Goal: Task Accomplishment & Management: Use online tool/utility

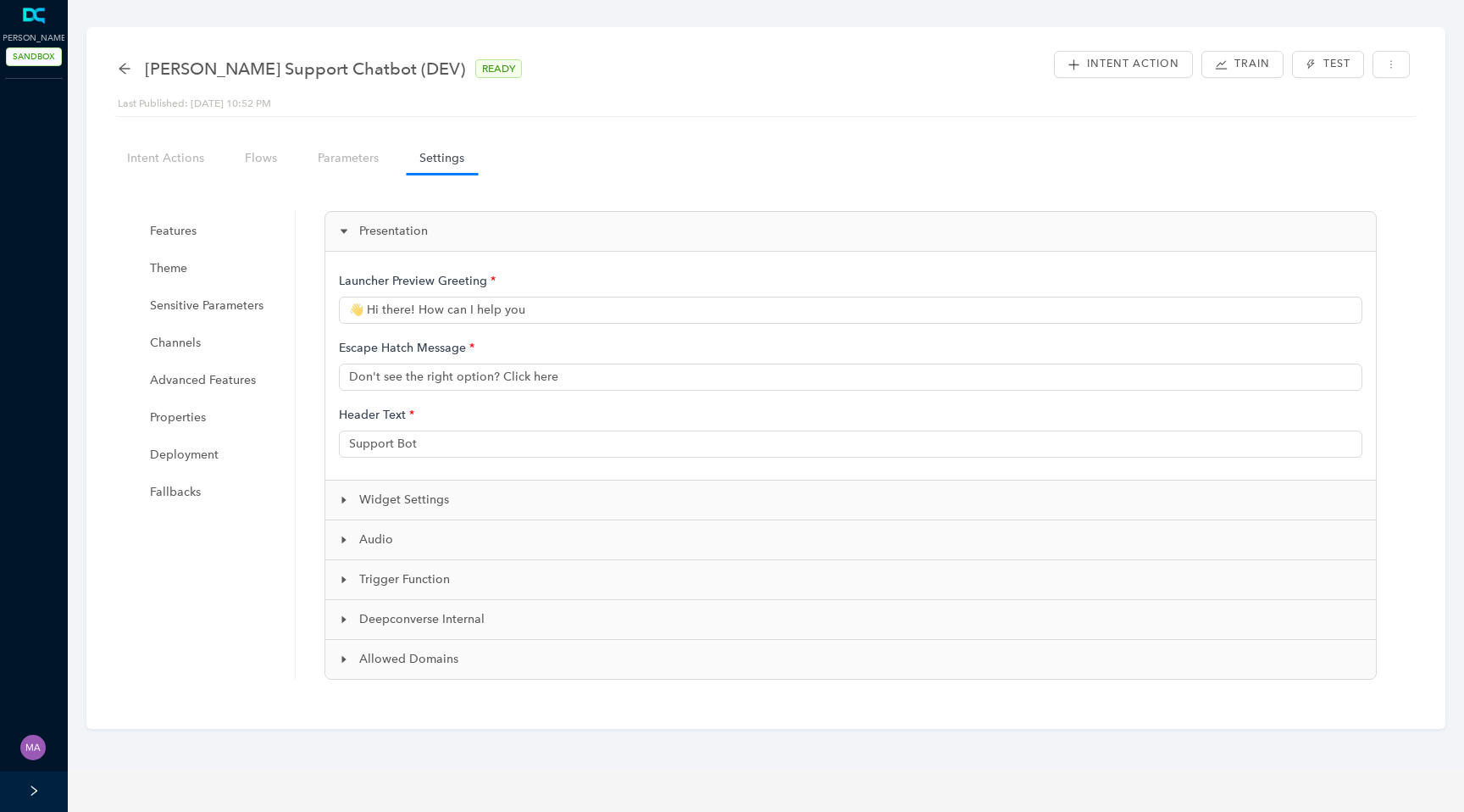
type input "👋 Hi there! How can I help you?"
type input "Arlo Support (Dev)"
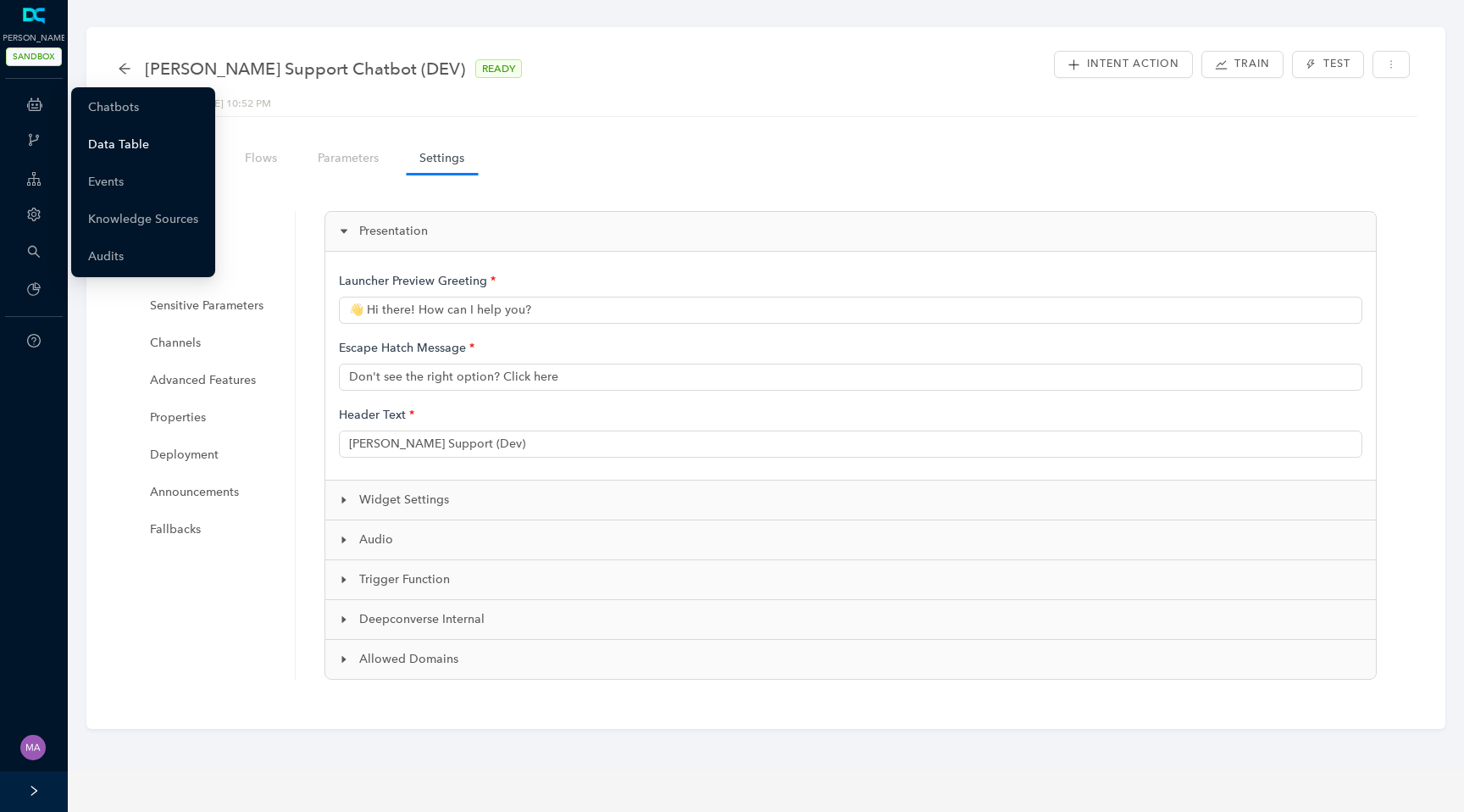
click at [124, 146] on link "Data Table" at bounding box center [118, 145] width 61 height 34
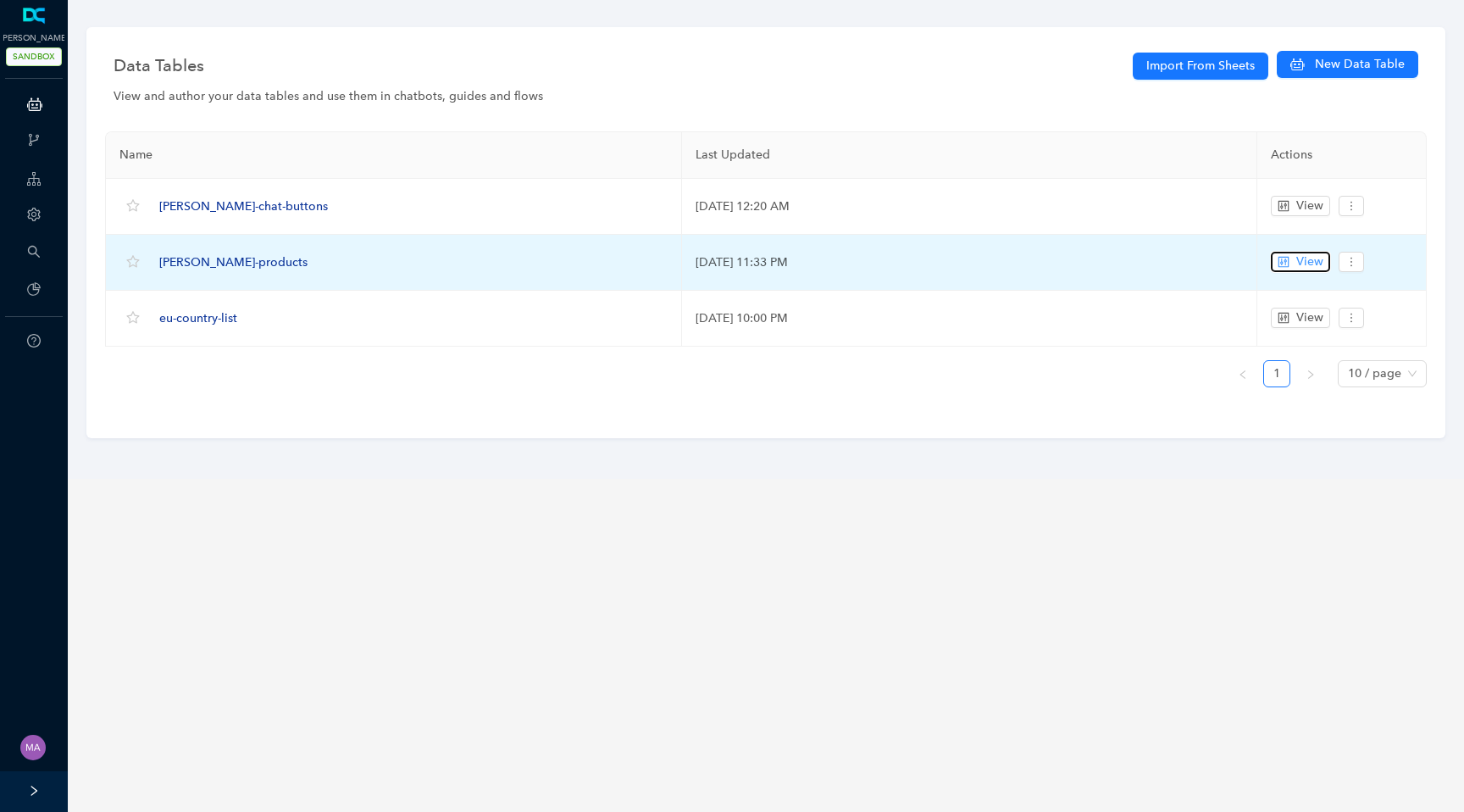
click at [1286, 267] on button "View" at bounding box center [1300, 262] width 60 height 20
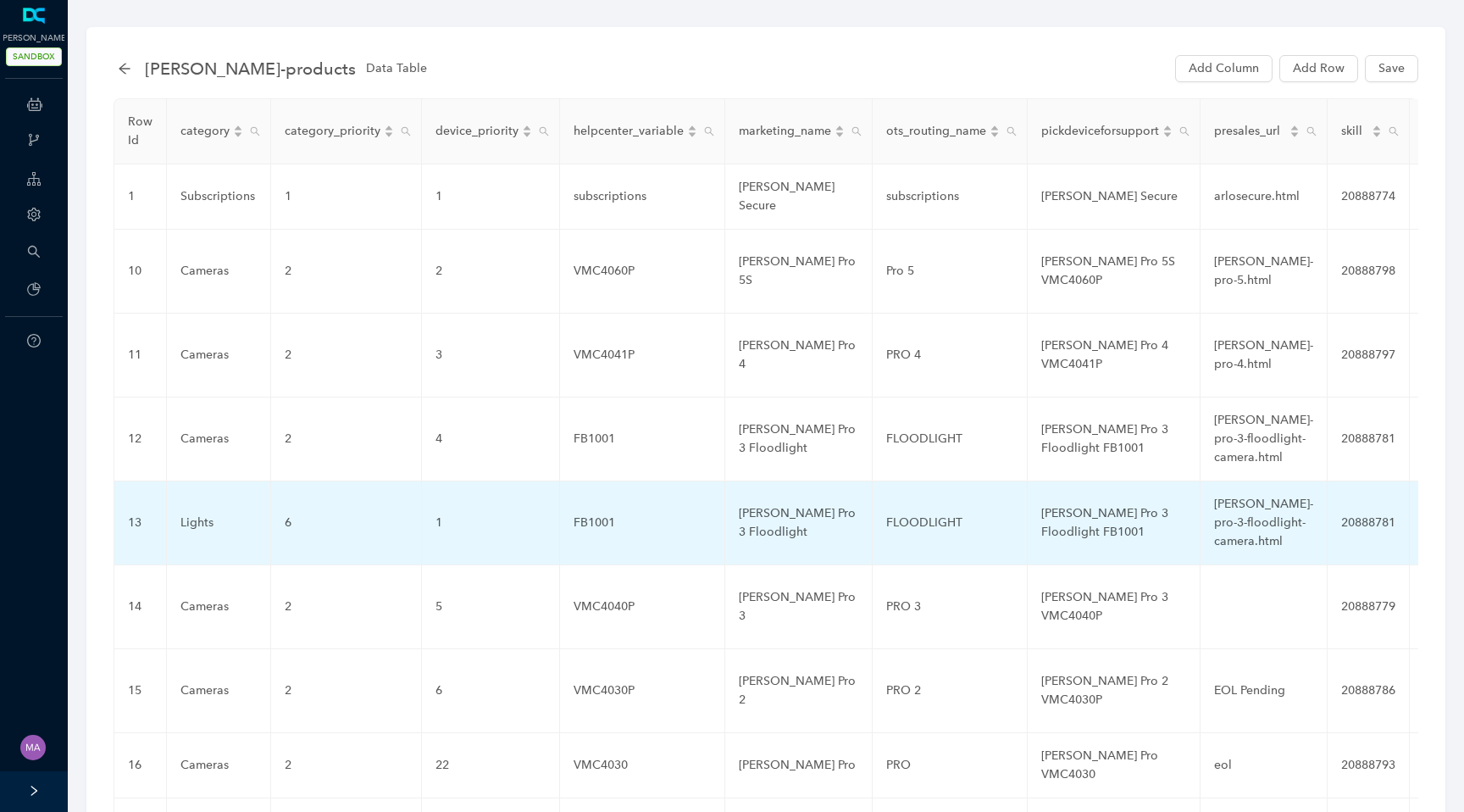
scroll to position [176, 0]
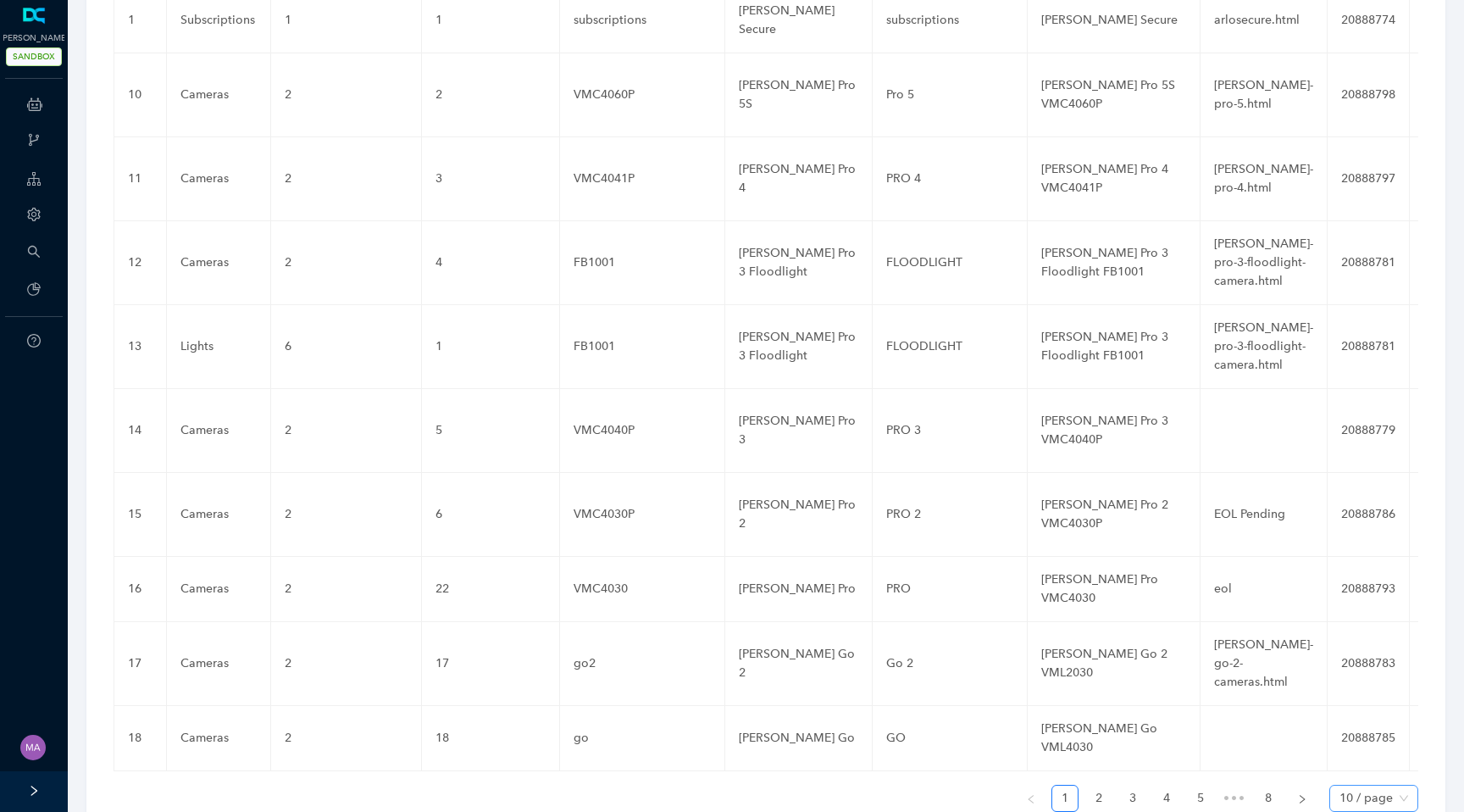
click at [1406, 785] on span "10 / page" at bounding box center [1374, 798] width 68 height 26
click at [1371, 755] on div "100 / page" at bounding box center [1373, 765] width 61 height 19
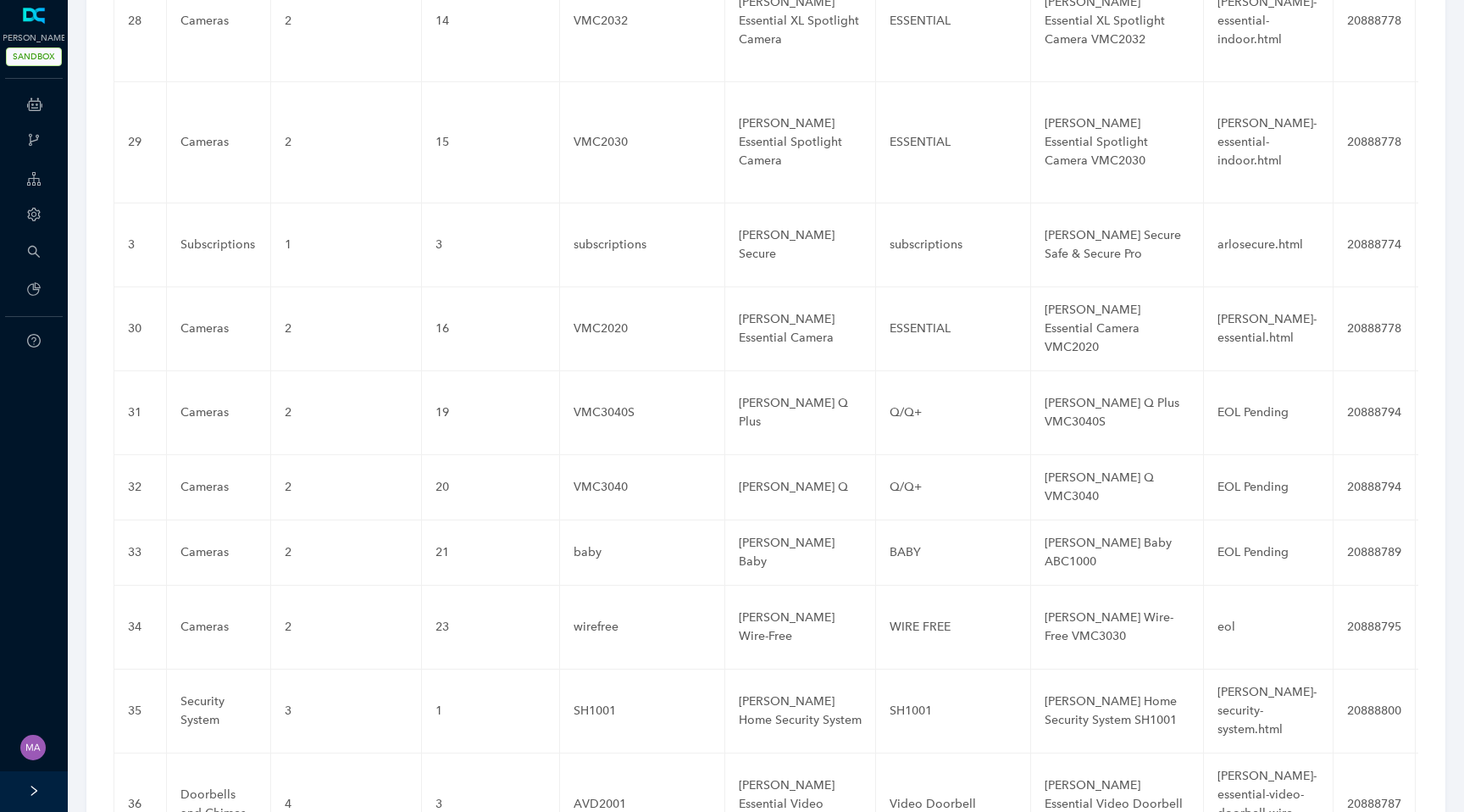
scroll to position [1771, 0]
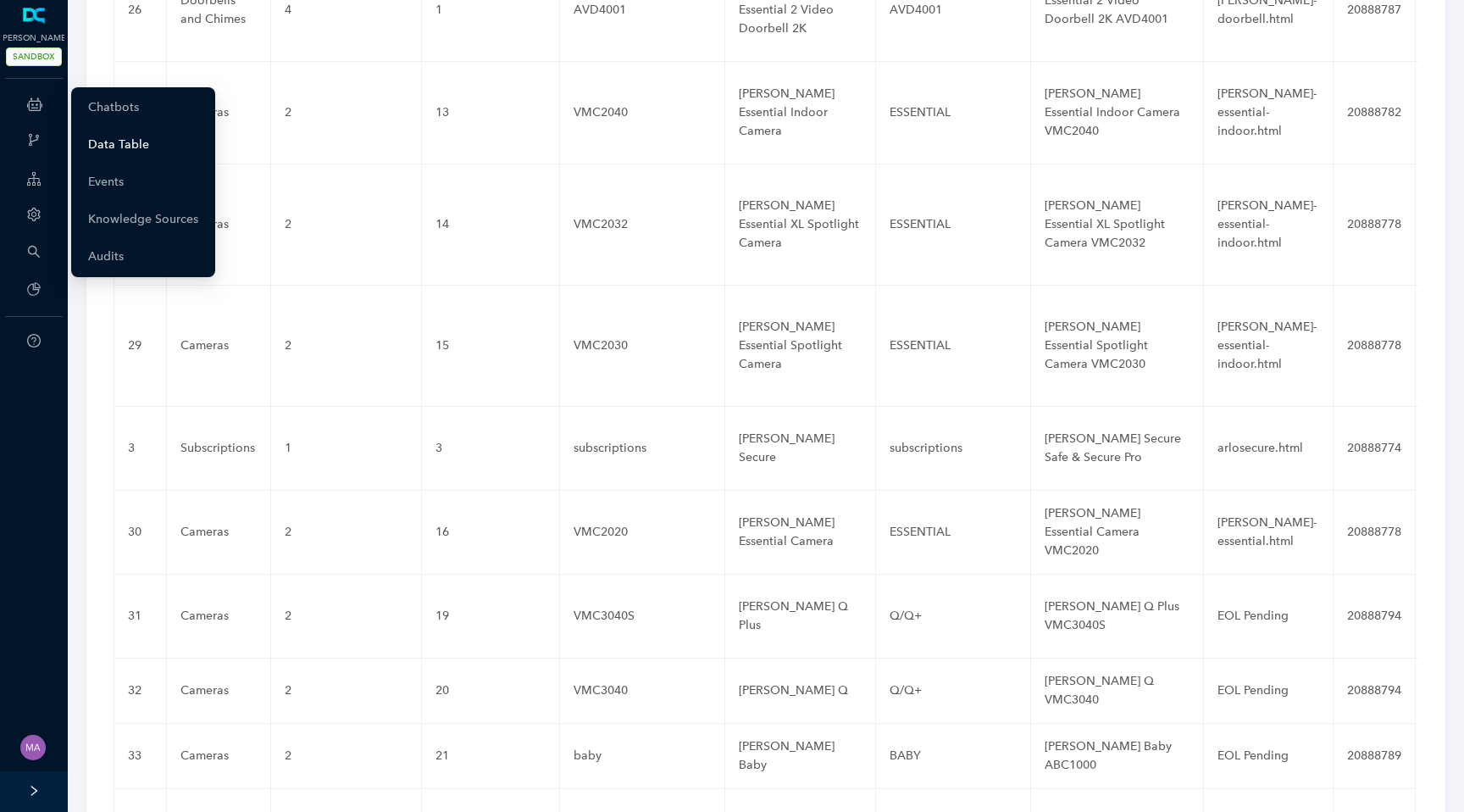
click at [120, 156] on link "Data Table" at bounding box center [118, 145] width 61 height 34
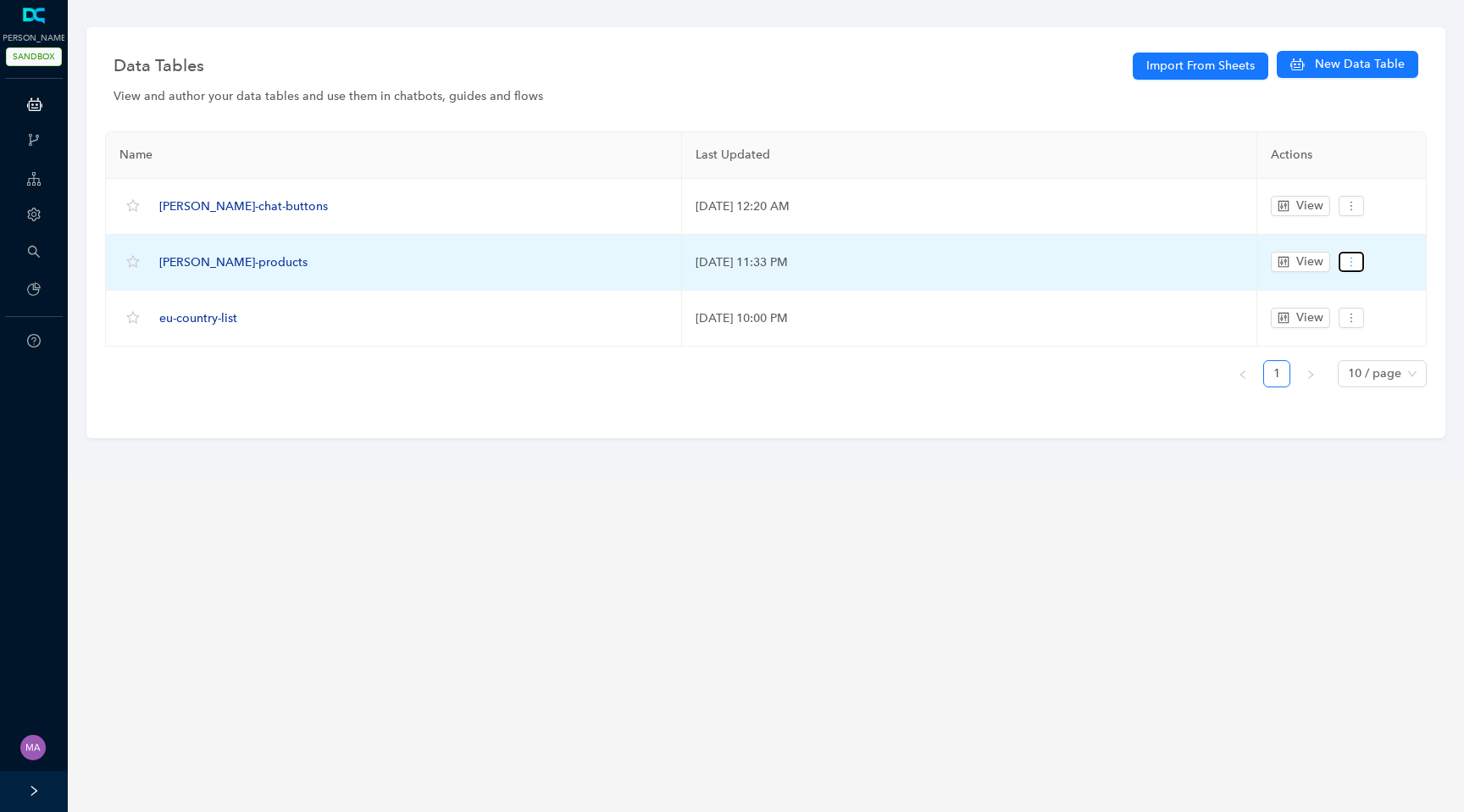
click at [1347, 262] on icon "more" at bounding box center [1351, 262] width 12 height 12
click at [212, 261] on span "[PERSON_NAME]-products" at bounding box center [233, 262] width 148 height 14
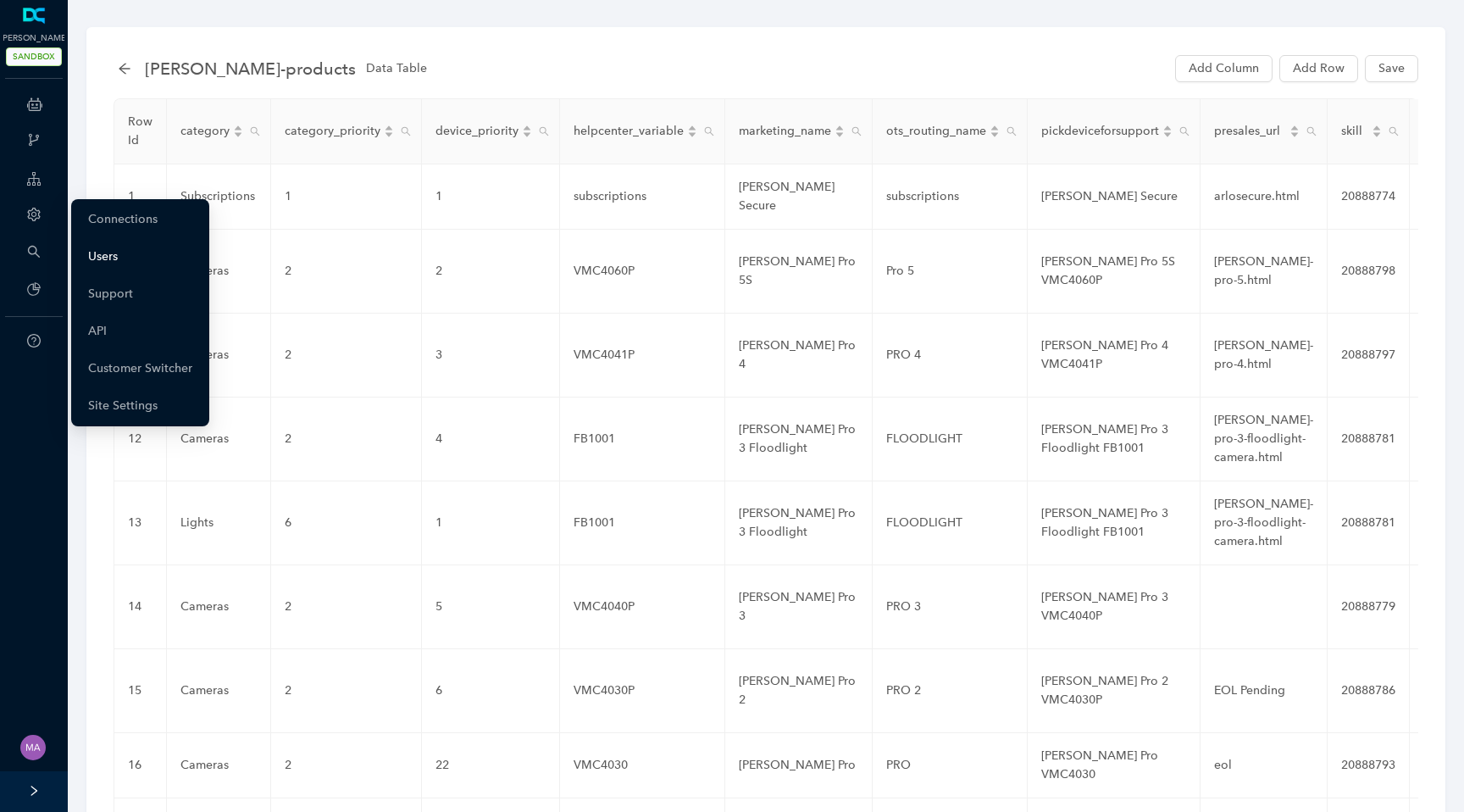
click at [111, 255] on link "Users" at bounding box center [102, 257] width 29 height 34
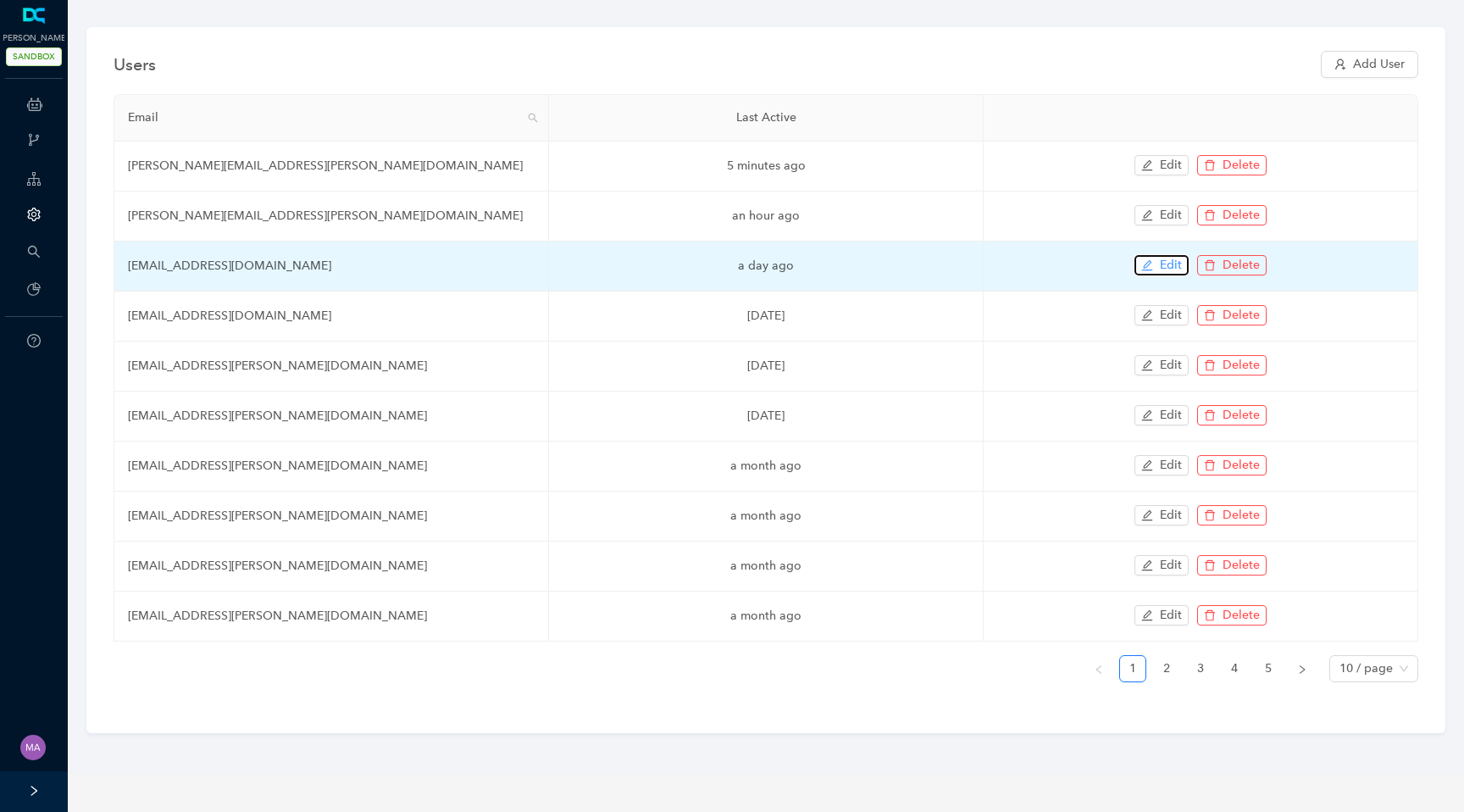
click at [1148, 262] on icon "edit" at bounding box center [1147, 265] width 12 height 12
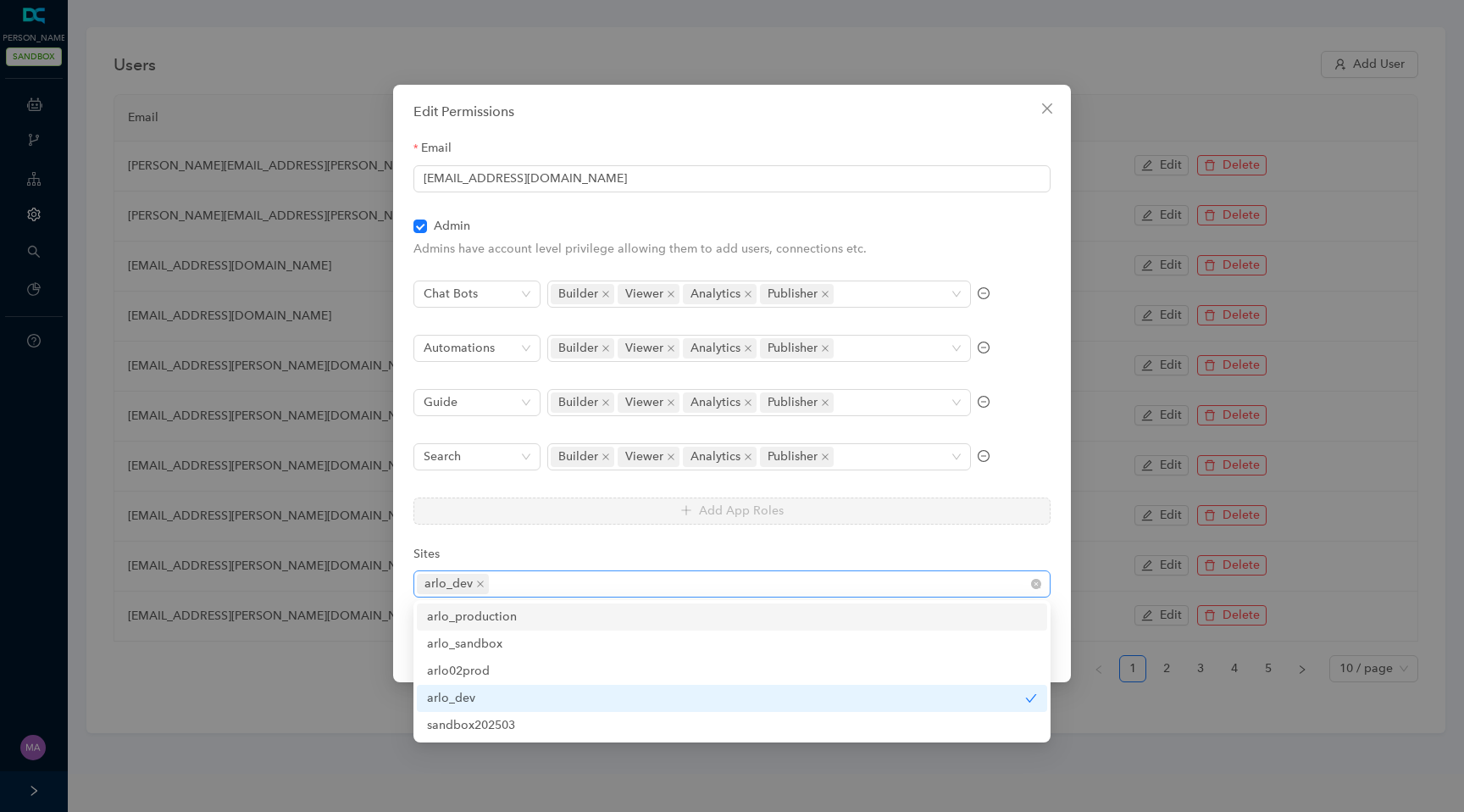
click at [564, 579] on div "arlo_dev" at bounding box center [723, 584] width 612 height 24
click at [509, 616] on div "arlo_production" at bounding box center [732, 617] width 610 height 19
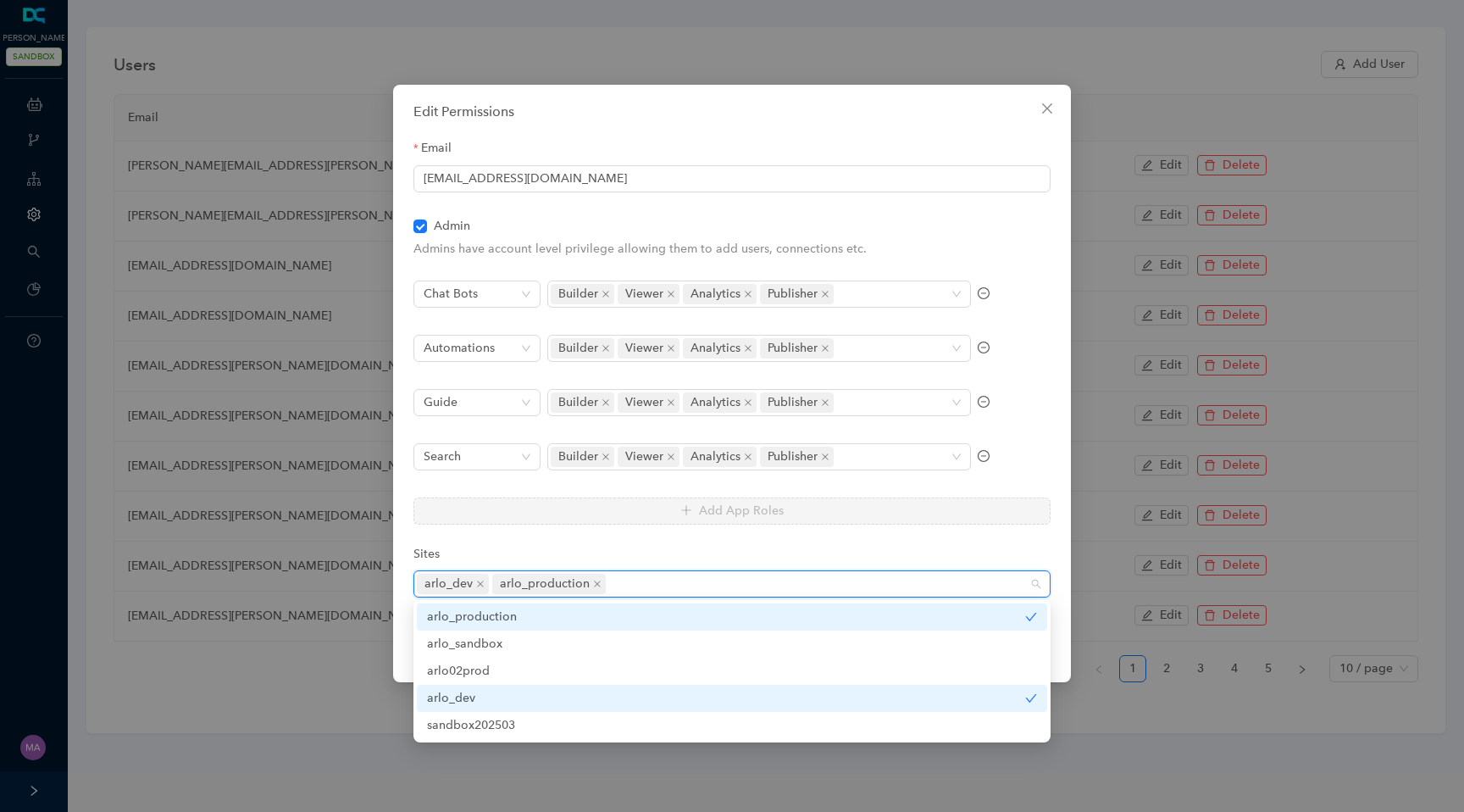
click at [590, 547] on div "Sites" at bounding box center [732, 557] width 637 height 26
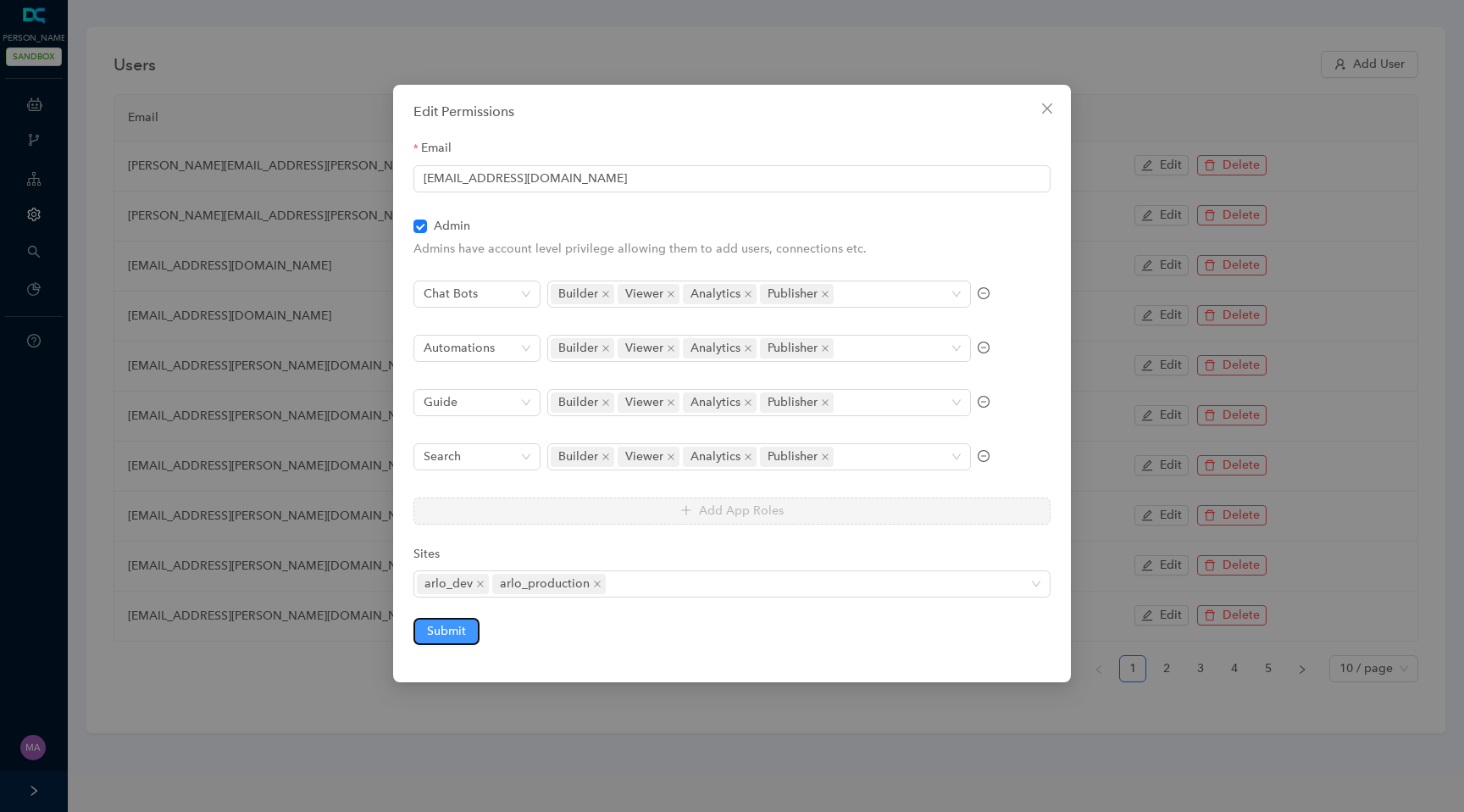
click at [460, 630] on span "Submit" at bounding box center [446, 631] width 39 height 19
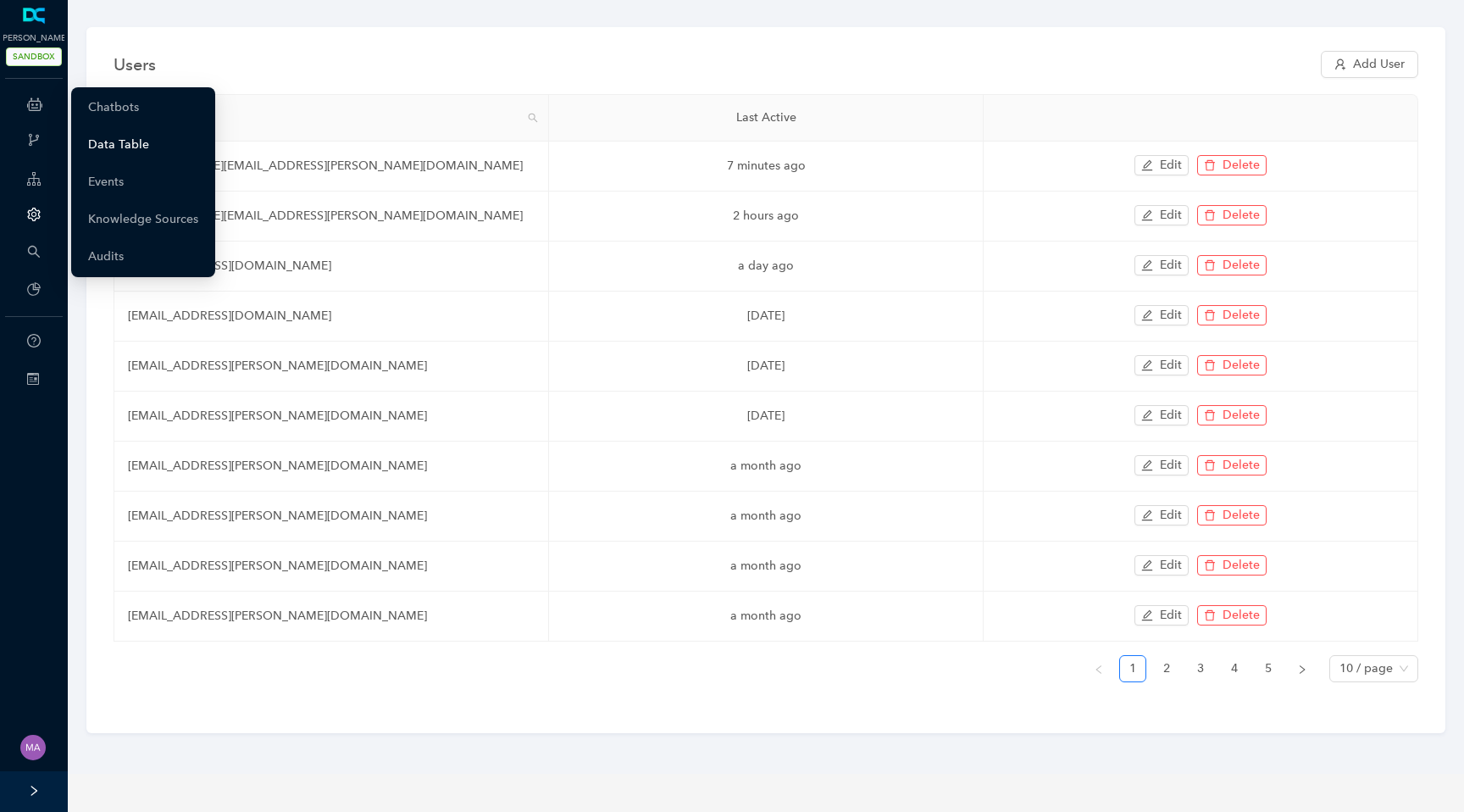
click at [117, 147] on link "Data Table" at bounding box center [118, 145] width 61 height 34
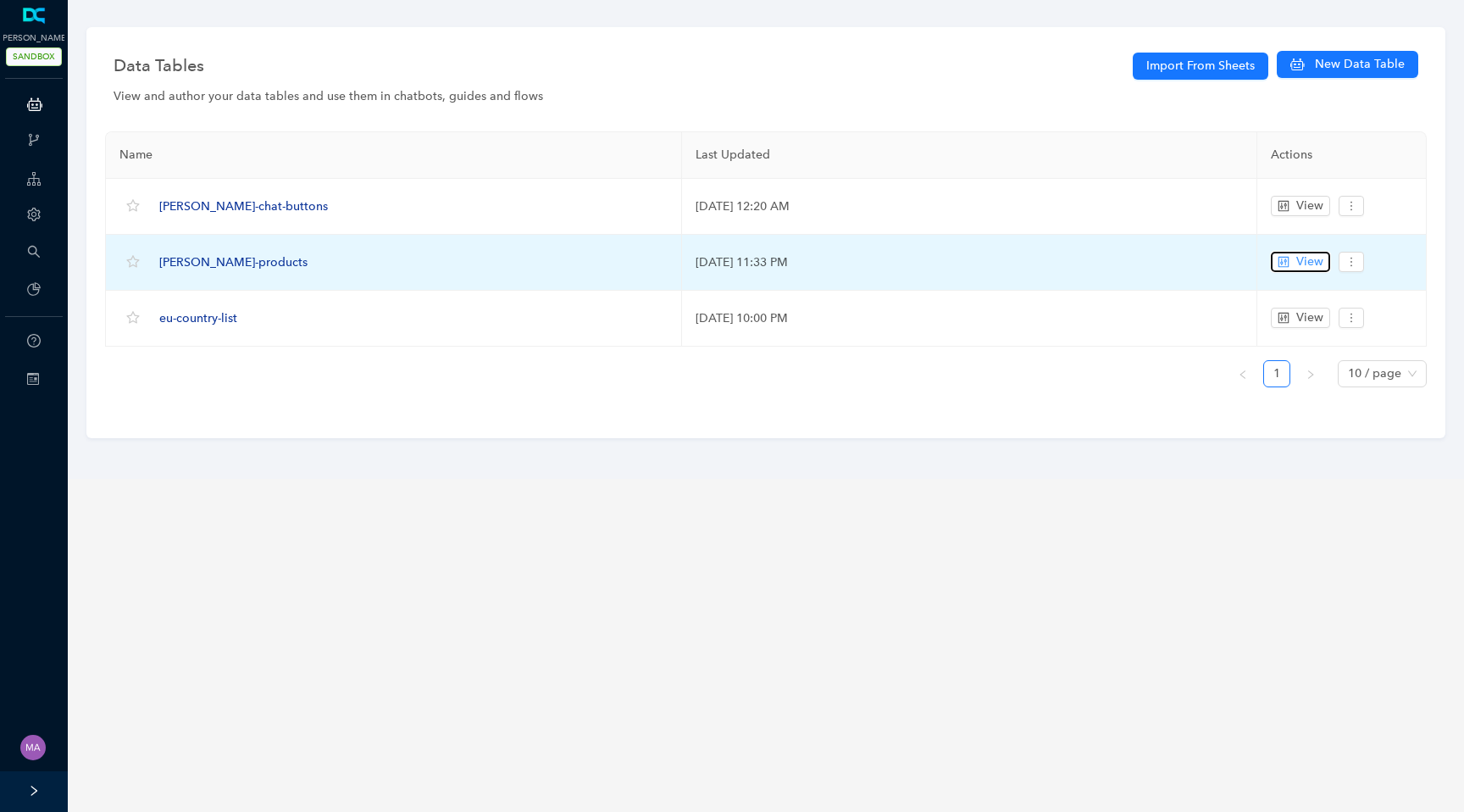
click at [1295, 260] on button "View" at bounding box center [1300, 262] width 60 height 20
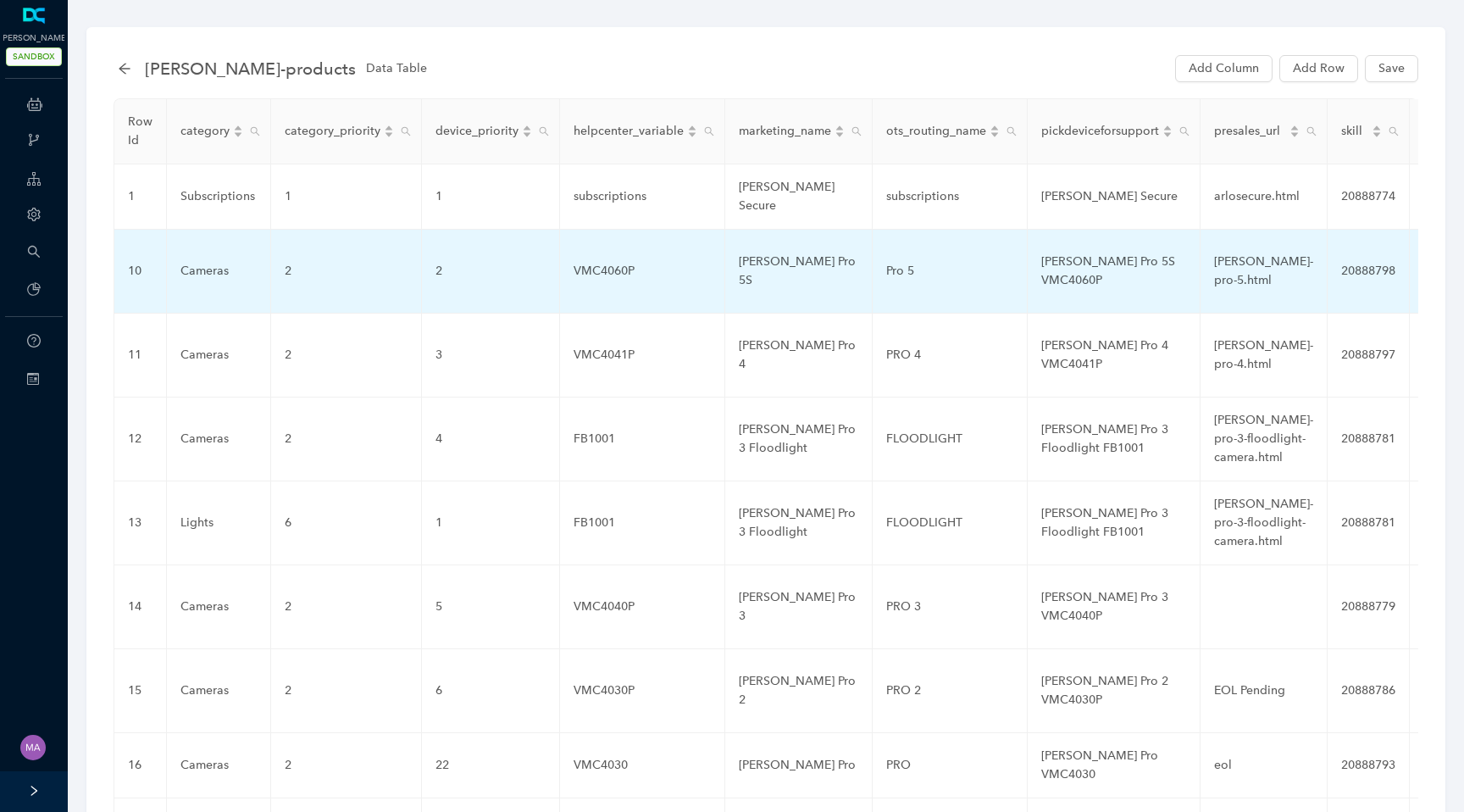
scroll to position [176, 0]
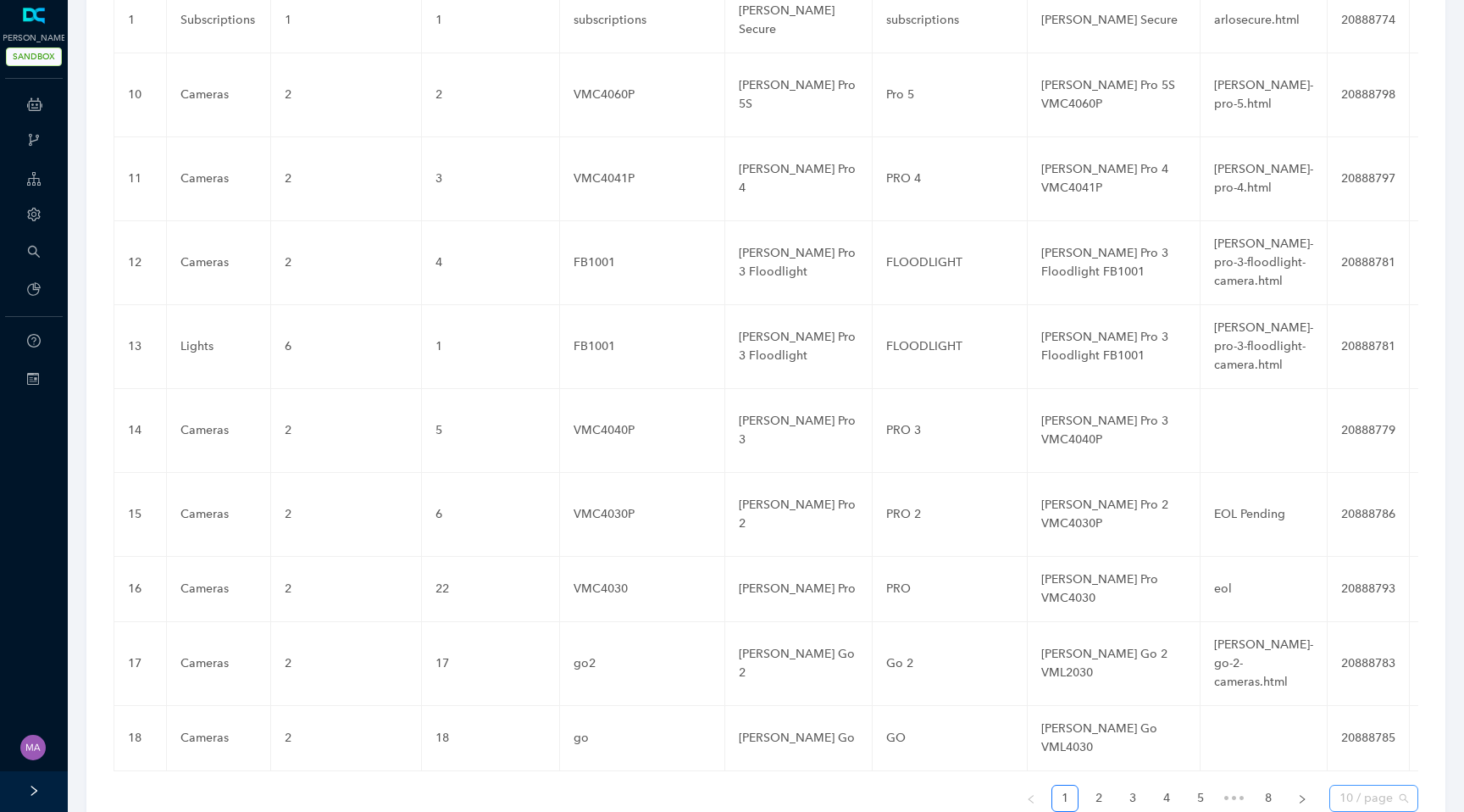
click at [1400, 785] on span "10 / page" at bounding box center [1374, 798] width 68 height 26
click at [1380, 750] on div "100 / page" at bounding box center [1374, 764] width 81 height 27
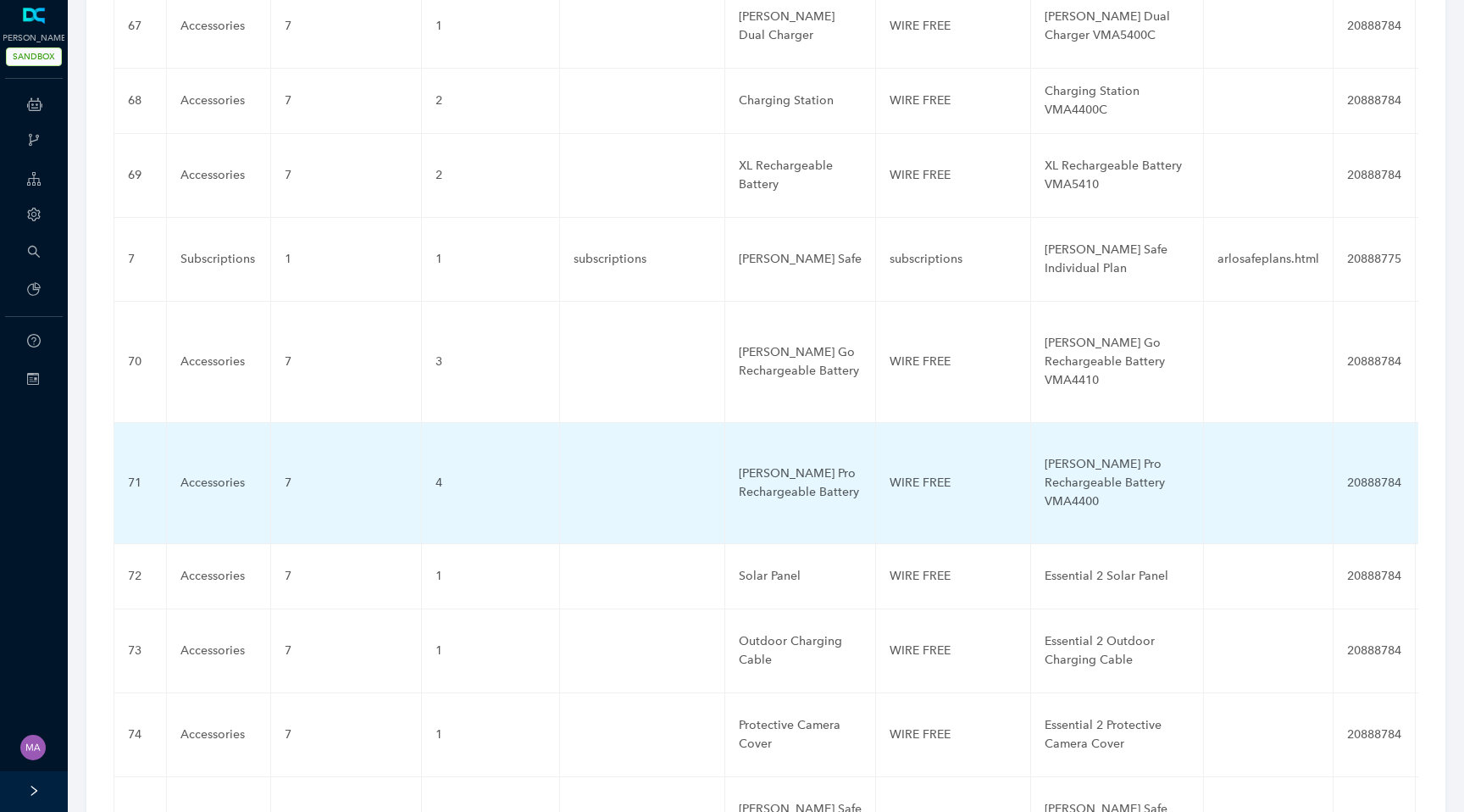
scroll to position [5982, 0]
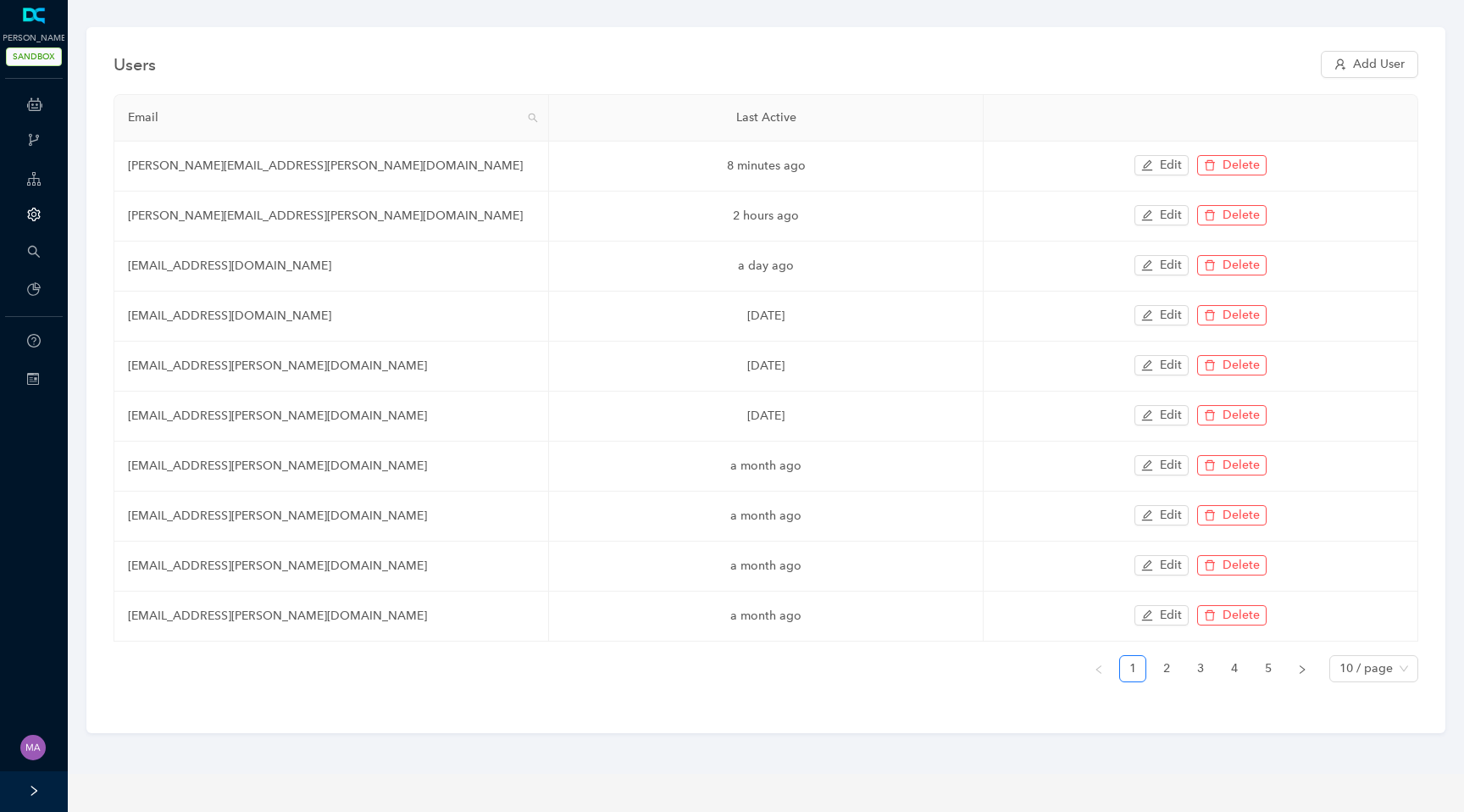
click at [27, 383] on icon at bounding box center [33, 378] width 12 height 12
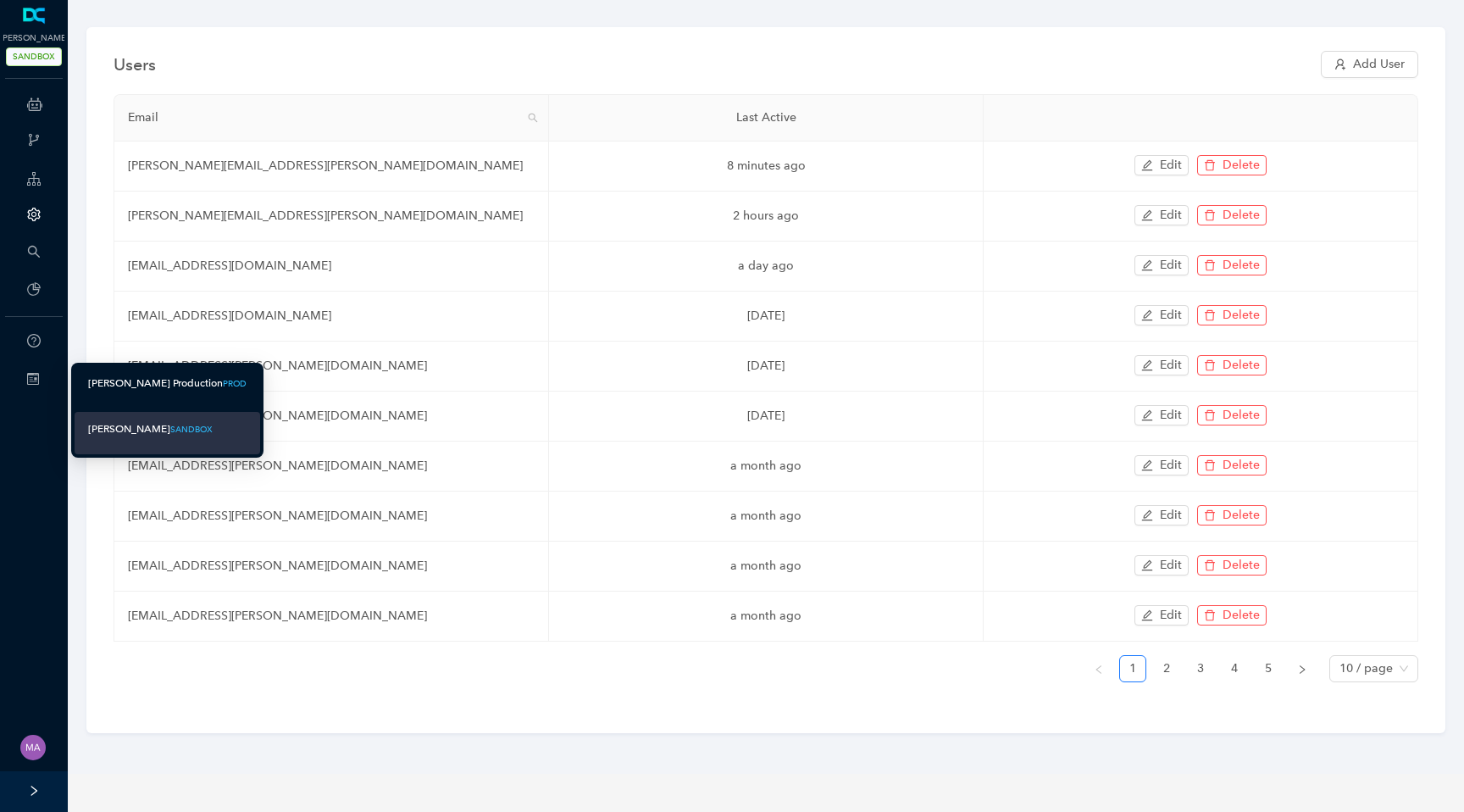
click at [135, 384] on div "[PERSON_NAME] Production" at bounding box center [155, 383] width 135 height 21
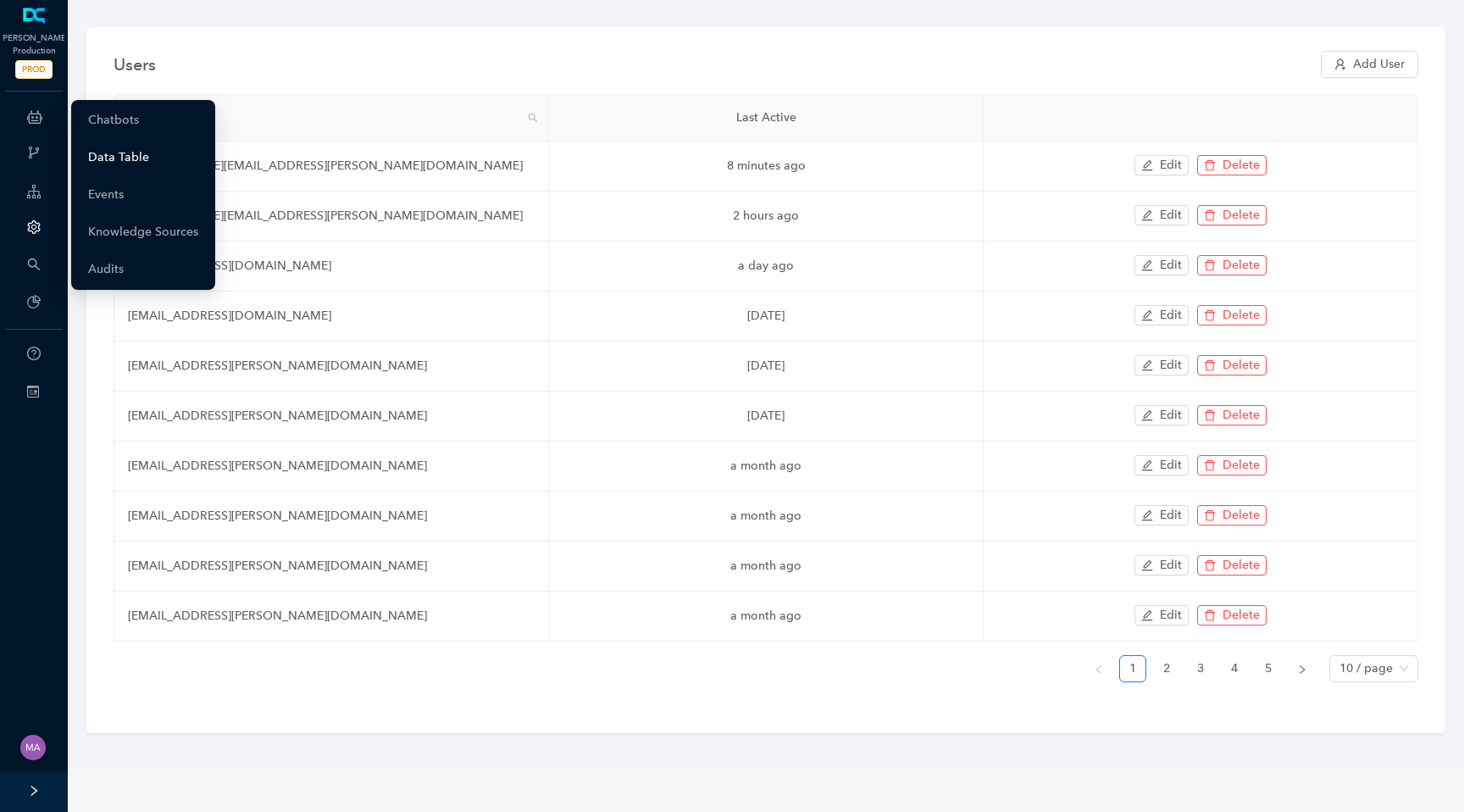
click at [119, 149] on link "Data Table" at bounding box center [118, 157] width 61 height 34
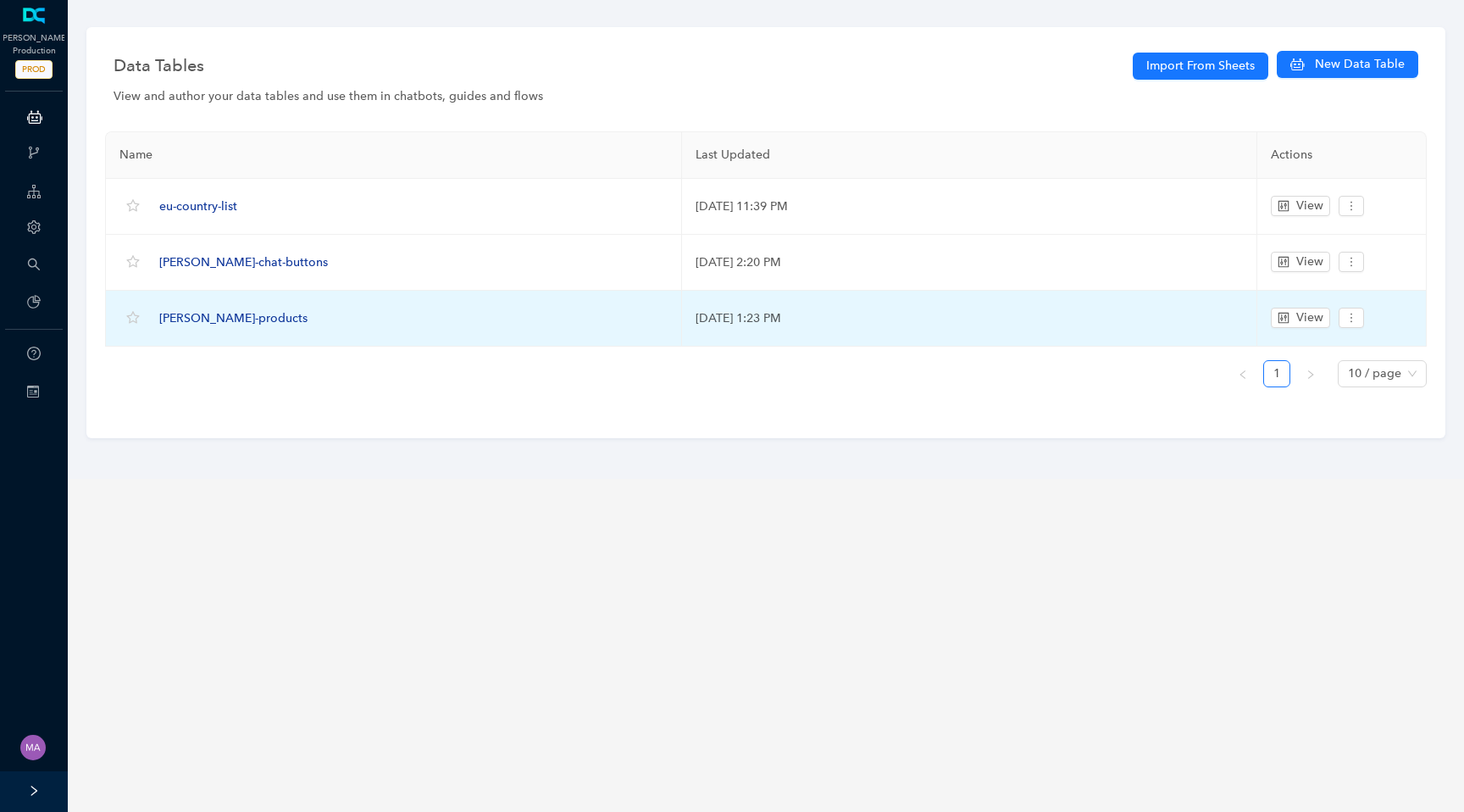
click at [207, 317] on span "[PERSON_NAME]-products" at bounding box center [233, 317] width 148 height 14
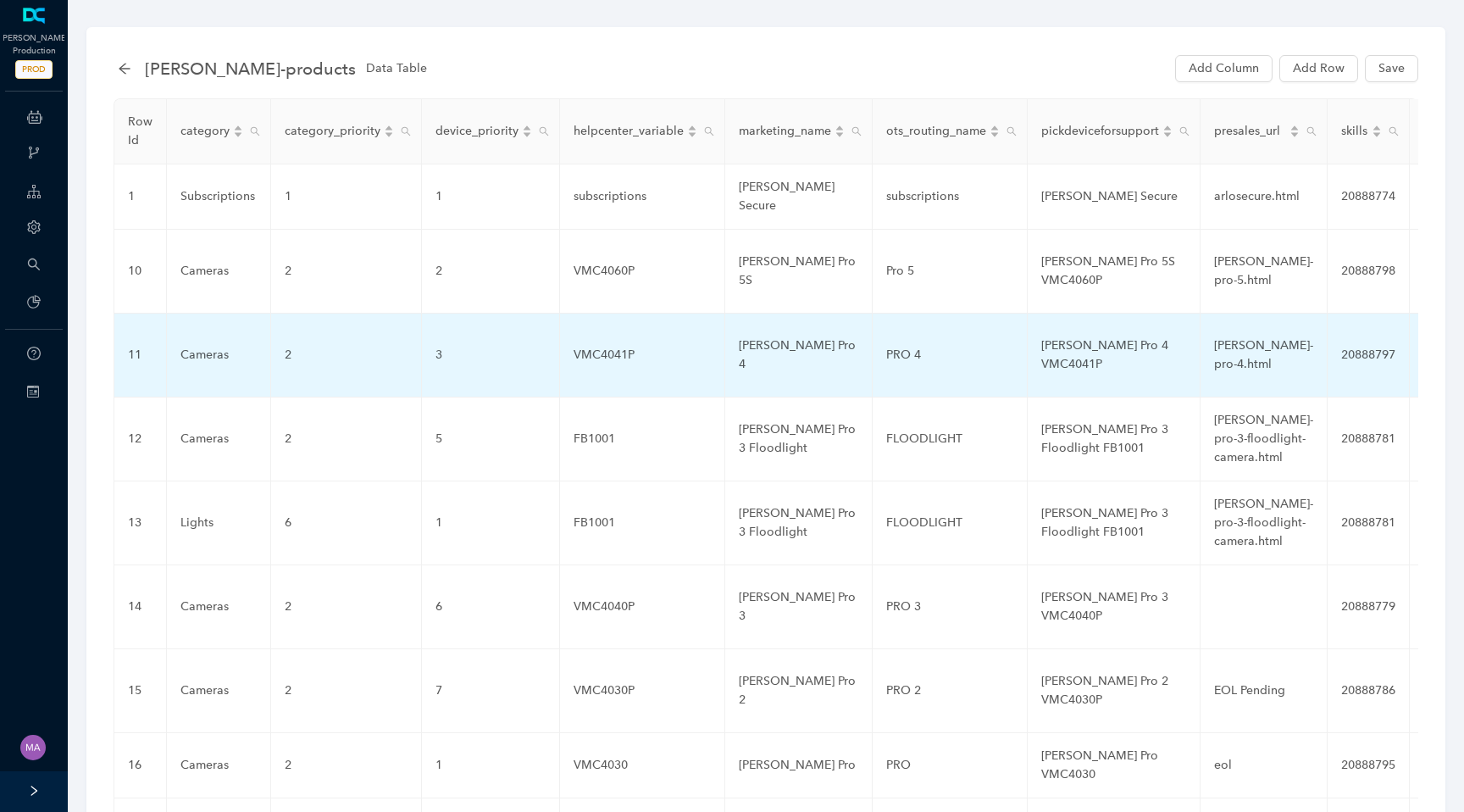
scroll to position [176, 0]
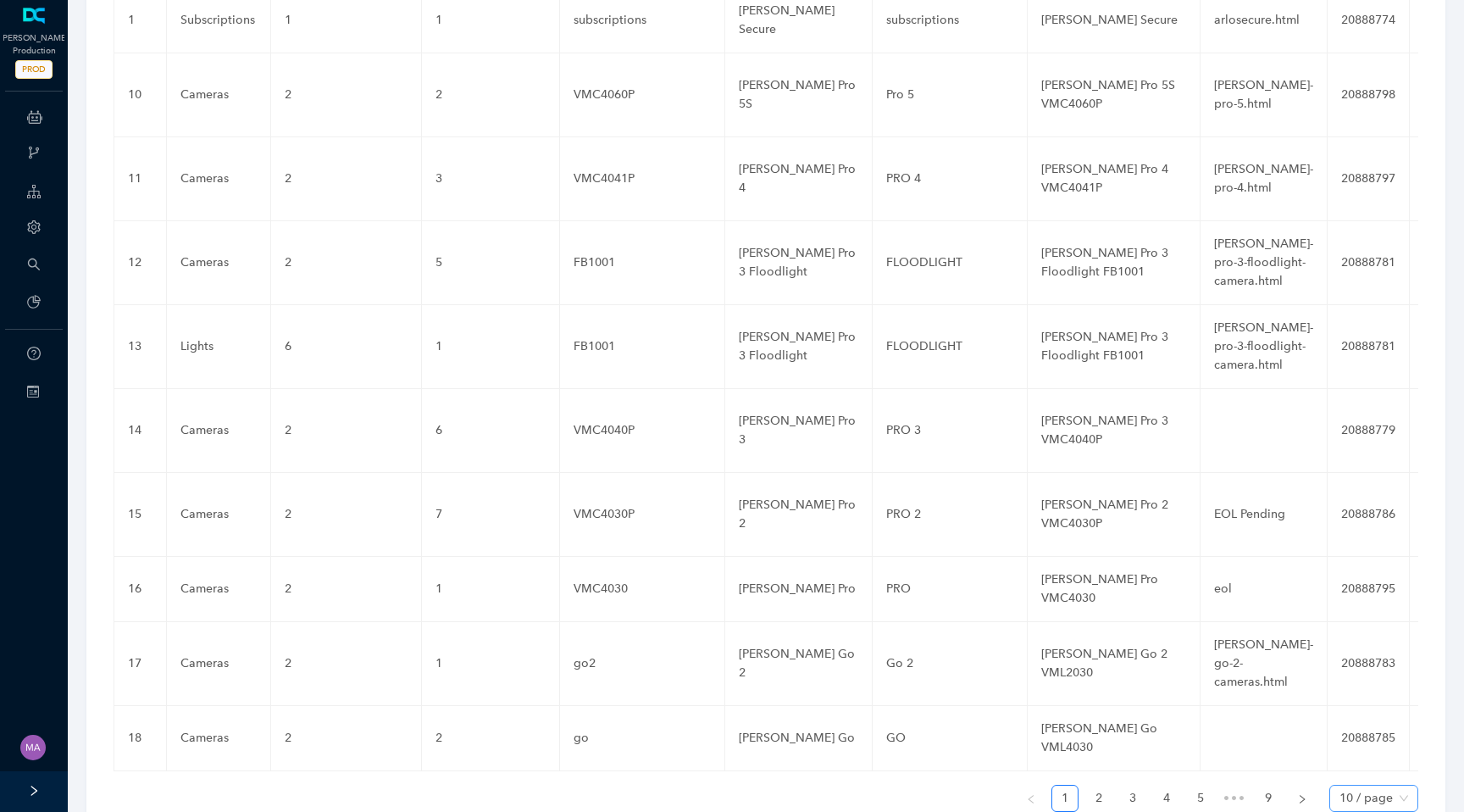
click at [1407, 785] on span "10 / page" at bounding box center [1374, 798] width 68 height 26
click at [1377, 755] on div "100 / page" at bounding box center [1373, 765] width 61 height 19
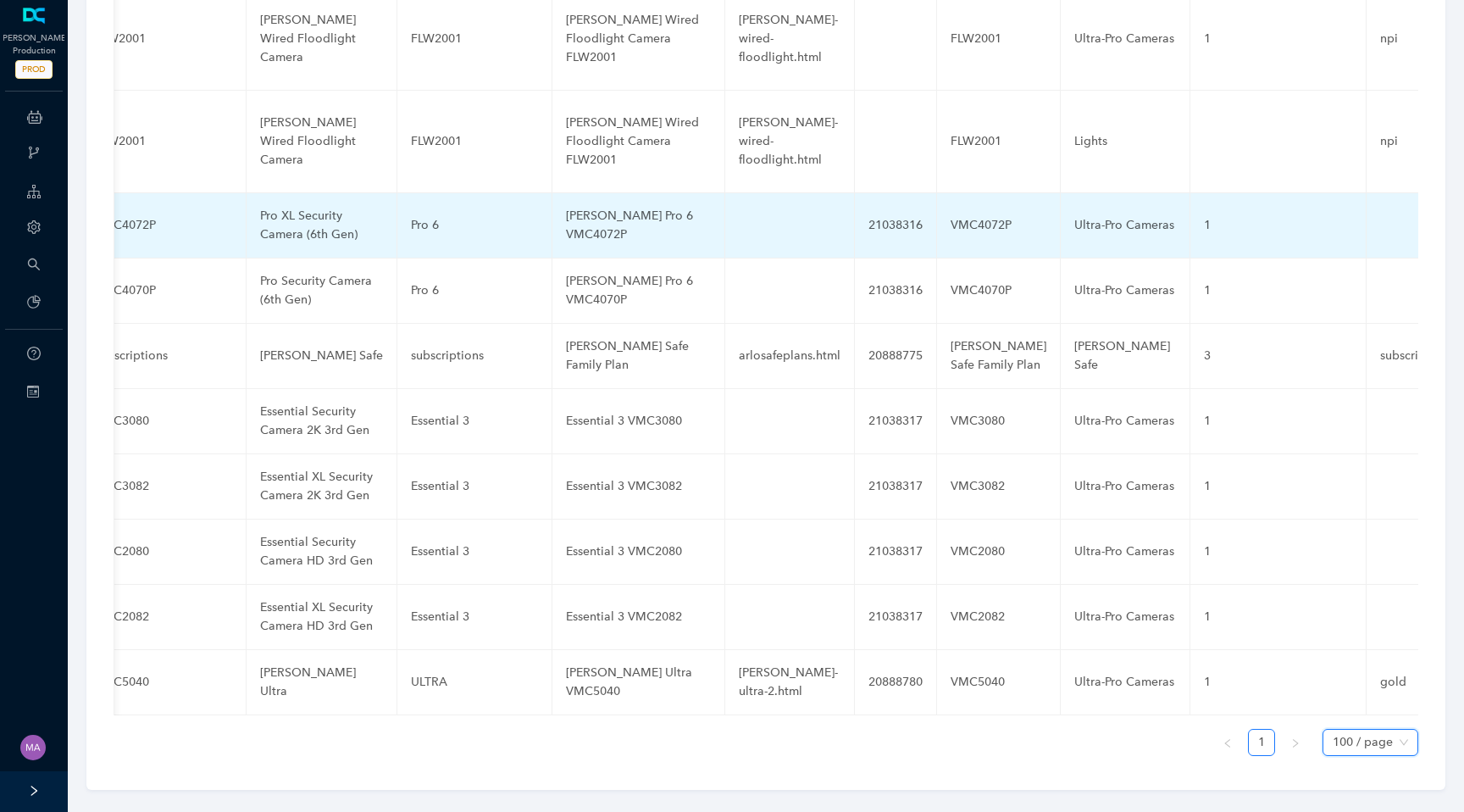
scroll to position [0, 0]
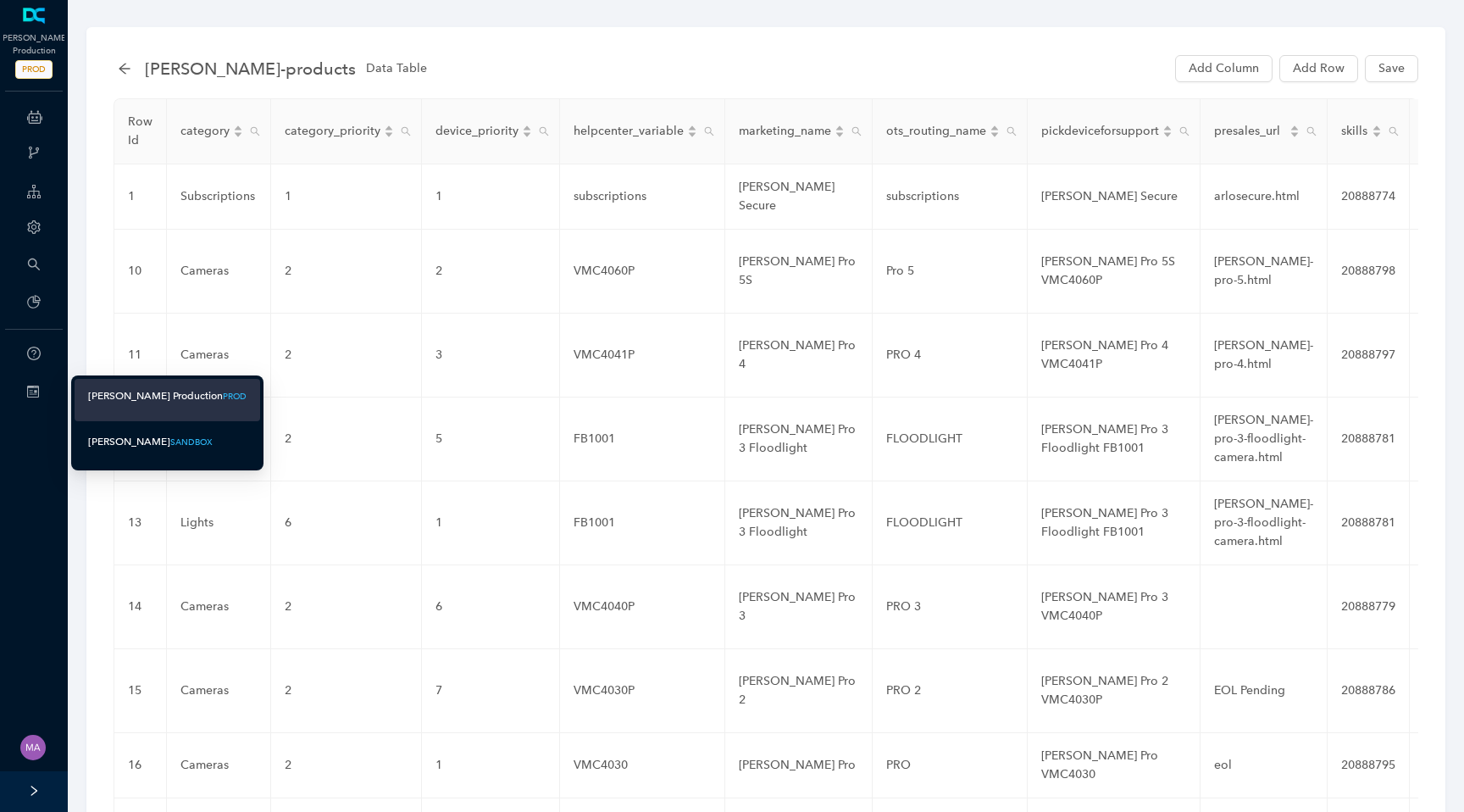
click at [123, 443] on div "Arlo Dev" at bounding box center [129, 442] width 82 height 21
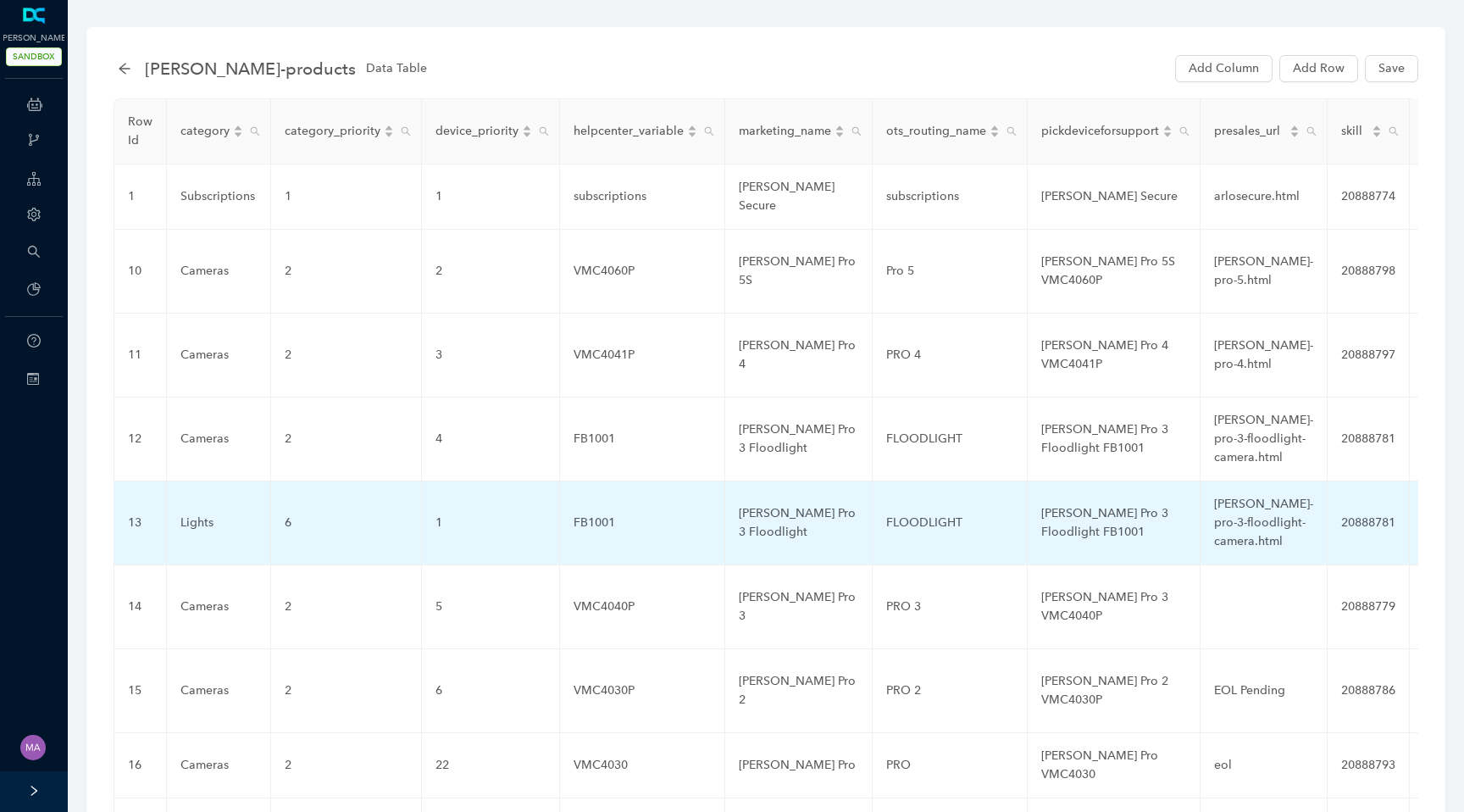
scroll to position [176, 0]
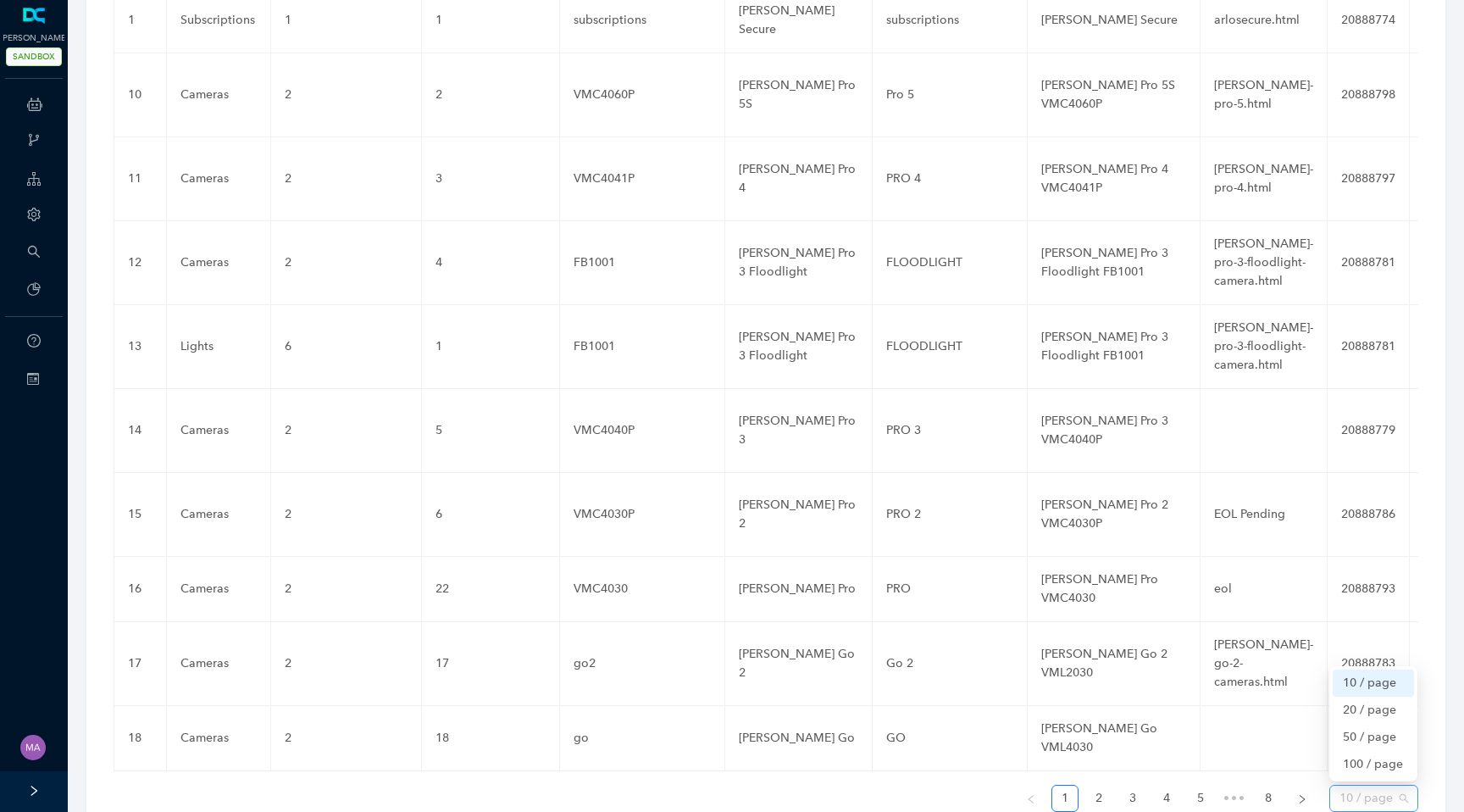
click at [1384, 785] on span "10 / page" at bounding box center [1374, 798] width 68 height 26
click at [1385, 755] on div "100 / page" at bounding box center [1373, 765] width 61 height 19
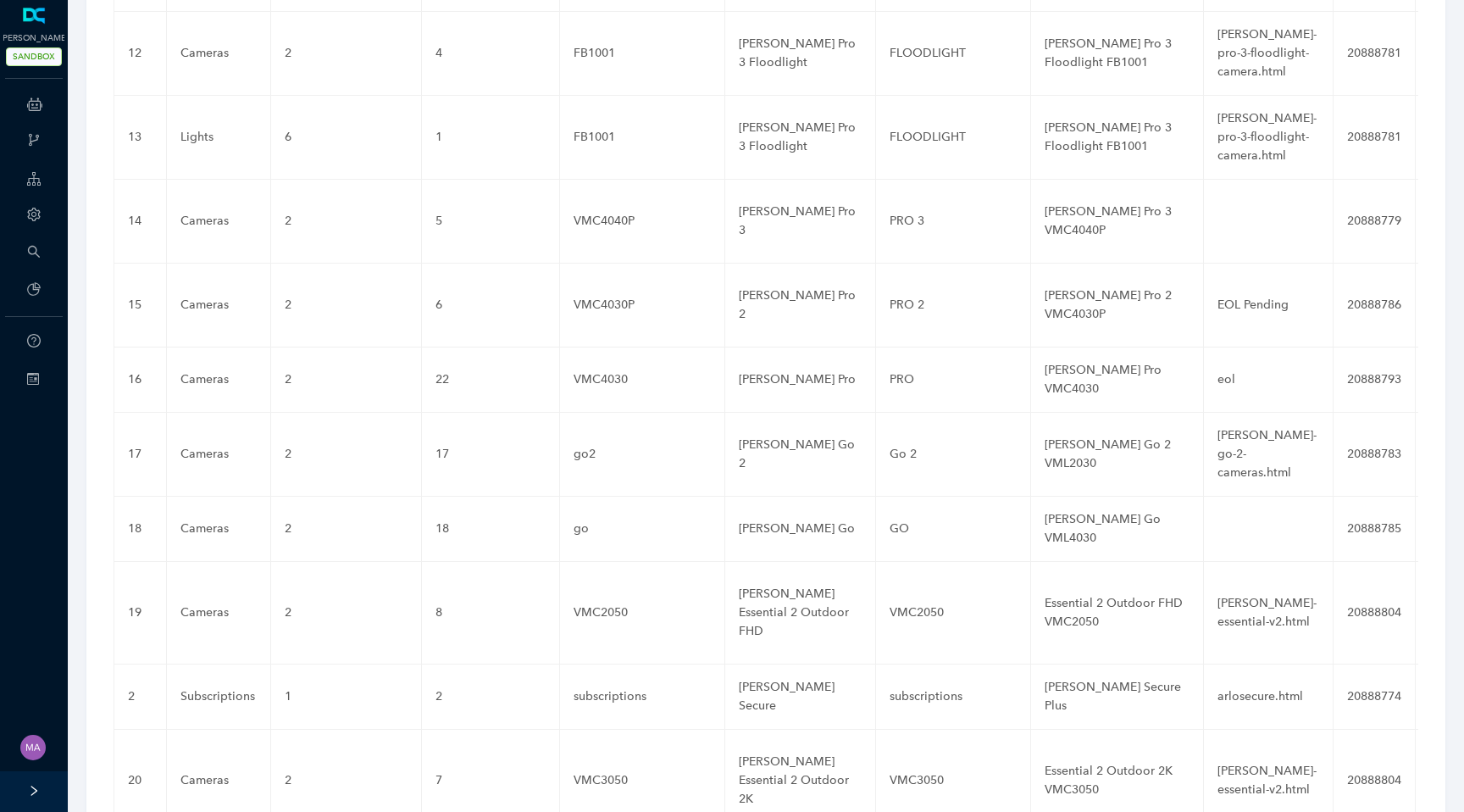
scroll to position [0, 0]
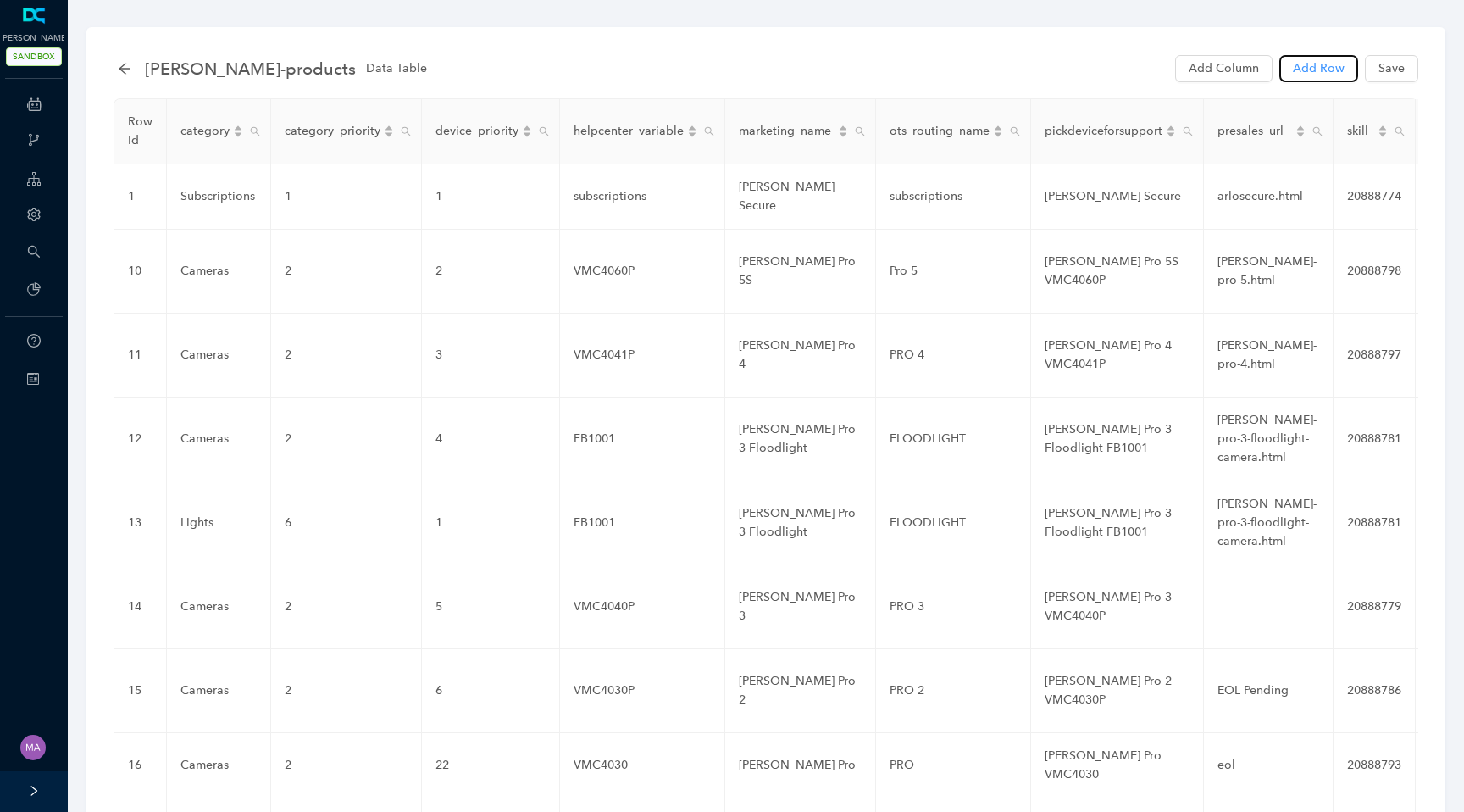
click at [1324, 76] on span "Add Row" at bounding box center [1319, 69] width 52 height 19
click at [1298, 62] on span "Add Row" at bounding box center [1319, 69] width 52 height 19
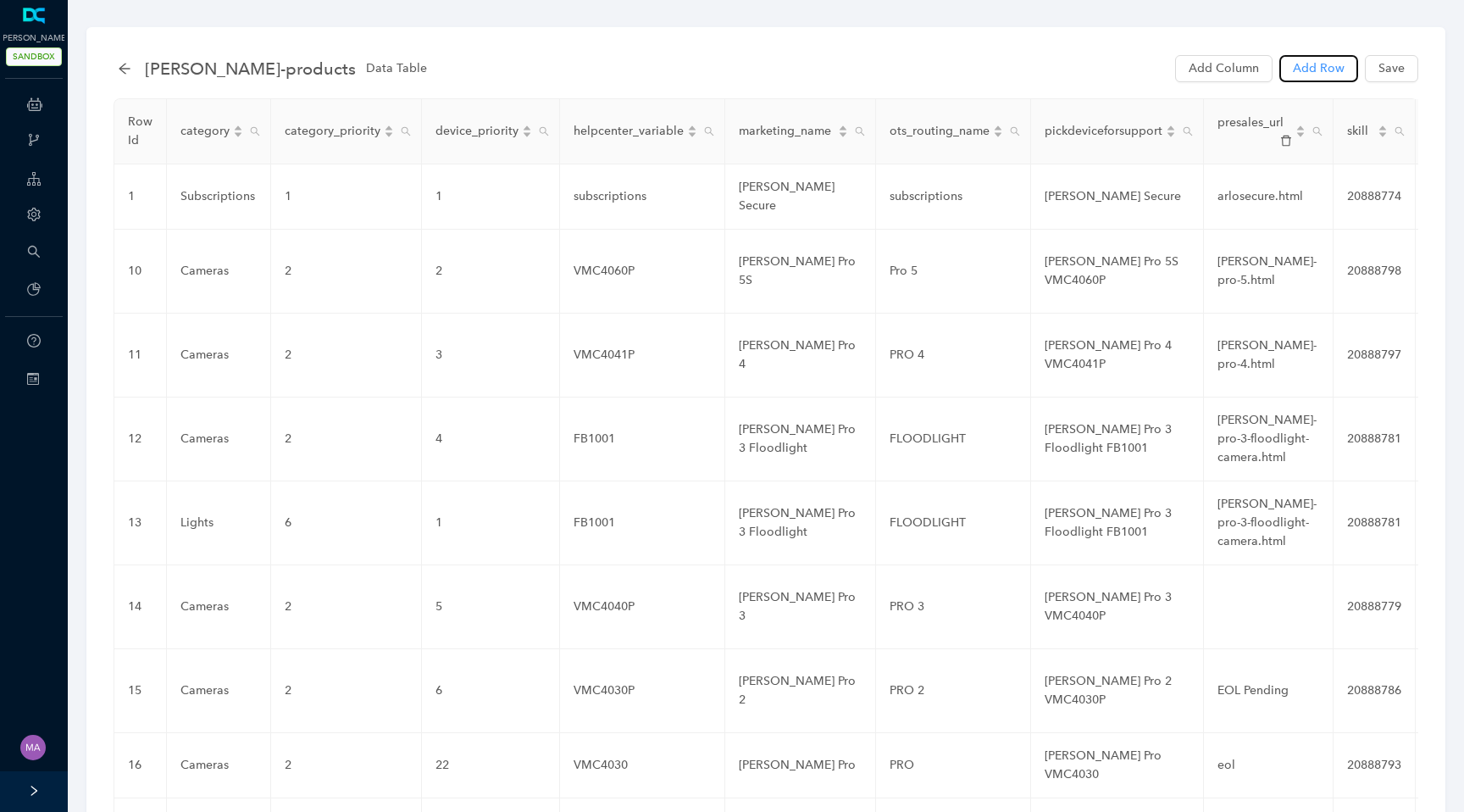
click at [1298, 62] on span "Add Row" at bounding box center [1319, 69] width 52 height 19
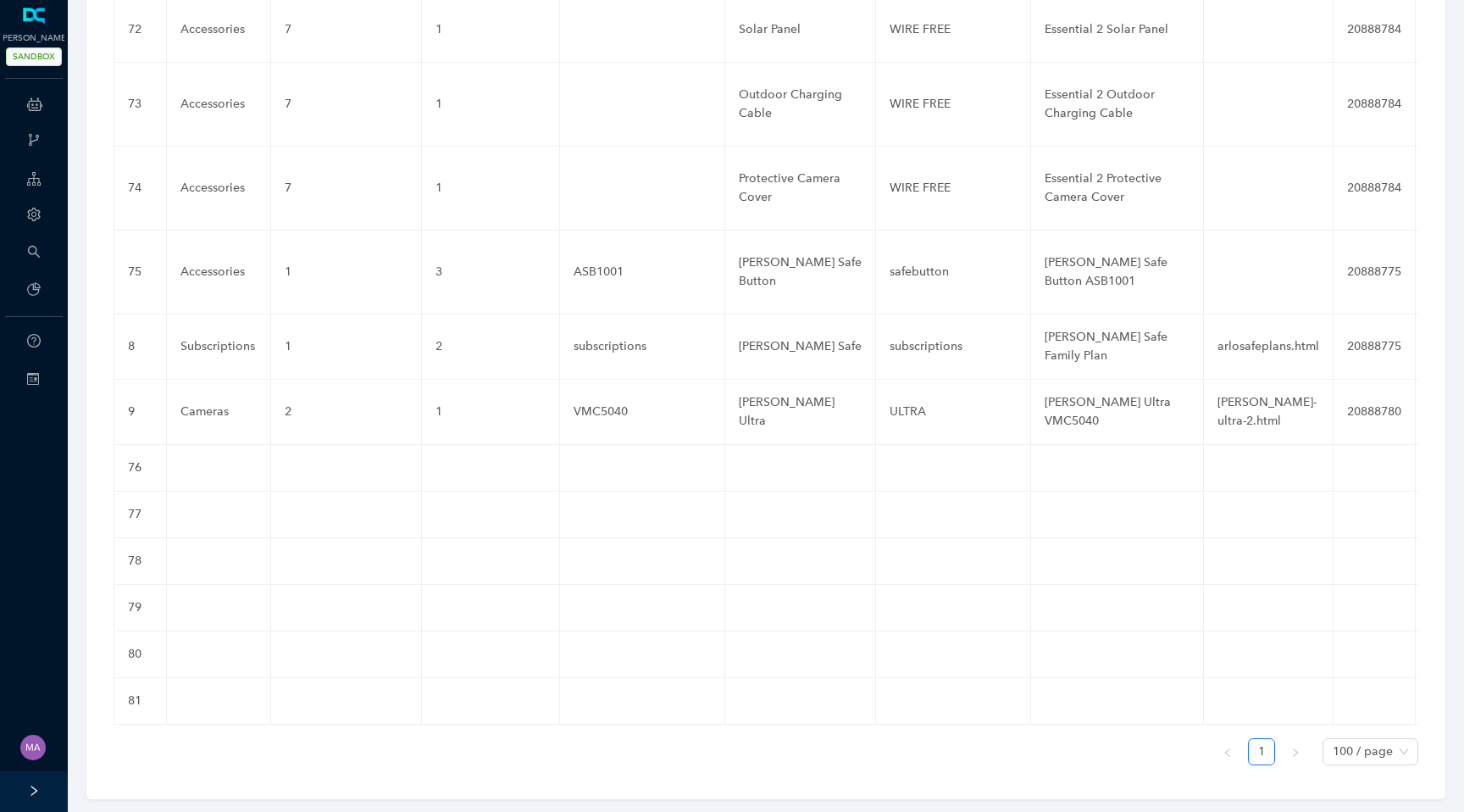
scroll to position [6262, 0]
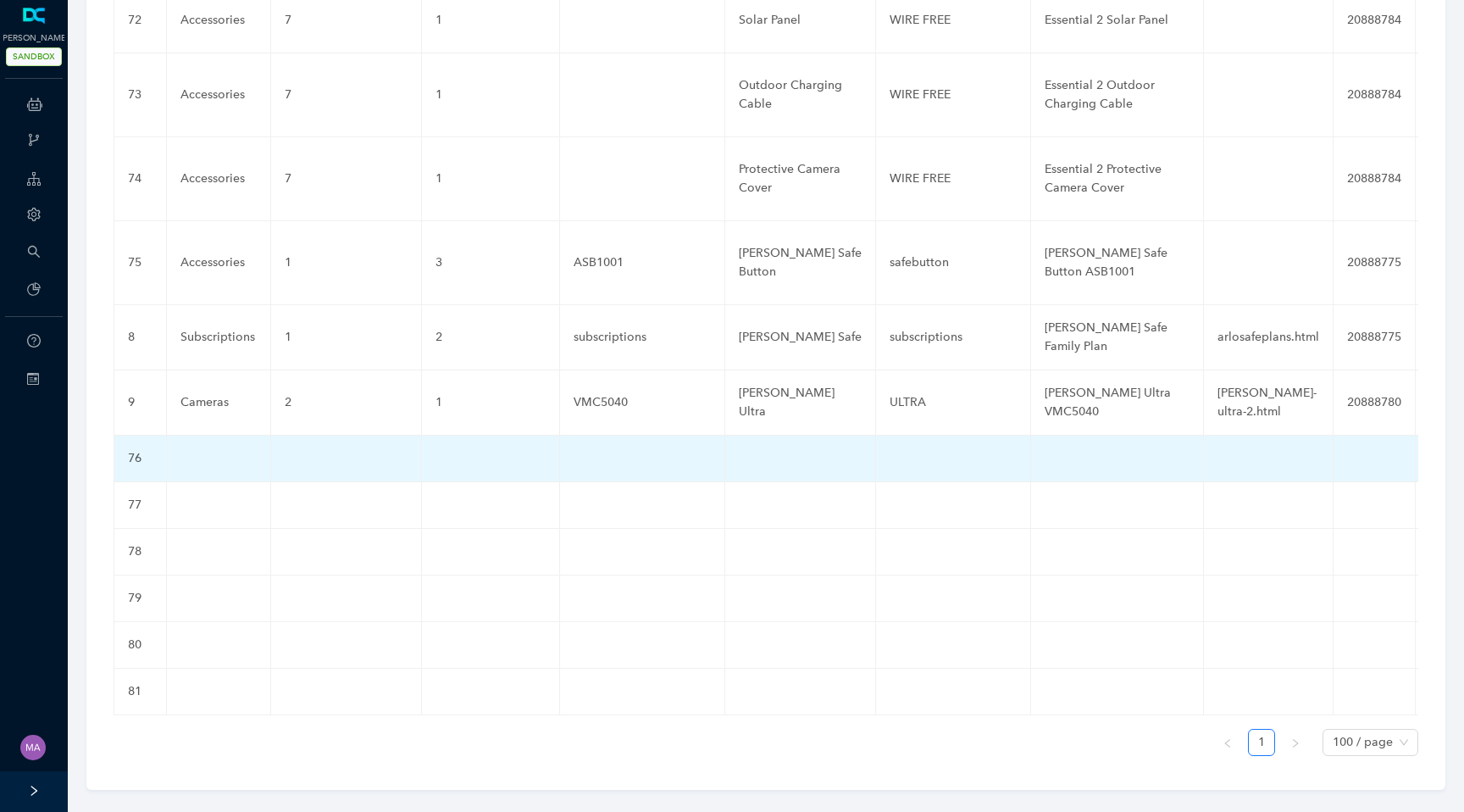
click at [209, 436] on td at bounding box center [219, 459] width 104 height 46
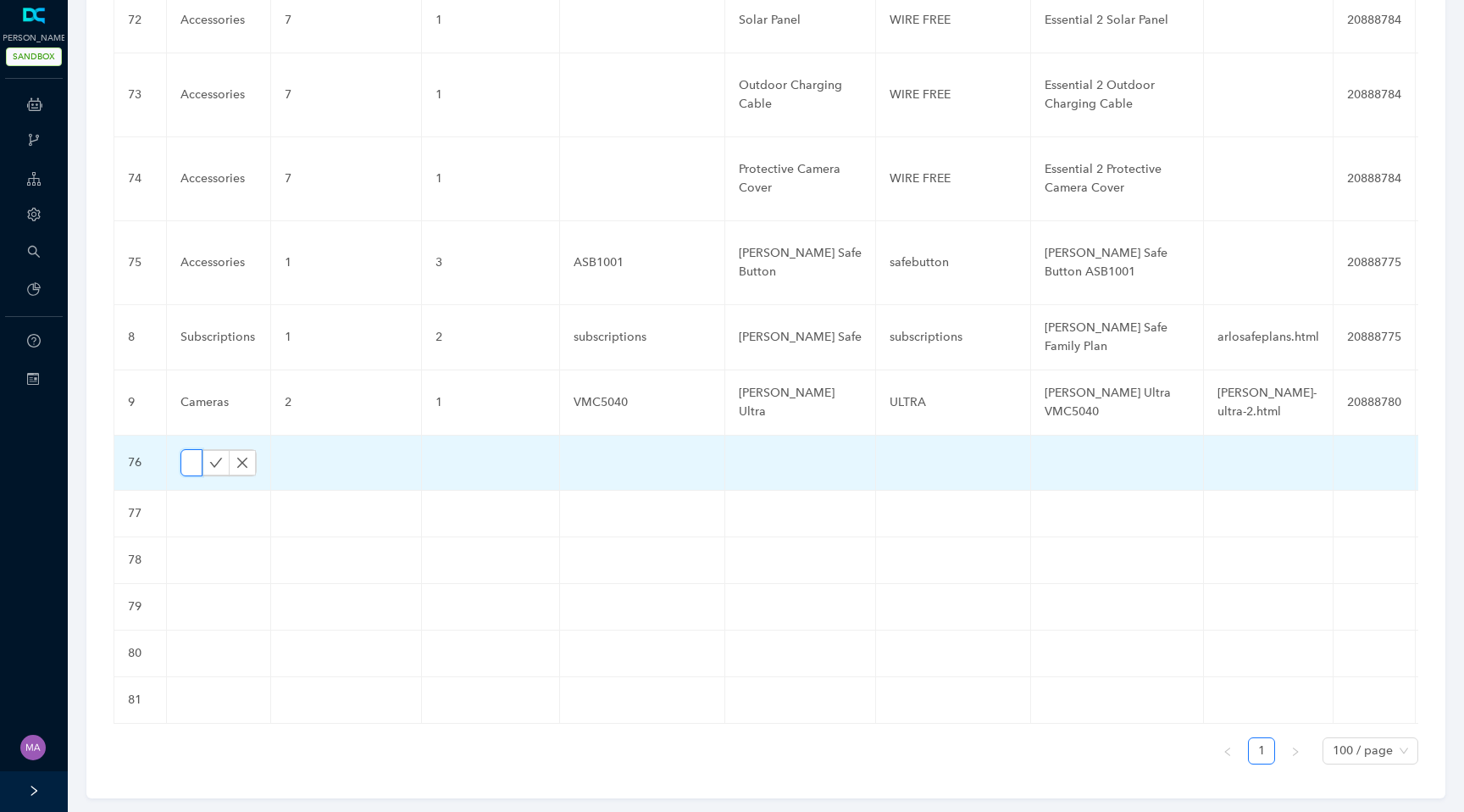
click at [193, 449] on input "text" at bounding box center [190, 462] width 22 height 27
paste input "Cameras"
type input "Cameras"
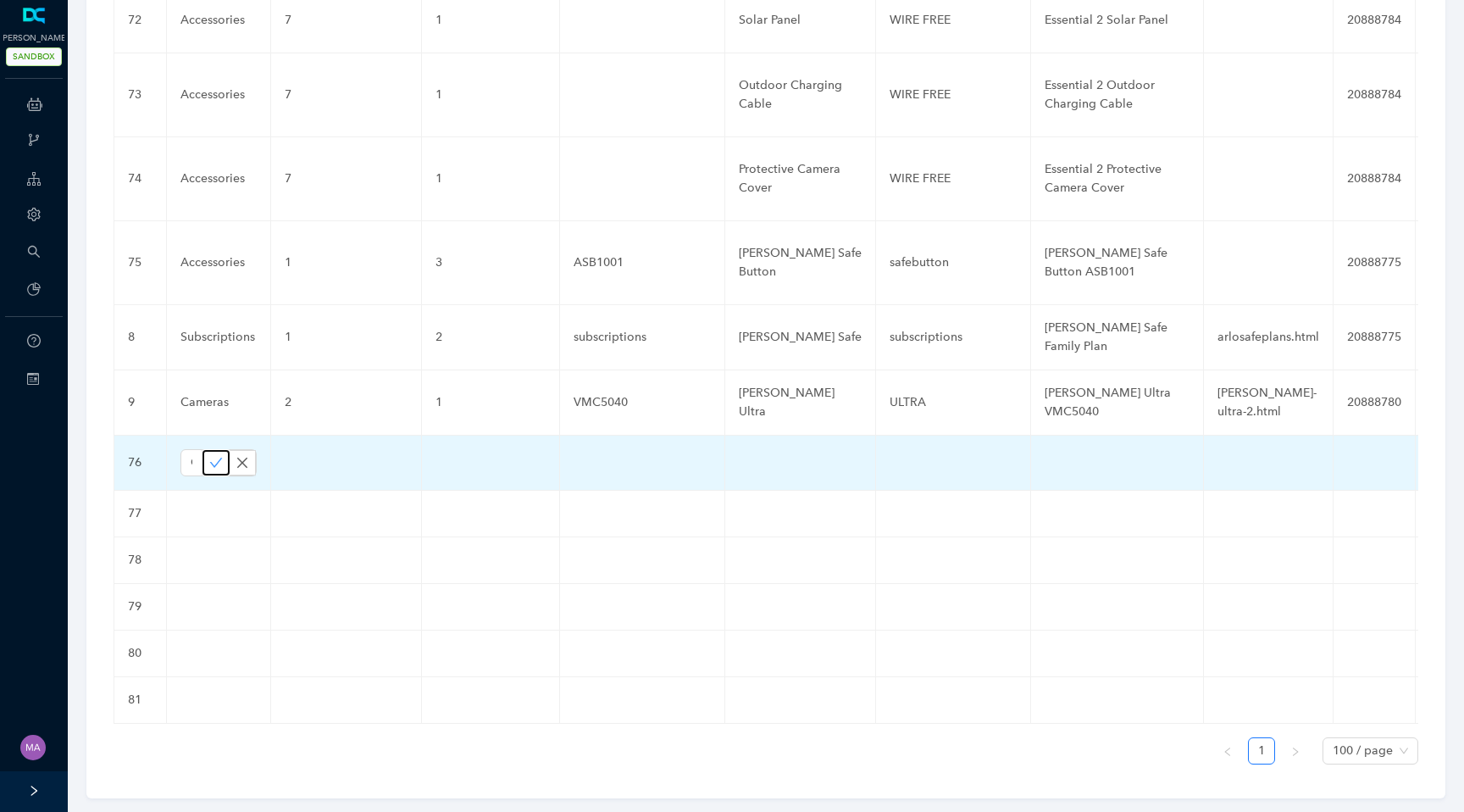
click at [209, 456] on icon "check" at bounding box center [216, 462] width 13 height 13
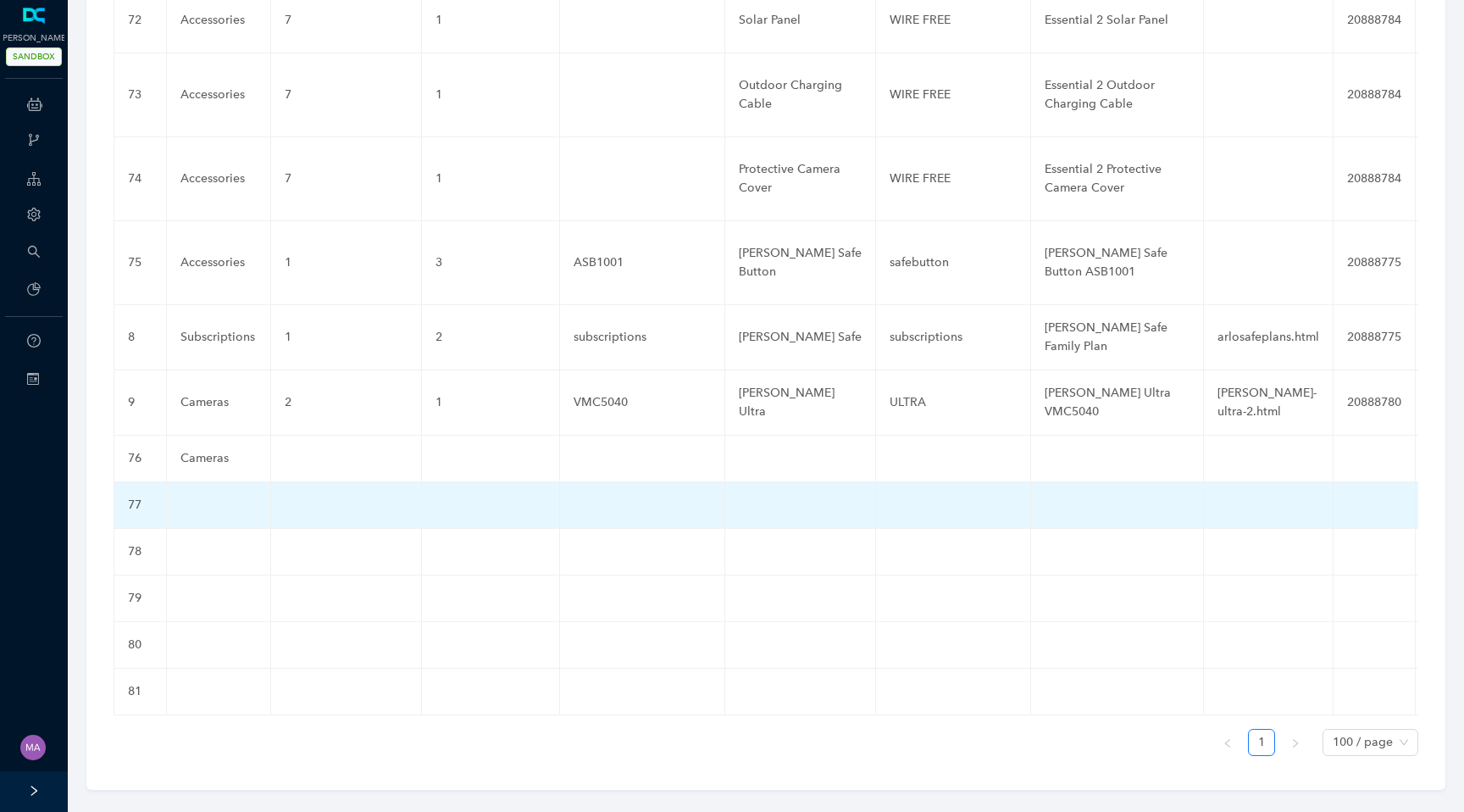
click at [212, 488] on td at bounding box center [219, 505] width 104 height 46
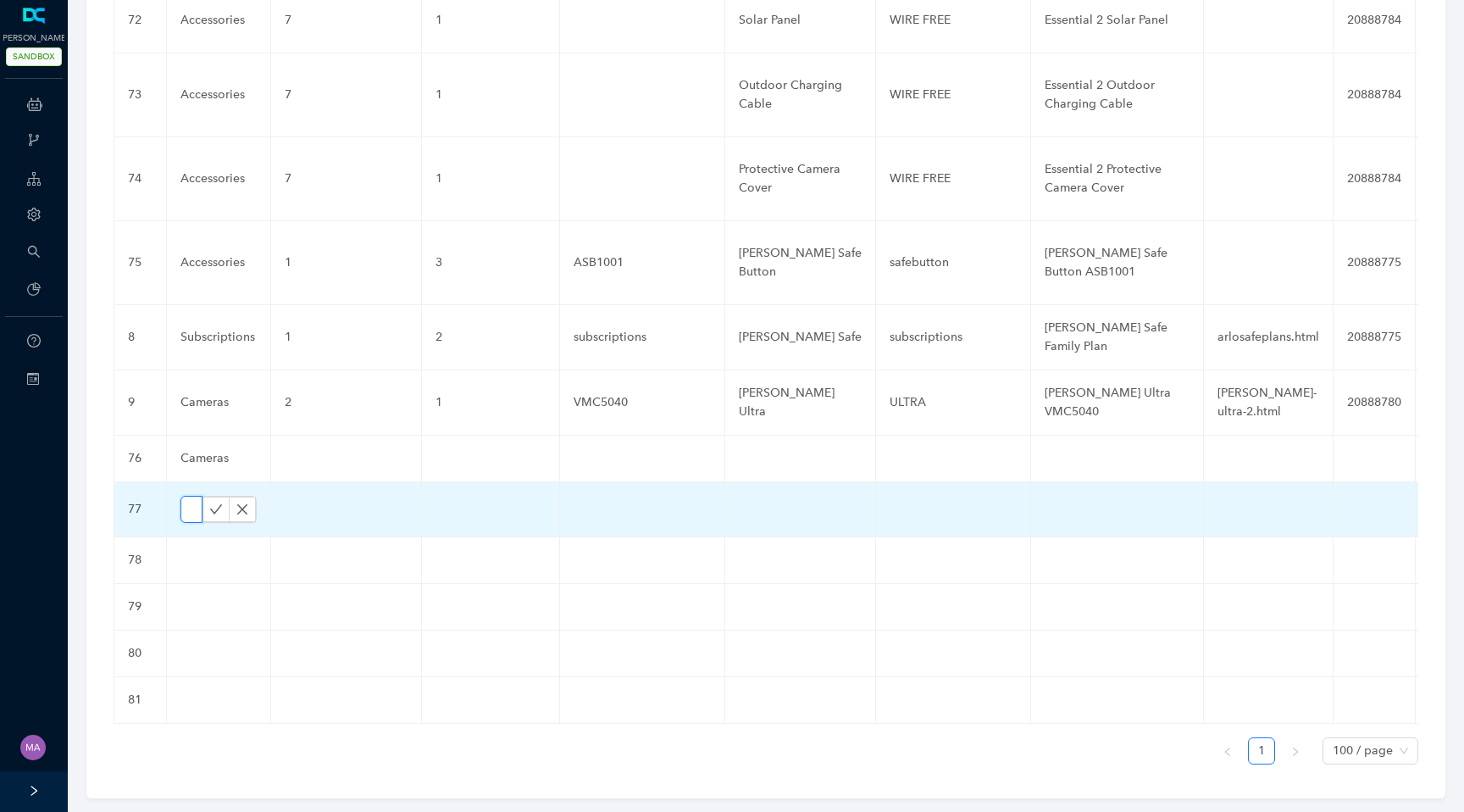
click at [190, 496] on input "text" at bounding box center [190, 509] width 22 height 27
paste input "Cameras"
type input "Cameras"
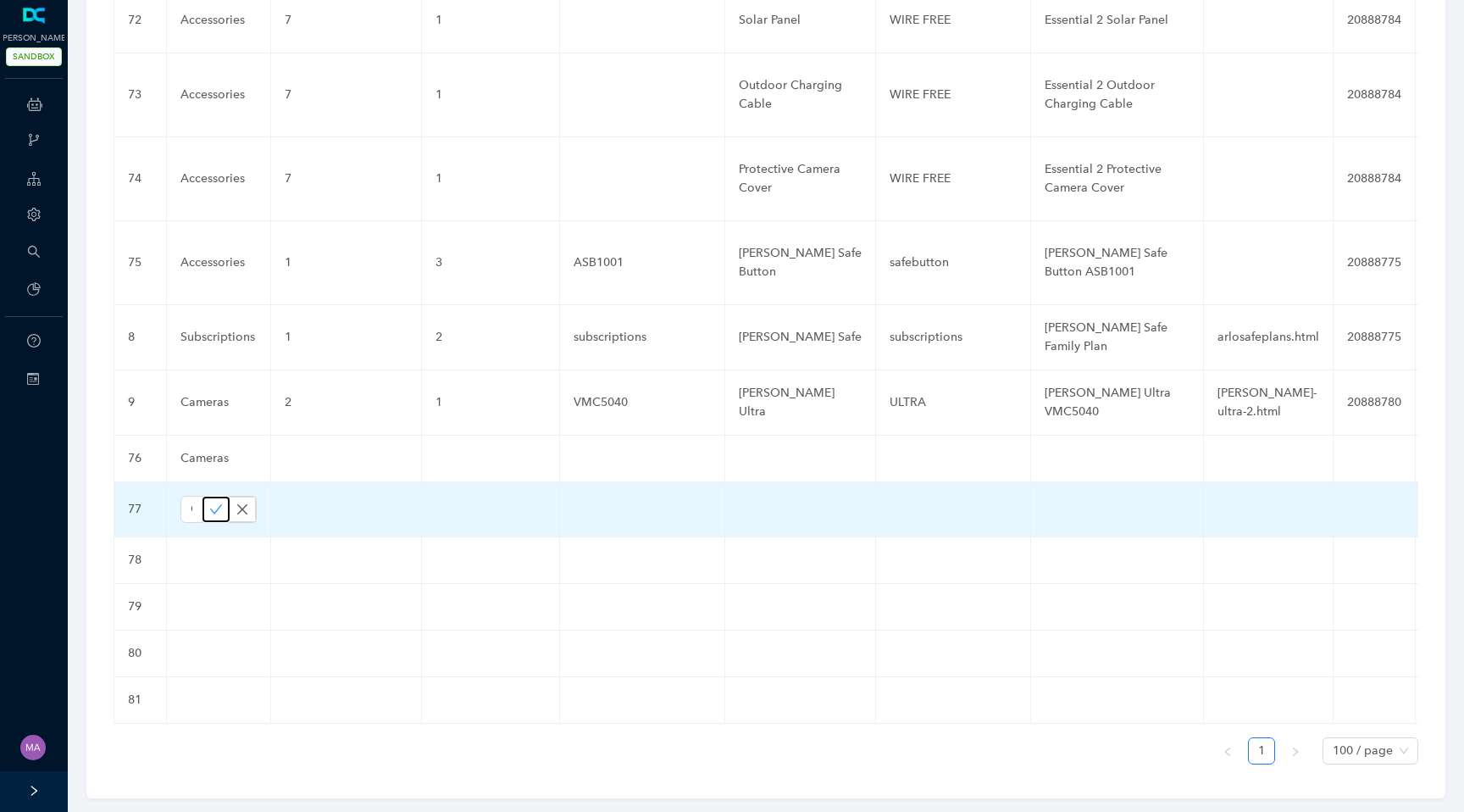
click at [219, 502] on icon "check" at bounding box center [216, 509] width 13 height 13
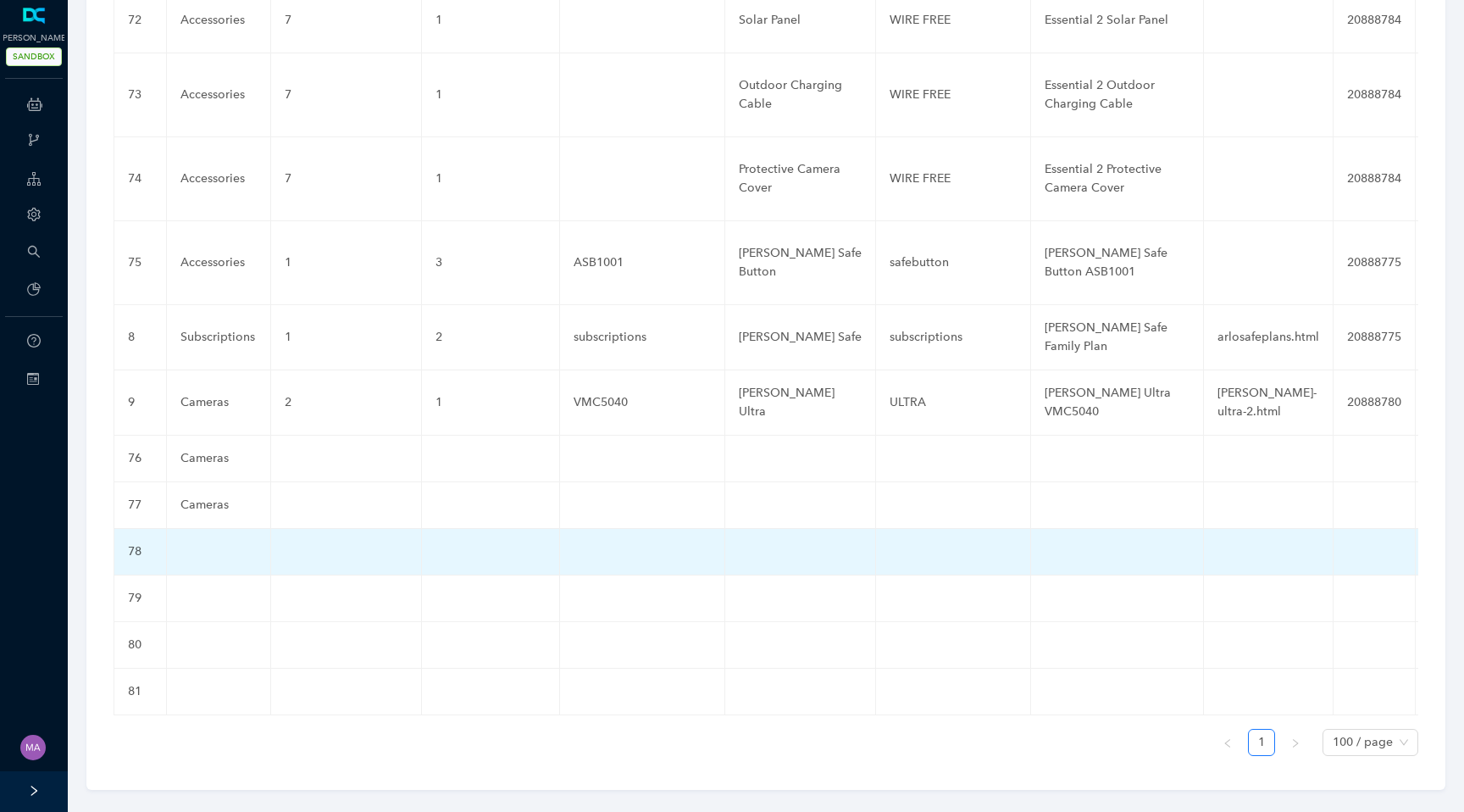
click at [205, 532] on td at bounding box center [219, 551] width 104 height 46
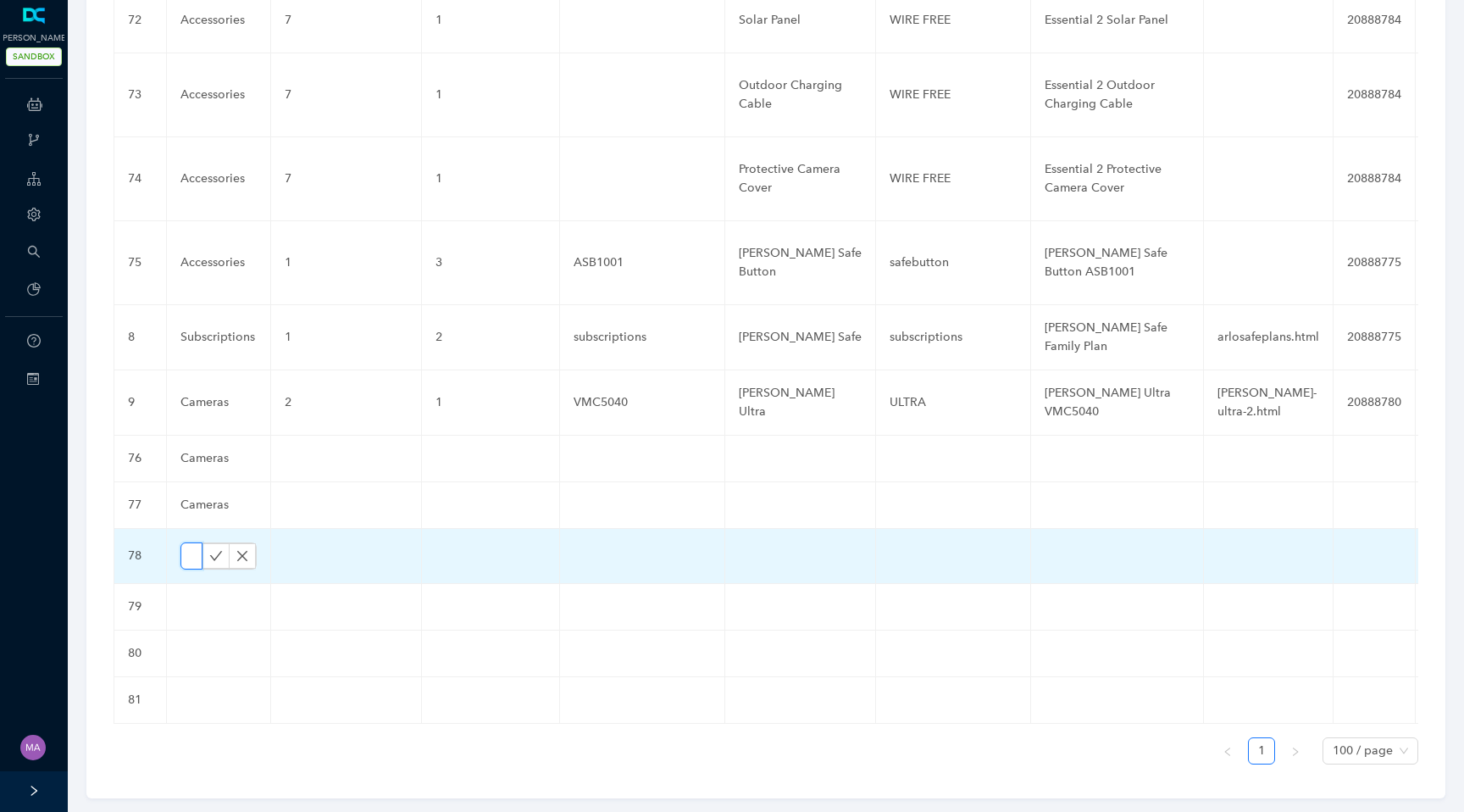
click at [190, 542] on input "text" at bounding box center [190, 555] width 22 height 27
paste input "Cameras"
type input "Cameras"
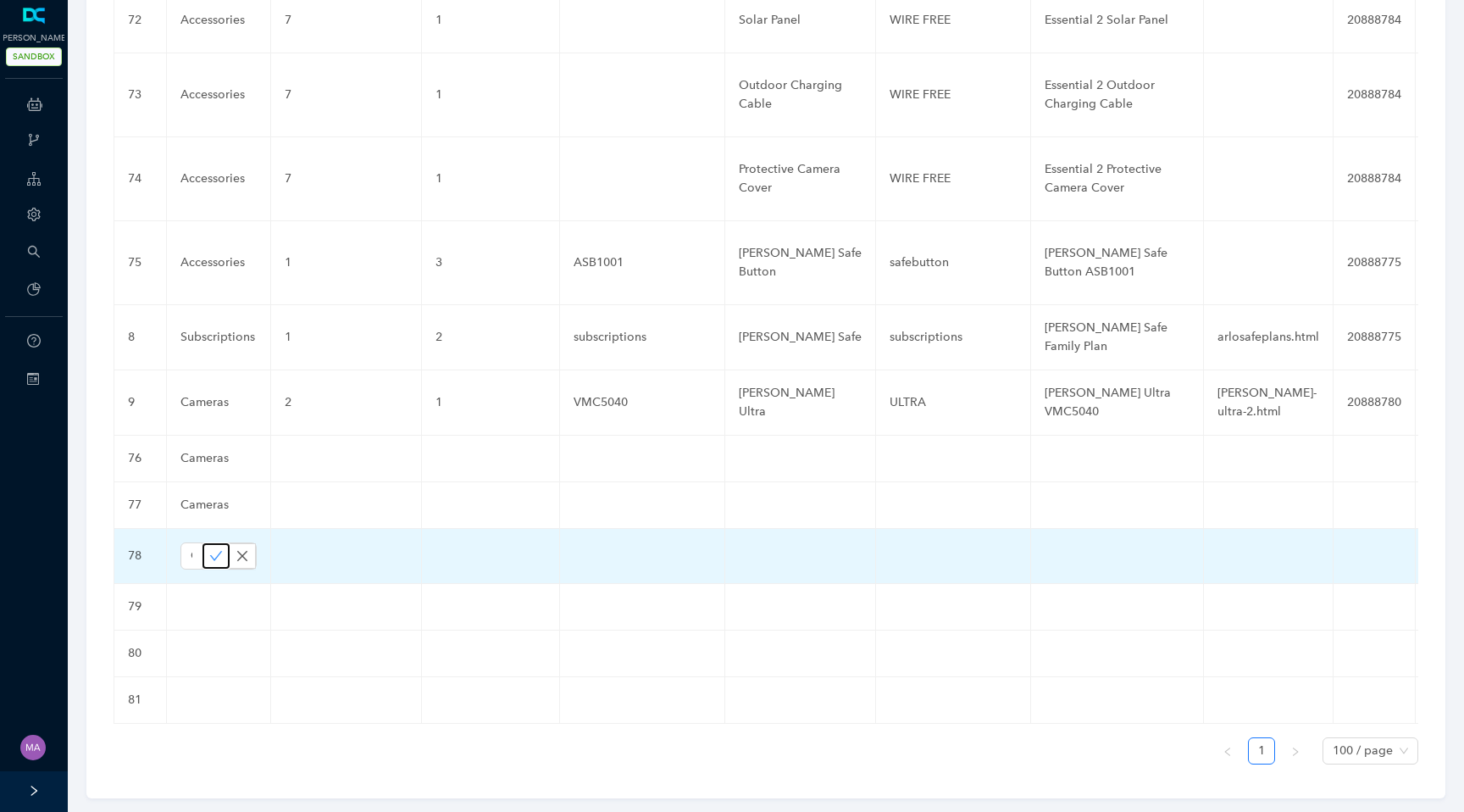
click at [210, 549] on icon "check" at bounding box center [216, 555] width 13 height 13
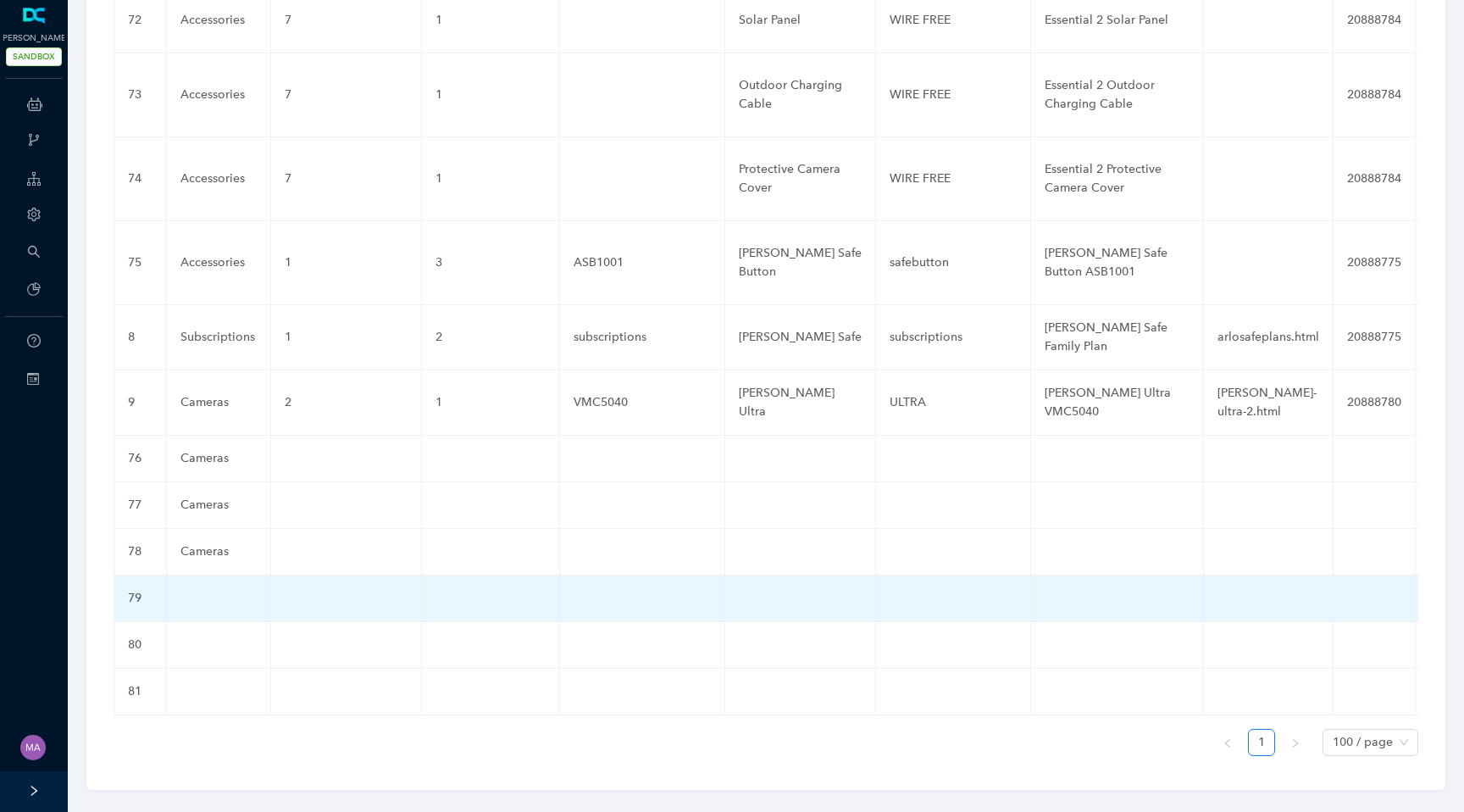
click at [198, 575] on td at bounding box center [219, 598] width 104 height 46
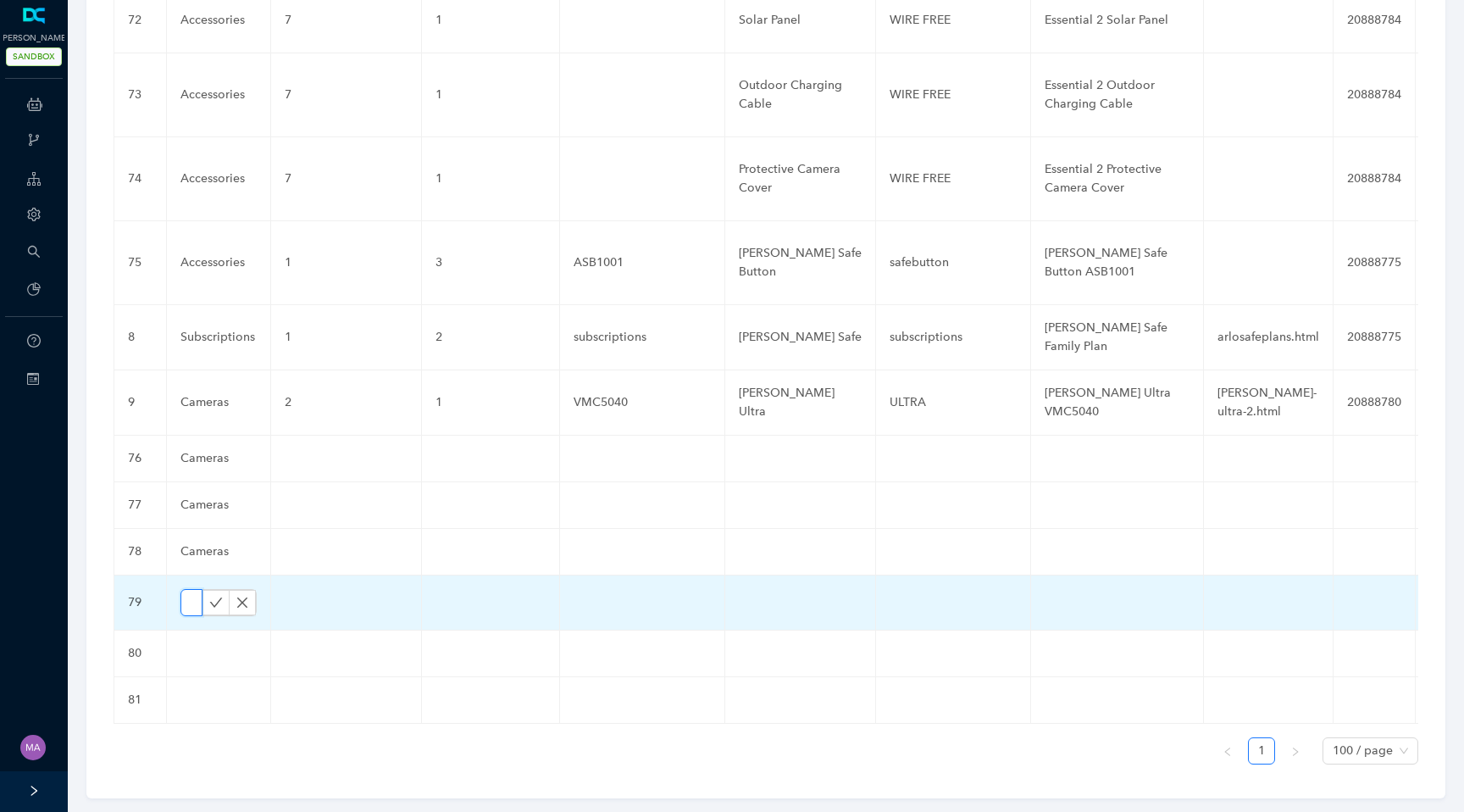
click at [198, 588] on input "text" at bounding box center [190, 602] width 22 height 27
paste input "Cameras"
type input "Cameras"
click at [216, 596] on icon "check" at bounding box center [216, 603] width 13 height 13
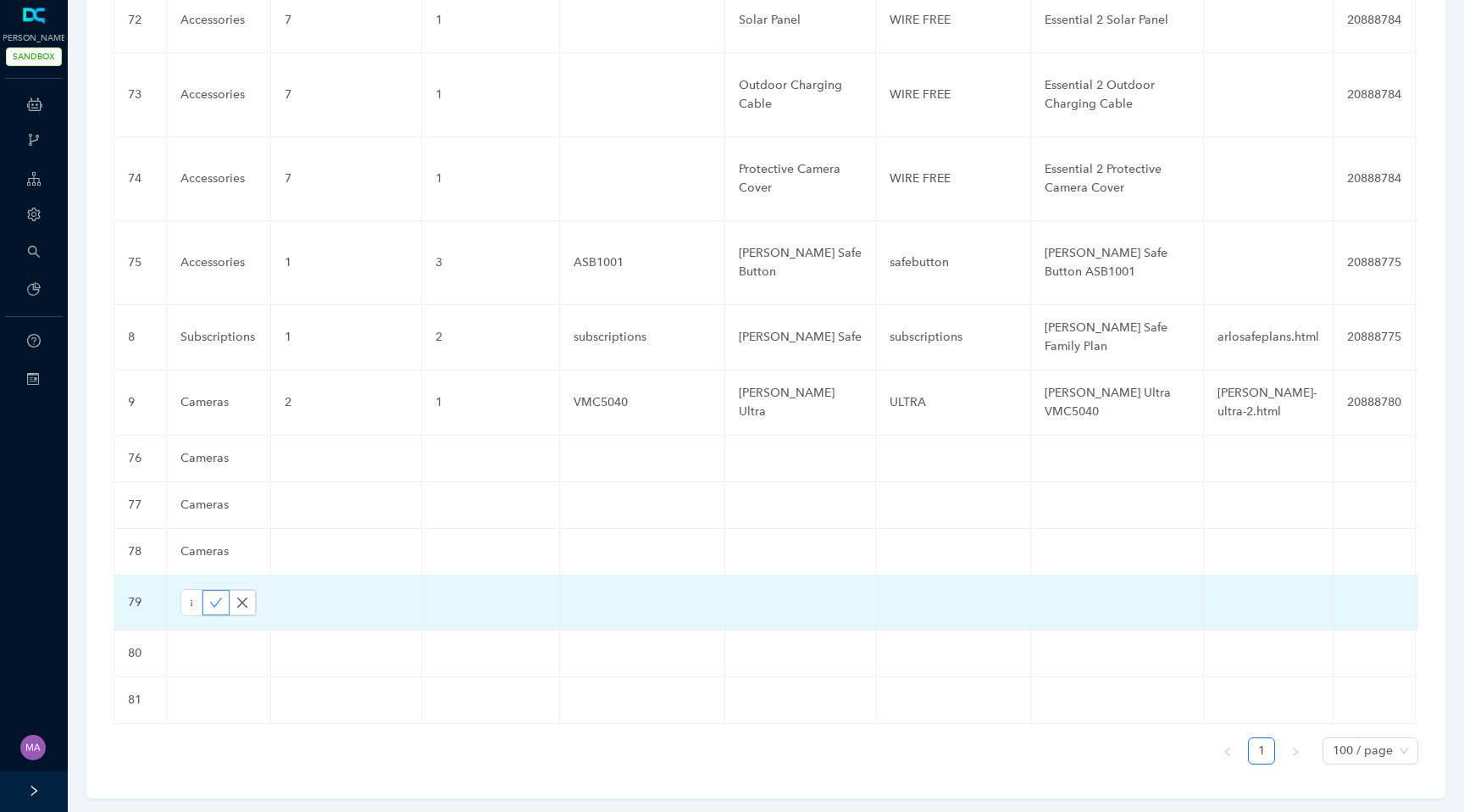
scroll to position [0, 0]
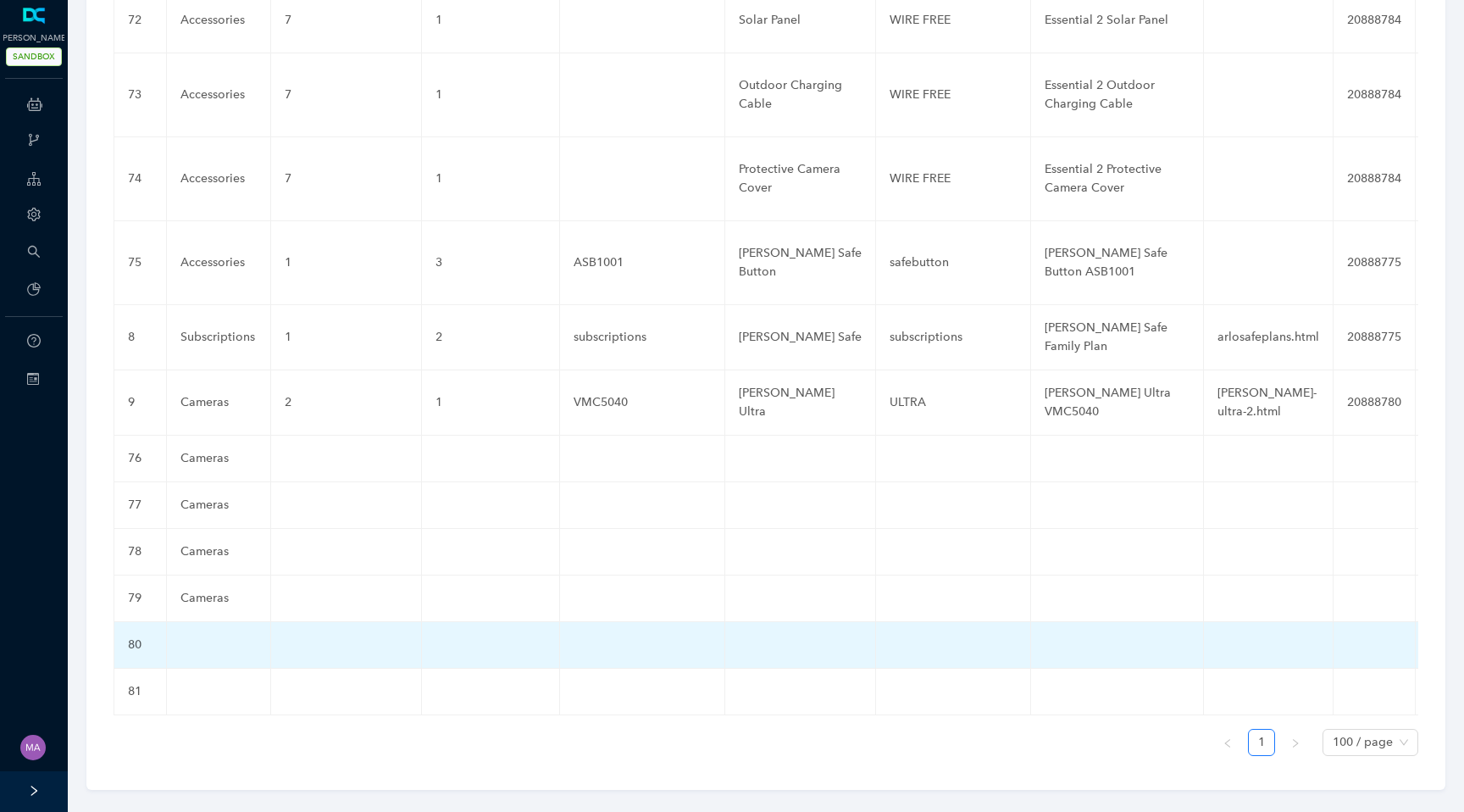
click at [202, 622] on td at bounding box center [219, 644] width 104 height 46
click at [188, 636] on input "text" at bounding box center [190, 649] width 22 height 27
paste input "Cameras"
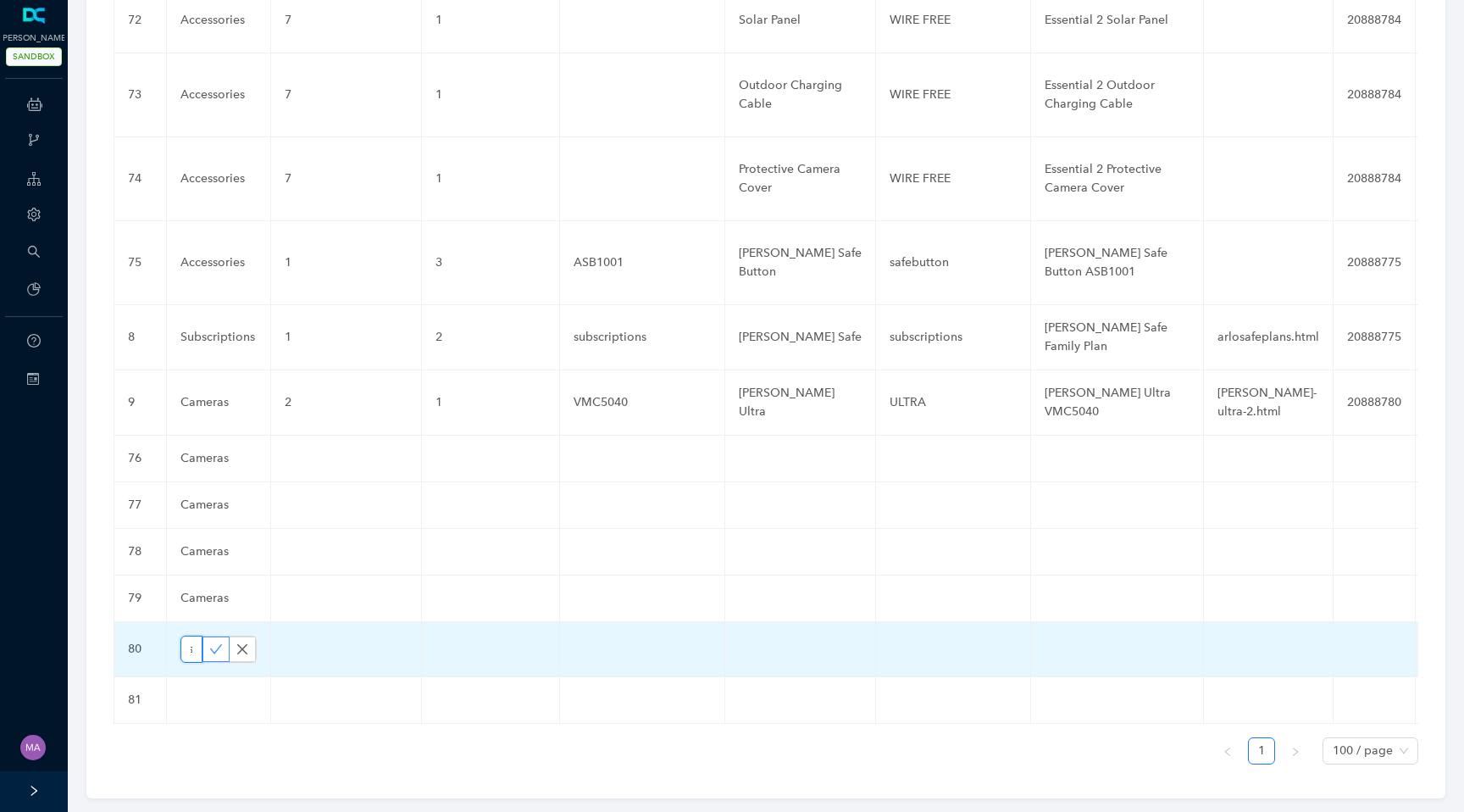
type input "Cameras"
click at [215, 642] on icon "check" at bounding box center [216, 649] width 13 height 13
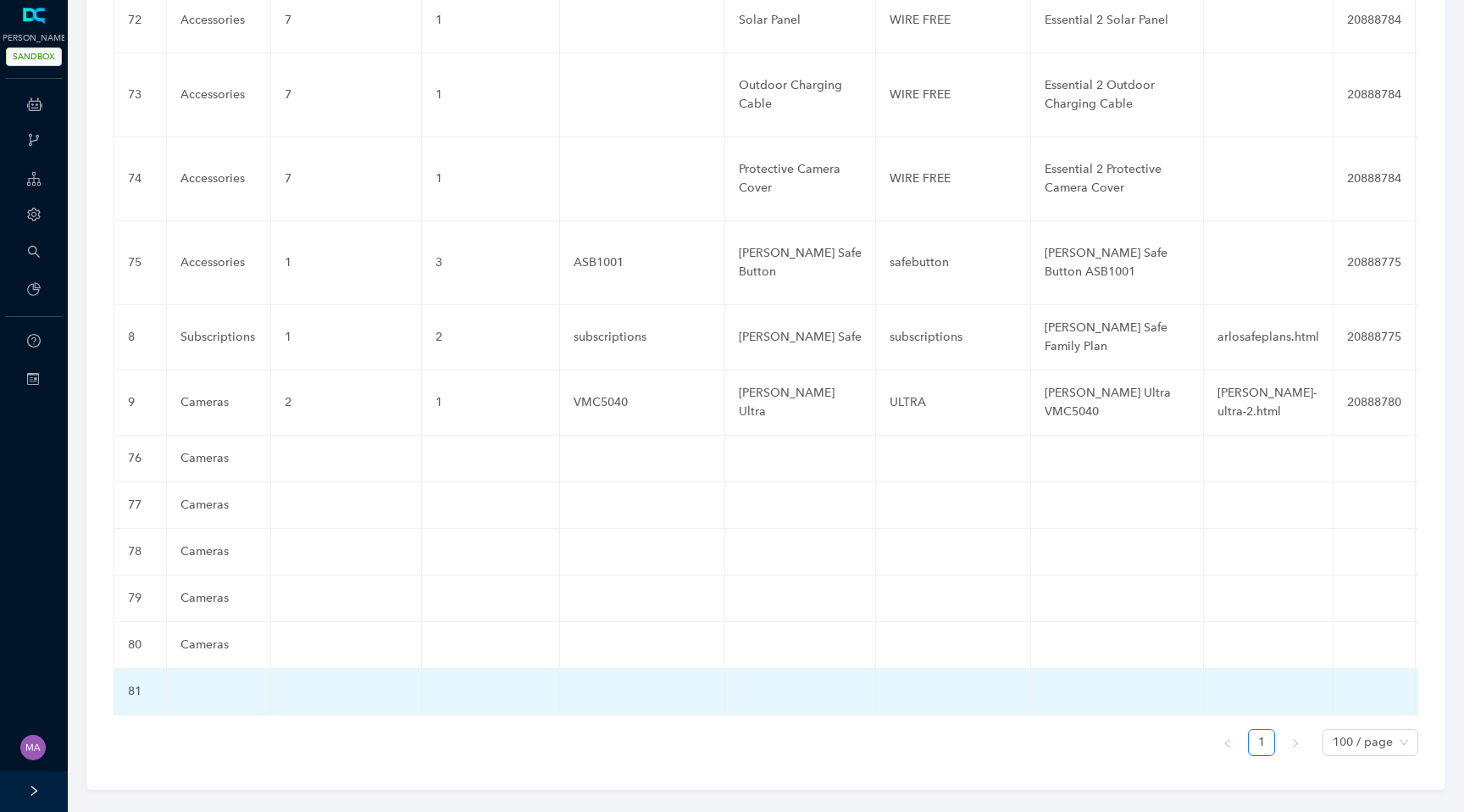
click at [204, 686] on td at bounding box center [219, 691] width 104 height 46
click at [192, 682] on input "text" at bounding box center [190, 695] width 22 height 27
paste input "Cameras"
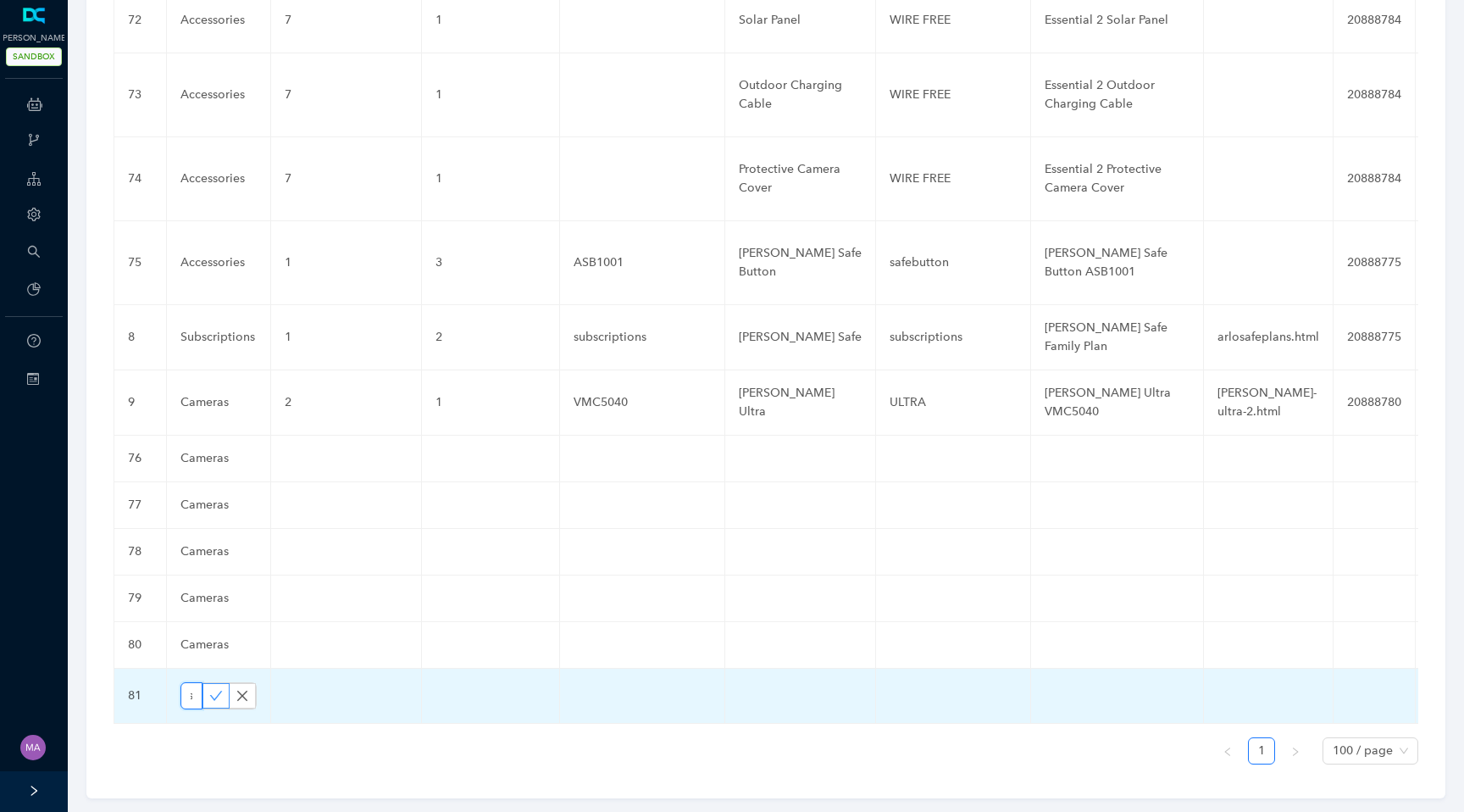
type input "Cameras"
click at [211, 689] on icon "check" at bounding box center [216, 695] width 13 height 13
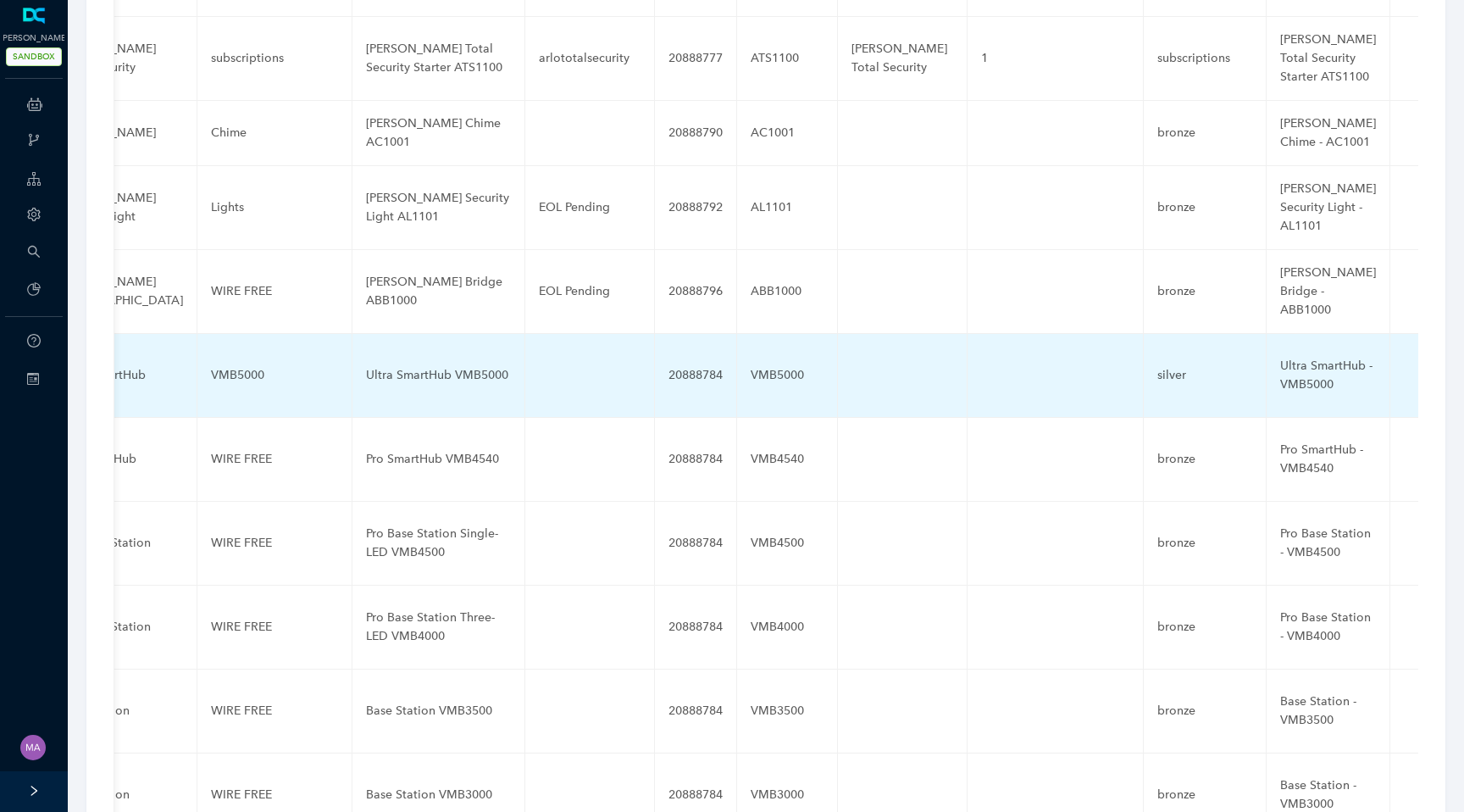
scroll to position [0, 0]
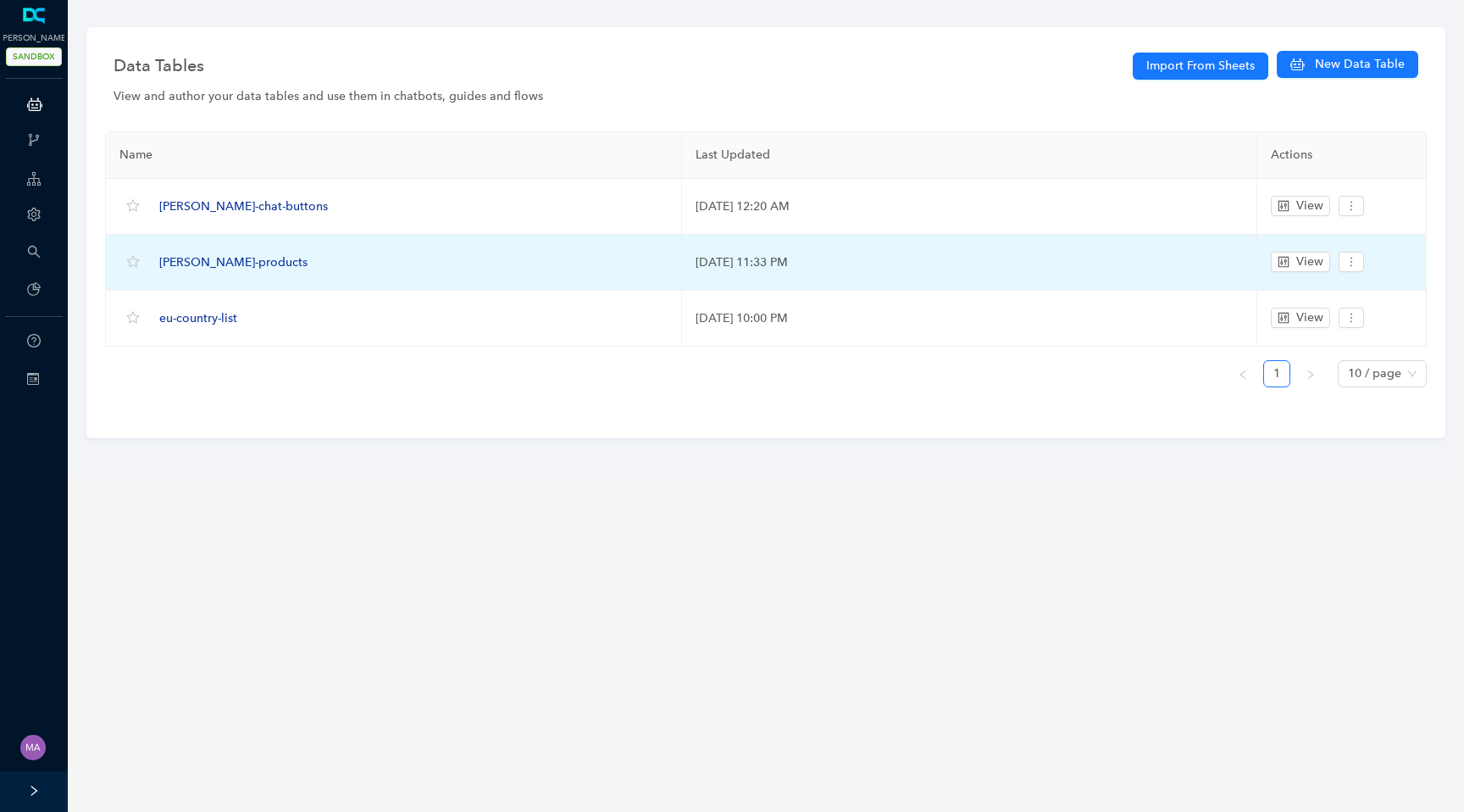
click at [199, 263] on span "arlo-products" at bounding box center [233, 262] width 148 height 14
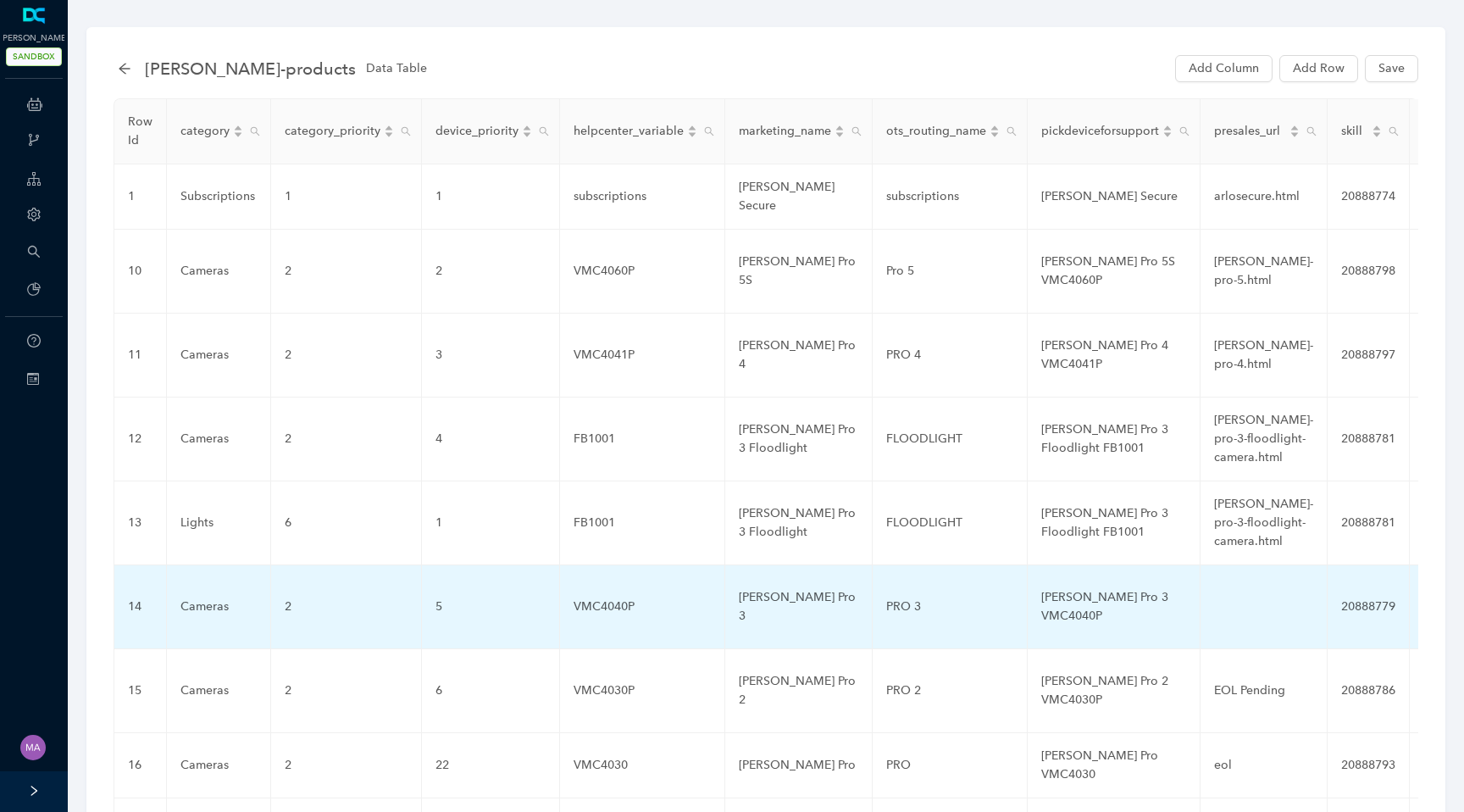
scroll to position [176, 0]
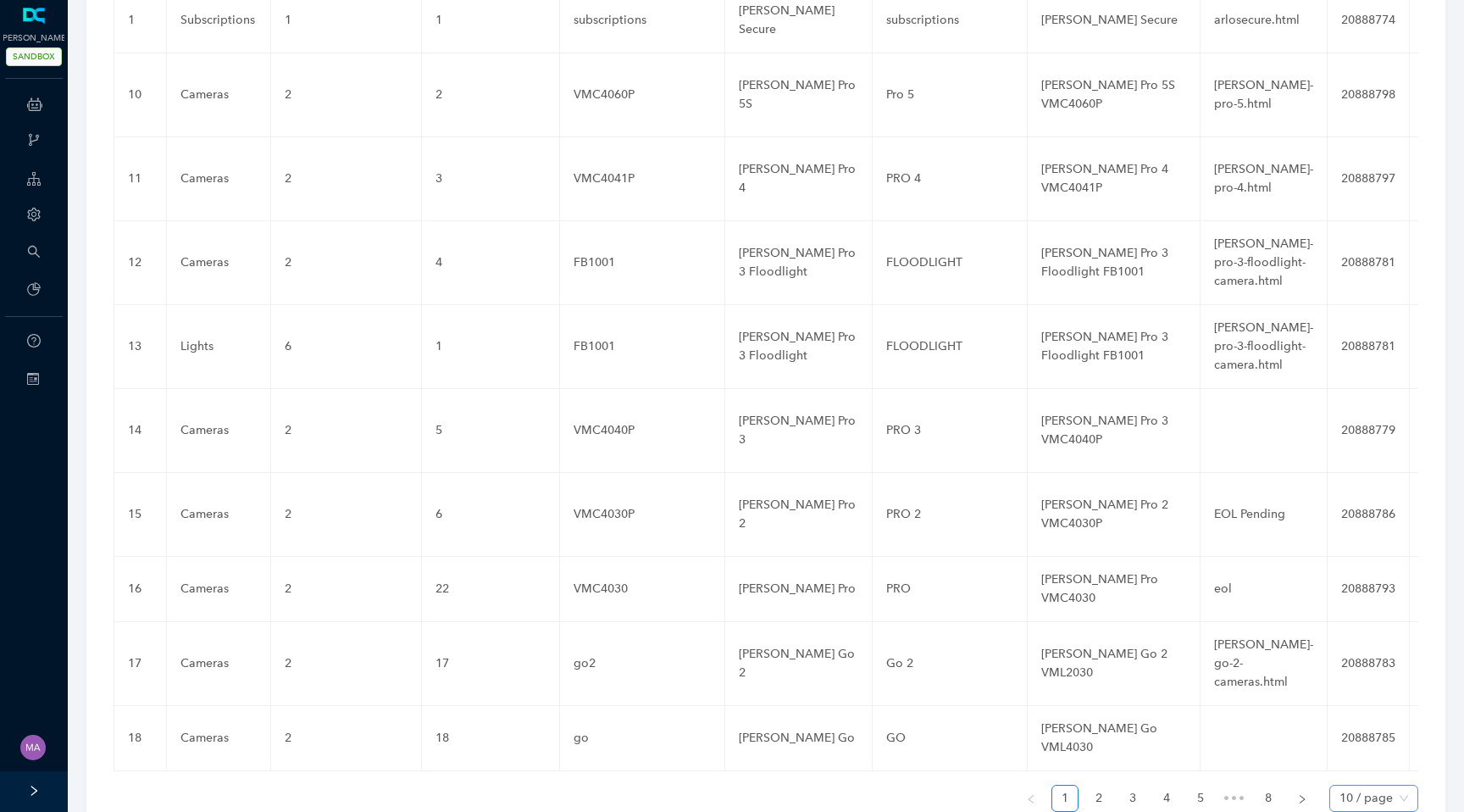
click at [1354, 785] on span "10 / page" at bounding box center [1374, 798] width 68 height 26
click at [1365, 755] on div "100 / page" at bounding box center [1373, 765] width 61 height 19
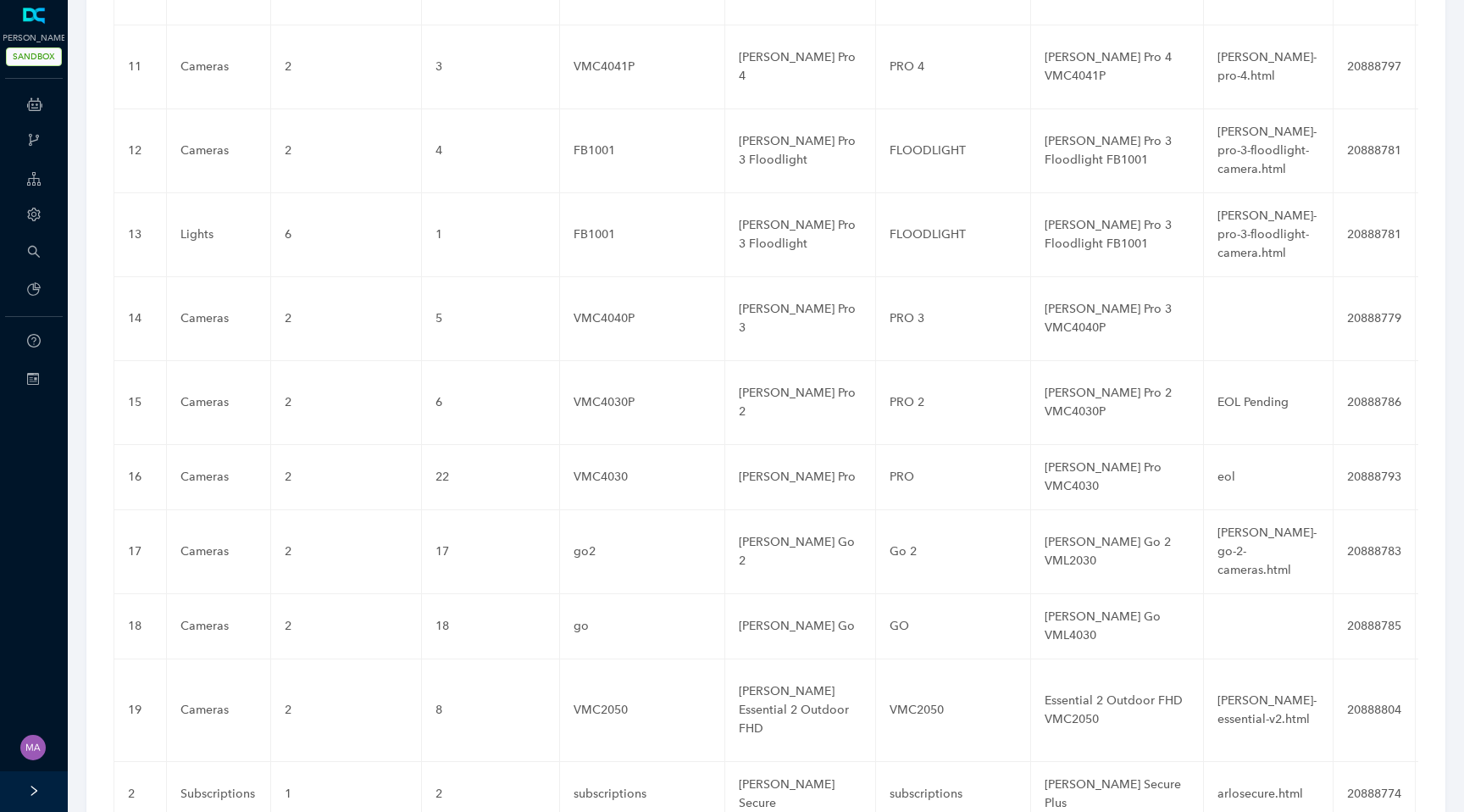
scroll to position [0, 0]
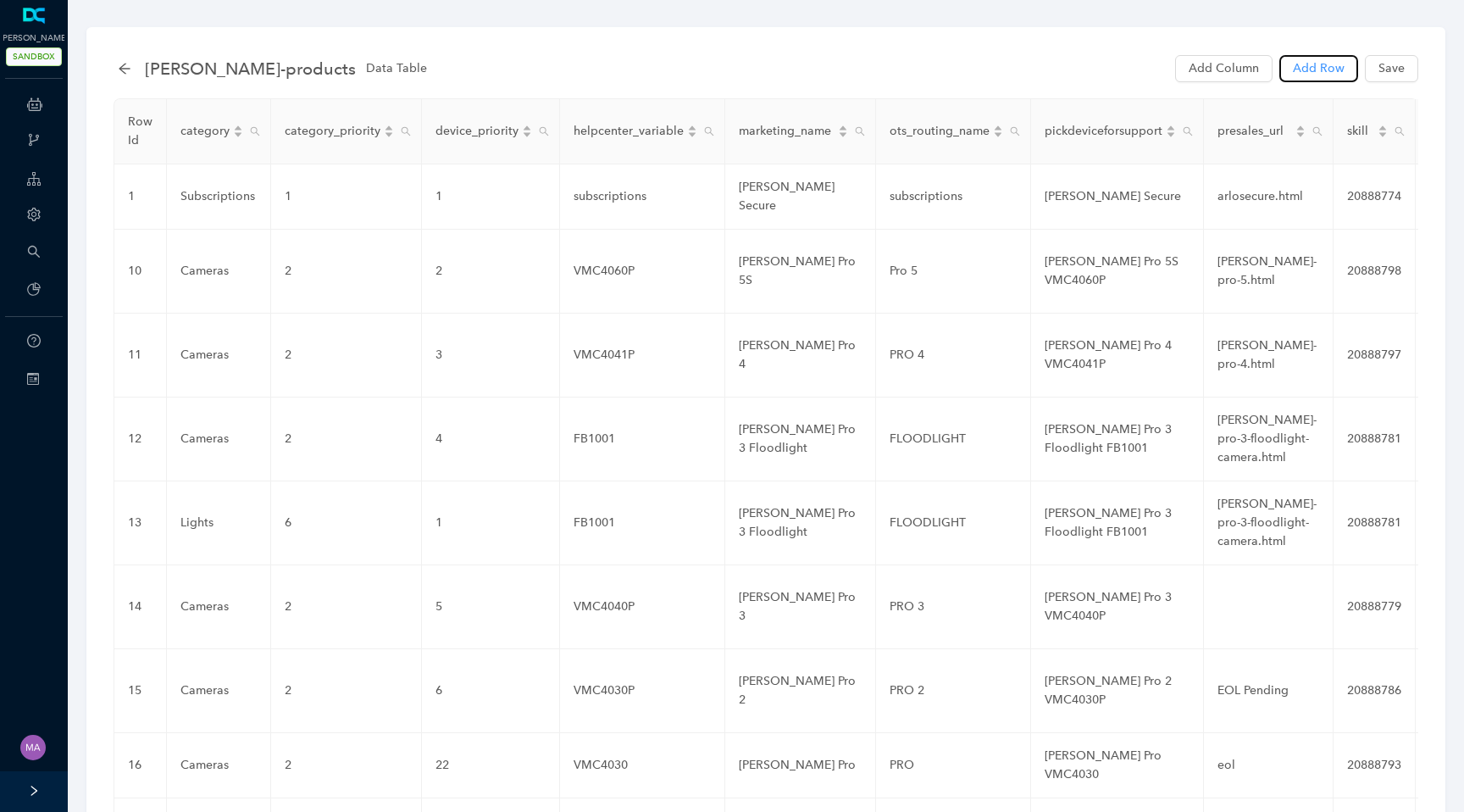
click at [1324, 70] on span "Add Row" at bounding box center [1319, 69] width 52 height 19
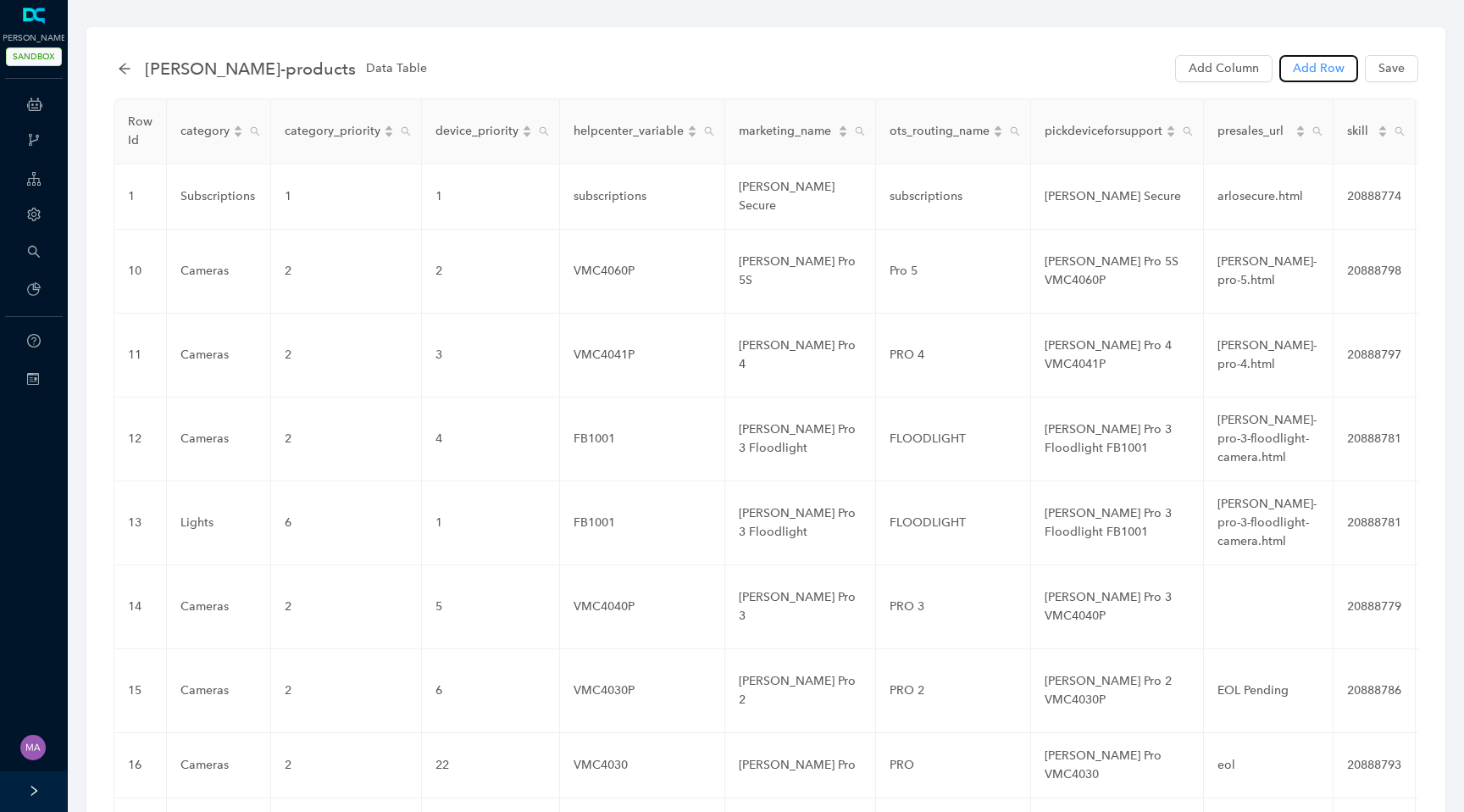
click at [1324, 70] on span "Add Row" at bounding box center [1319, 69] width 52 height 19
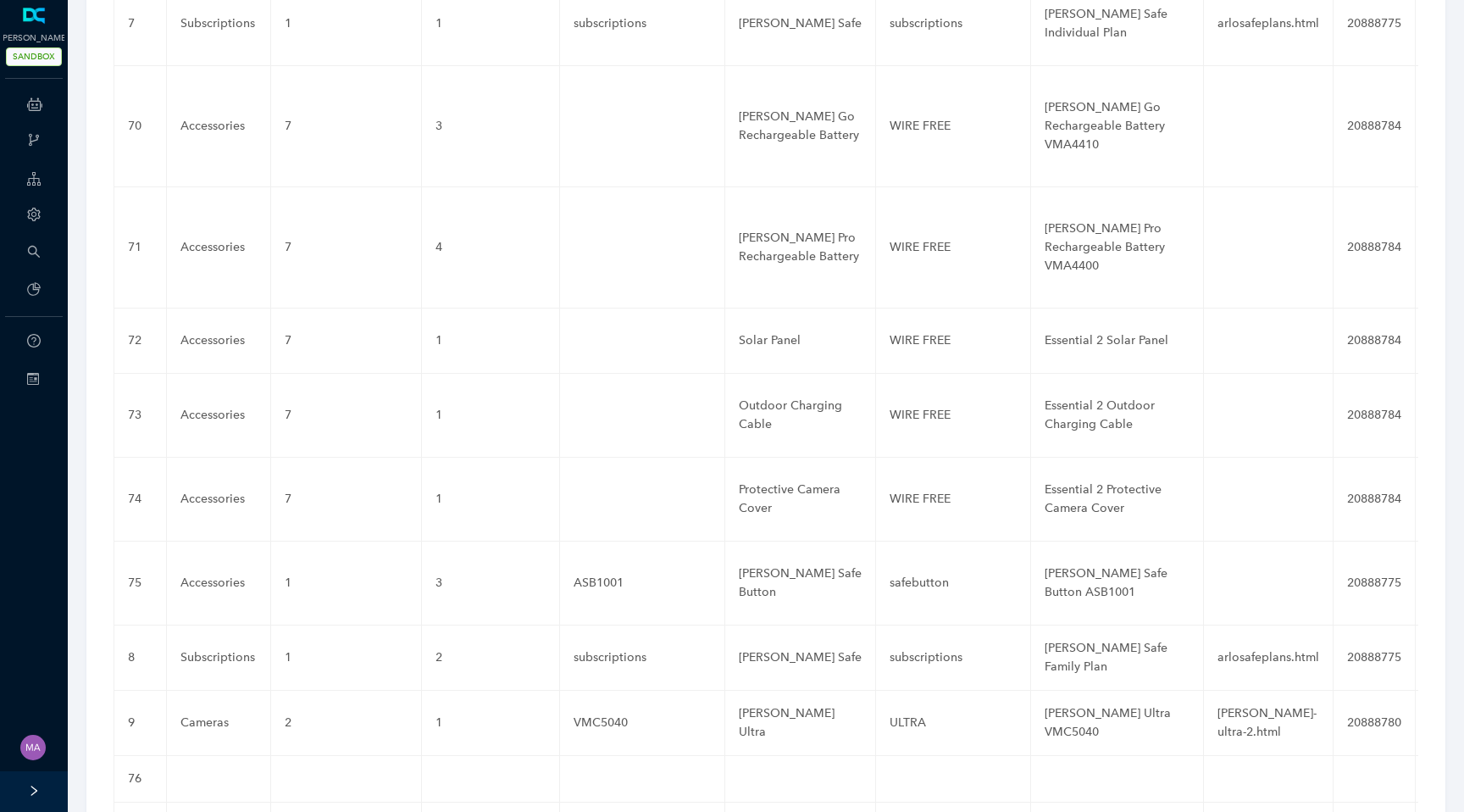
scroll to position [6262, 0]
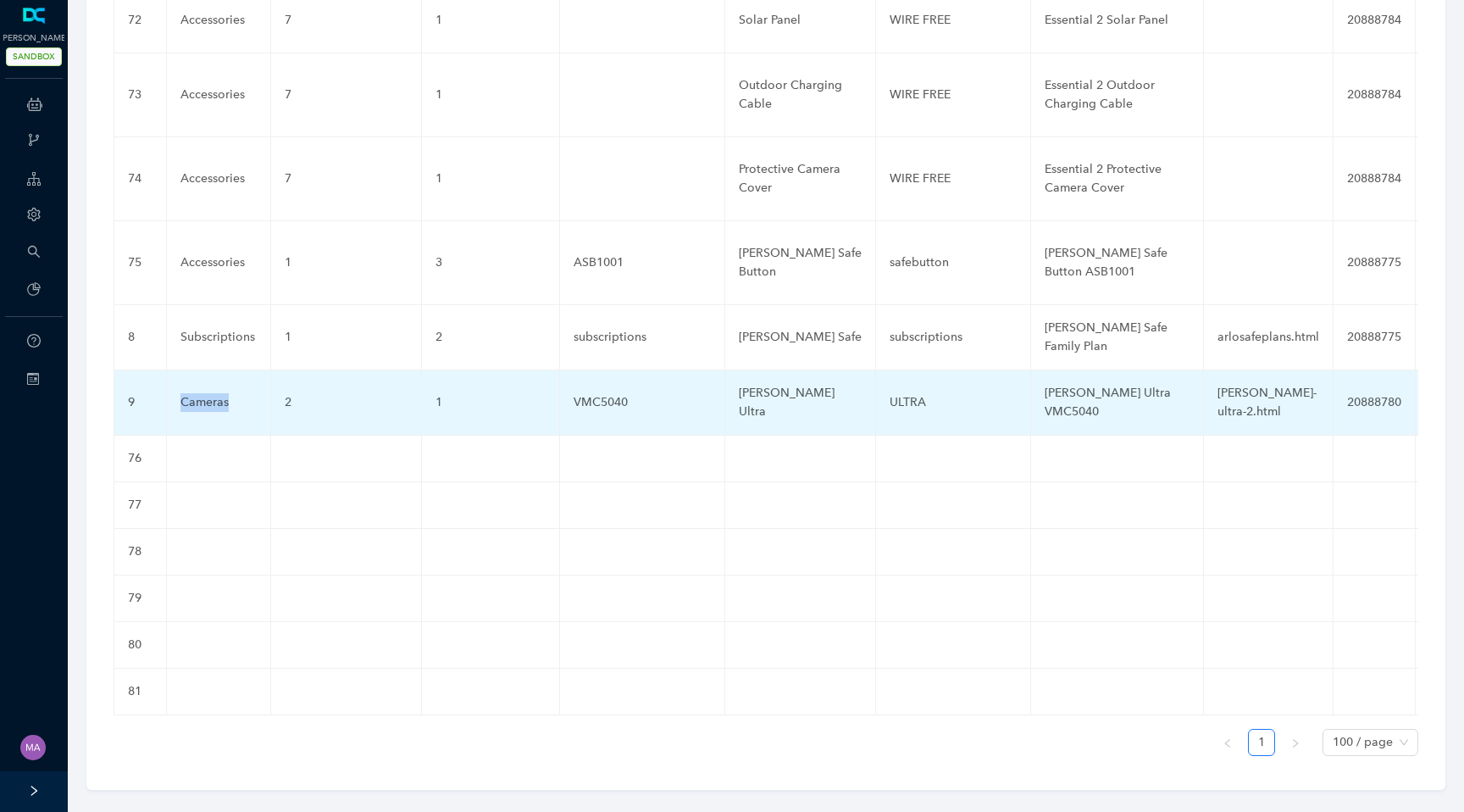
drag, startPoint x: 234, startPoint y: 388, endPoint x: 172, endPoint y: 383, distance: 62.2
click at [172, 383] on td "Cameras" at bounding box center [219, 403] width 104 height 65
copy div "Cameras"
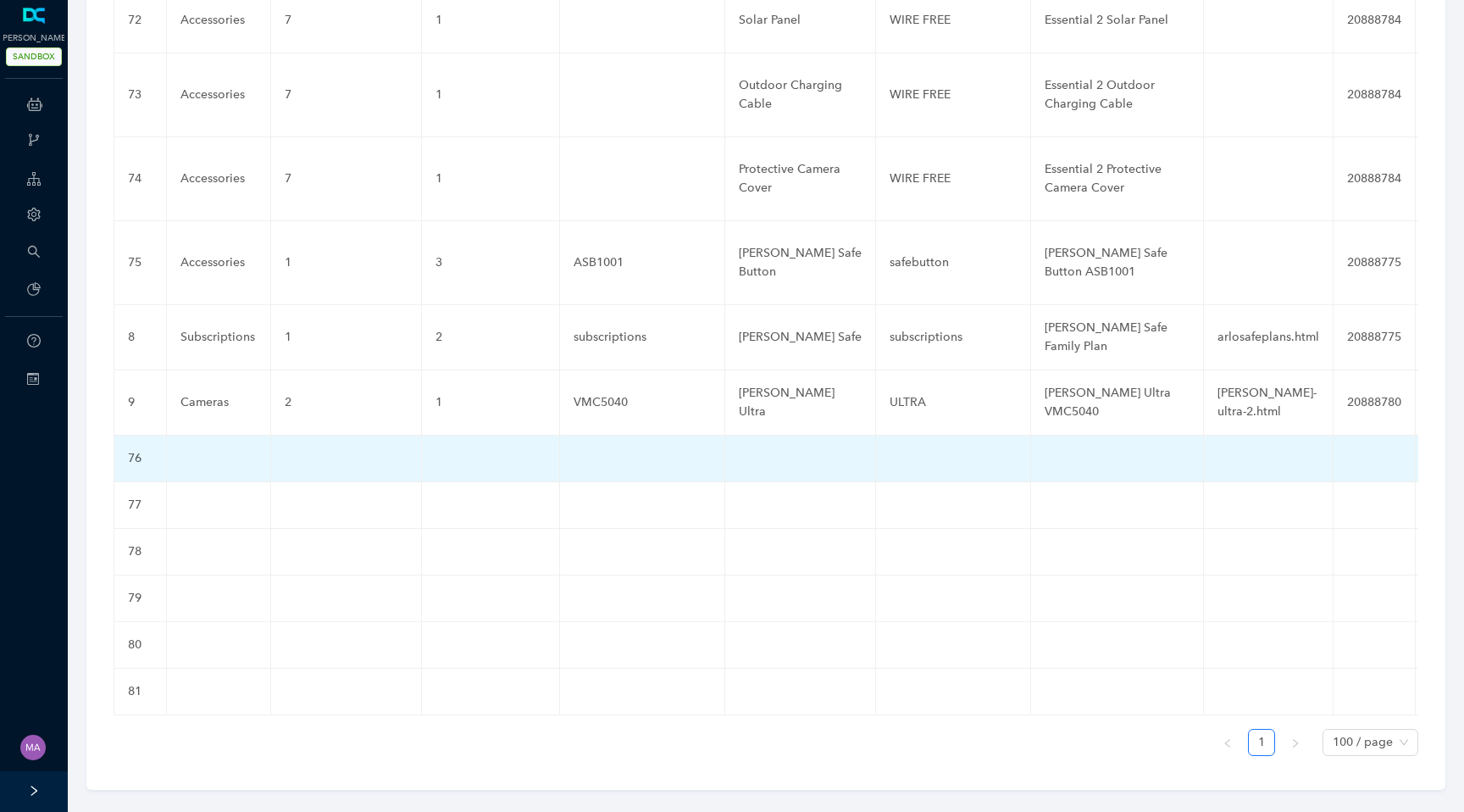
click at [188, 448] on td at bounding box center [219, 459] width 104 height 46
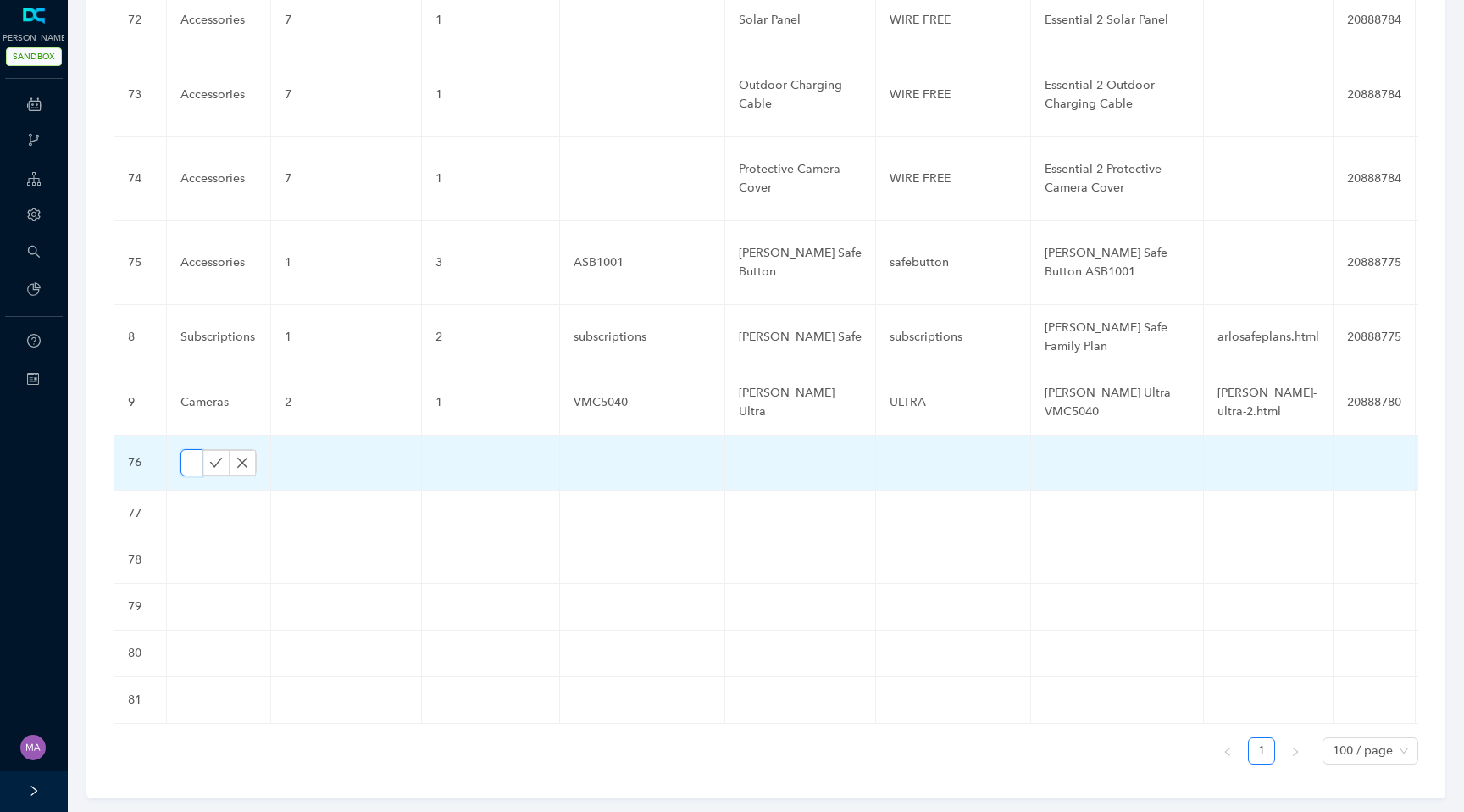
click at [194, 449] on input "text" at bounding box center [190, 462] width 22 height 27
paste input "Cameras"
type input "Cameras"
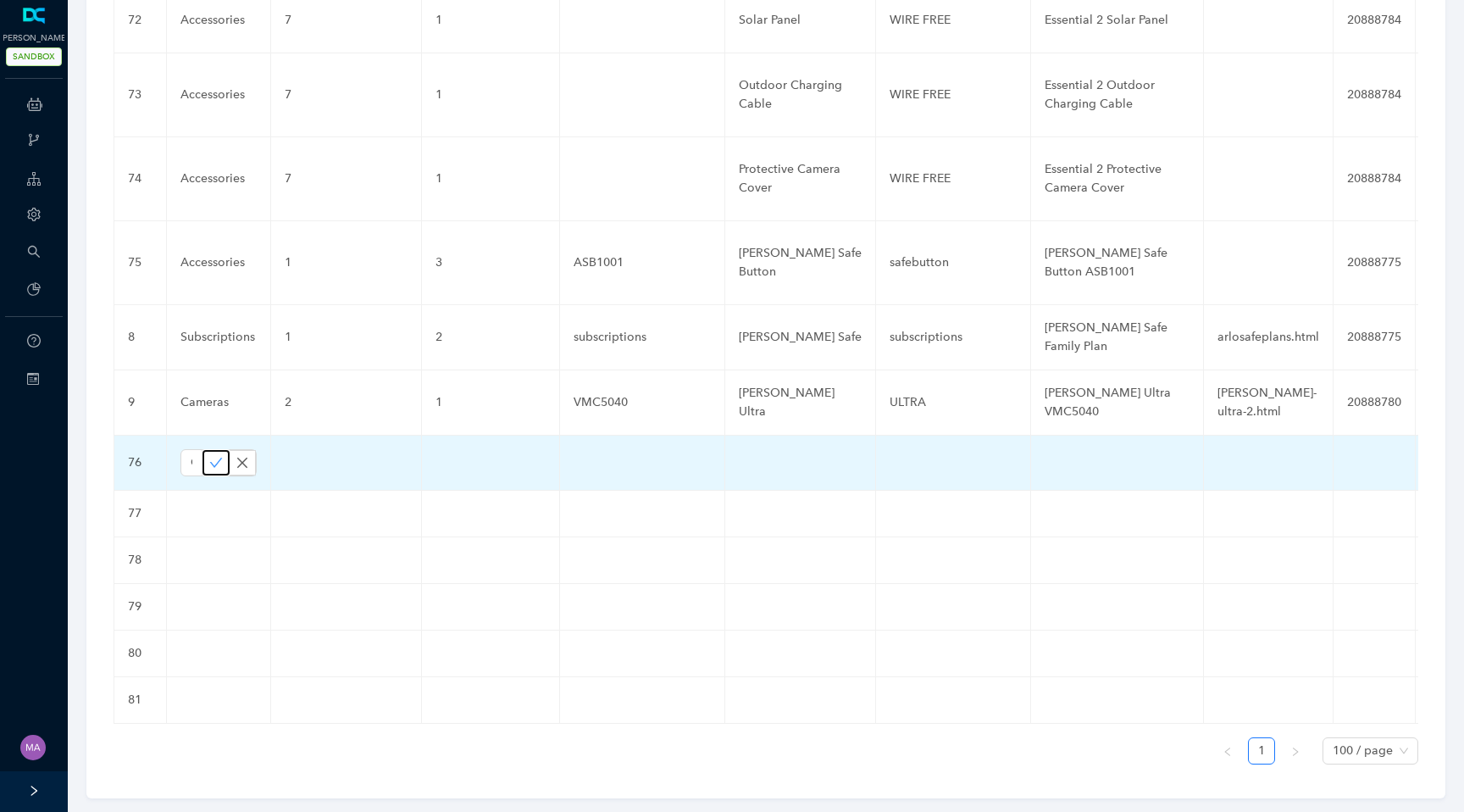
click at [204, 450] on button "button" at bounding box center [216, 462] width 27 height 26
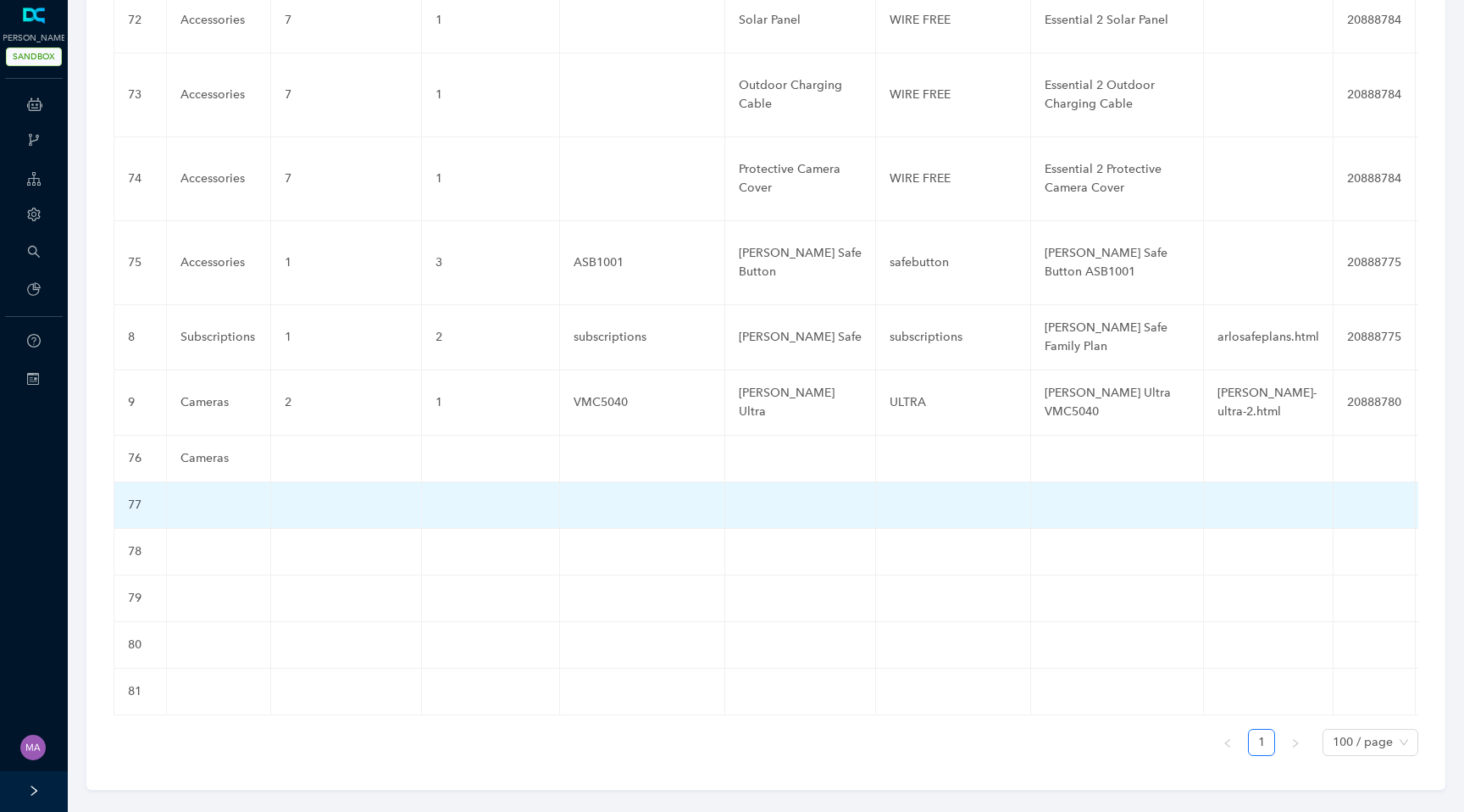
click at [197, 482] on td at bounding box center [219, 505] width 104 height 46
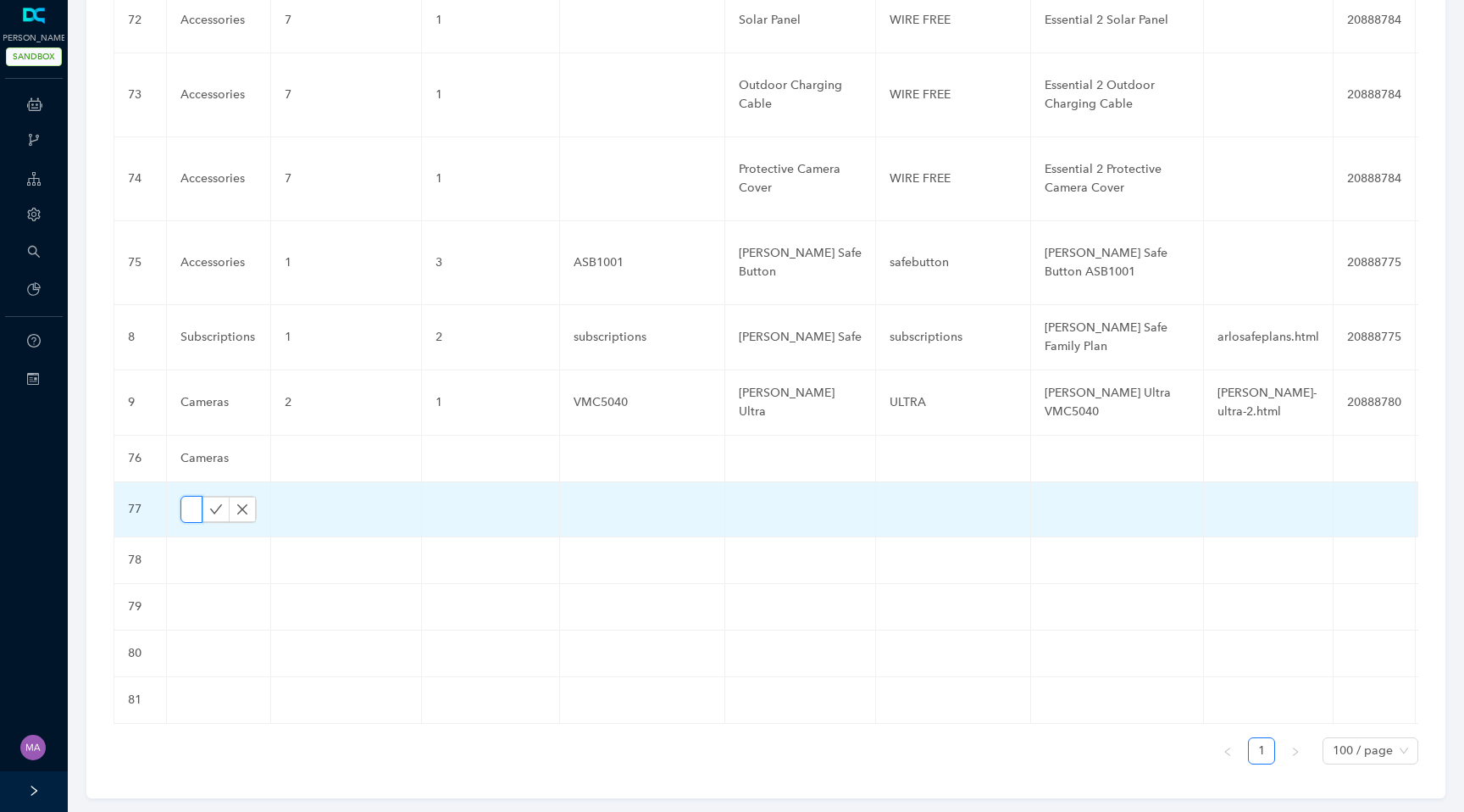
click at [194, 496] on input "text" at bounding box center [190, 509] width 22 height 27
paste input "Cameras"
type input "Cameras"
click at [210, 502] on icon "check" at bounding box center [216, 509] width 13 height 13
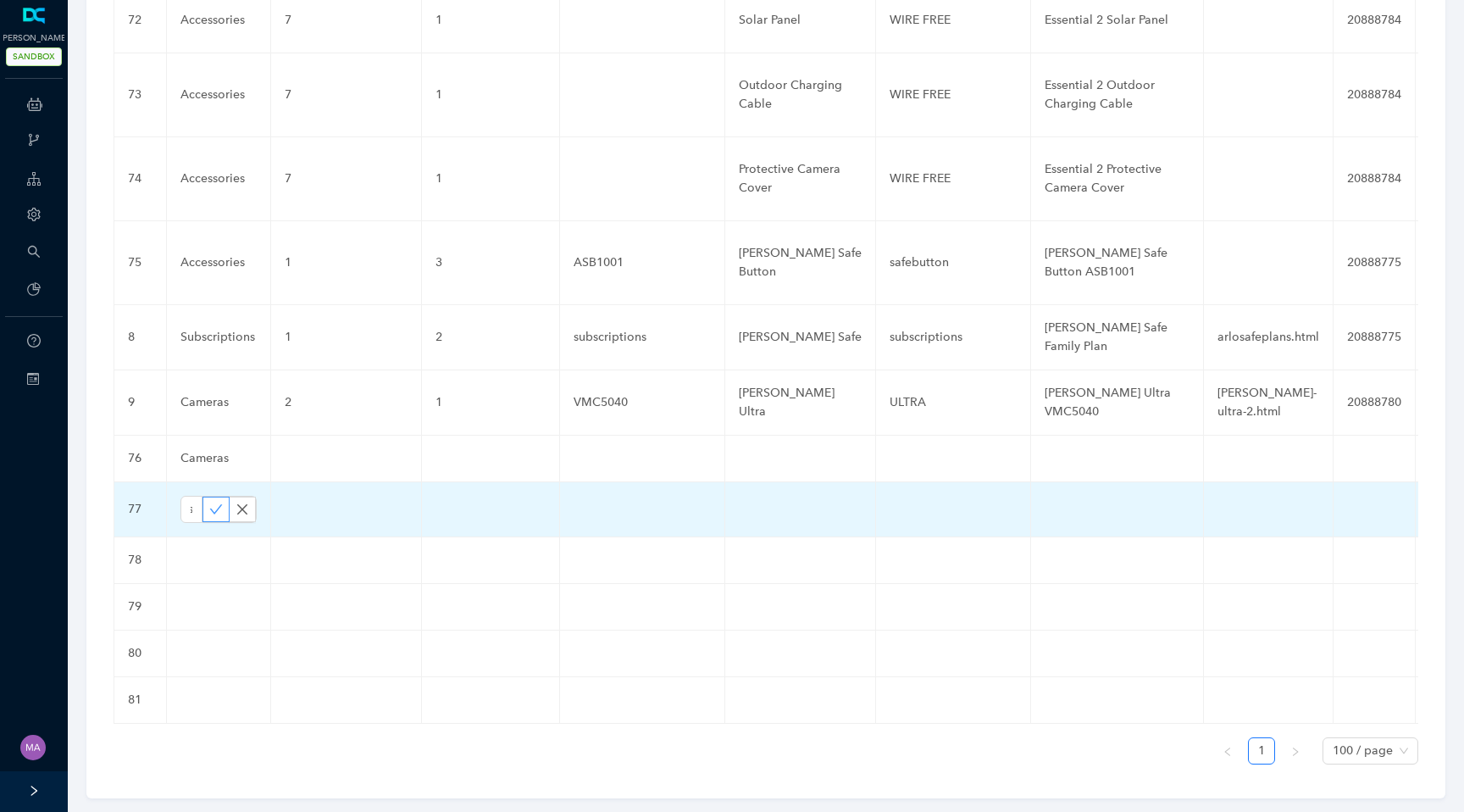
scroll to position [0, 0]
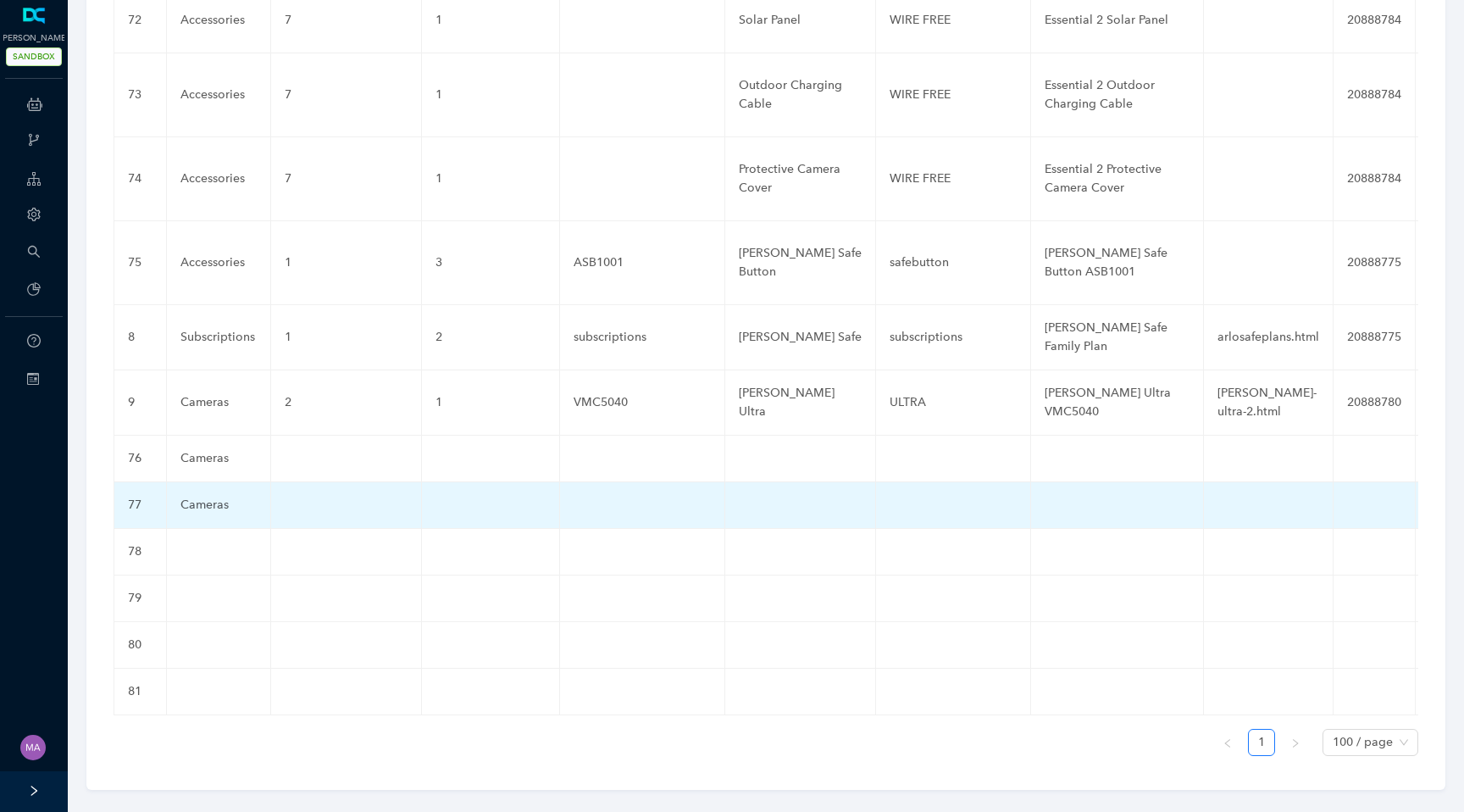
click at [200, 529] on td at bounding box center [219, 551] width 104 height 46
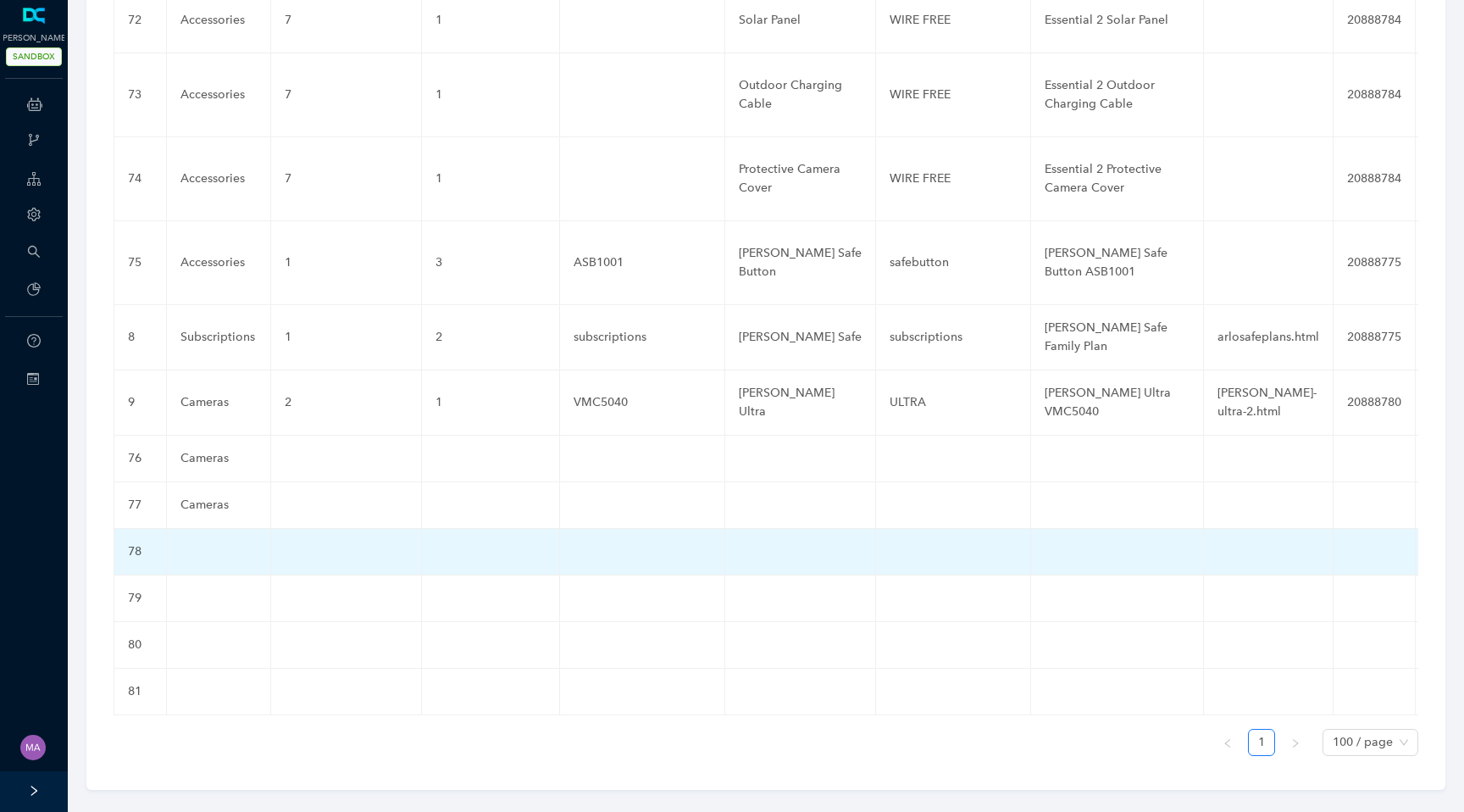
click at [200, 529] on td at bounding box center [219, 551] width 104 height 46
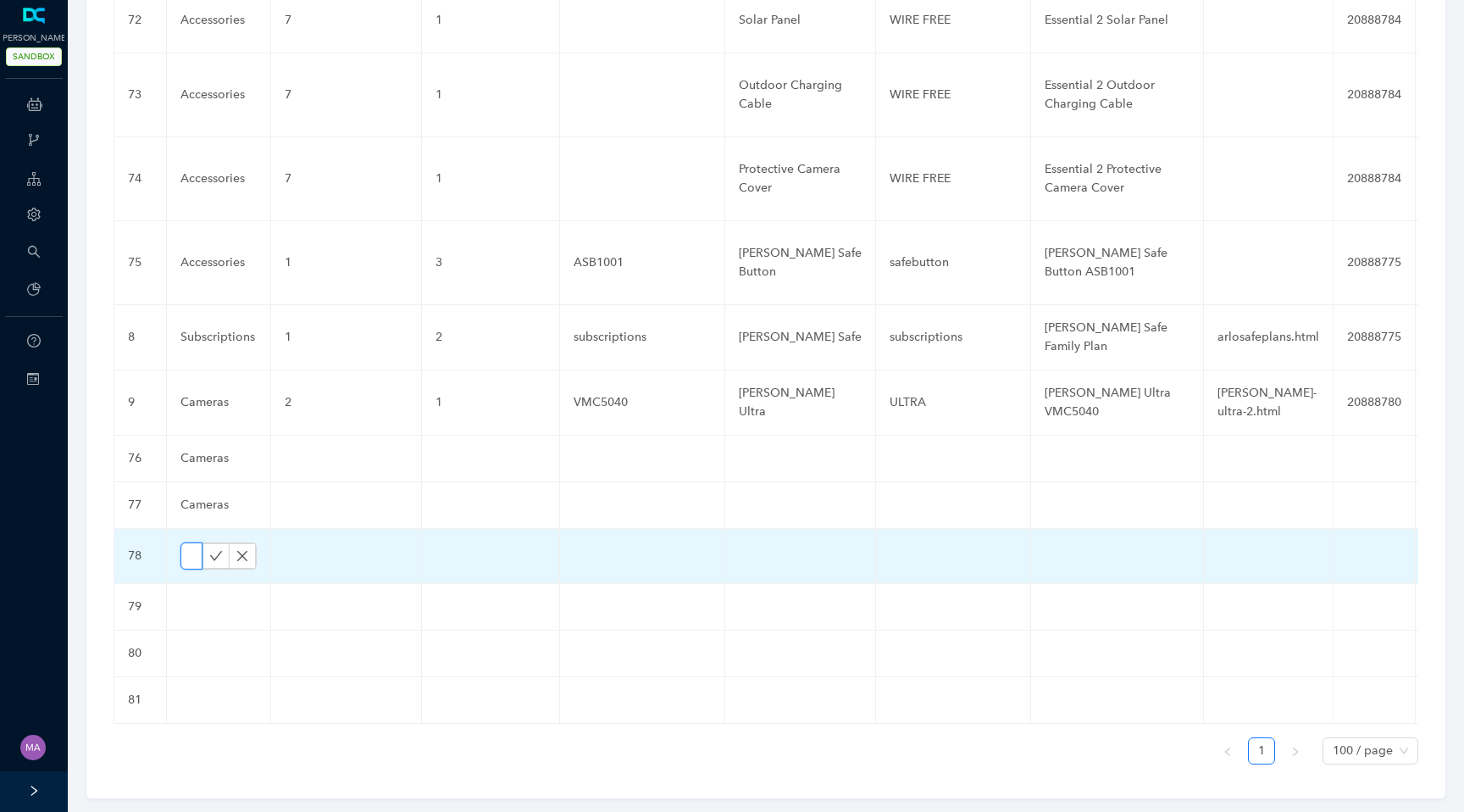
click at [192, 542] on input "text" at bounding box center [190, 555] width 22 height 27
paste input "Cameras"
type input "Cameras"
click at [212, 549] on icon "check" at bounding box center [216, 555] width 13 height 13
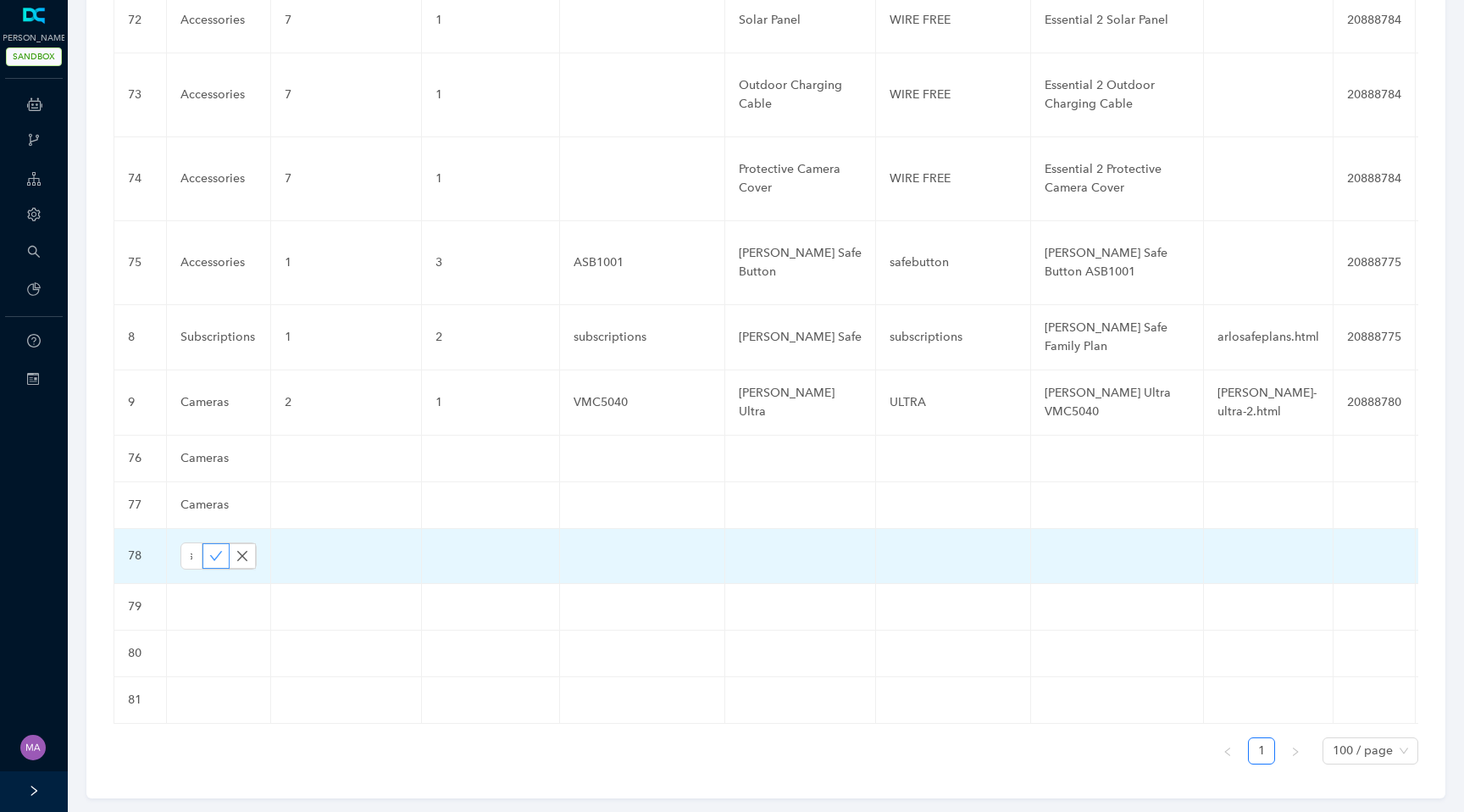
scroll to position [0, 0]
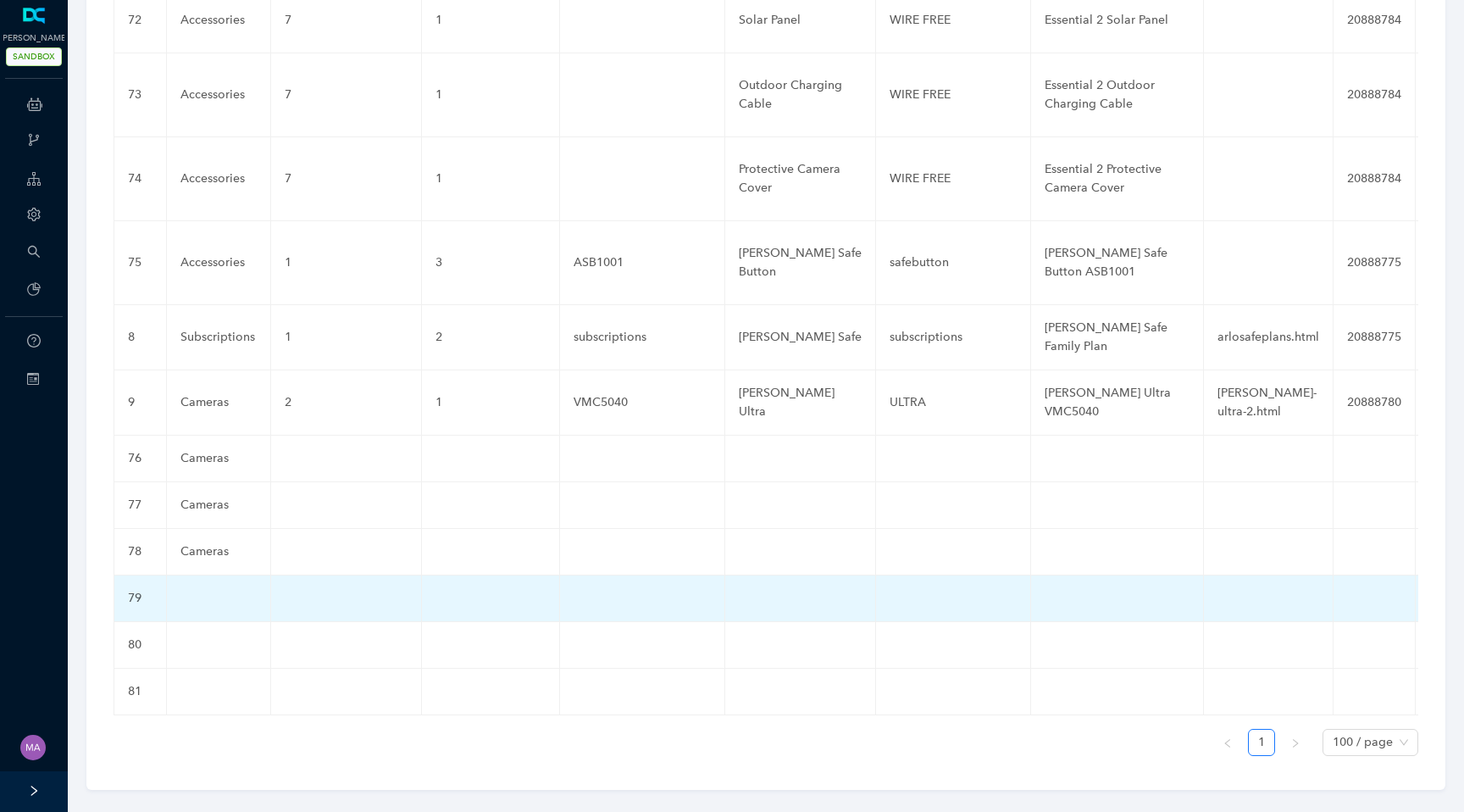
click at [191, 590] on td at bounding box center [219, 598] width 104 height 46
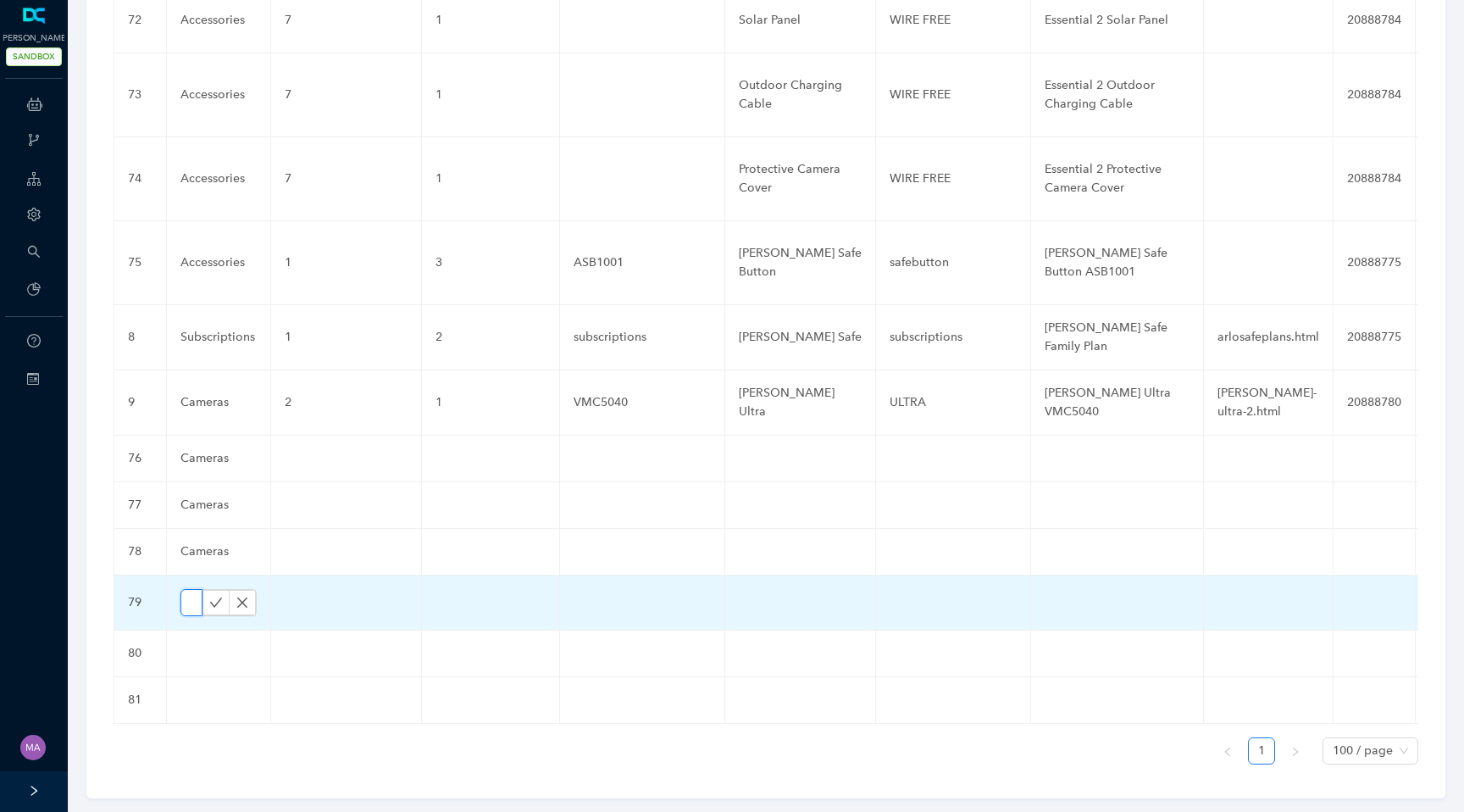
click at [189, 588] on input "text" at bounding box center [190, 602] width 22 height 27
paste input "Cameras"
type input "Cameras"
click at [210, 597] on icon "check" at bounding box center [216, 602] width 12 height 9
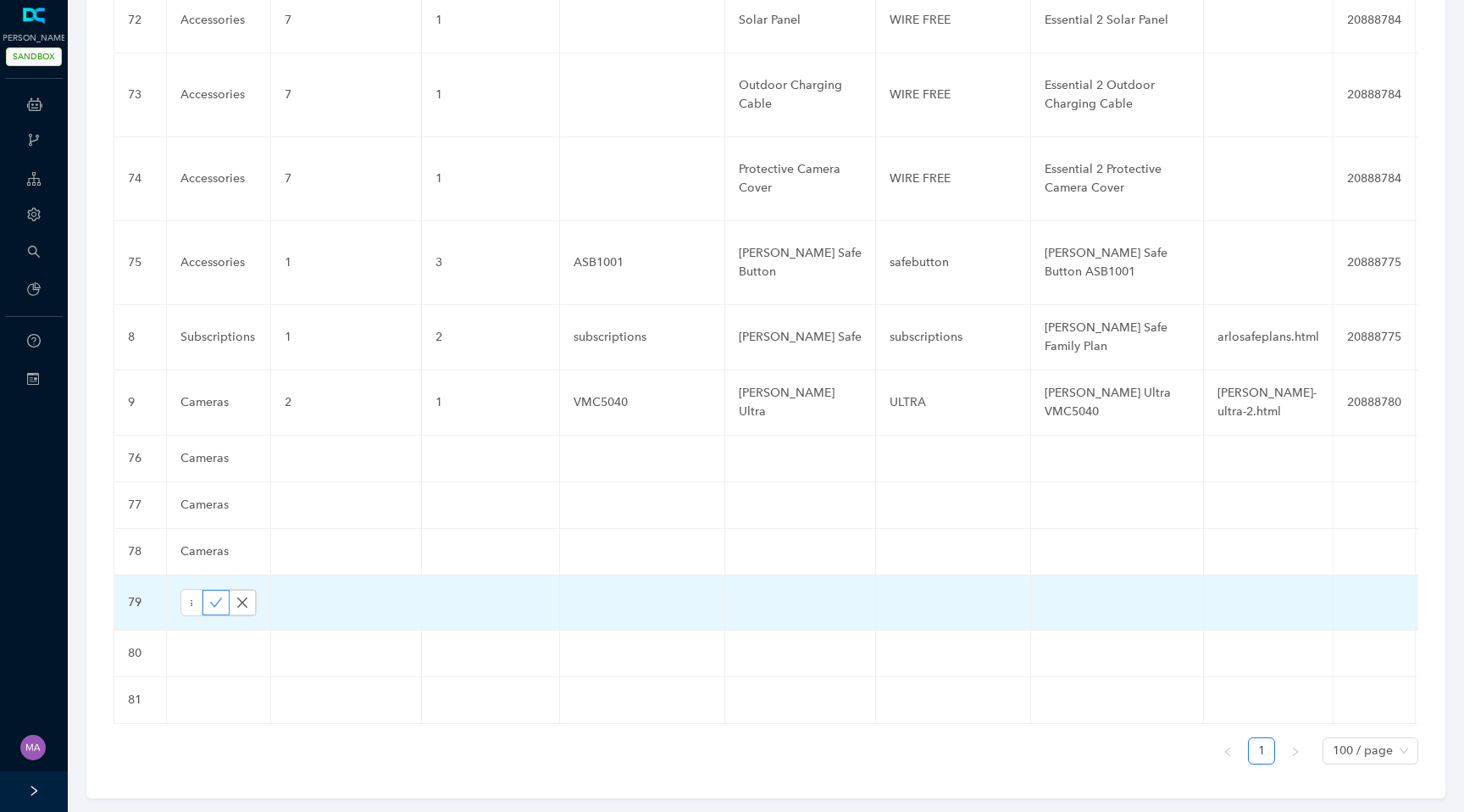
scroll to position [0, 0]
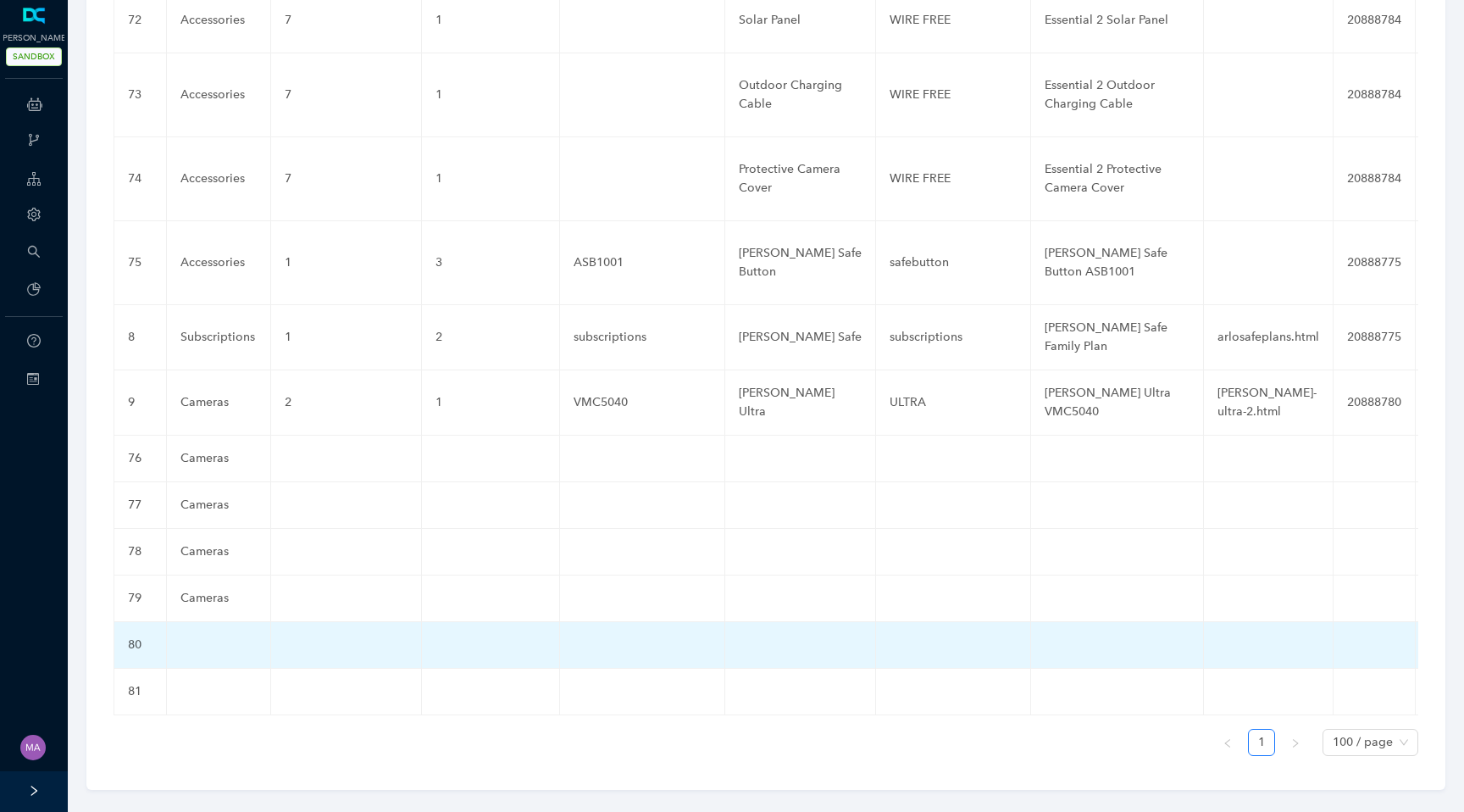
click at [195, 628] on td at bounding box center [219, 644] width 104 height 46
click at [195, 636] on input "text" at bounding box center [190, 649] width 22 height 27
paste input "Cameras"
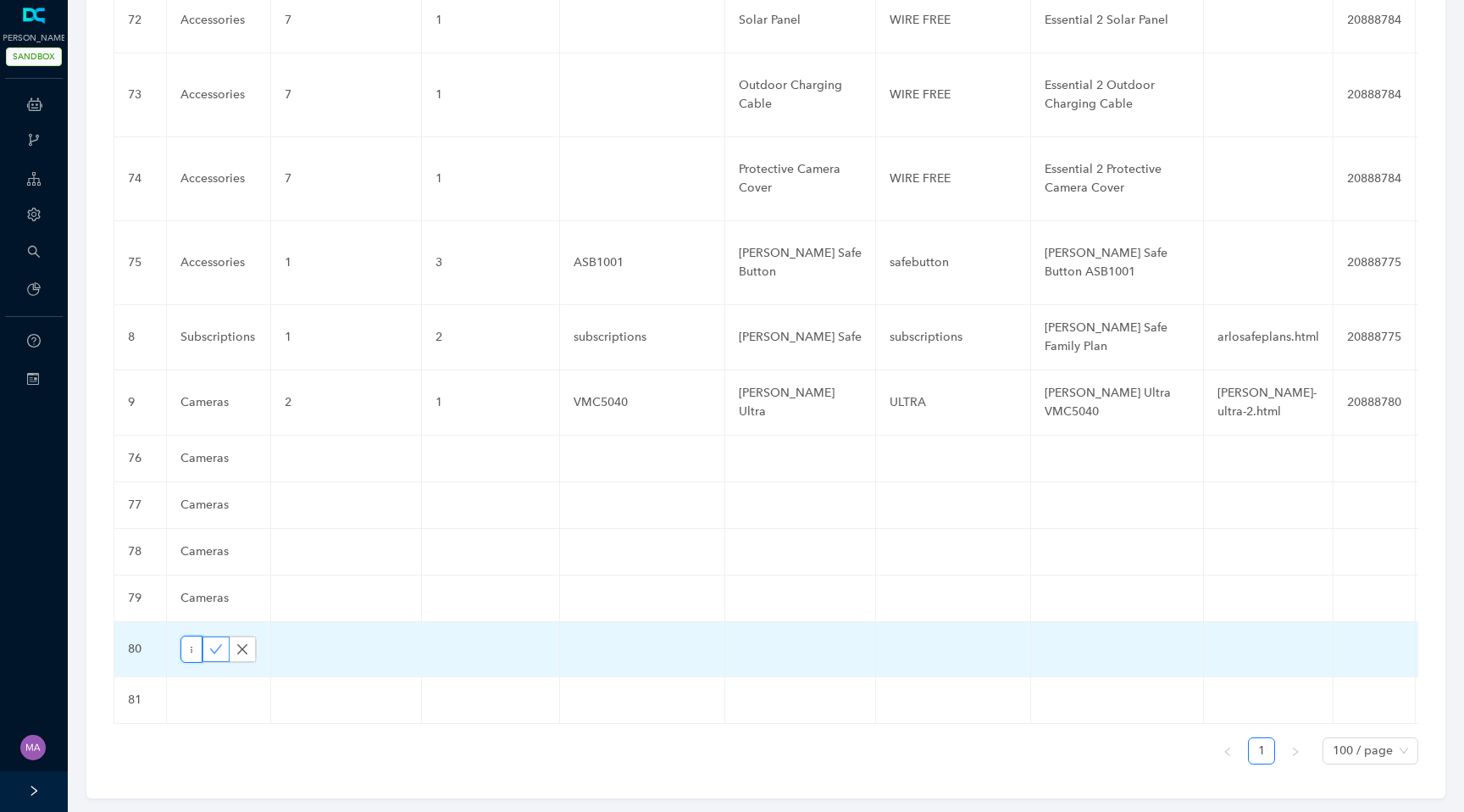
type input "Cameras"
click at [210, 642] on icon "check" at bounding box center [216, 649] width 13 height 13
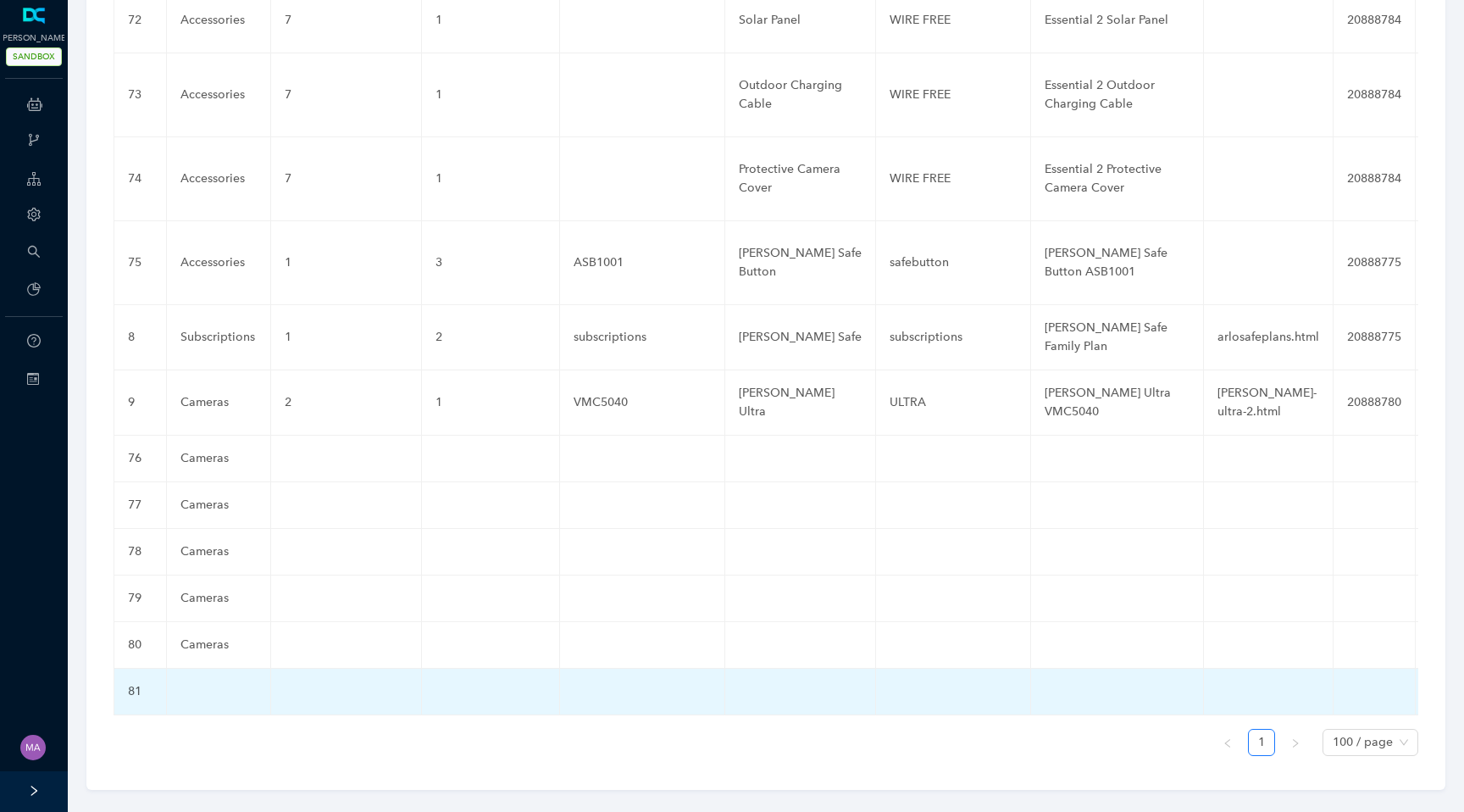
click at [203, 691] on td at bounding box center [219, 691] width 104 height 46
click at [202, 668] on td at bounding box center [219, 691] width 104 height 46
click at [191, 682] on input "text" at bounding box center [190, 695] width 22 height 27
paste input "Cameras"
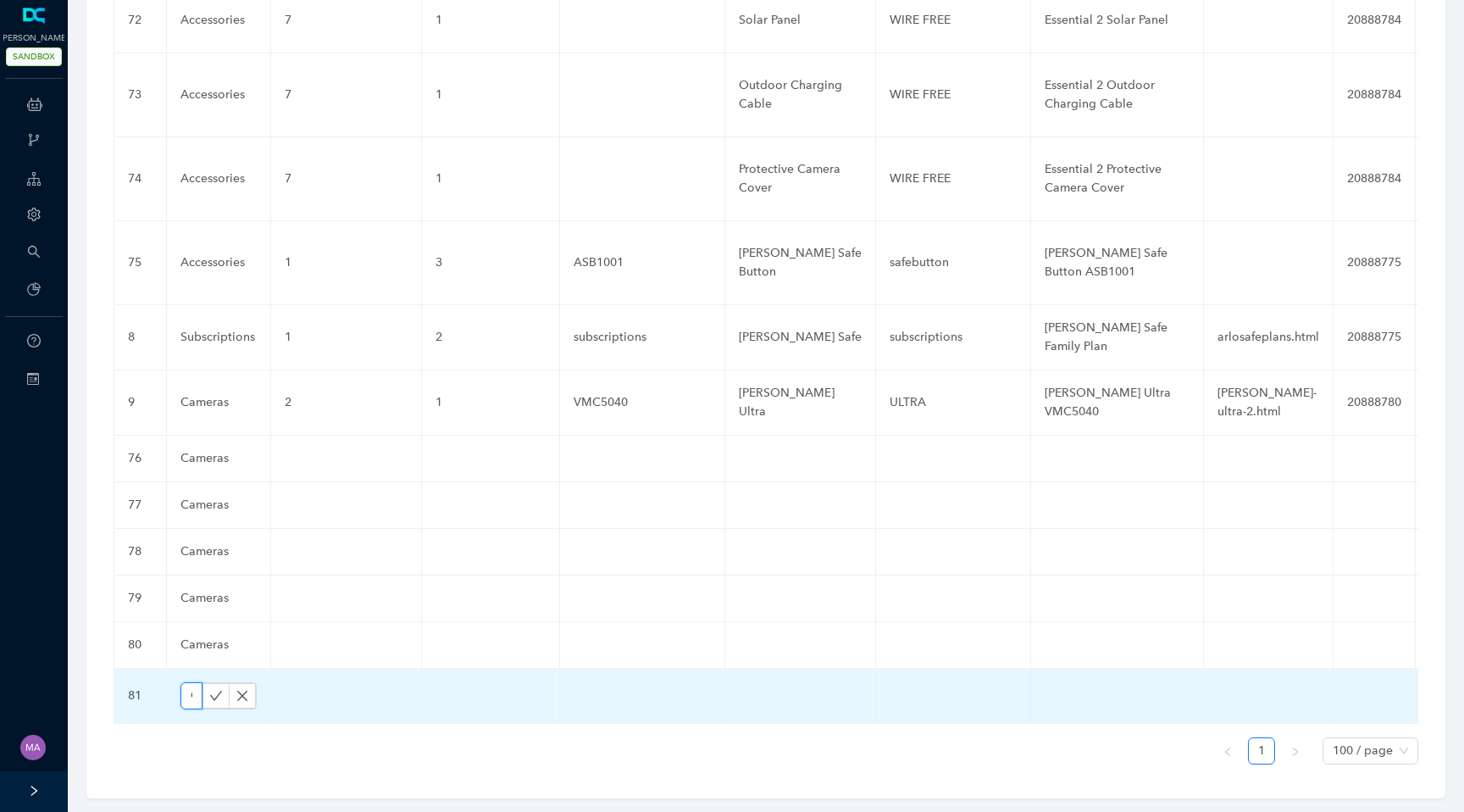
scroll to position [0, 45]
type input "Cameras"
click at [211, 689] on icon "check" at bounding box center [216, 695] width 13 height 13
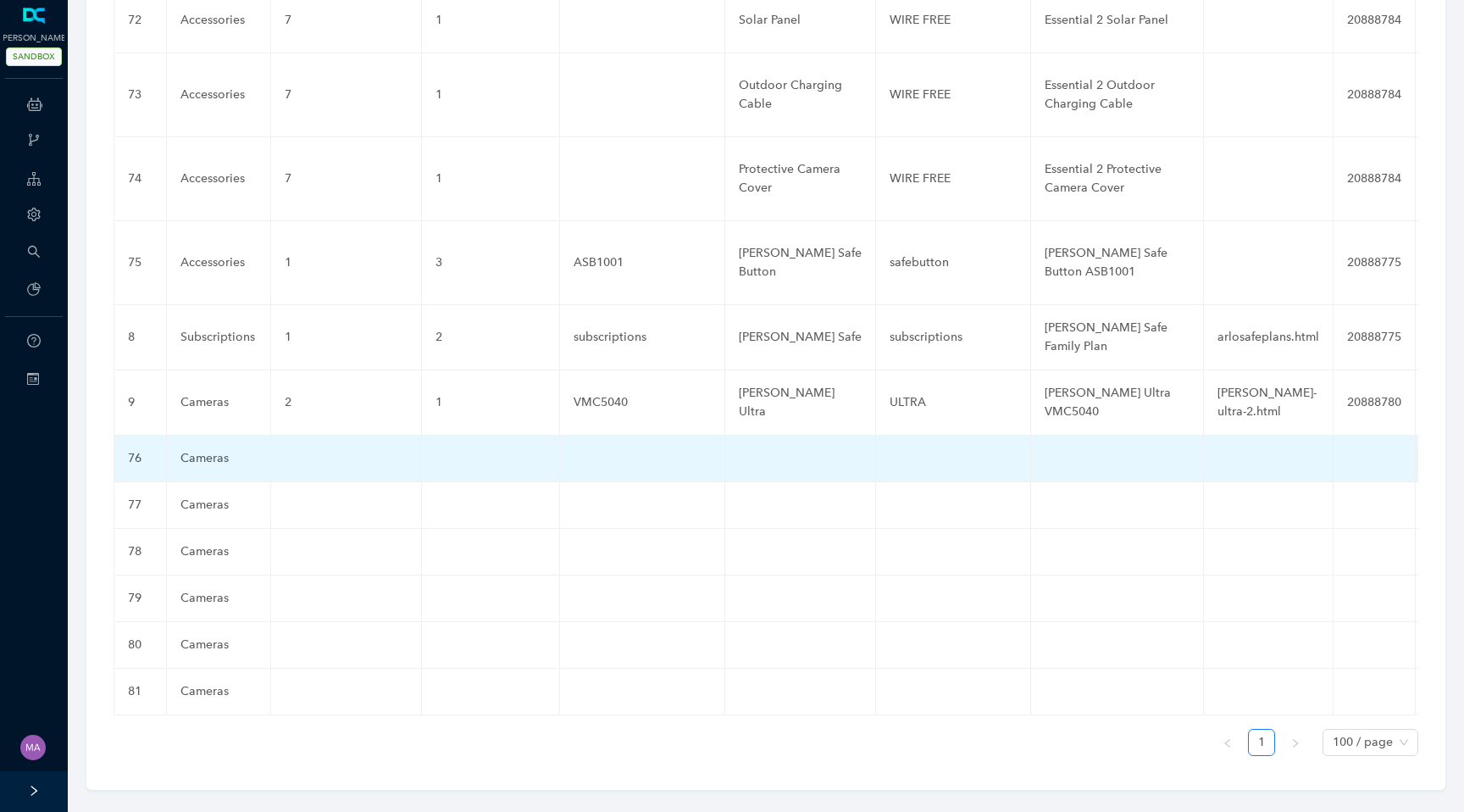
click at [310, 442] on td at bounding box center [346, 459] width 151 height 46
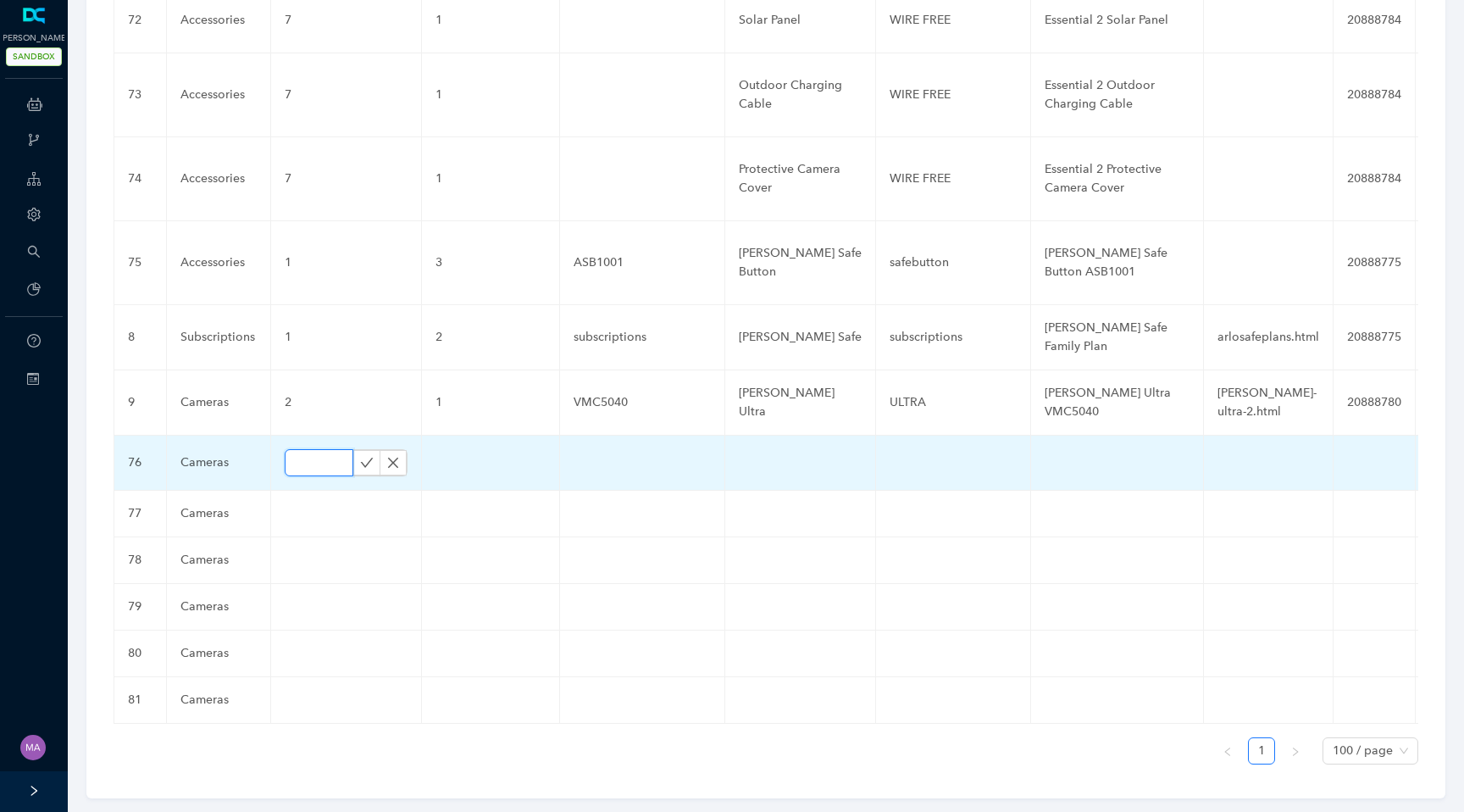
click at [315, 449] on input "text" at bounding box center [318, 462] width 68 height 27
type input "1"
click at [353, 450] on button "button" at bounding box center [367, 462] width 27 height 26
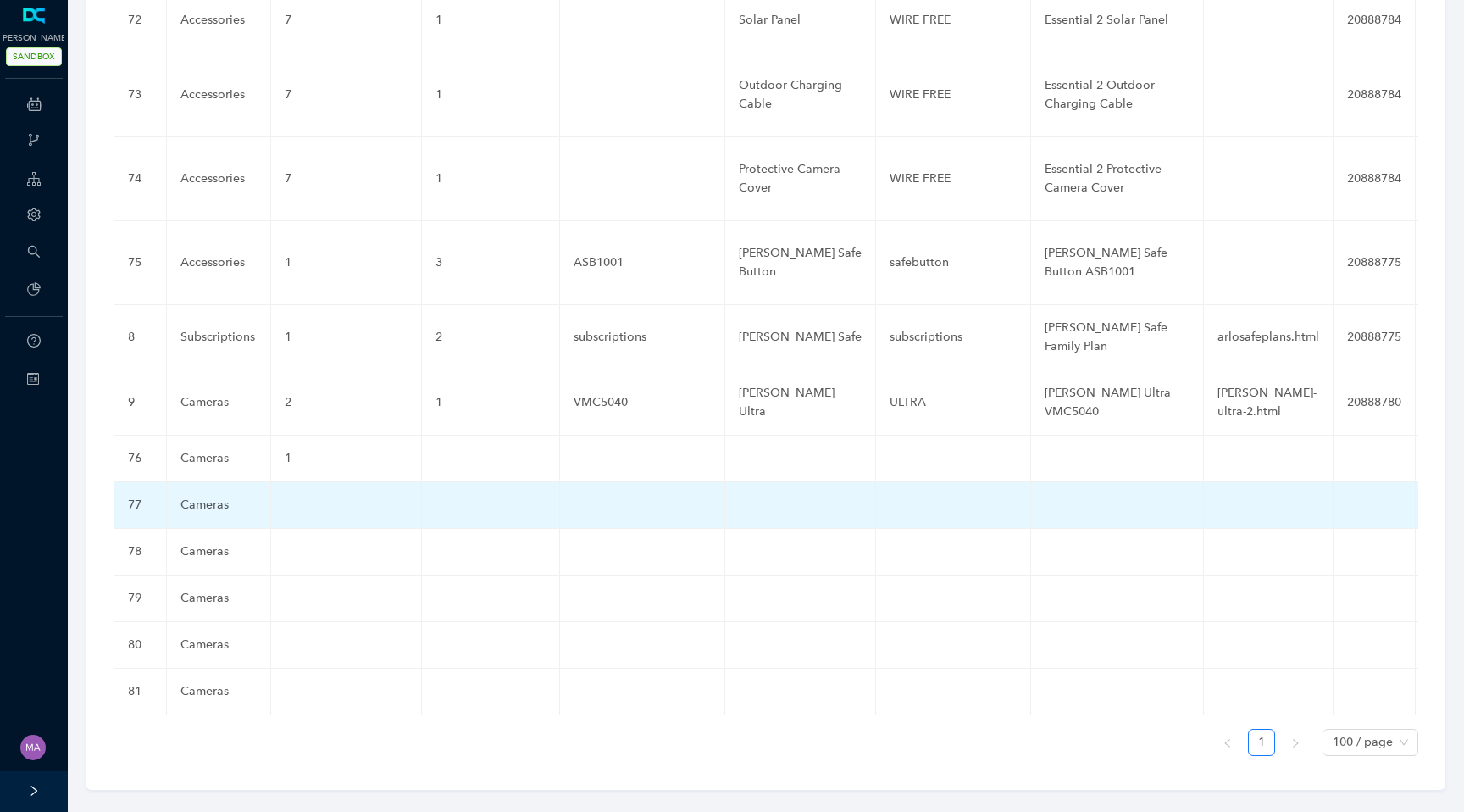
click at [310, 495] on td at bounding box center [346, 505] width 151 height 46
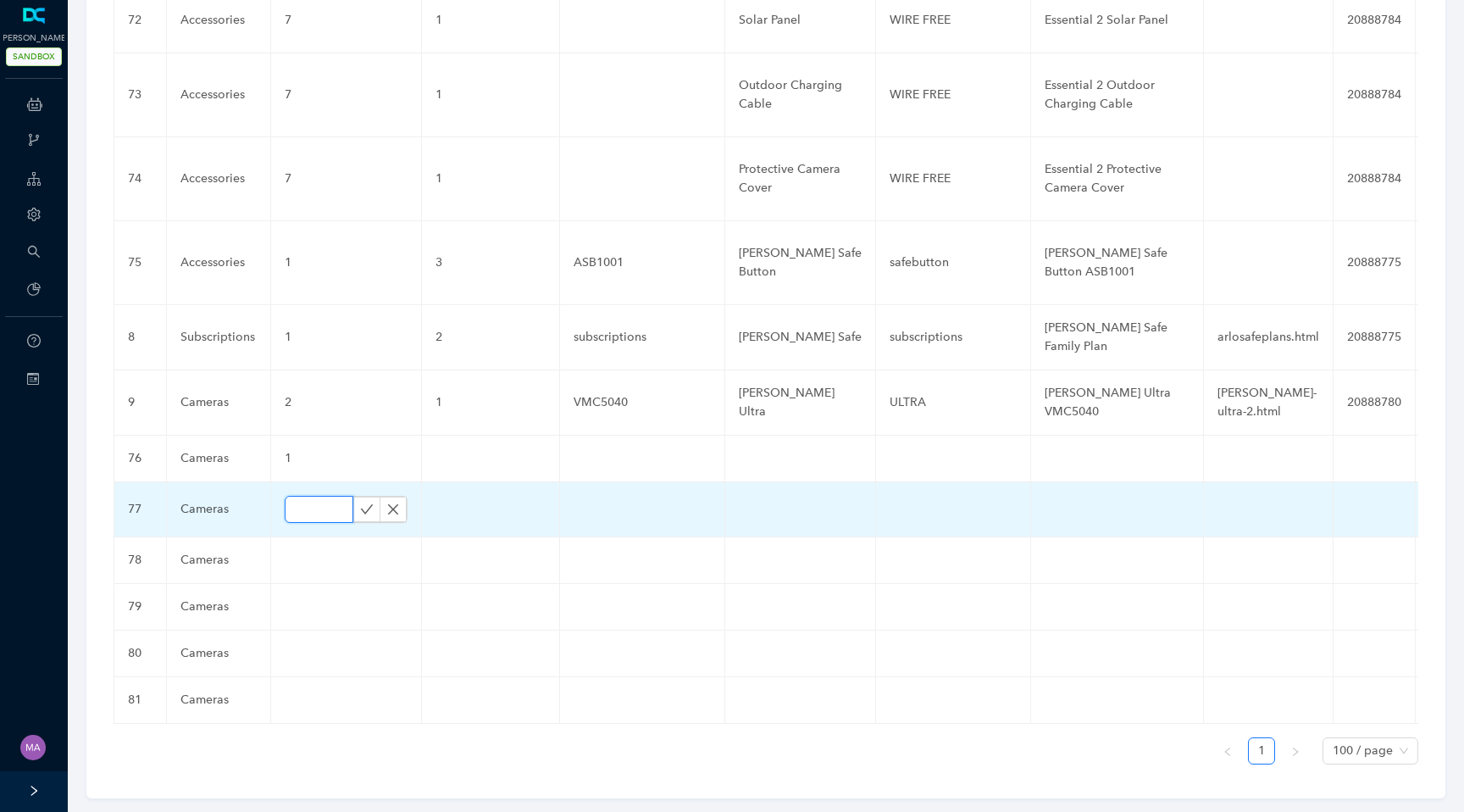
click at [310, 496] on input "text" at bounding box center [318, 509] width 68 height 27
type input "1"
click at [362, 502] on icon "check" at bounding box center [367, 509] width 13 height 13
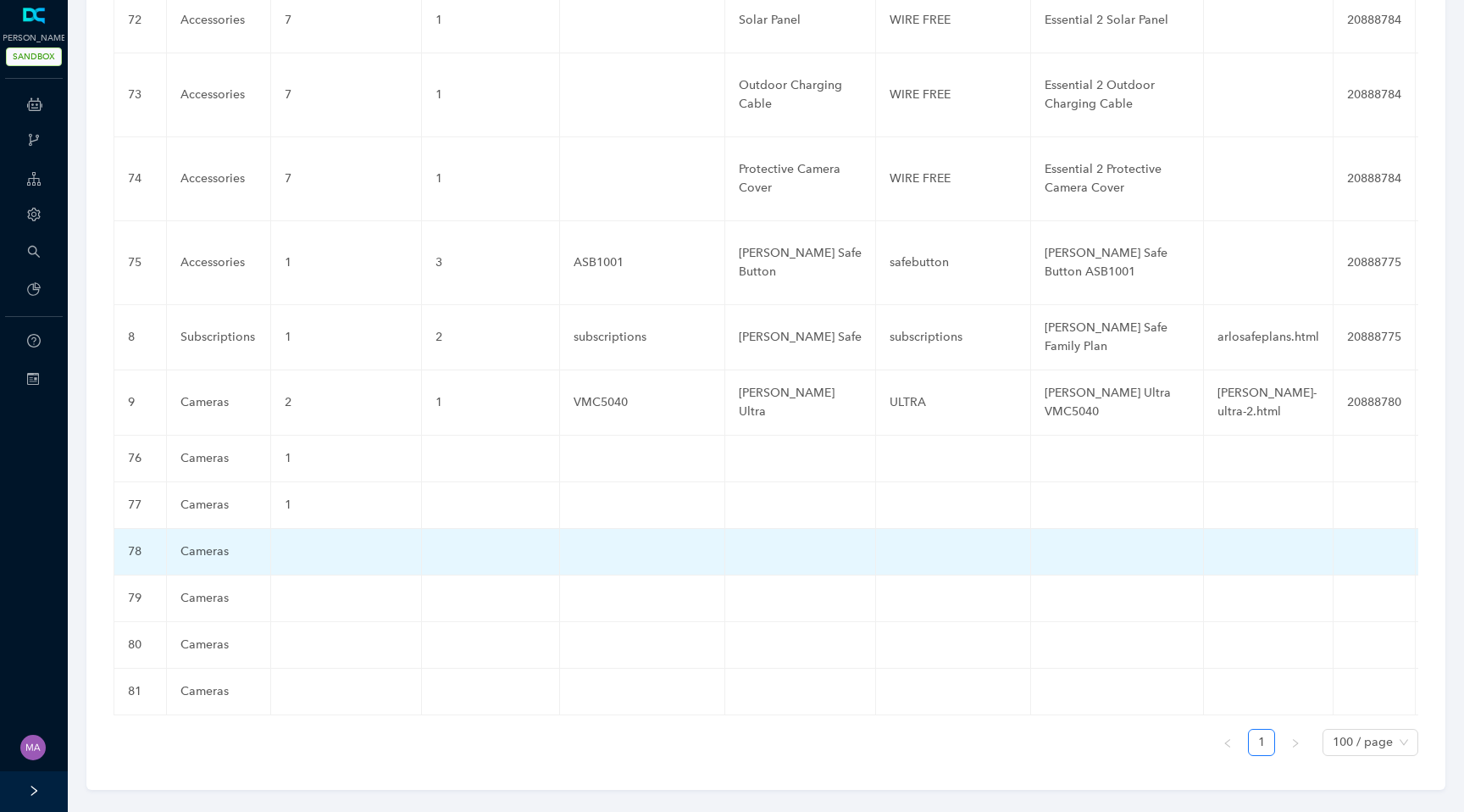
click at [316, 529] on td at bounding box center [346, 551] width 151 height 46
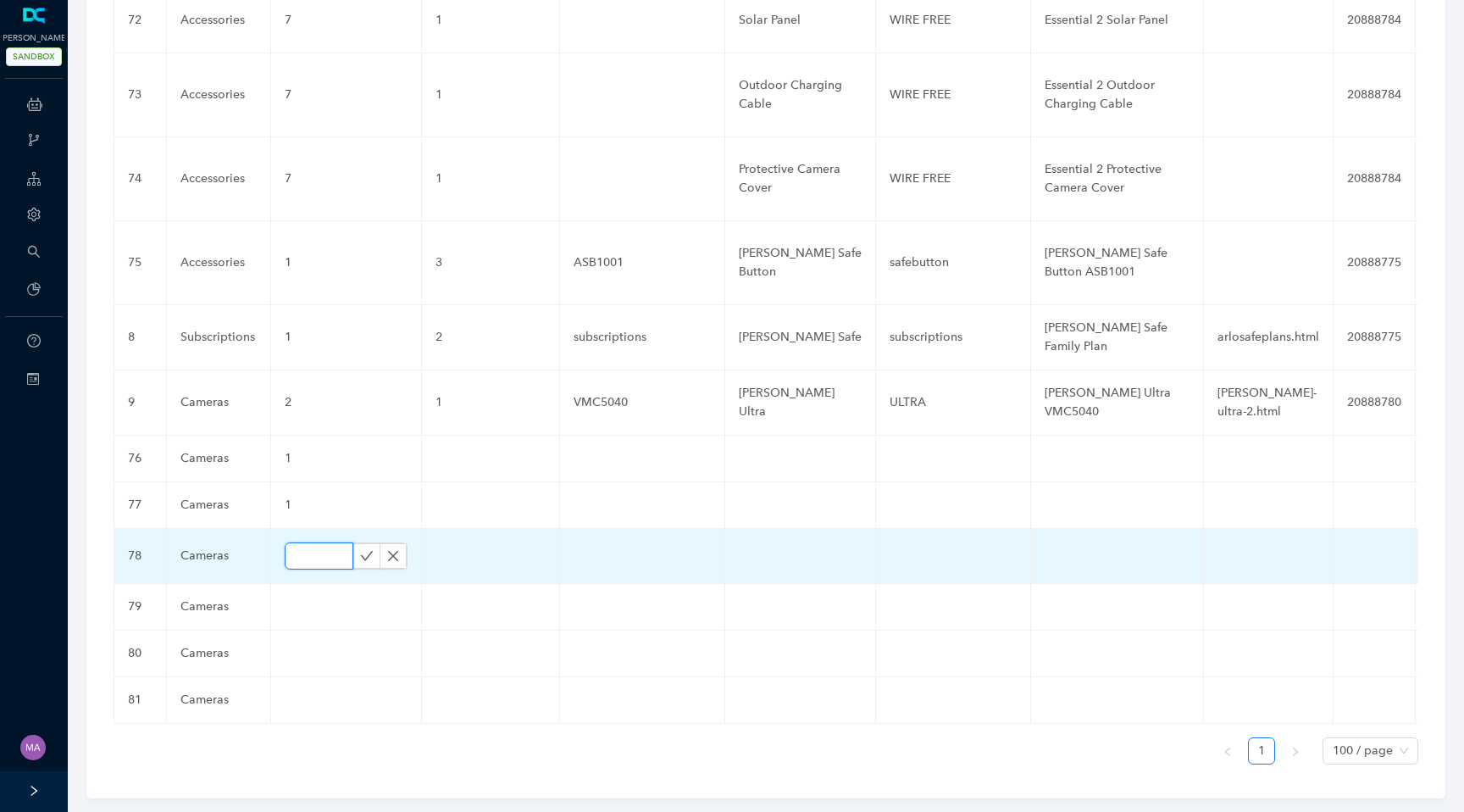
click at [308, 542] on input "text" at bounding box center [318, 555] width 68 height 27
type input "1"
click at [365, 550] on icon "check" at bounding box center [367, 555] width 12 height 9
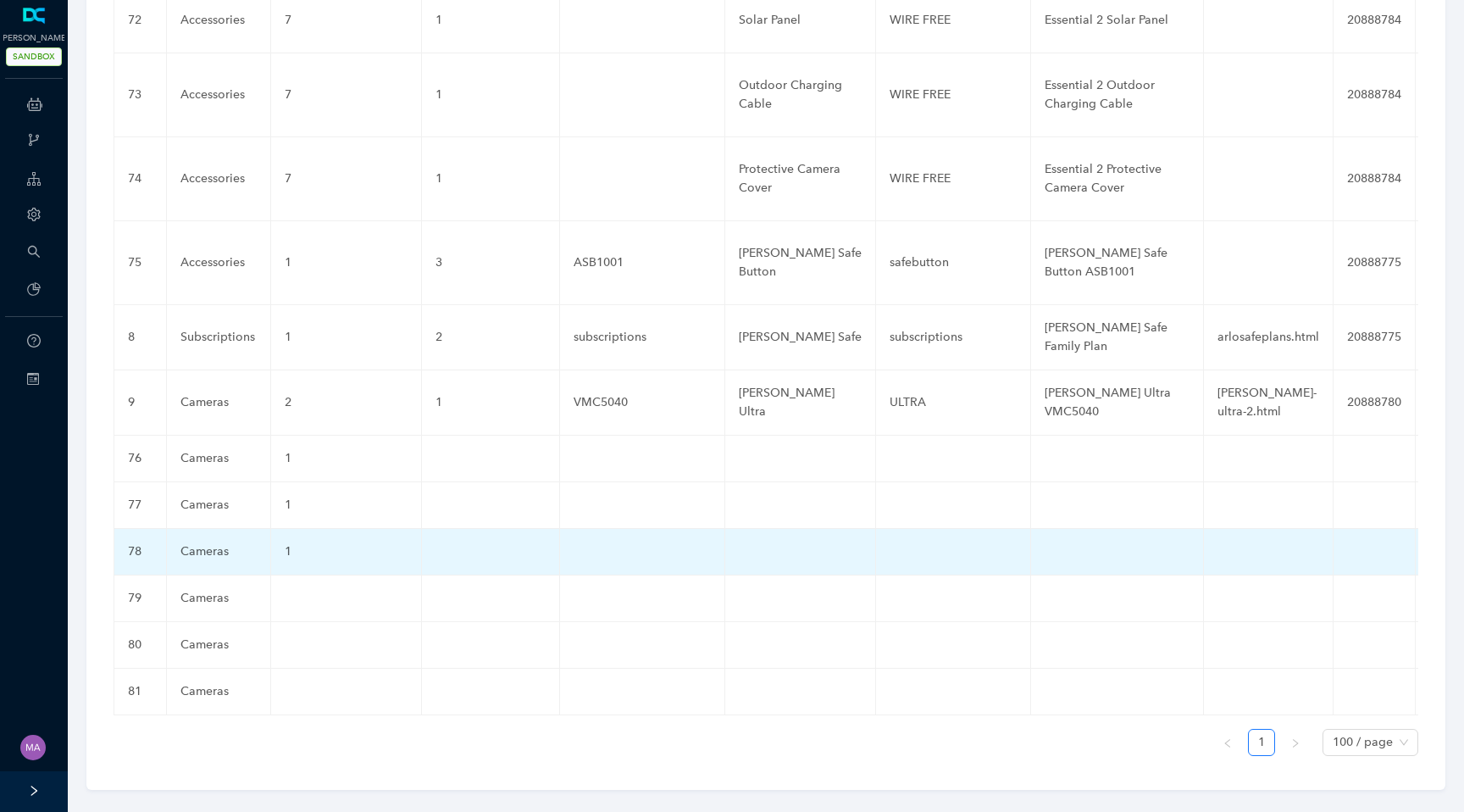
click at [310, 575] on td at bounding box center [346, 598] width 151 height 46
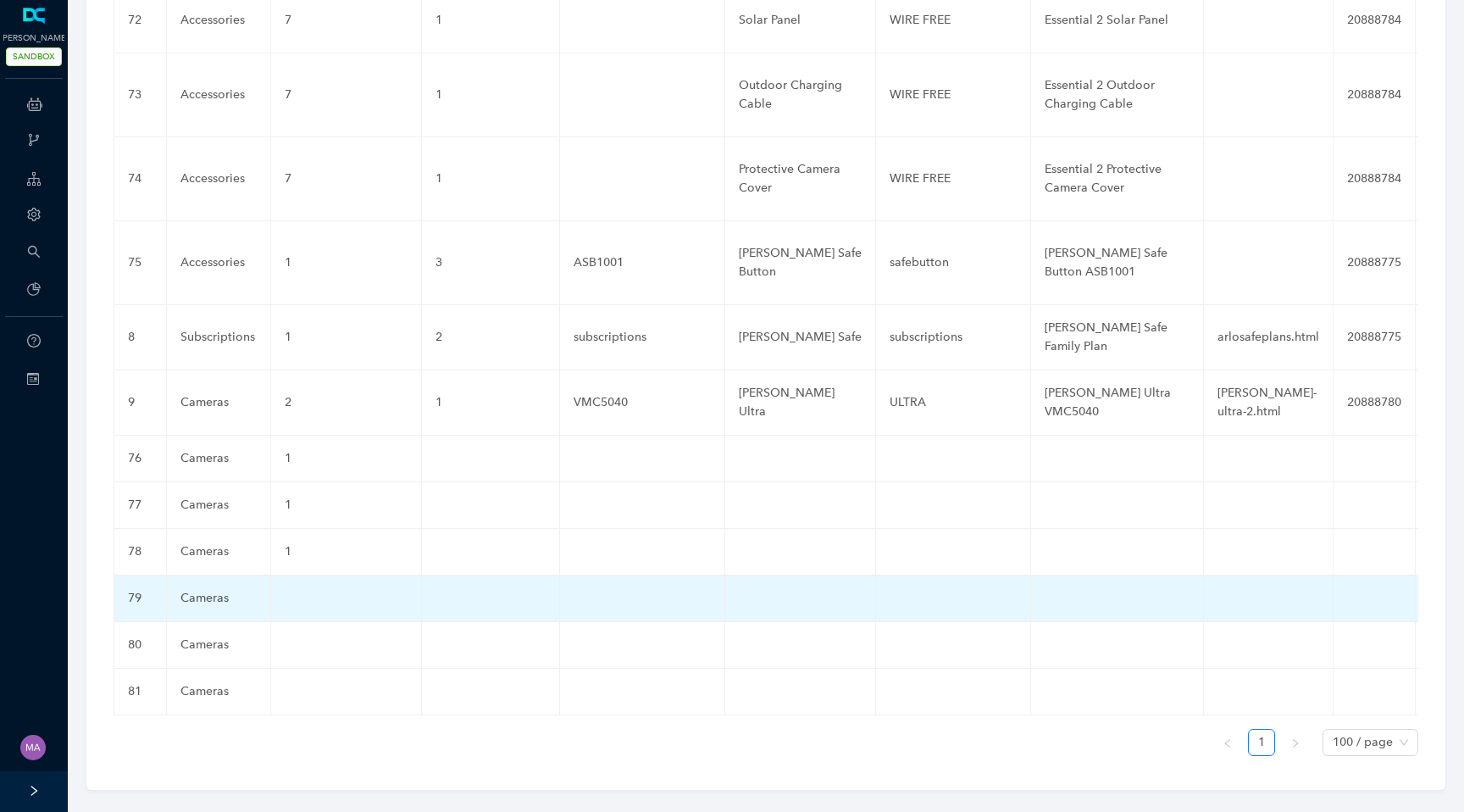
click at [310, 575] on td at bounding box center [346, 598] width 151 height 46
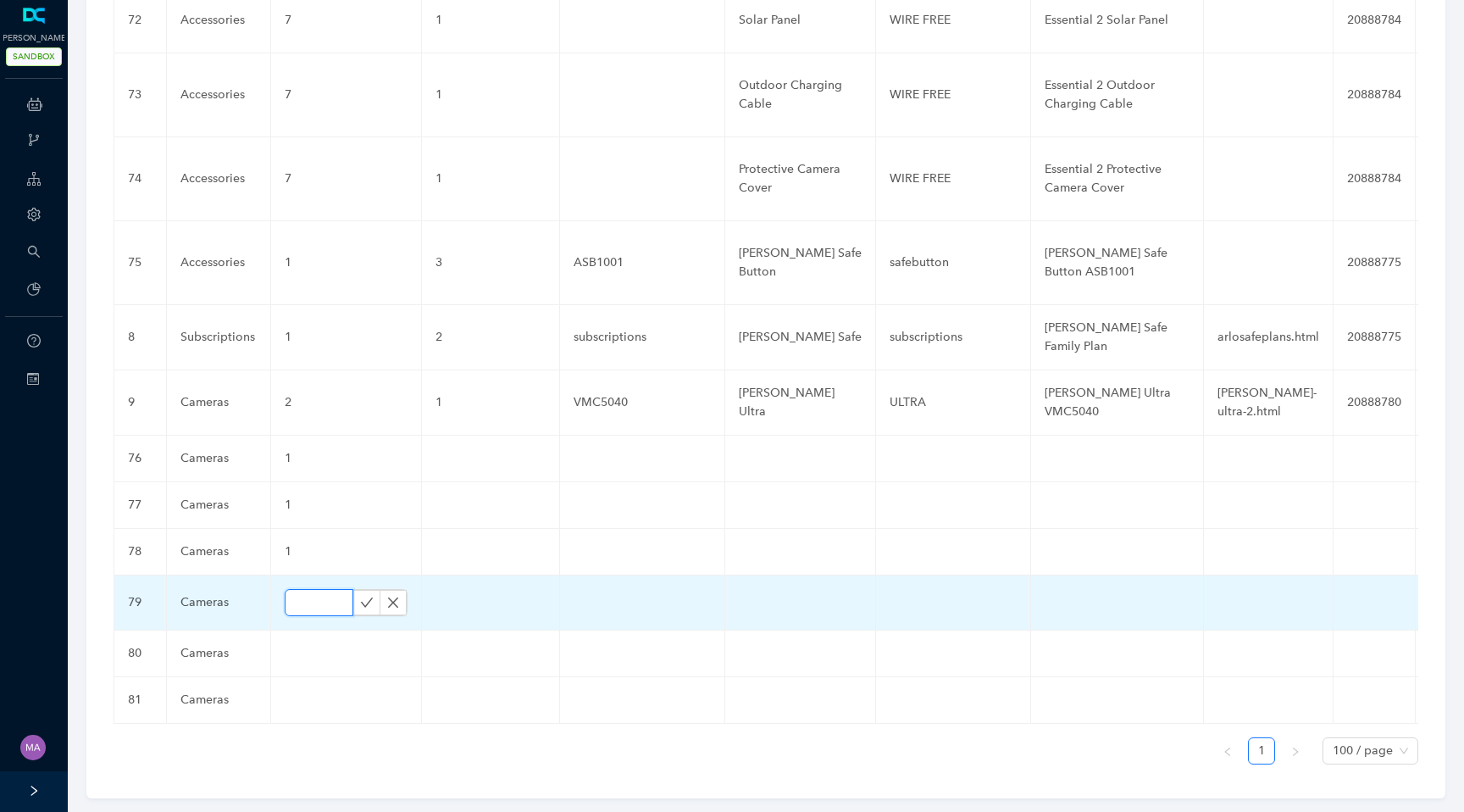
click at [308, 588] on input "text" at bounding box center [318, 602] width 68 height 27
type input "1"
click at [360, 596] on icon "check" at bounding box center [367, 603] width 13 height 13
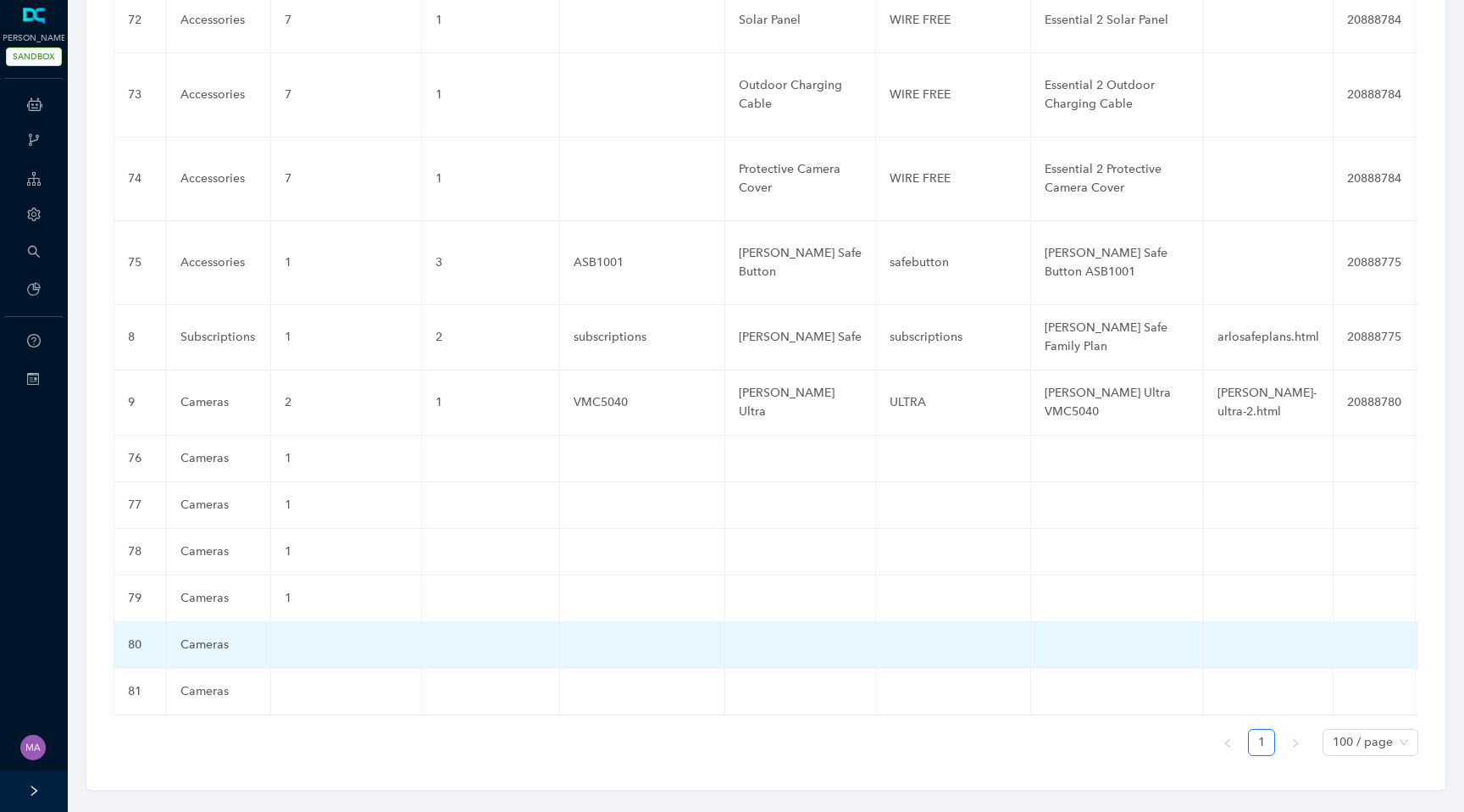
click at [309, 622] on td at bounding box center [346, 644] width 151 height 46
click at [301, 636] on input "text" at bounding box center [318, 649] width 68 height 27
type input "1"
click at [353, 637] on button "button" at bounding box center [367, 649] width 27 height 26
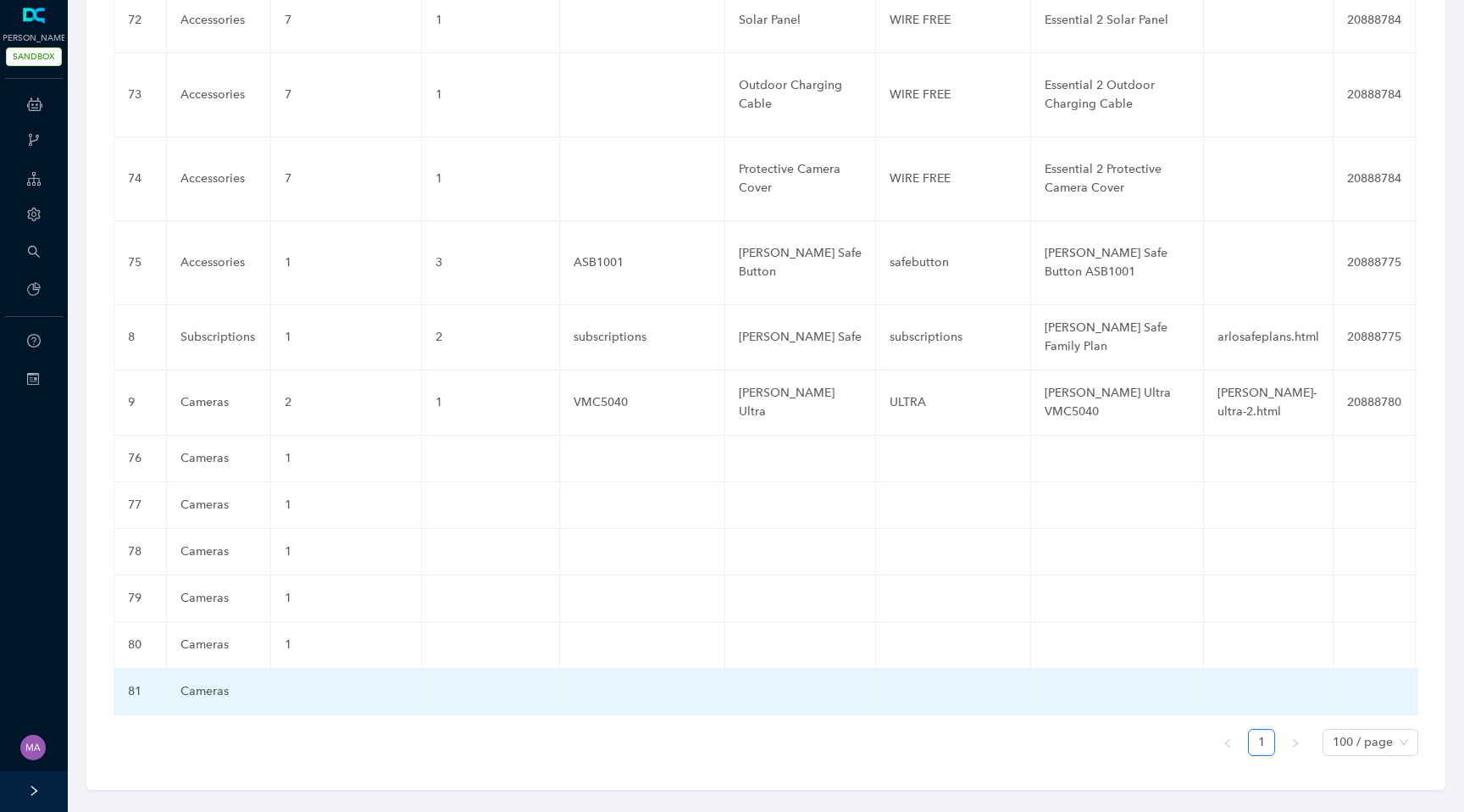
click at [296, 668] on td at bounding box center [346, 691] width 151 height 46
click at [293, 682] on input "text" at bounding box center [318, 695] width 68 height 27
type input "1"
click at [365, 689] on icon "check" at bounding box center [367, 695] width 13 height 13
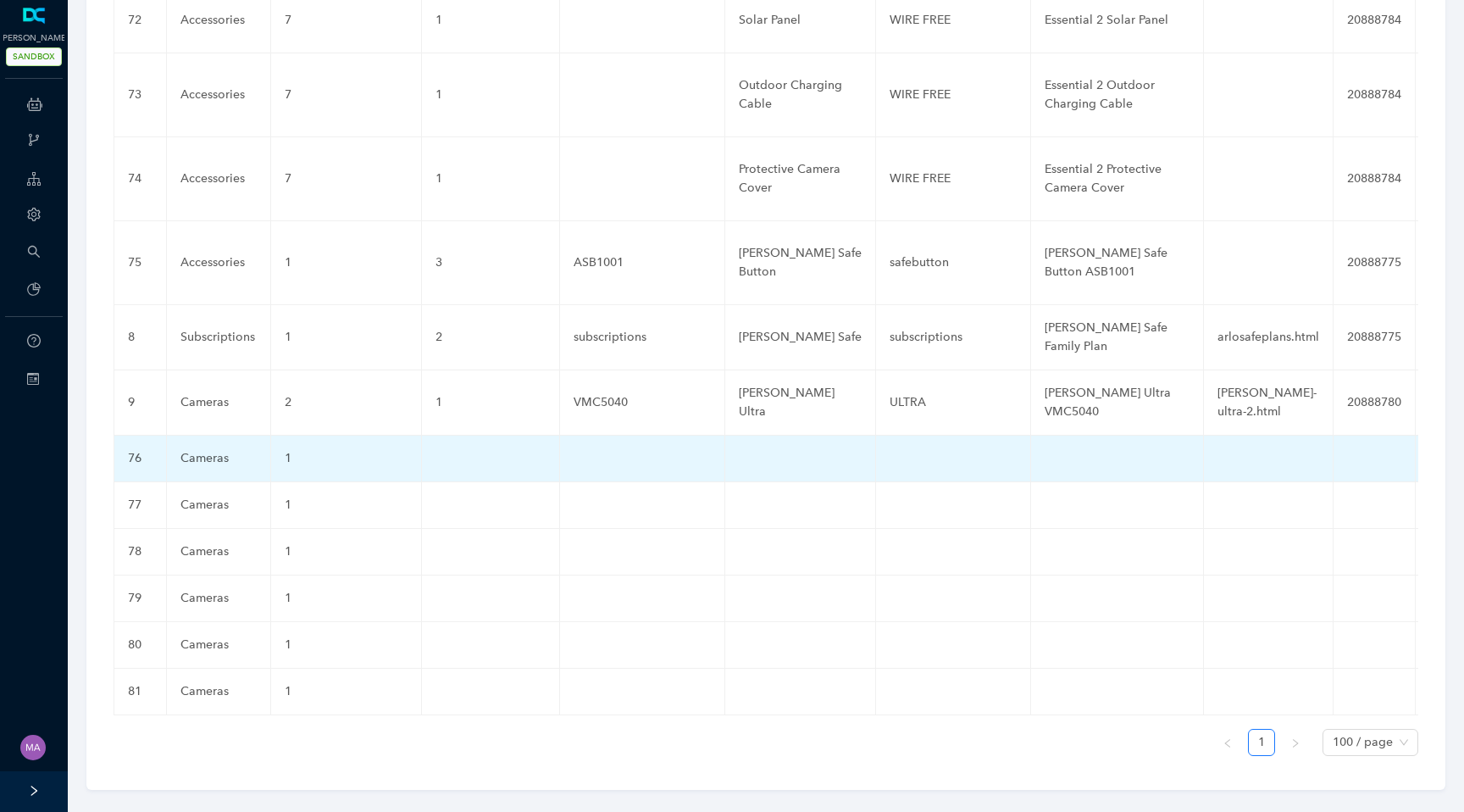
click at [467, 436] on td at bounding box center [491, 459] width 138 height 46
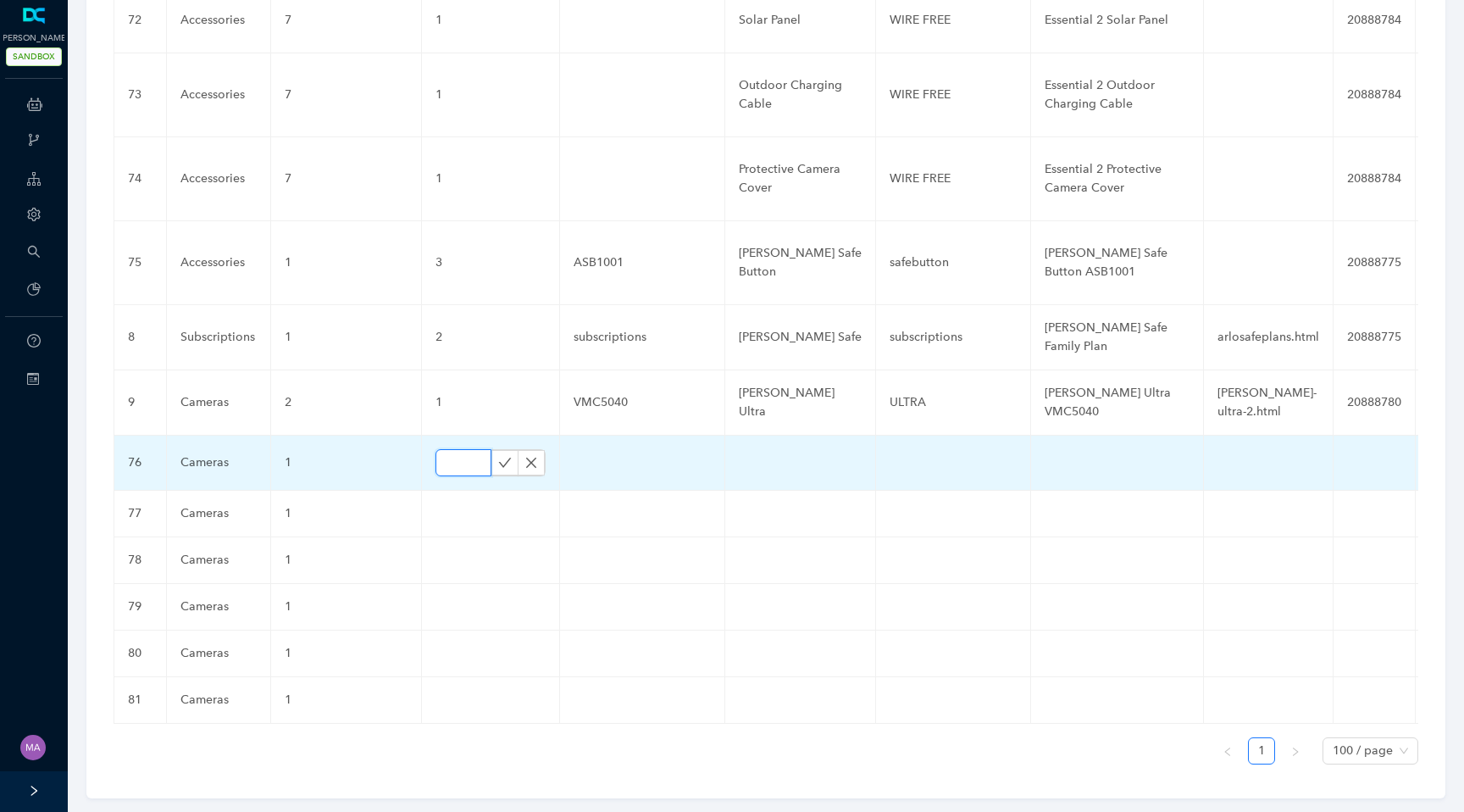
click at [448, 449] on input "text" at bounding box center [463, 462] width 56 height 27
type input "1"
click at [499, 458] on icon "check" at bounding box center [505, 462] width 12 height 9
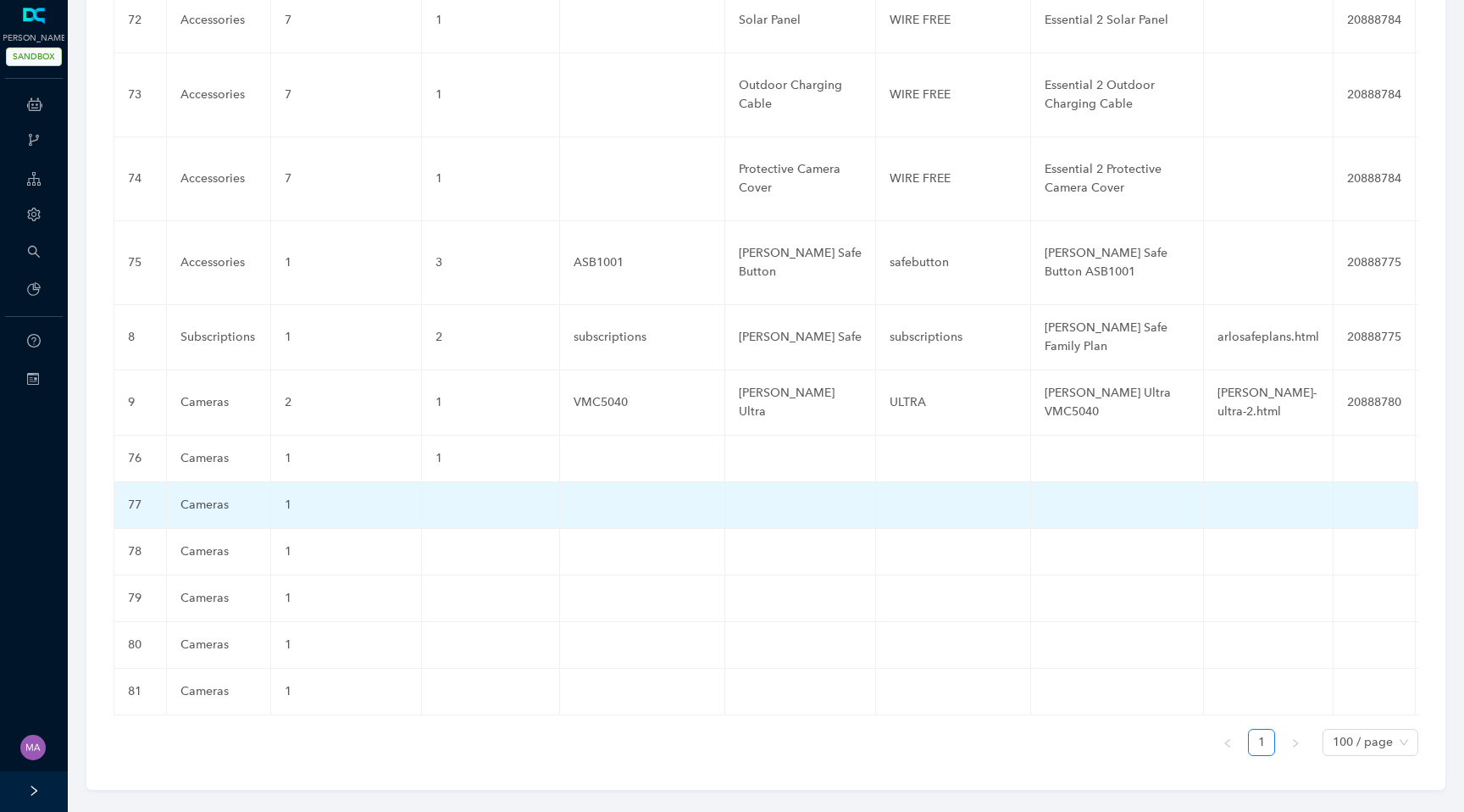
click at [452, 484] on td at bounding box center [491, 505] width 138 height 46
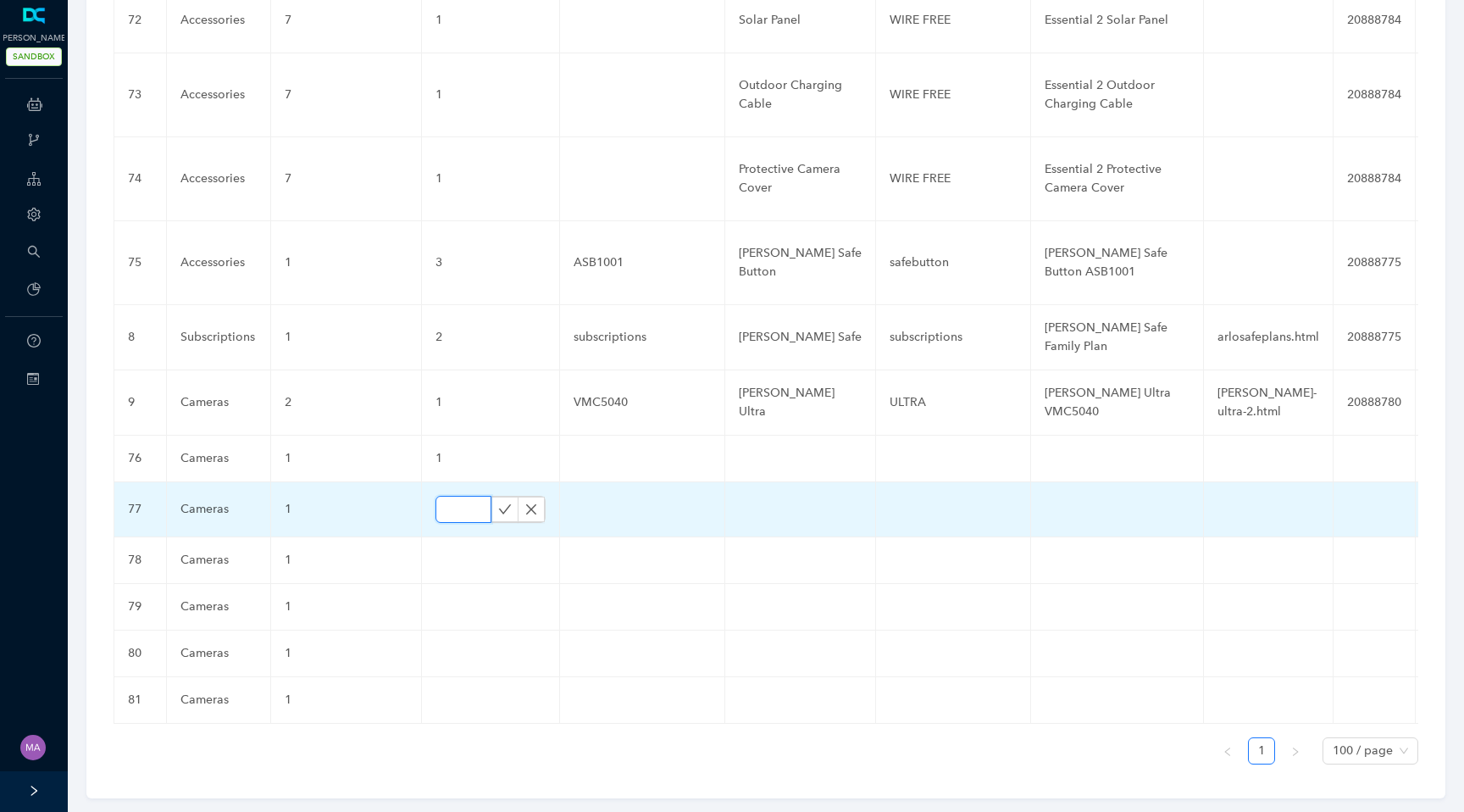
click at [450, 496] on input "text" at bounding box center [463, 509] width 56 height 27
type input "1"
click at [500, 504] on icon "check" at bounding box center [505, 509] width 12 height 9
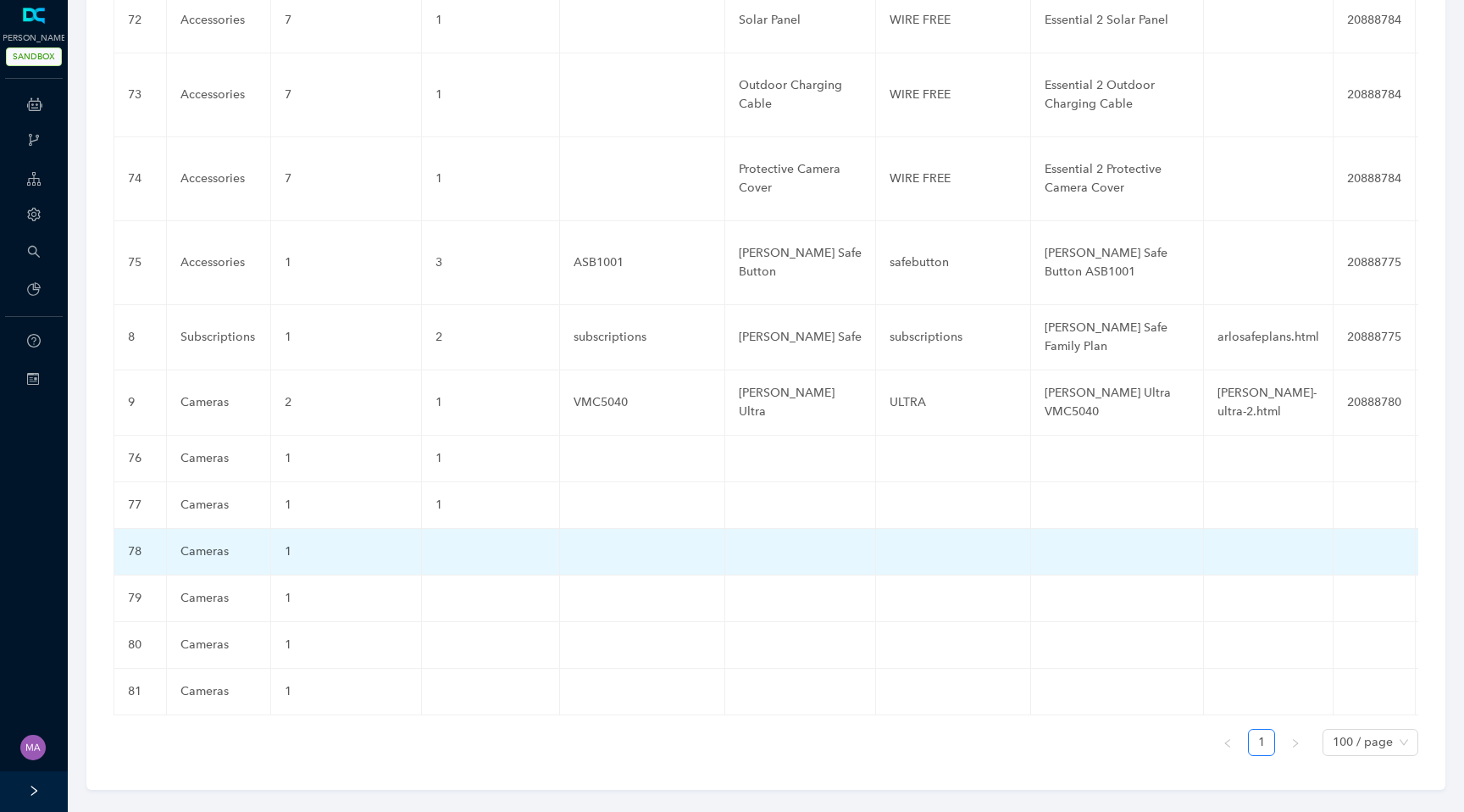
click at [455, 529] on td at bounding box center [491, 551] width 138 height 46
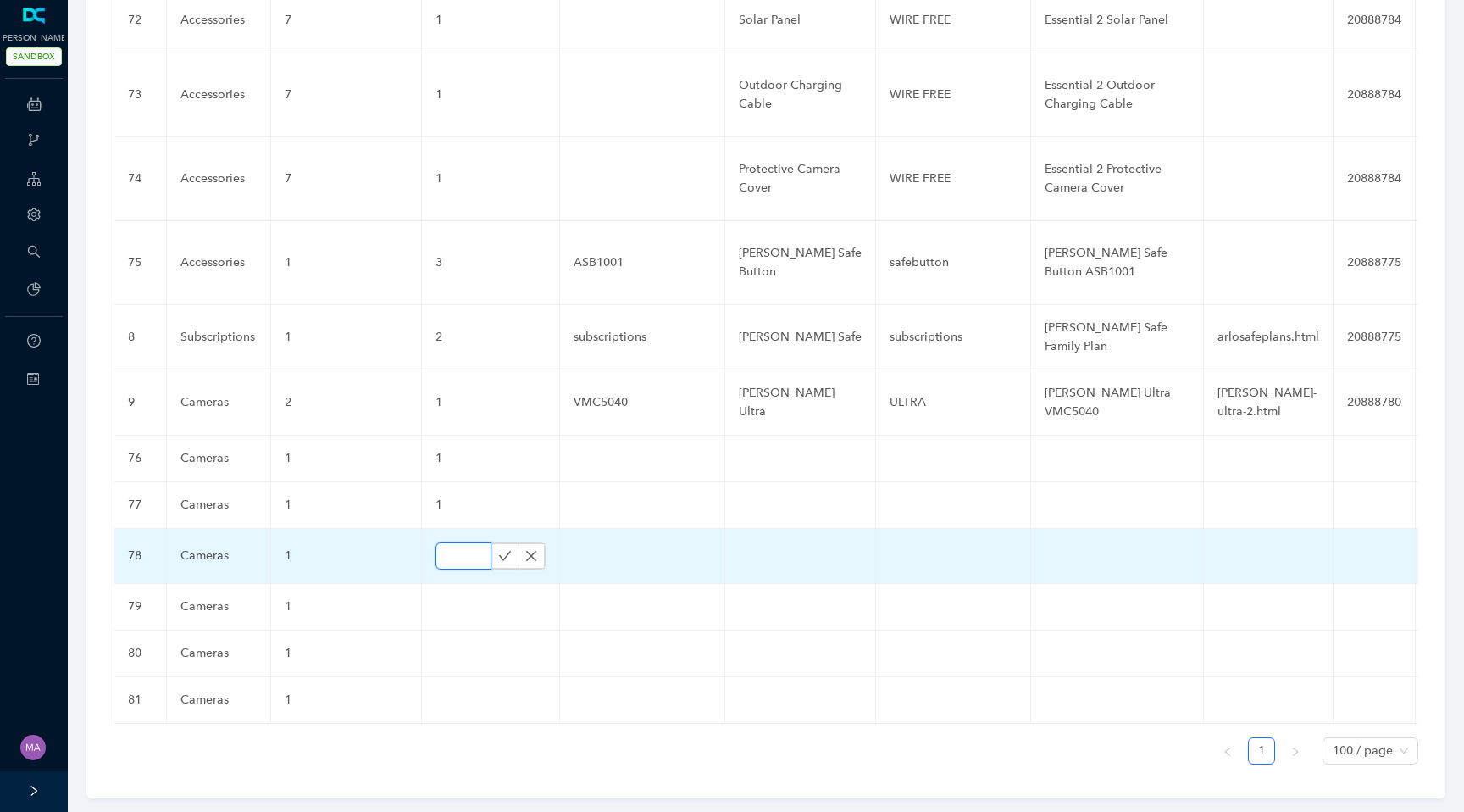
click at [449, 542] on input "text" at bounding box center [463, 555] width 56 height 27
type input "1"
click at [498, 549] on icon "check" at bounding box center [505, 555] width 13 height 13
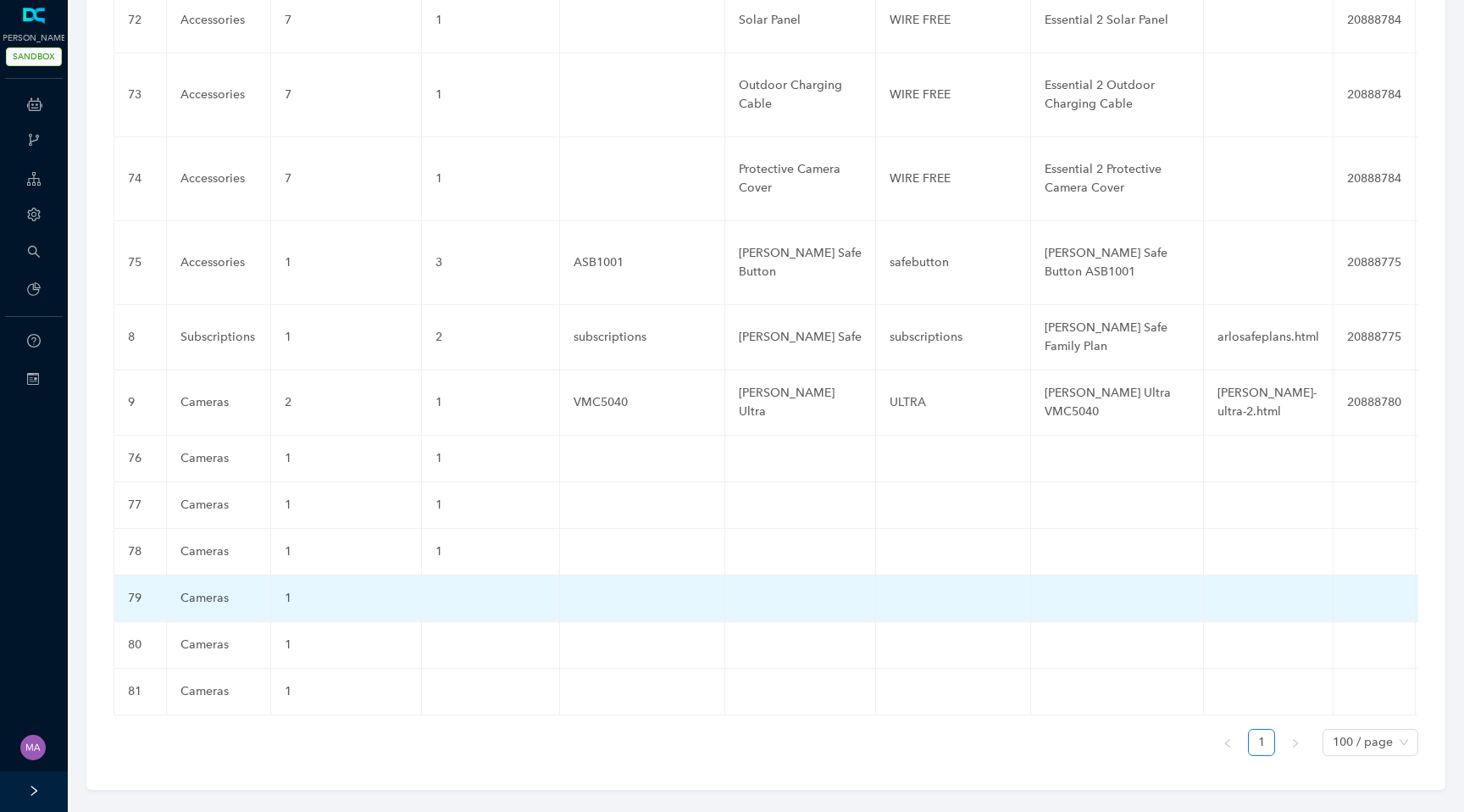
click at [447, 575] on td at bounding box center [491, 598] width 138 height 46
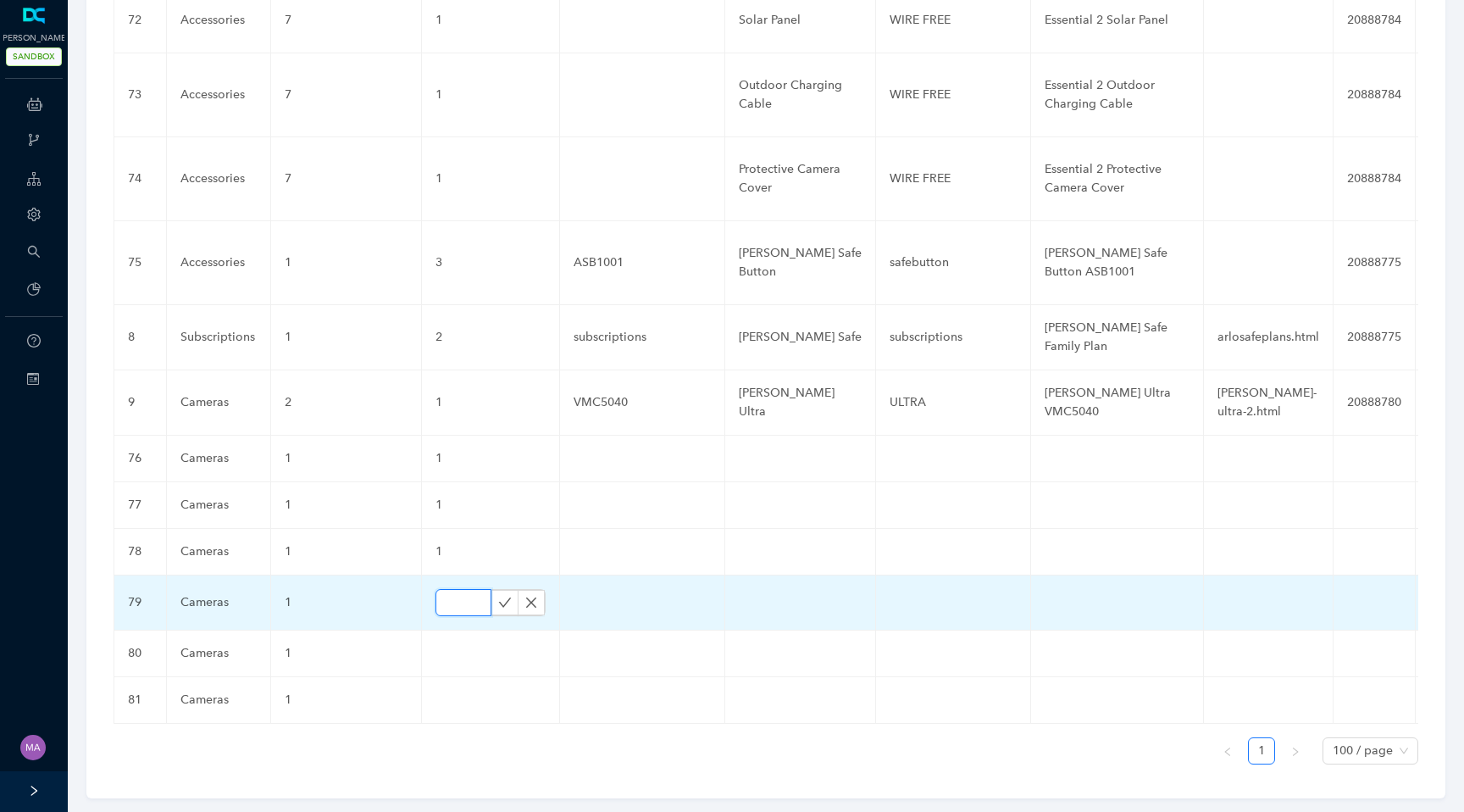
click at [447, 588] on input "text" at bounding box center [463, 602] width 56 height 27
type input "1"
click at [498, 596] on icon "check" at bounding box center [505, 603] width 13 height 13
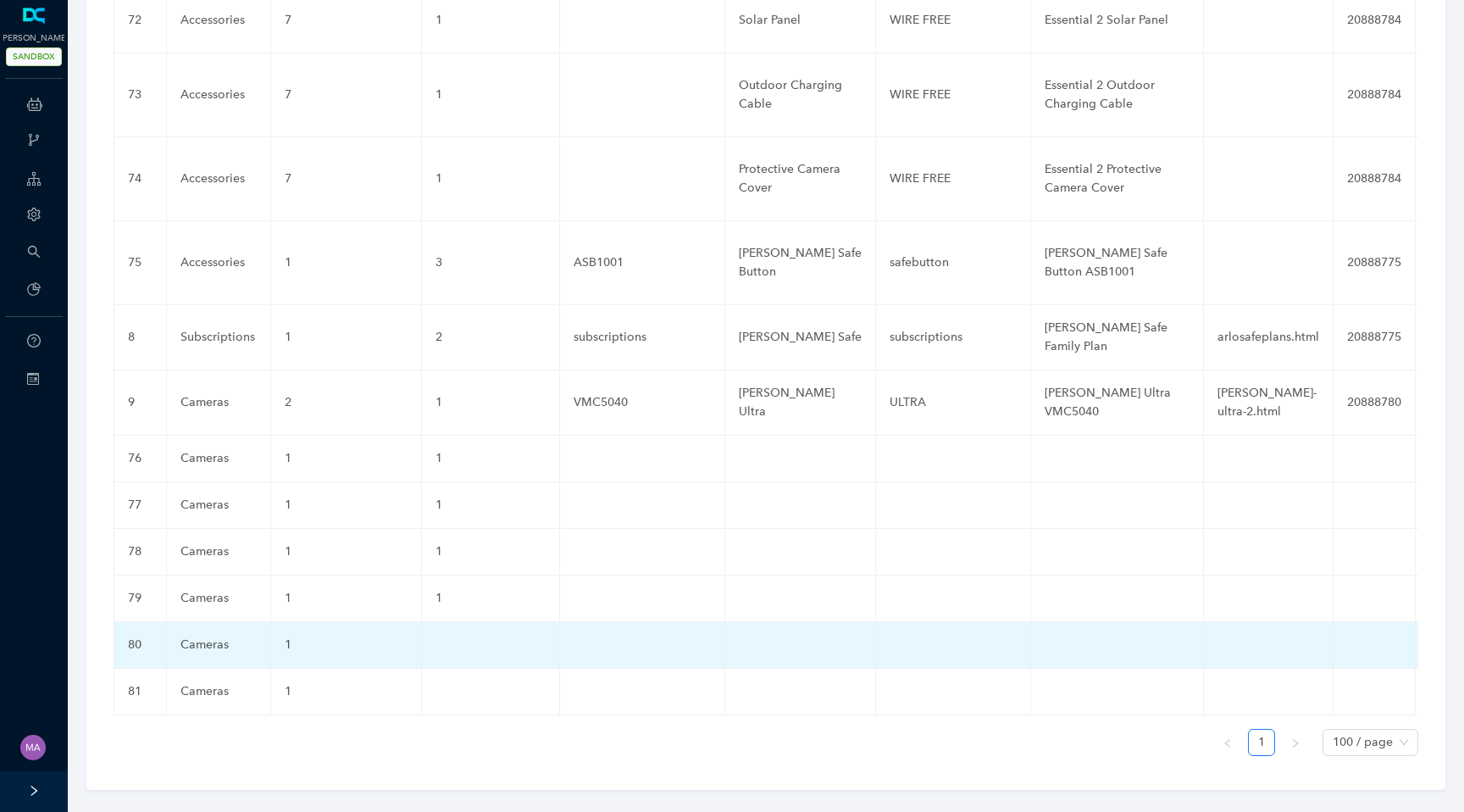
click at [460, 622] on td at bounding box center [491, 644] width 138 height 46
click at [454, 636] on input "text" at bounding box center [463, 649] width 56 height 27
type input "1"
click at [501, 642] on icon "check" at bounding box center [505, 649] width 13 height 13
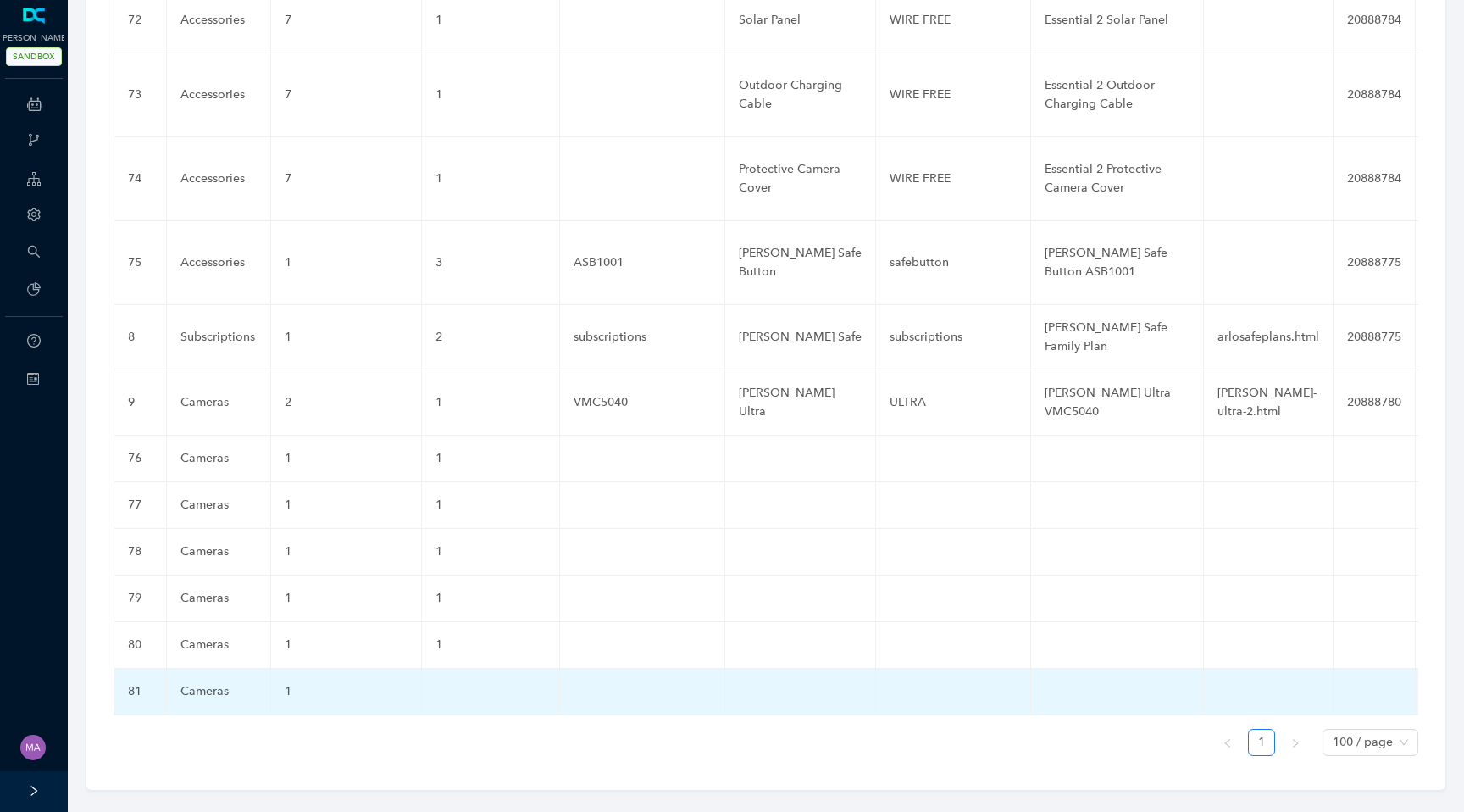
click at [450, 678] on td at bounding box center [491, 691] width 138 height 46
click at [452, 682] on input "text" at bounding box center [463, 695] width 56 height 27
type input "1"
click at [498, 689] on icon "check" at bounding box center [505, 695] width 13 height 13
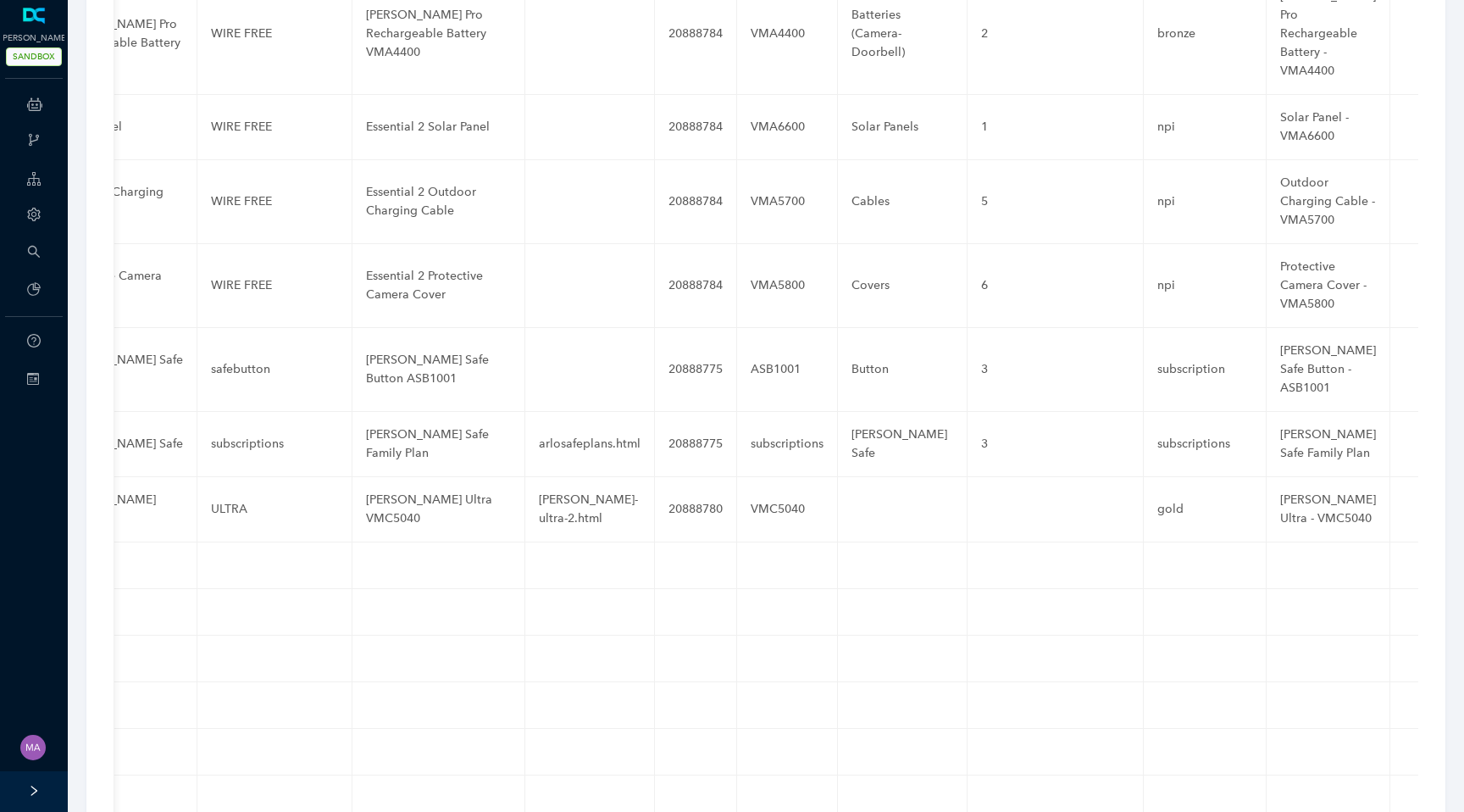
scroll to position [6262, 0]
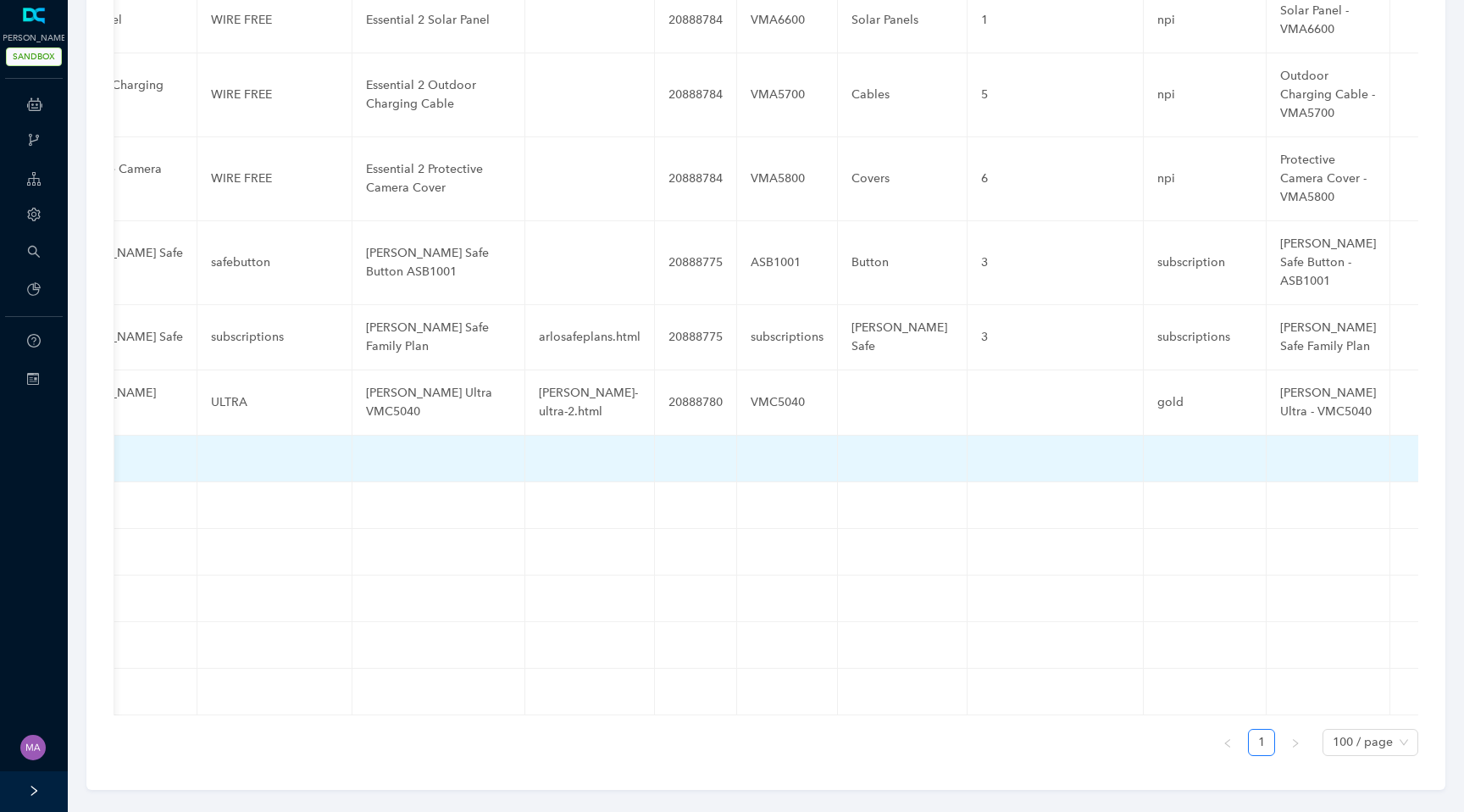
click at [1015, 436] on td at bounding box center [1056, 459] width 176 height 46
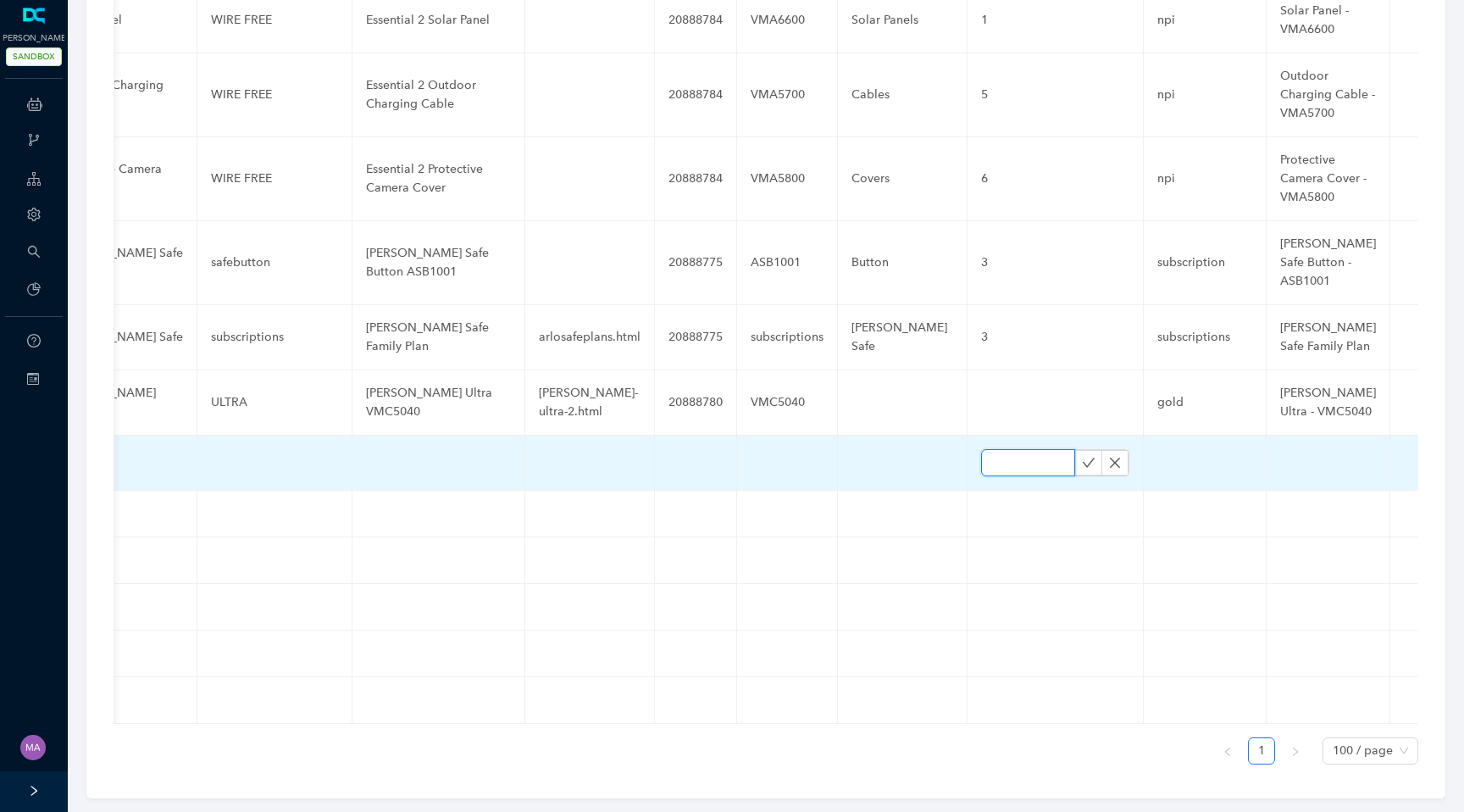
click at [993, 449] on input "text" at bounding box center [1027, 462] width 94 height 27
type input "1"
click at [1076, 454] on button "button" at bounding box center [1089, 462] width 27 height 26
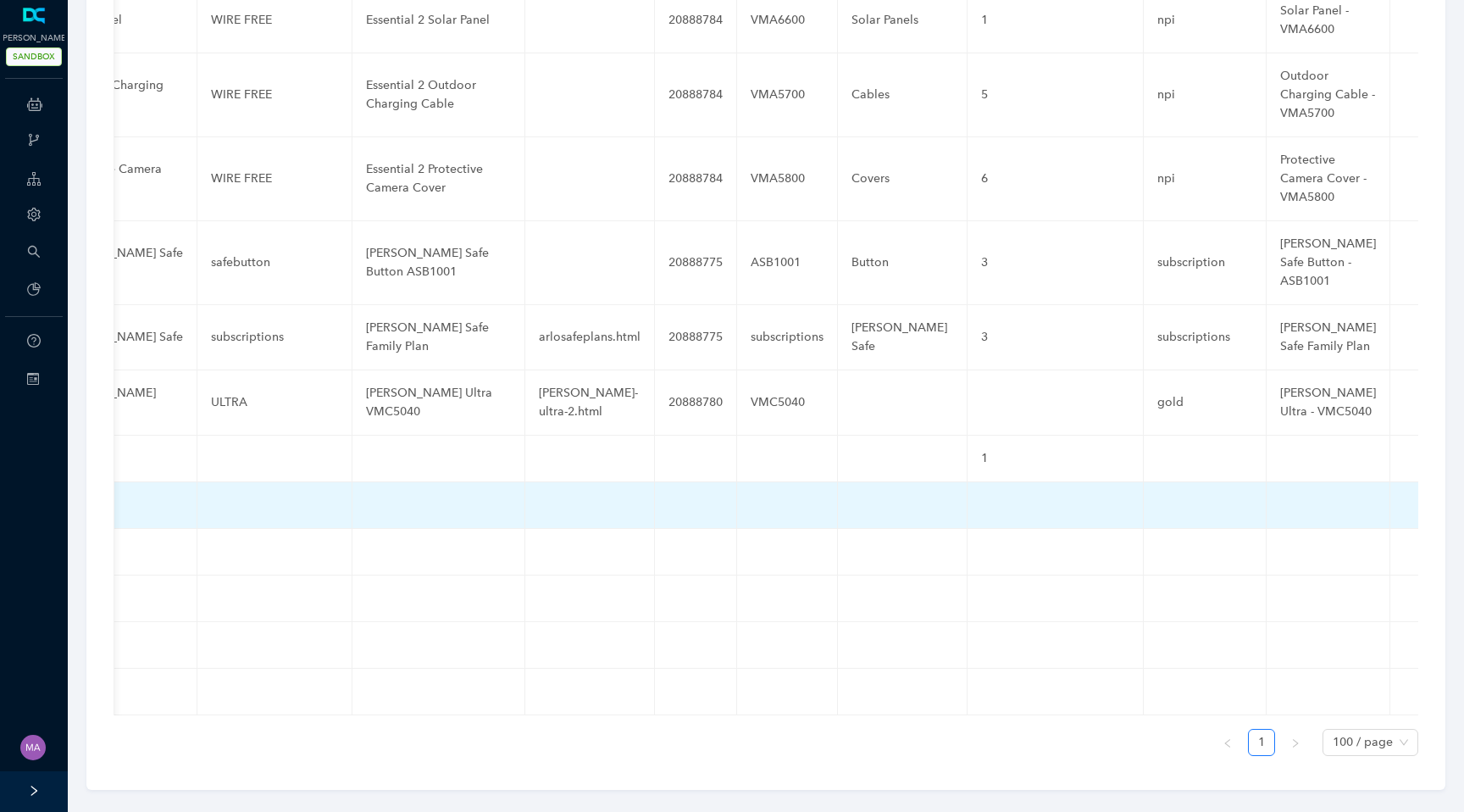
click at [1008, 482] on td at bounding box center [1056, 505] width 176 height 46
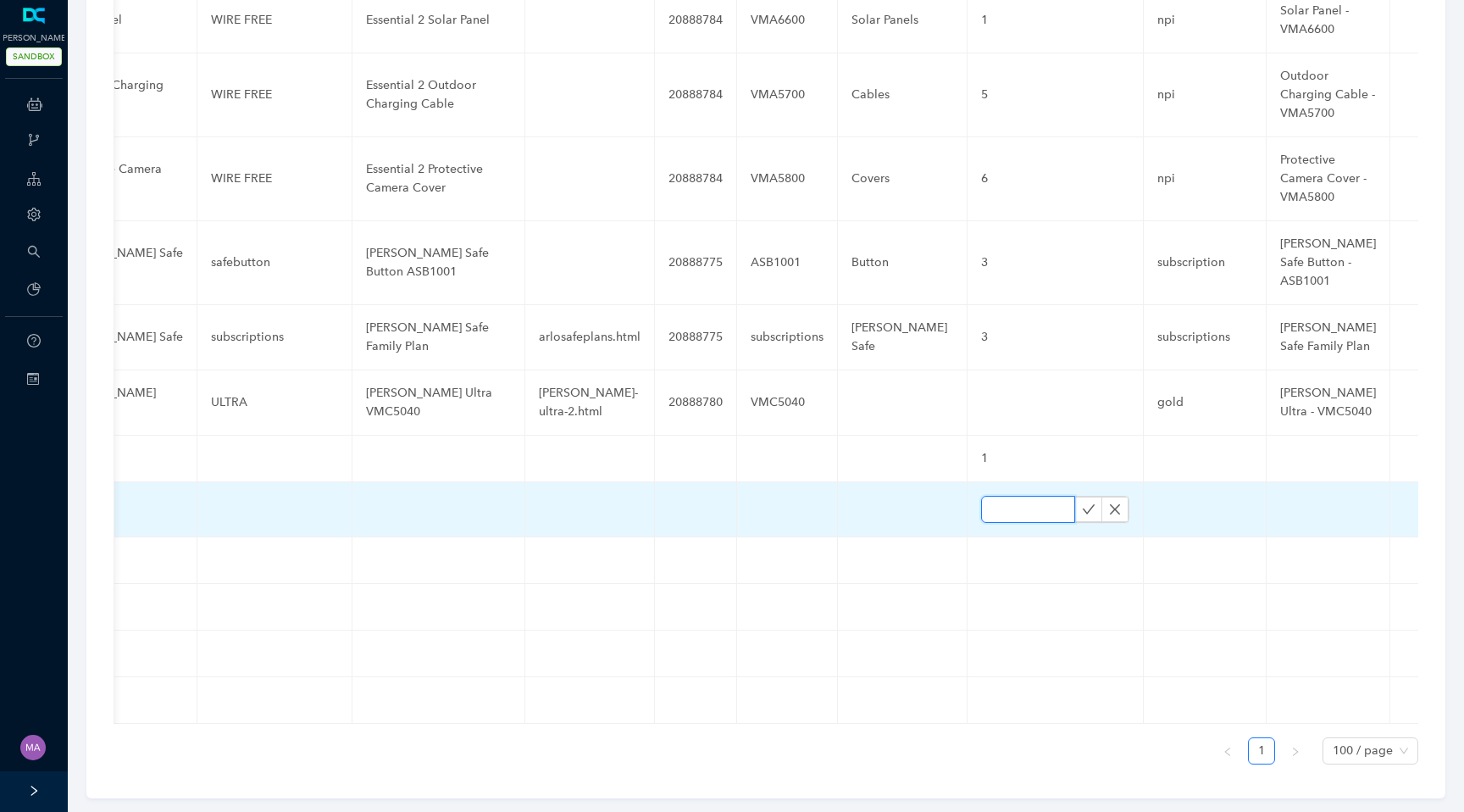
click at [1000, 496] on input "text" at bounding box center [1027, 509] width 94 height 27
type input "1"
click at [1083, 504] on icon "check" at bounding box center [1089, 509] width 12 height 9
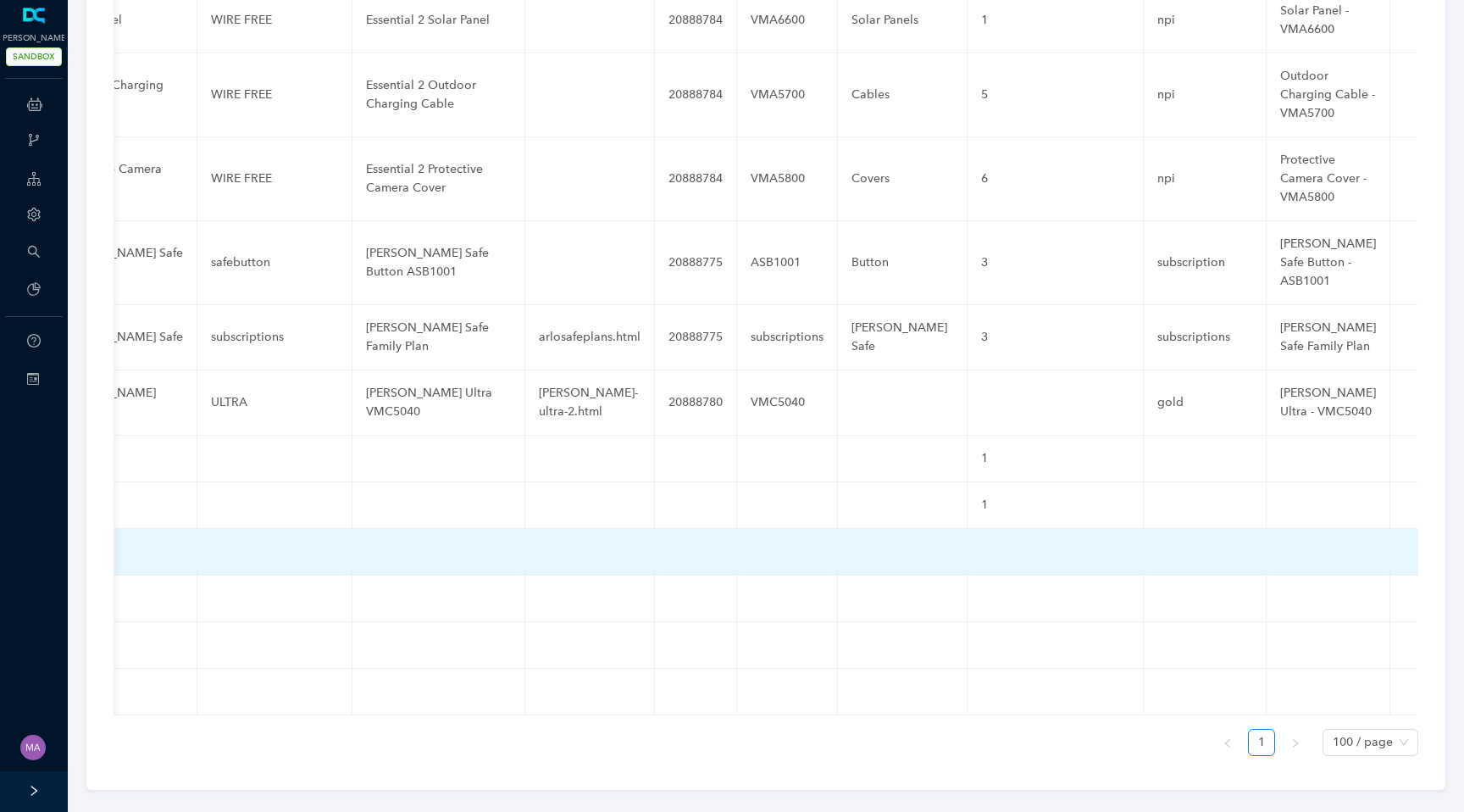
click at [989, 535] on td at bounding box center [1056, 551] width 176 height 46
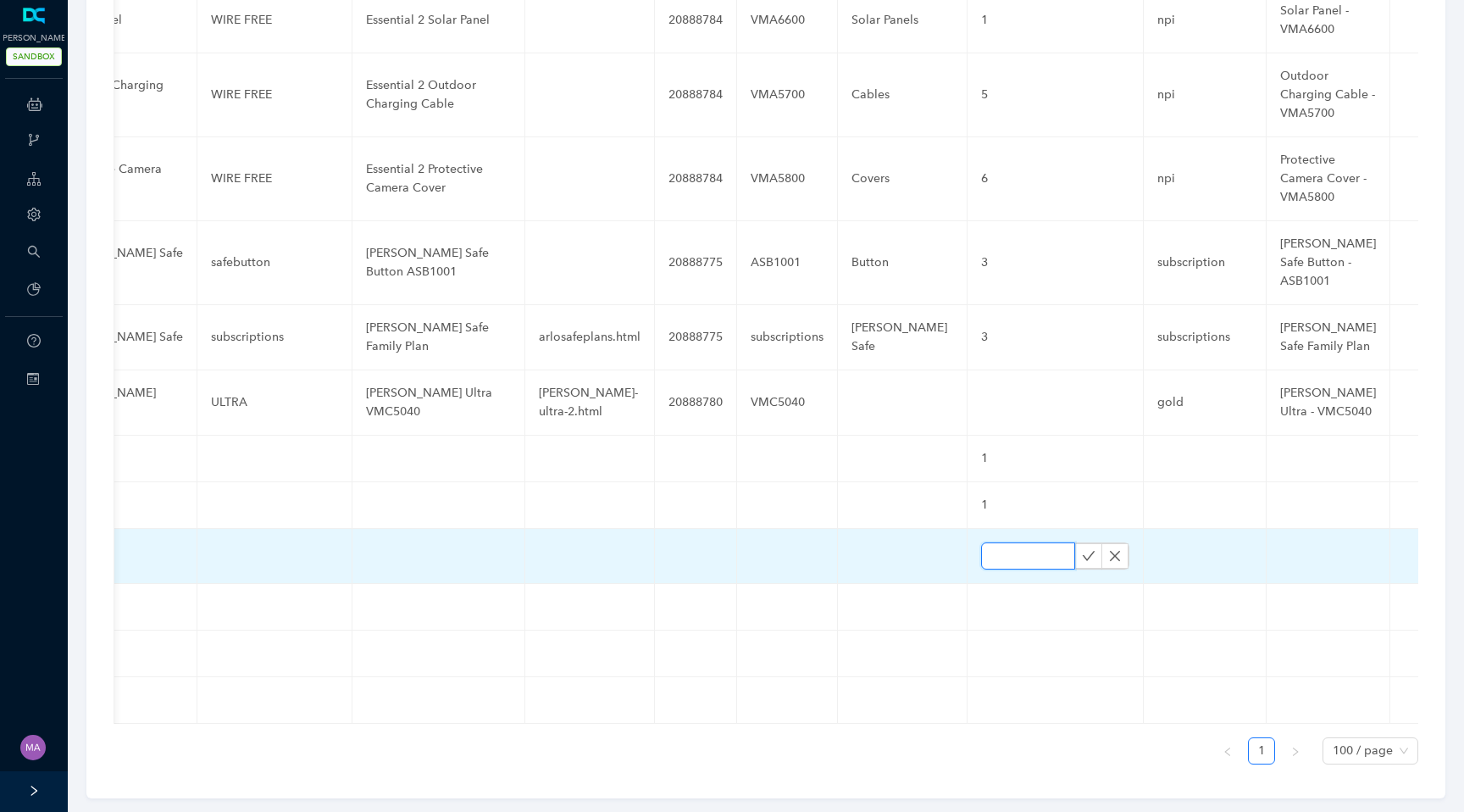
click at [989, 542] on input "text" at bounding box center [1027, 555] width 94 height 27
type input "1"
click at [1082, 549] on icon "check" at bounding box center [1089, 555] width 13 height 13
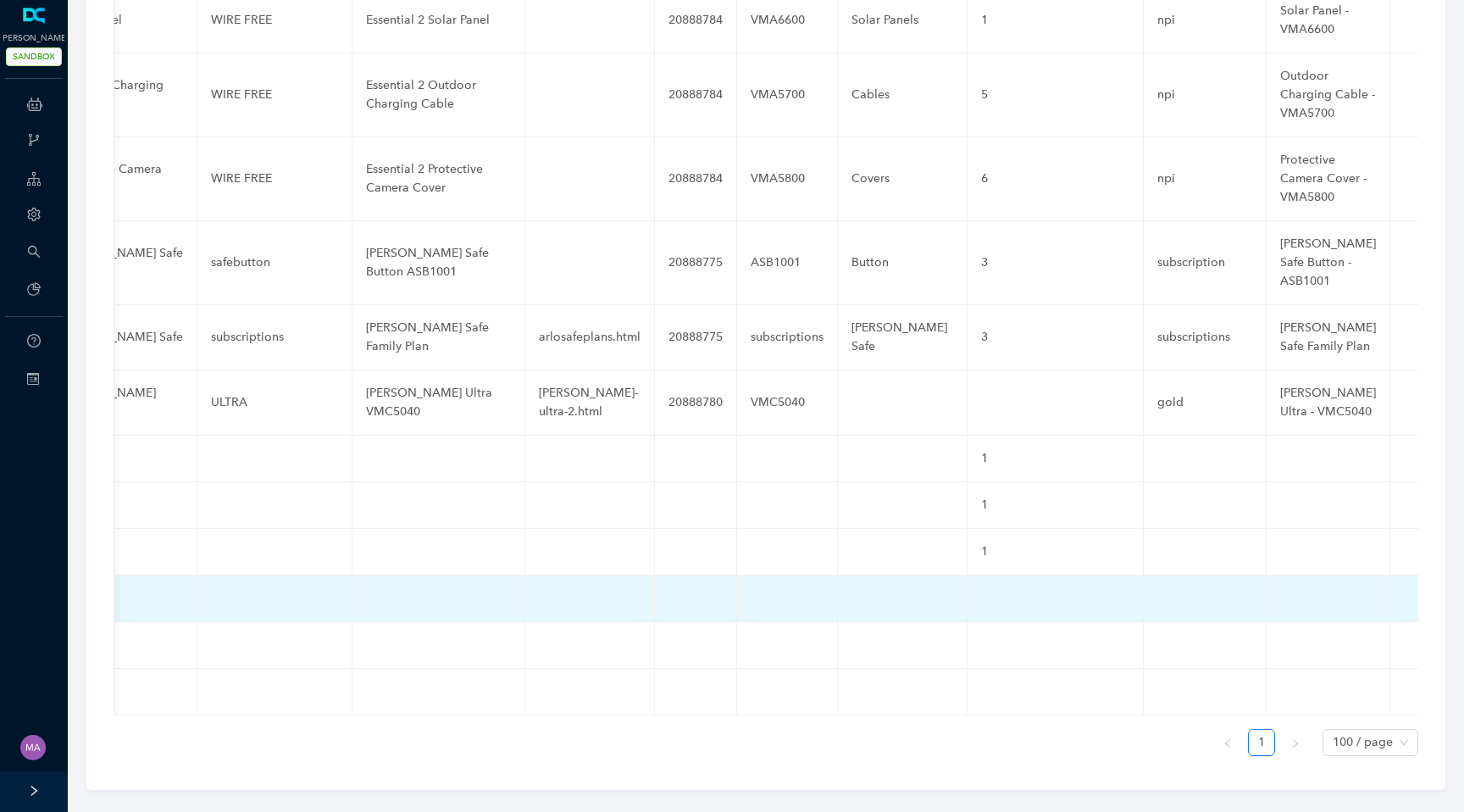
click at [980, 581] on td at bounding box center [1056, 598] width 176 height 46
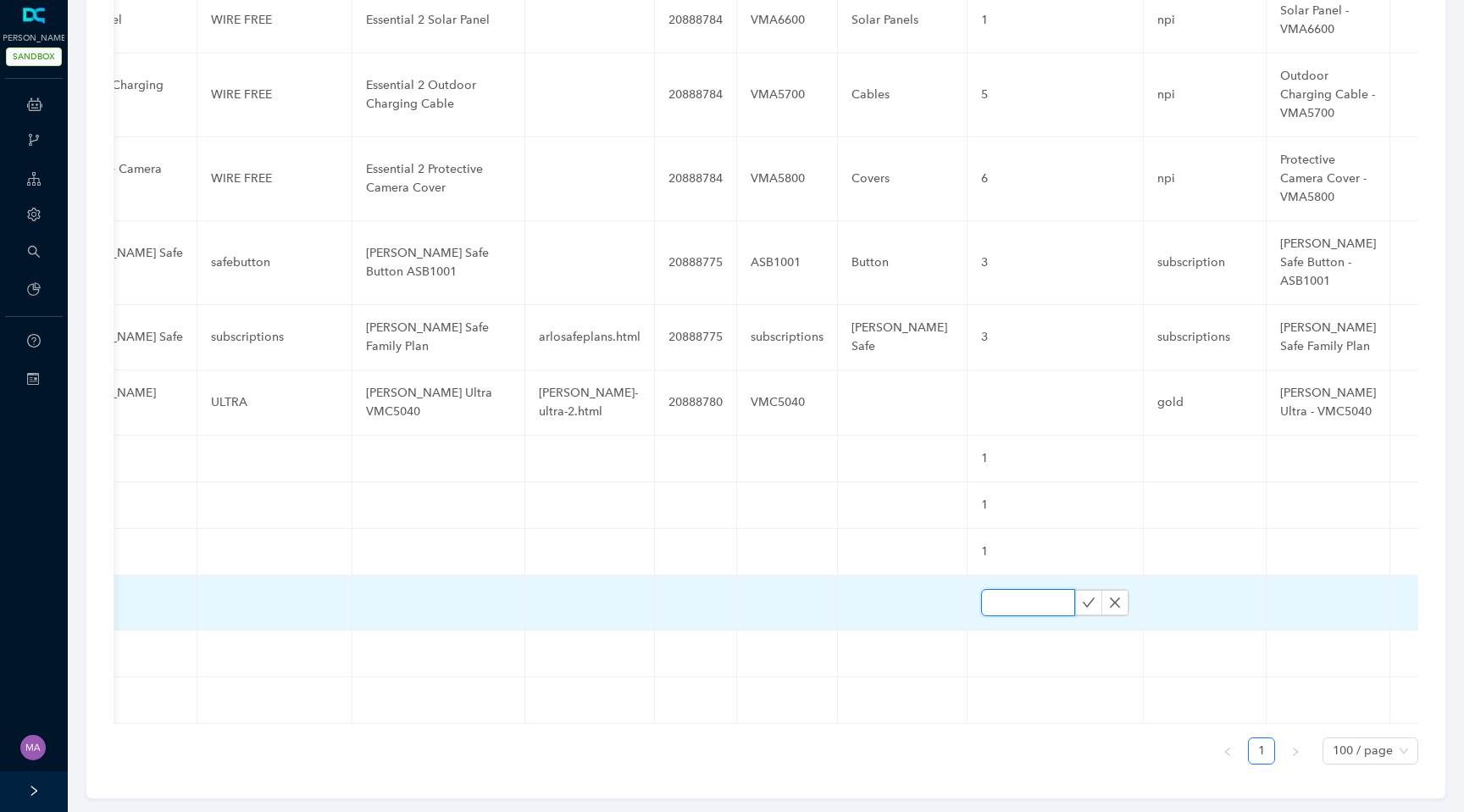
click at [981, 588] on input "text" at bounding box center [1027, 602] width 94 height 27
type input "1"
click at [1082, 596] on icon "check" at bounding box center [1089, 603] width 13 height 13
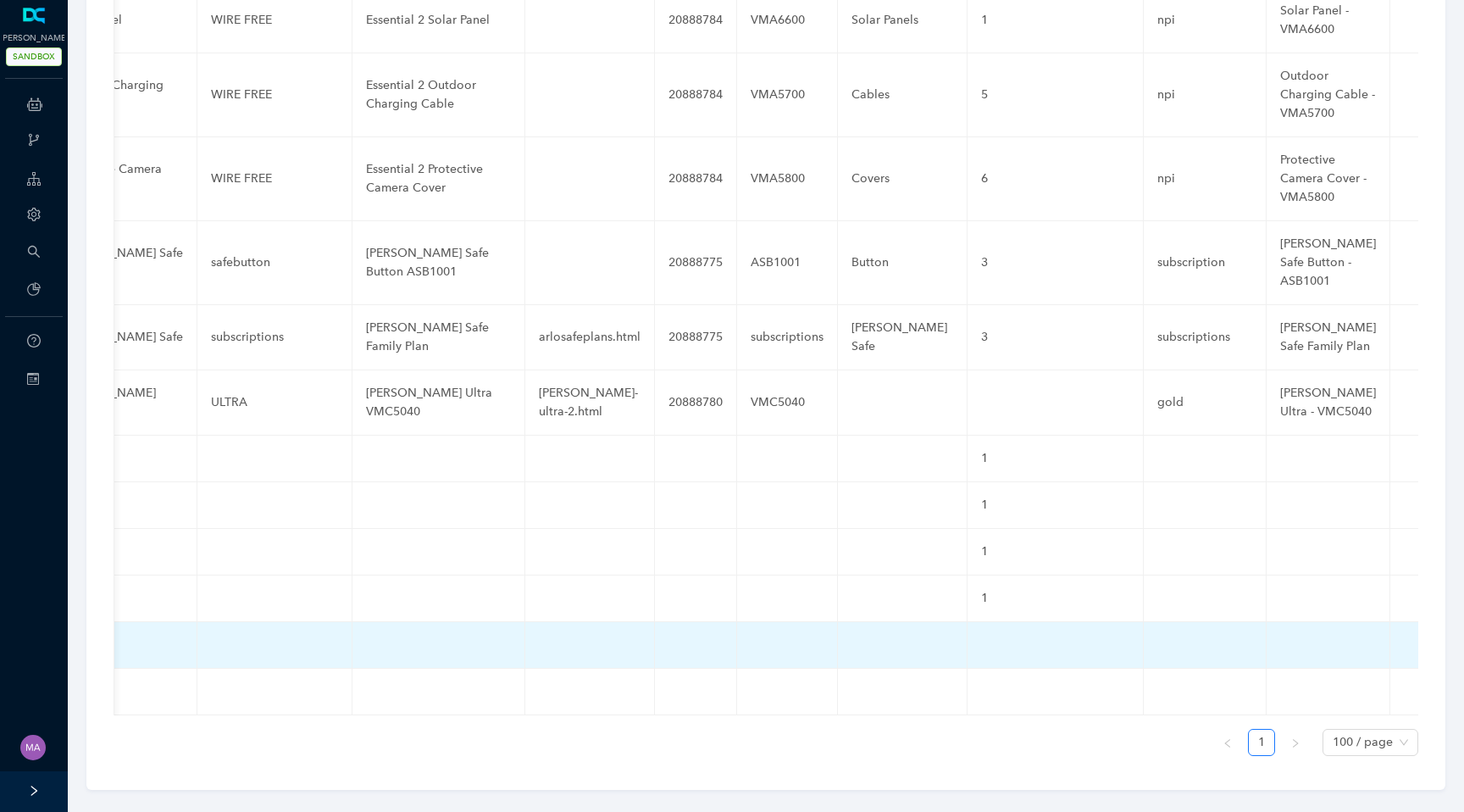
click at [988, 628] on td at bounding box center [1056, 644] width 176 height 46
click at [988, 636] on input "text" at bounding box center [1027, 649] width 94 height 27
type input "1"
click at [1082, 642] on icon "check" at bounding box center [1089, 649] width 13 height 13
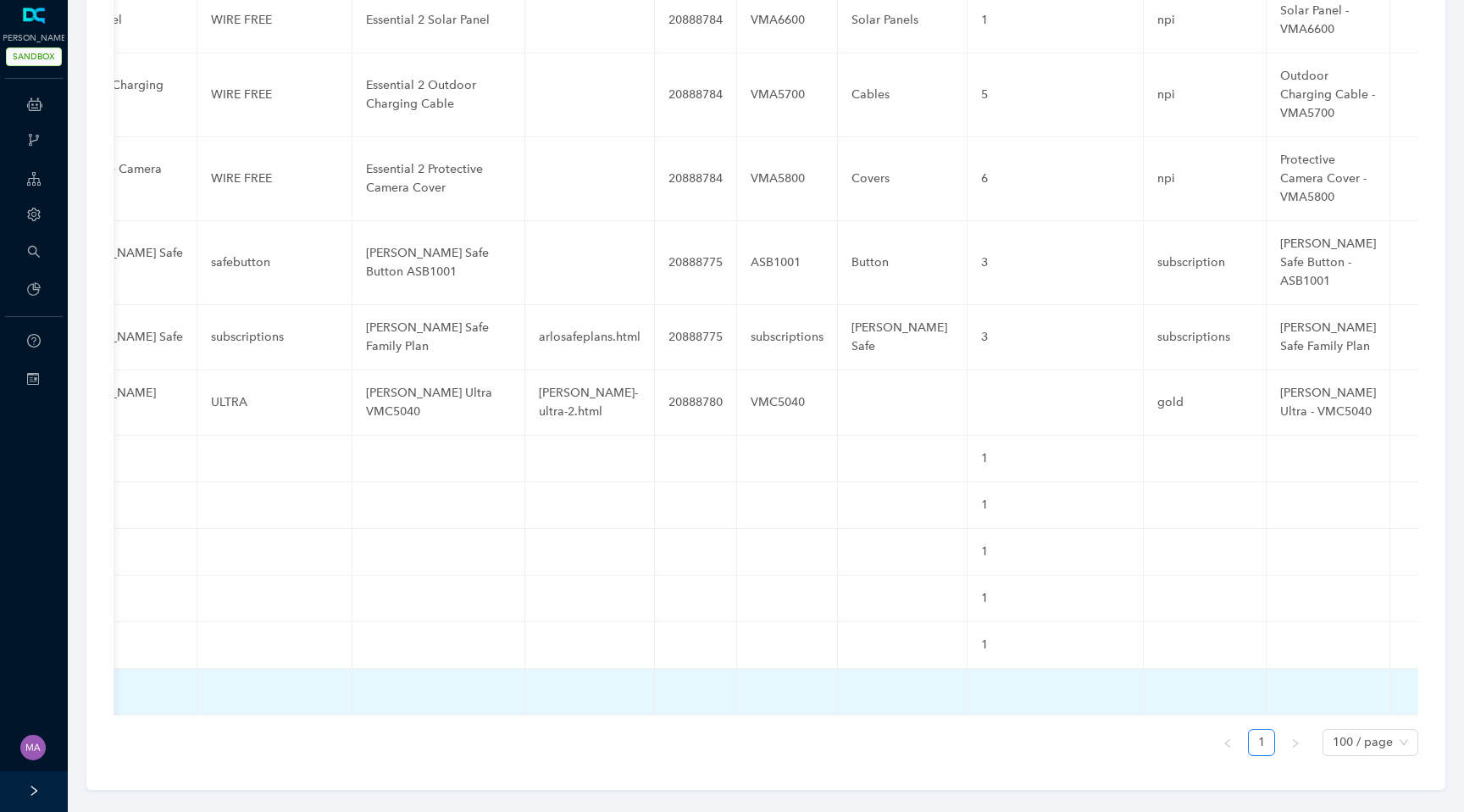
click at [980, 669] on td at bounding box center [1056, 691] width 176 height 46
click at [981, 682] on input "text" at bounding box center [1027, 695] width 94 height 27
type input "1"
click at [1082, 689] on icon "check" at bounding box center [1089, 695] width 13 height 13
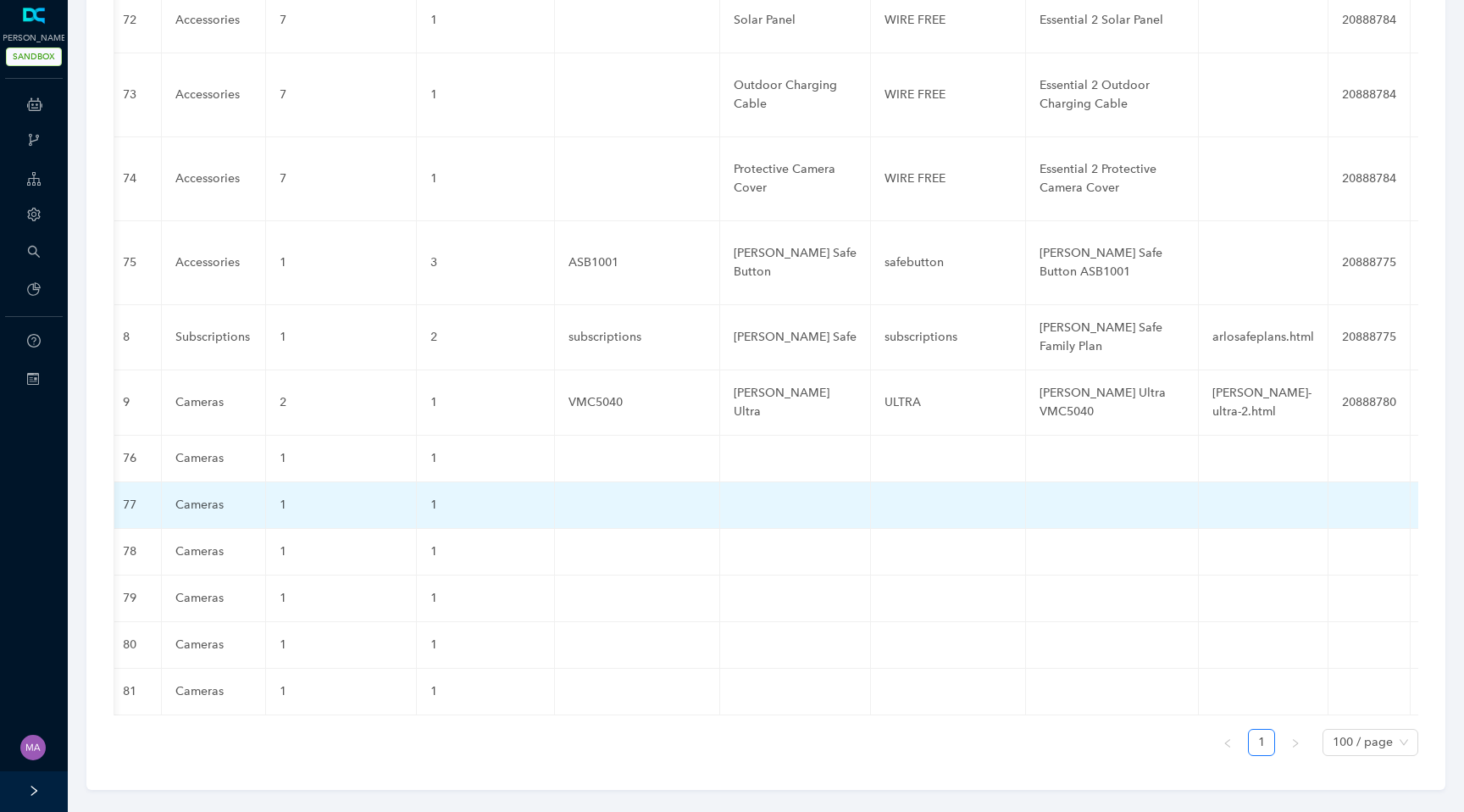
scroll to position [0, 0]
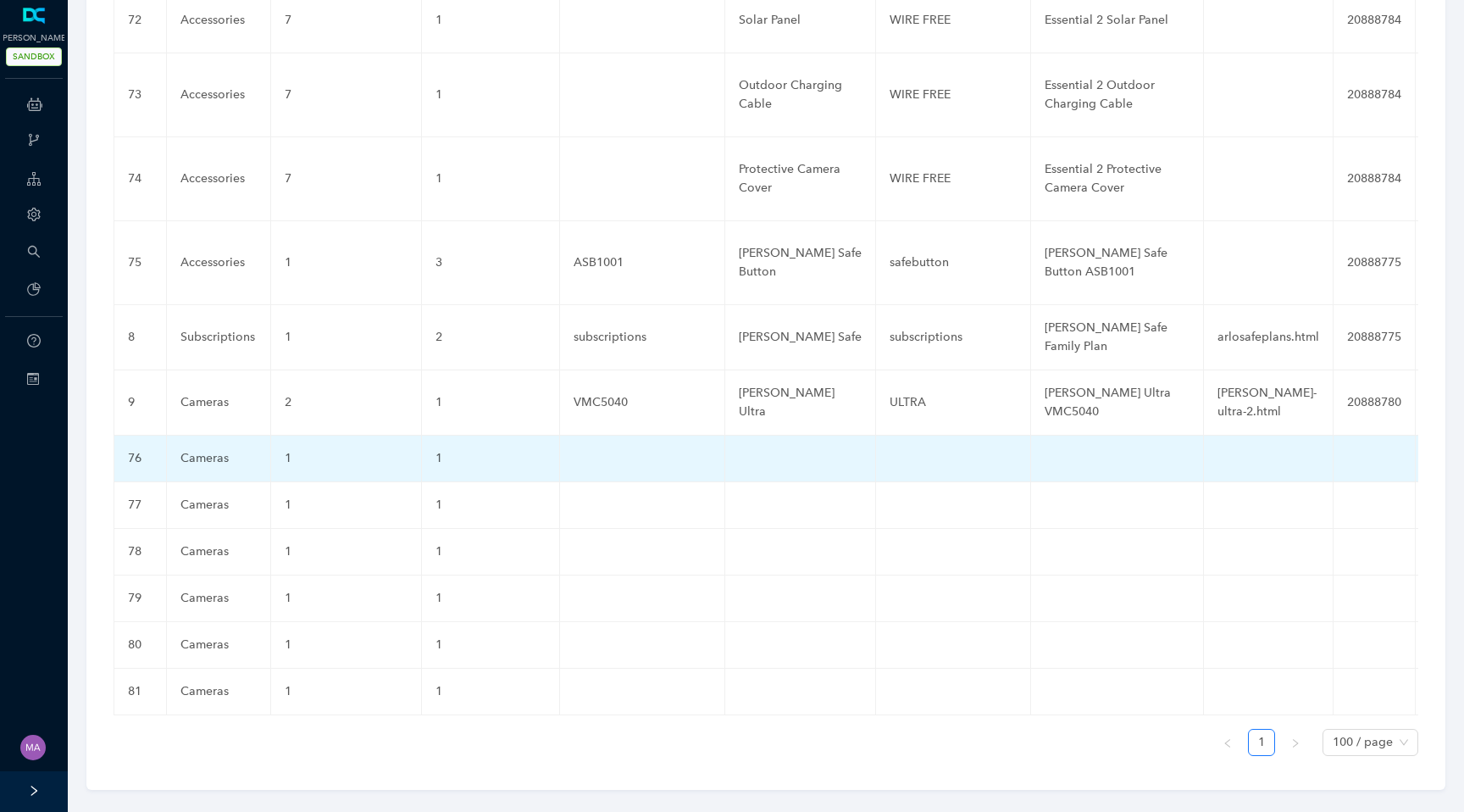
click at [633, 442] on td at bounding box center [642, 459] width 165 height 46
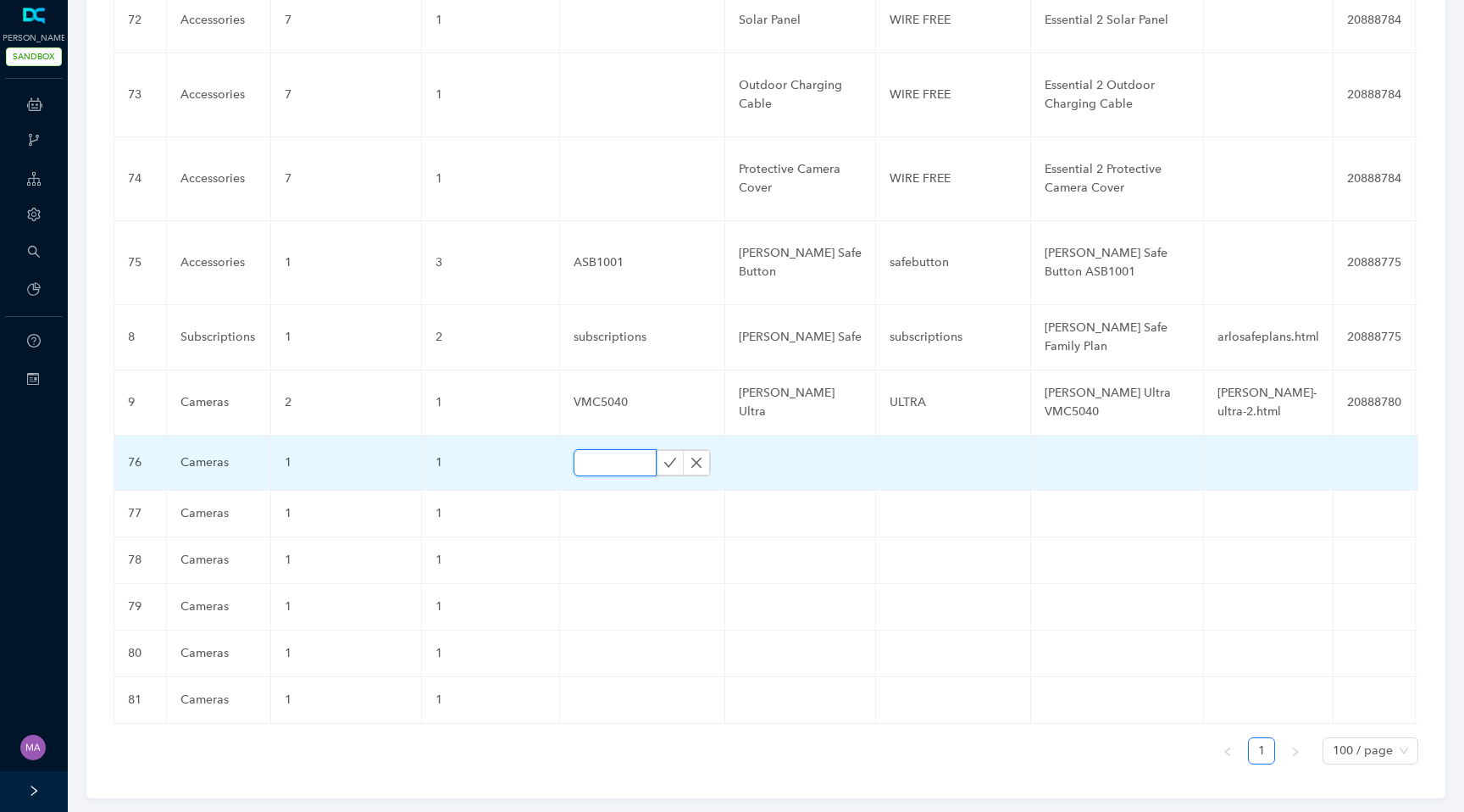
click at [605, 449] on input "text" at bounding box center [615, 462] width 83 height 27
paste input "VMC4072P"
type input "VMC4072P"
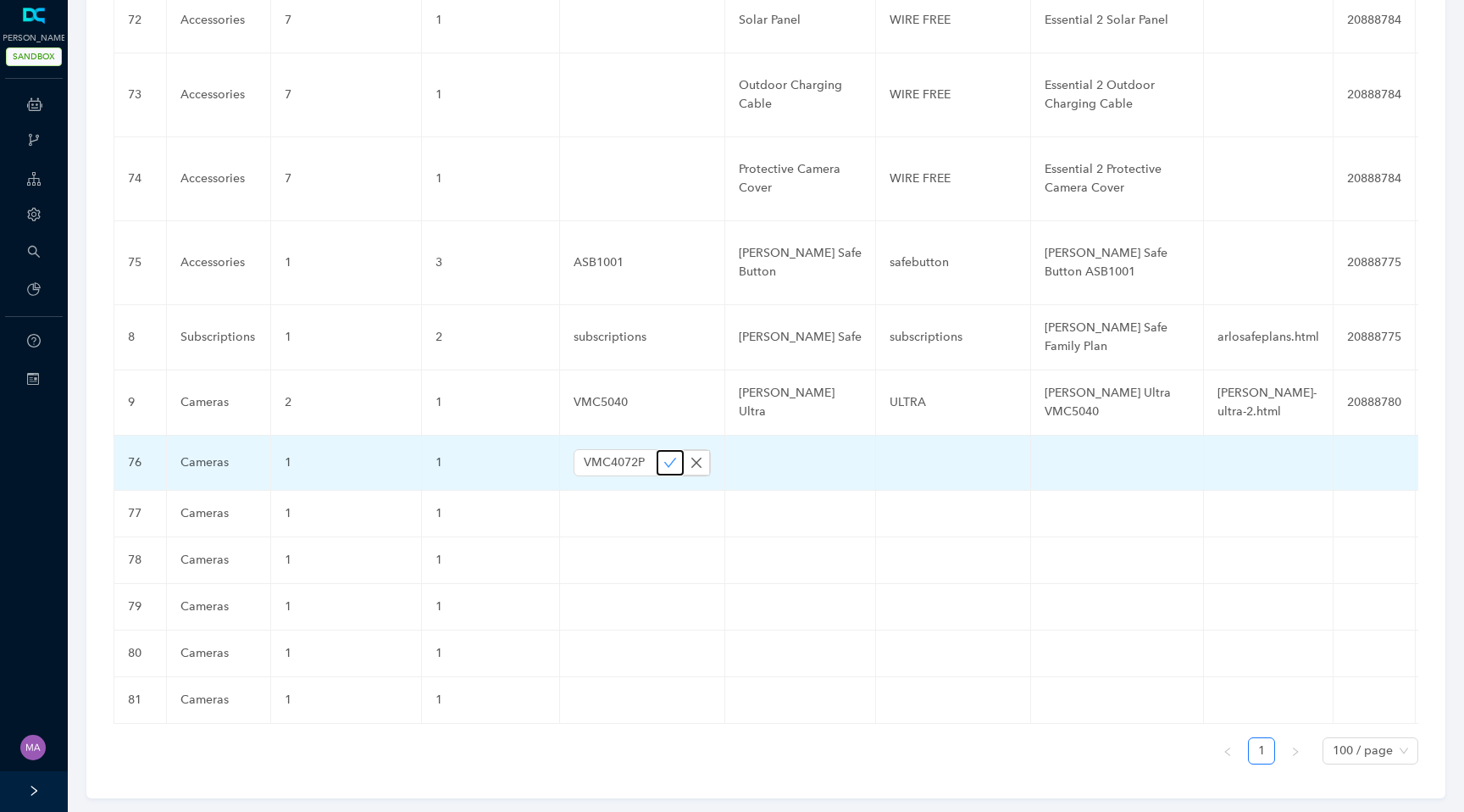
click at [664, 456] on icon "check" at bounding box center [670, 462] width 13 height 13
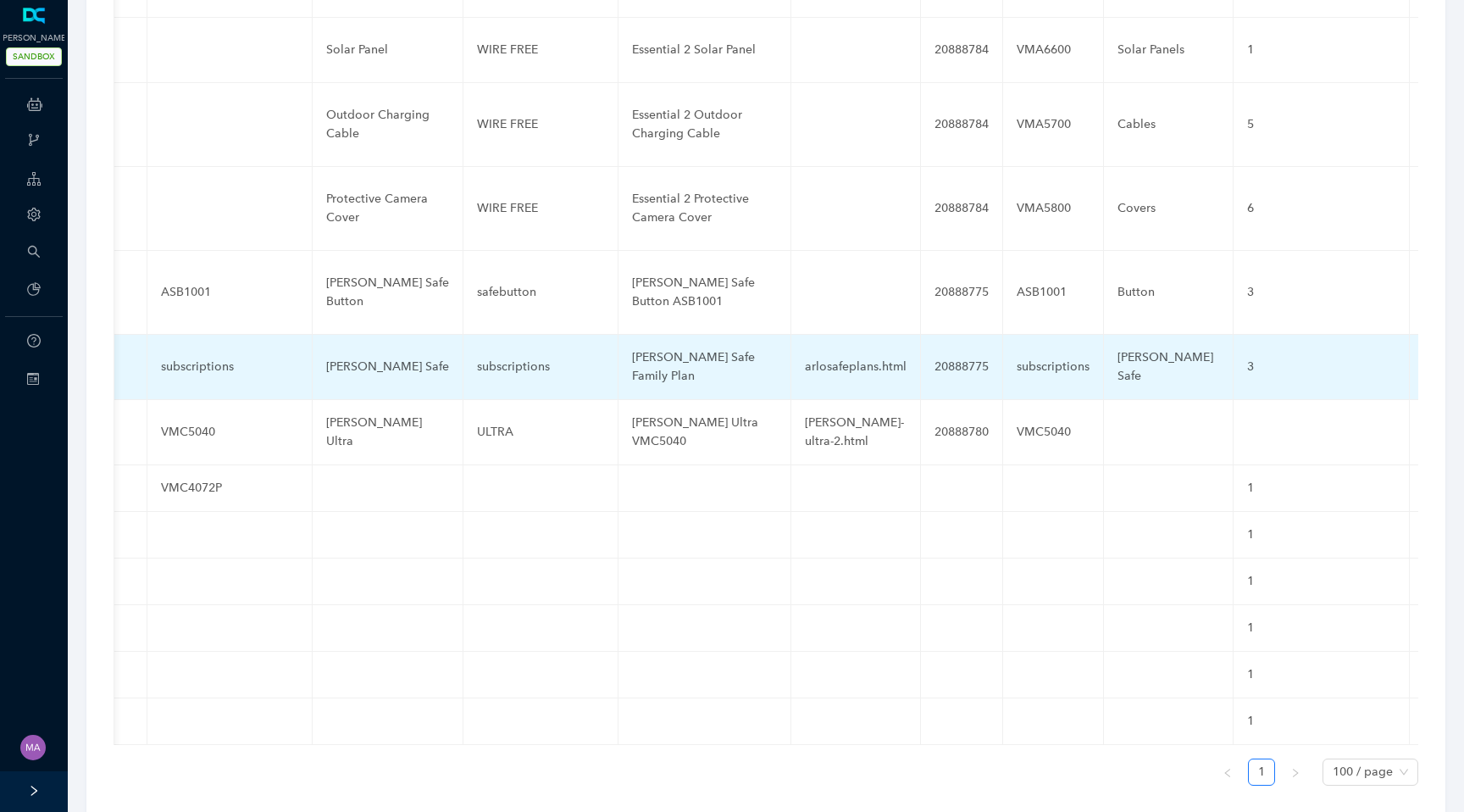
scroll to position [0, 409]
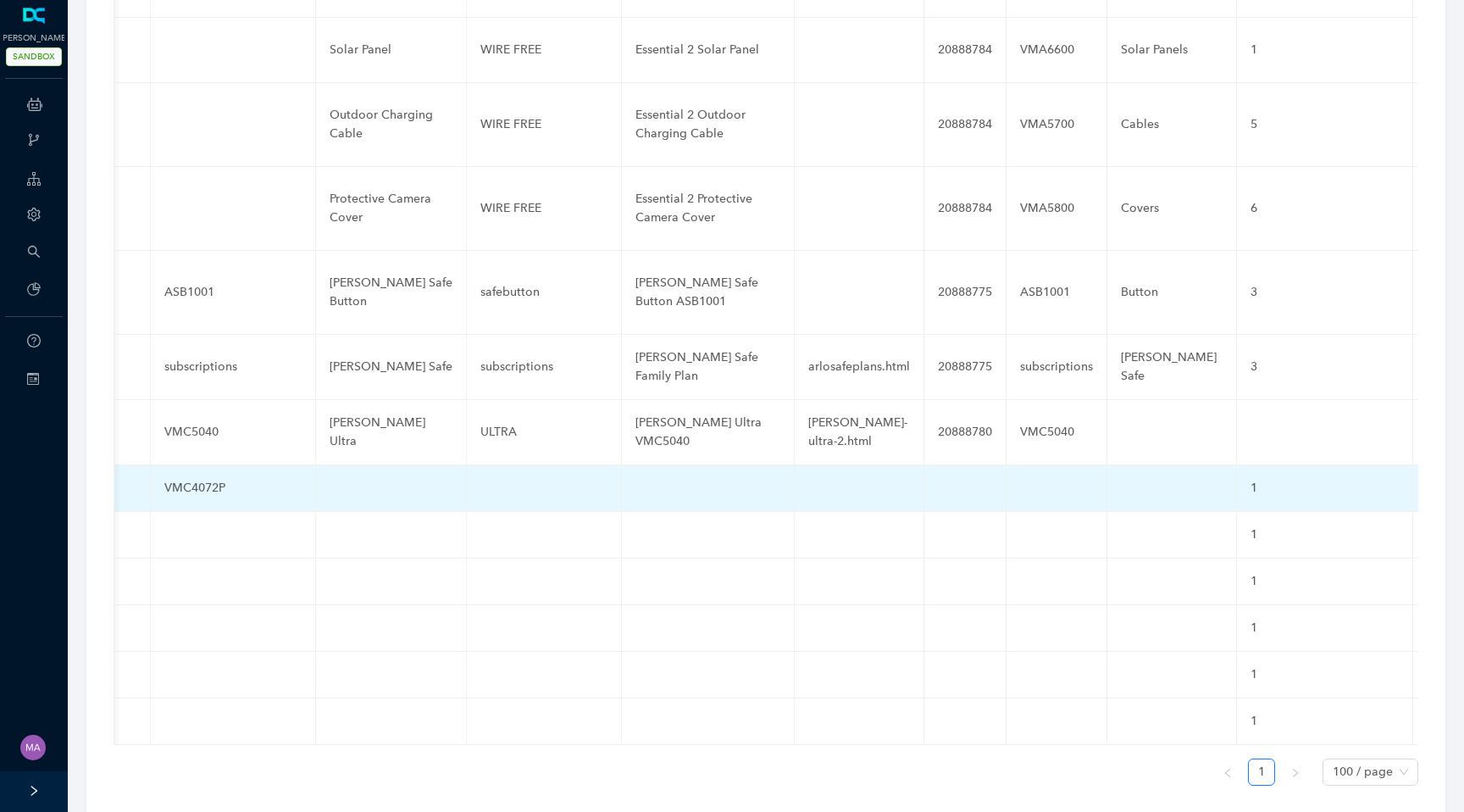
click at [1030, 470] on td at bounding box center [1057, 488] width 100 height 46
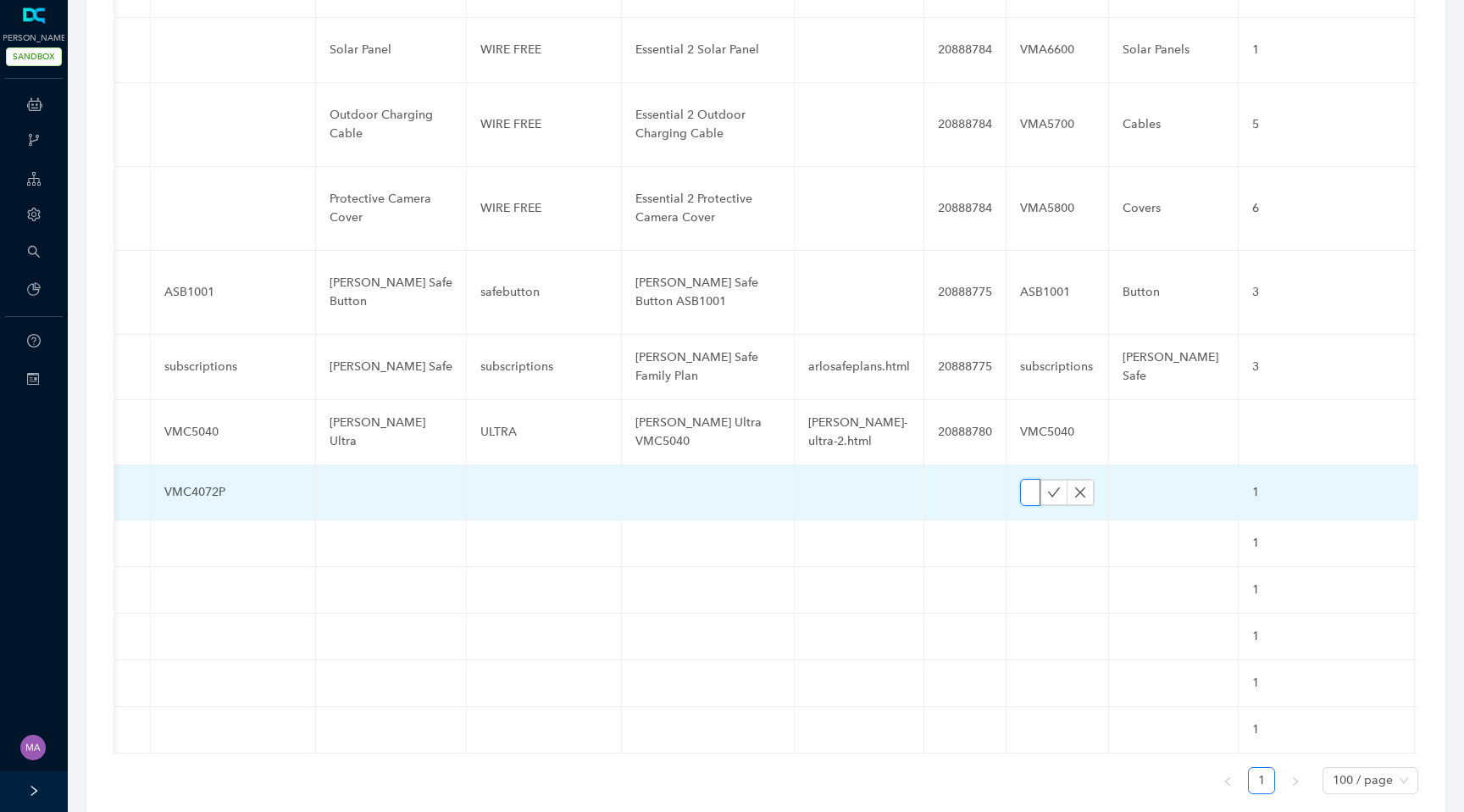
click at [1021, 478] on input "text" at bounding box center [1030, 492] width 20 height 27
paste input "VMC4072P"
click at [1021, 478] on input "VMC4072P" at bounding box center [1030, 492] width 20 height 27
paste input "VMC4072P"
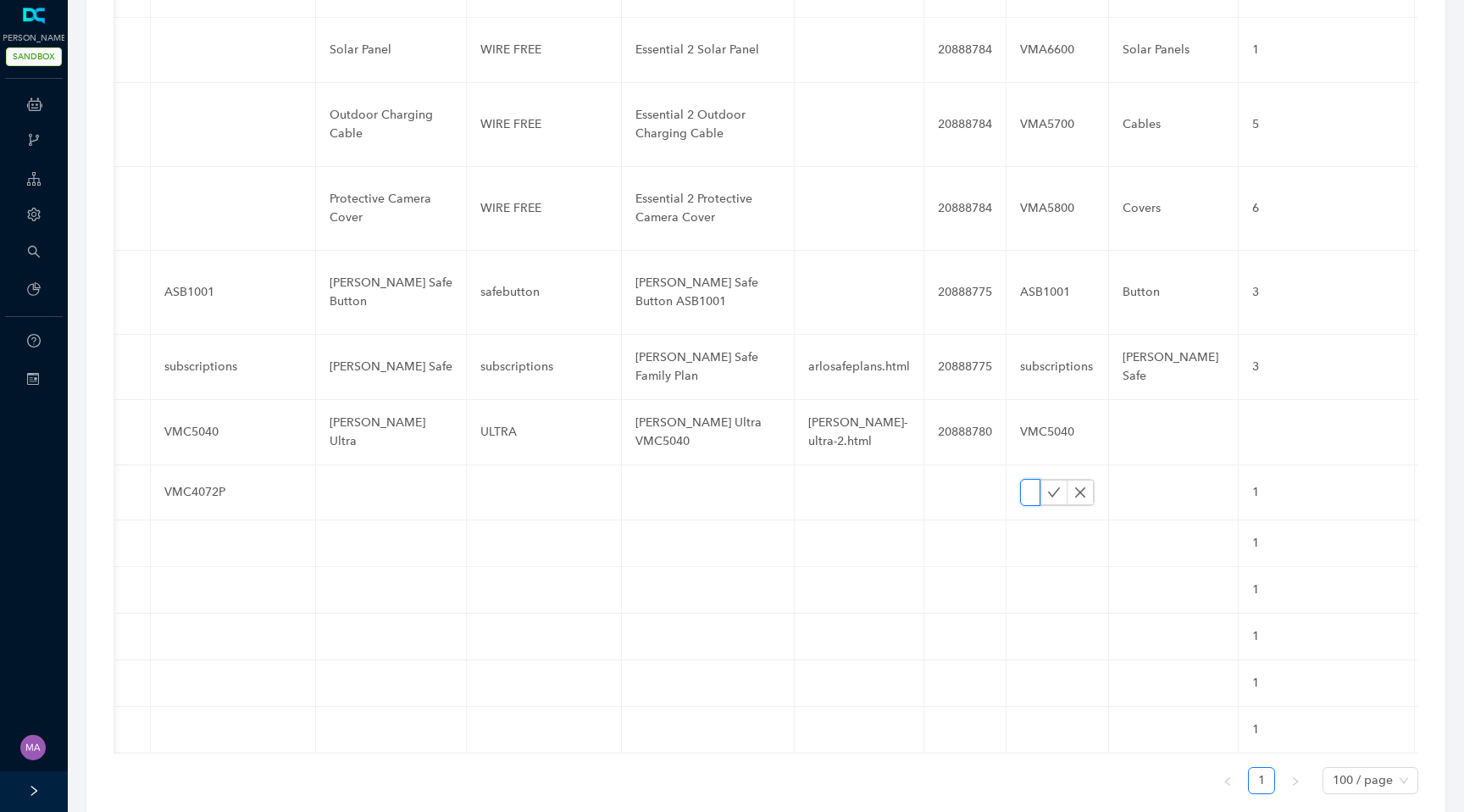
scroll to position [0, 0]
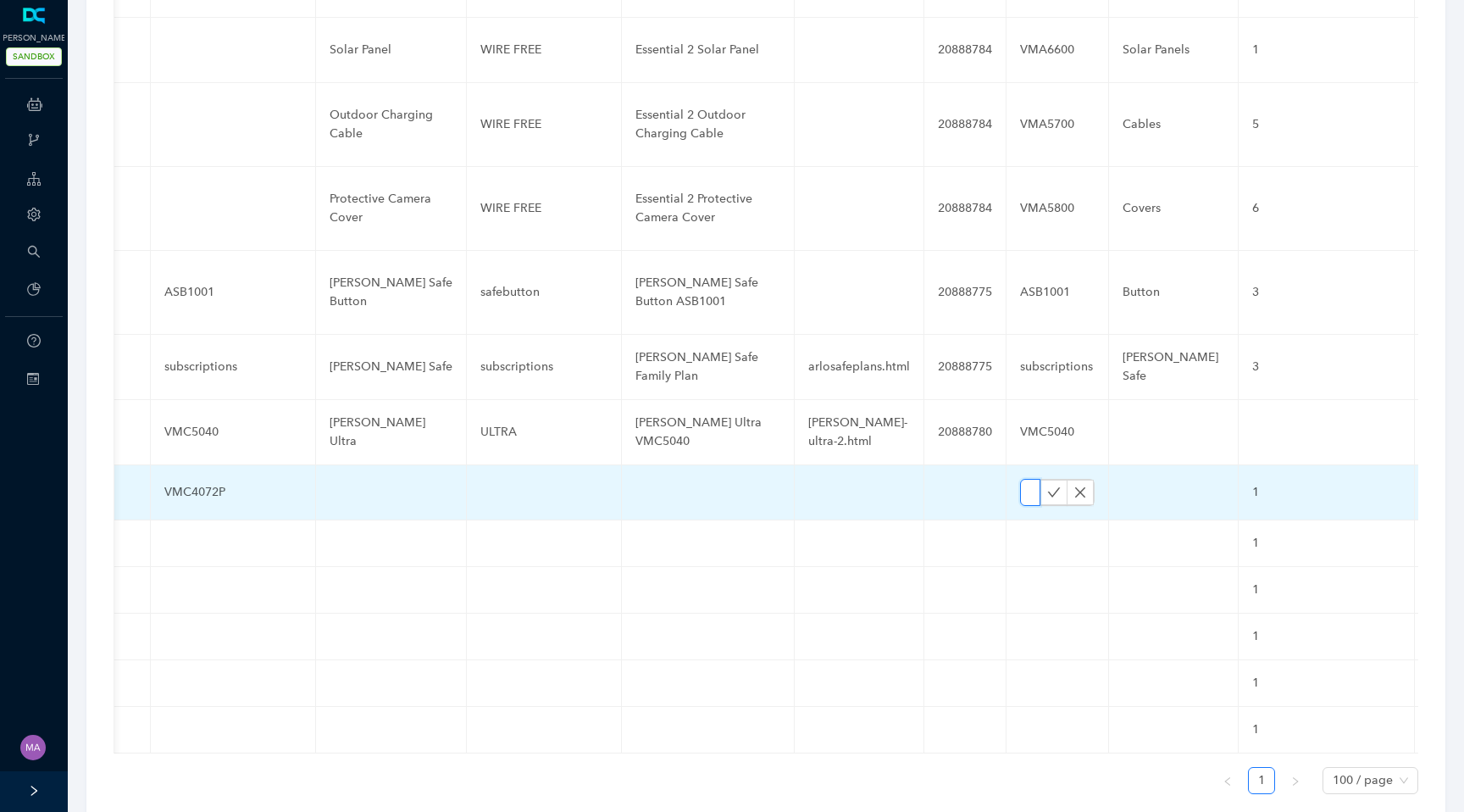
click at [1021, 478] on input "VMC4072VMC4072PP" at bounding box center [1030, 492] width 20 height 27
paste input "VMC4072P"
type input "VMC4072PVMC4072VMC4072PP"
click at [1047, 485] on icon "check" at bounding box center [1054, 492] width 13 height 13
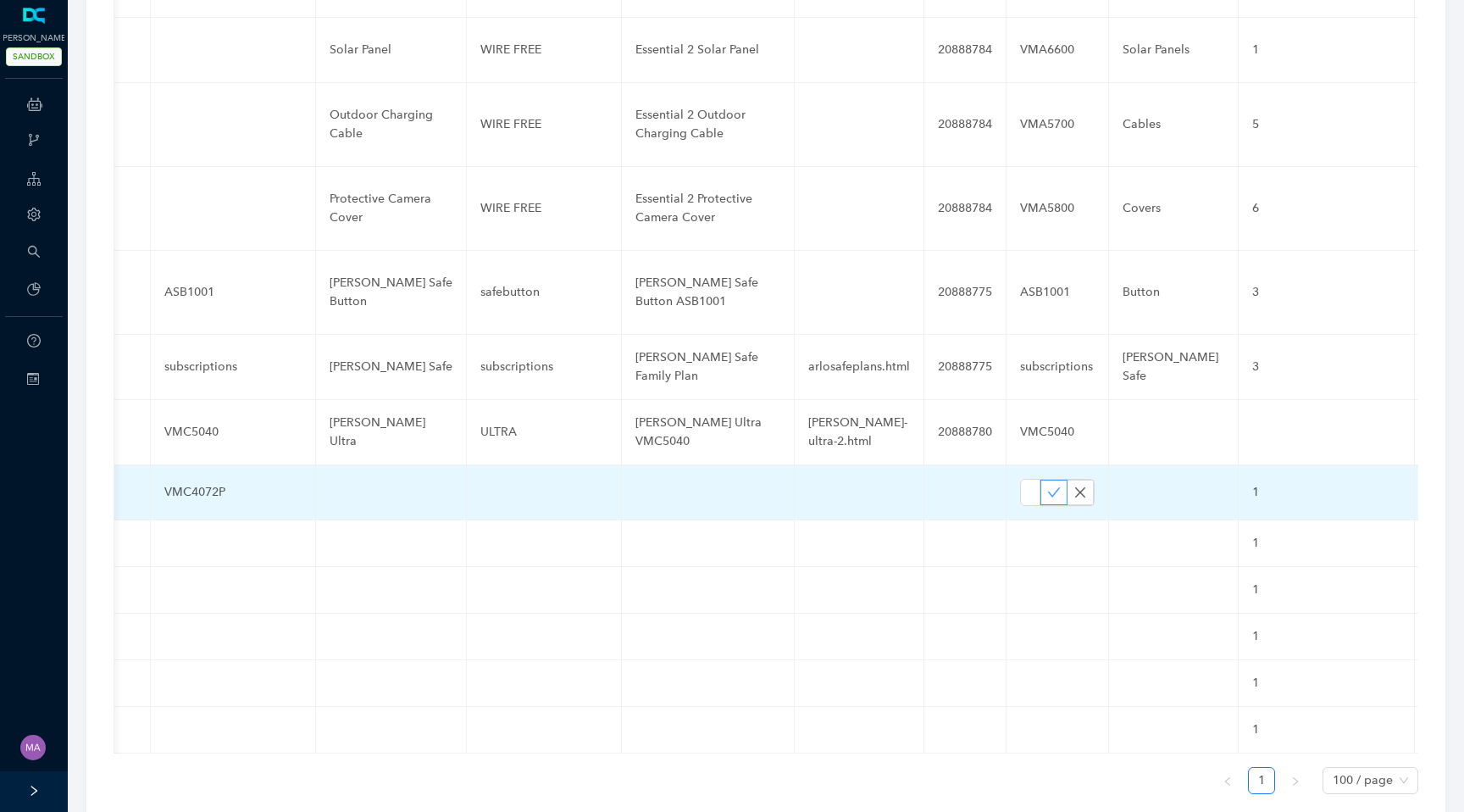
scroll to position [0, 0]
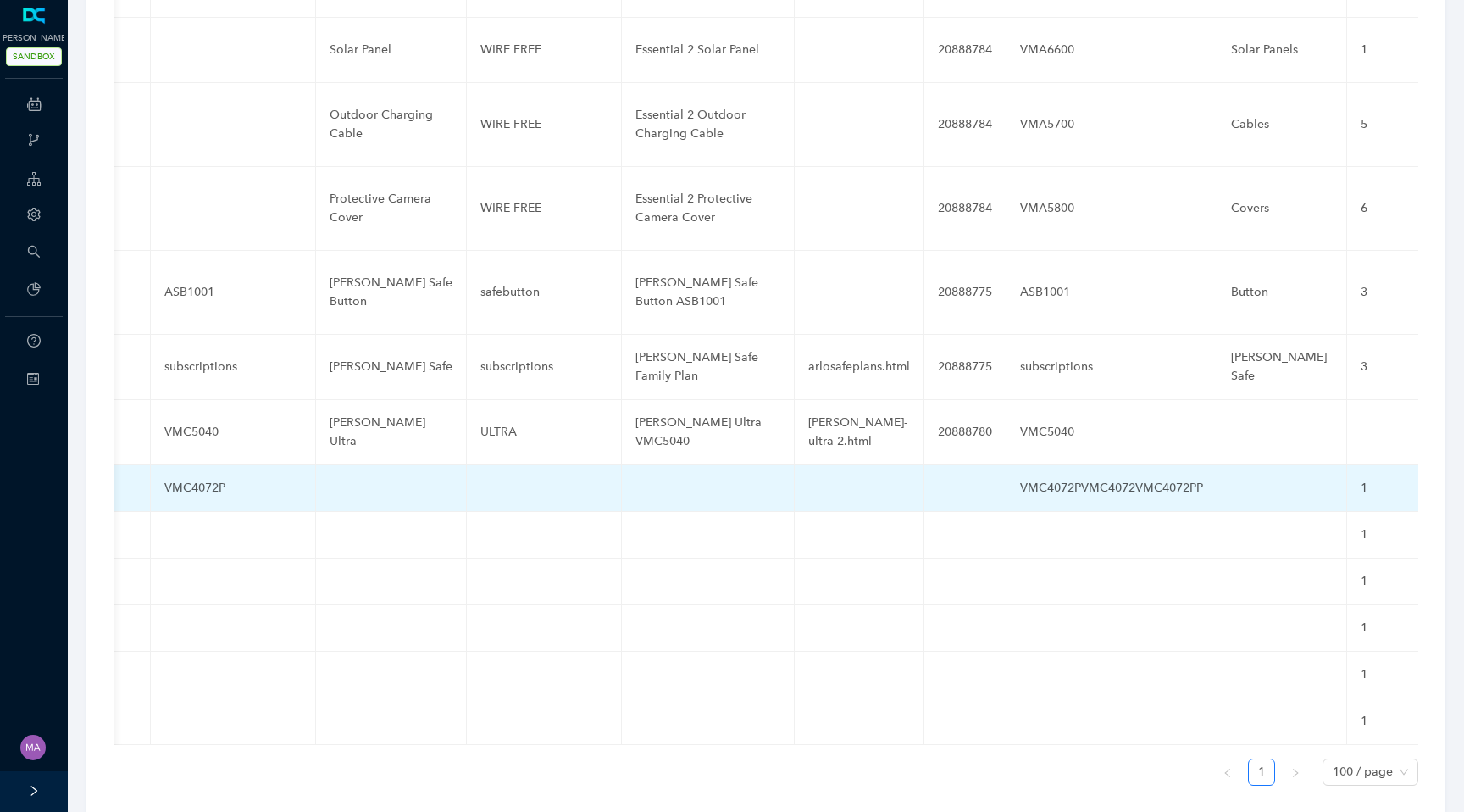
click at [1074, 478] on div "VMC4072PVMC4072VMC4072PP" at bounding box center [1112, 488] width 183 height 19
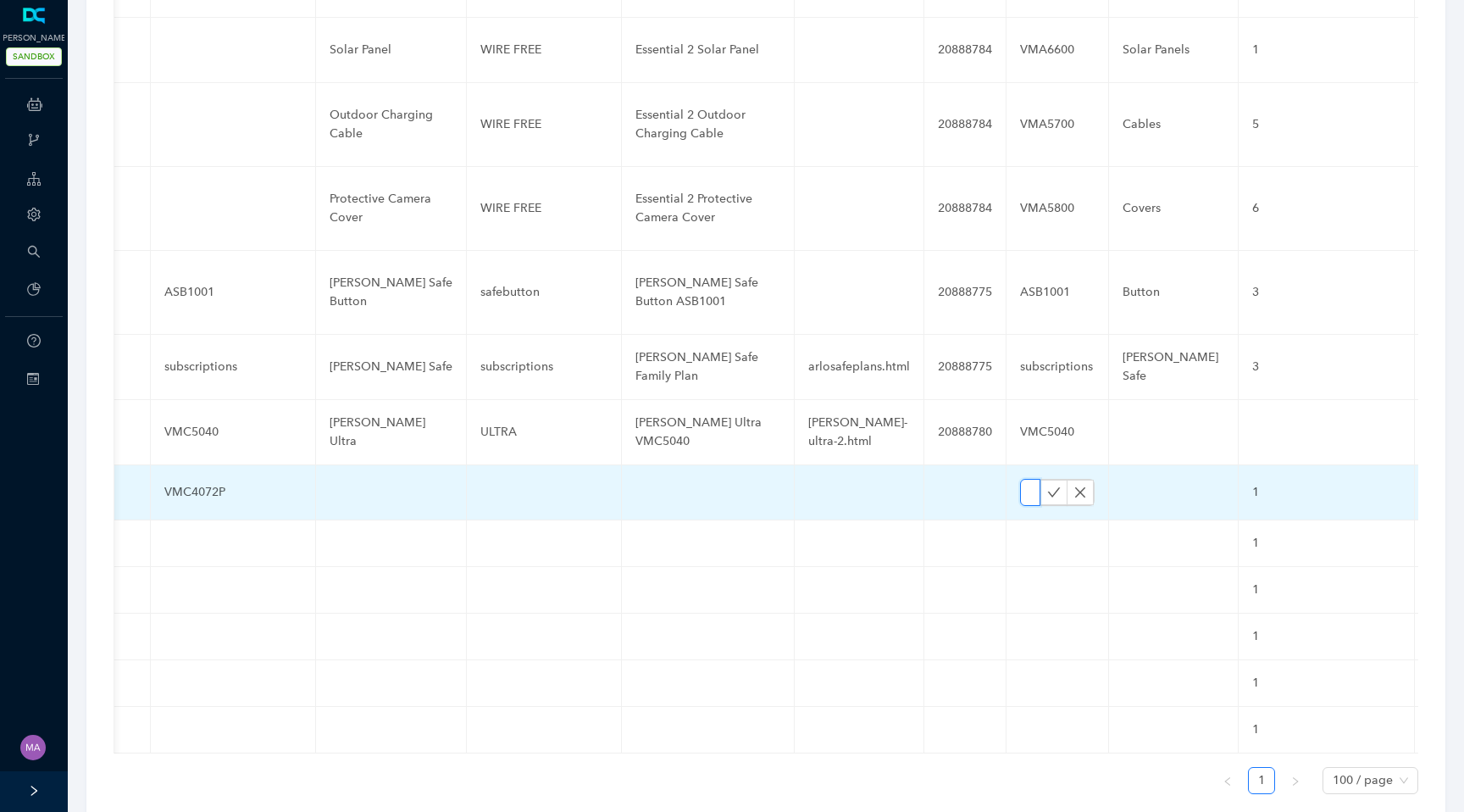
click at [1021, 478] on input "VMC4072PVMC4072VMC4072PP" at bounding box center [1030, 492] width 20 height 27
paste input "VMC4072P"
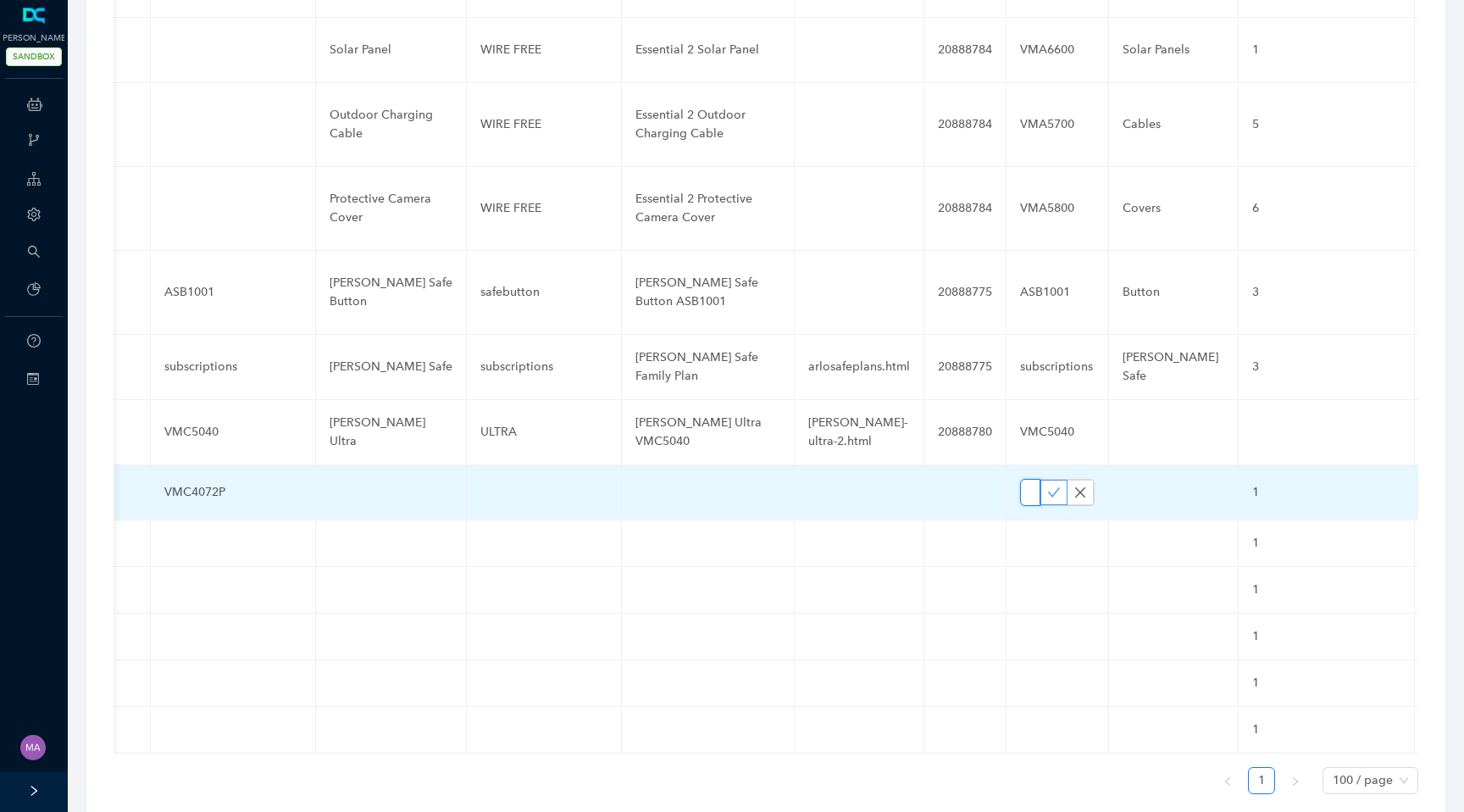
type input "VMC4072P"
click at [1047, 485] on icon "check" at bounding box center [1054, 492] width 13 height 13
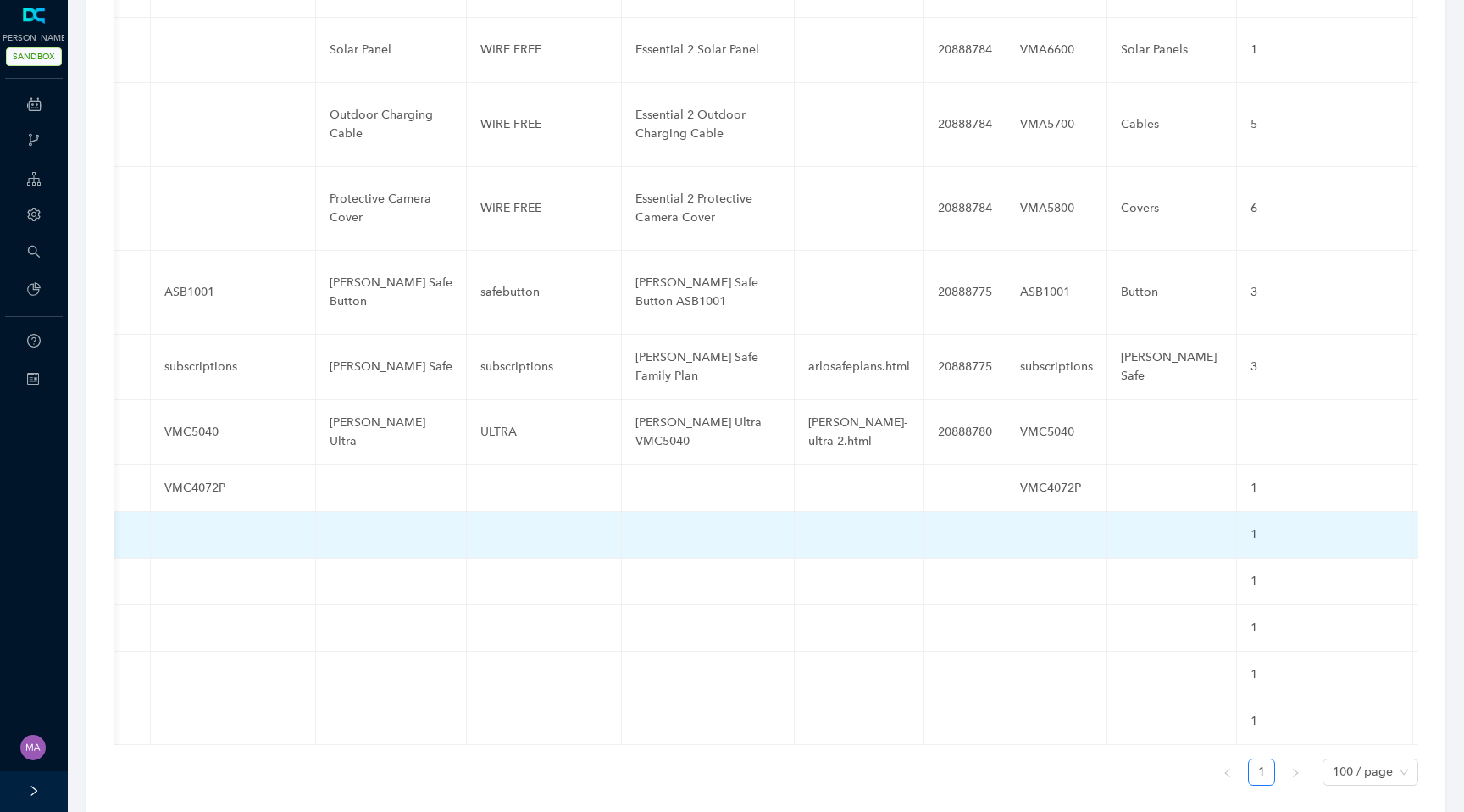
click at [201, 512] on td at bounding box center [233, 534] width 165 height 46
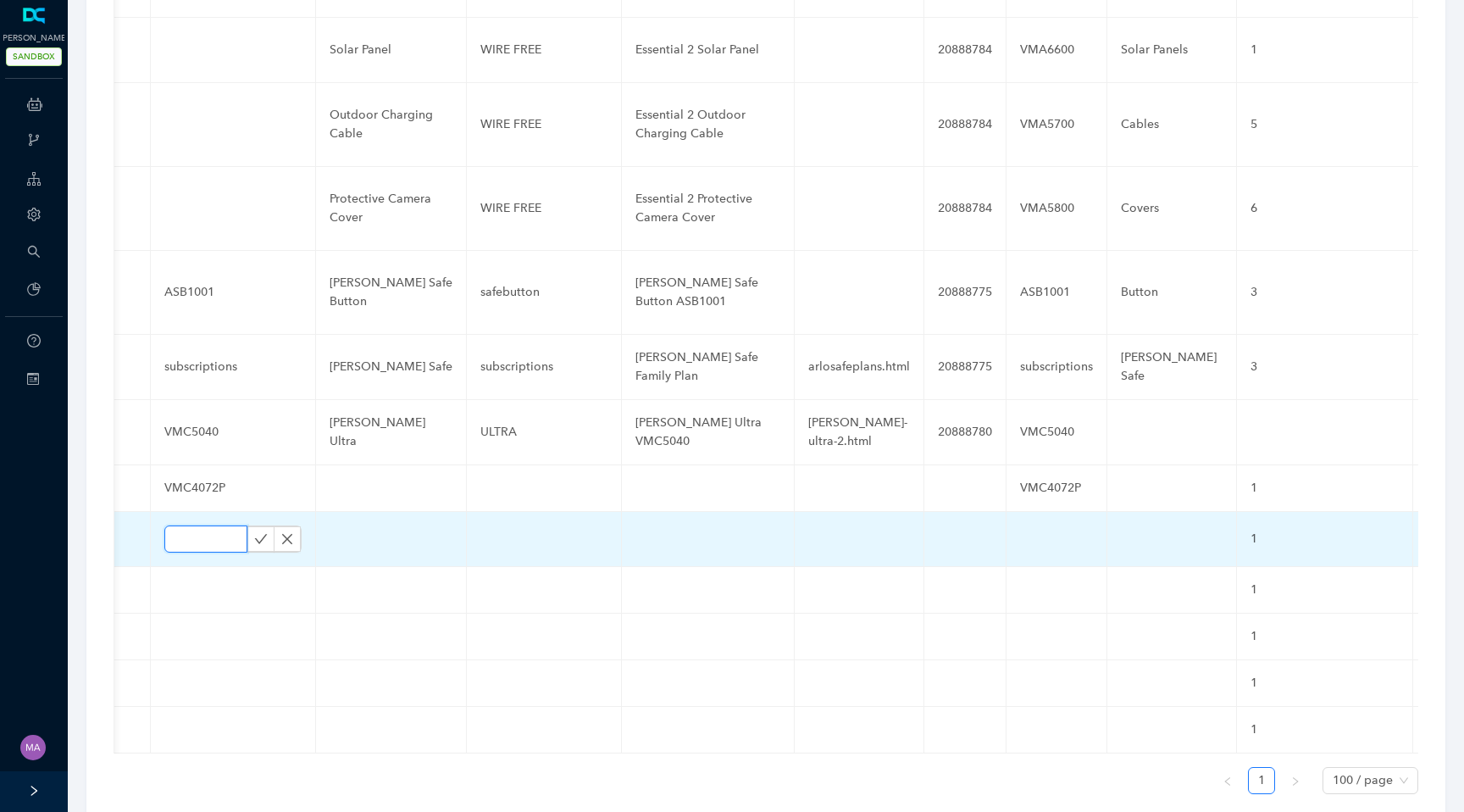
click at [192, 525] on input "text" at bounding box center [206, 538] width 83 height 27
paste input "VMC4070P"
type input "VMC4070P"
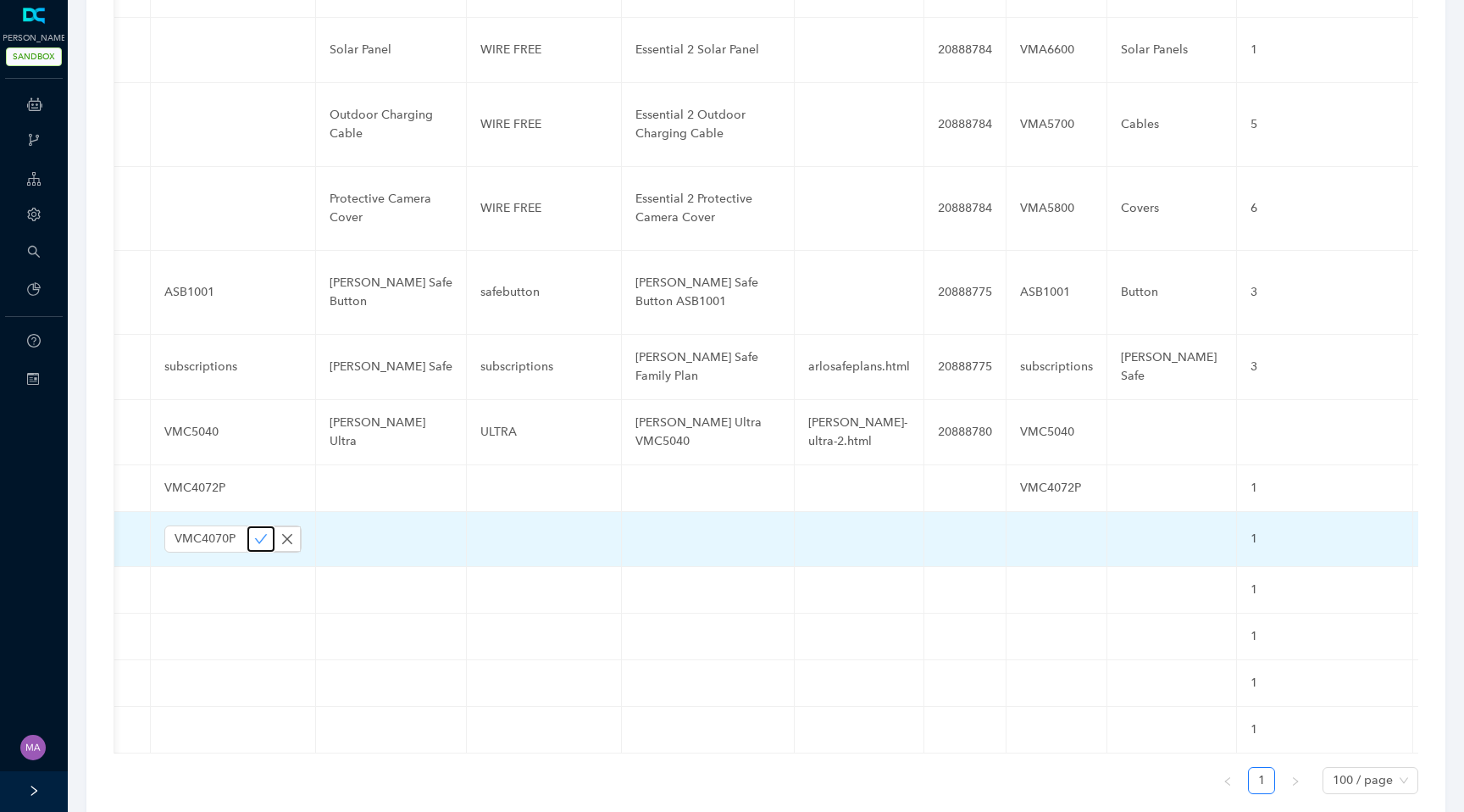
click at [254, 532] on icon "check" at bounding box center [261, 539] width 13 height 13
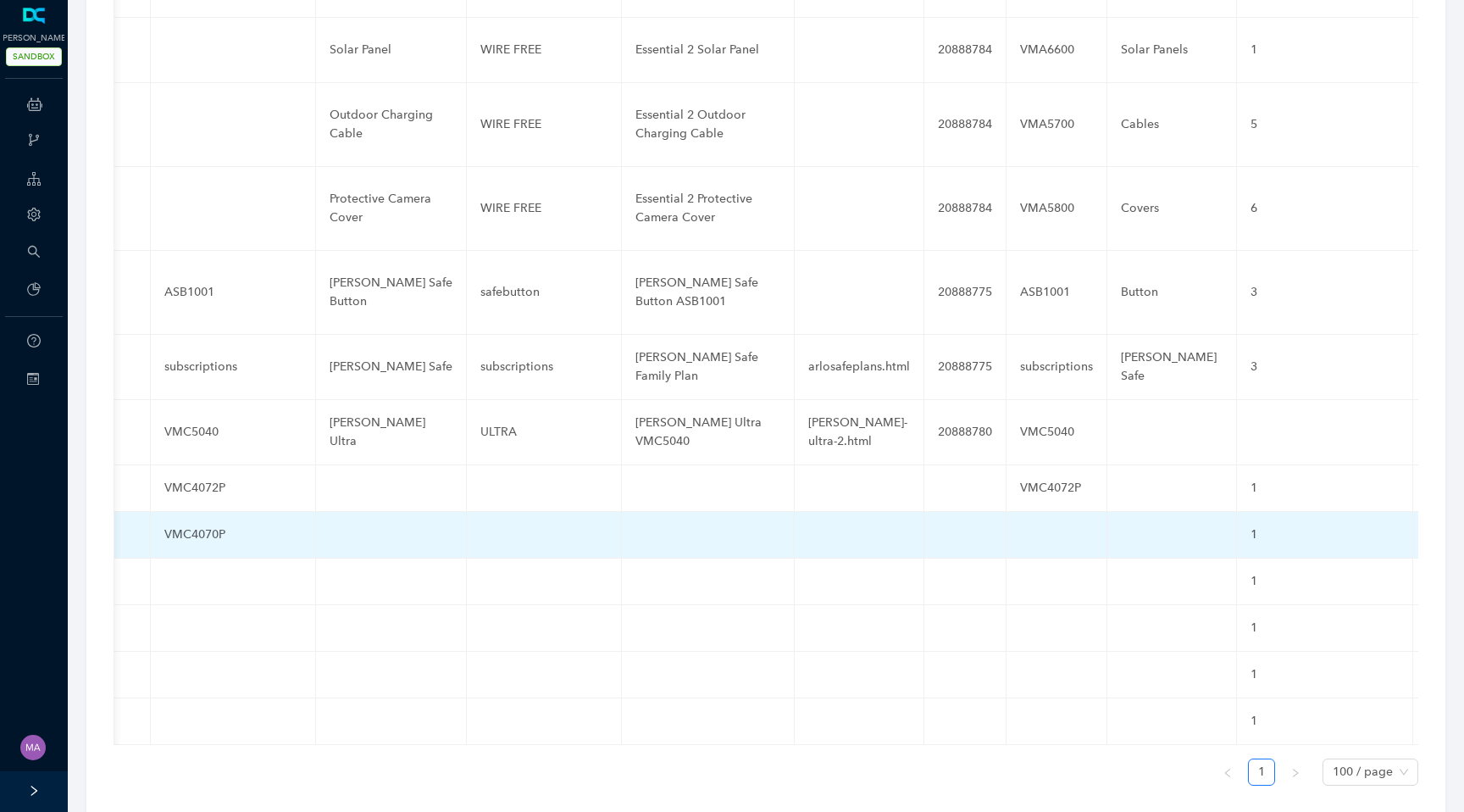
click at [1024, 512] on td at bounding box center [1057, 534] width 100 height 46
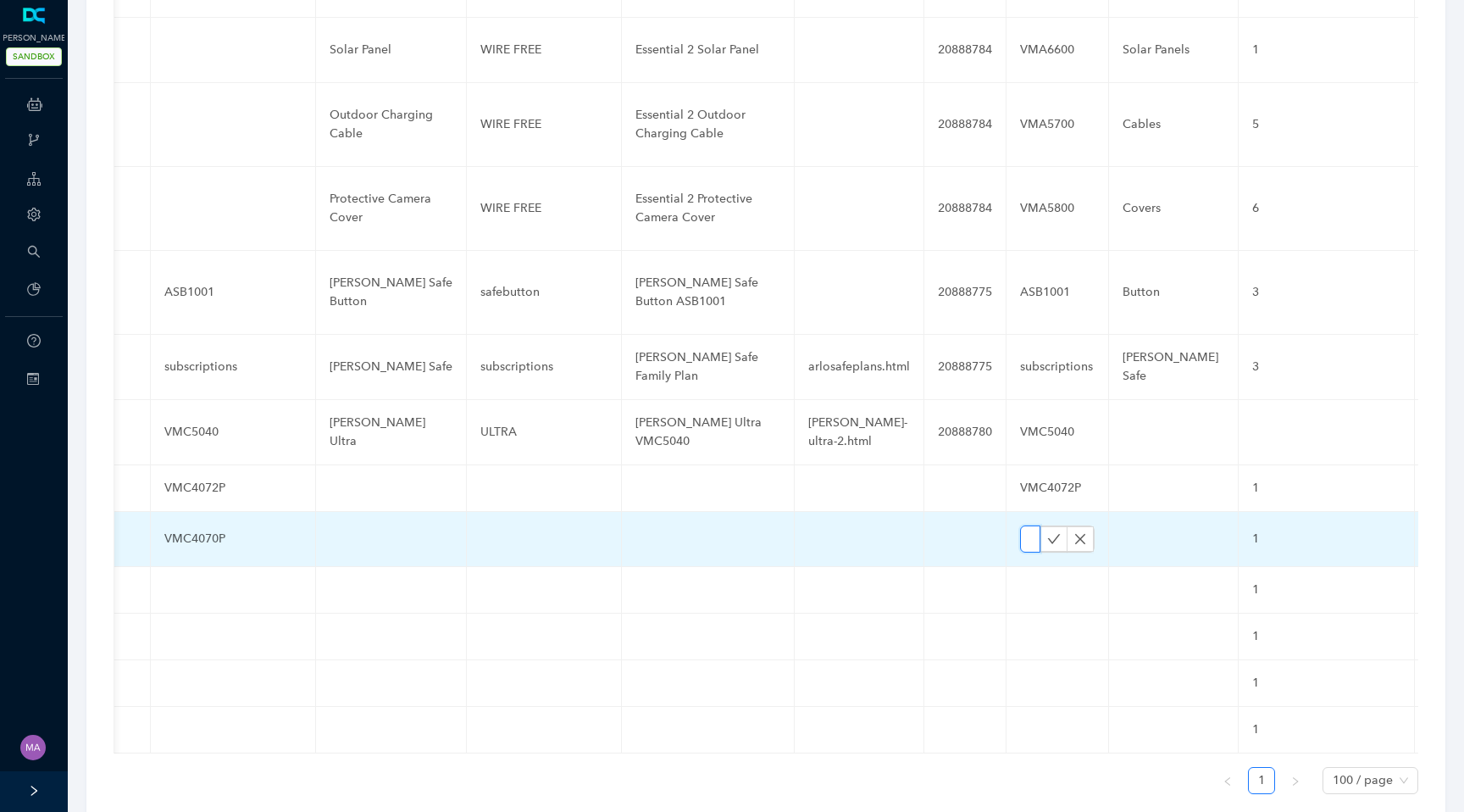
click at [1021, 525] on input "text" at bounding box center [1030, 538] width 20 height 27
paste input "VMC4070P"
type input "VMC4070P"
click at [1047, 532] on icon "check" at bounding box center [1054, 539] width 13 height 13
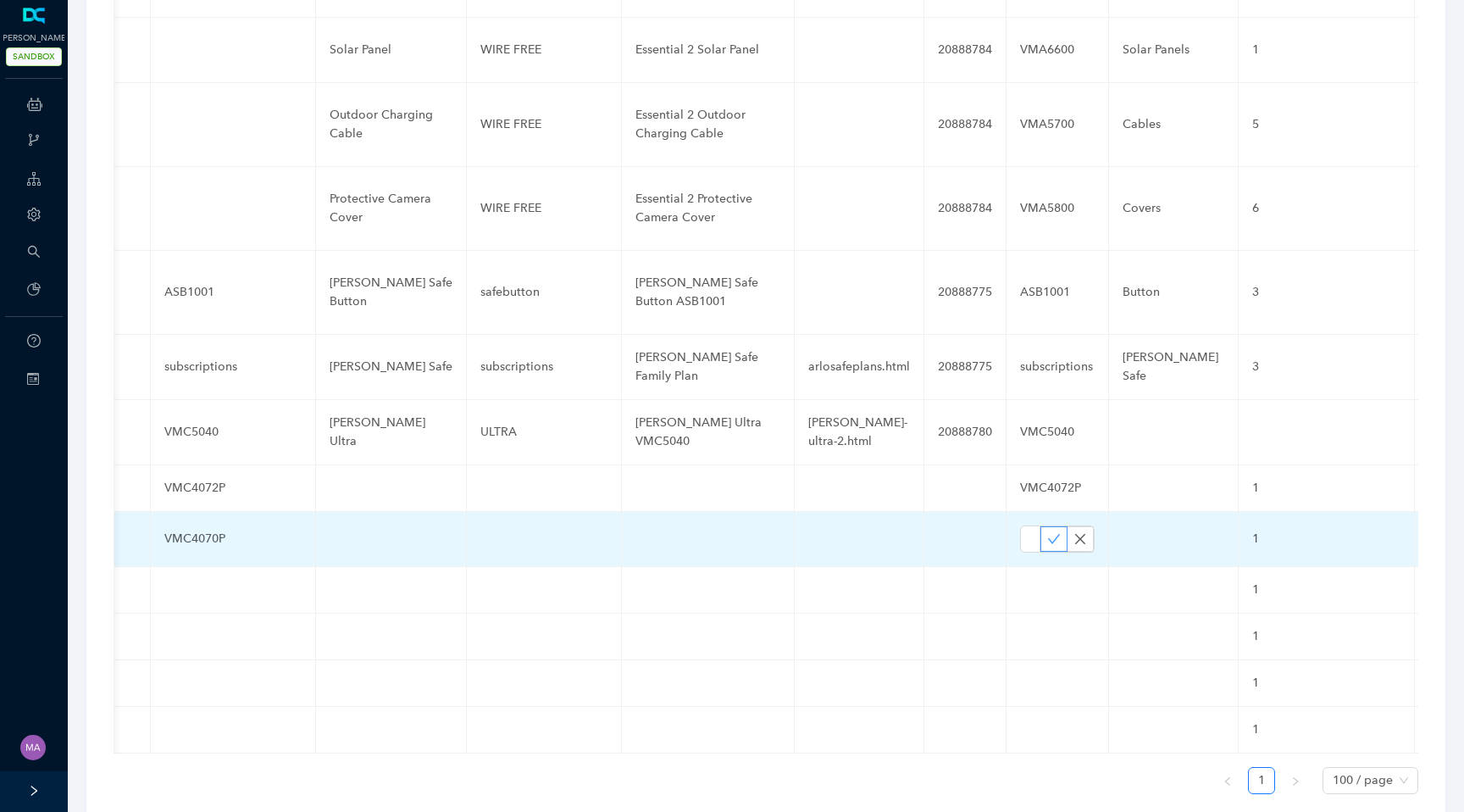
scroll to position [0, 0]
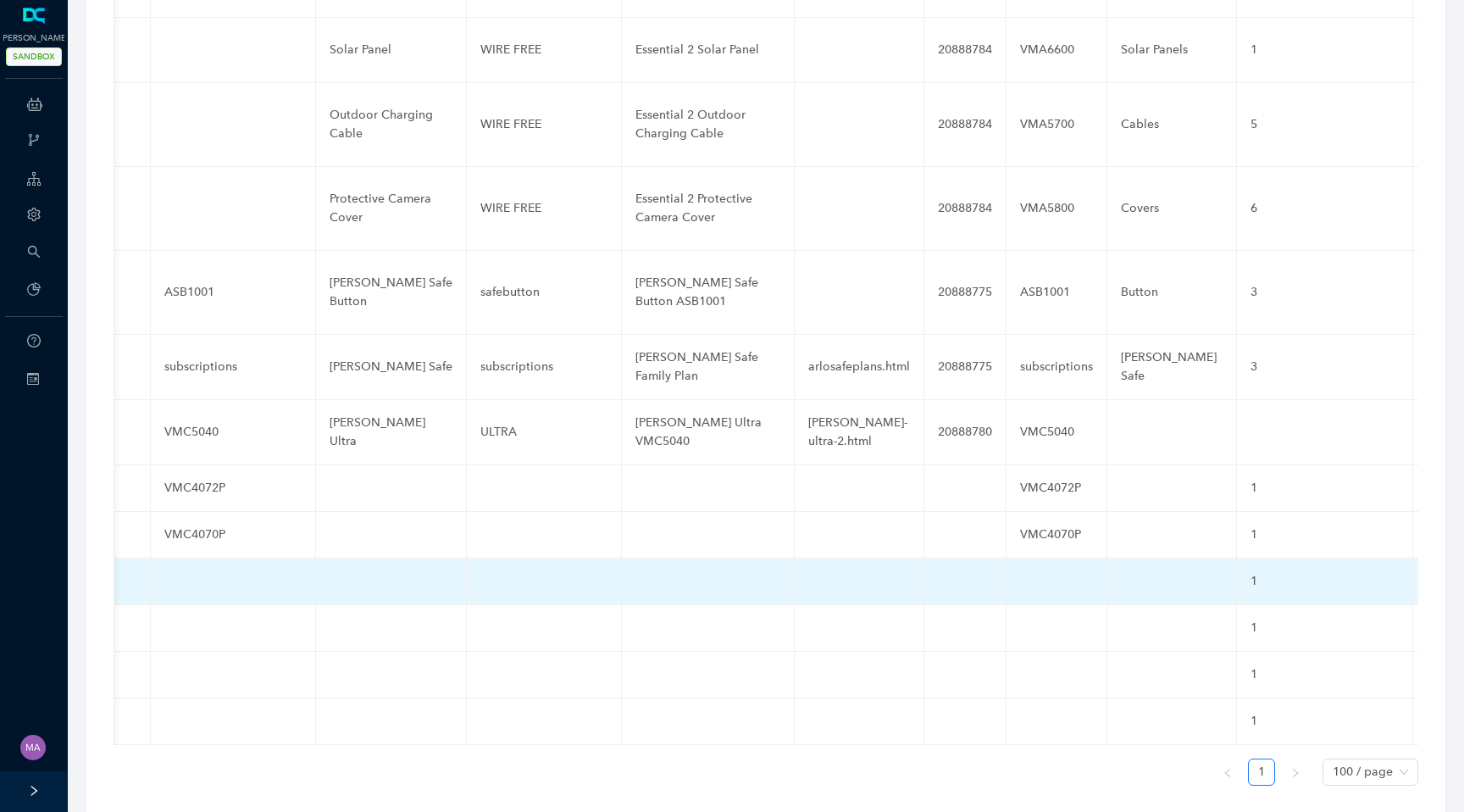
click at [183, 558] on td at bounding box center [233, 581] width 165 height 46
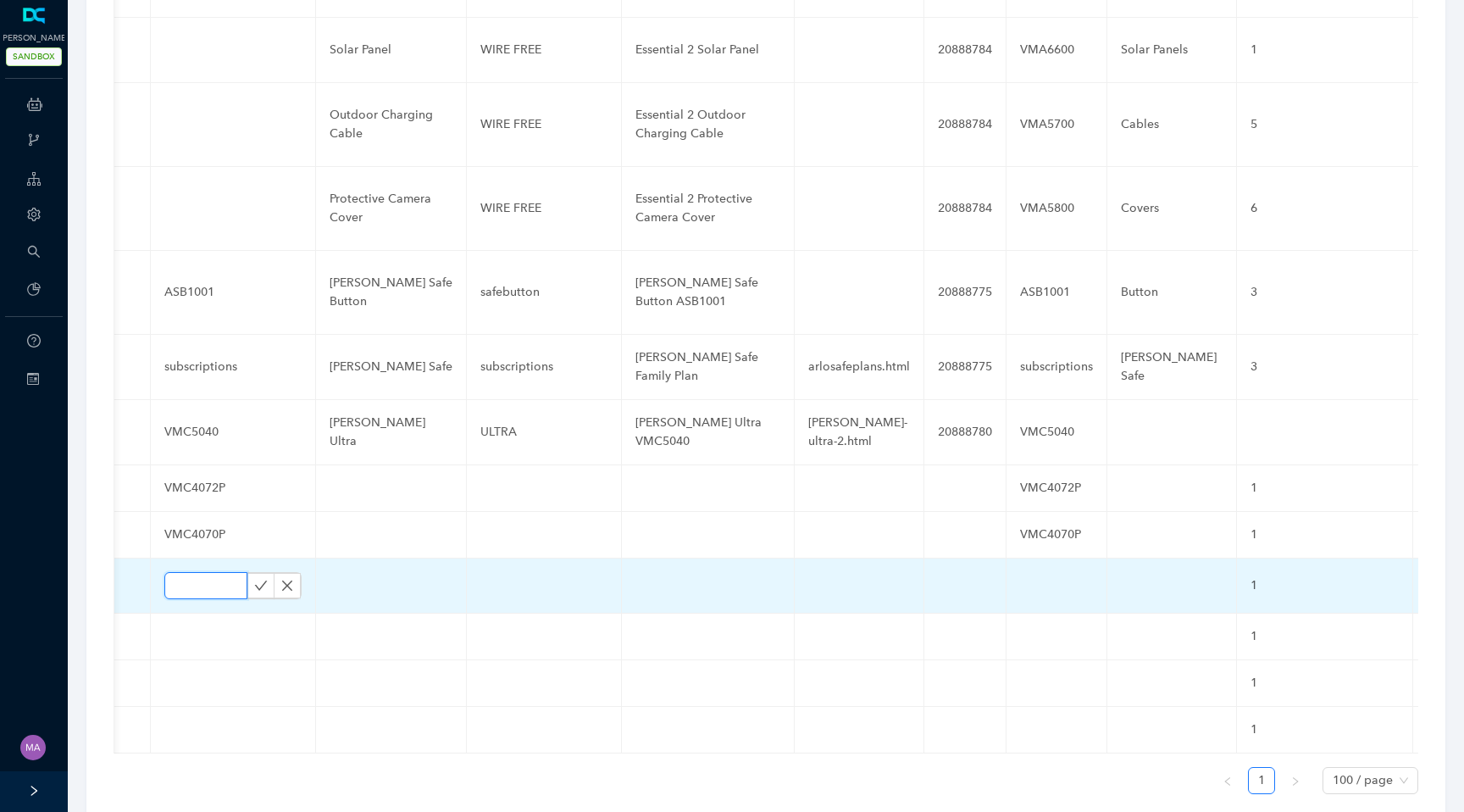
click at [183, 572] on input "text" at bounding box center [206, 586] width 83 height 27
paste input "VMC3080"
type input "VMC3080"
click at [255, 581] on icon "check" at bounding box center [261, 586] width 12 height 9
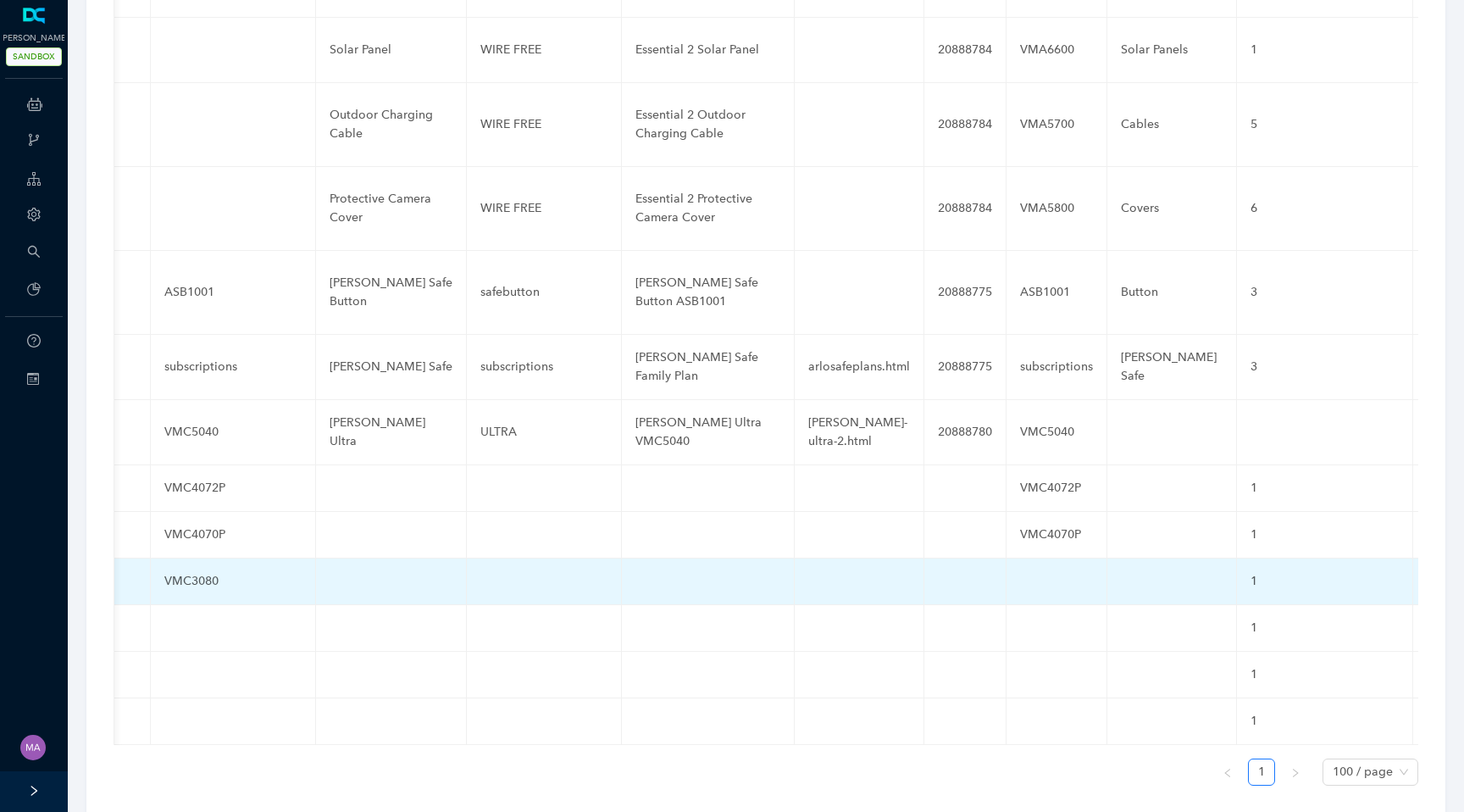
click at [1039, 564] on td at bounding box center [1057, 581] width 100 height 46
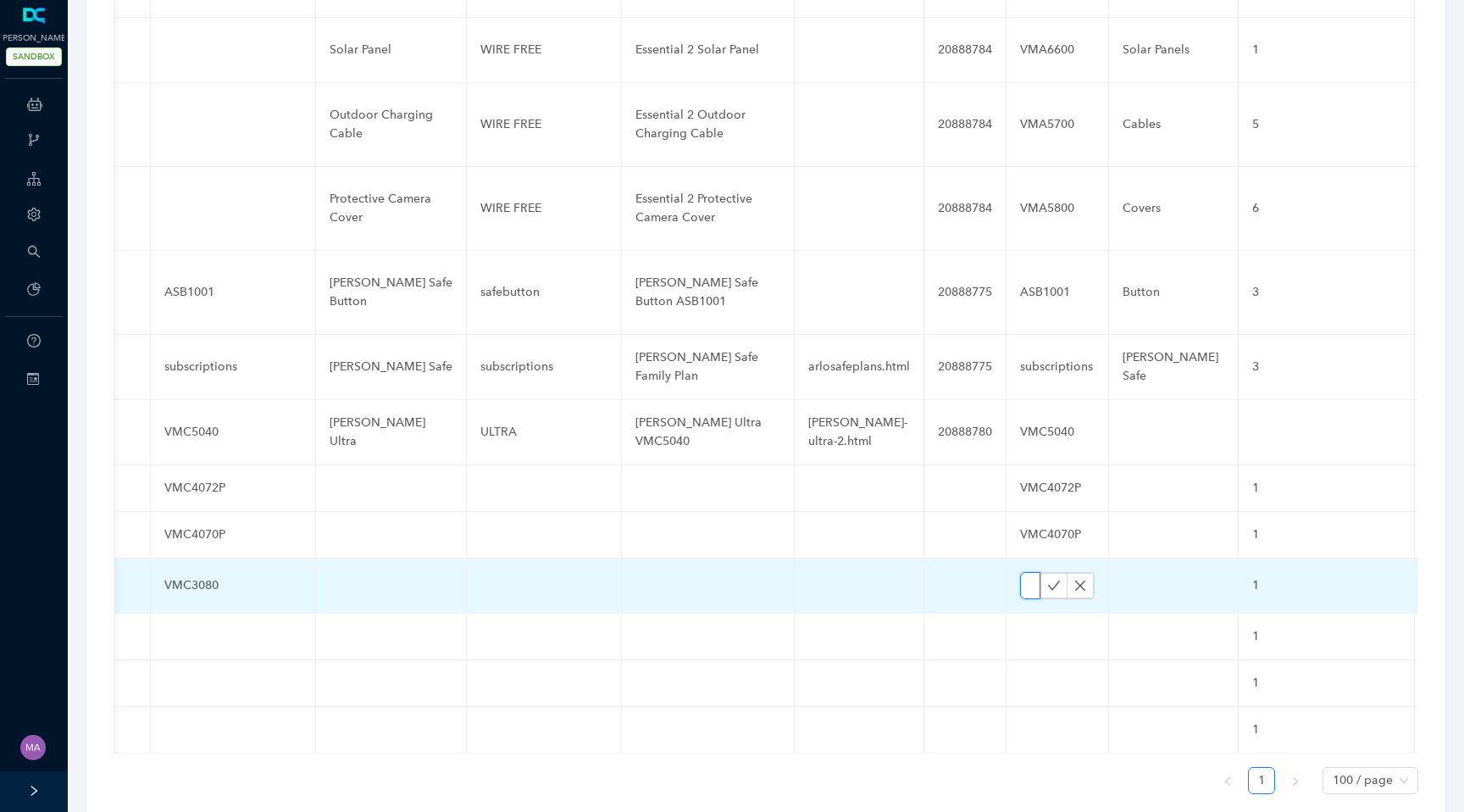
click at [1021, 572] on input "text" at bounding box center [1030, 586] width 20 height 27
paste input "VMC3080"
type input "VMC3080"
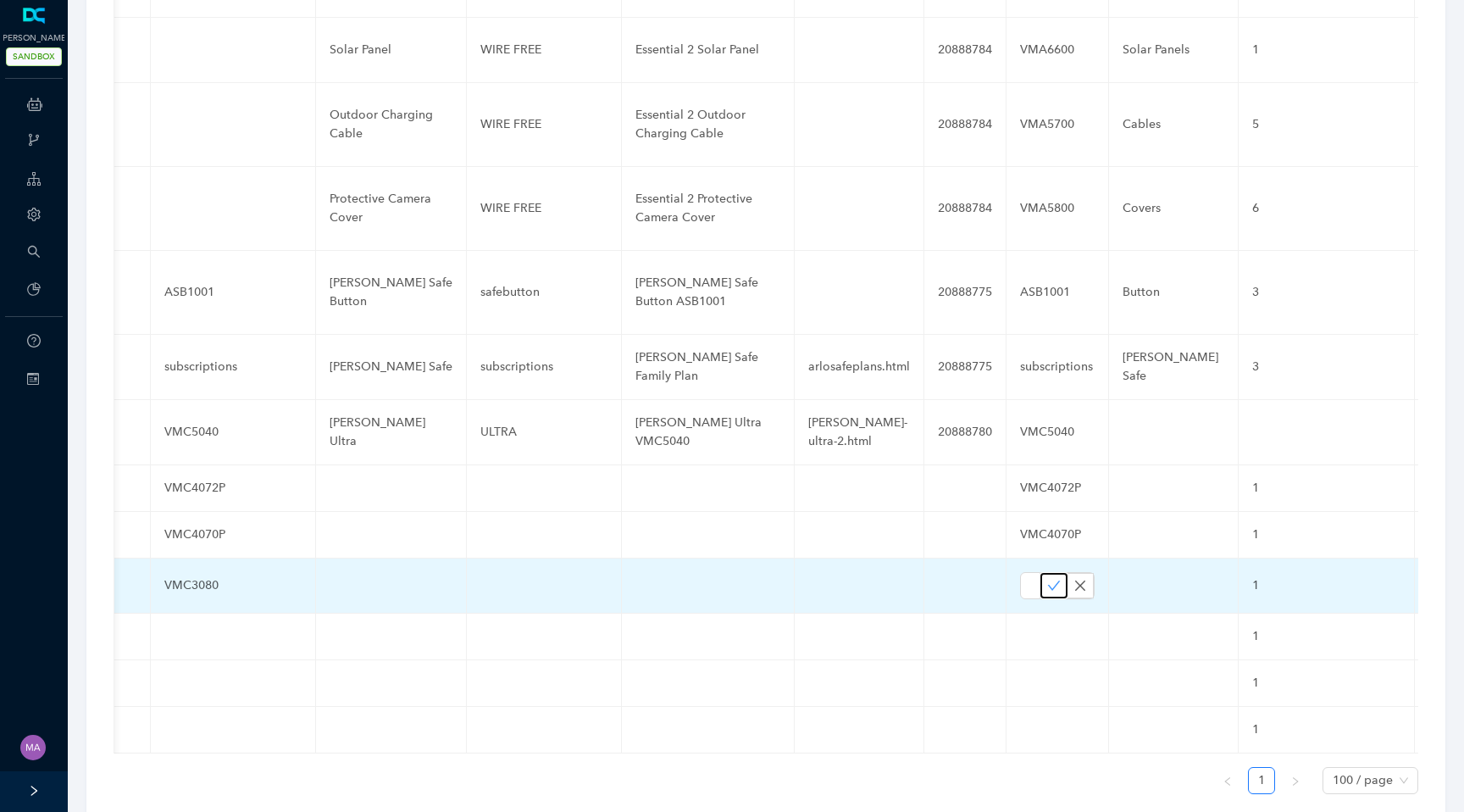
click at [1047, 579] on icon "check" at bounding box center [1054, 586] width 13 height 13
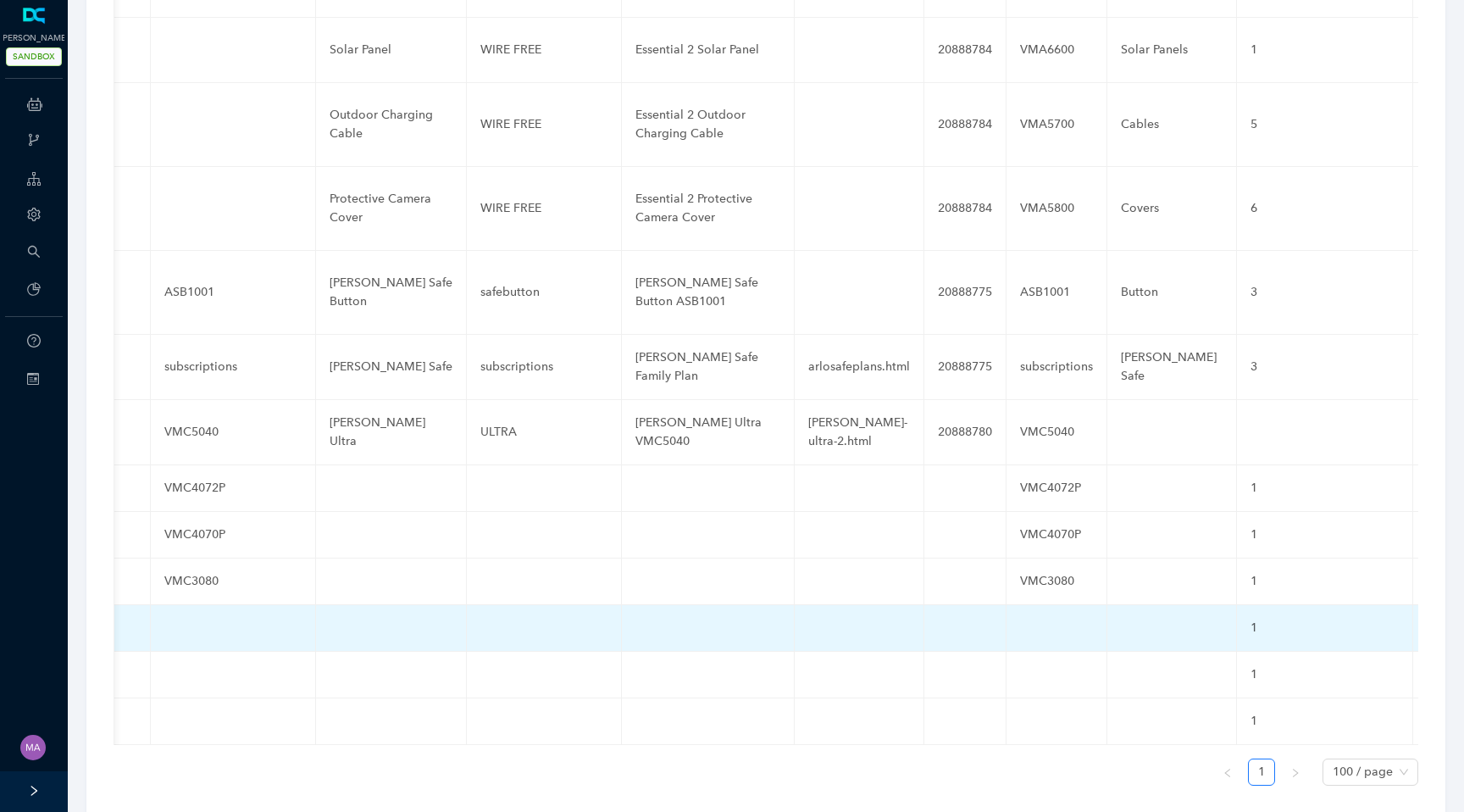
click at [180, 604] on td at bounding box center [233, 627] width 165 height 46
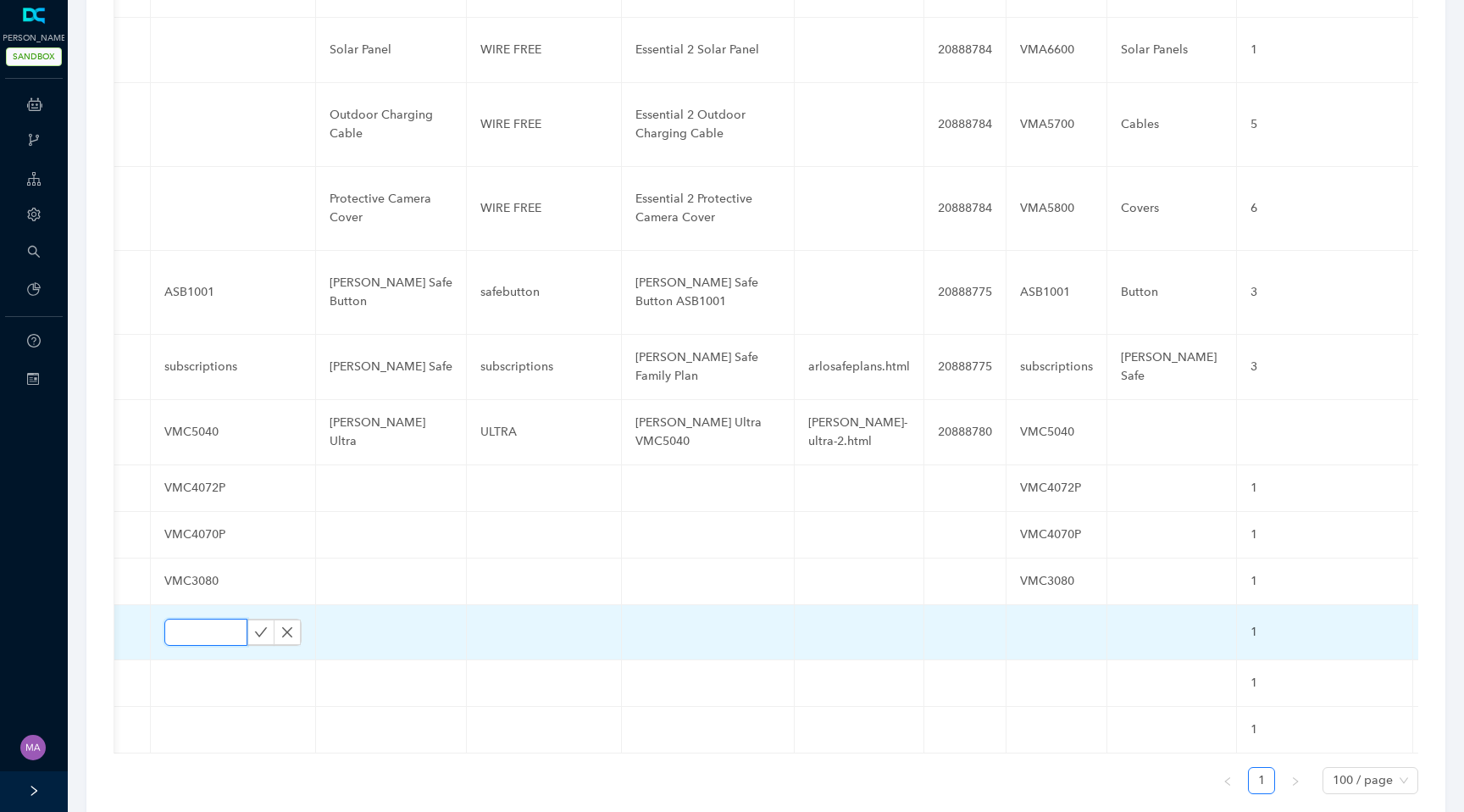
click at [180, 619] on input "text" at bounding box center [206, 632] width 83 height 27
paste input "VMC3082"
type input "VMC3082"
click at [255, 627] on icon "check" at bounding box center [261, 632] width 12 height 9
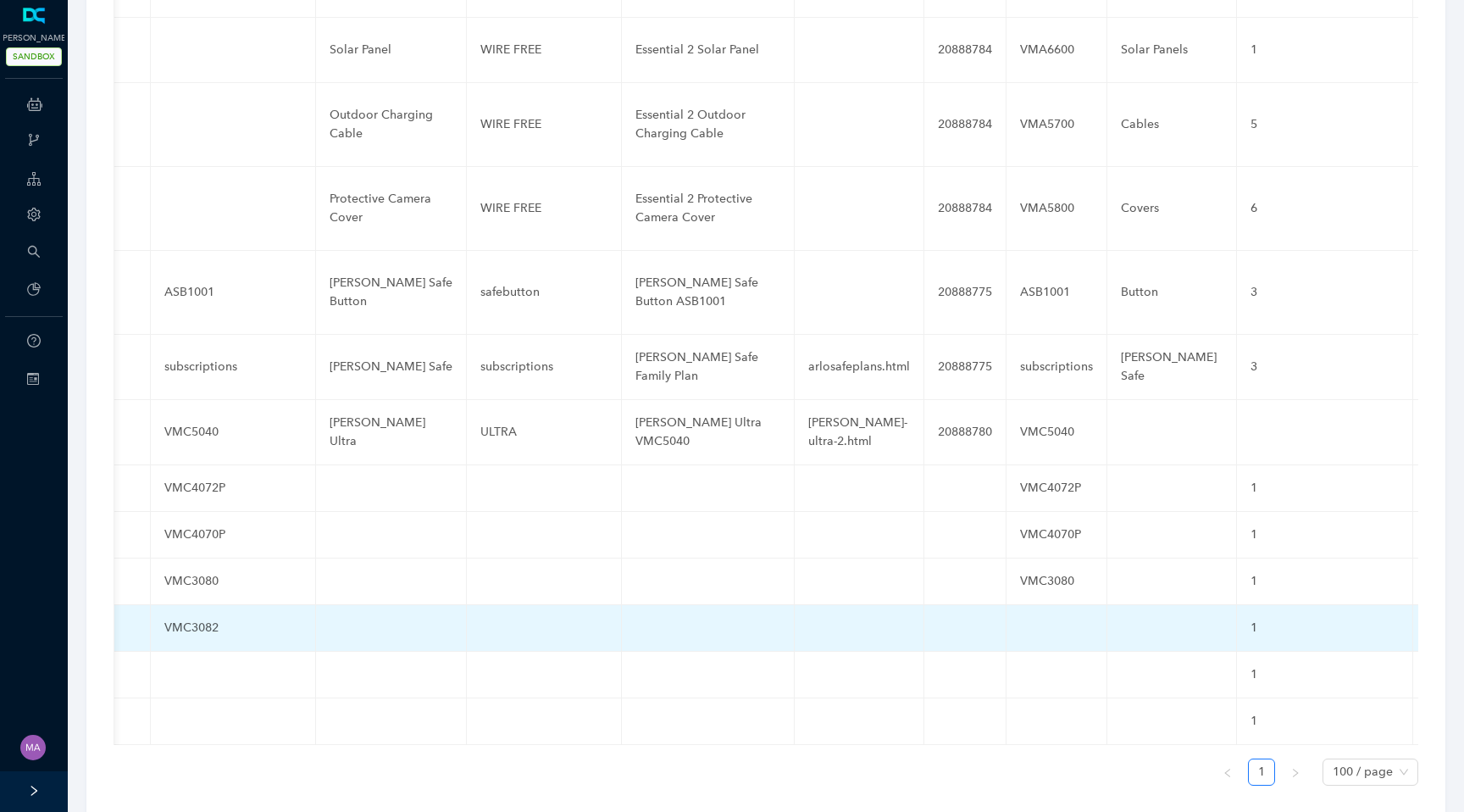
click at [1025, 611] on td at bounding box center [1057, 627] width 100 height 46
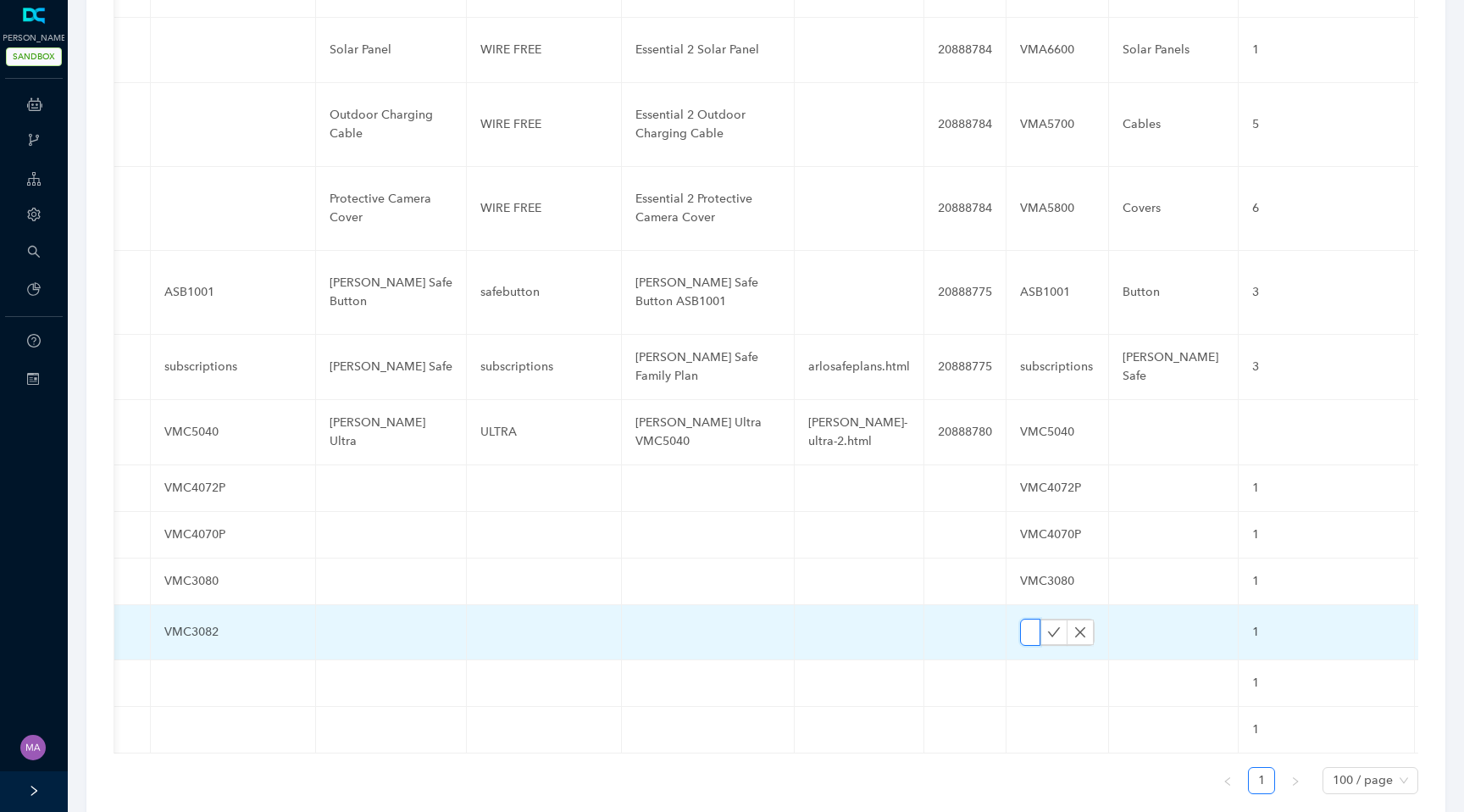
click at [1021, 619] on input "text" at bounding box center [1030, 632] width 20 height 27
paste input "VMC3082"
type input "VMC3082"
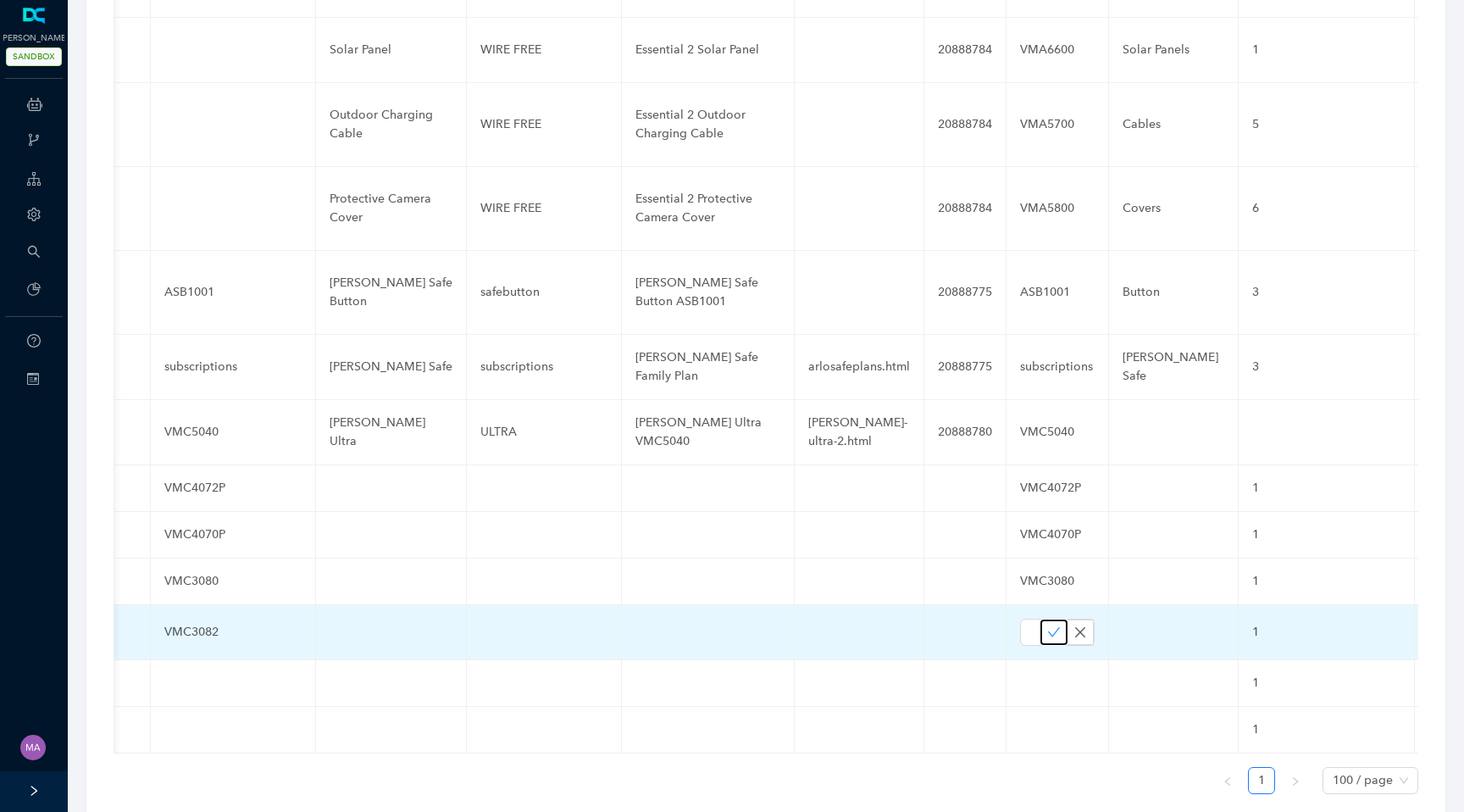
click at [1048, 627] on icon "check" at bounding box center [1054, 632] width 12 height 9
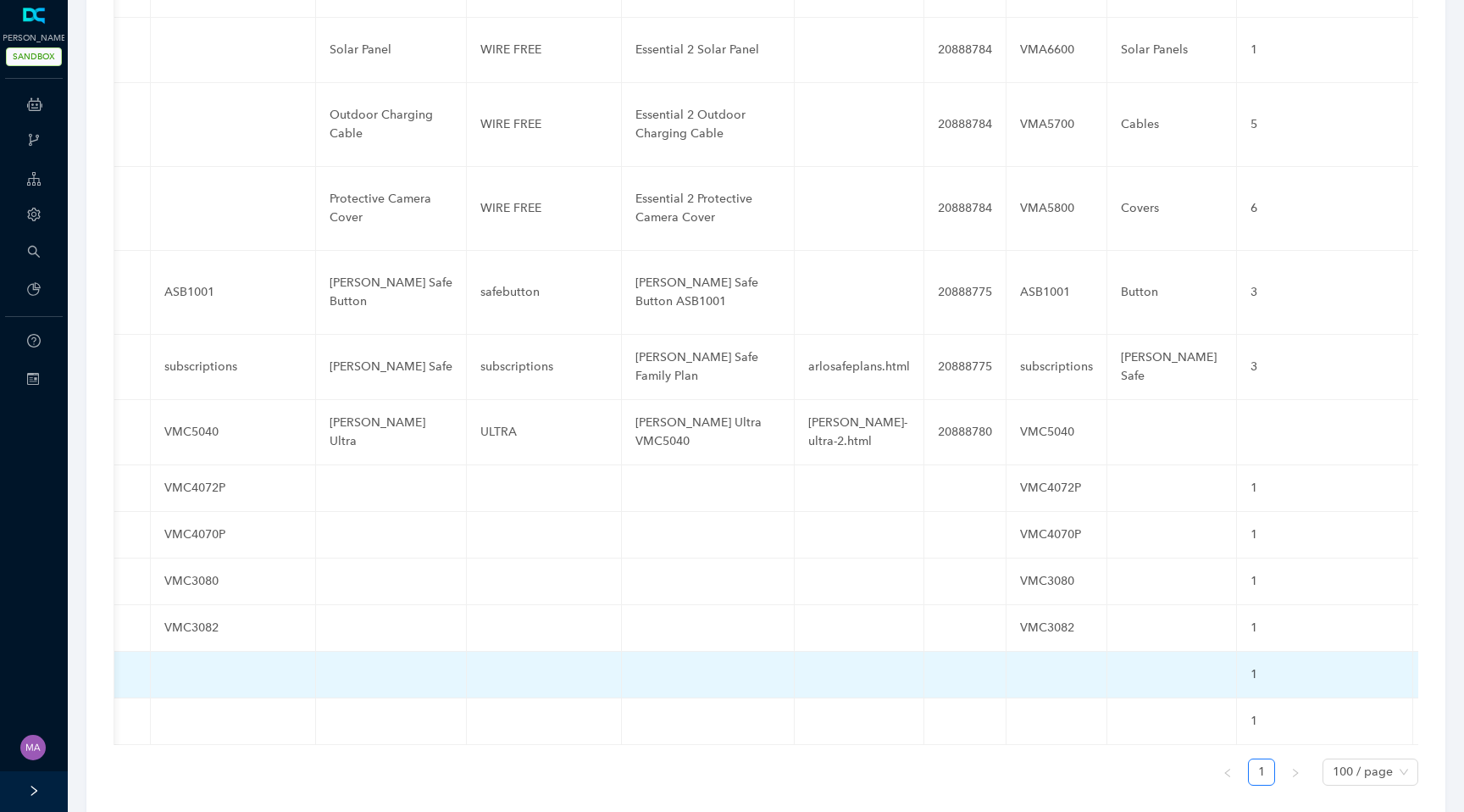
click at [196, 652] on td at bounding box center [233, 675] width 165 height 46
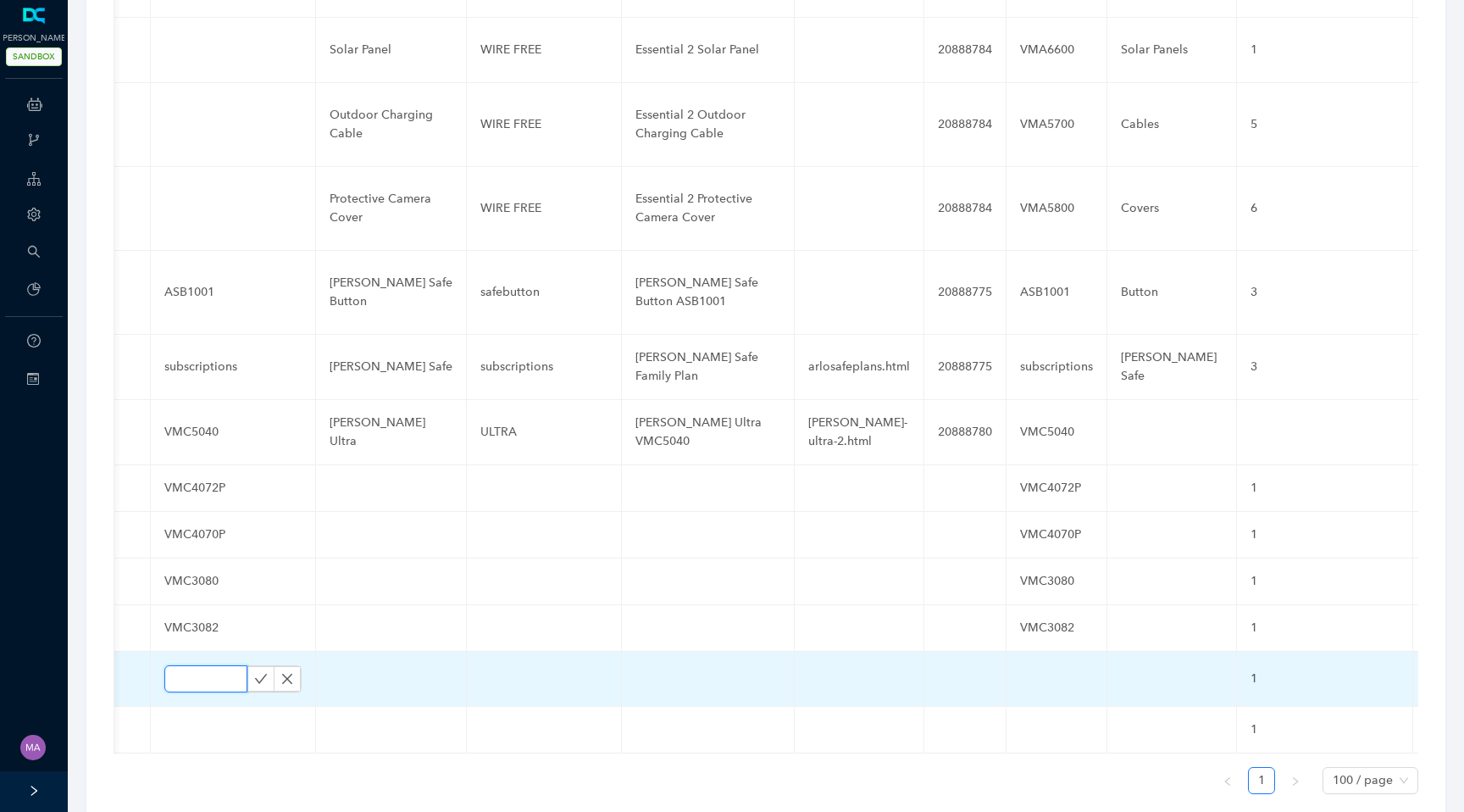
click at [190, 665] on input "text" at bounding box center [206, 678] width 83 height 27
paste input "VMC2080"
type input "VMC2080"
click at [254, 672] on icon "check" at bounding box center [261, 678] width 13 height 13
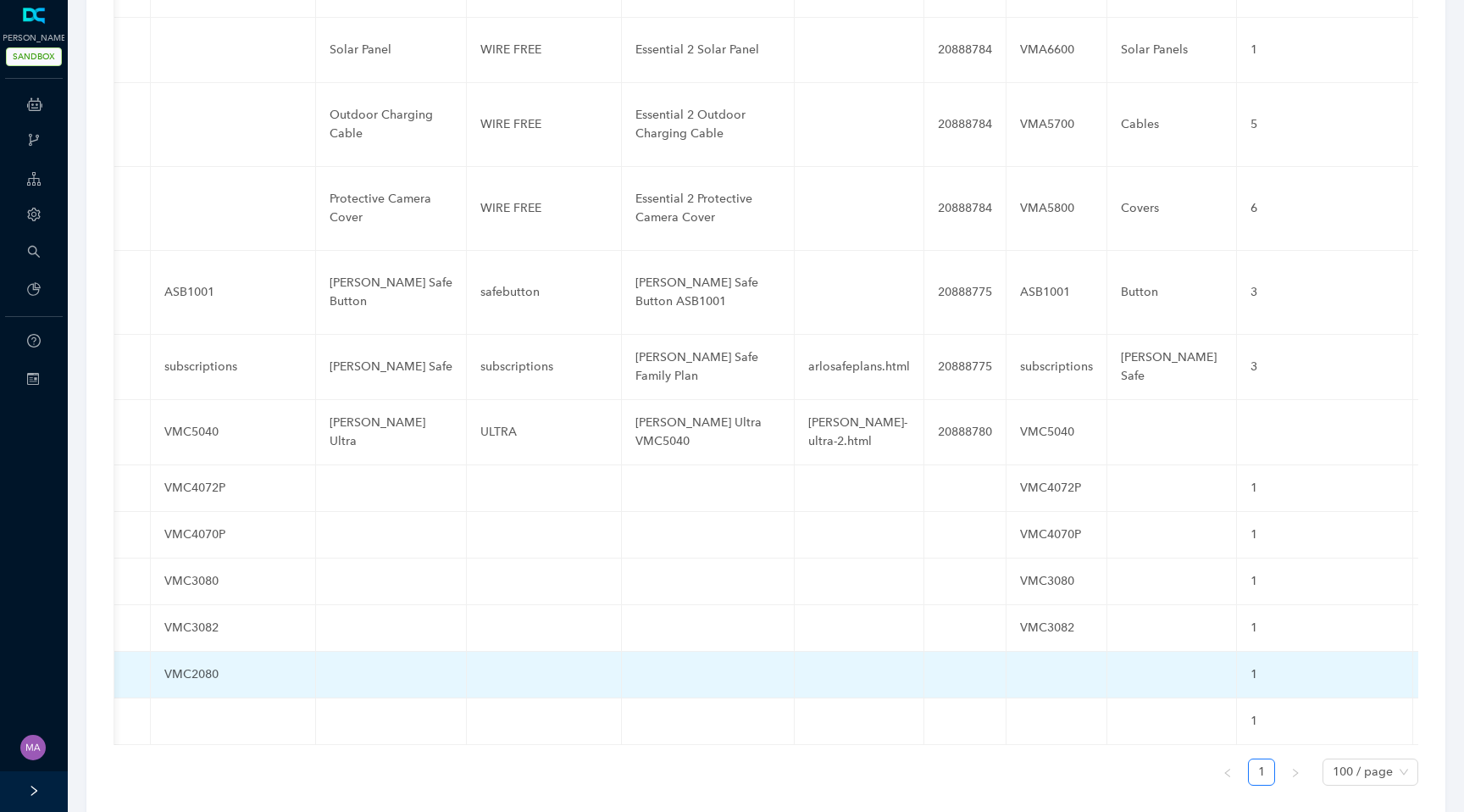
click at [1018, 659] on td at bounding box center [1057, 675] width 100 height 46
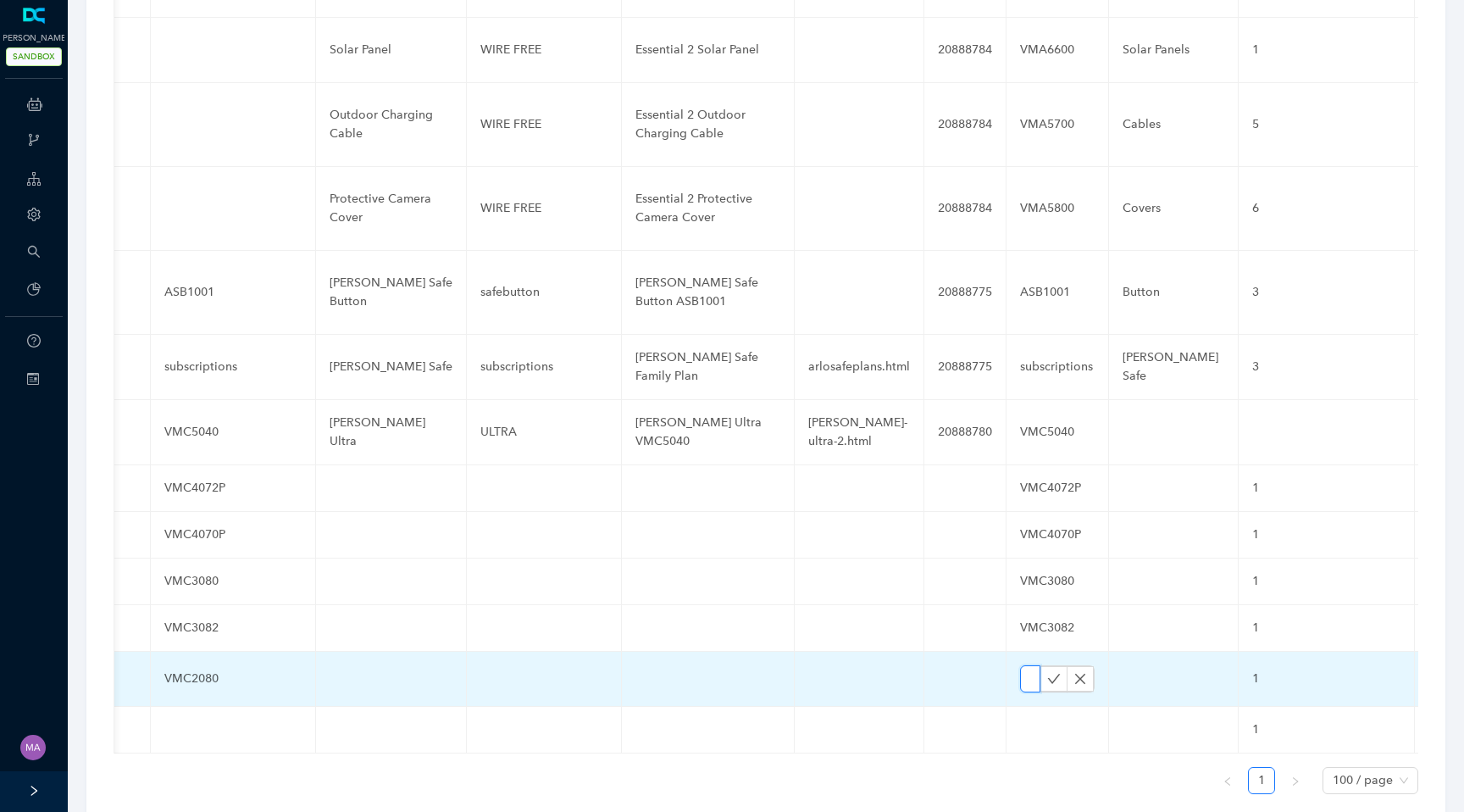
click at [1021, 665] on input "text" at bounding box center [1030, 678] width 20 height 27
paste input "VMC2080"
type input "VMC2080"
click at [1047, 672] on icon "check" at bounding box center [1054, 678] width 13 height 13
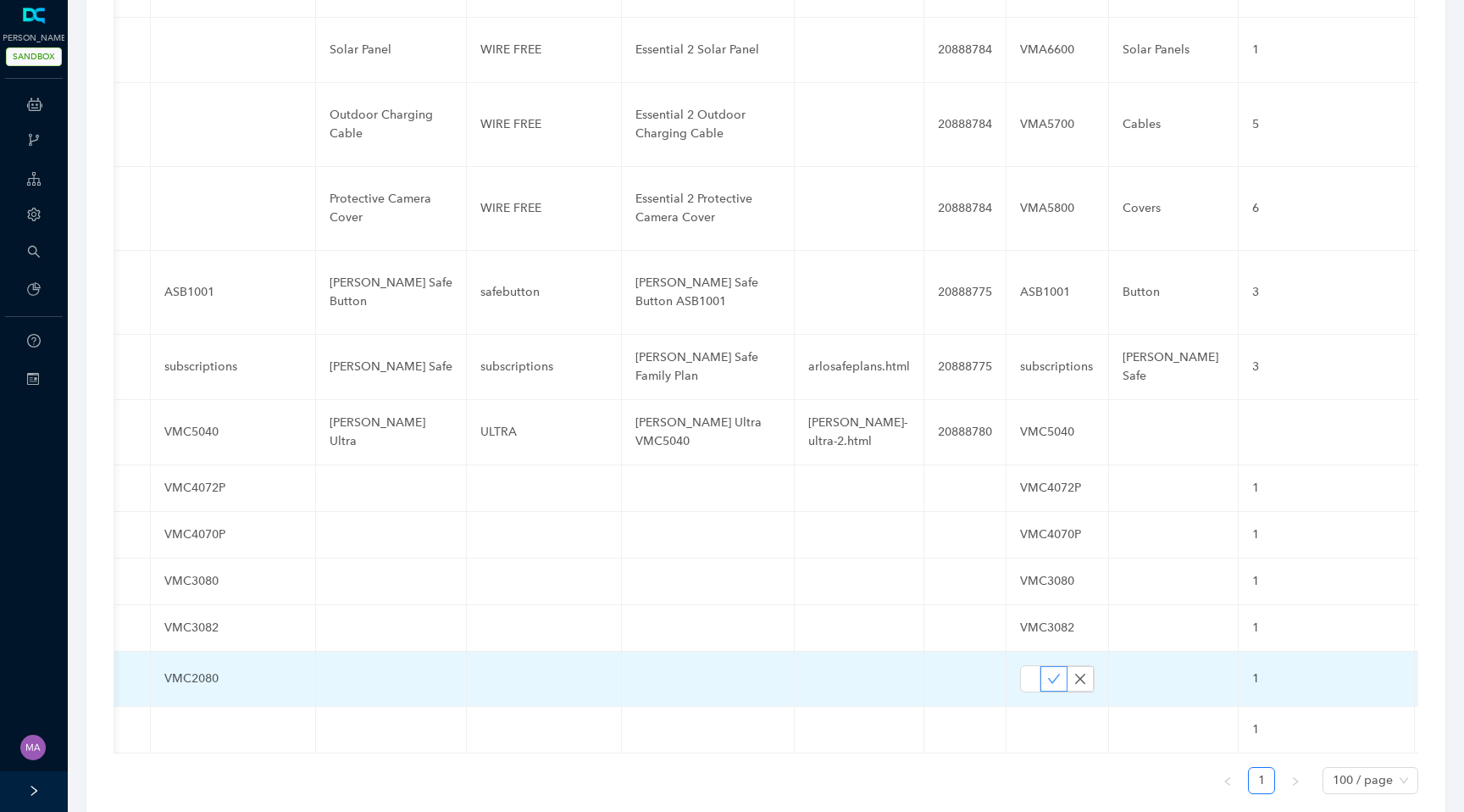
scroll to position [0, 0]
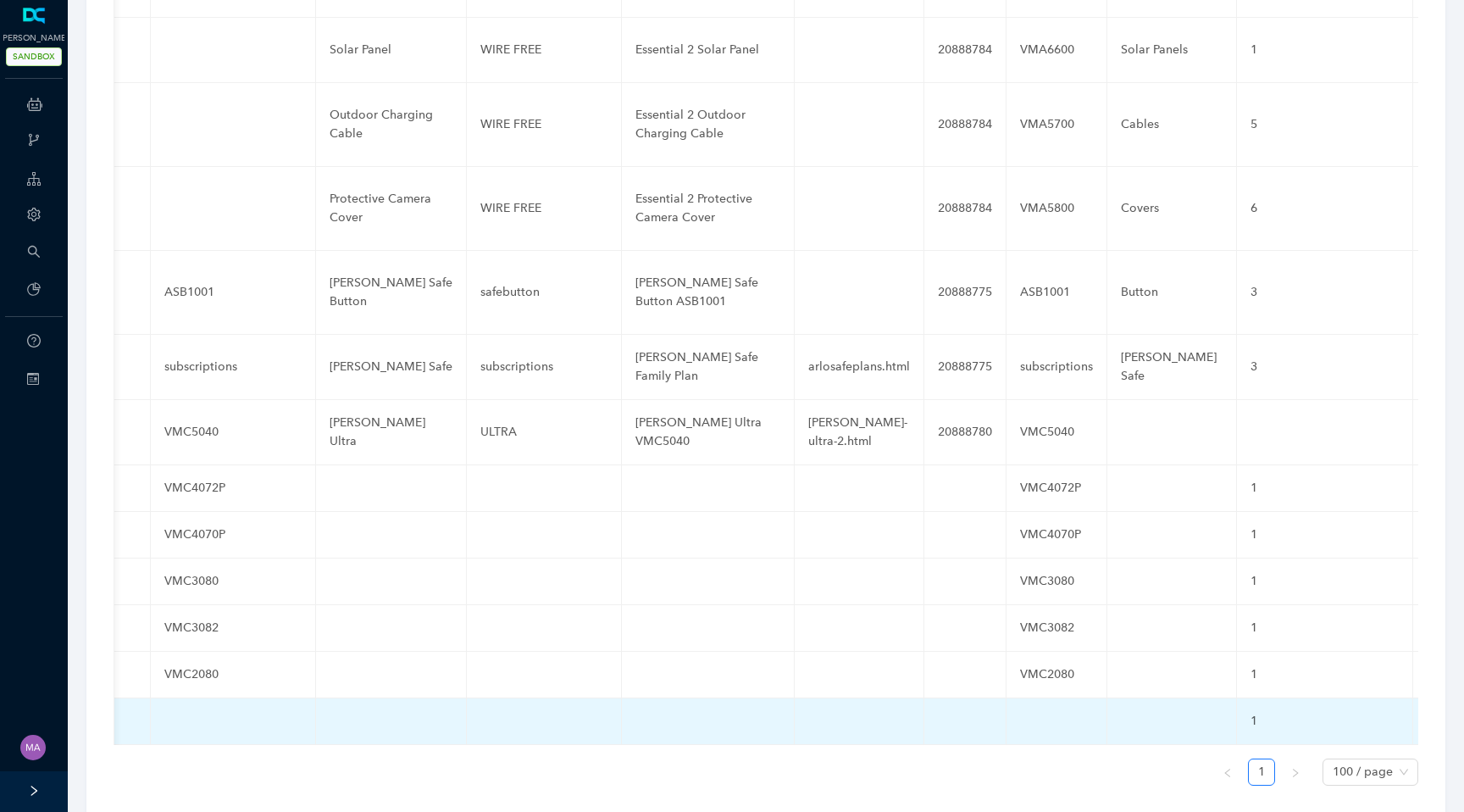
click at [182, 707] on td at bounding box center [233, 721] width 165 height 46
click at [182, 712] on input "text" at bounding box center [206, 725] width 83 height 27
paste input "VMC2082"
type input "VMC2082"
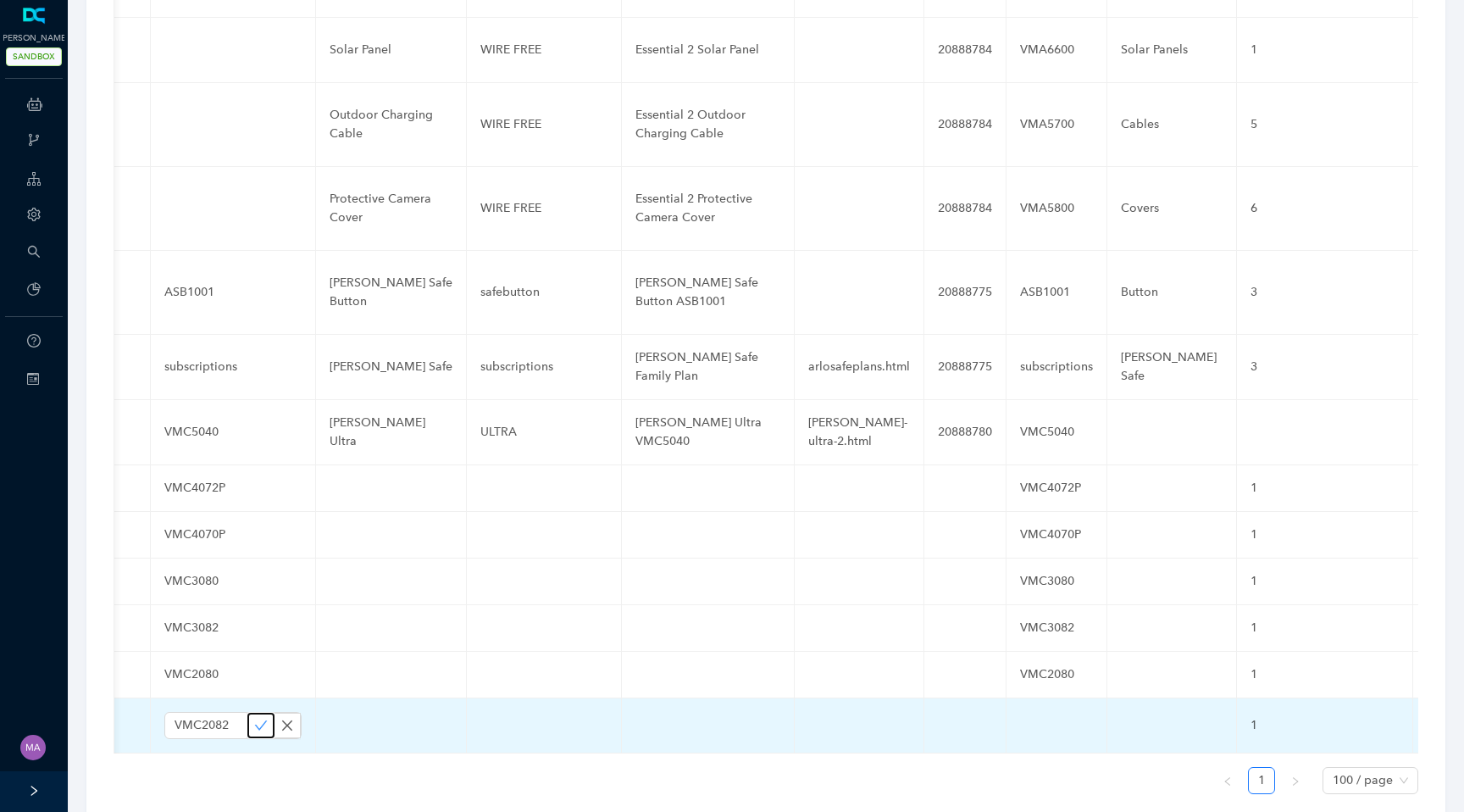
click at [255, 720] on icon "check" at bounding box center [261, 725] width 12 height 9
click at [1014, 711] on td at bounding box center [1057, 721] width 100 height 46
click at [1021, 712] on input "text" at bounding box center [1030, 725] width 20 height 27
paste input "VMC2082"
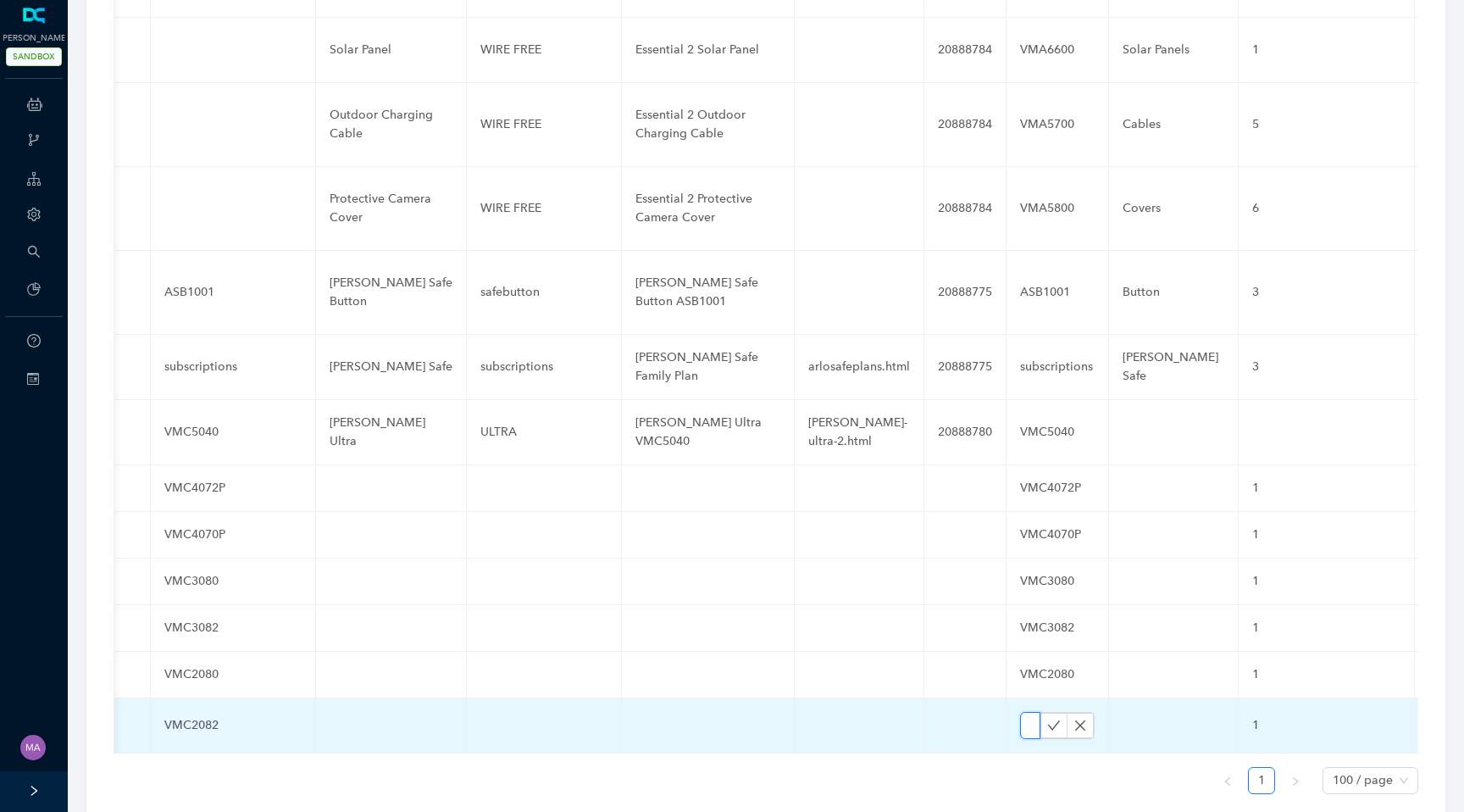
scroll to position [0, 53]
type input "VMC2082"
click at [1047, 718] on icon "check" at bounding box center [1054, 725] width 13 height 13
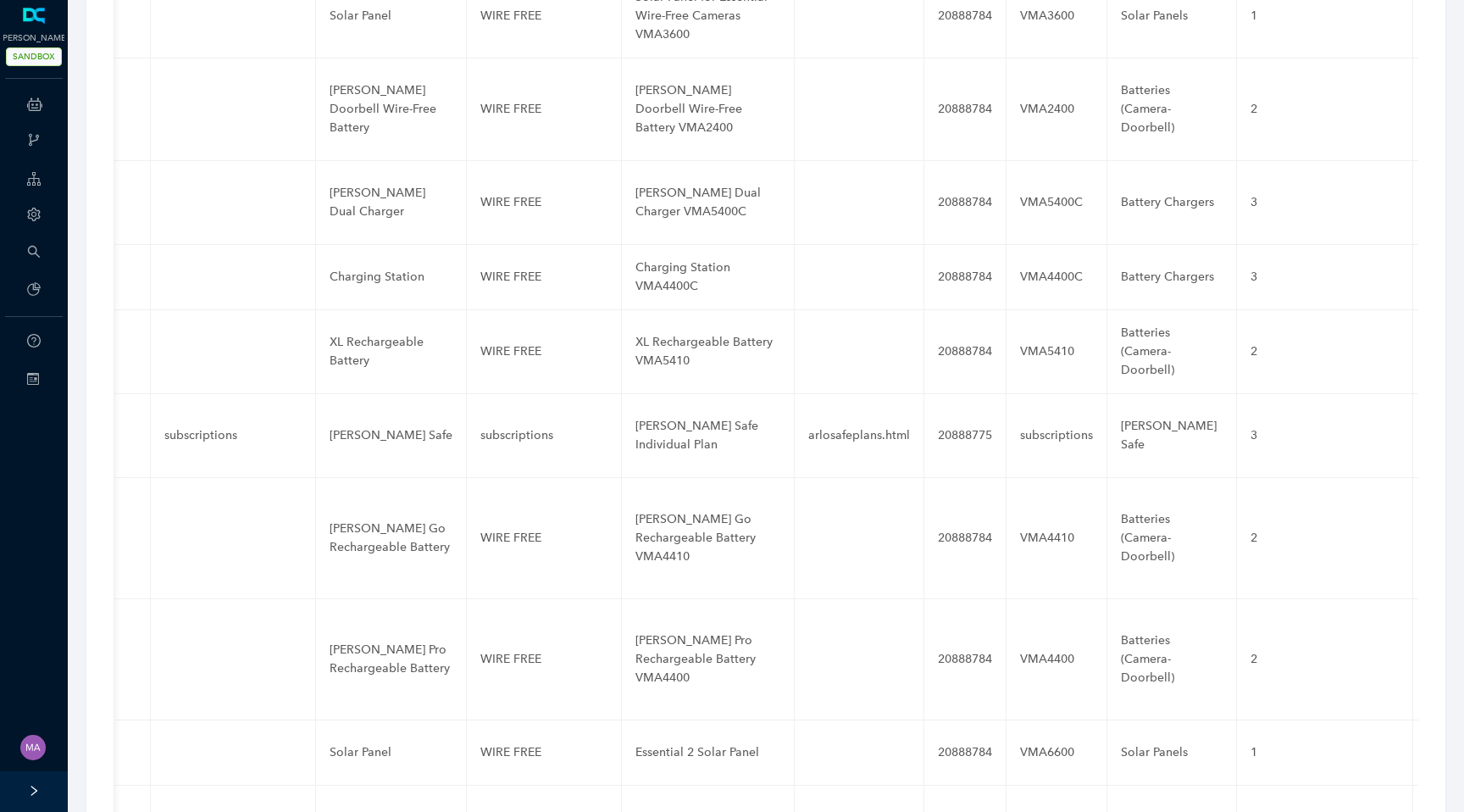
scroll to position [6262, 0]
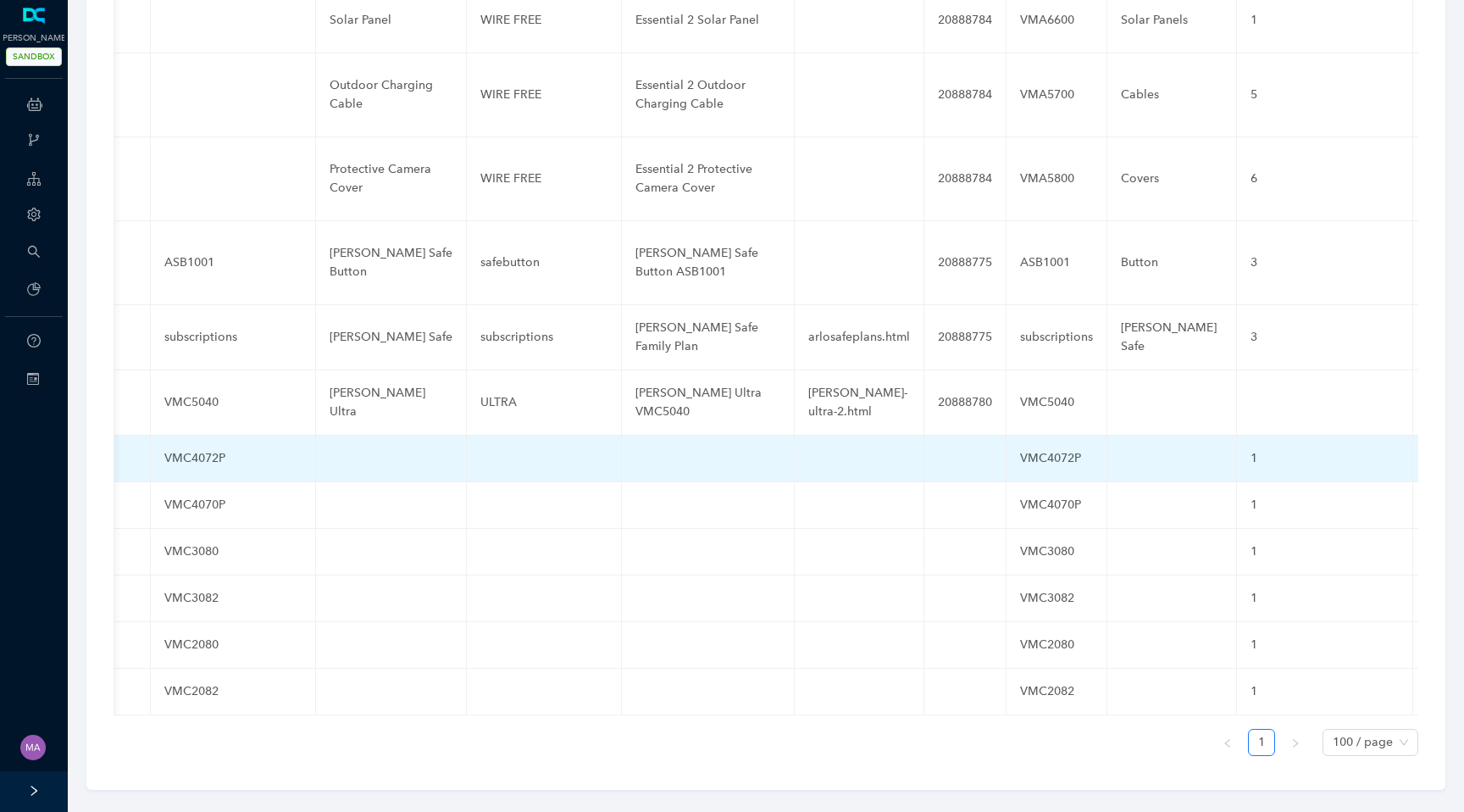
click at [349, 436] on td at bounding box center [391, 459] width 151 height 46
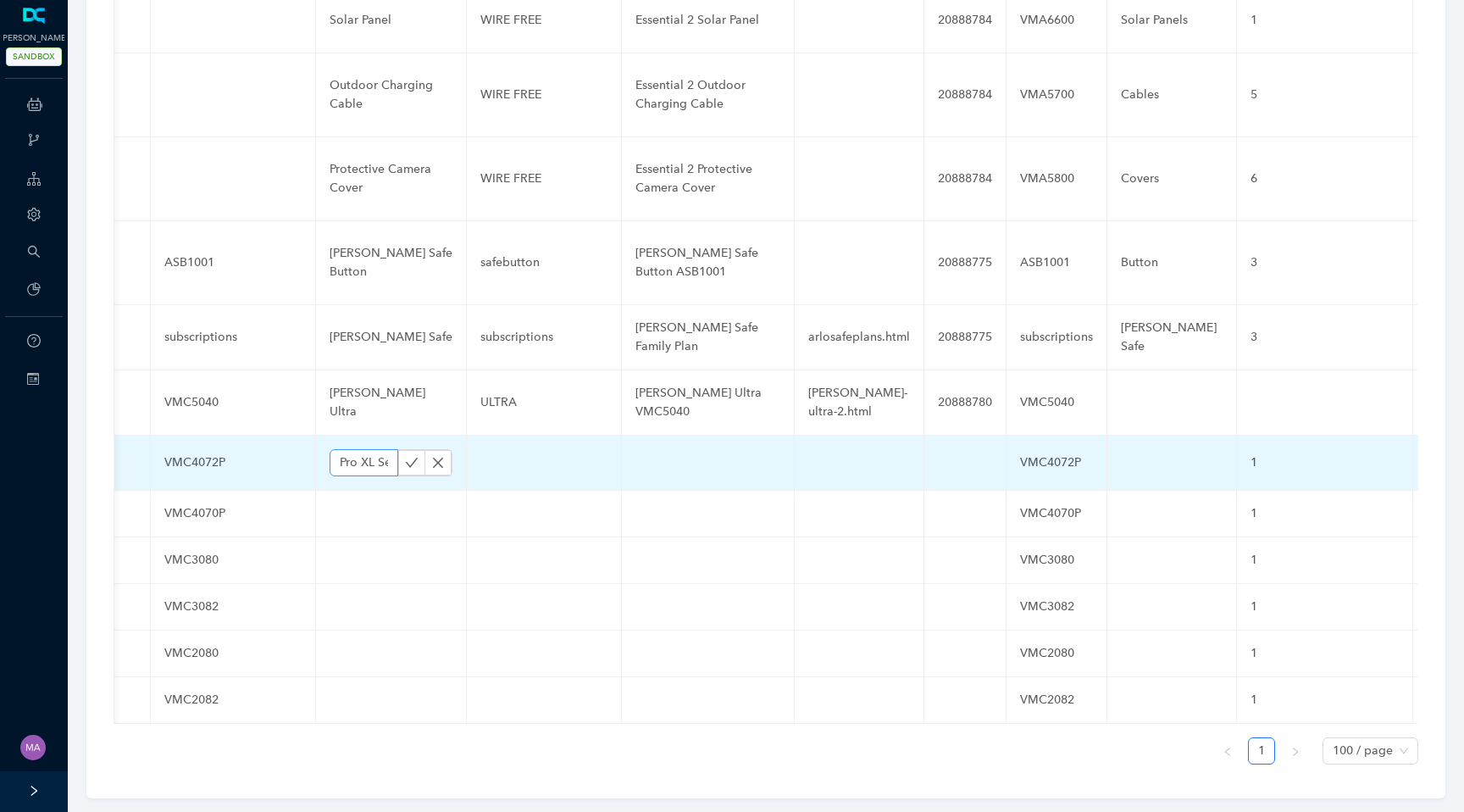
scroll to position [0, 136]
type input "Pro XL Security Camera (6th Gen)"
click at [405, 456] on icon "check" at bounding box center [411, 462] width 13 height 13
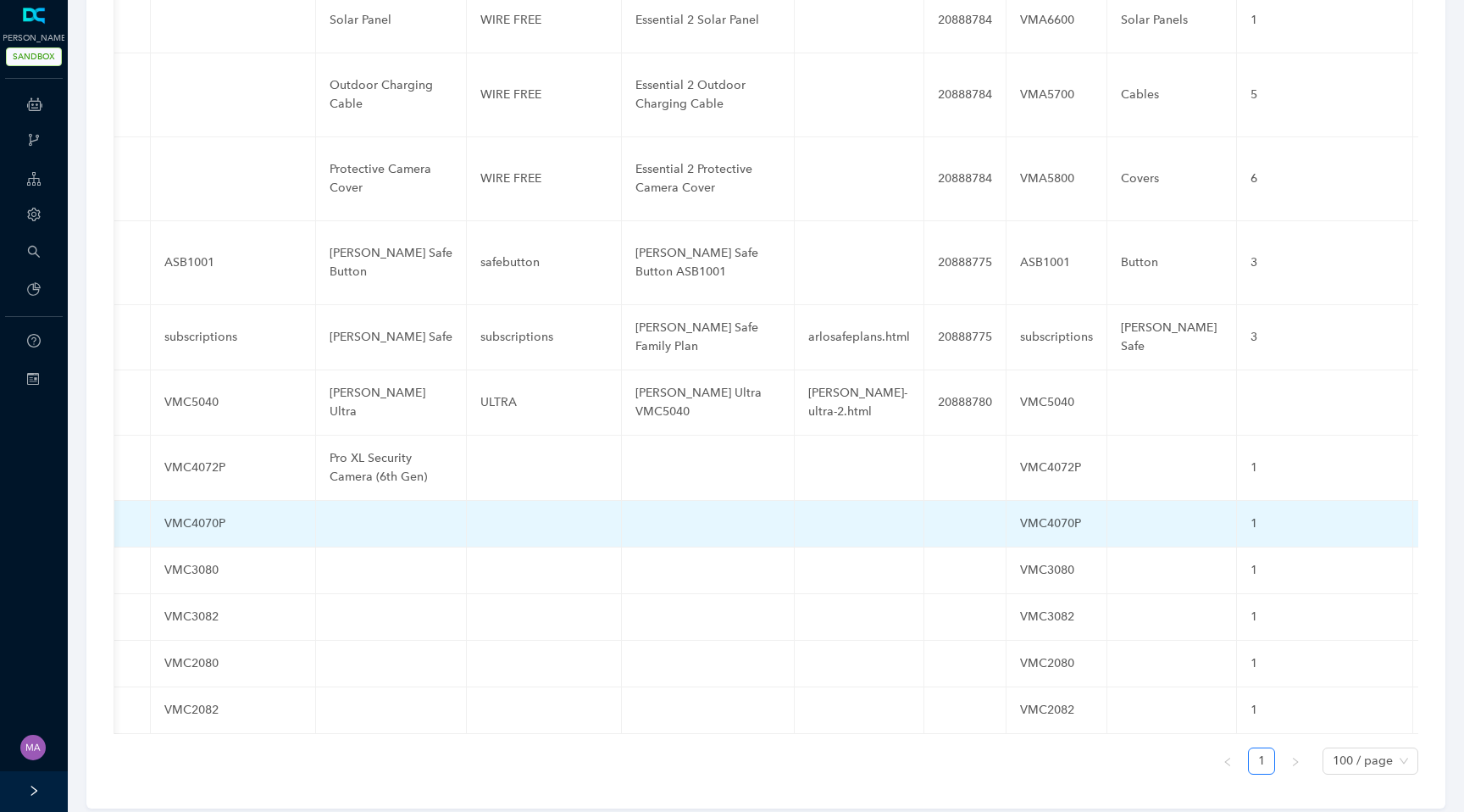
click at [339, 513] on td at bounding box center [391, 523] width 151 height 46
click at [342, 514] on input "text" at bounding box center [364, 528] width 68 height 27
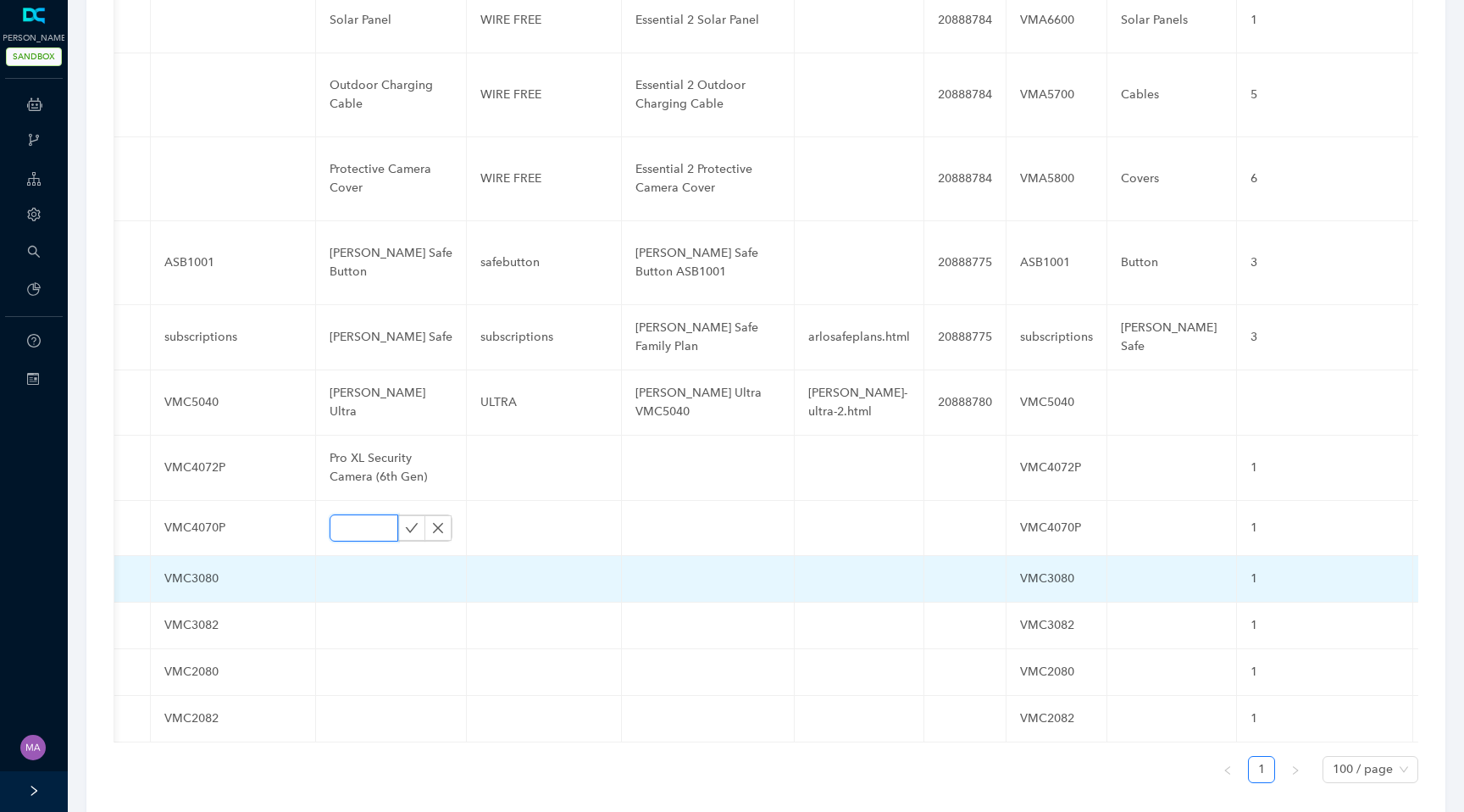
paste input "Pro Security Camera (6th Gen)"
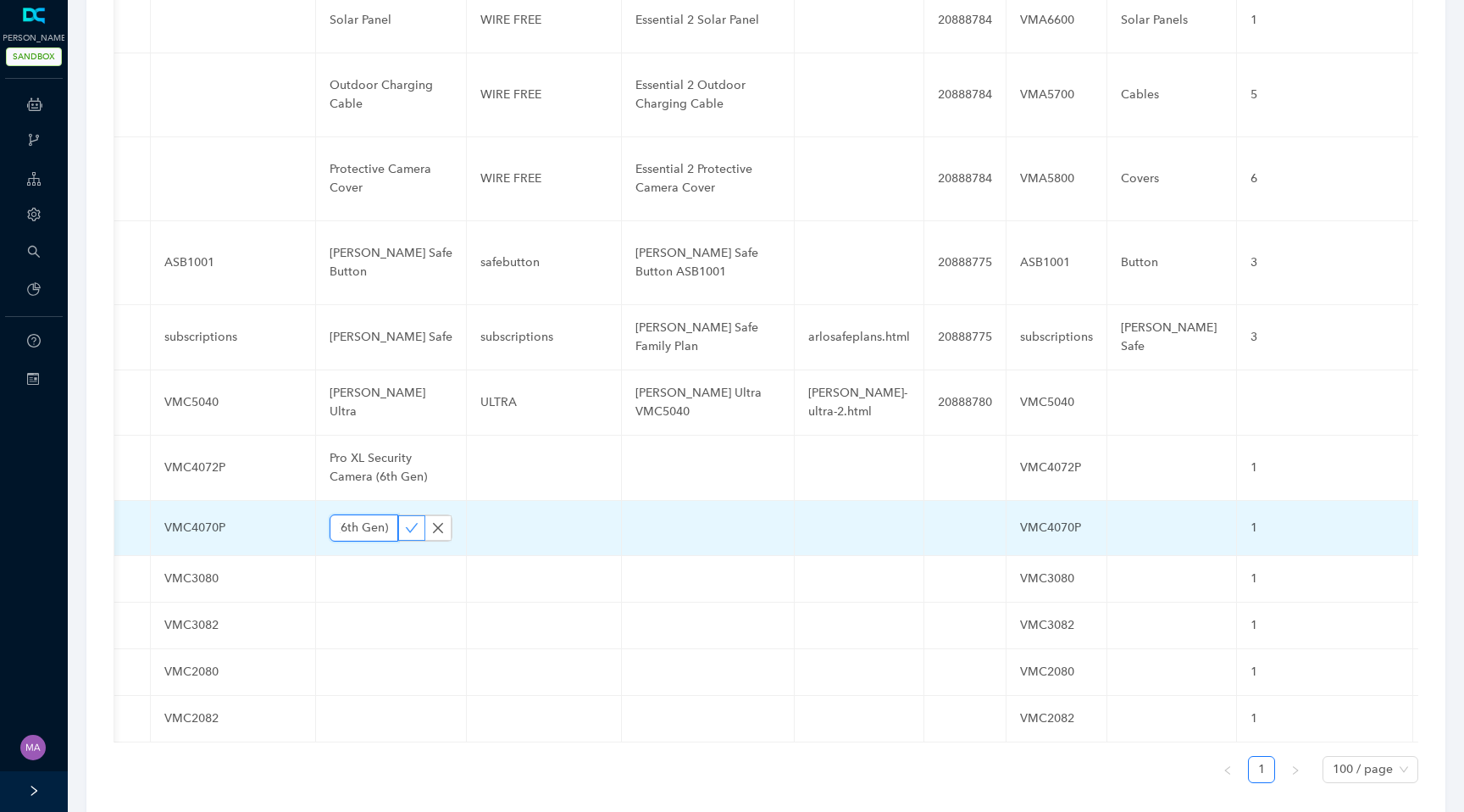
type input "Pro Security Camera (6th Gen)"
click at [405, 521] on icon "check" at bounding box center [411, 528] width 13 height 13
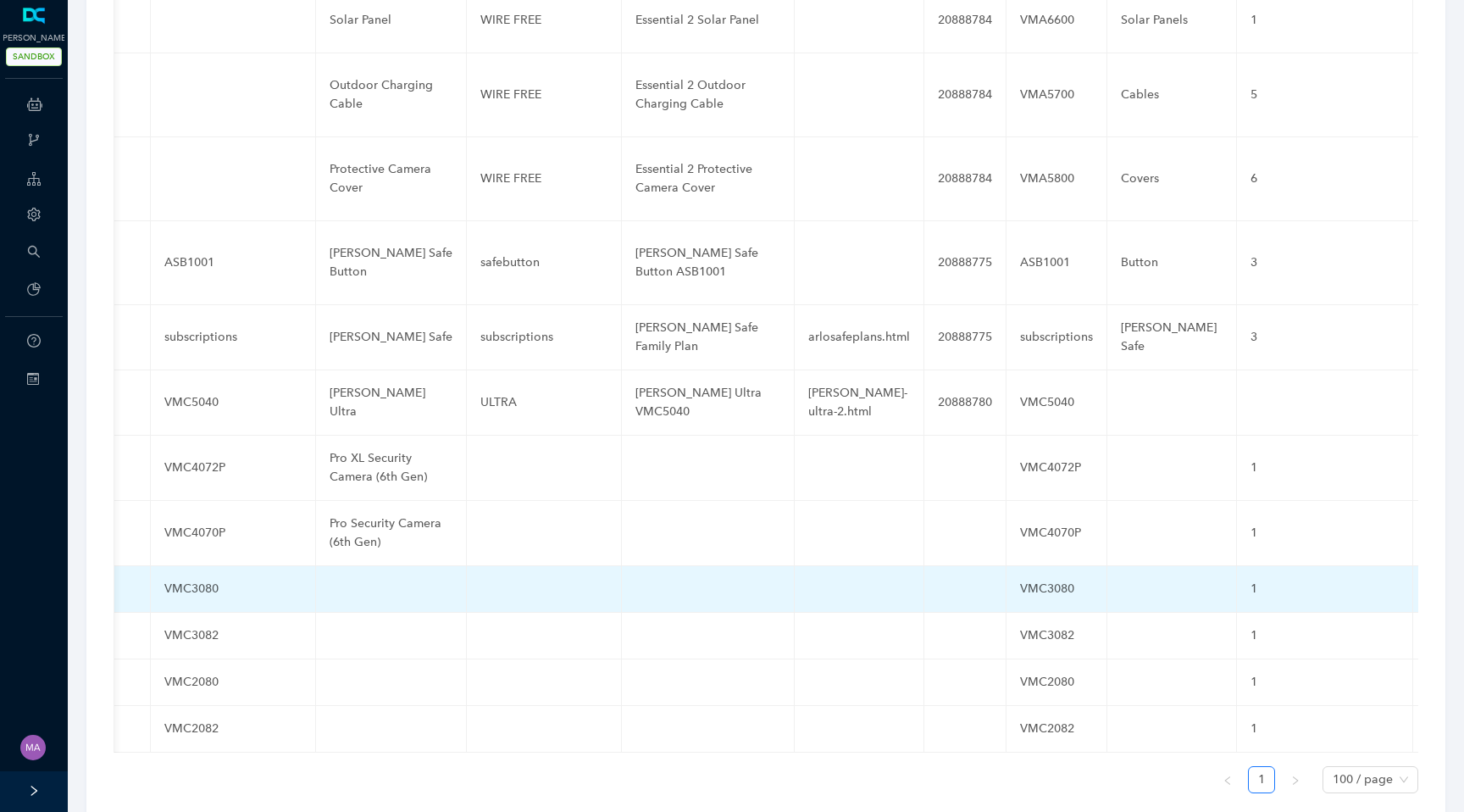
click at [364, 578] on td at bounding box center [391, 588] width 151 height 46
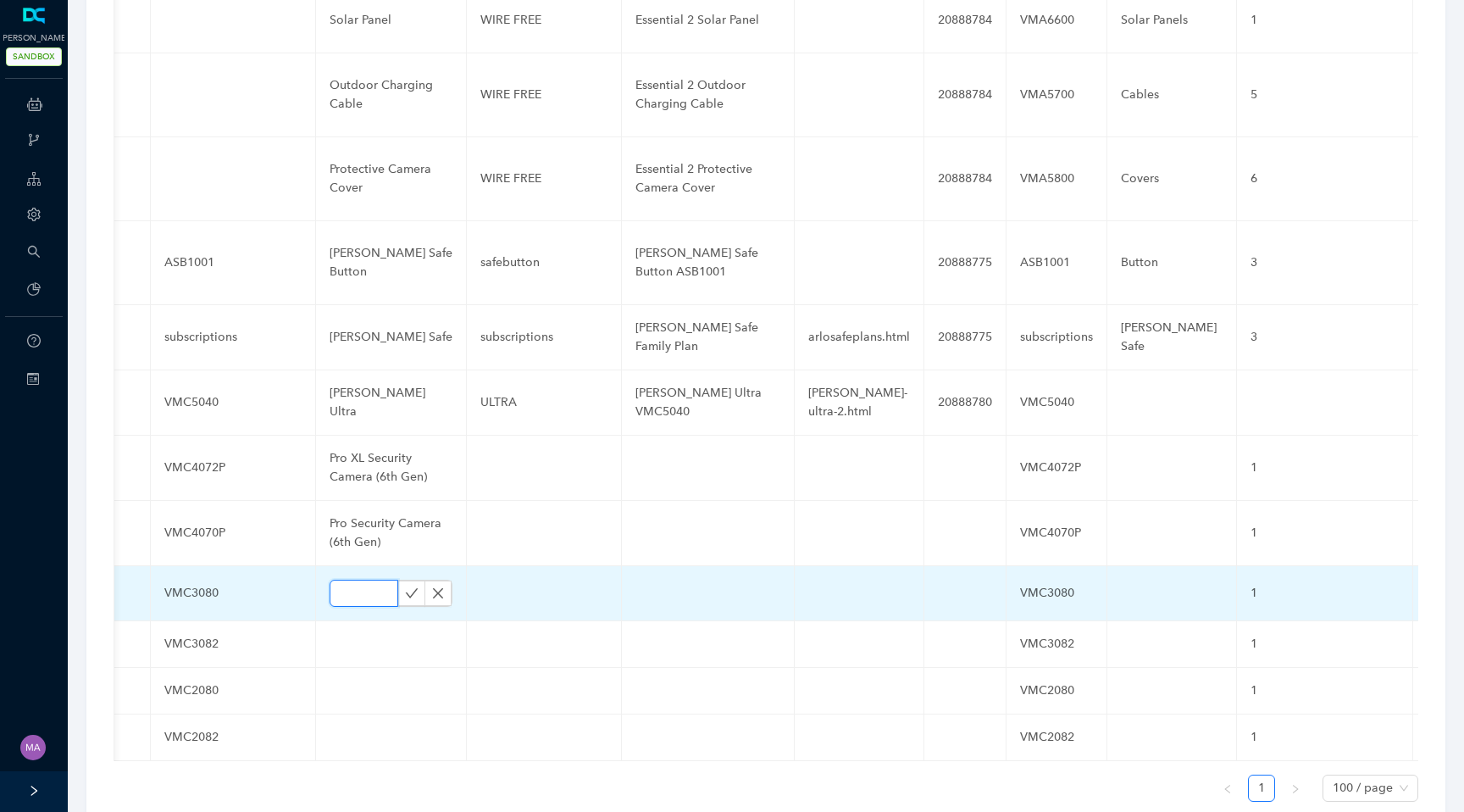
click at [354, 580] on input "text" at bounding box center [364, 593] width 68 height 27
paste input "Essential Security Camera 2K 3rd Gen"
type input "Essential Security Camera 2K 3rd Gen"
click at [405, 586] on icon "check" at bounding box center [411, 593] width 13 height 13
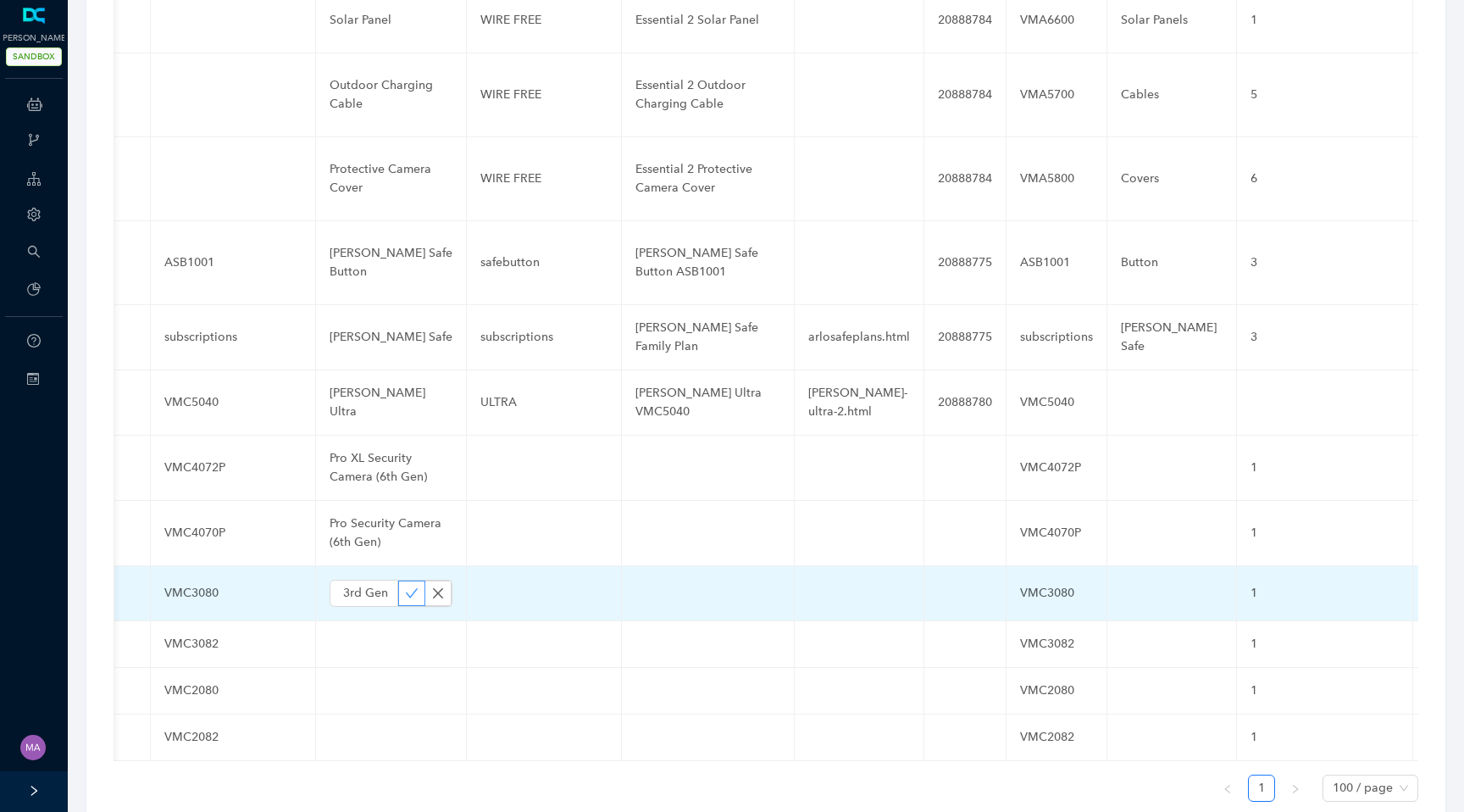
scroll to position [0, 0]
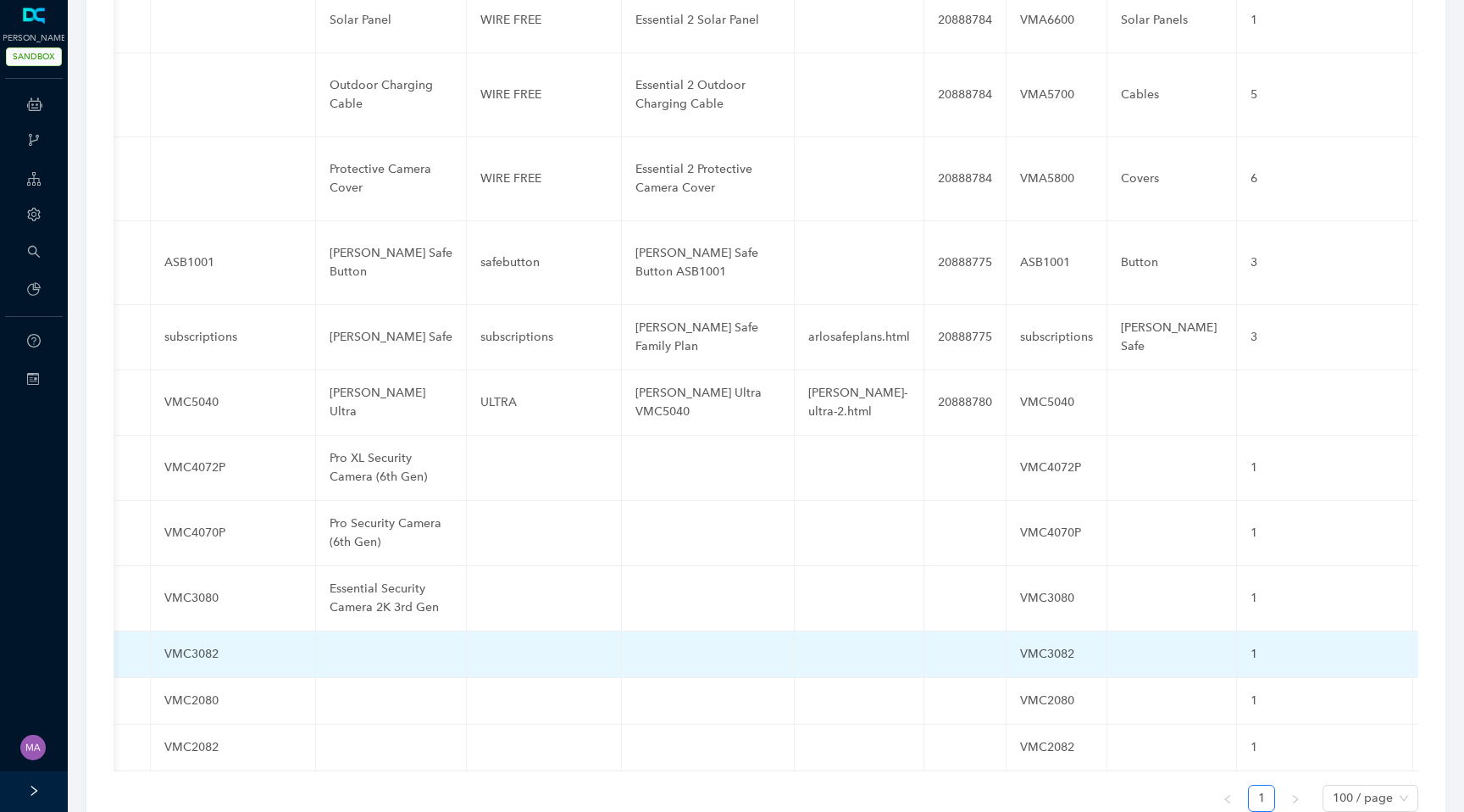
click at [359, 636] on td at bounding box center [391, 654] width 151 height 46
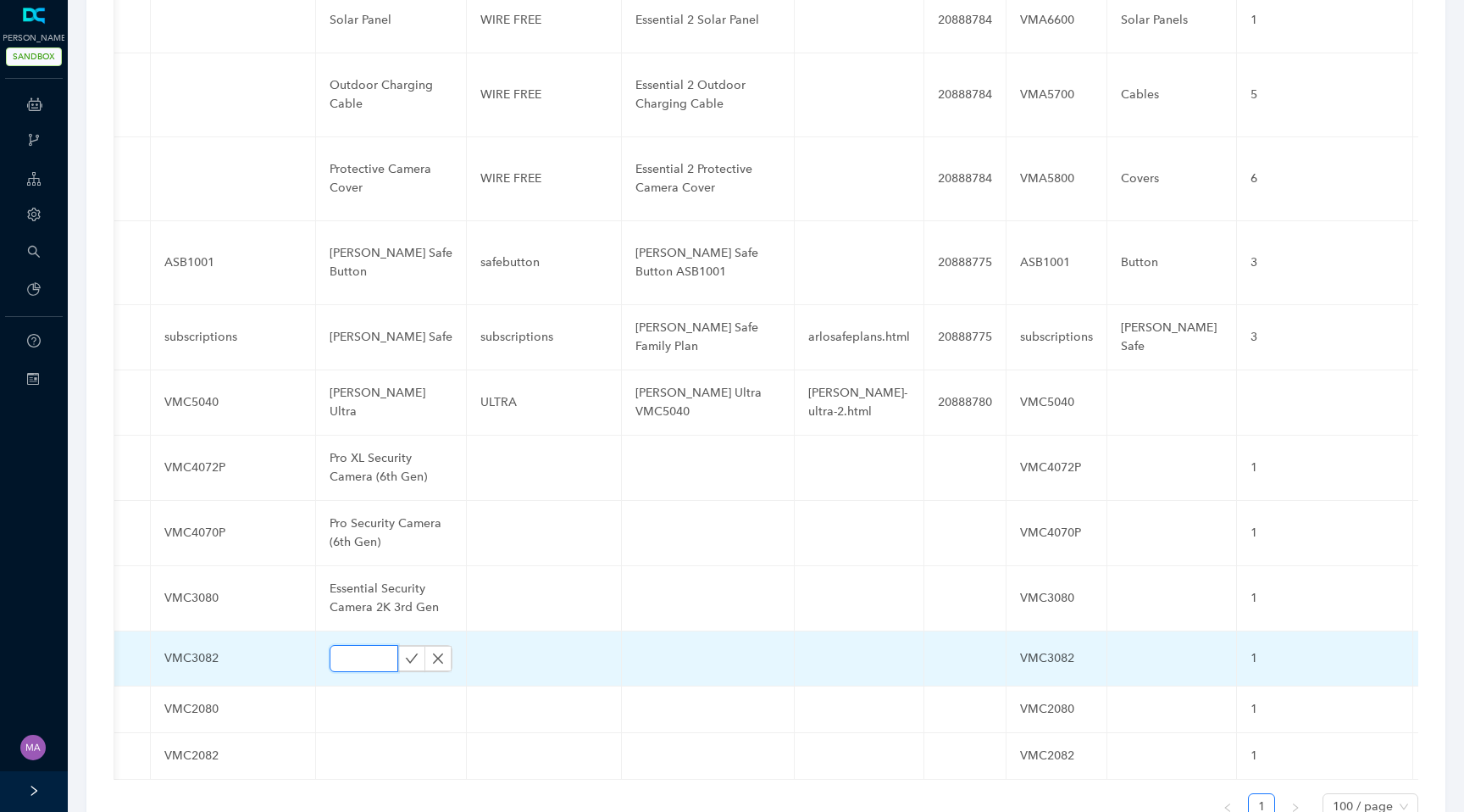
click at [359, 644] on input "text" at bounding box center [364, 658] width 68 height 27
paste input "Essential XL Security Camera 2K 3rd Gen"
type input "Essential XL Security Camera 2K 3rd Gen"
click at [405, 652] on icon "check" at bounding box center [411, 659] width 13 height 13
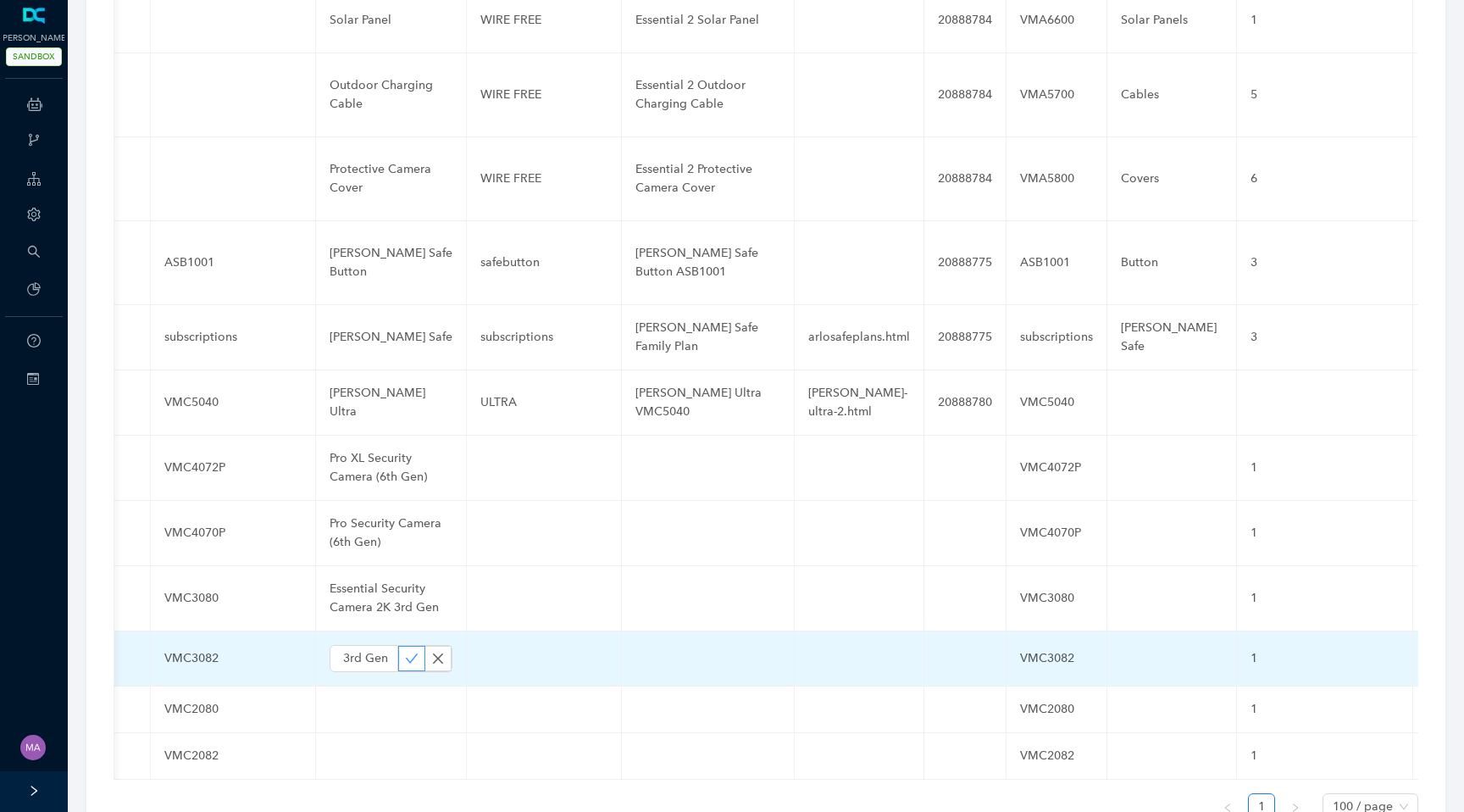
scroll to position [0, 0]
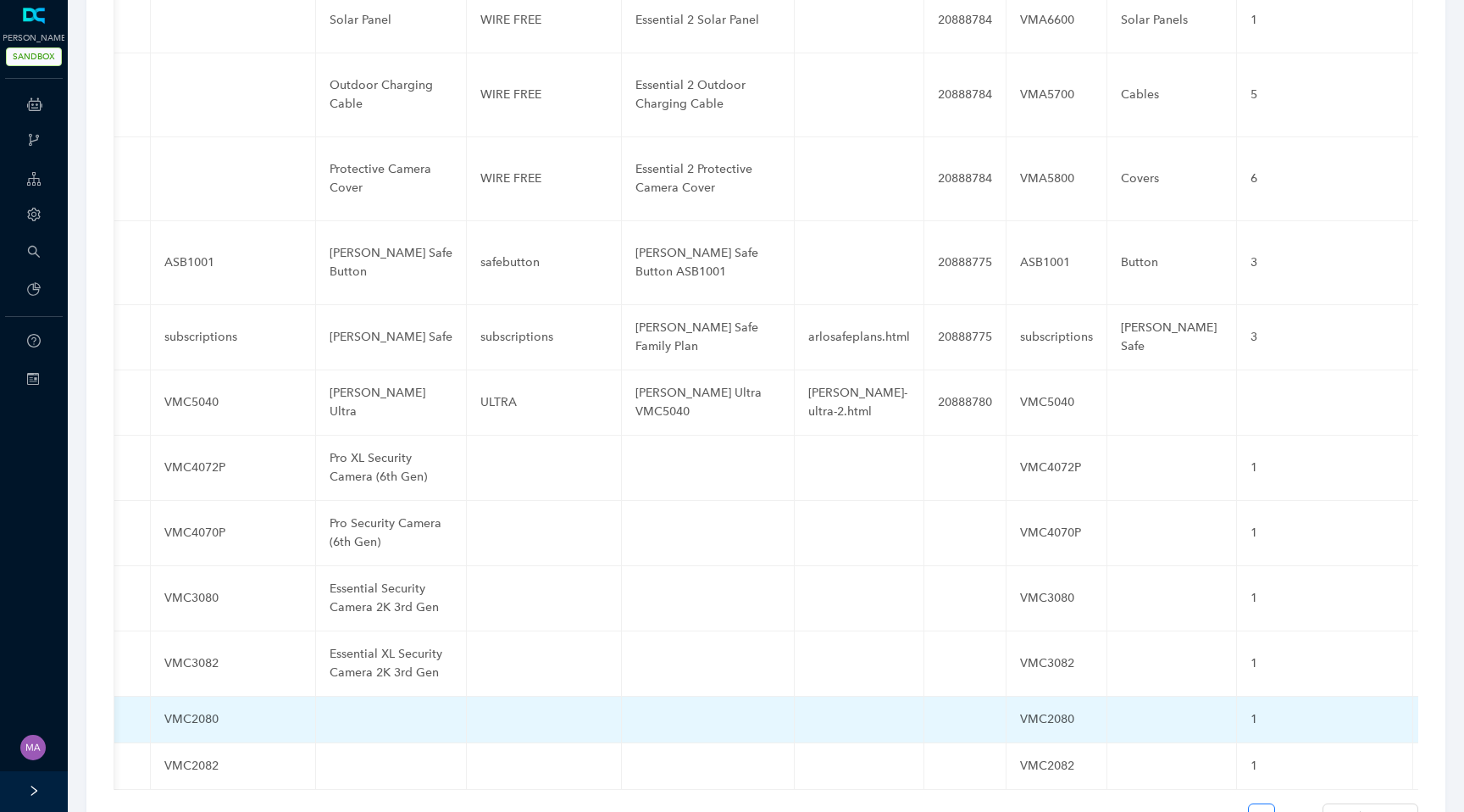
click at [357, 707] on td at bounding box center [391, 719] width 151 height 46
click at [344, 696] on td at bounding box center [391, 719] width 151 height 46
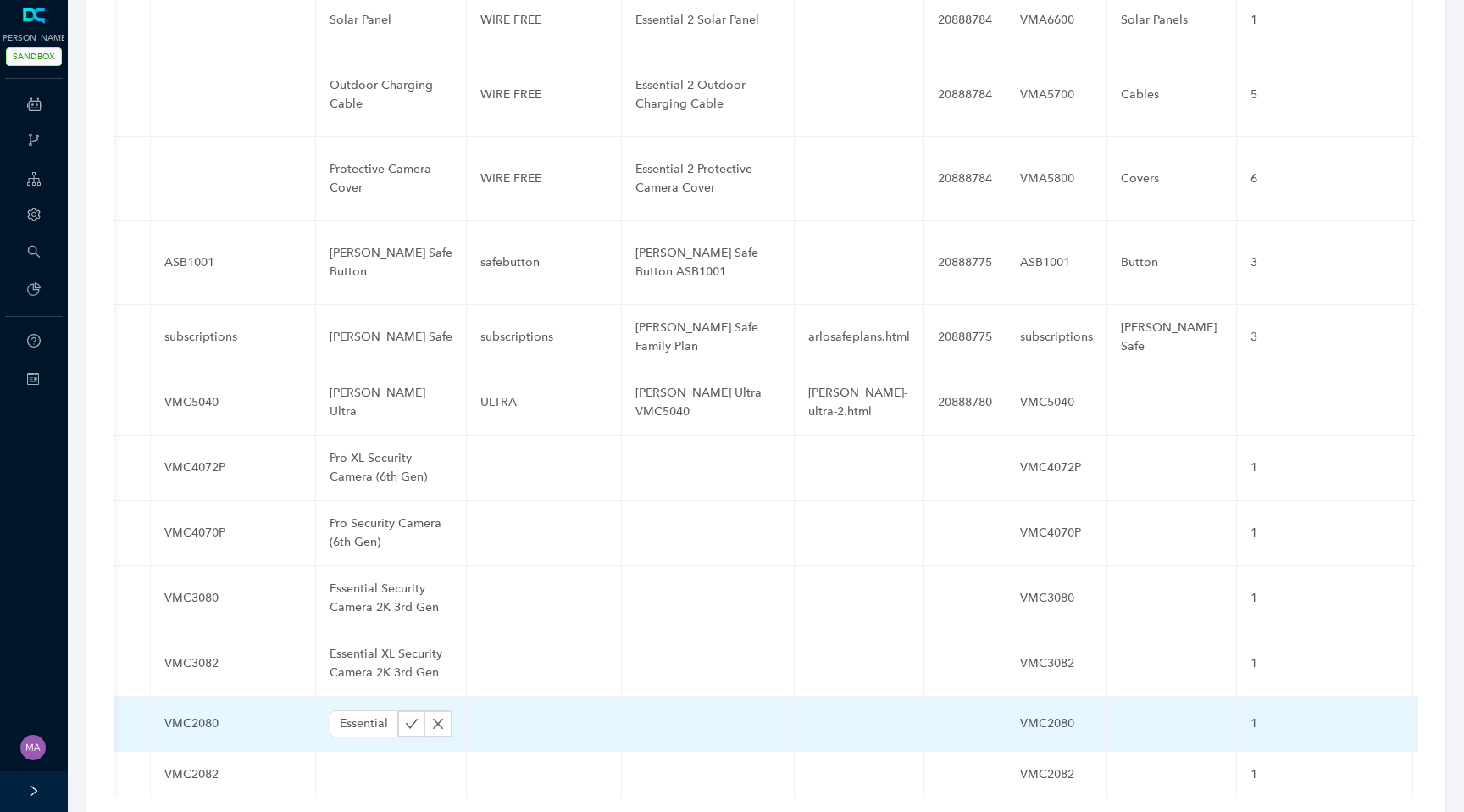
scroll to position [0, 164]
type input "Essential Security Camera HD 3rd Gen"
click at [405, 716] on icon "check" at bounding box center [411, 723] width 13 height 13
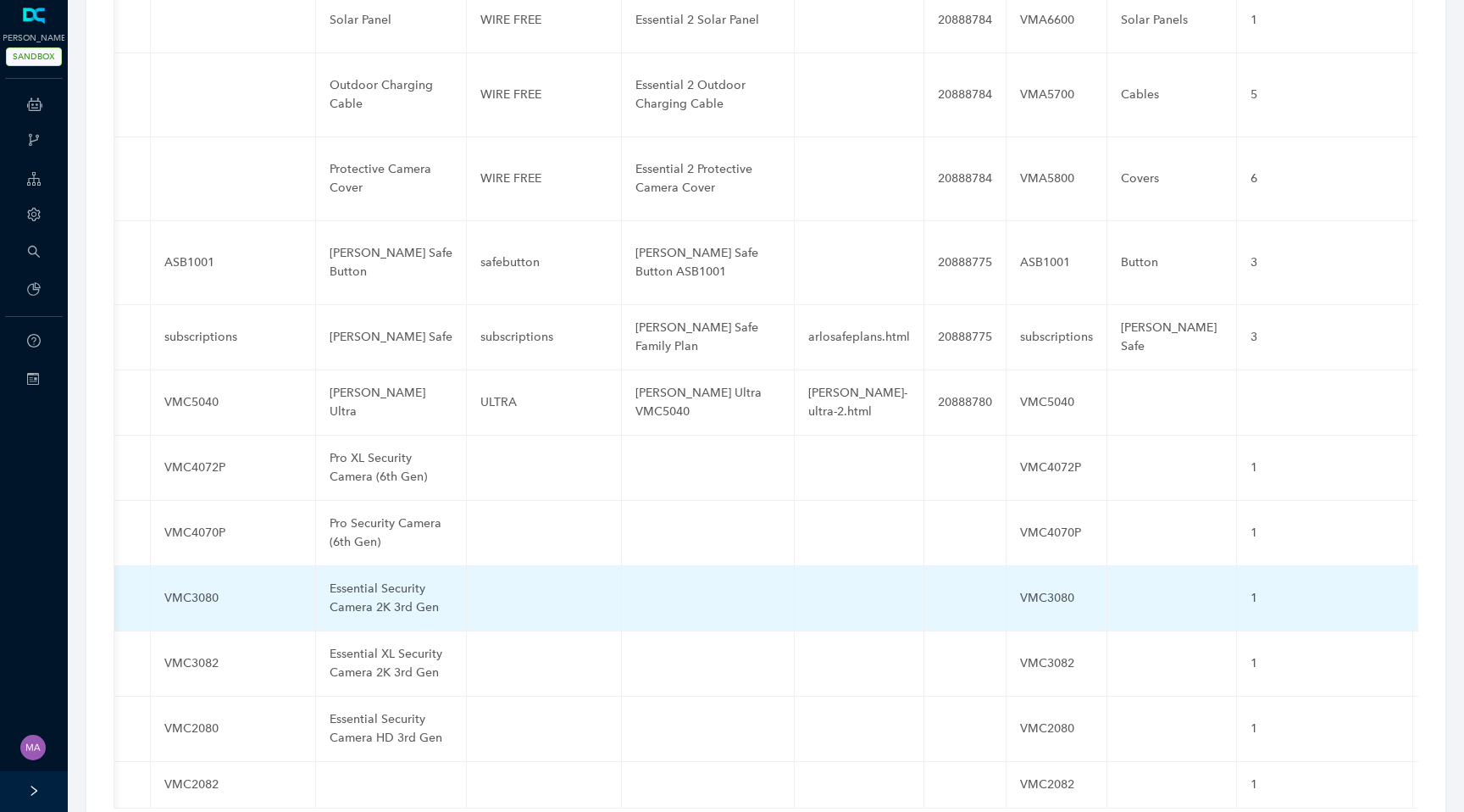
scroll to position [6355, 0]
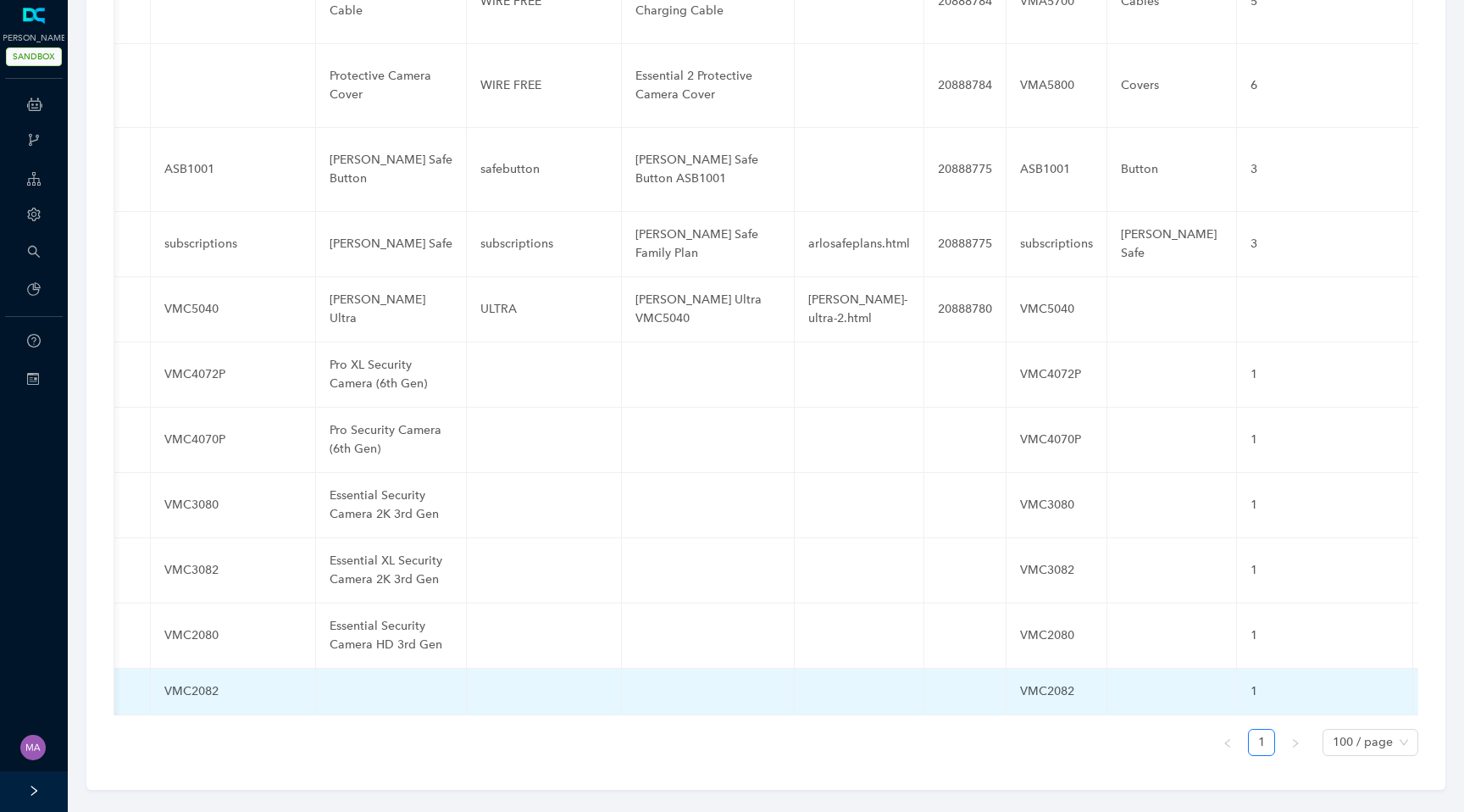
click at [351, 677] on td at bounding box center [391, 691] width 151 height 46
click at [351, 682] on input "text" at bounding box center [364, 695] width 68 height 27
paste input "Essential XL Security Camera HD 3rd Gen"
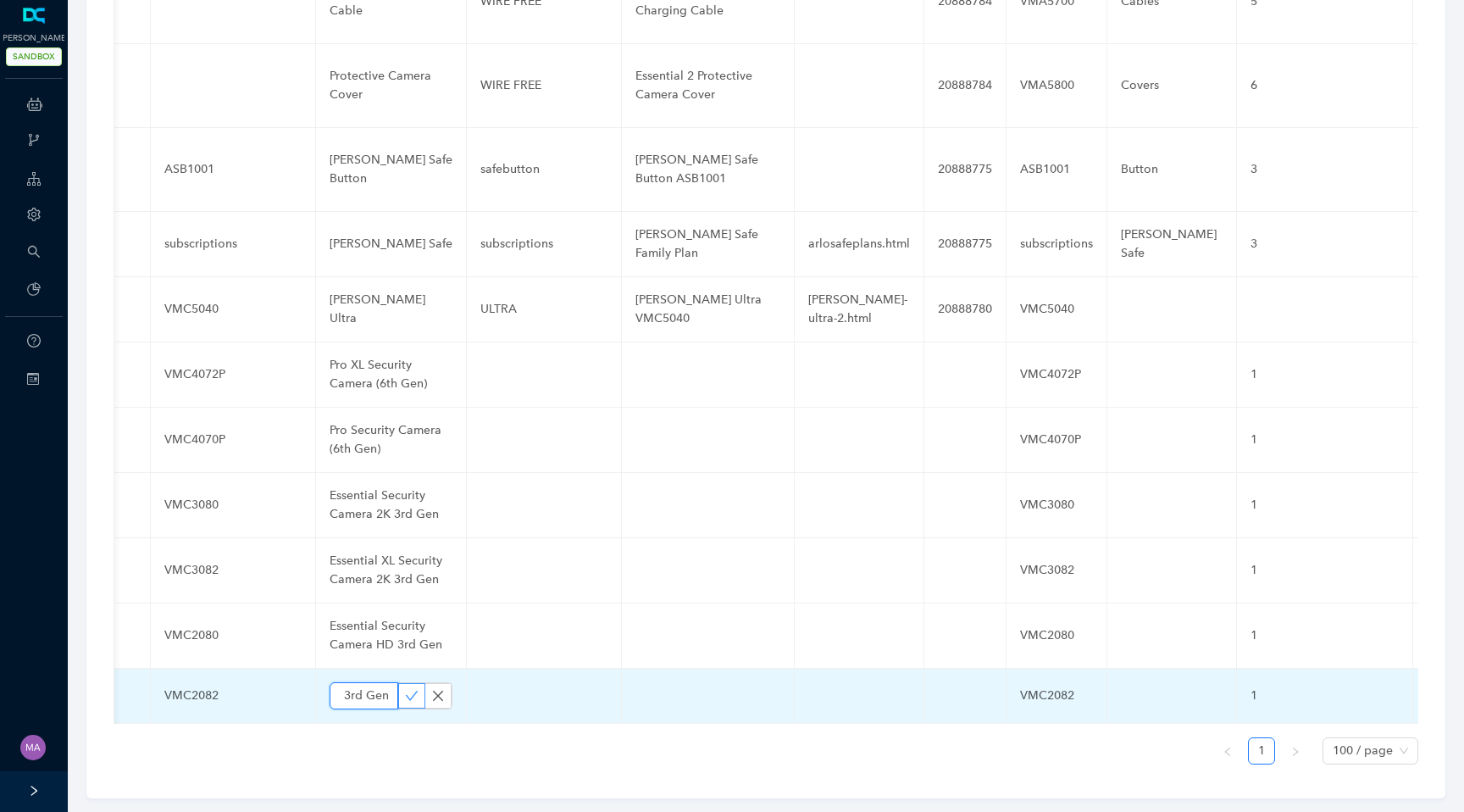
type input "Essential XL Security Camera HD 3rd Gen"
click at [406, 691] on icon "check" at bounding box center [411, 695] width 12 height 9
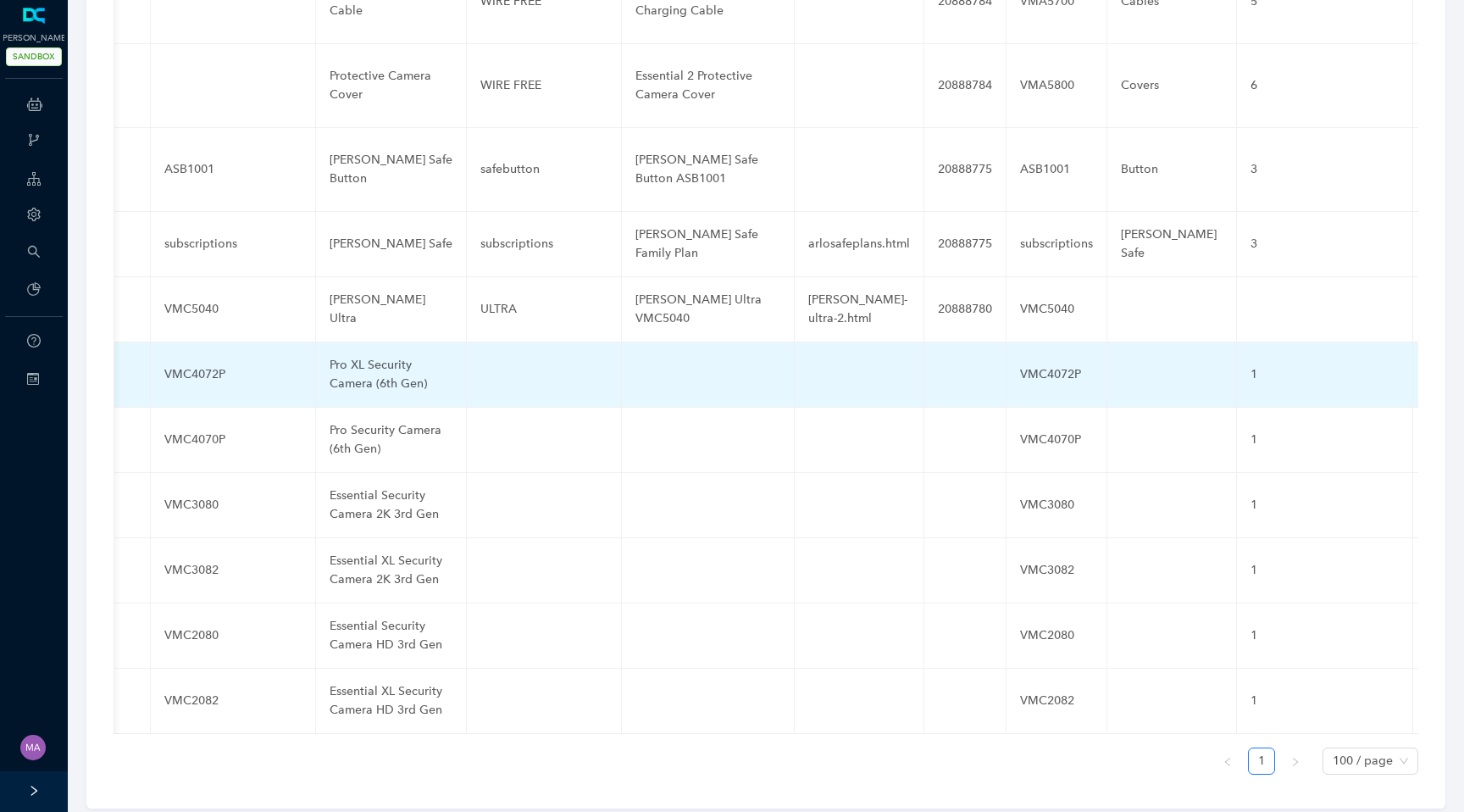
click at [503, 356] on td at bounding box center [545, 374] width 155 height 65
click at [496, 361] on input "text" at bounding box center [516, 374] width 73 height 27
paste input "Pro 6"
type input "Pro 6"
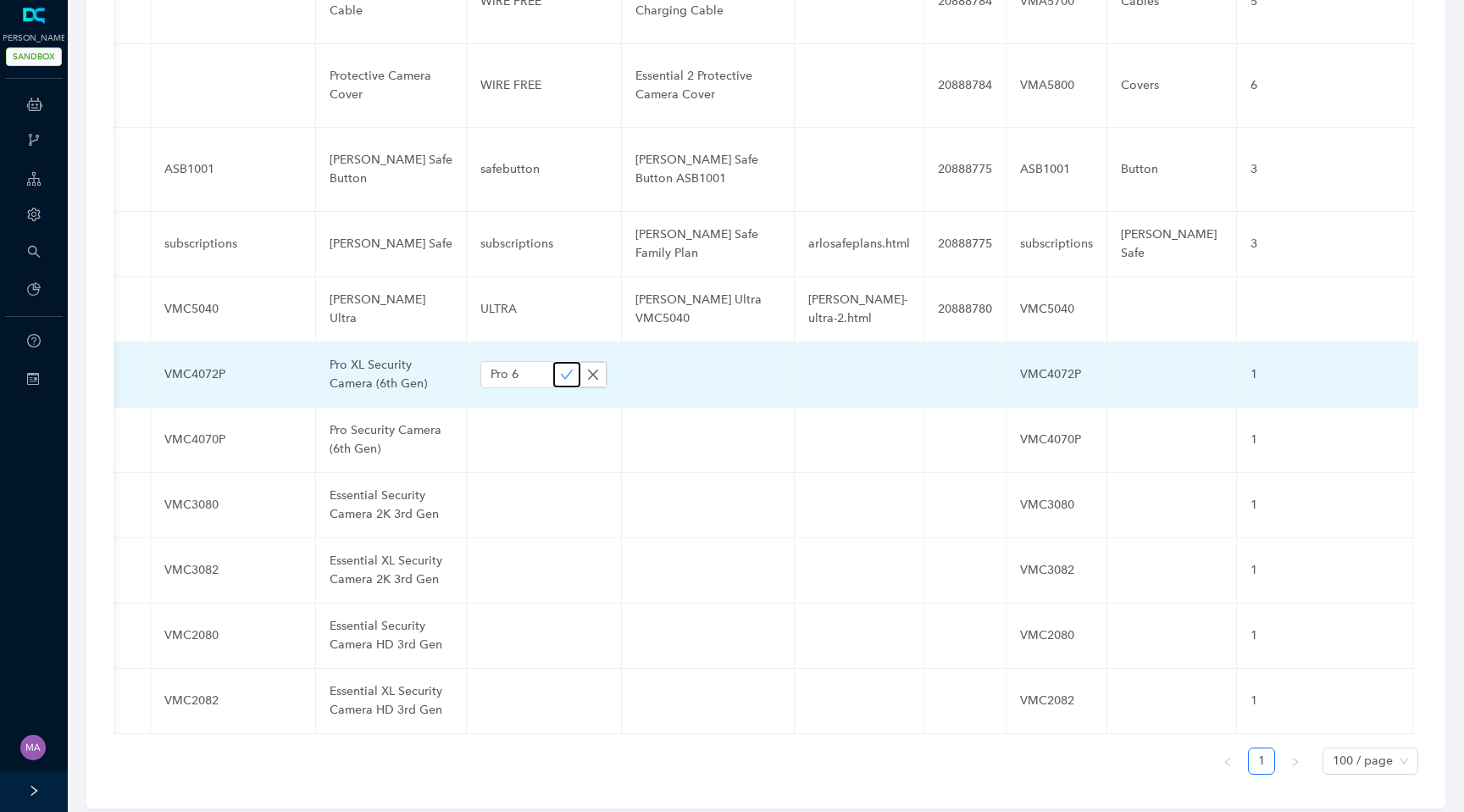
click at [560, 368] on icon "check" at bounding box center [567, 374] width 13 height 13
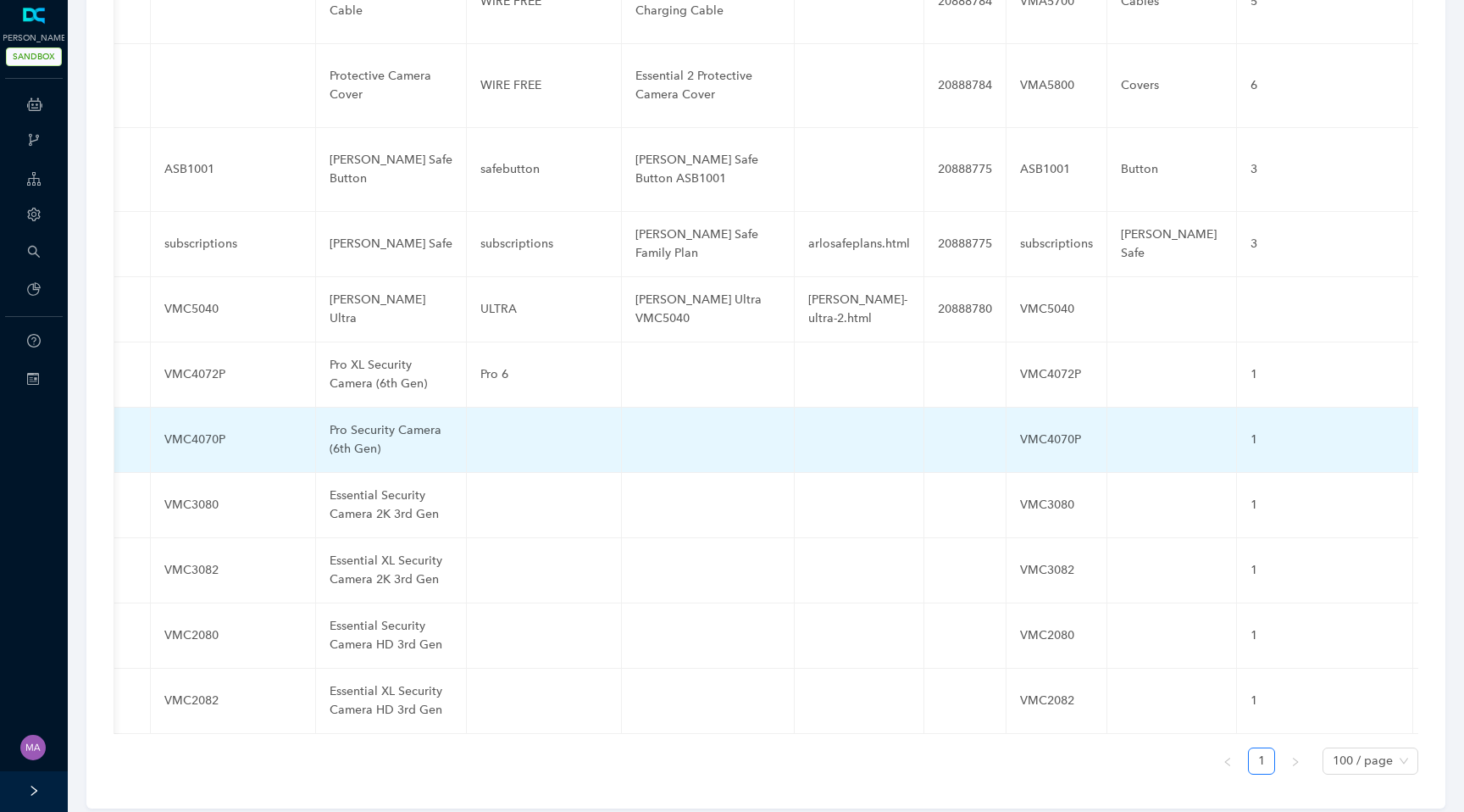
click at [497, 436] on td at bounding box center [545, 440] width 155 height 65
click at [492, 426] on input "text" at bounding box center [516, 440] width 73 height 27
paste input "Pro 6"
type input "Pro 6"
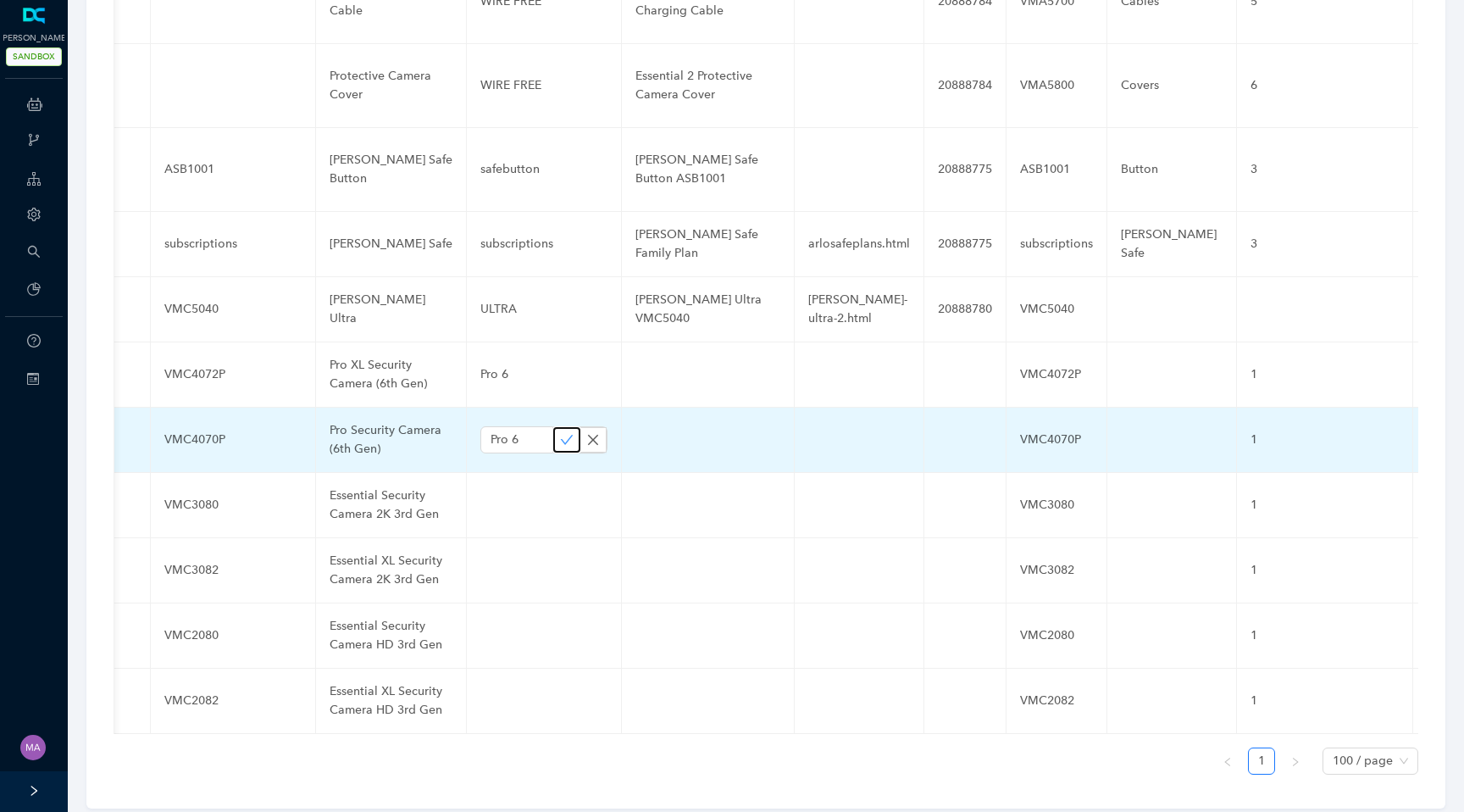
click at [560, 433] on icon "check" at bounding box center [567, 440] width 13 height 13
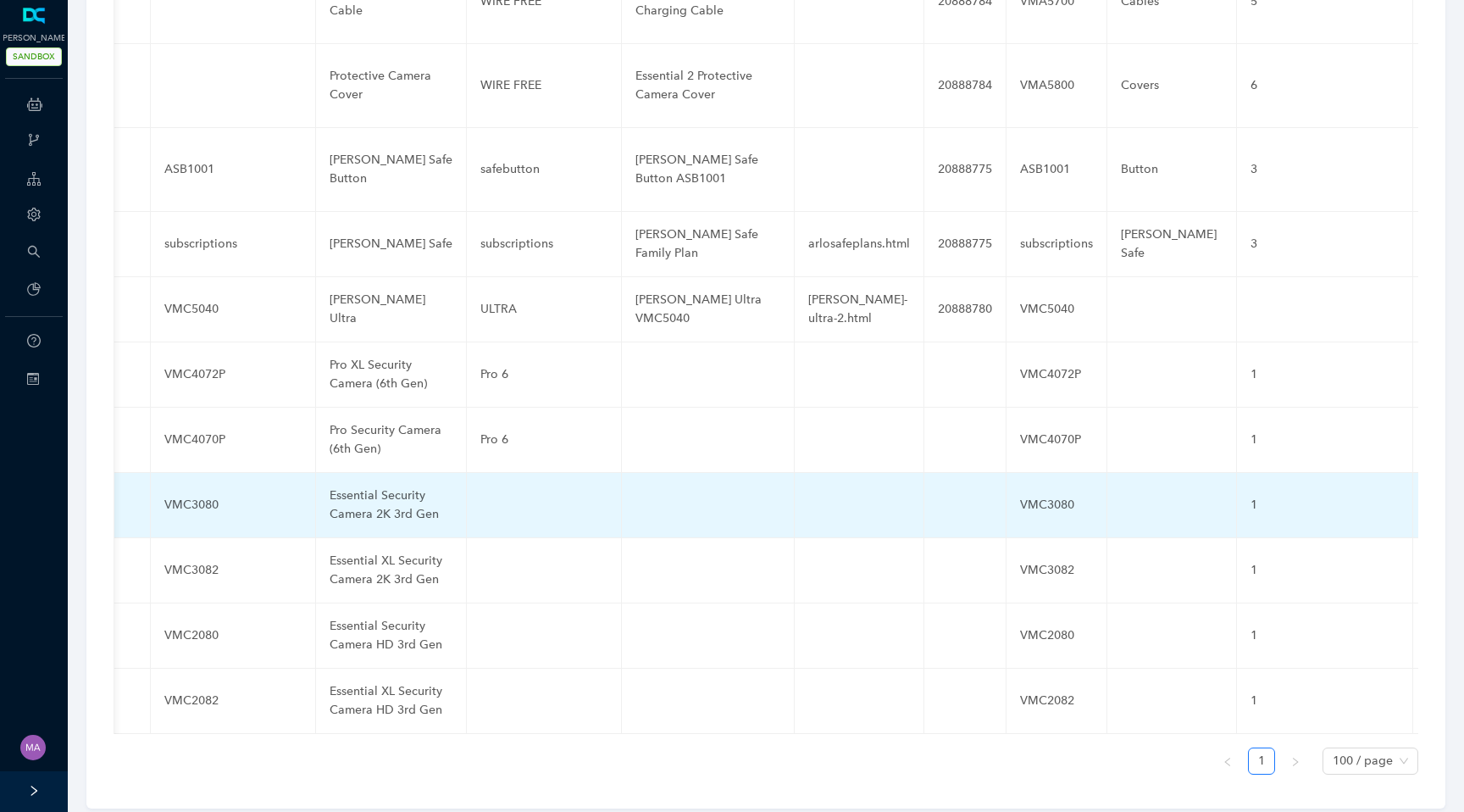
click at [510, 490] on td at bounding box center [545, 505] width 155 height 65
click at [500, 492] on input "text" at bounding box center [516, 505] width 73 height 27
paste input "Essential 3"
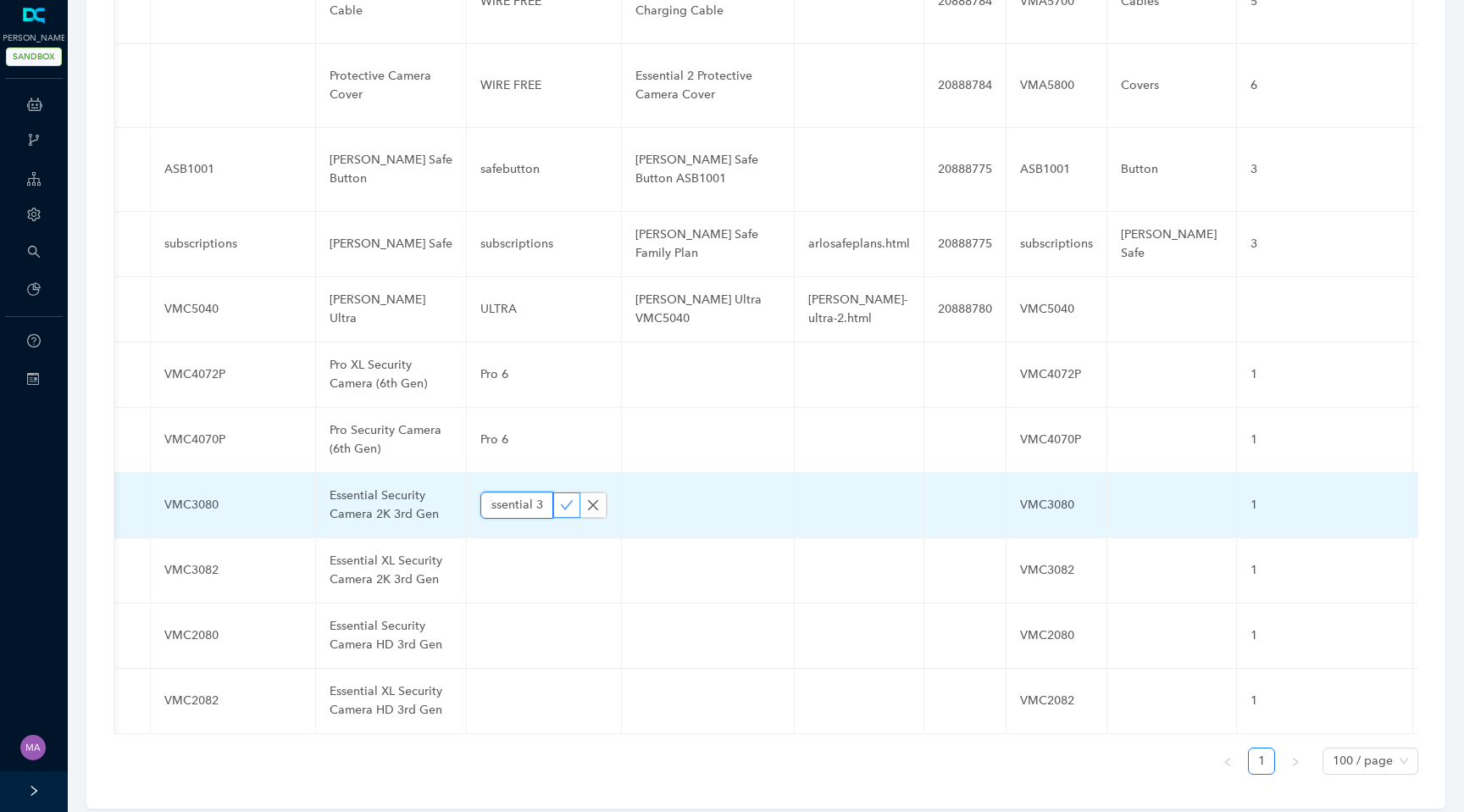
type input "Essential 3"
click at [561, 500] on icon "check" at bounding box center [567, 505] width 12 height 9
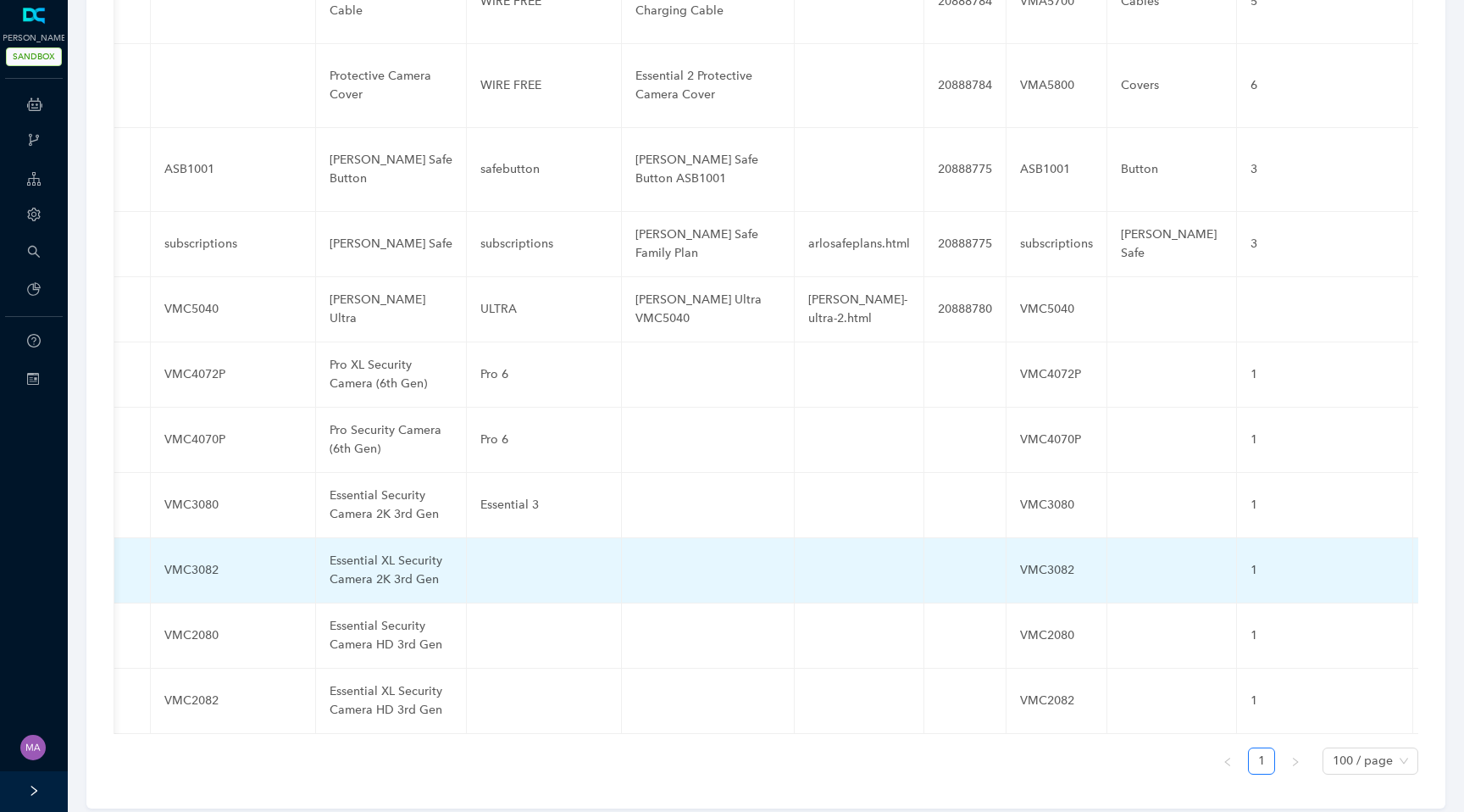
click at [486, 550] on td at bounding box center [545, 570] width 155 height 65
click at [495, 556] on input "text" at bounding box center [516, 569] width 73 height 27
paste input "Essential 3"
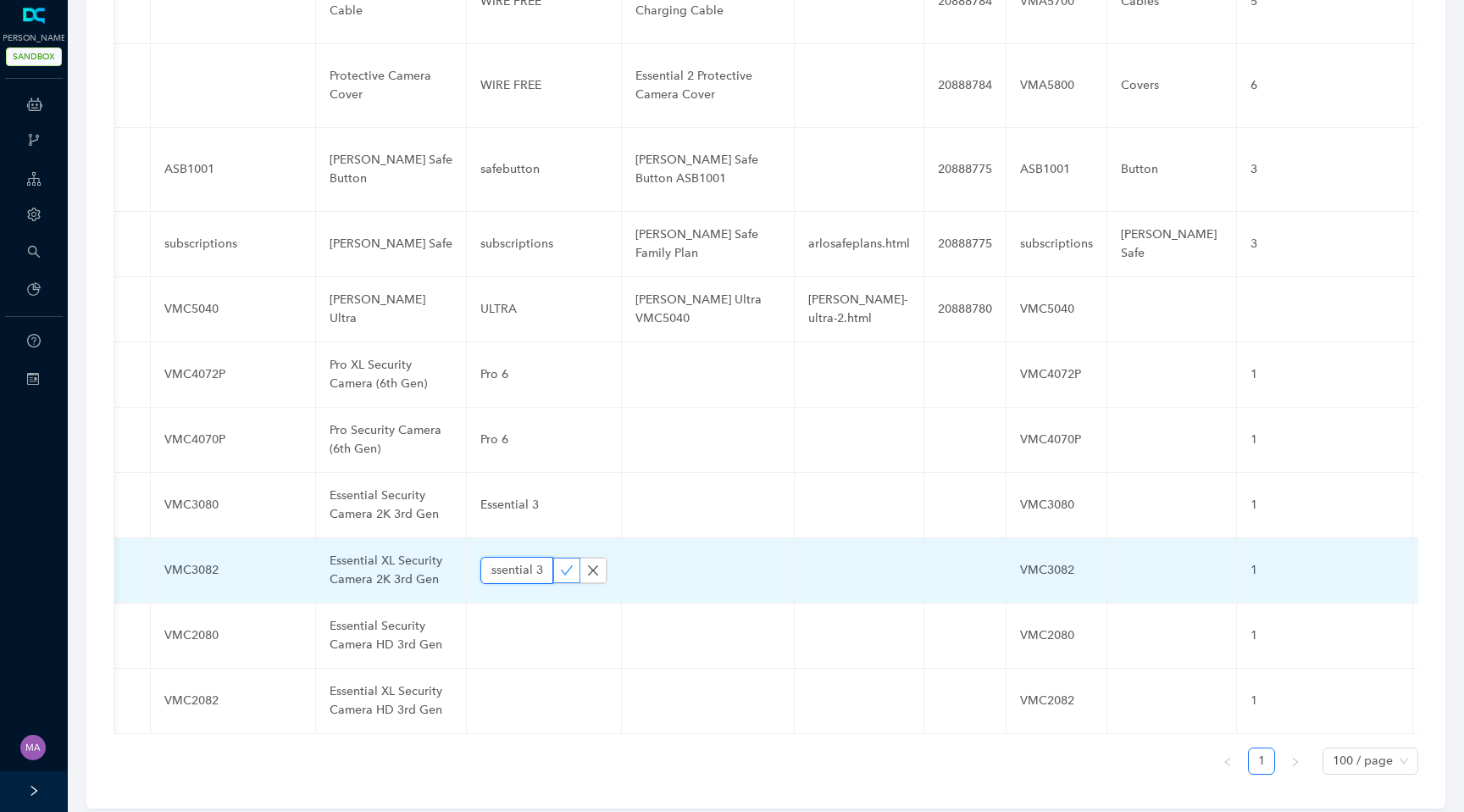
type input "Essential 3"
click at [561, 565] on icon "check" at bounding box center [567, 569] width 12 height 9
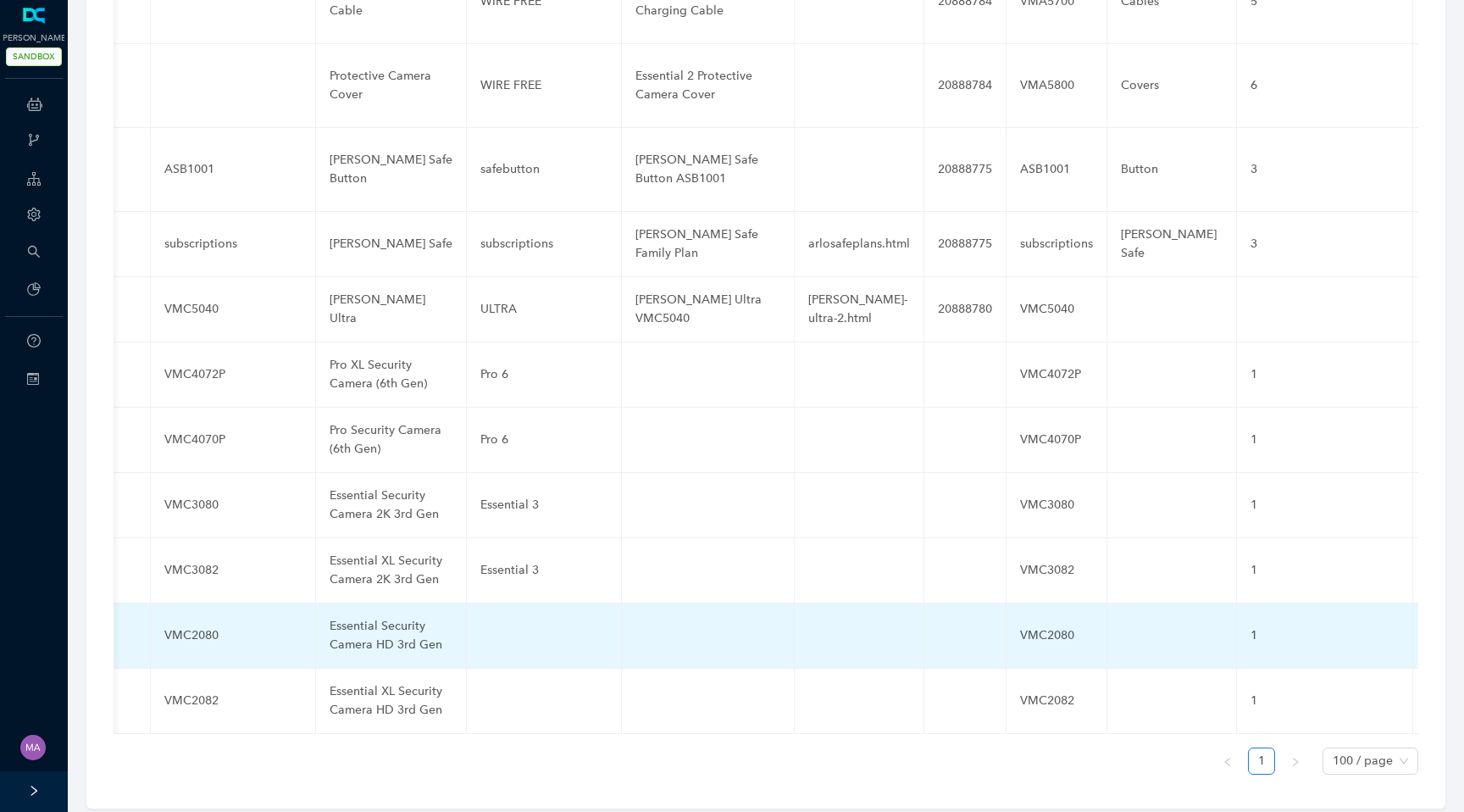
click at [477, 620] on td at bounding box center [545, 636] width 155 height 65
click at [492, 622] on input "text" at bounding box center [516, 635] width 73 height 27
paste input "Essential 3"
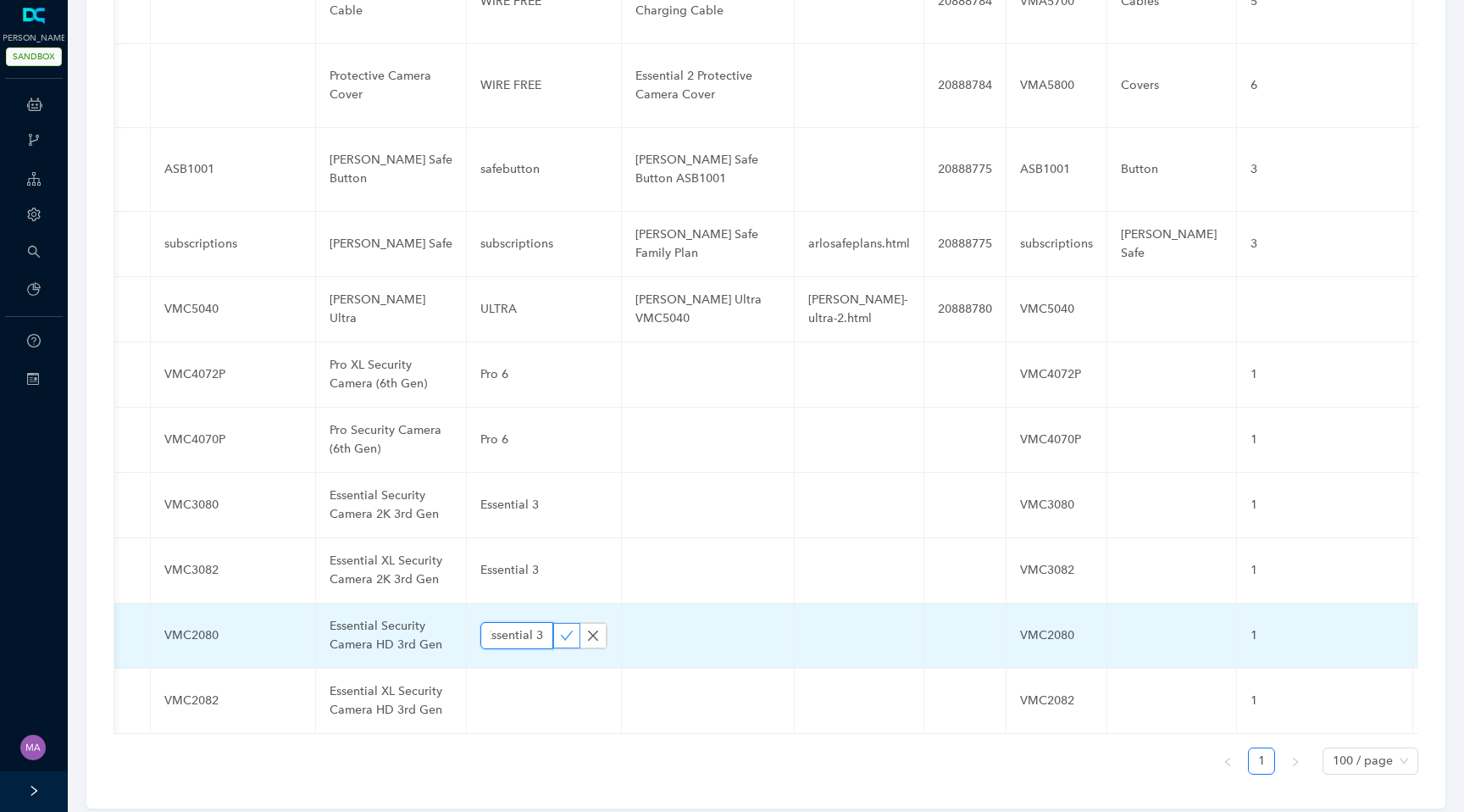
type input "Essential 3"
click at [560, 623] on button "button" at bounding box center [567, 635] width 27 height 26
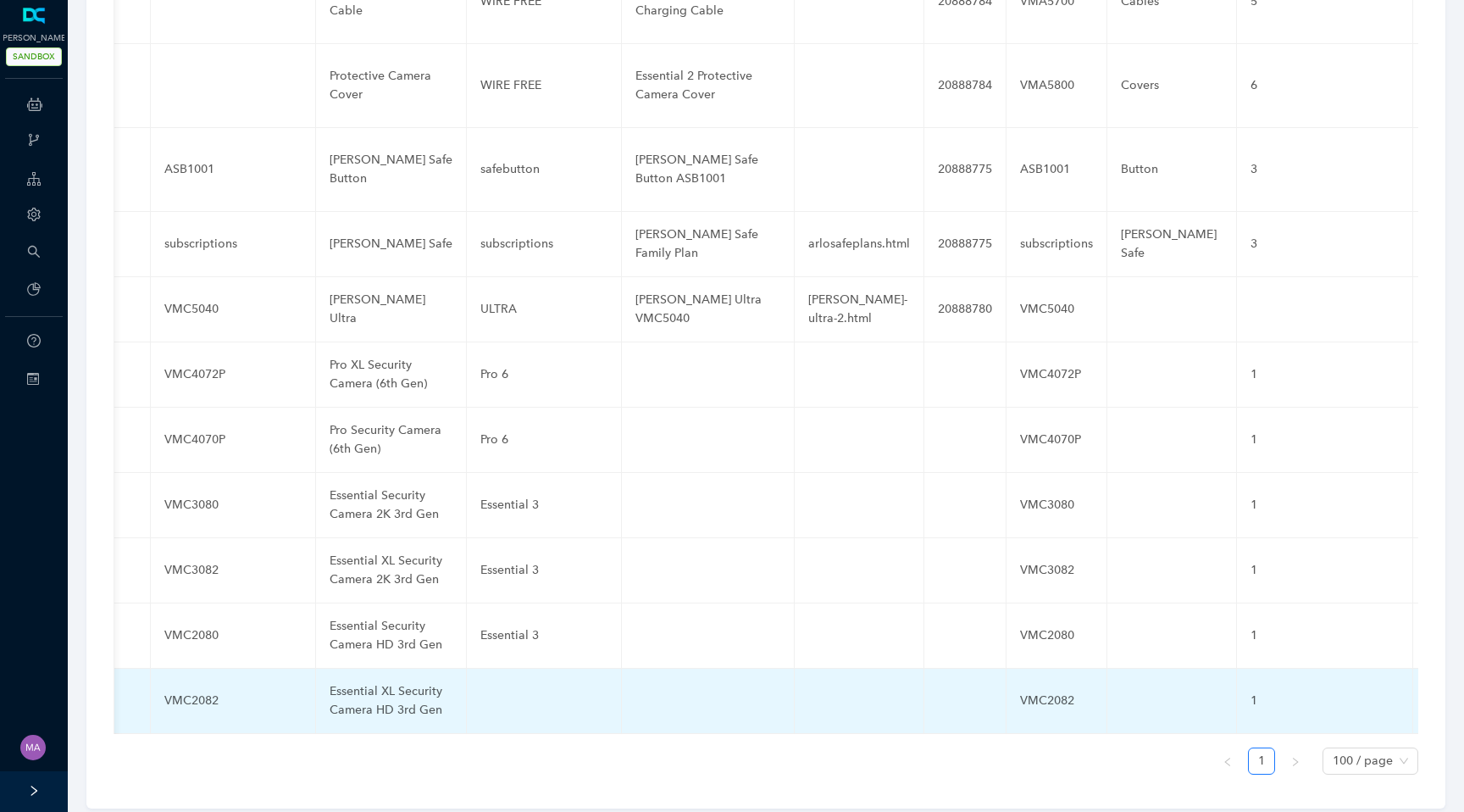
click at [494, 677] on td at bounding box center [545, 700] width 155 height 65
click at [494, 687] on input "text" at bounding box center [516, 700] width 73 height 27
paste input "Essential 3"
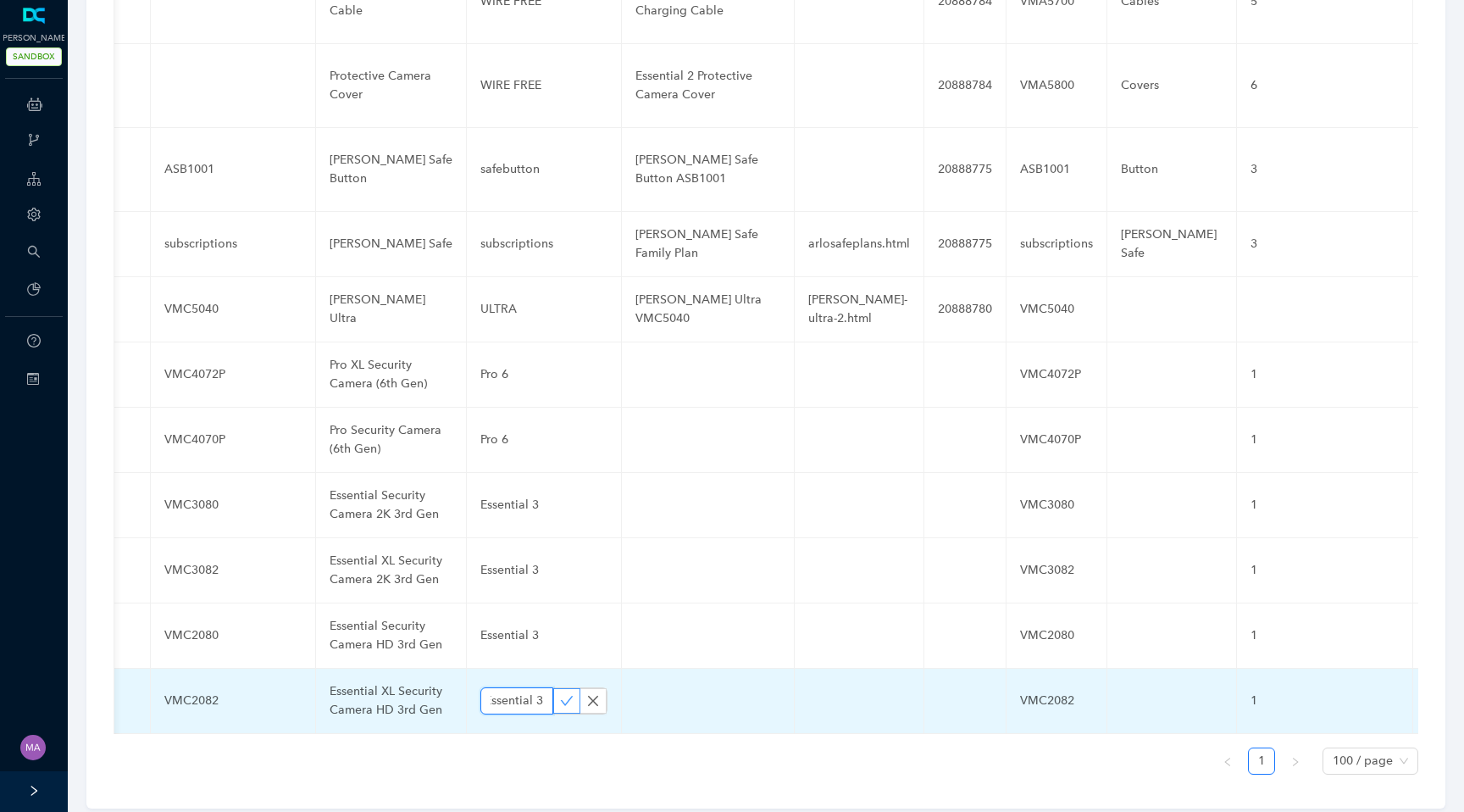
type input "Essential 3"
click at [560, 694] on icon "check" at bounding box center [567, 700] width 13 height 13
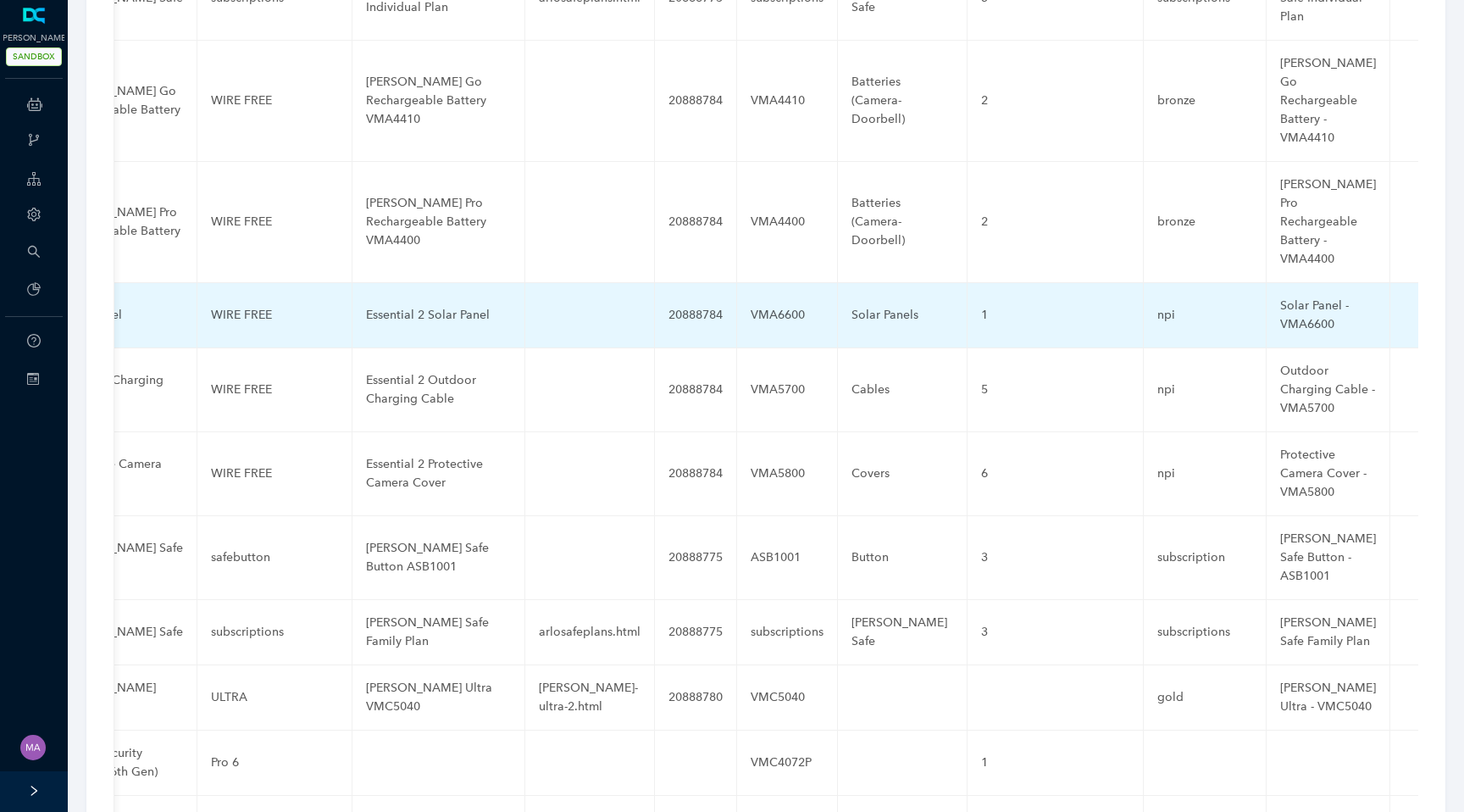
scroll to position [6374, 0]
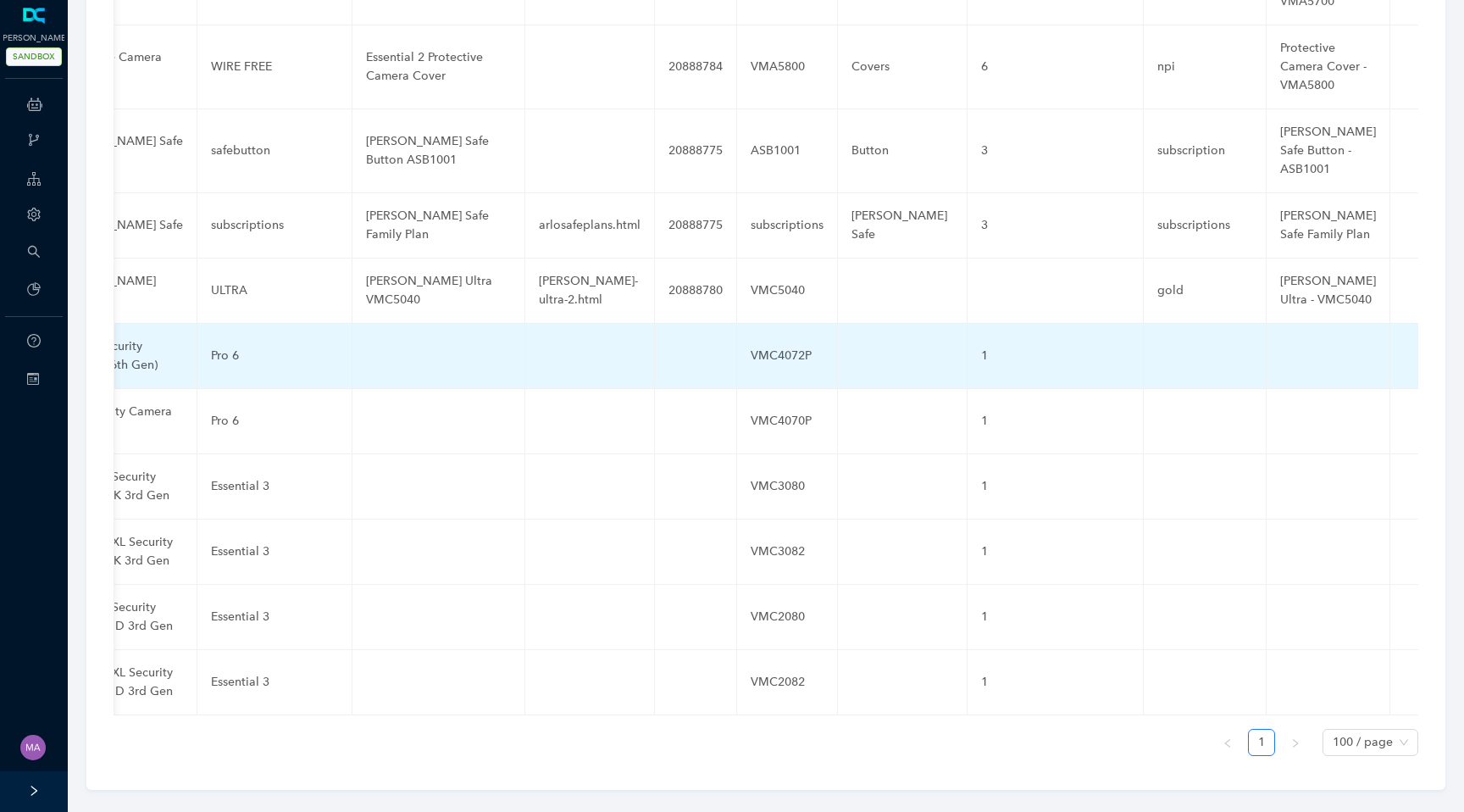
click at [396, 339] on td at bounding box center [439, 356] width 172 height 65
click at [396, 342] on input "text" at bounding box center [411, 355] width 91 height 27
paste input "Arlo Pro 6 VMC4072P"
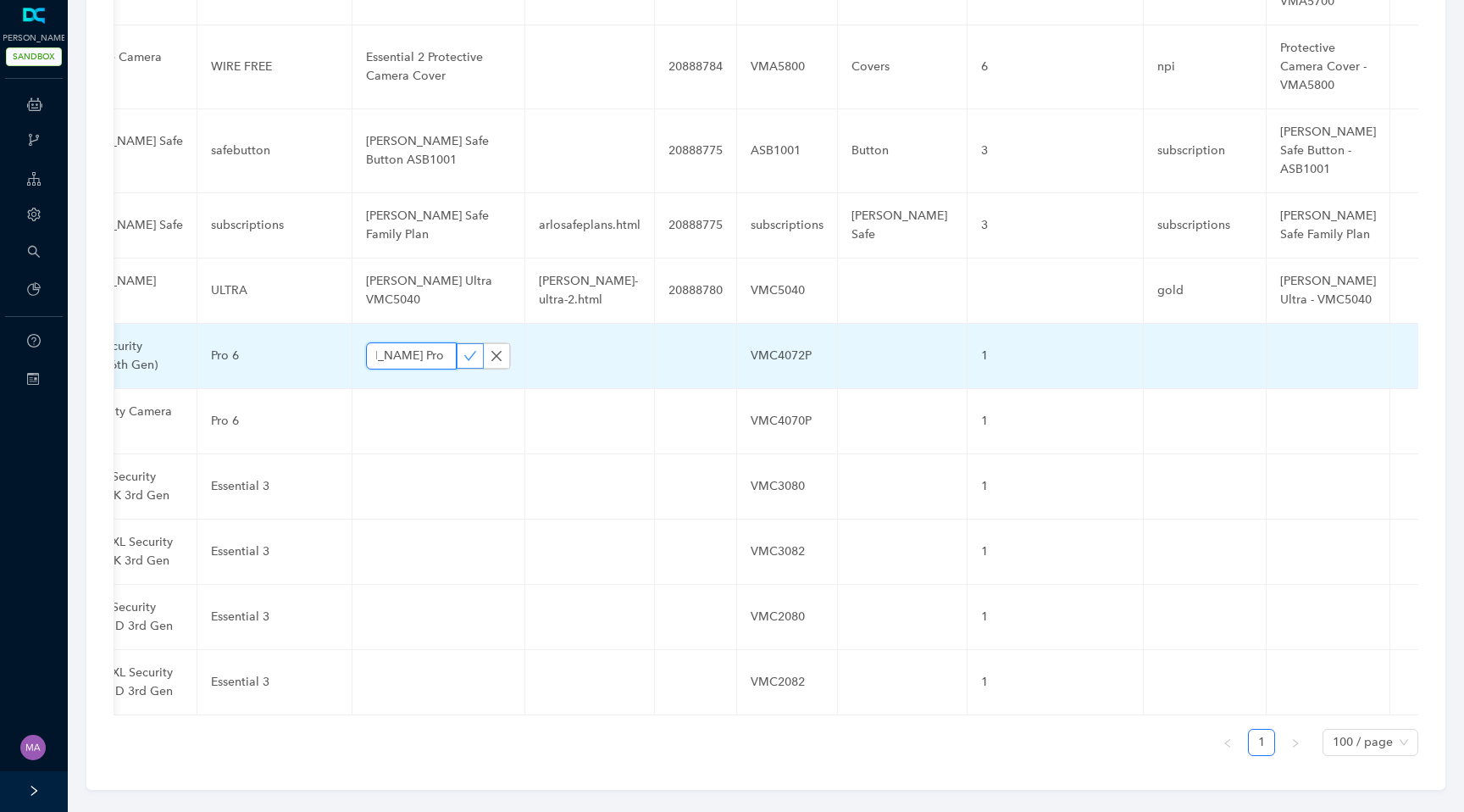
type input "Arlo Pro 6 VMC4072P"
click at [463, 349] on icon "check" at bounding box center [470, 355] width 13 height 13
click at [1285, 332] on td at bounding box center [1328, 356] width 124 height 65
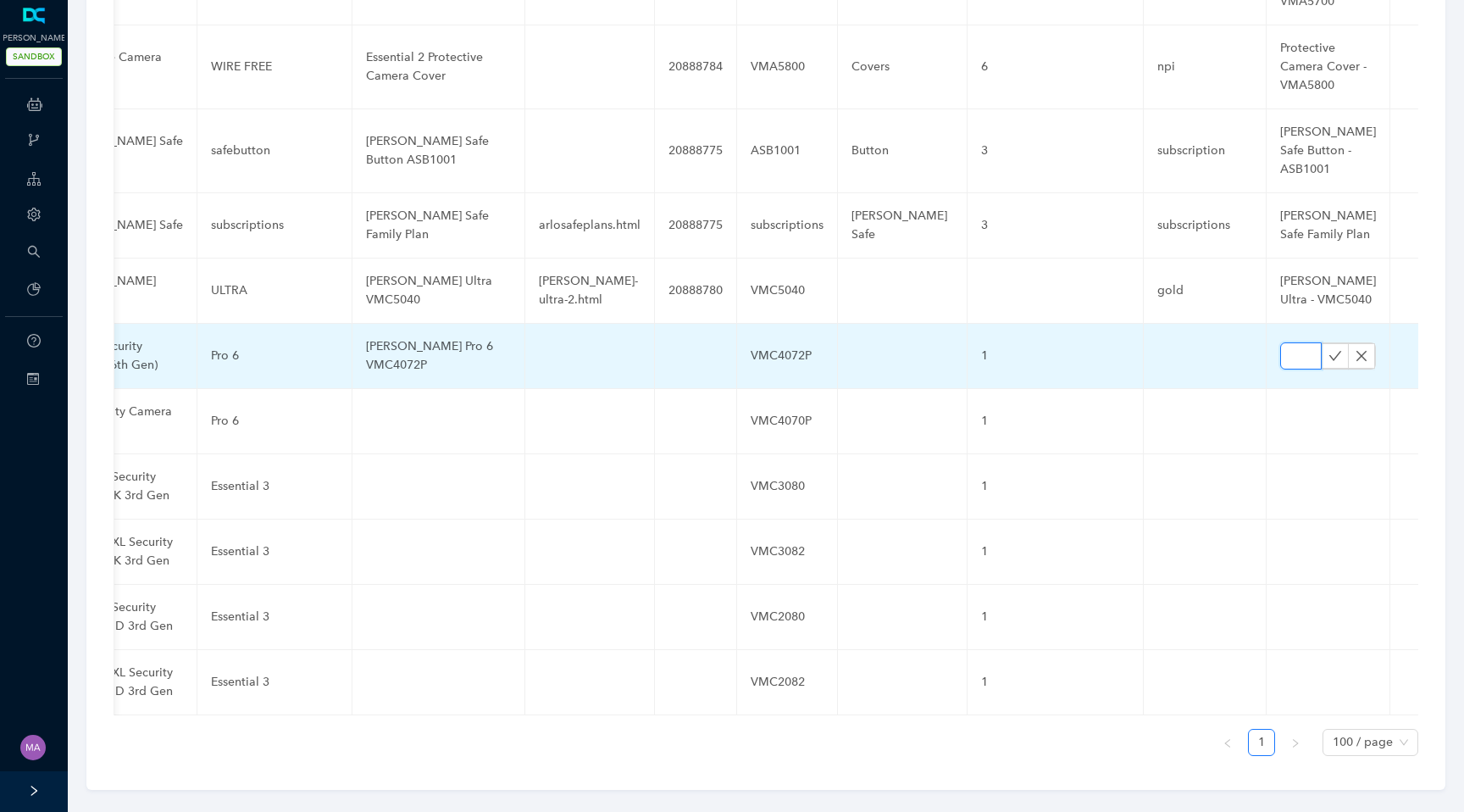
click at [1280, 342] on input "text" at bounding box center [1301, 355] width 42 height 27
paste input "Arlo Pro 6 VMC4072P"
type input "Arlo Pro 6 VMC4072P"
click at [1328, 349] on icon "check" at bounding box center [1335, 355] width 13 height 13
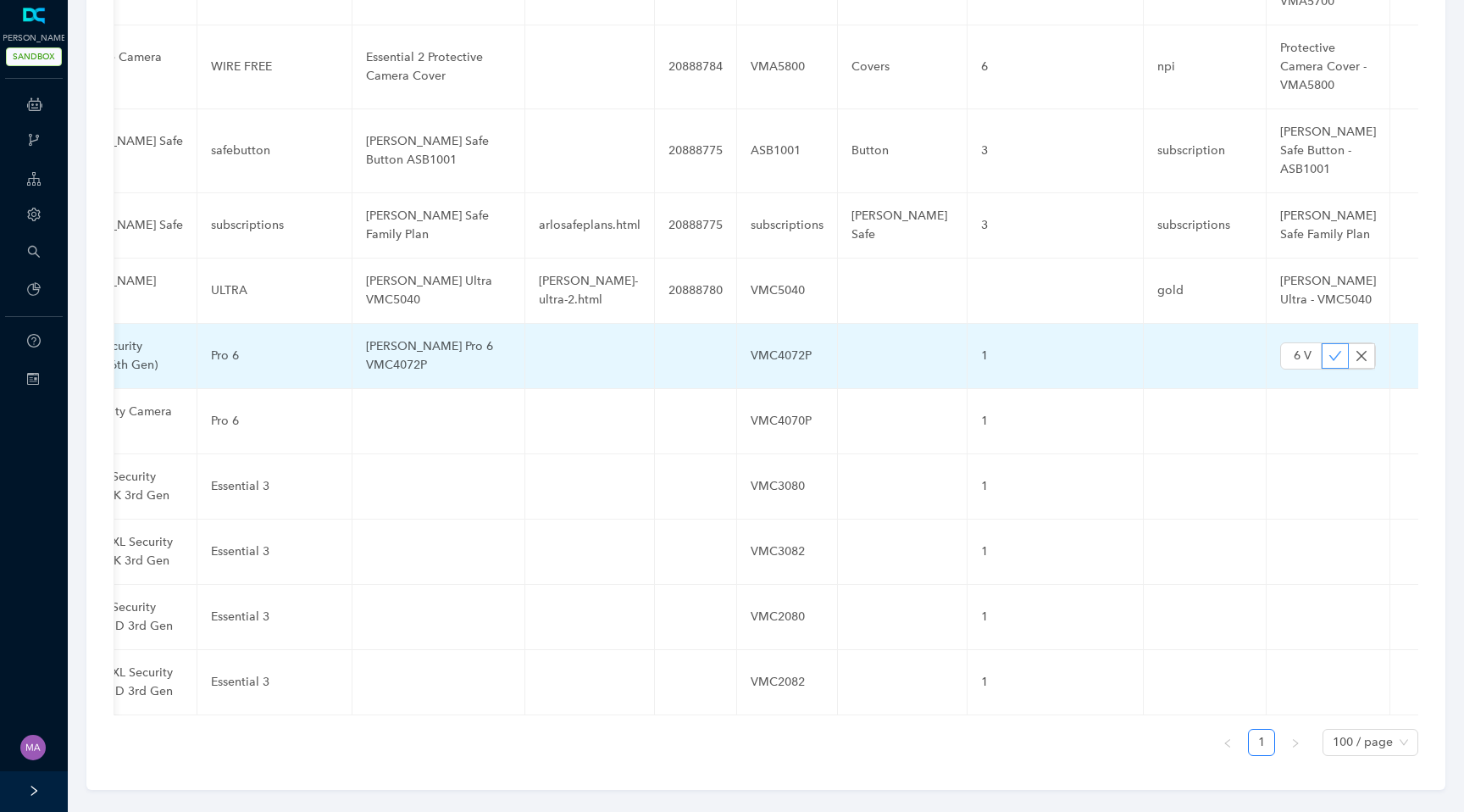
scroll to position [0, 0]
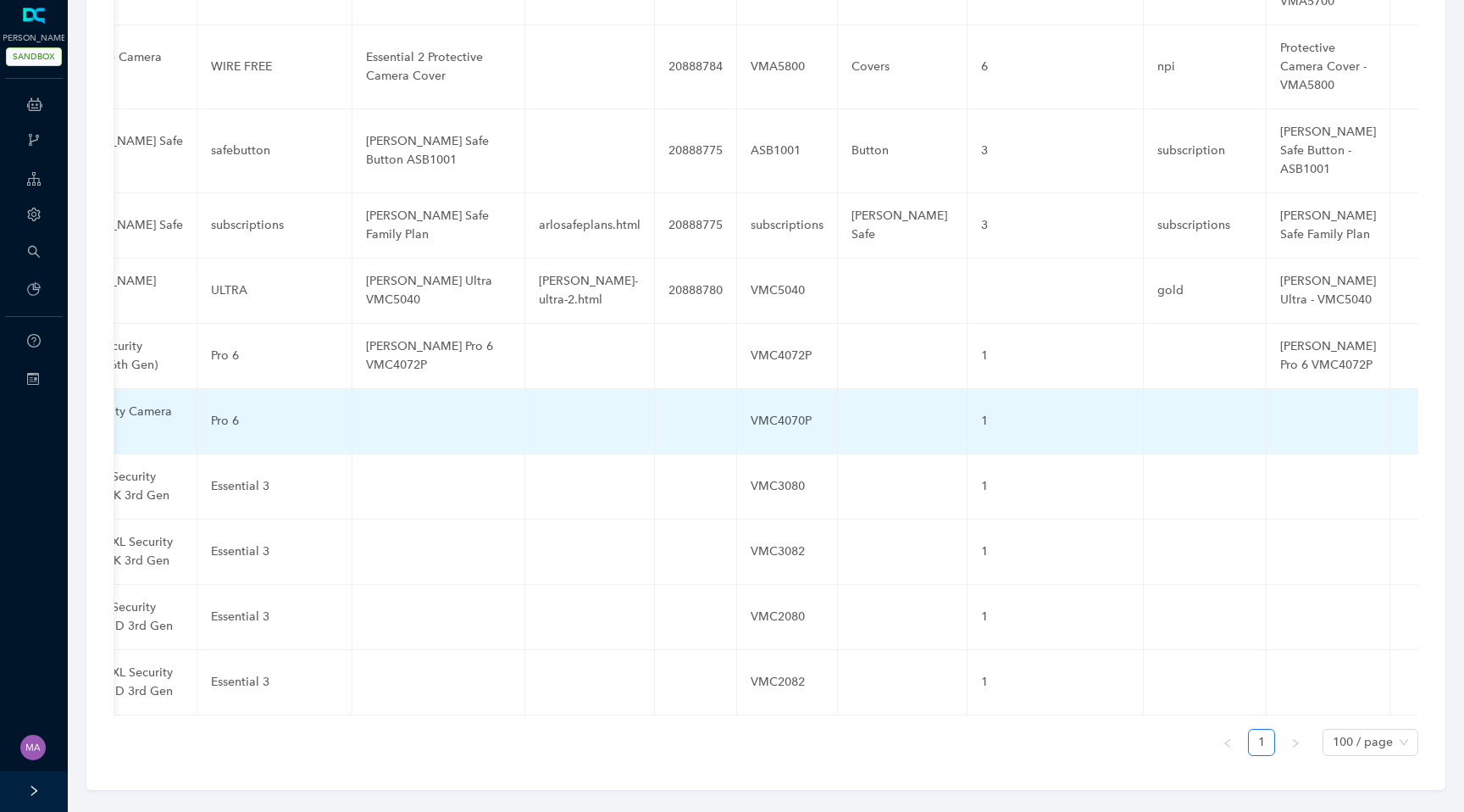
click at [407, 405] on td at bounding box center [439, 421] width 172 height 65
click at [406, 407] on input "text" at bounding box center [411, 421] width 91 height 27
paste input "Arlo Pro 6 VMC4070P"
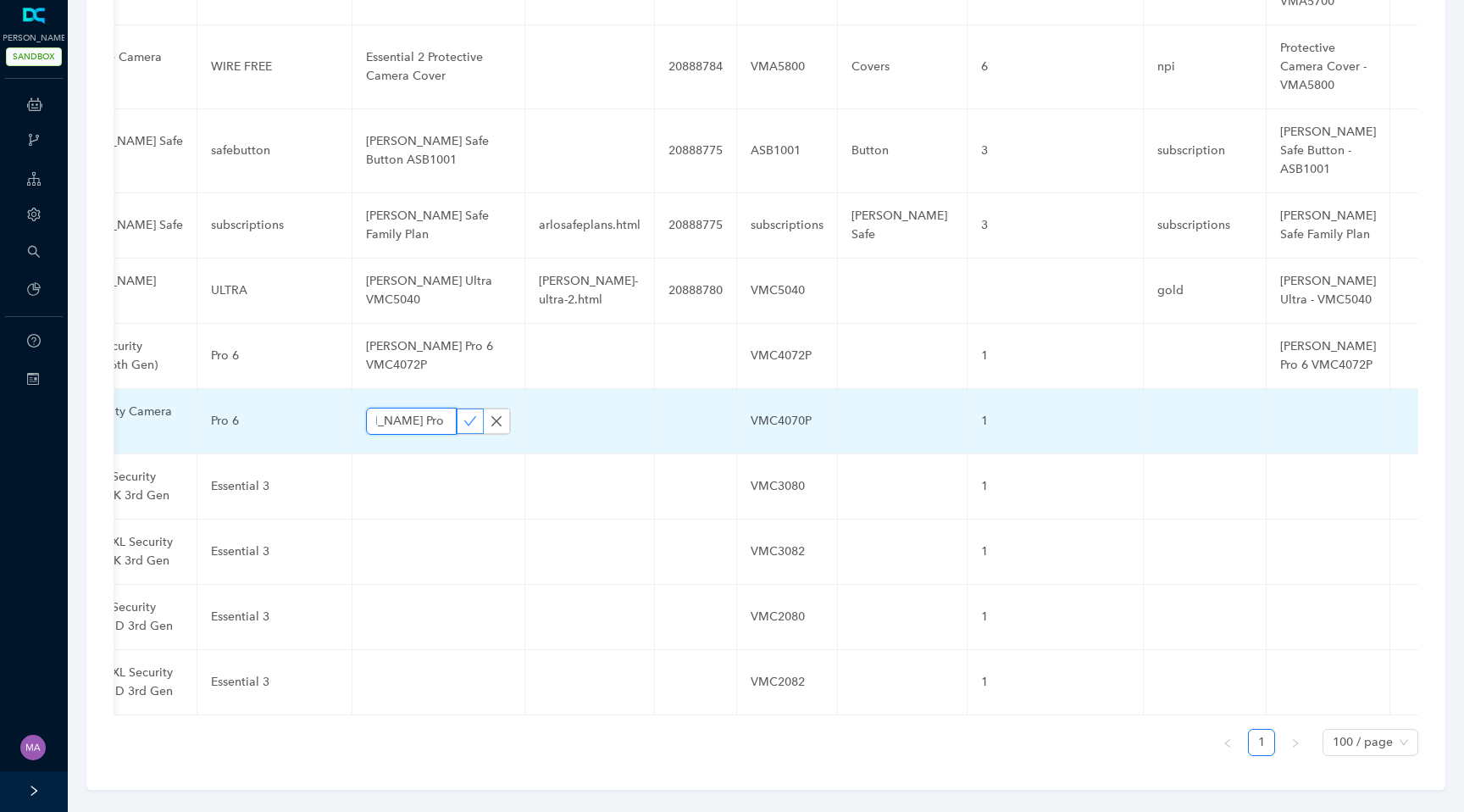
type input "Arlo Pro 6 VMC4070P"
click at [464, 416] on icon "check" at bounding box center [470, 421] width 12 height 9
click at [1282, 412] on td at bounding box center [1328, 421] width 124 height 65
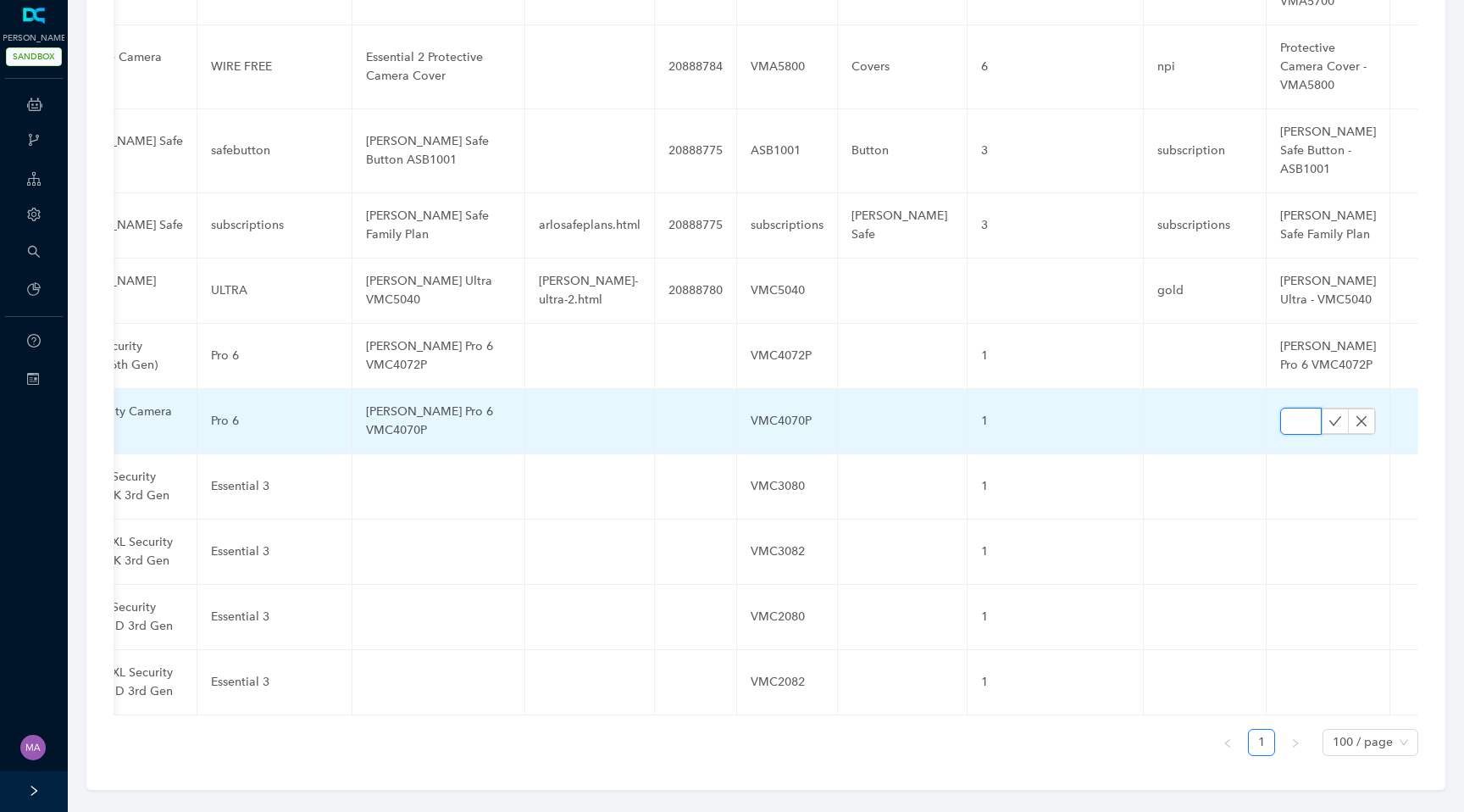
click at [1280, 407] on input "text" at bounding box center [1301, 421] width 42 height 27
paste input "Arlo Pro 6 VMC4070P"
type input "Arlo Pro 6 VMC4070P"
click at [1328, 414] on icon "check" at bounding box center [1335, 421] width 13 height 13
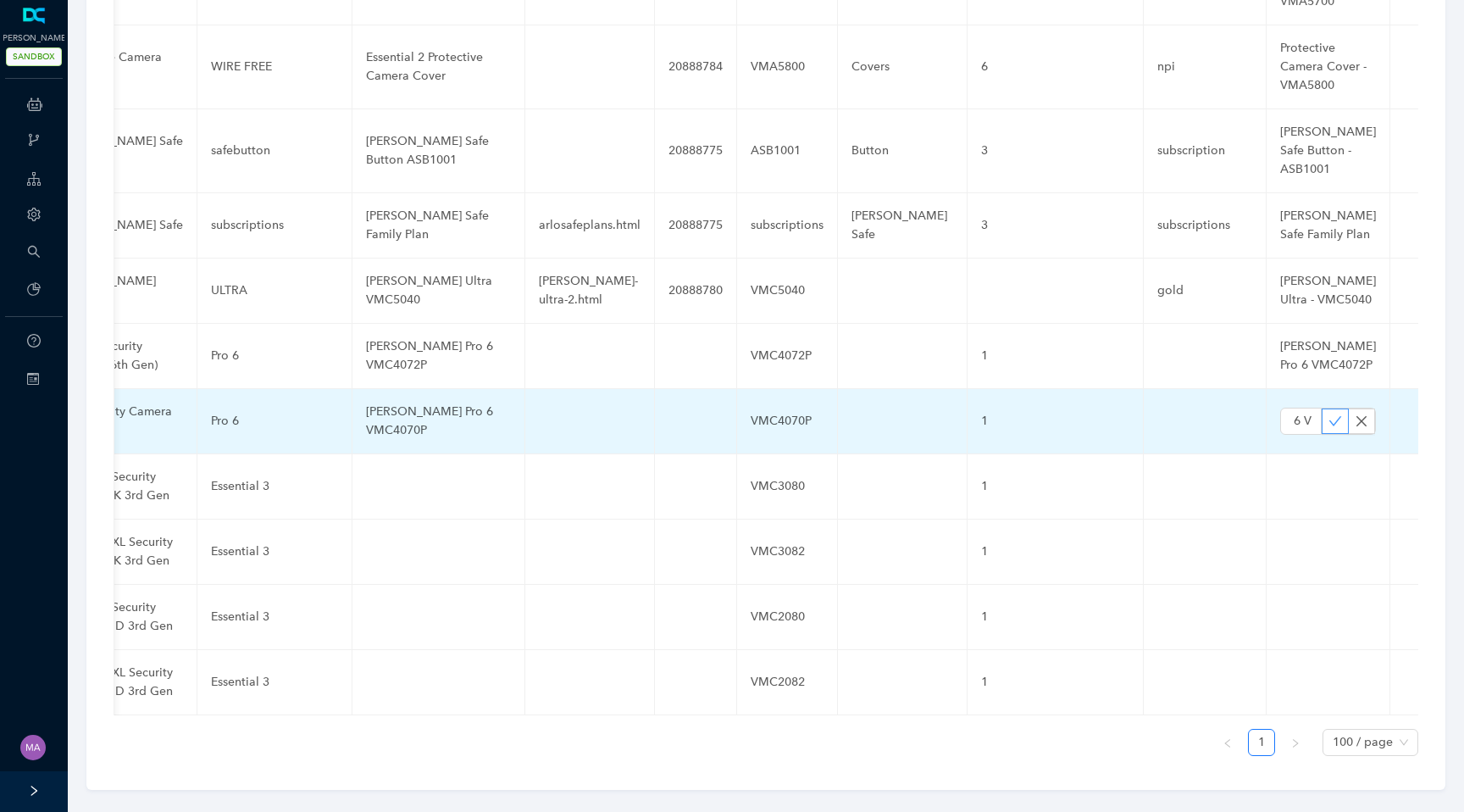
scroll to position [0, 0]
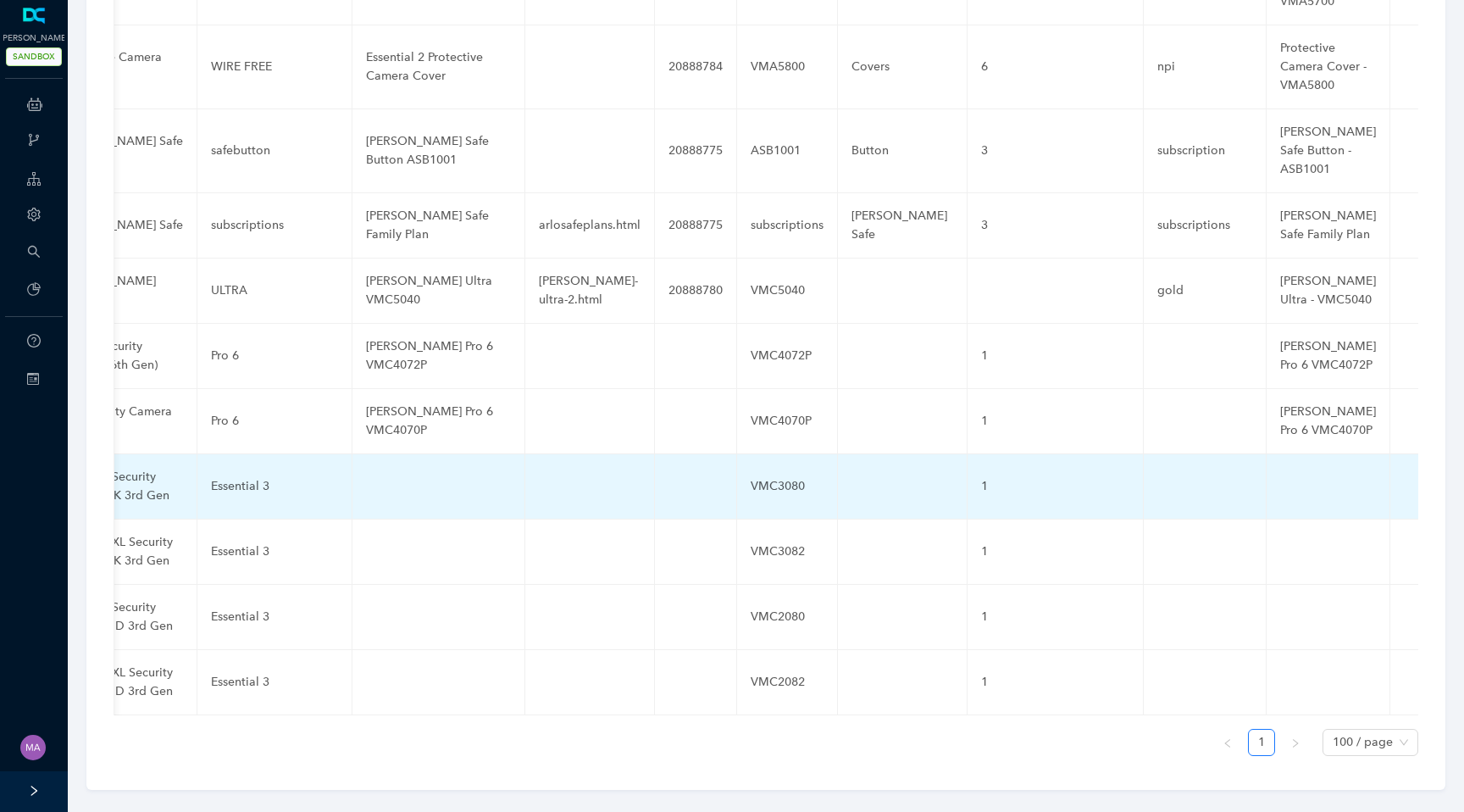
click at [409, 460] on td at bounding box center [439, 486] width 172 height 65
click at [406, 473] on input "text" at bounding box center [411, 486] width 91 height 27
paste input "Essential 3 VMC3080"
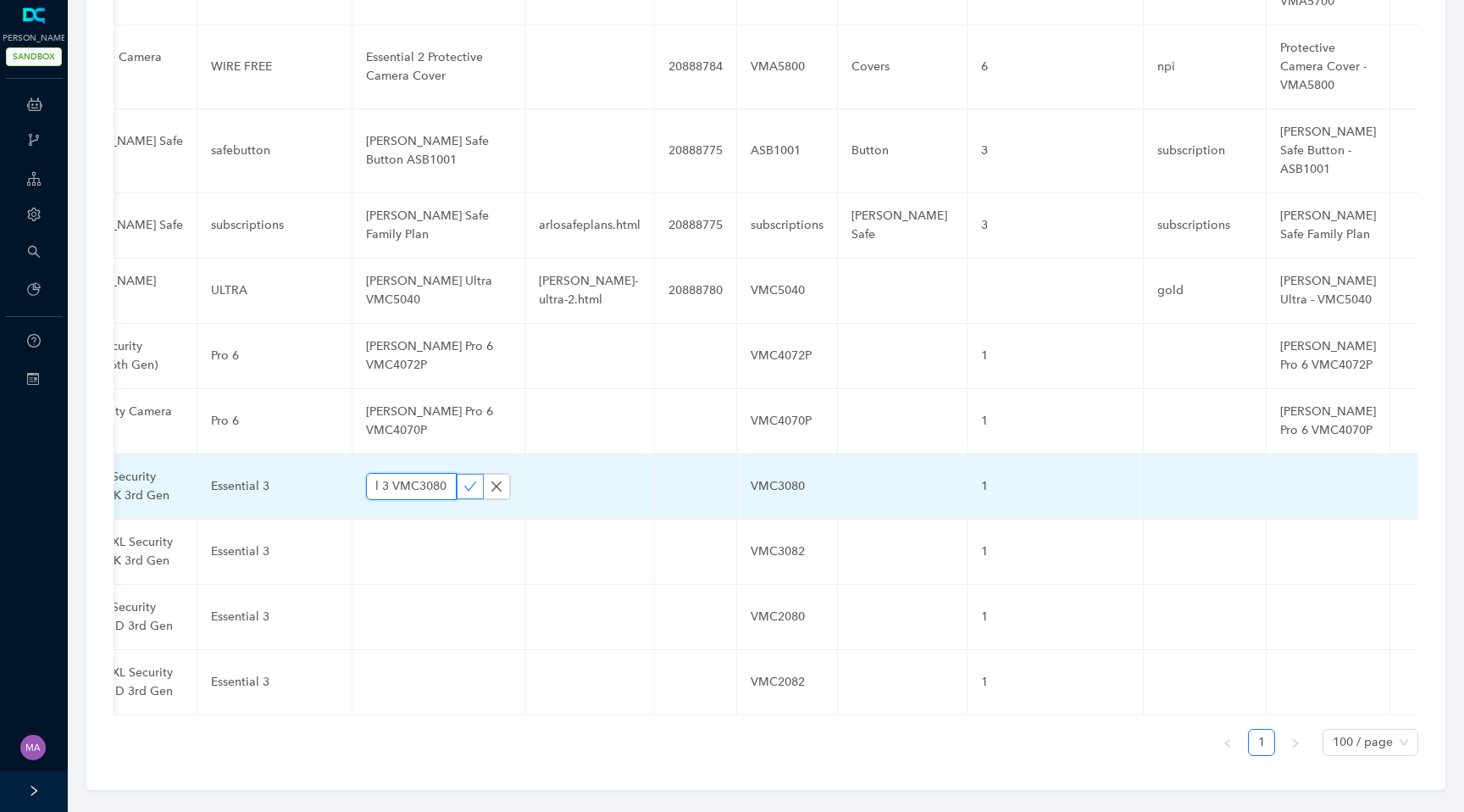
type input "Essential 3 VMC3080"
click at [464, 481] on icon "check" at bounding box center [470, 486] width 12 height 9
click at [1301, 468] on td at bounding box center [1328, 486] width 124 height 65
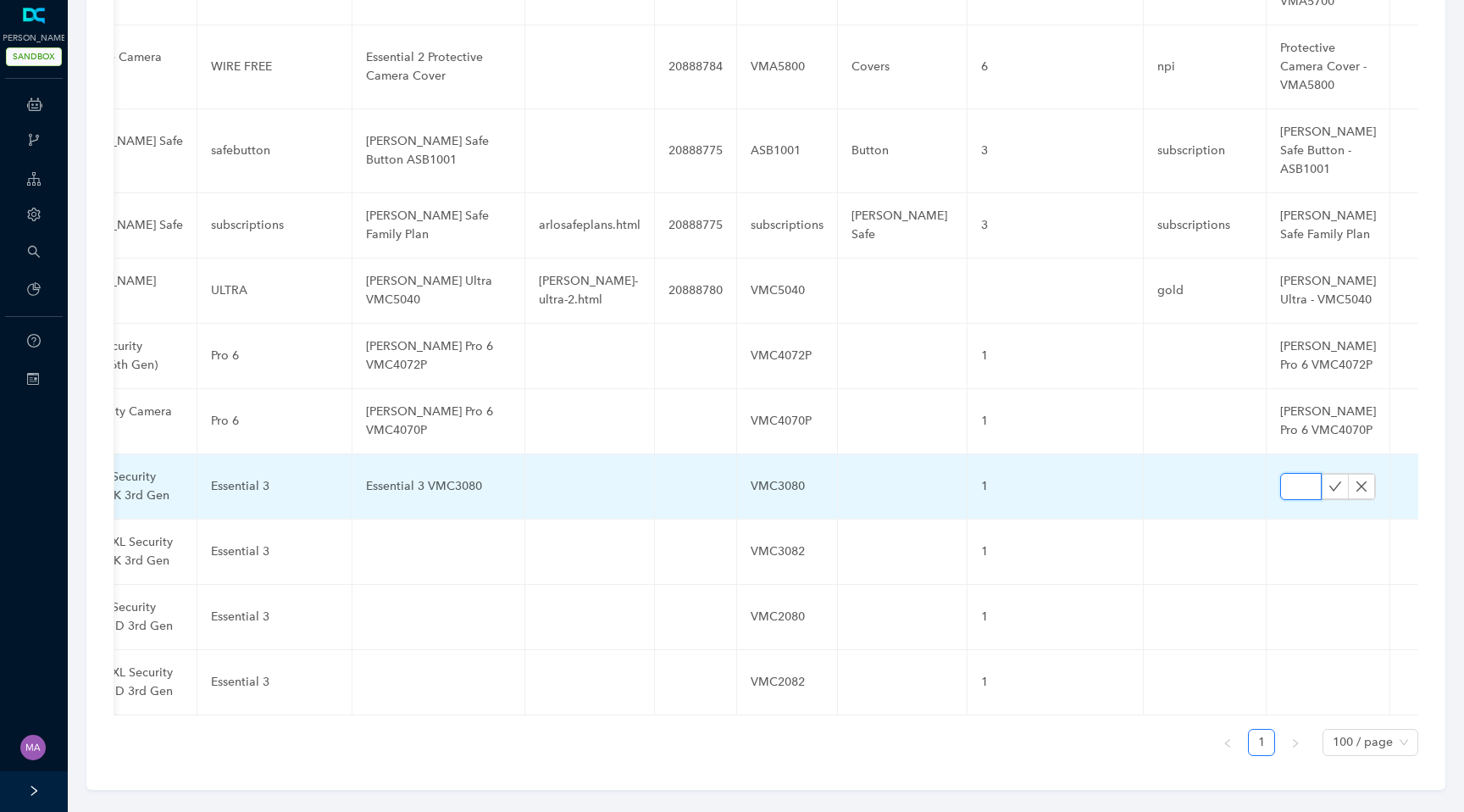
click at [1280, 473] on input "text" at bounding box center [1301, 486] width 42 height 27
paste input "Essential 3 VMC3080"
type input "Essential 3 VMC3080"
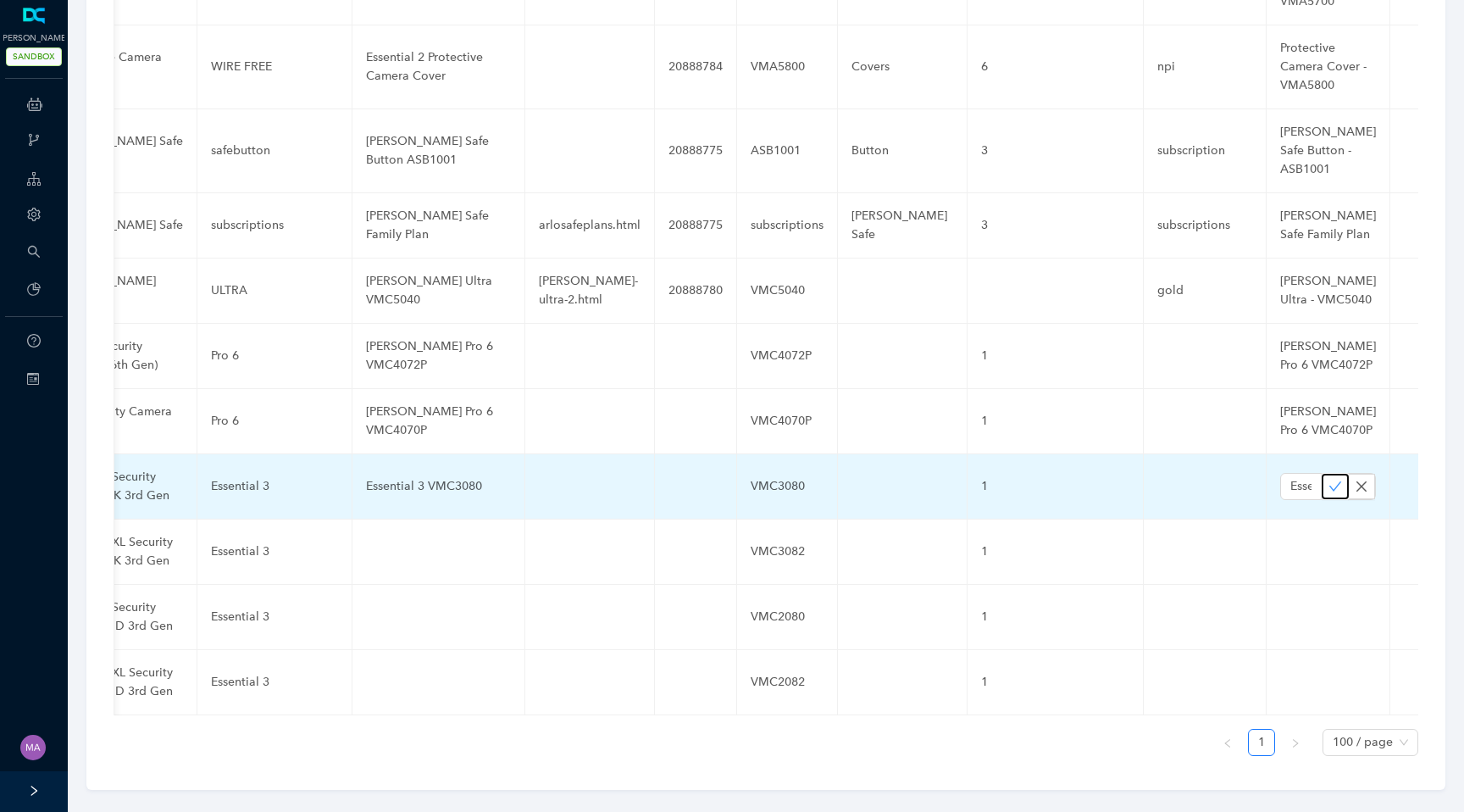
click at [1328, 479] on icon "check" at bounding box center [1335, 486] width 13 height 13
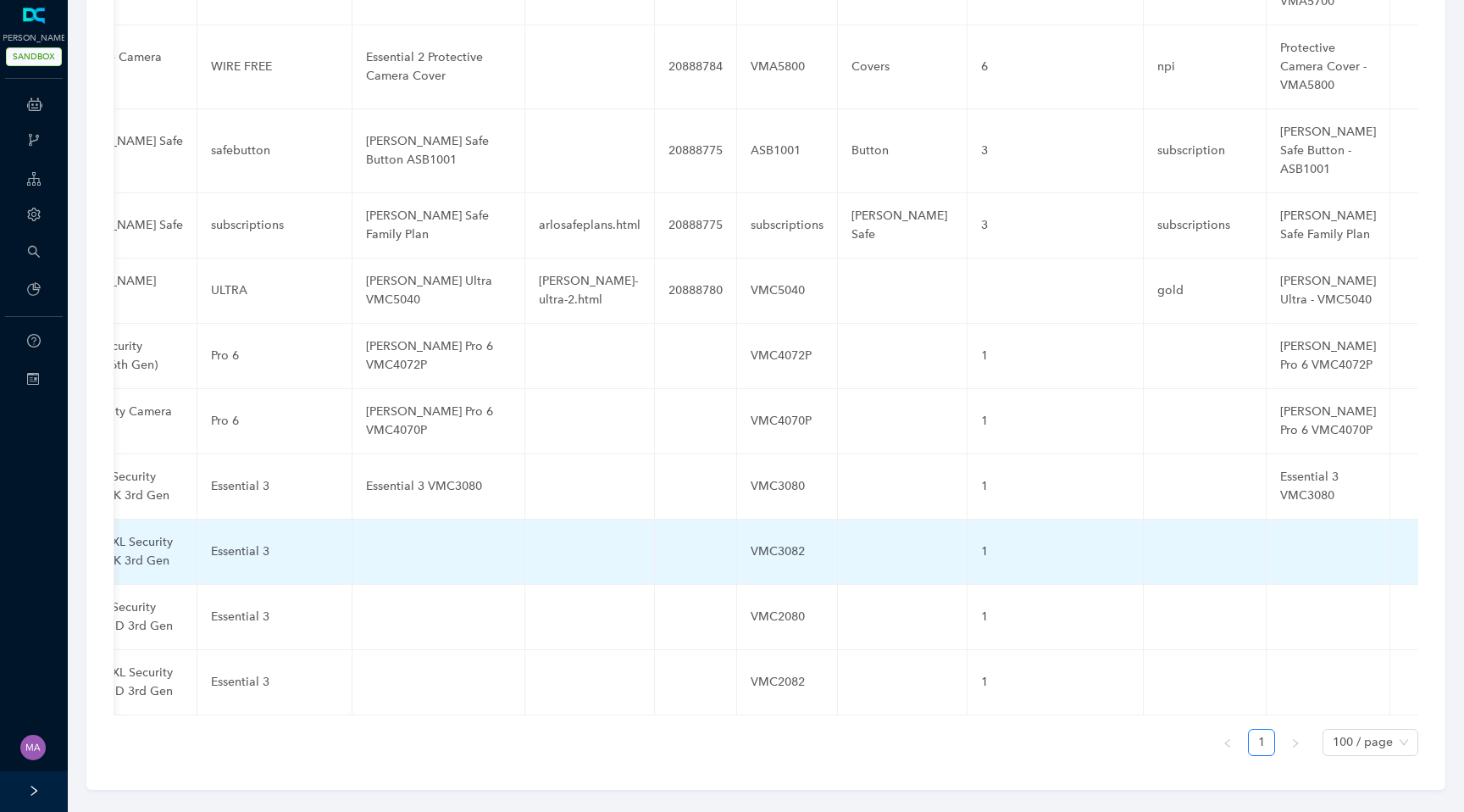
click at [399, 532] on td at bounding box center [439, 551] width 172 height 65
click at [403, 538] on input "text" at bounding box center [411, 551] width 91 height 27
paste input "Essential 3 VMC3082"
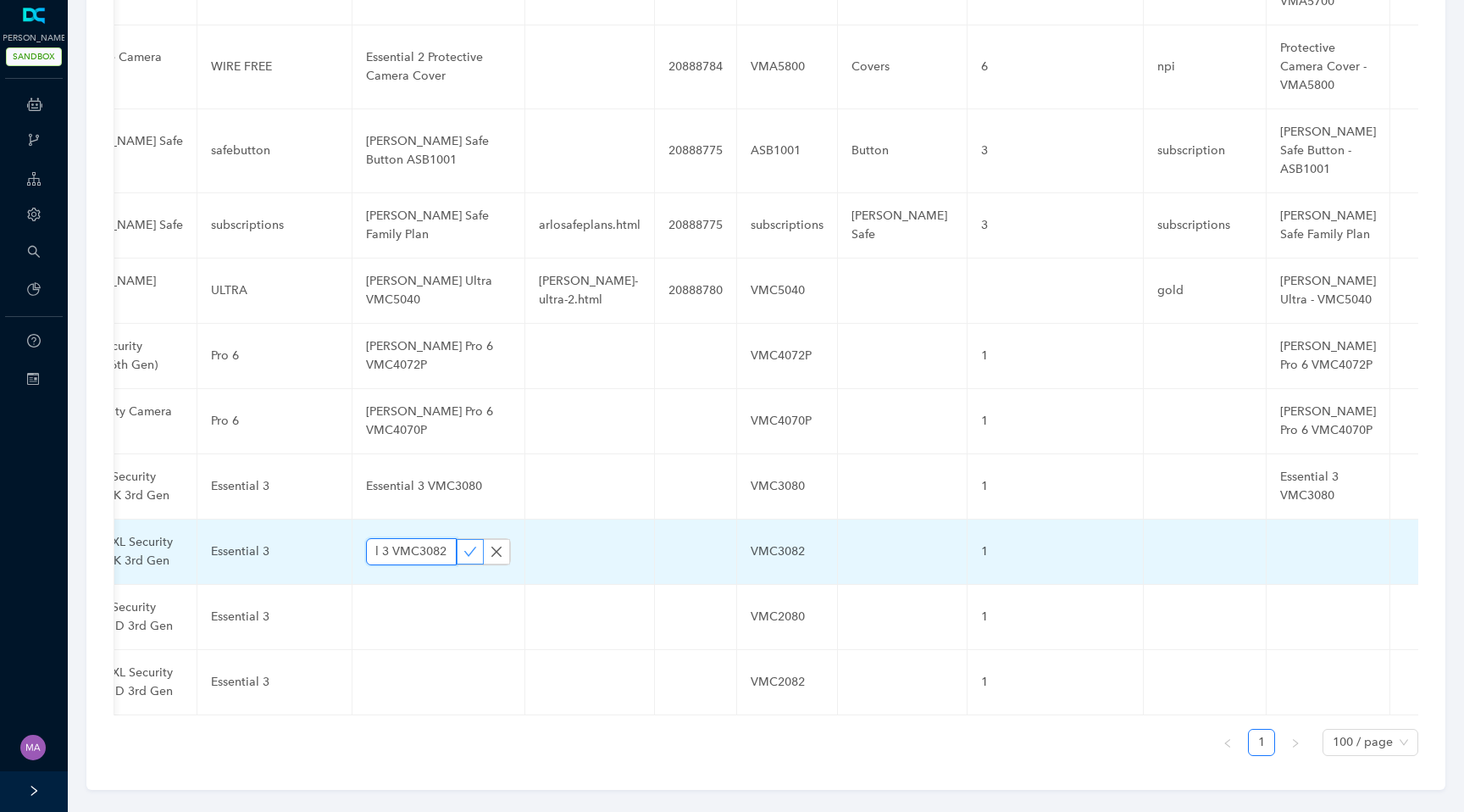
type input "Essential 3 VMC3082"
click at [464, 547] on icon "check" at bounding box center [470, 551] width 12 height 9
click at [1277, 532] on td at bounding box center [1328, 551] width 124 height 65
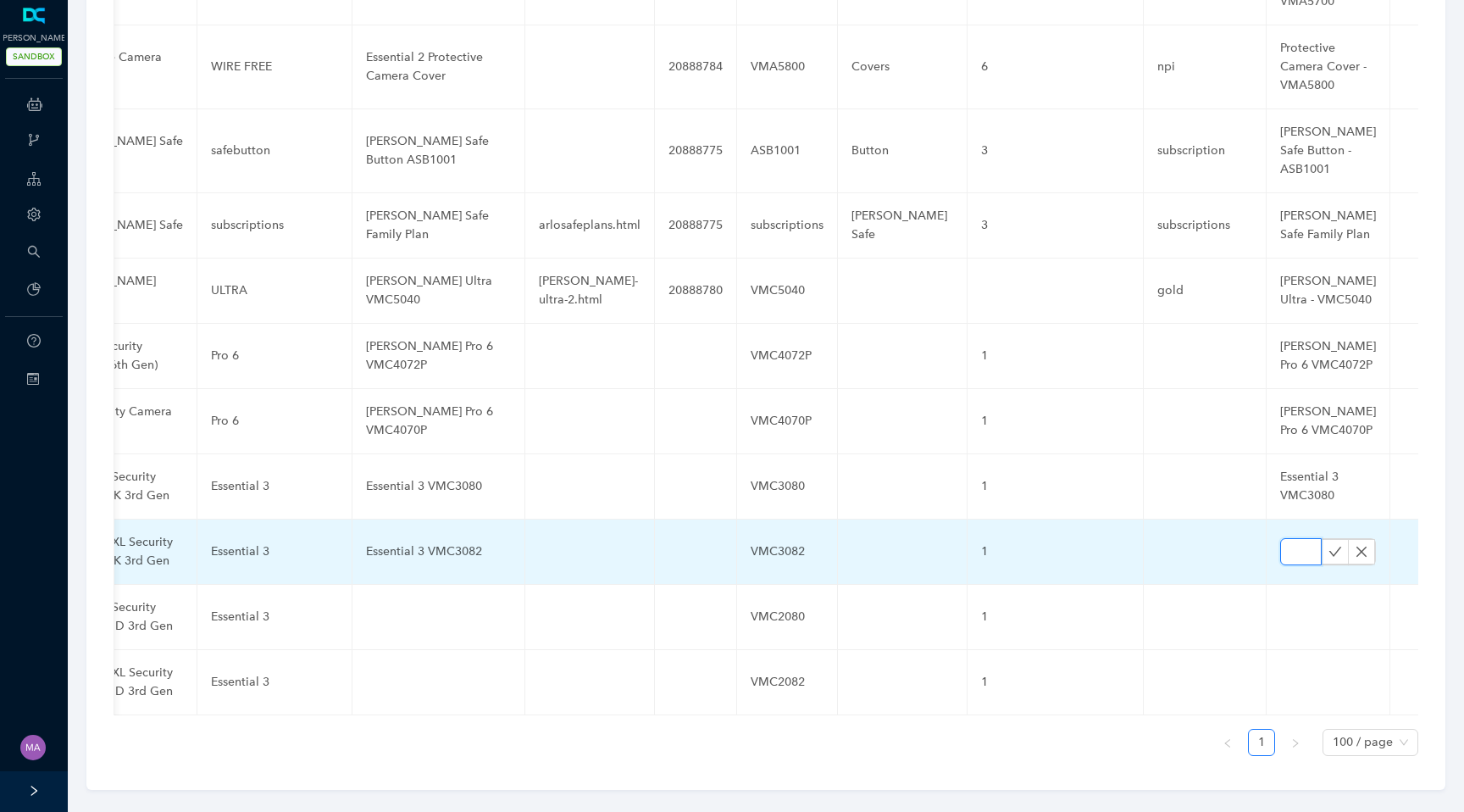
click at [1280, 538] on input "text" at bounding box center [1301, 551] width 42 height 27
paste input "Essential 3 VMC3082"
type input "Essential 3 VMC3082"
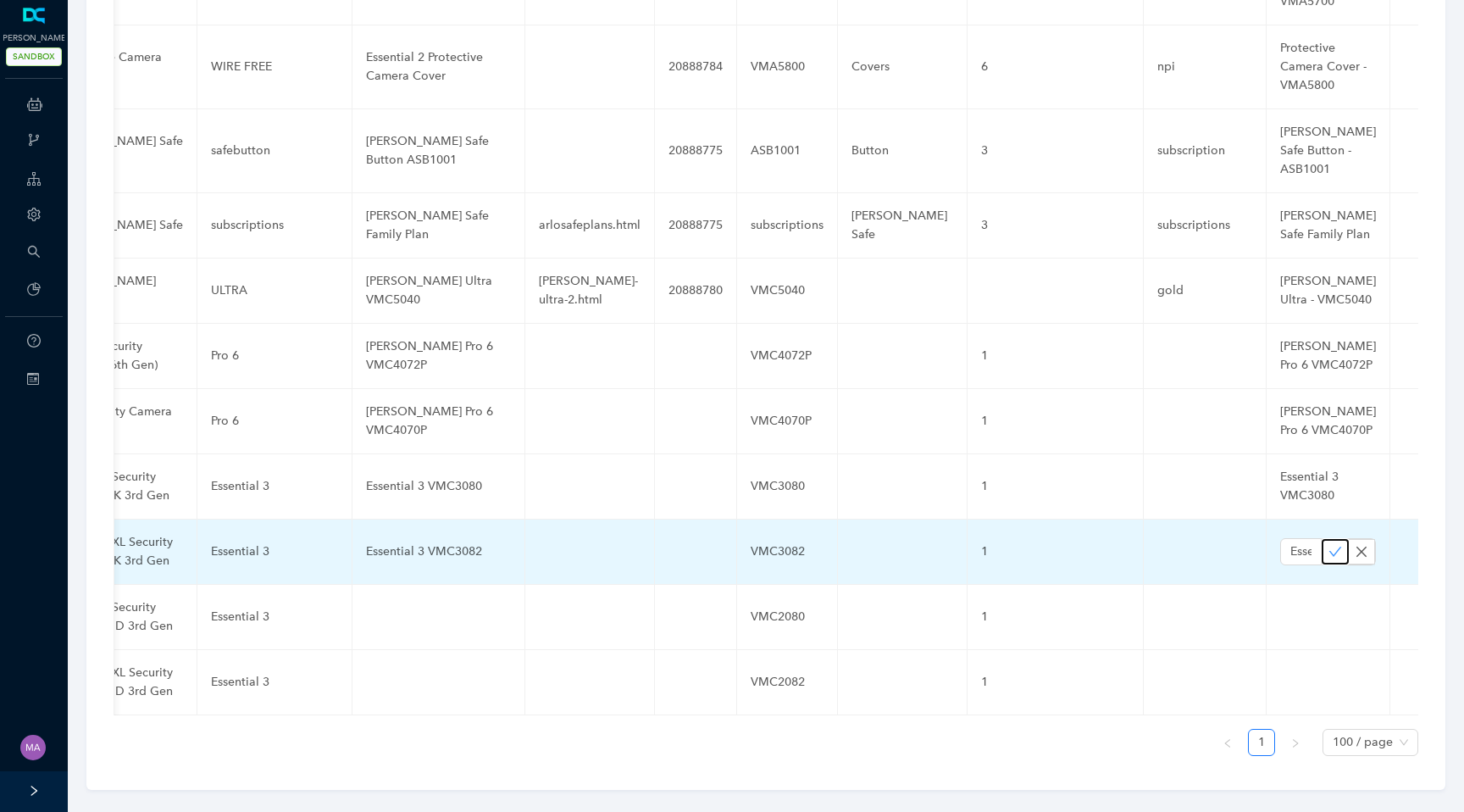
click at [1328, 545] on icon "check" at bounding box center [1335, 551] width 13 height 13
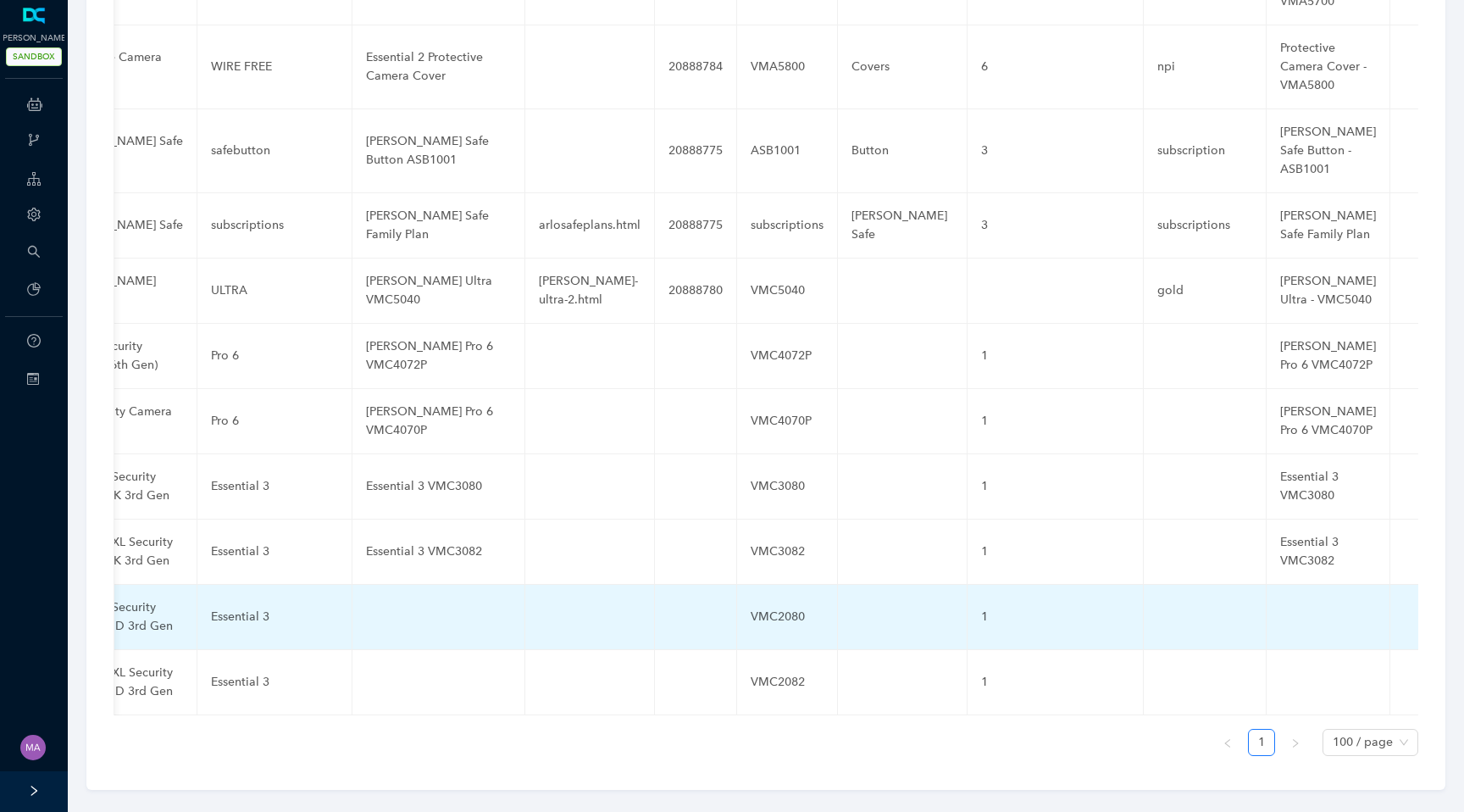
click at [397, 595] on td at bounding box center [439, 617] width 172 height 65
click at [390, 604] on input "text" at bounding box center [411, 617] width 91 height 27
paste input "Essential 3 VMC2080"
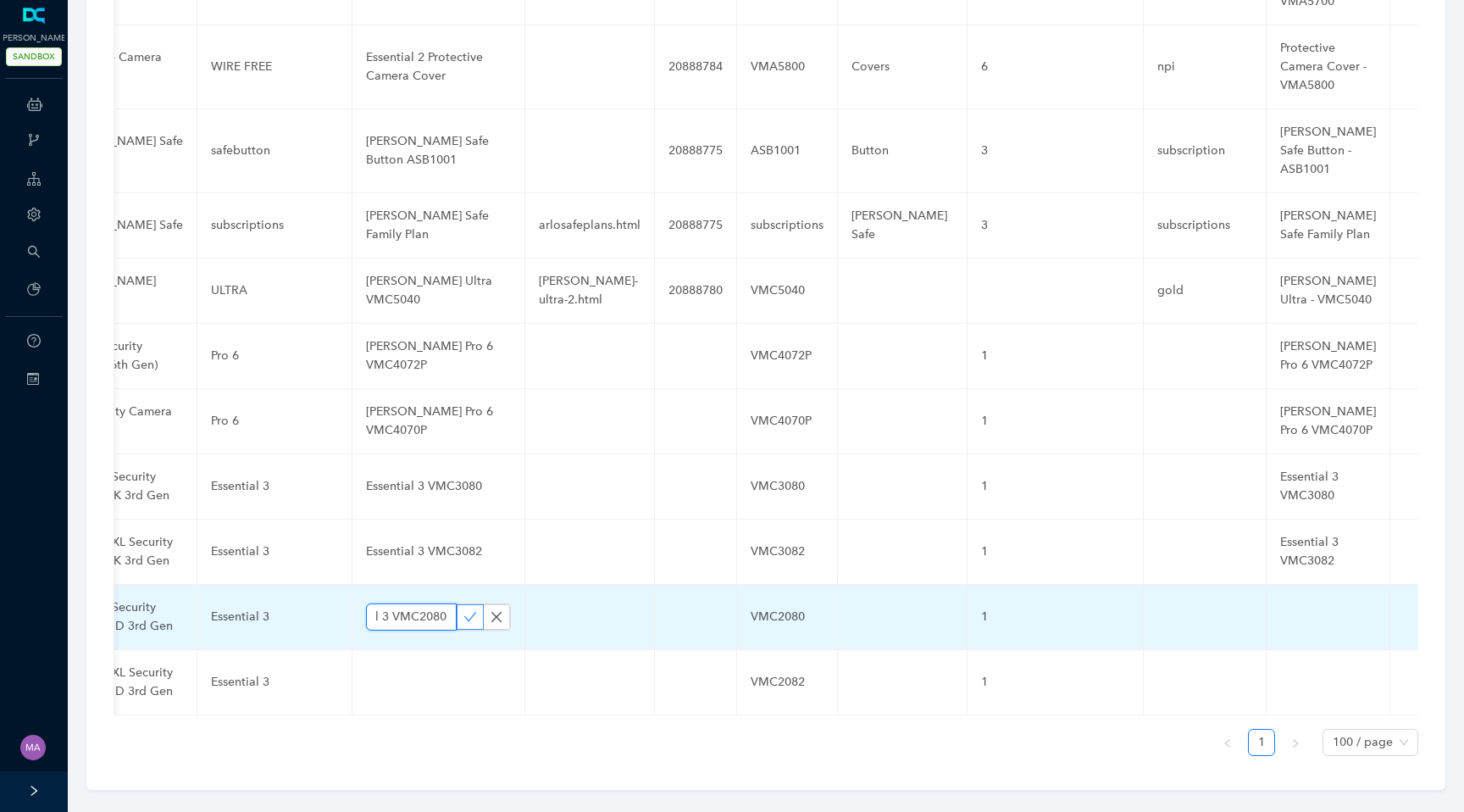
type input "Essential 3 VMC2080"
click at [463, 610] on icon "check" at bounding box center [470, 617] width 13 height 13
click at [1278, 600] on td at bounding box center [1328, 617] width 124 height 65
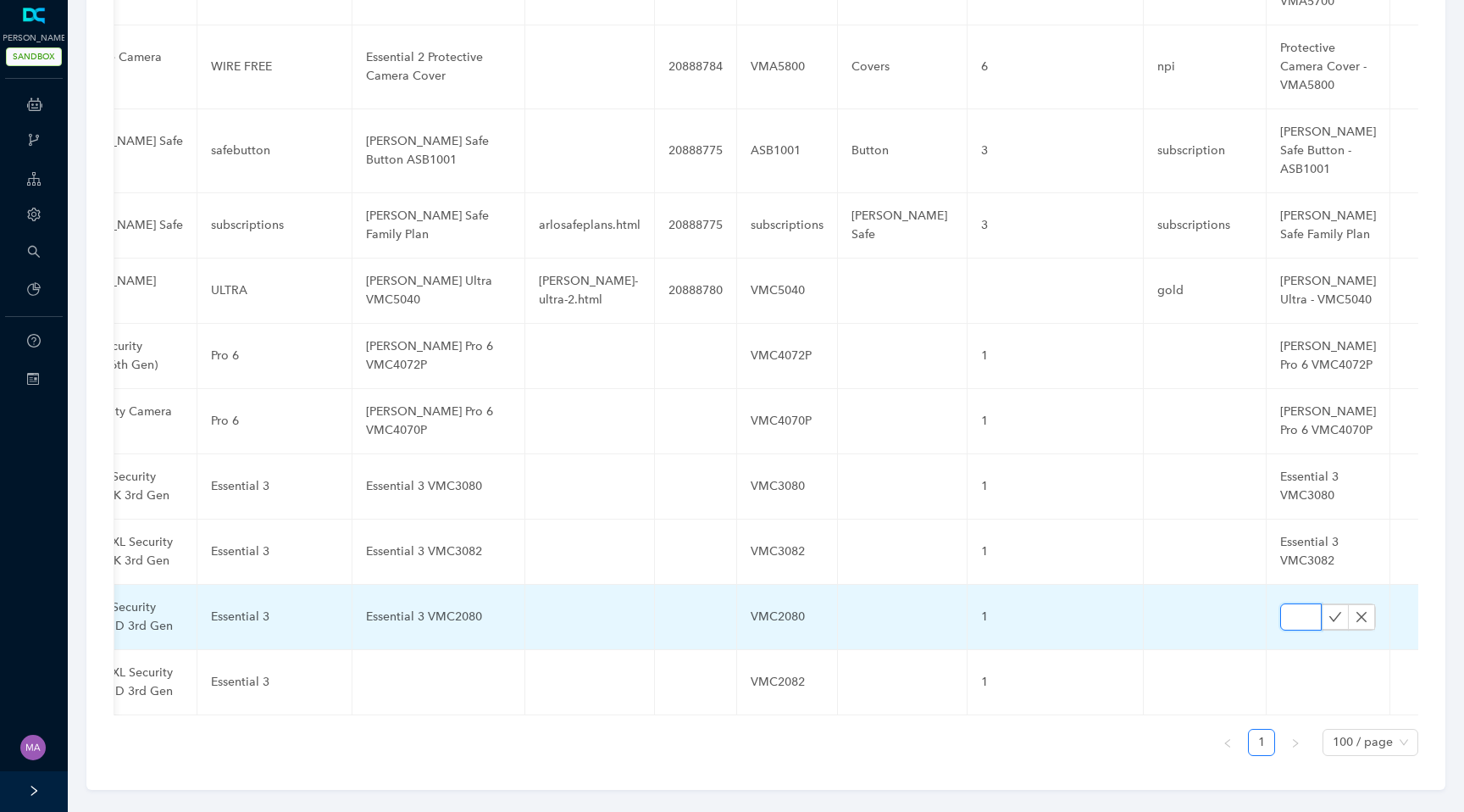
click at [1280, 604] on input "text" at bounding box center [1301, 617] width 42 height 27
paste input "Essential 3 VMC2080"
type input "Essential 3 VMC2080"
click at [1328, 610] on icon "check" at bounding box center [1335, 617] width 13 height 13
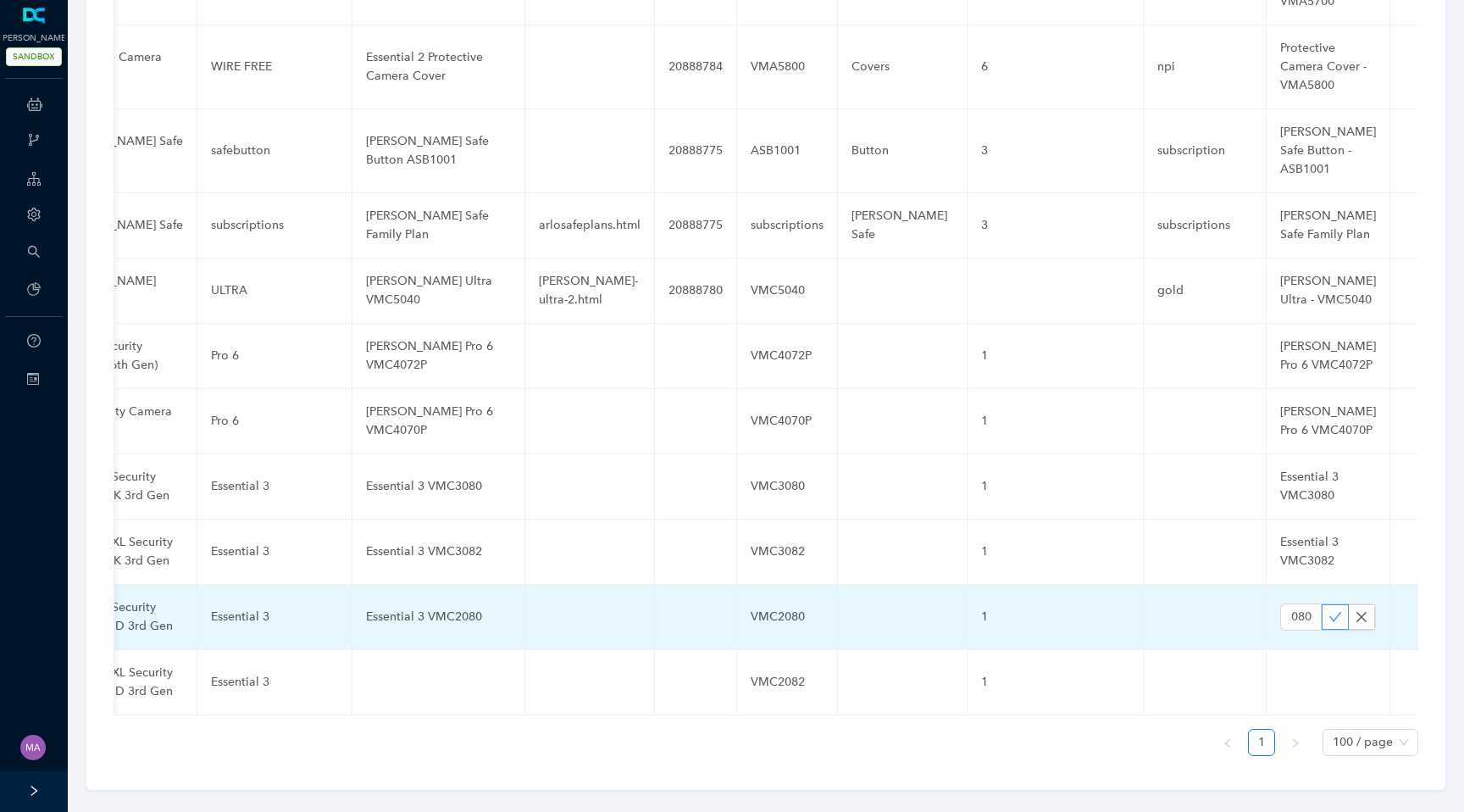
scroll to position [0, 0]
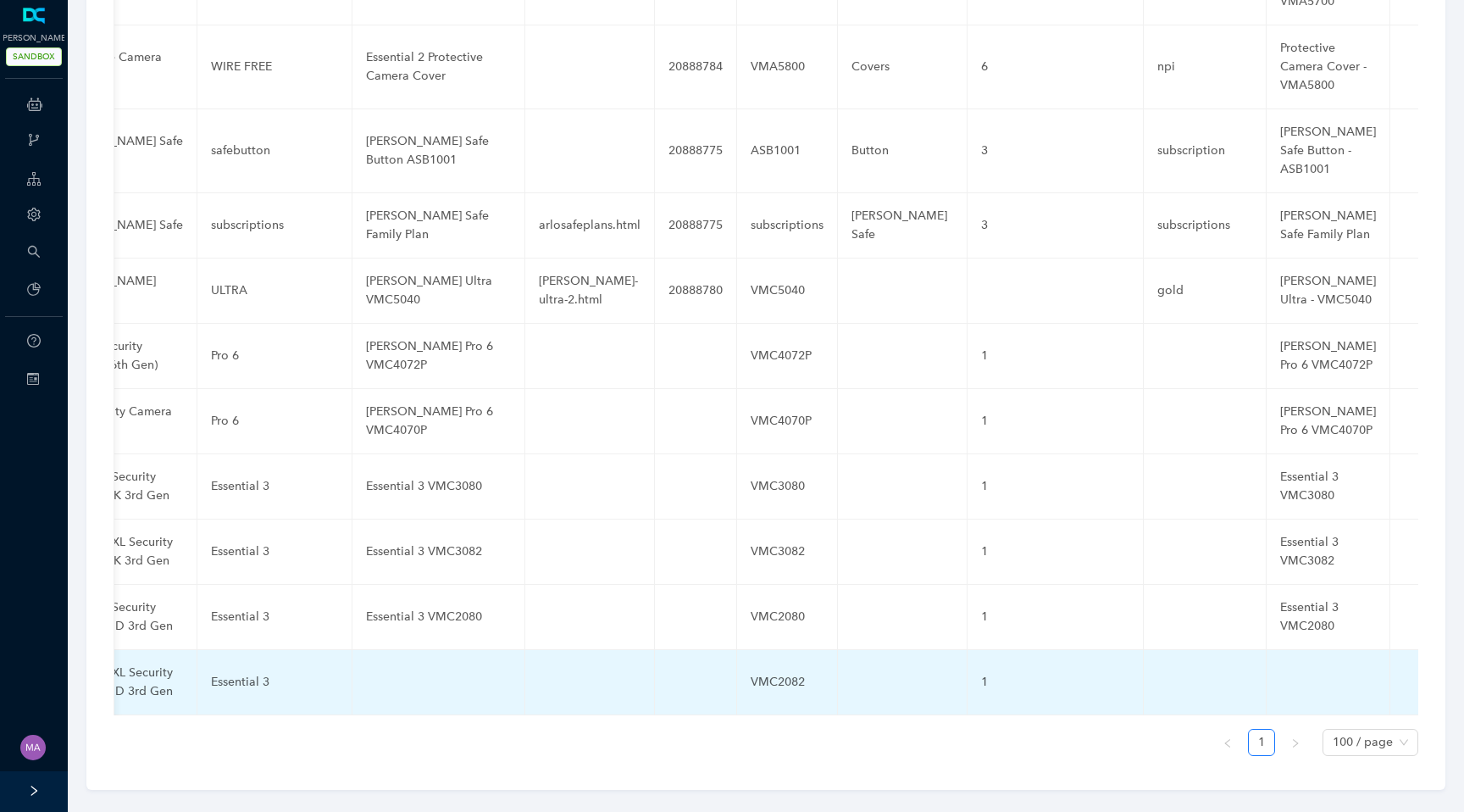
click at [397, 660] on td at bounding box center [439, 682] width 172 height 65
click at [397, 668] on input "text" at bounding box center [411, 681] width 91 height 27
paste input "Essential 3 VMC2082"
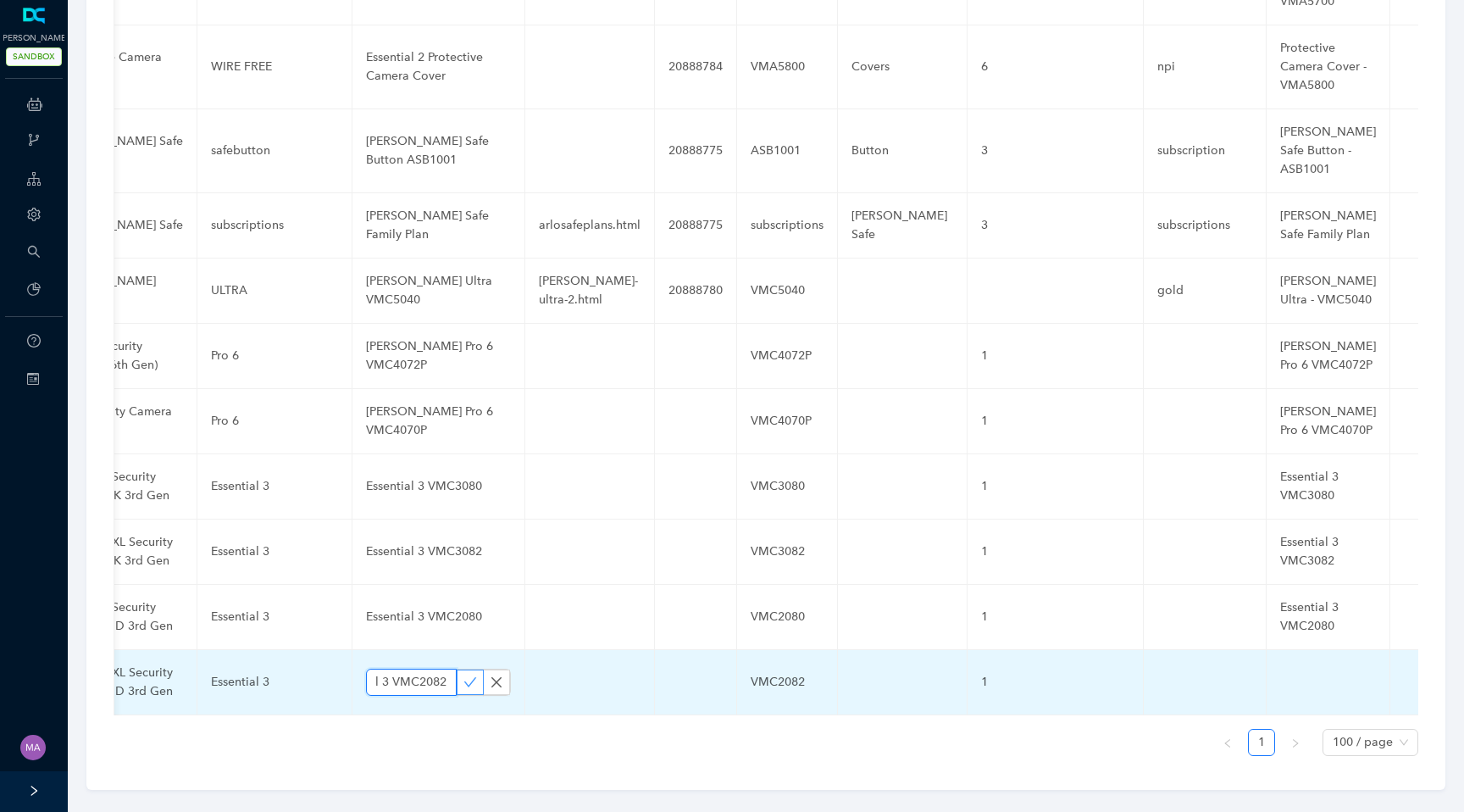
type input "Essential 3 VMC2082"
click at [463, 676] on icon "check" at bounding box center [470, 682] width 13 height 13
click at [1292, 664] on td at bounding box center [1328, 682] width 124 height 65
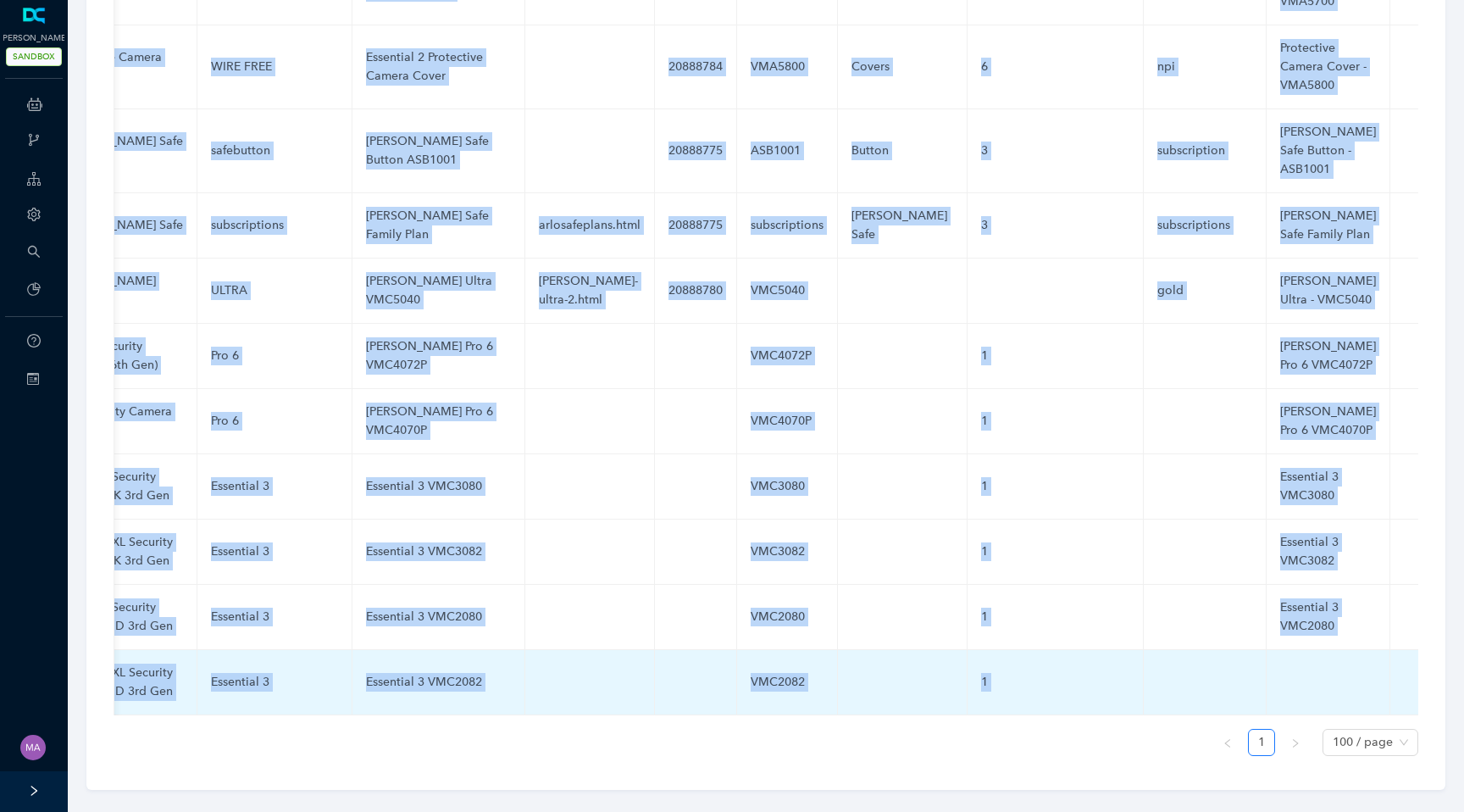
click at [1292, 664] on td at bounding box center [1328, 682] width 124 height 65
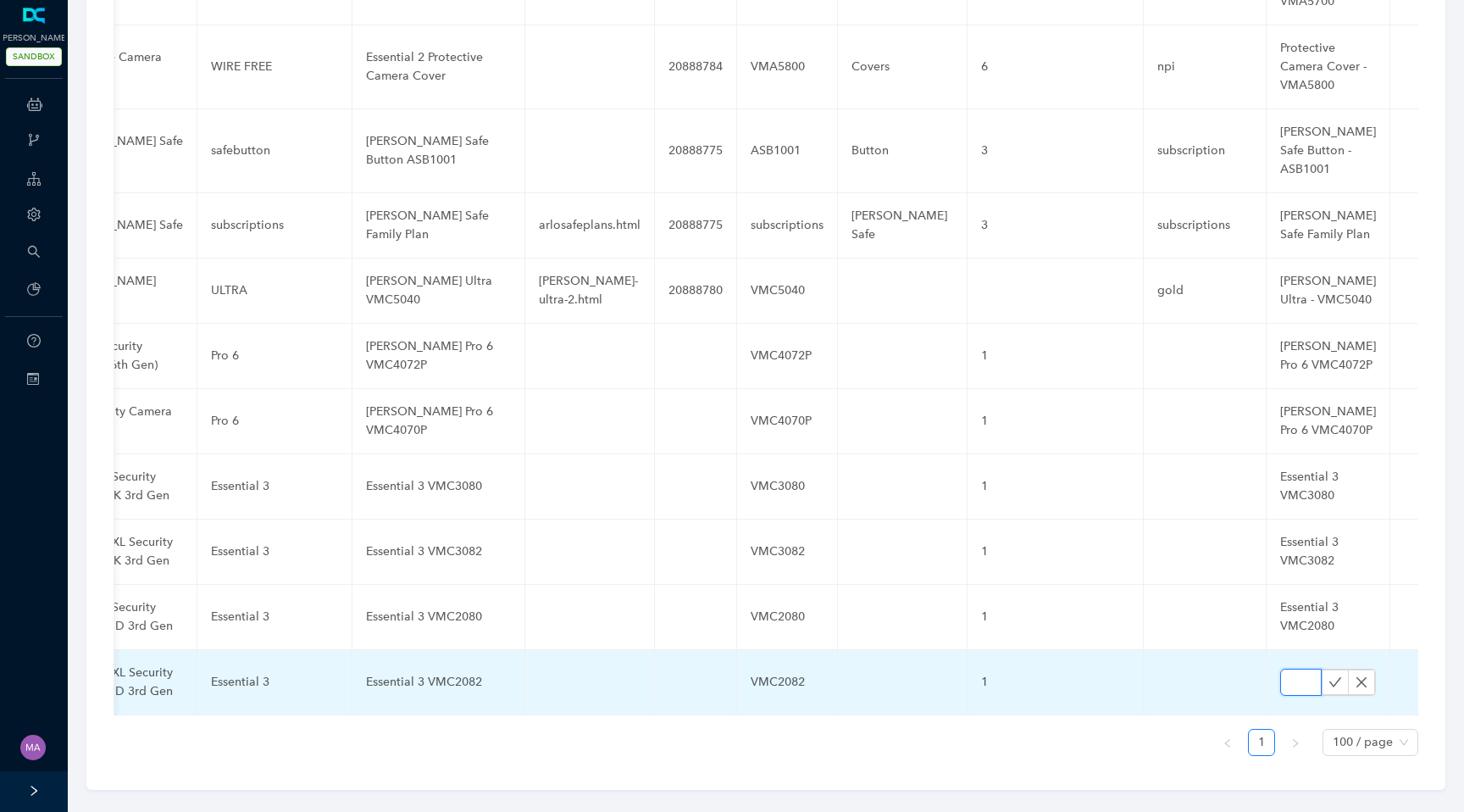
click at [1280, 668] on input "text" at bounding box center [1301, 681] width 42 height 27
paste input "Essential 3 VMC2082"
type input "Essential 3 VMC2082"
click at [1329, 677] on icon "check" at bounding box center [1335, 681] width 12 height 9
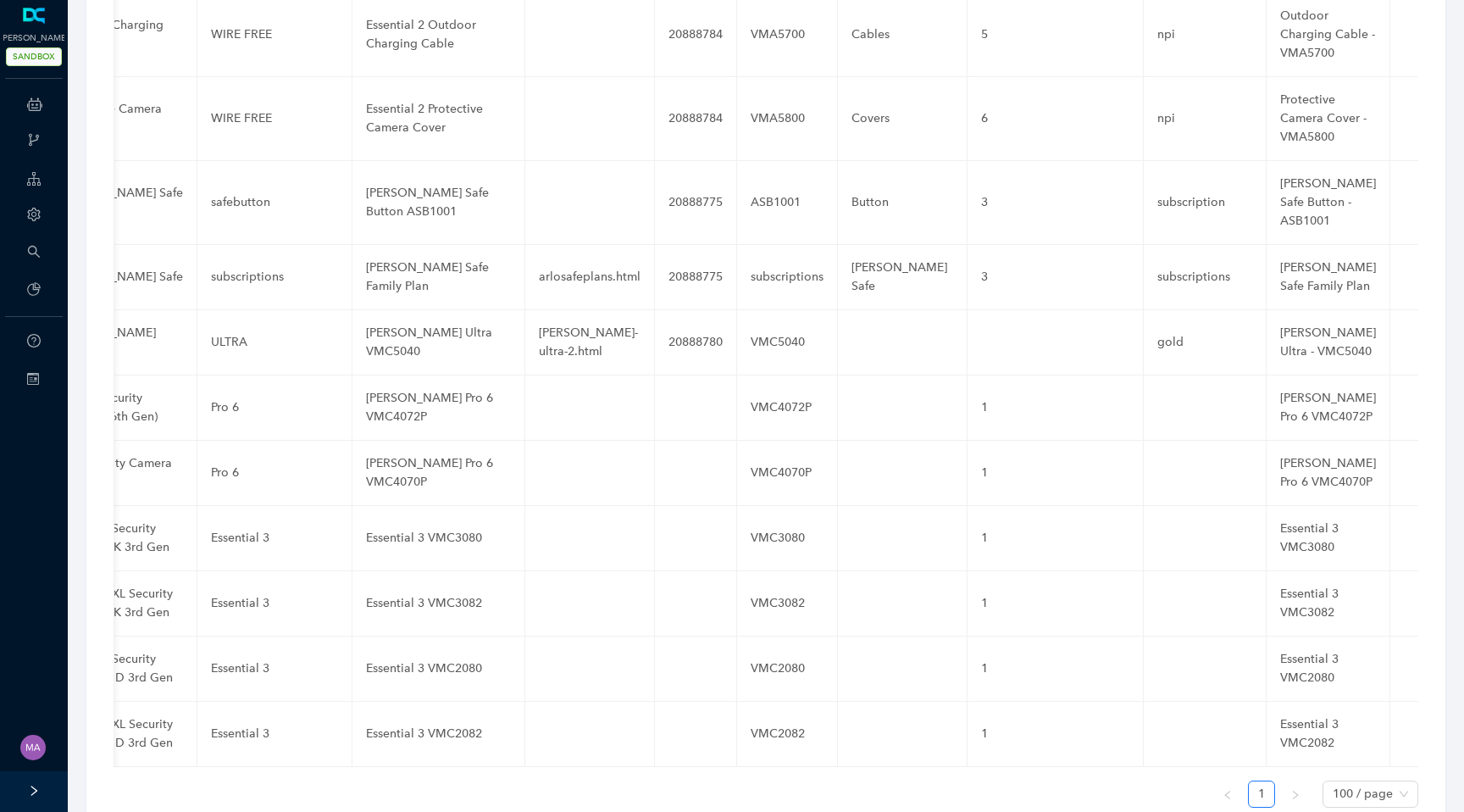
scroll to position [6374, 0]
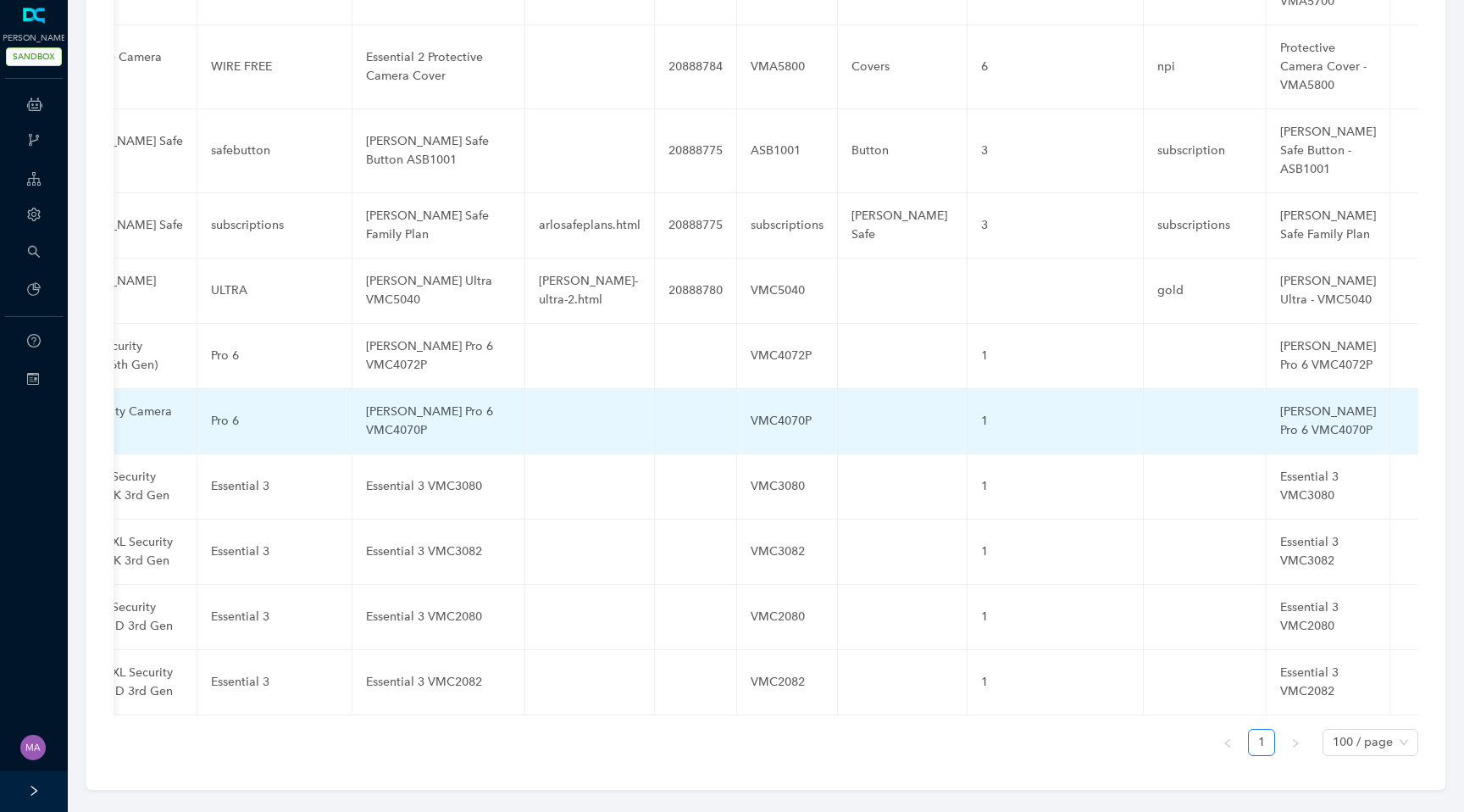
click at [680, 398] on td at bounding box center [696, 421] width 82 height 65
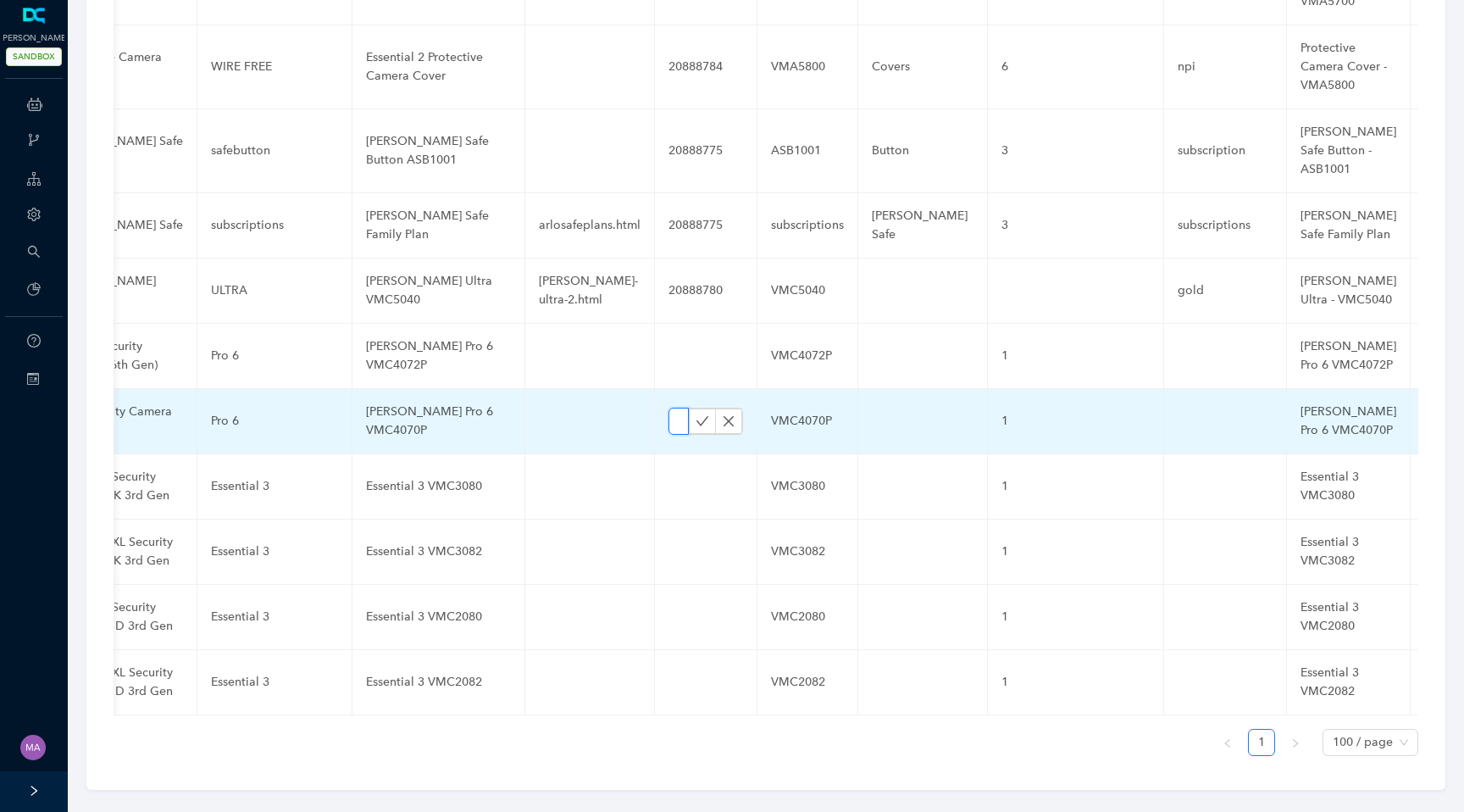
click at [668, 407] on input "text" at bounding box center [678, 421] width 20 height 27
paste input "21038316"
type input "21038316"
click at [696, 414] on icon "check" at bounding box center [702, 421] width 13 height 13
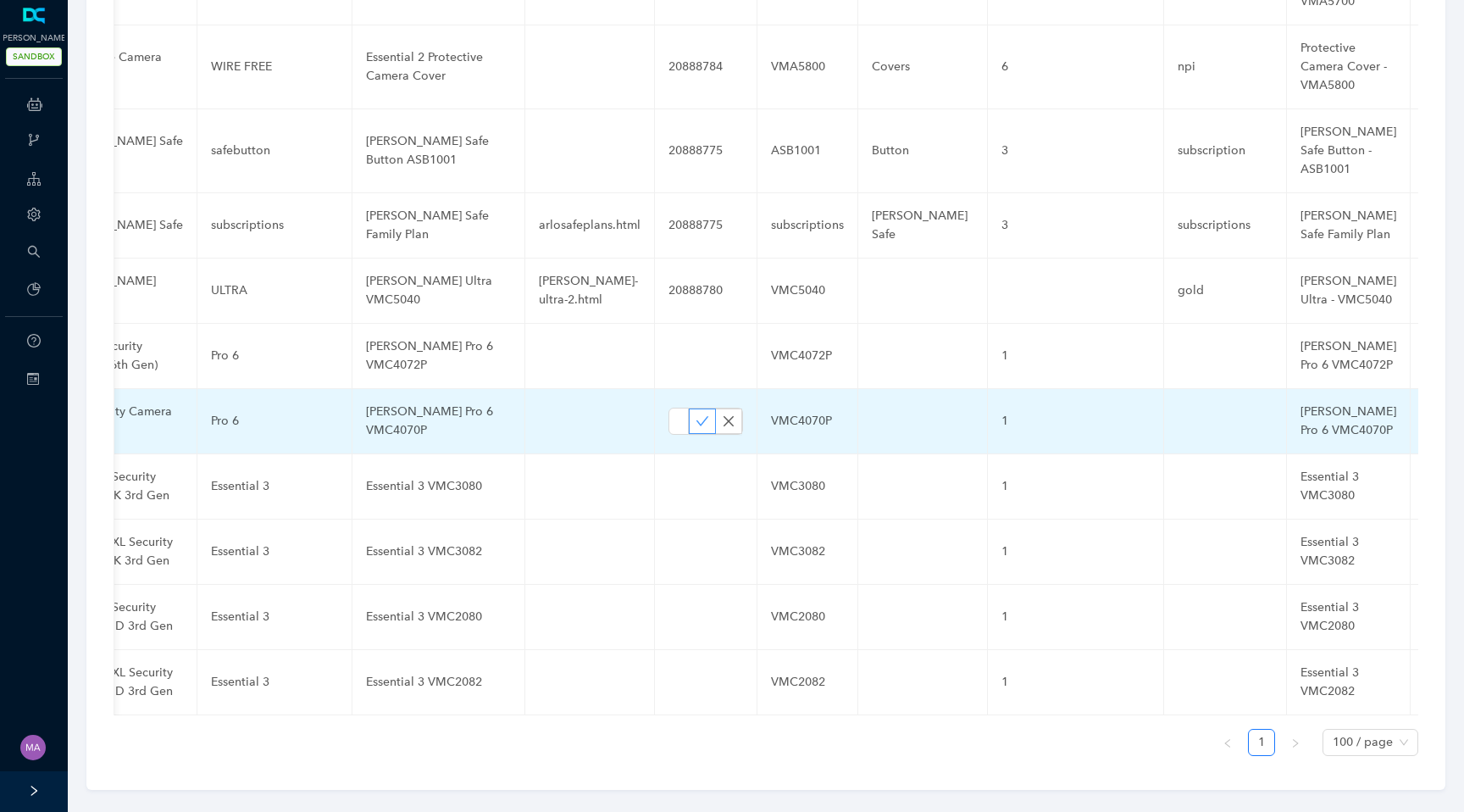
scroll to position [0, 0]
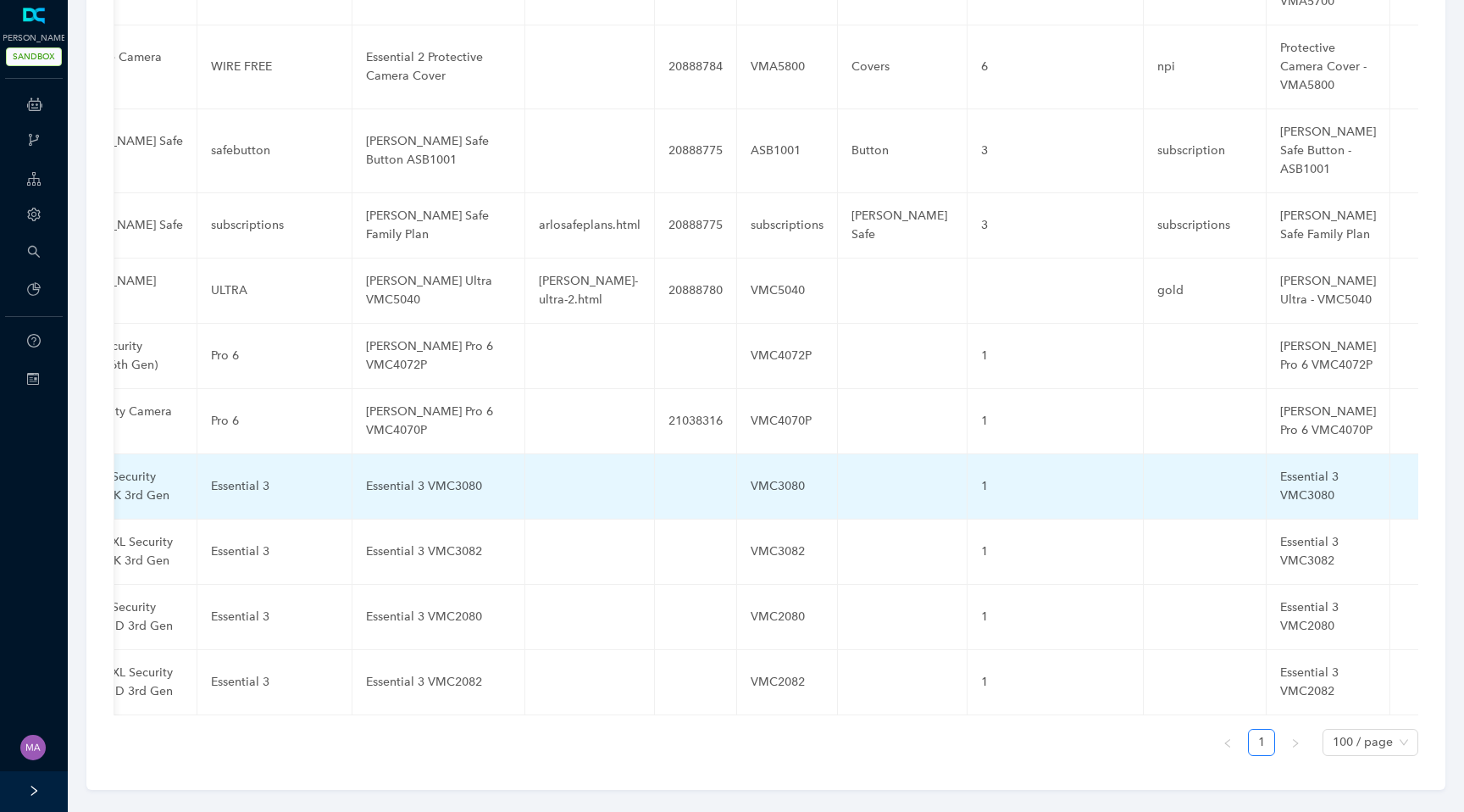
click at [676, 460] on td at bounding box center [696, 486] width 82 height 65
click at [666, 460] on td at bounding box center [696, 486] width 82 height 65
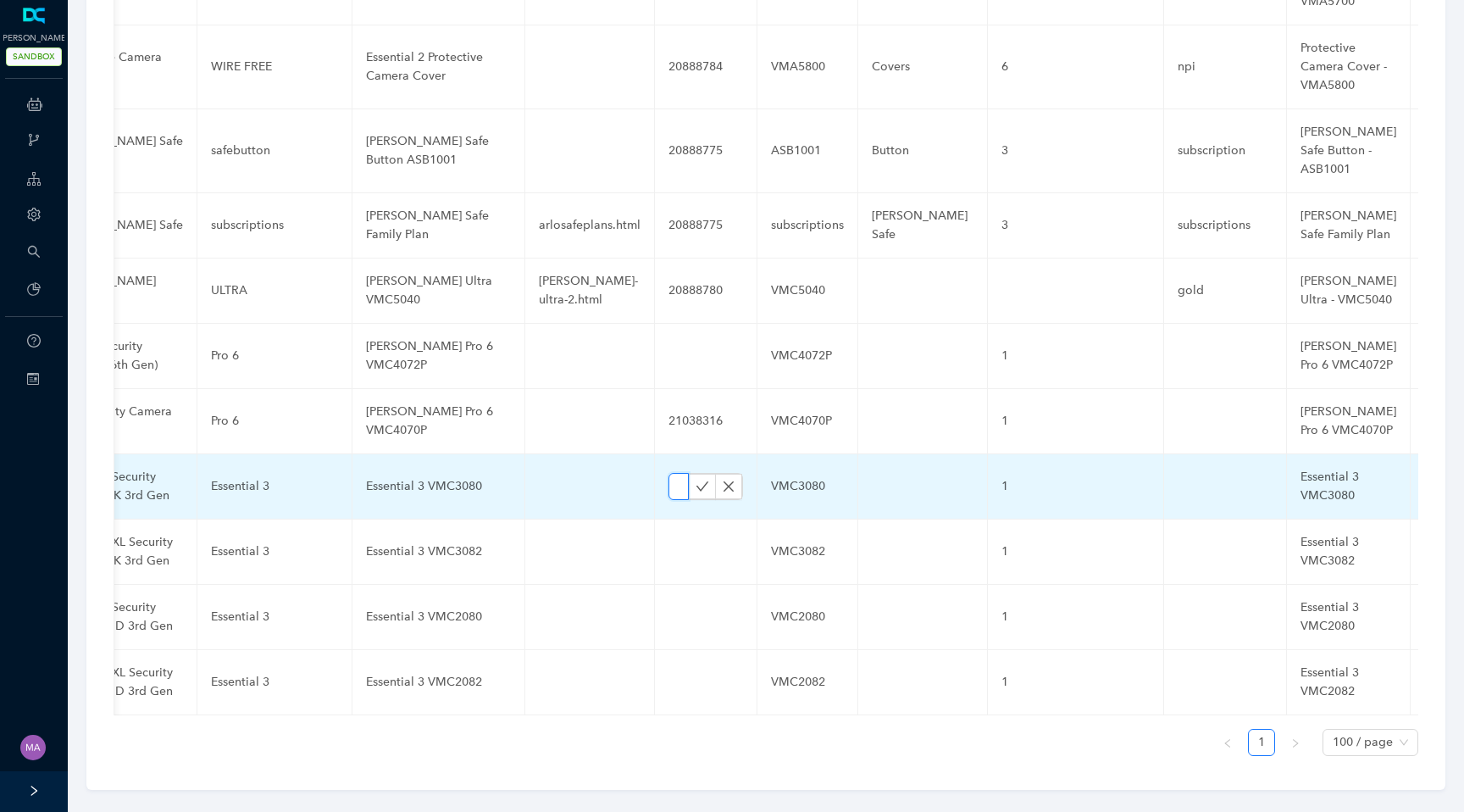
click at [668, 473] on input "text" at bounding box center [678, 486] width 20 height 27
paste input "21038316"
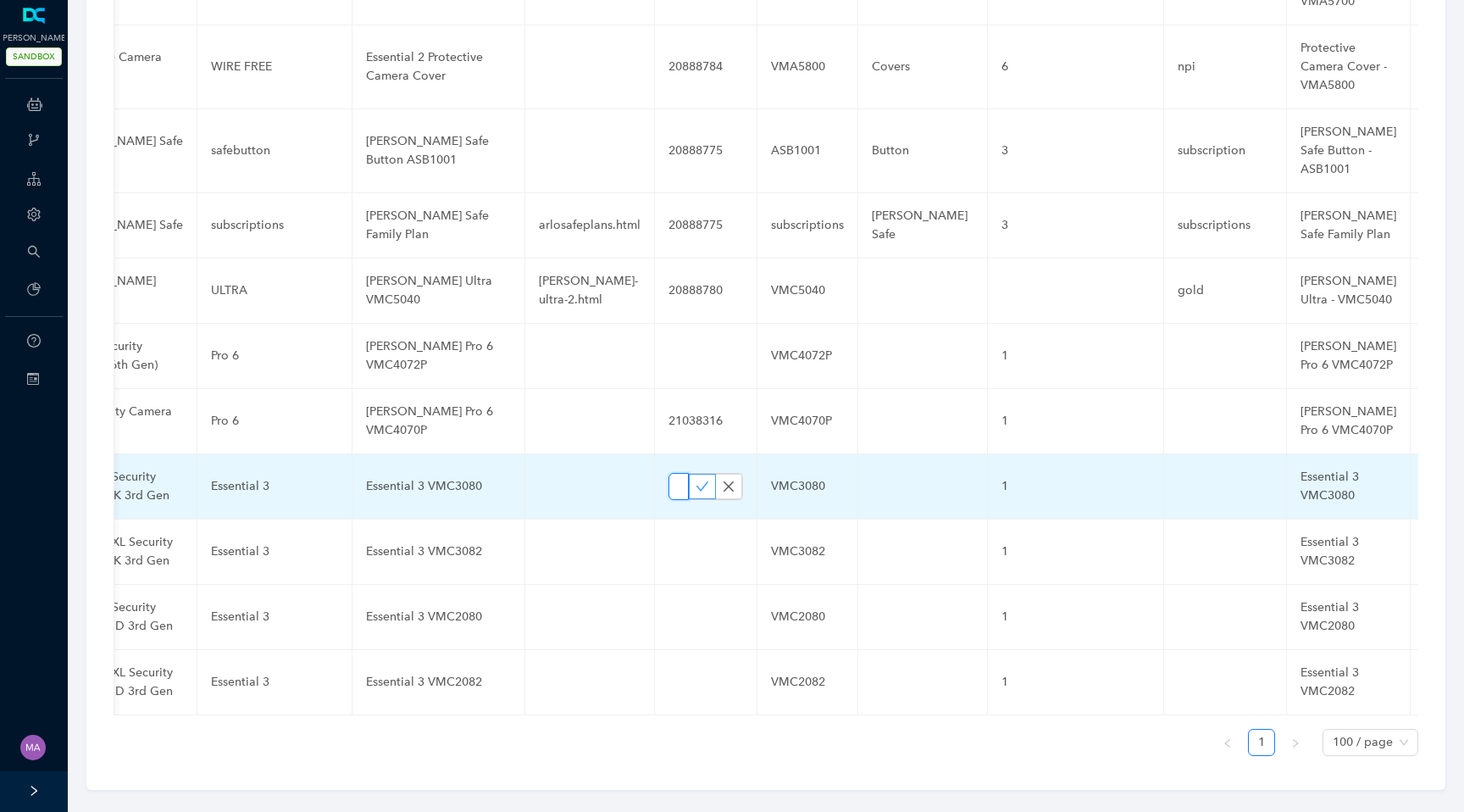
type input "2103831621038316"
click at [696, 481] on icon "check" at bounding box center [702, 486] width 12 height 9
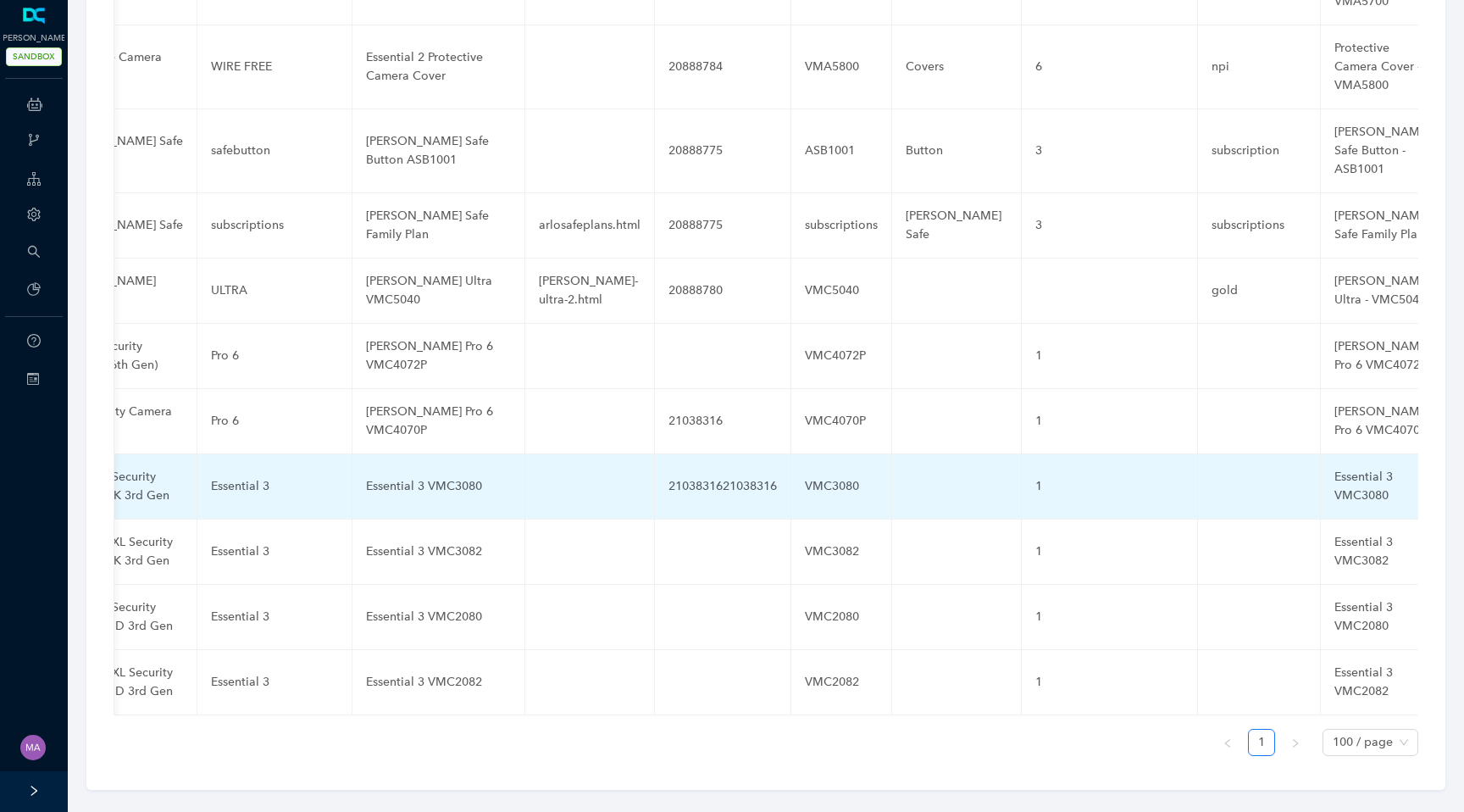
click at [716, 477] on div "2103831621038316" at bounding box center [722, 486] width 108 height 19
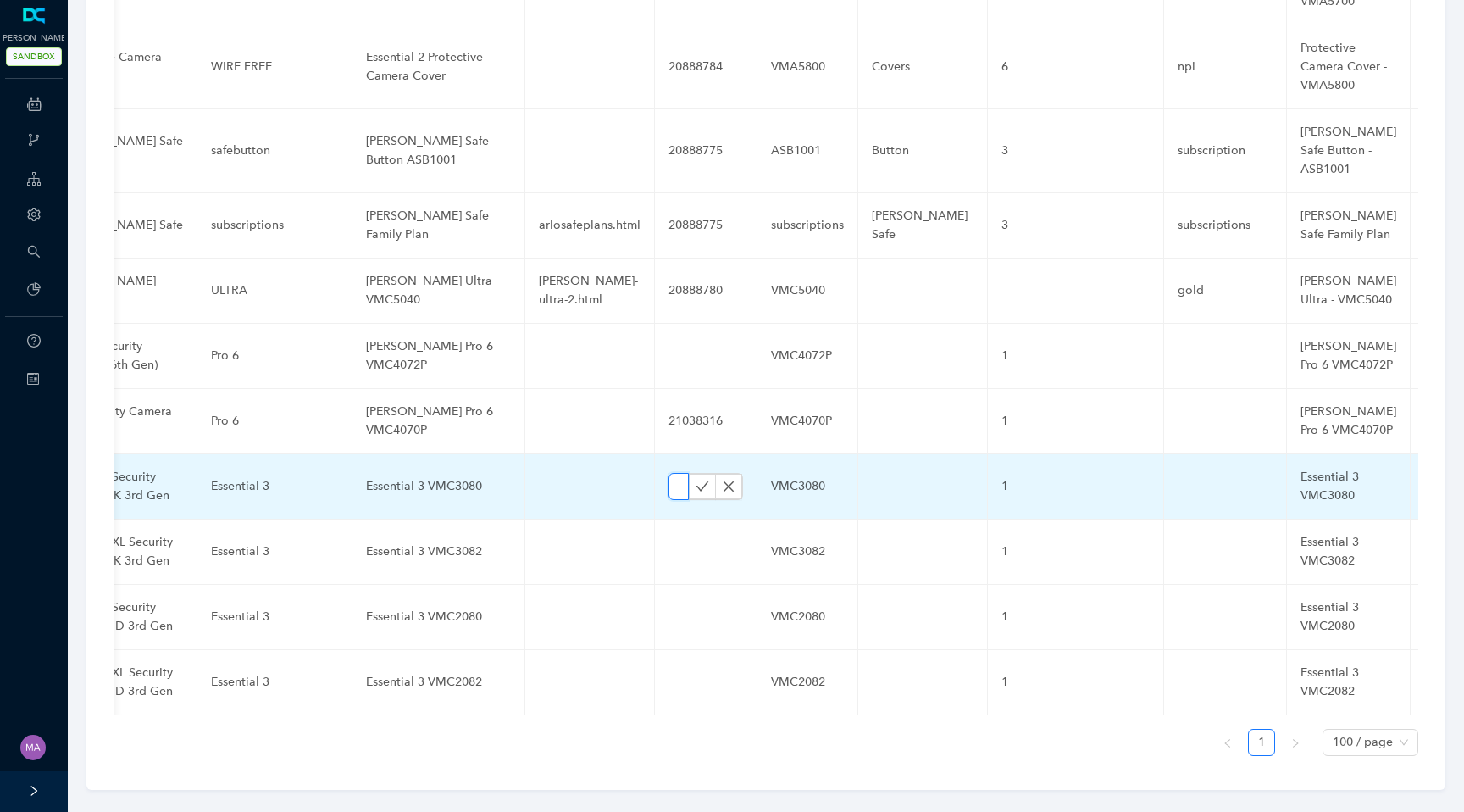
click at [668, 473] on input "2103831621038316" at bounding box center [678, 486] width 20 height 27
click at [668, 473] on input "text" at bounding box center [678, 486] width 20 height 27
paste input "21038316"
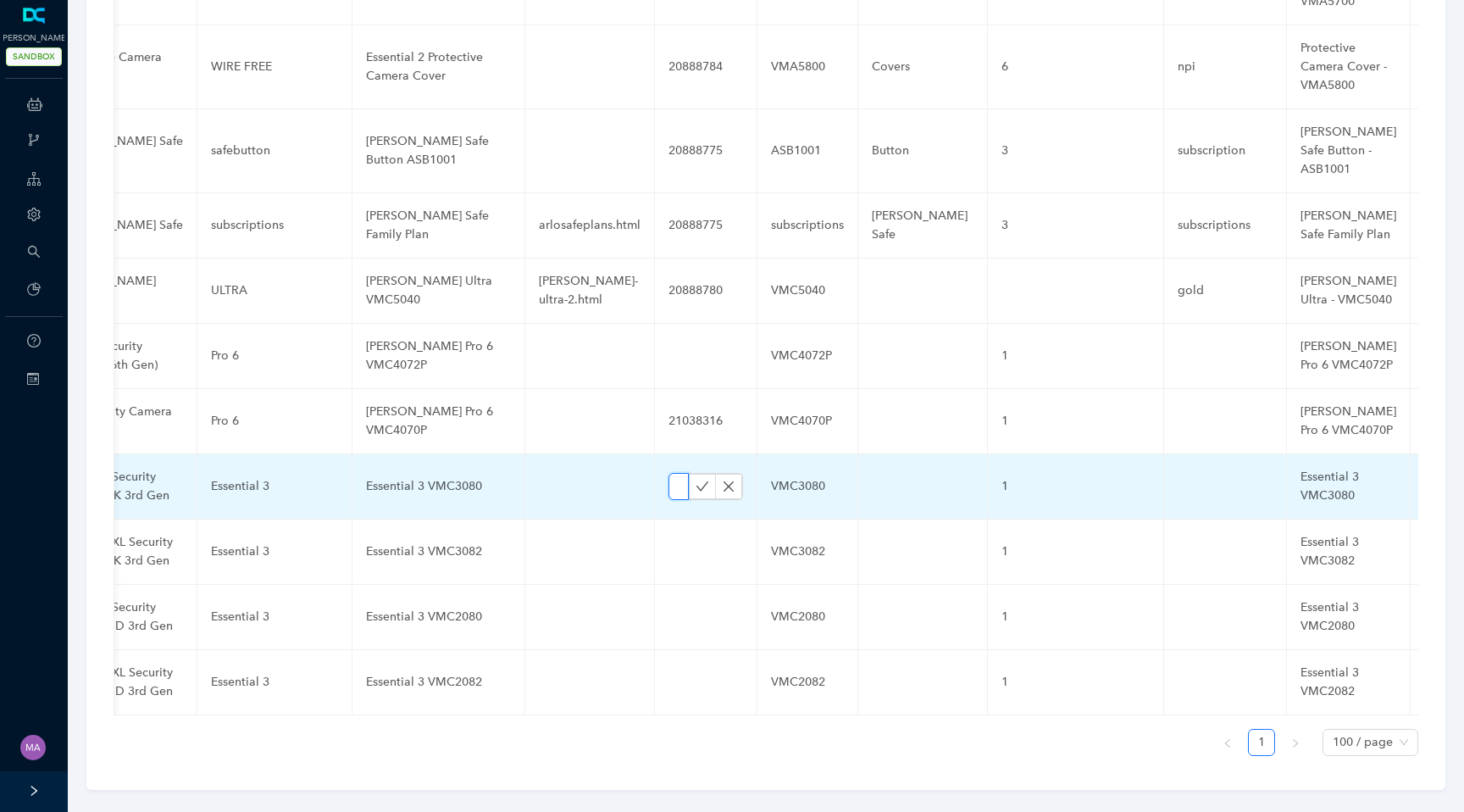
scroll to position [0, 55]
type input "21038316"
click at [696, 479] on icon "check" at bounding box center [702, 486] width 13 height 13
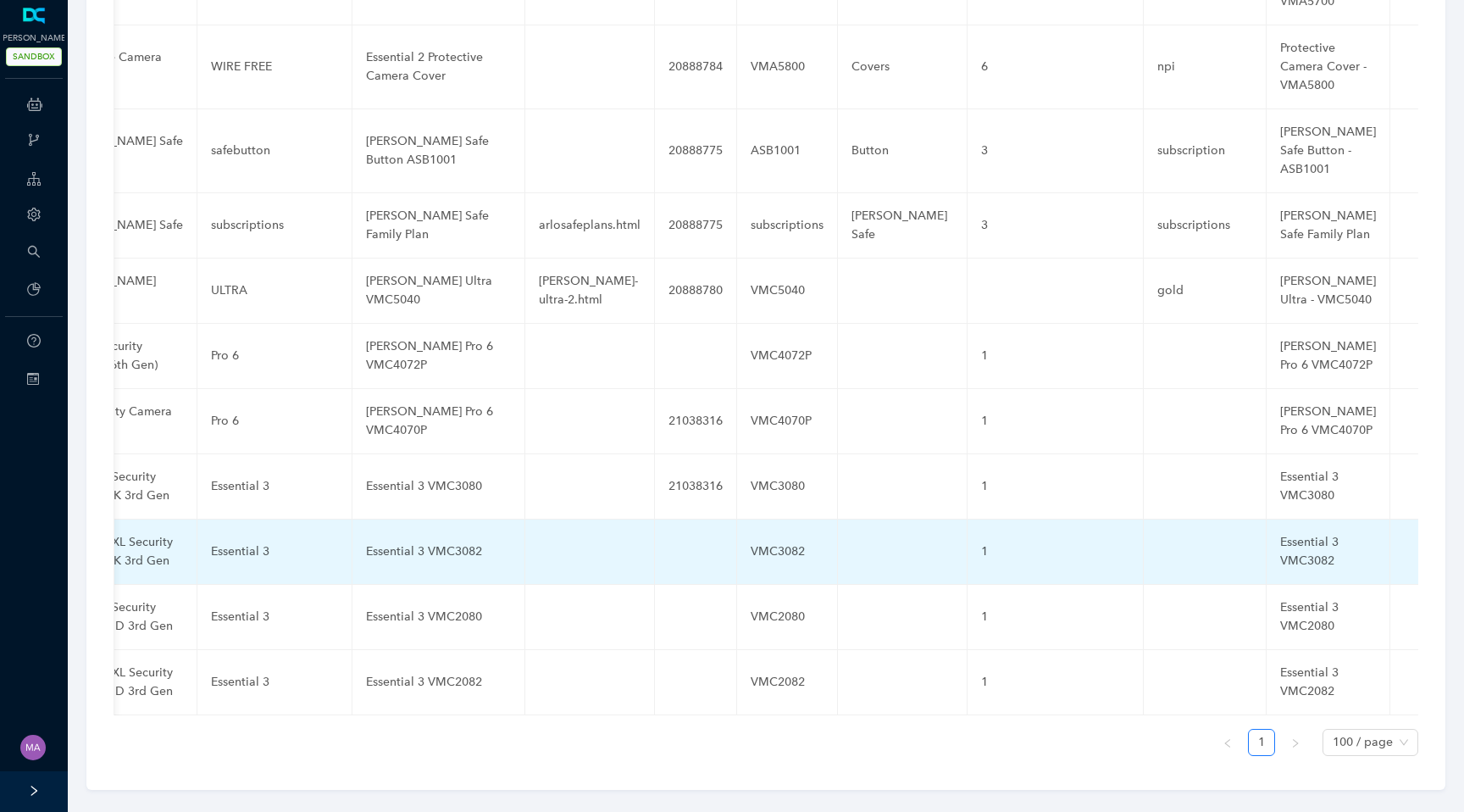
click at [669, 534] on td at bounding box center [696, 551] width 82 height 65
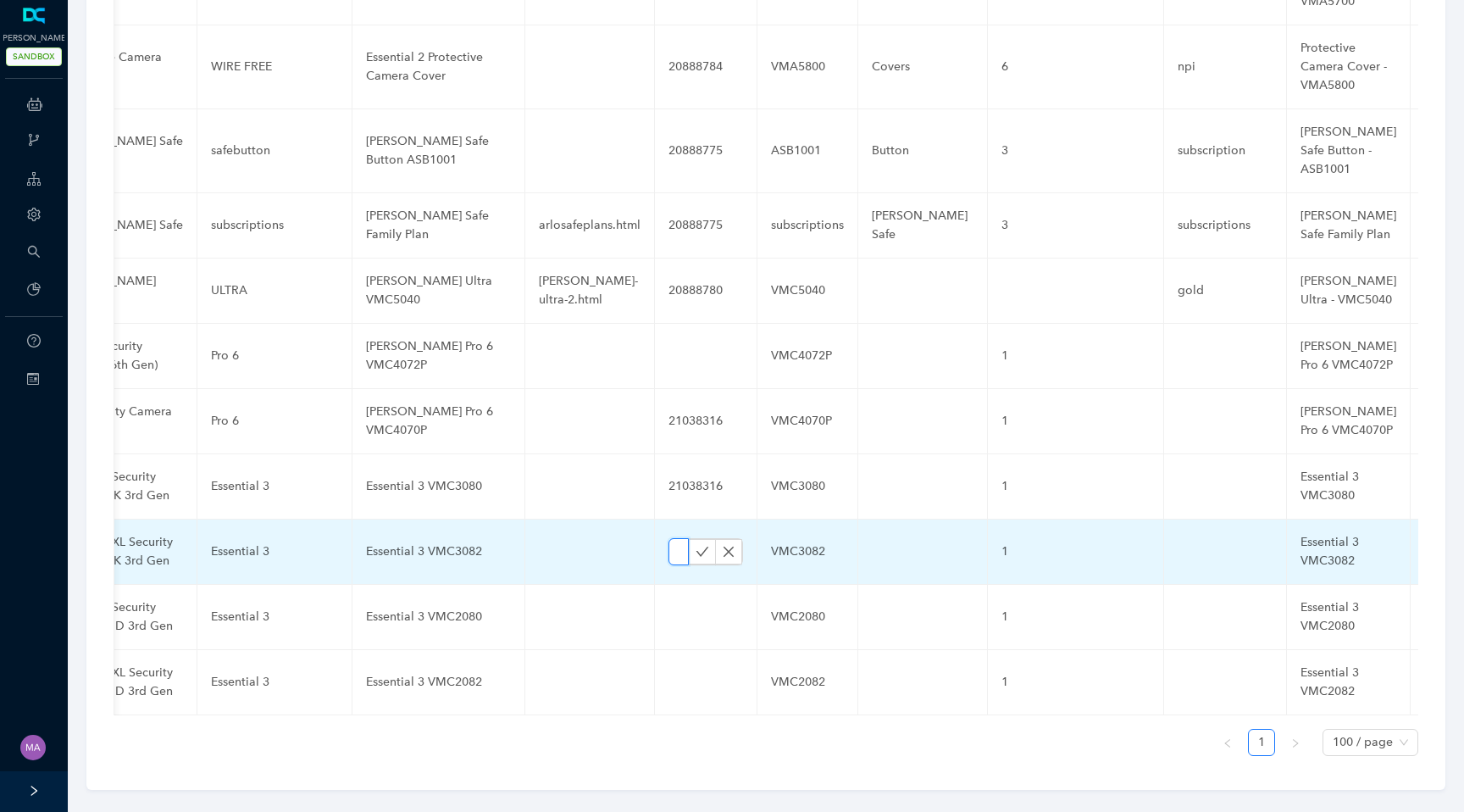
click at [669, 538] on input "text" at bounding box center [678, 551] width 20 height 27
click at [668, 538] on input "text" at bounding box center [678, 551] width 20 height 27
paste input "21038317"
type input "21038317"
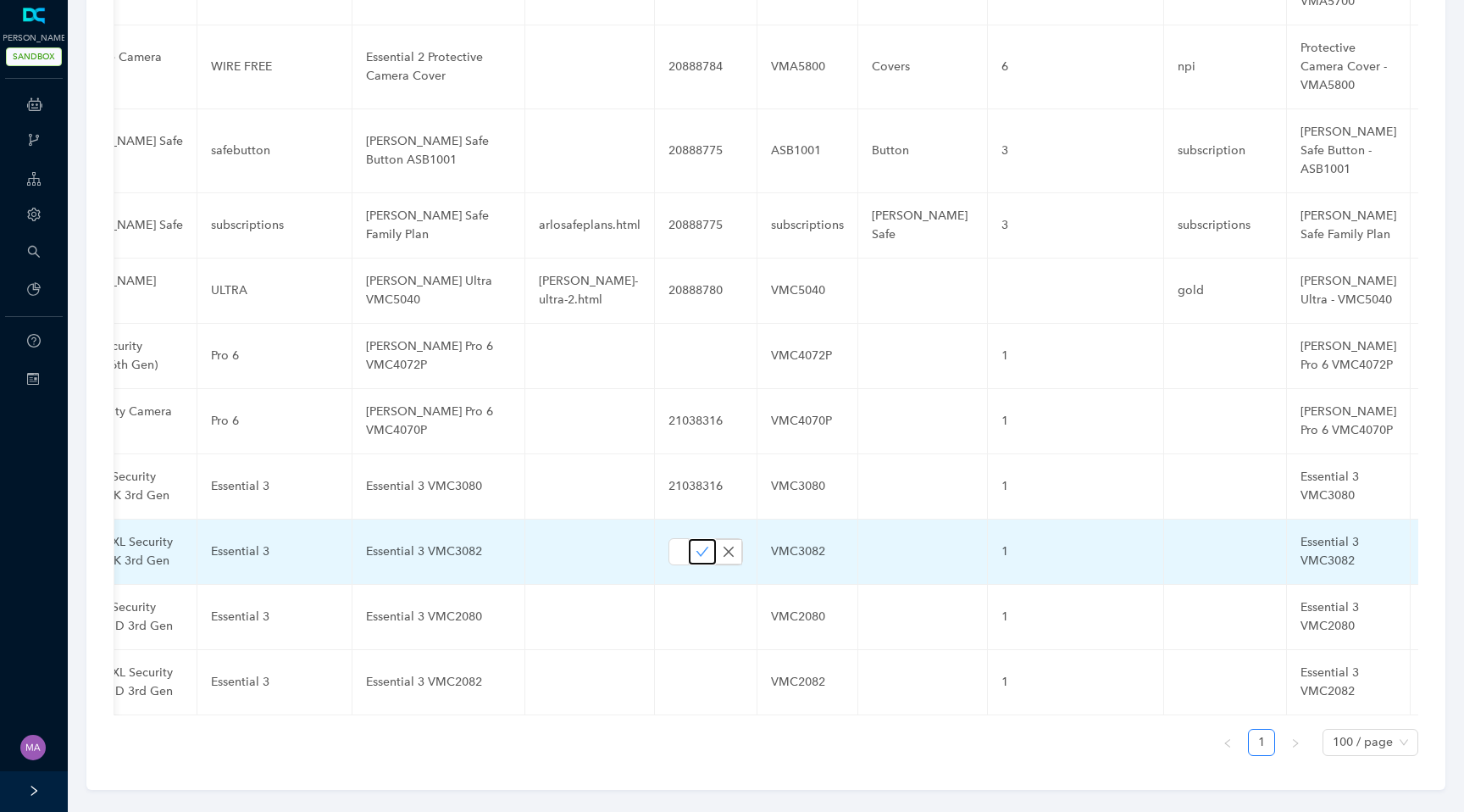
click at [696, 545] on icon "check" at bounding box center [702, 551] width 13 height 13
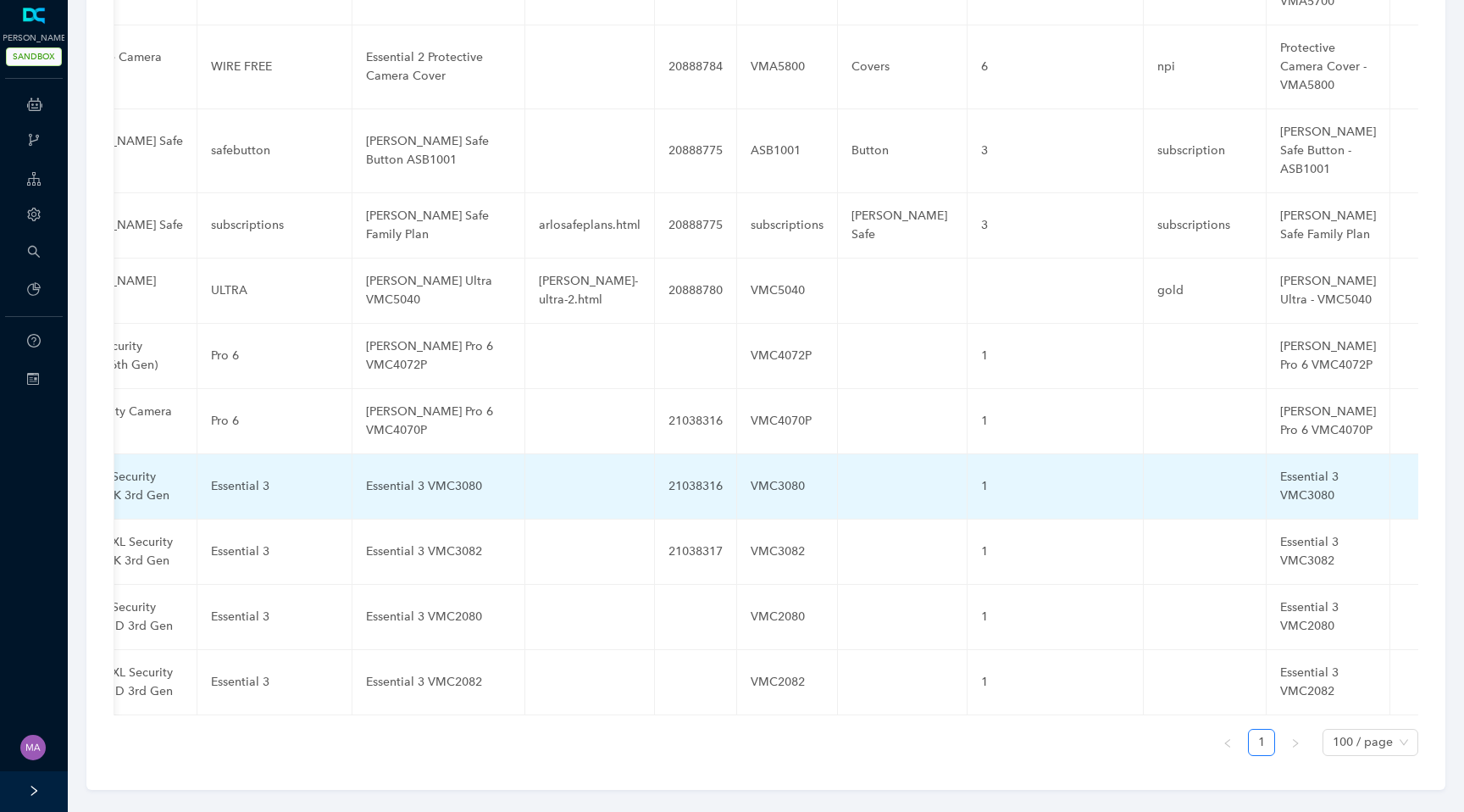
click at [668, 477] on div "21038316" at bounding box center [695, 486] width 54 height 19
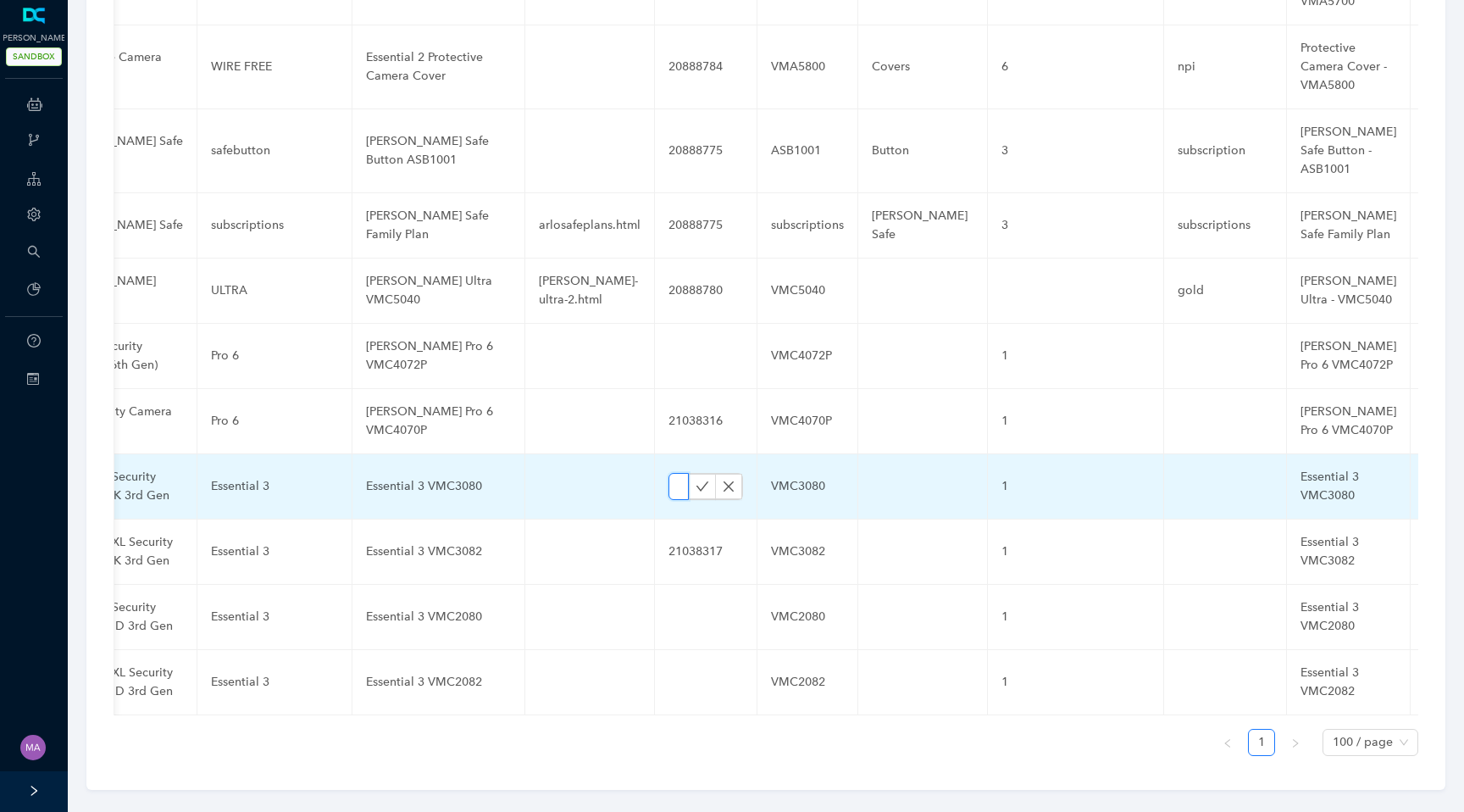
click at [668, 473] on input "21038316" at bounding box center [678, 486] width 20 height 27
paste input "21038317"
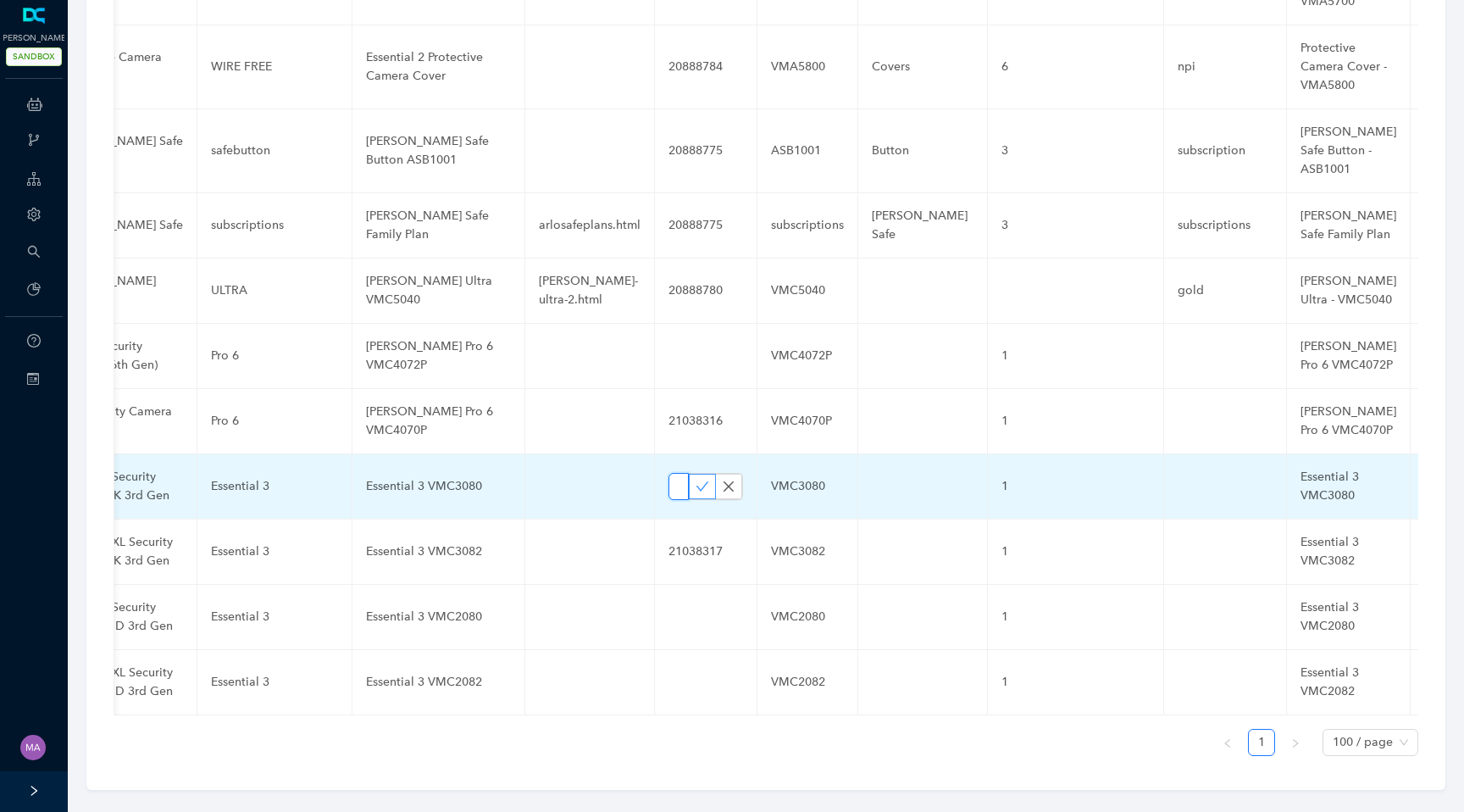
type input "2103831621038317"
click at [696, 479] on icon "check" at bounding box center [702, 486] width 13 height 13
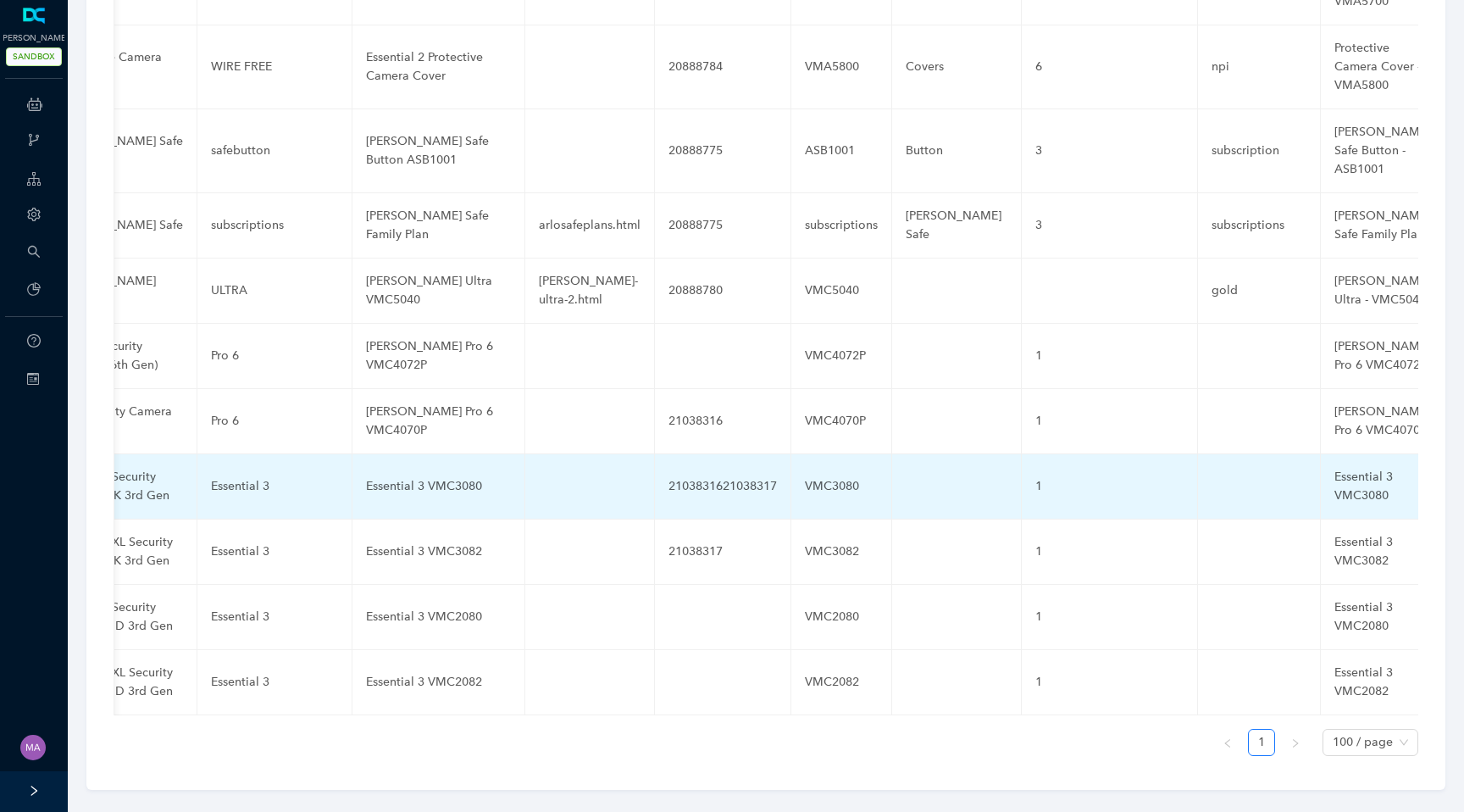
click at [687, 477] on div "2103831621038317" at bounding box center [722, 486] width 108 height 19
click at [671, 477] on div "2103831621038317" at bounding box center [722, 486] width 108 height 19
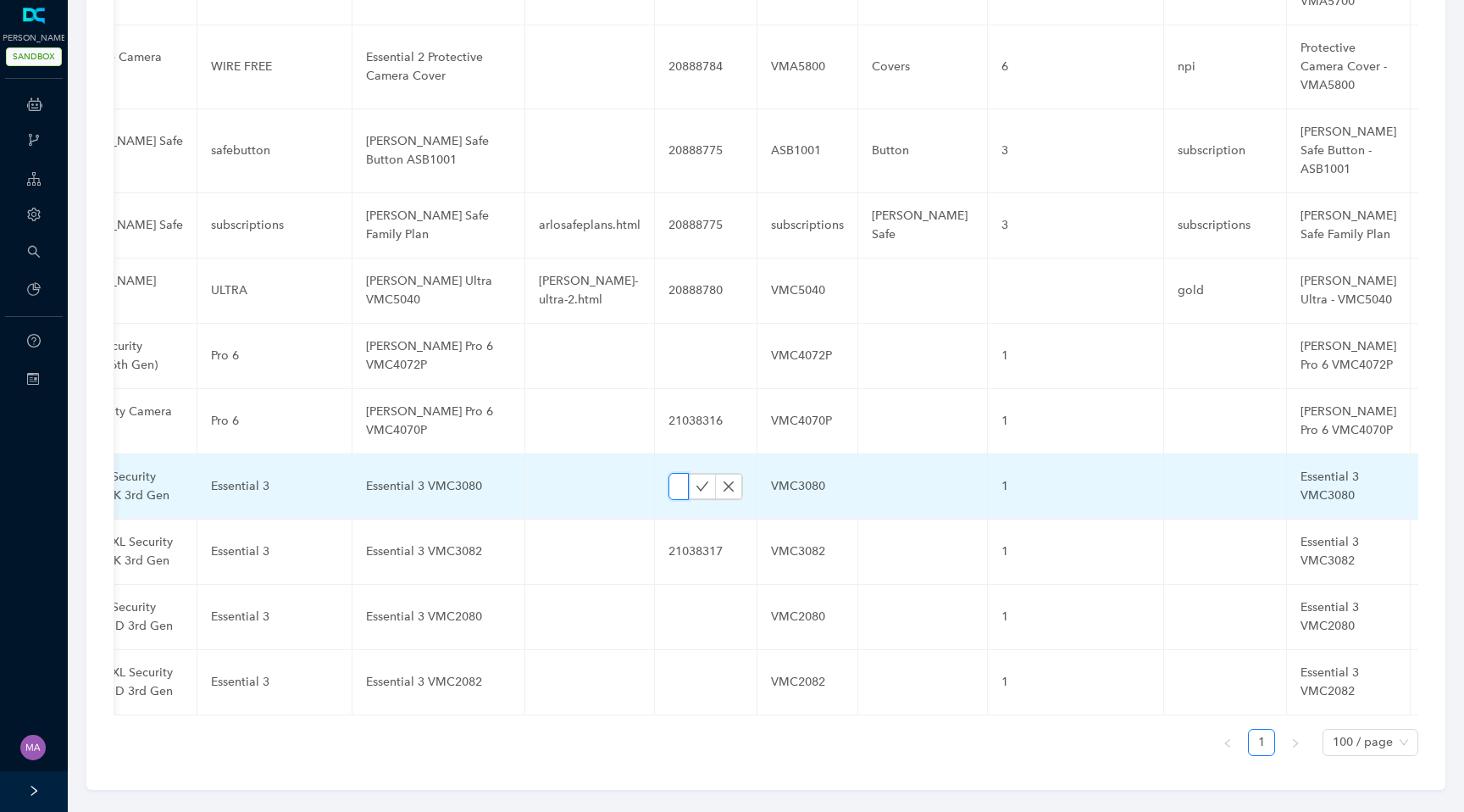
click at [668, 473] on input "2103831621038317" at bounding box center [678, 486] width 20 height 27
paste input "21038317"
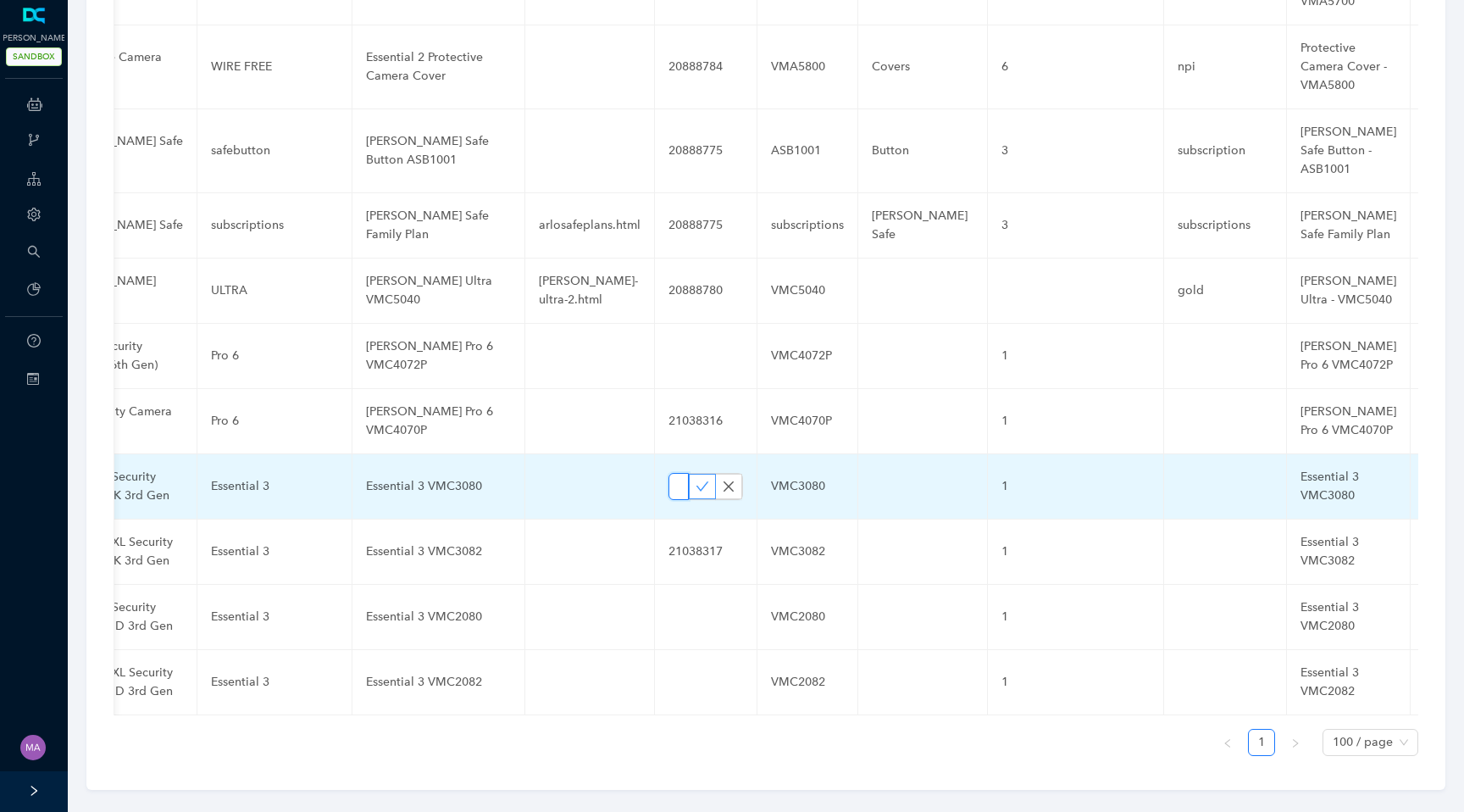
type input "21038317"
click at [696, 479] on icon "check" at bounding box center [702, 486] width 13 height 13
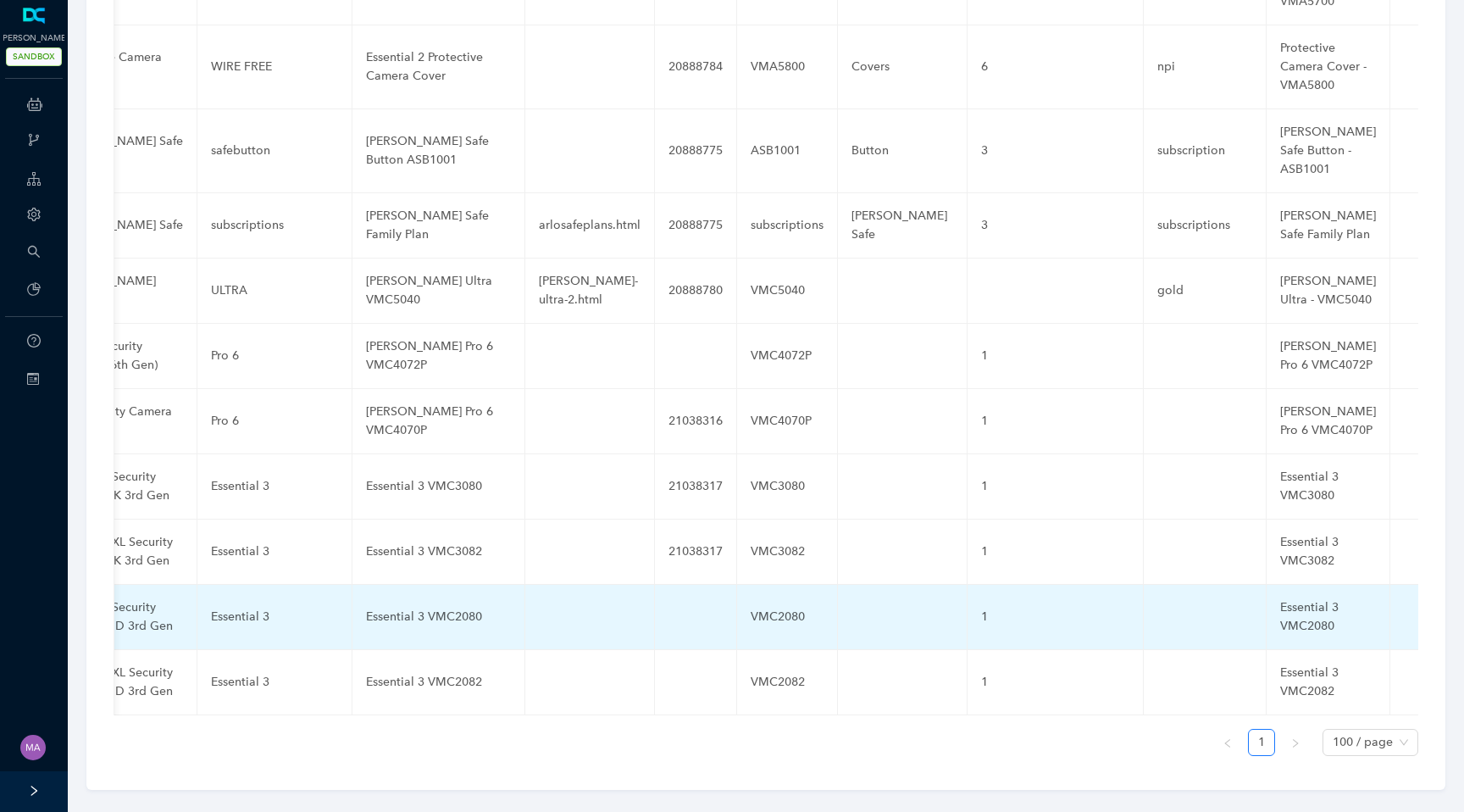
click at [665, 588] on td at bounding box center [696, 617] width 82 height 65
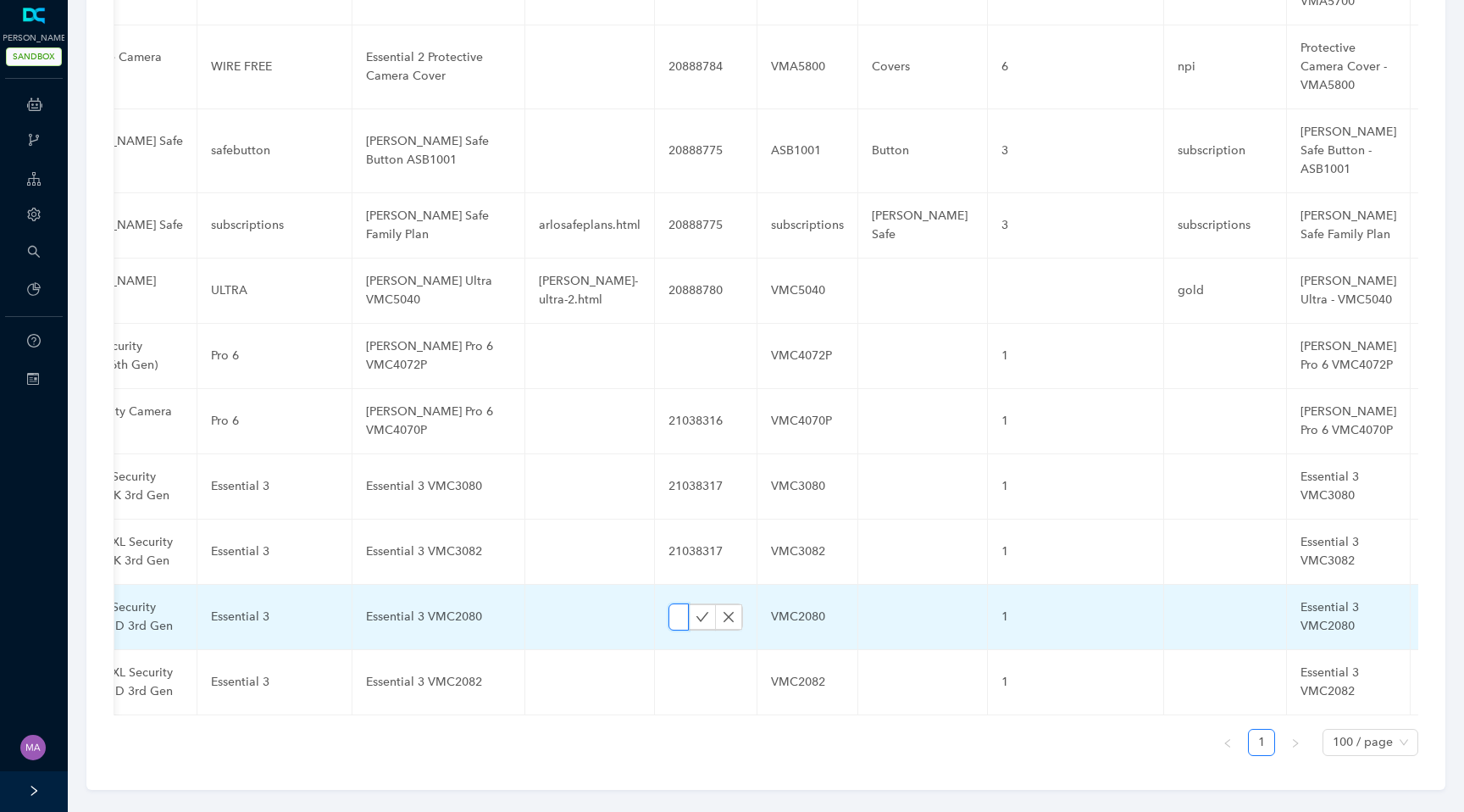
click at [668, 604] on input "text" at bounding box center [678, 617] width 20 height 27
paste input "21038317"
type input "21038317"
click at [696, 610] on icon "check" at bounding box center [702, 617] width 13 height 13
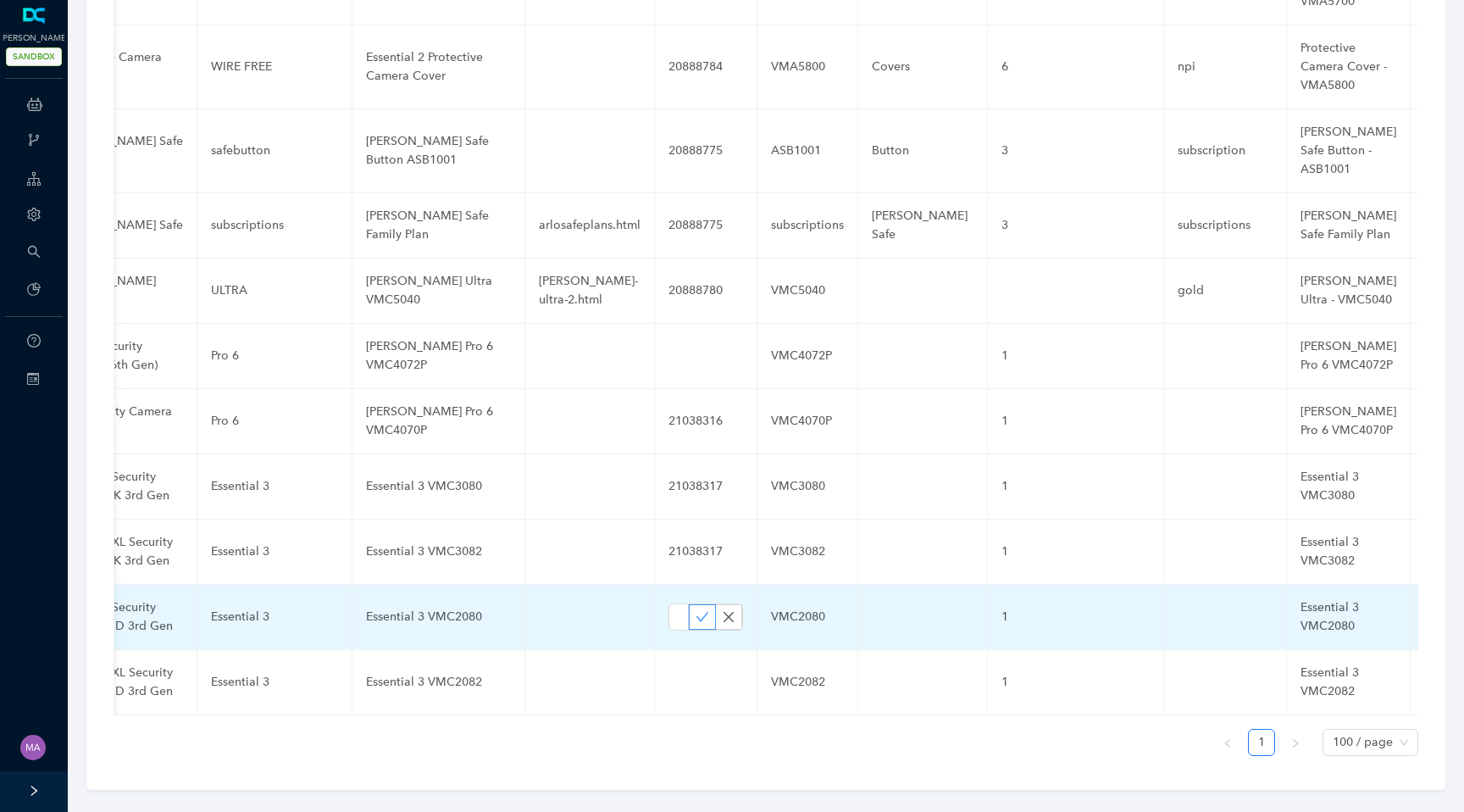
scroll to position [0, 0]
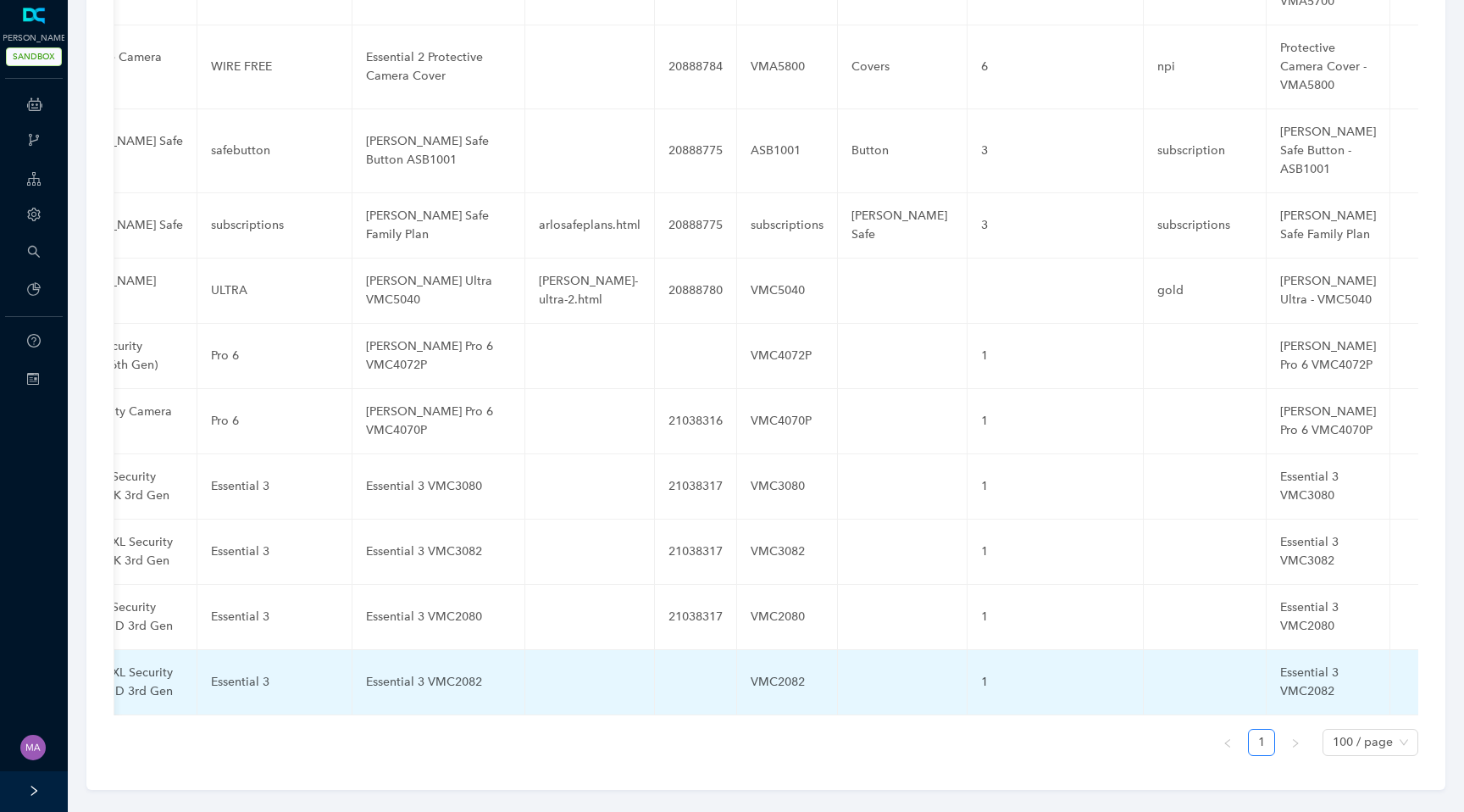
click at [673, 666] on td at bounding box center [696, 682] width 82 height 65
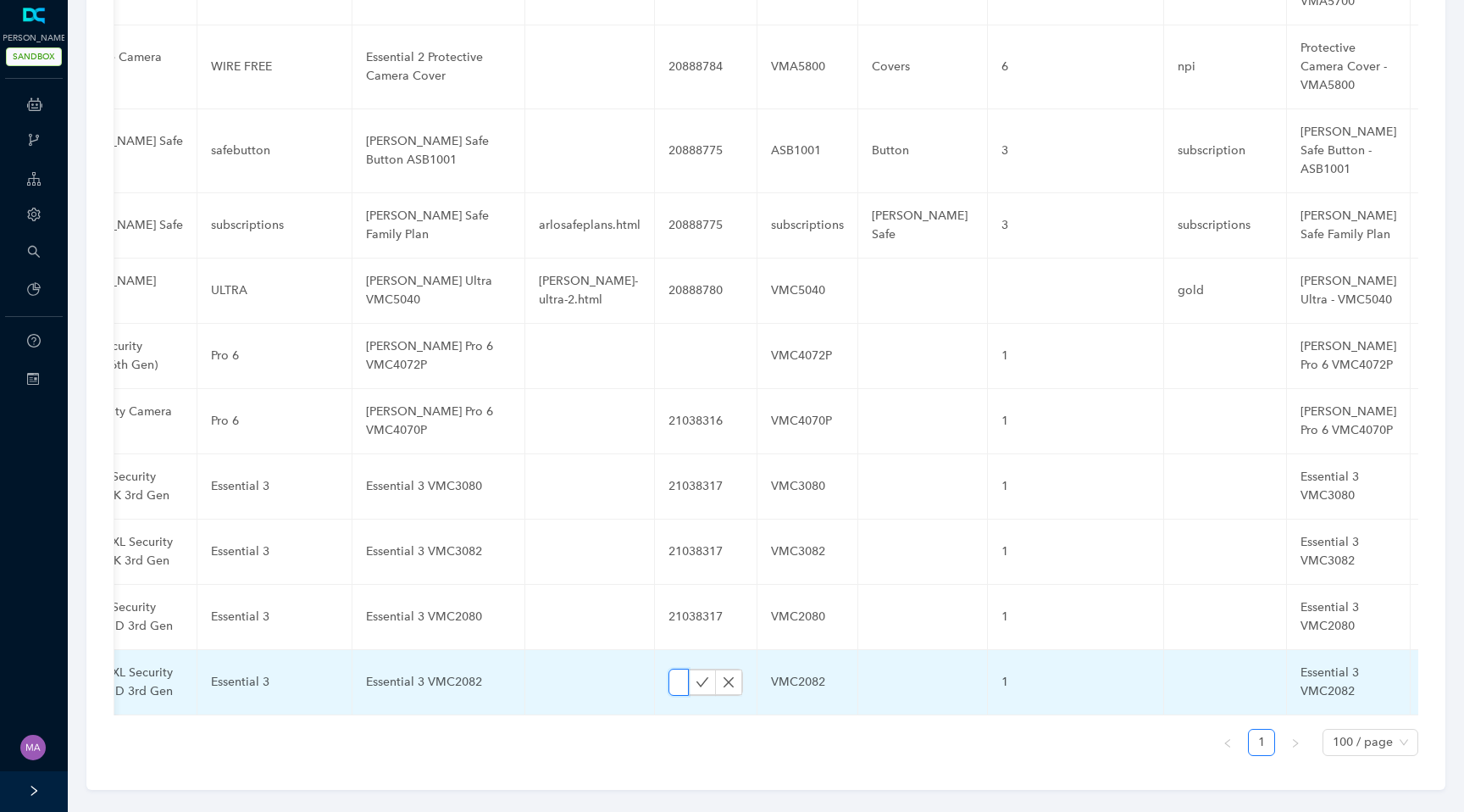
click at [668, 668] on input "text" at bounding box center [678, 681] width 20 height 27
paste input "21038317"
type input "21038317"
click at [696, 676] on icon "check" at bounding box center [702, 682] width 13 height 13
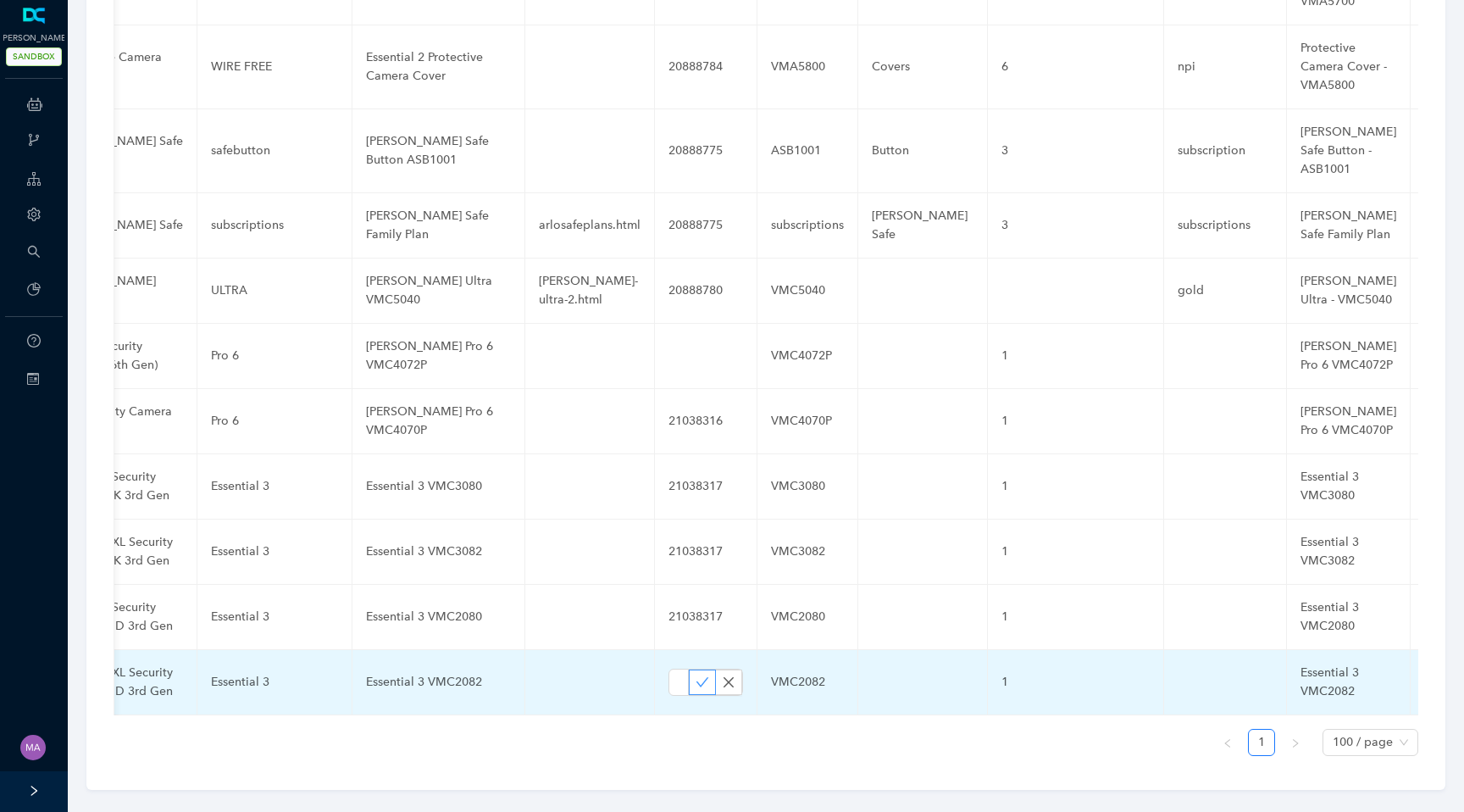
scroll to position [0, 0]
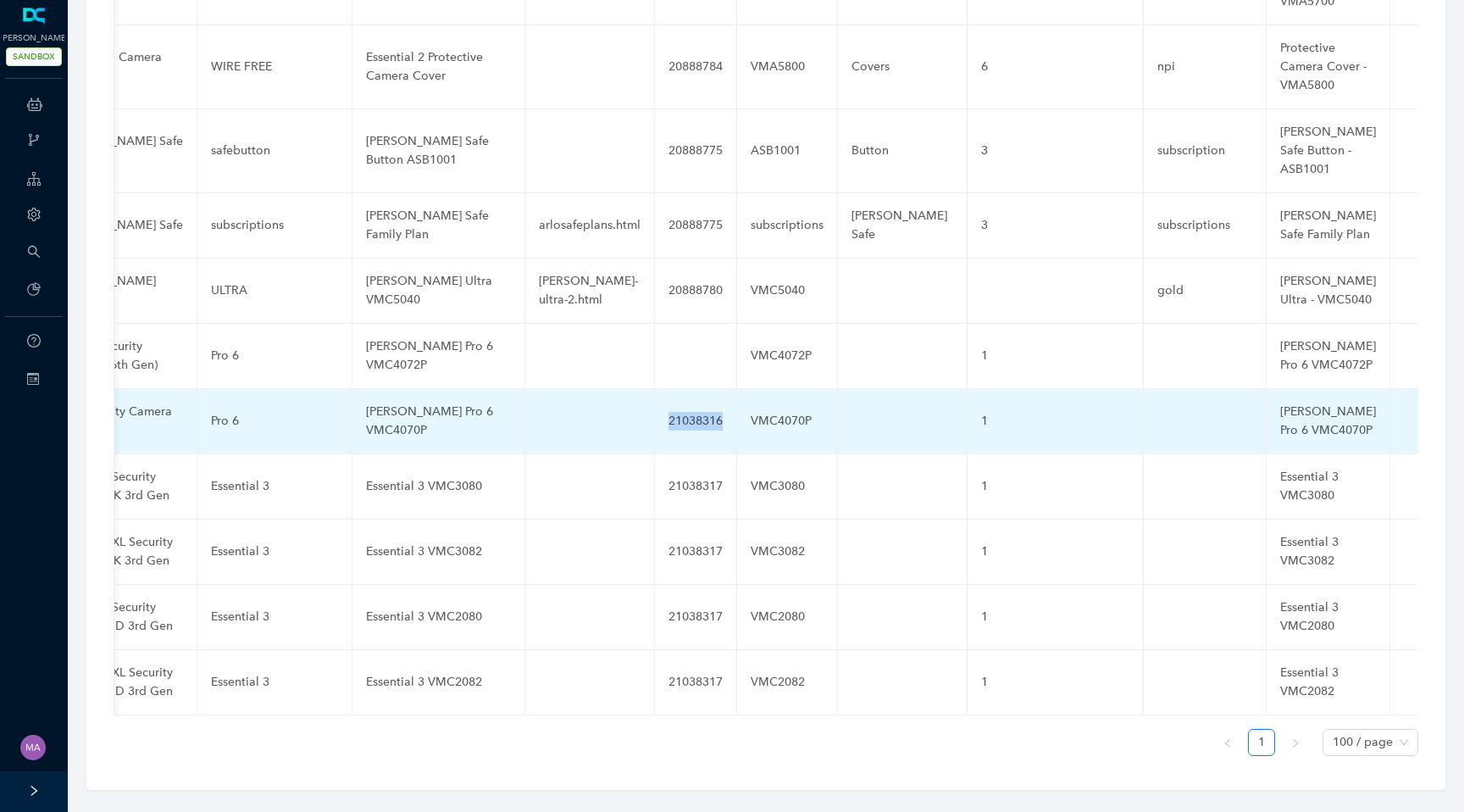
drag, startPoint x: 710, startPoint y: 406, endPoint x: 654, endPoint y: 407, distance: 56.0
click at [655, 406] on td "21038316" at bounding box center [696, 421] width 82 height 65
copy div "21038316"
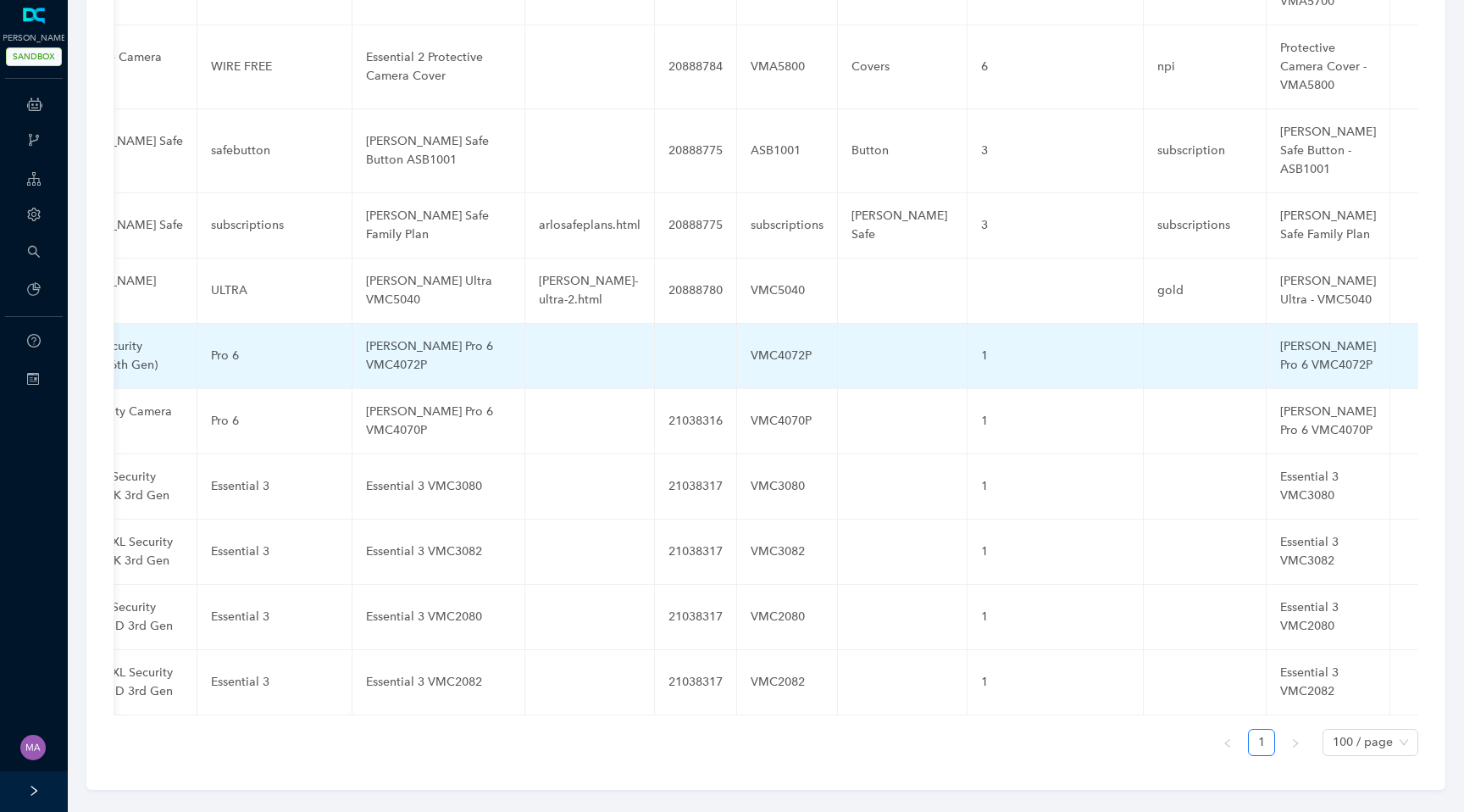
click at [660, 343] on td at bounding box center [696, 356] width 82 height 65
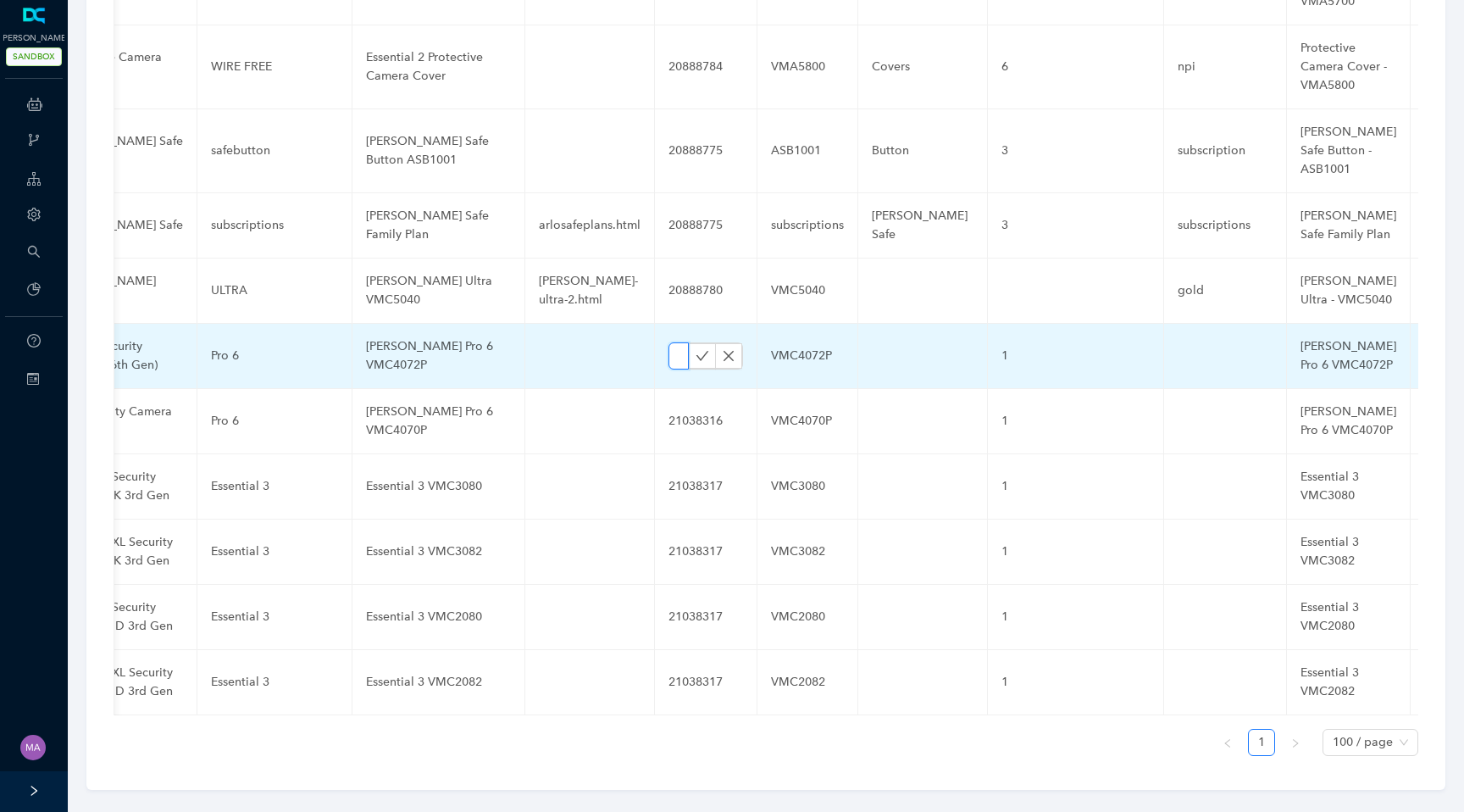
click at [668, 342] on input "text" at bounding box center [678, 355] width 20 height 27
paste input "21038316"
type input "21038316"
click at [696, 349] on icon "check" at bounding box center [702, 355] width 13 height 13
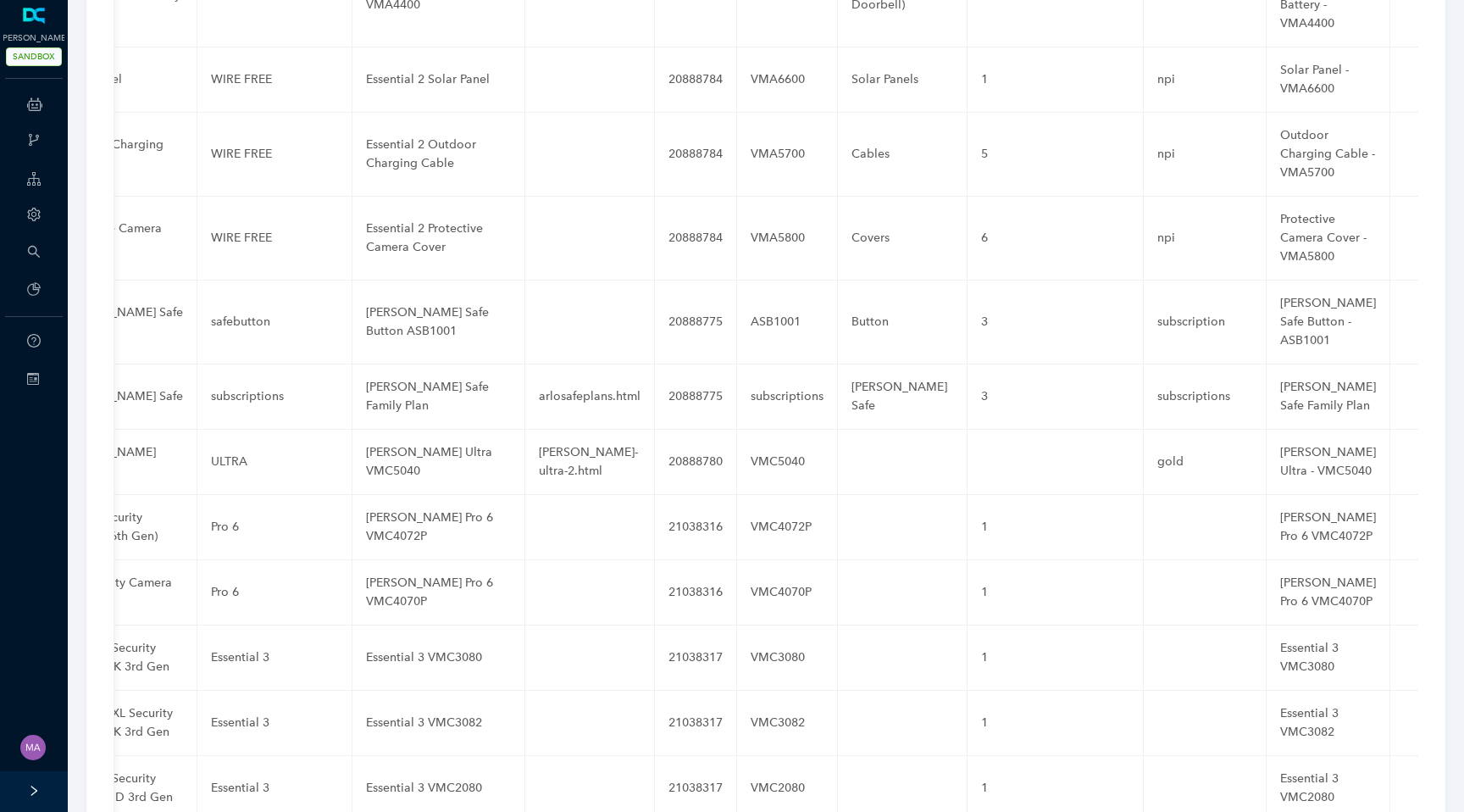
scroll to position [6374, 0]
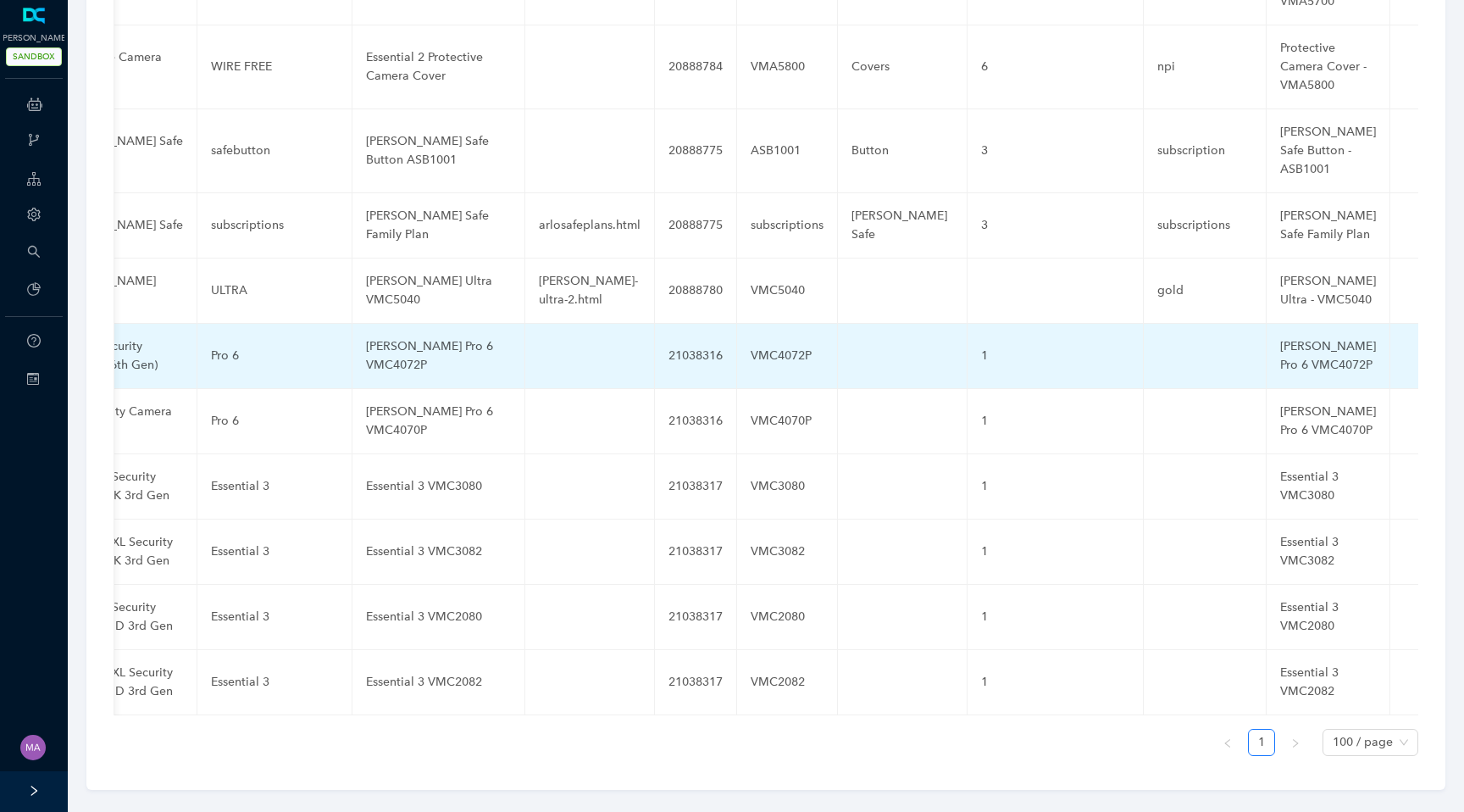
click at [860, 338] on td at bounding box center [902, 356] width 130 height 65
click at [859, 342] on input "text" at bounding box center [876, 355] width 47 height 27
paste input "Ultra-Pro Cameras"
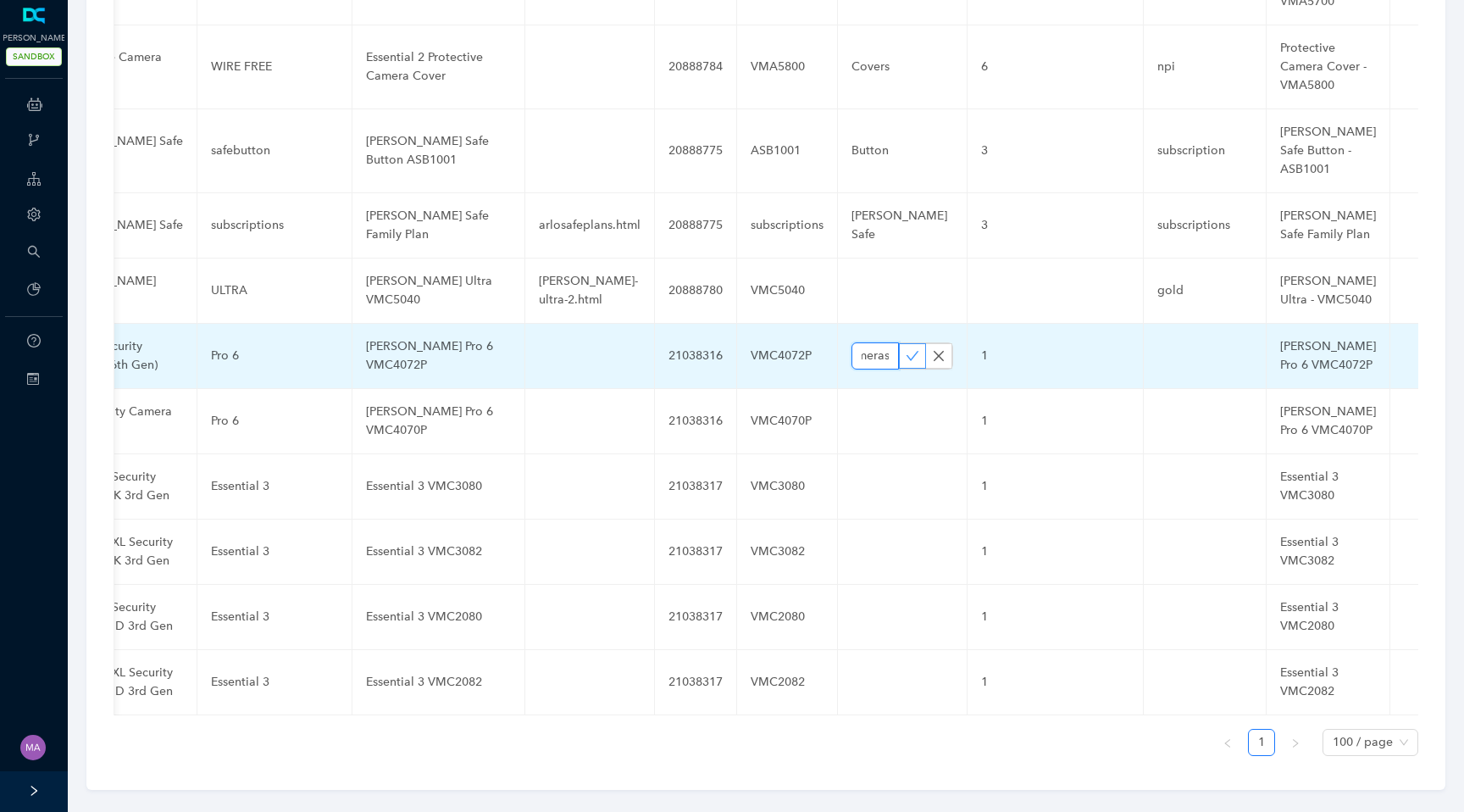
type input "Ultra-Pro Cameras"
click at [906, 349] on icon "check" at bounding box center [913, 355] width 13 height 13
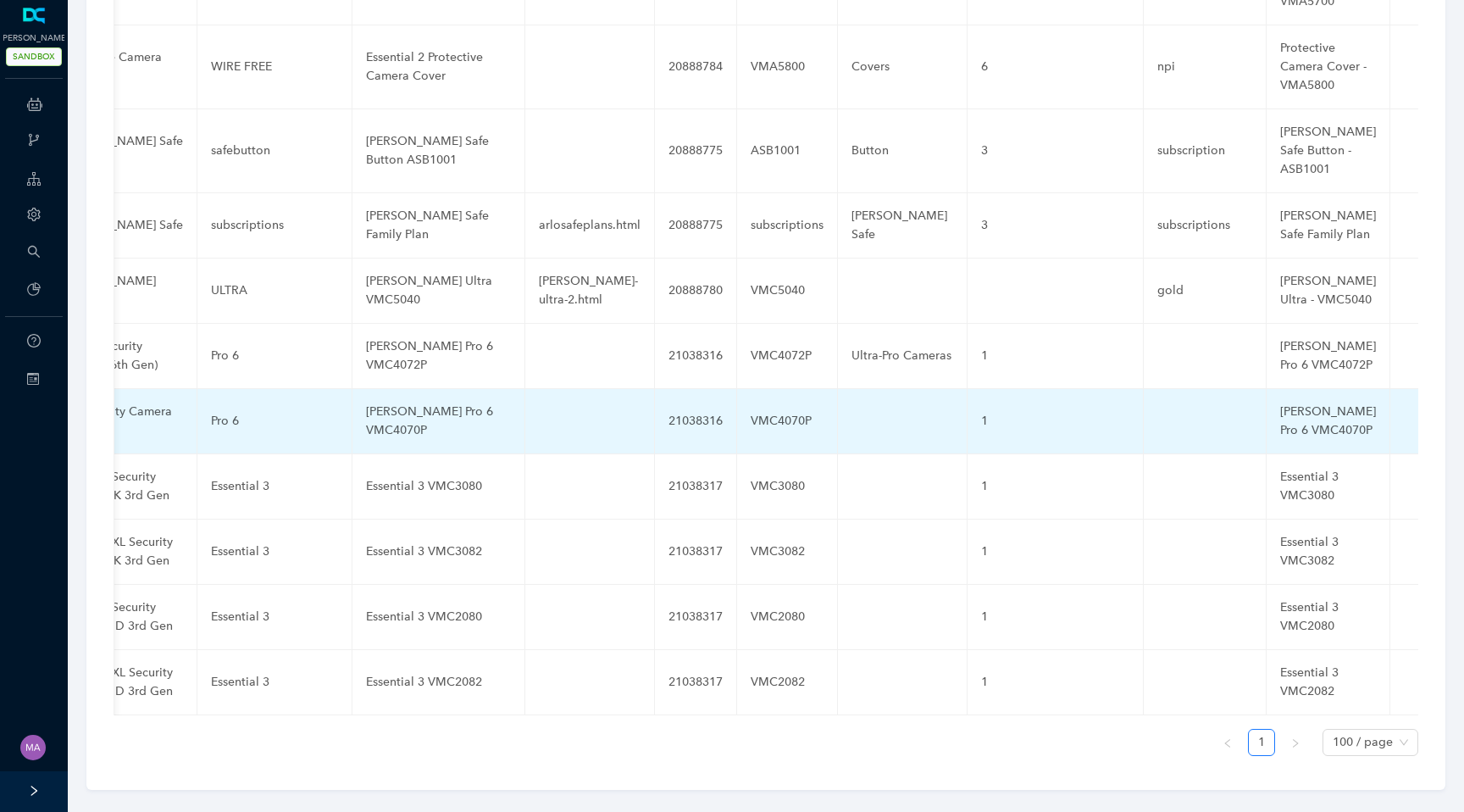
click at [846, 411] on td at bounding box center [902, 421] width 130 height 65
click at [852, 411] on input "text" at bounding box center [876, 421] width 47 height 27
paste input "Ultra-Pro Cameras"
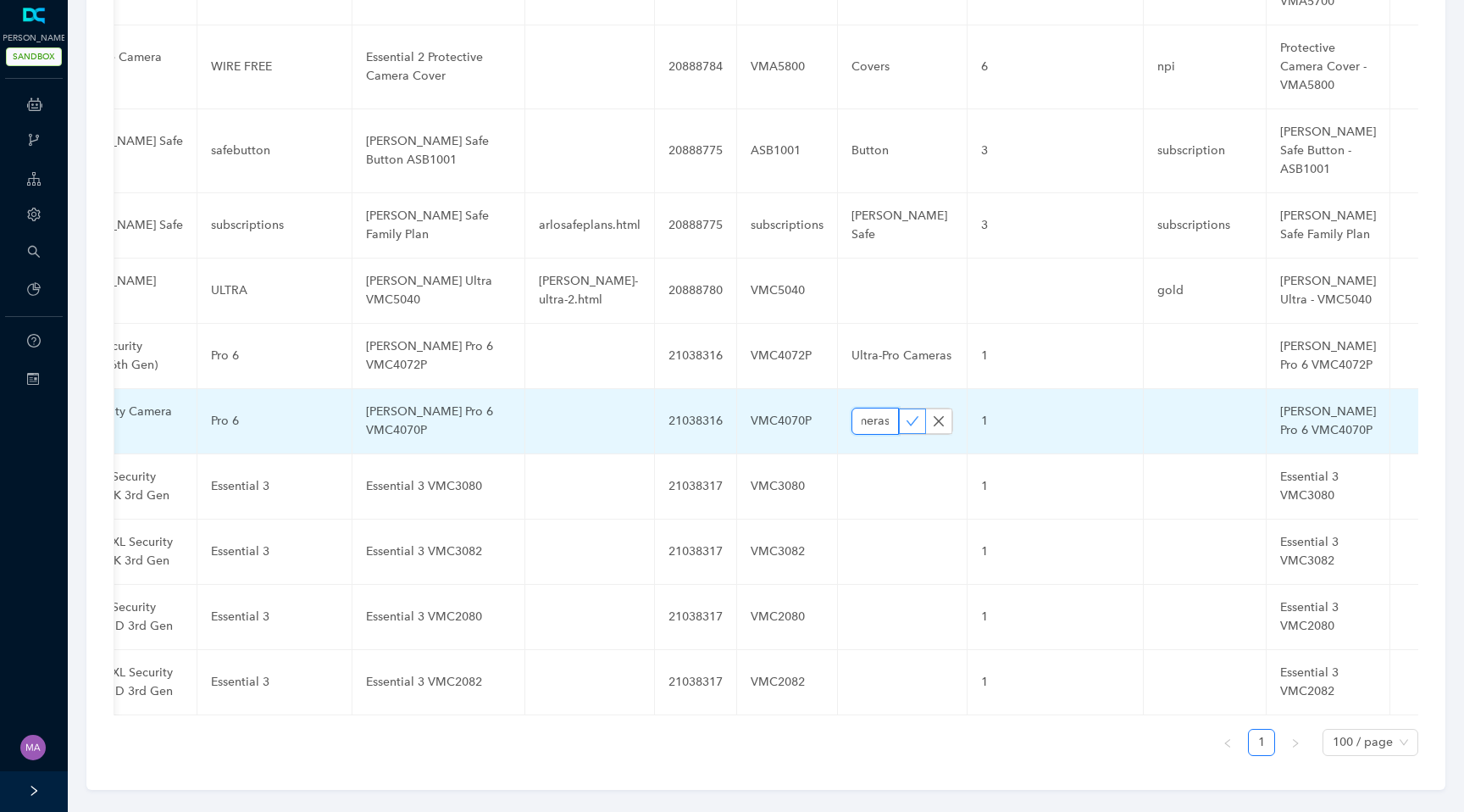
type input "Ultra-Pro Cameras"
click at [907, 416] on icon "check" at bounding box center [913, 421] width 12 height 9
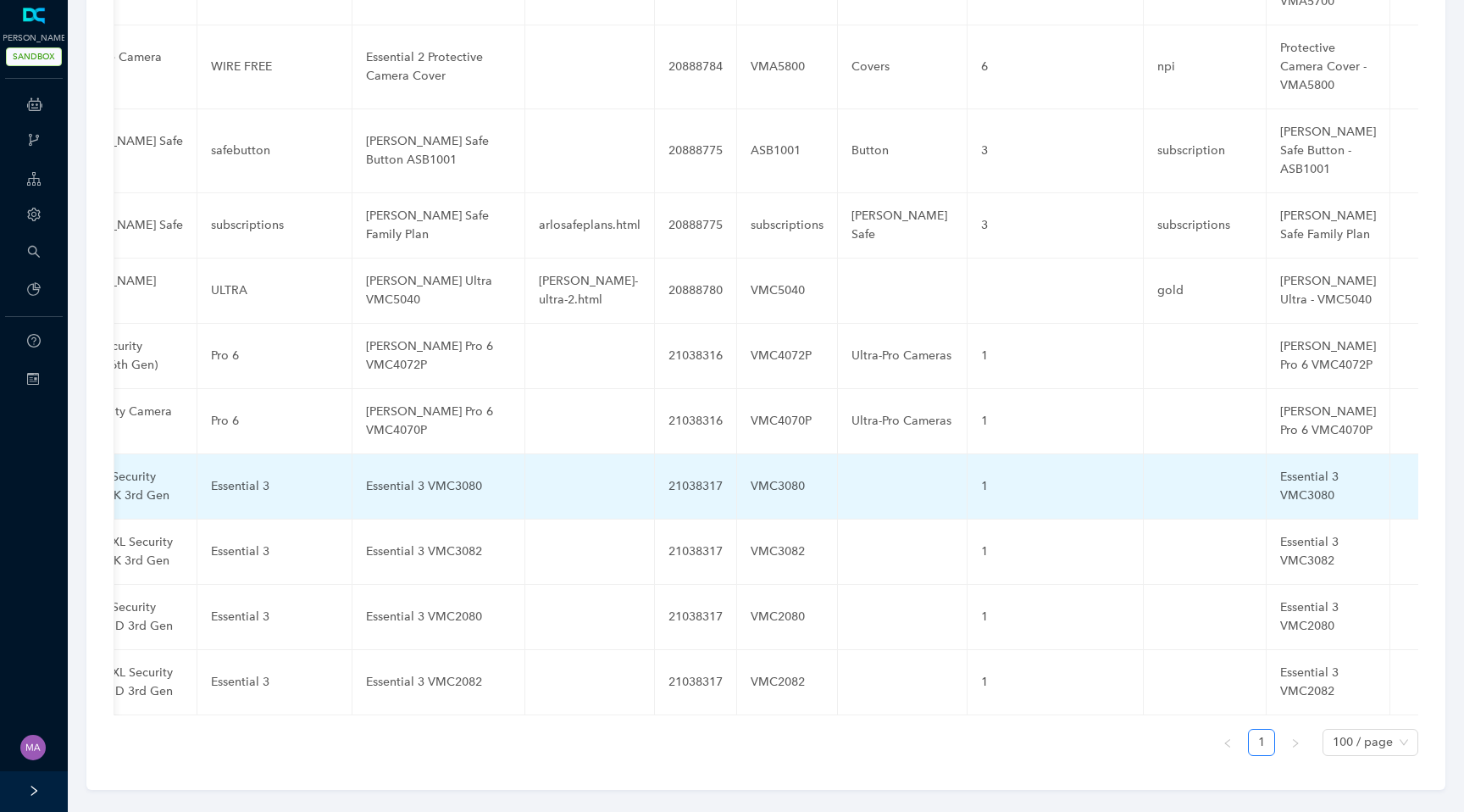
click at [853, 474] on td at bounding box center [902, 486] width 130 height 65
click at [855, 473] on input "text" at bounding box center [876, 486] width 47 height 27
paste input "Ultra-Pro Cameras"
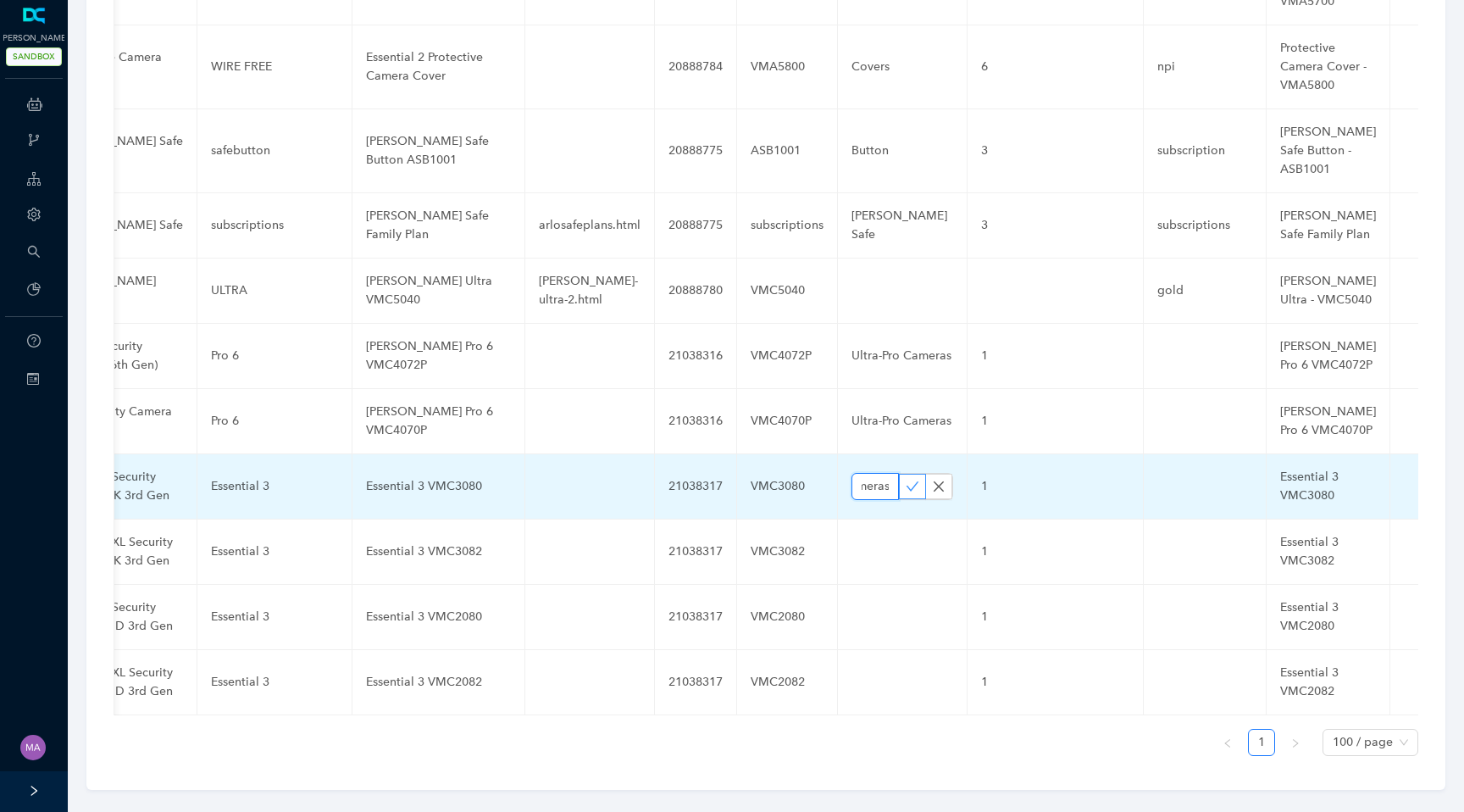
type input "Ultra-Pro Cameras"
click at [906, 479] on icon "check" at bounding box center [913, 486] width 13 height 13
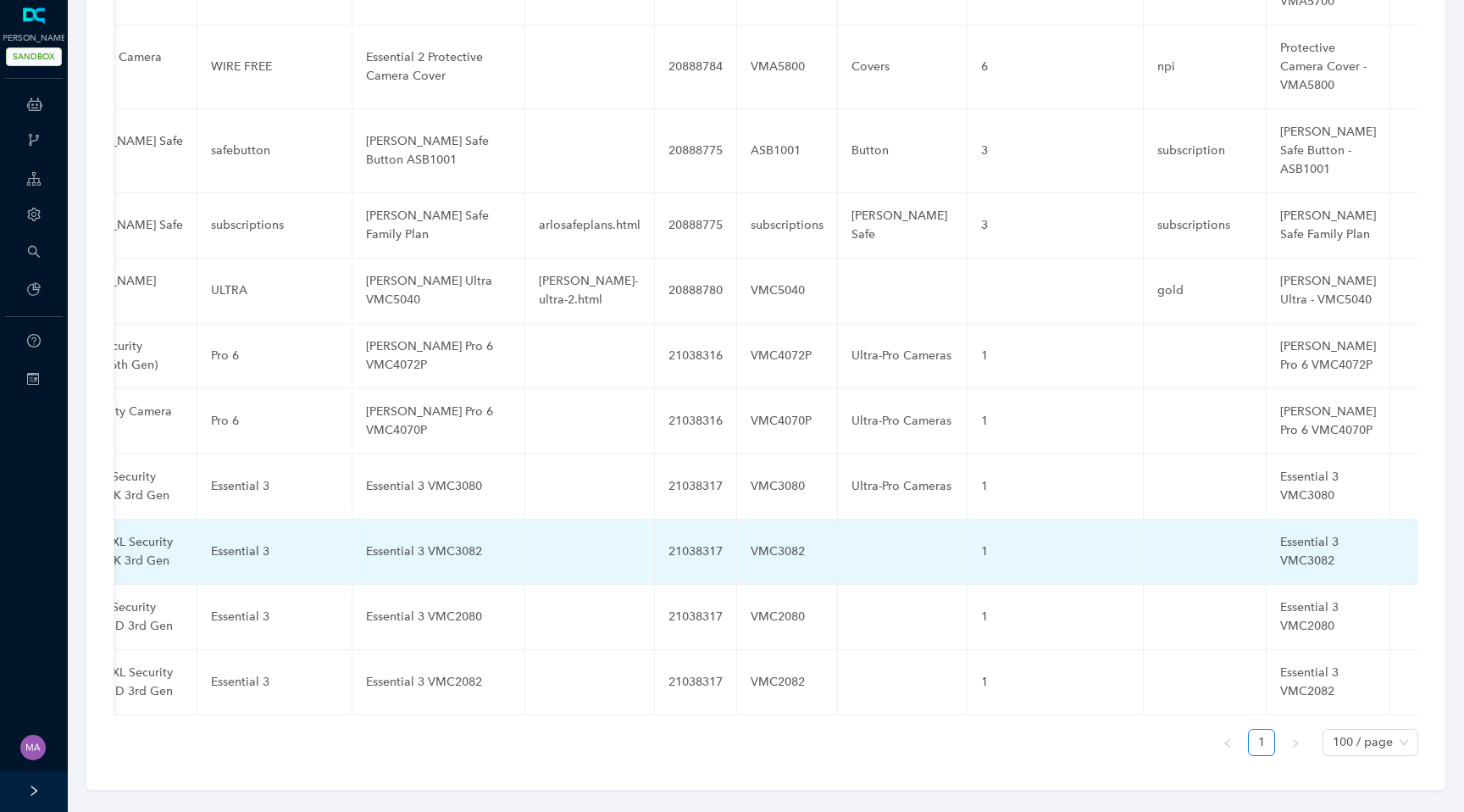
click at [860, 534] on td at bounding box center [902, 551] width 130 height 65
click at [860, 538] on input "text" at bounding box center [876, 551] width 47 height 27
paste input "Ultra-Pro Cameras"
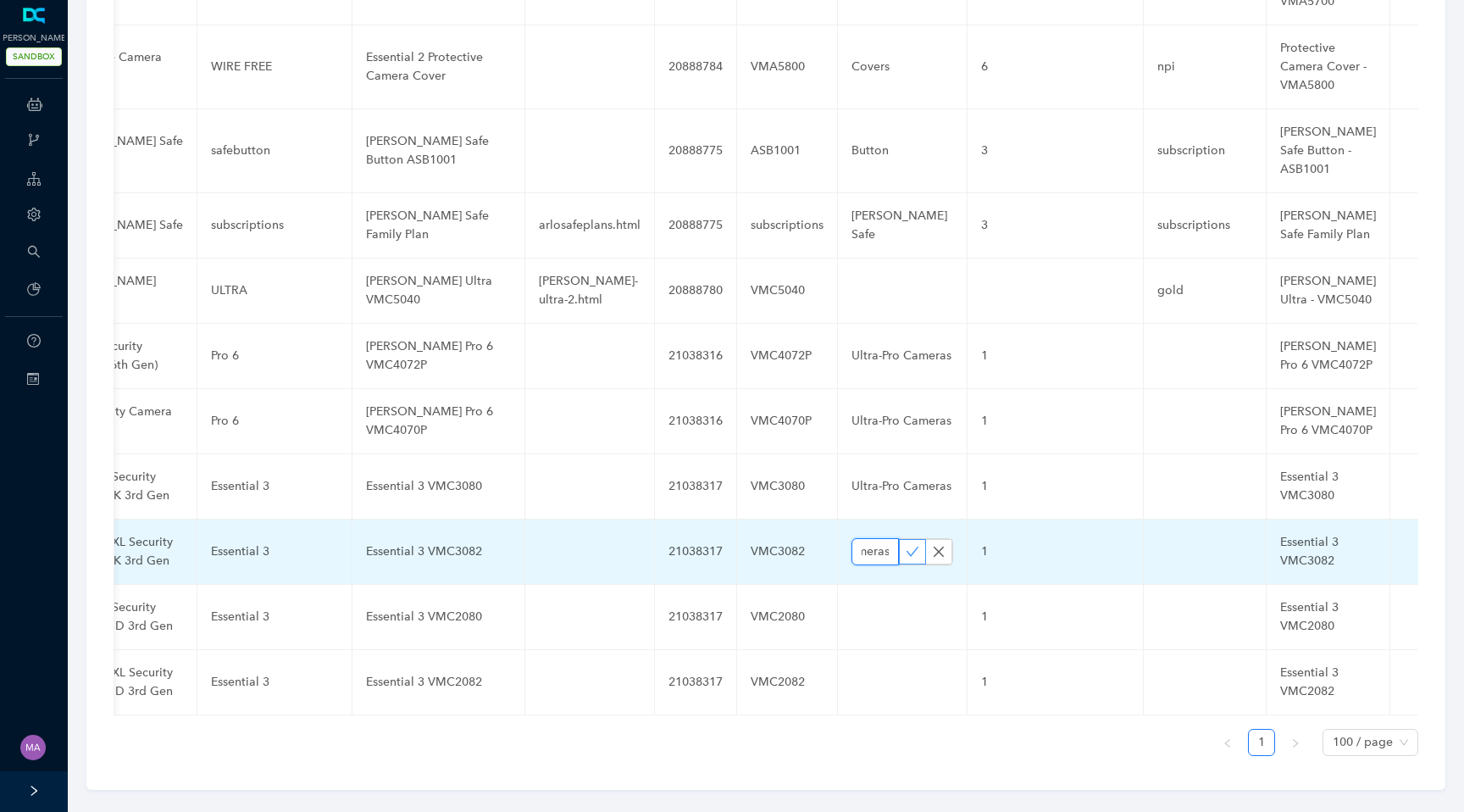
type input "Ultra-Pro Cameras"
click at [906, 545] on icon "check" at bounding box center [913, 551] width 13 height 13
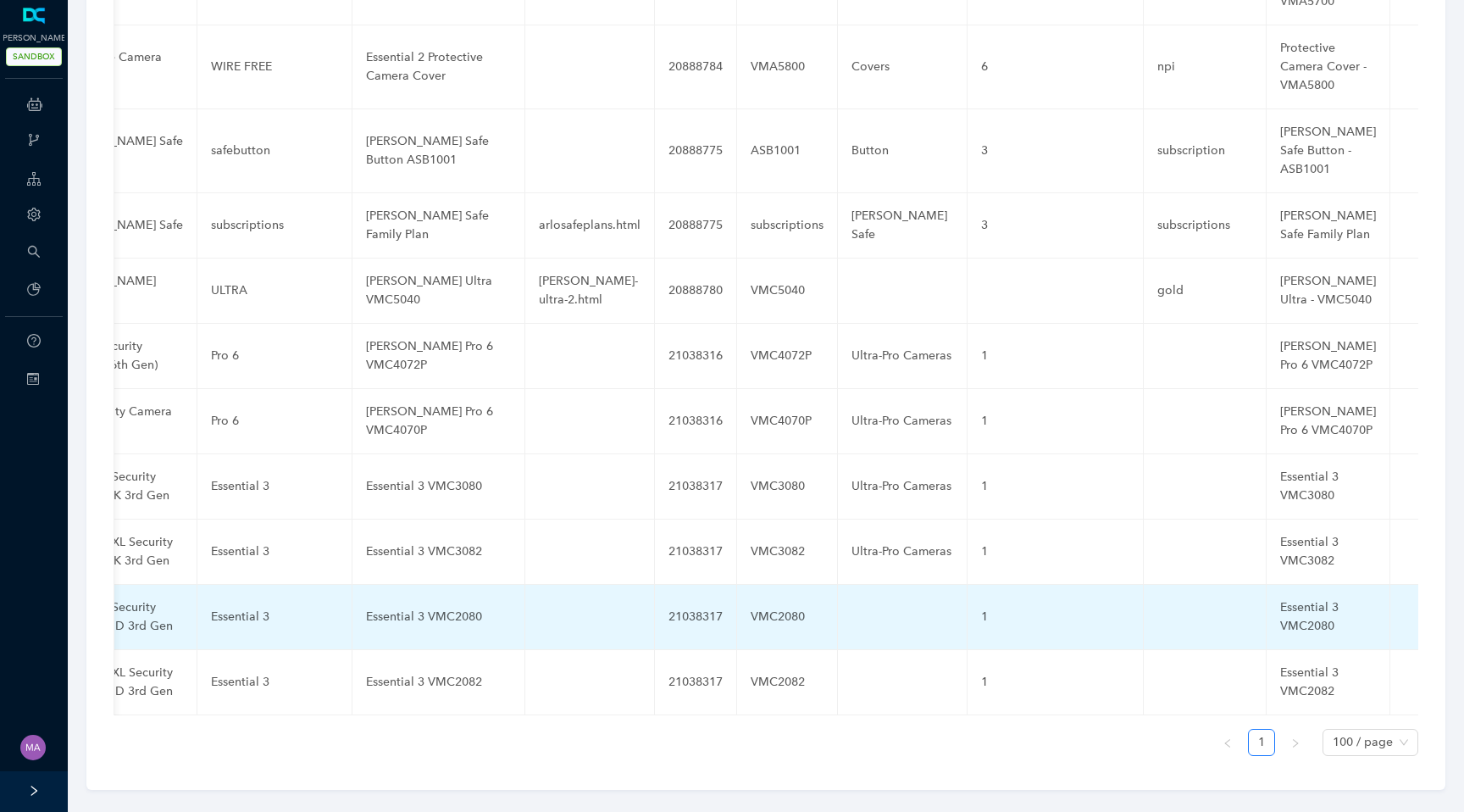
click at [861, 612] on td at bounding box center [902, 617] width 130 height 65
click at [860, 604] on input "text" at bounding box center [876, 617] width 47 height 27
paste input "Ultra-Pro Cameras"
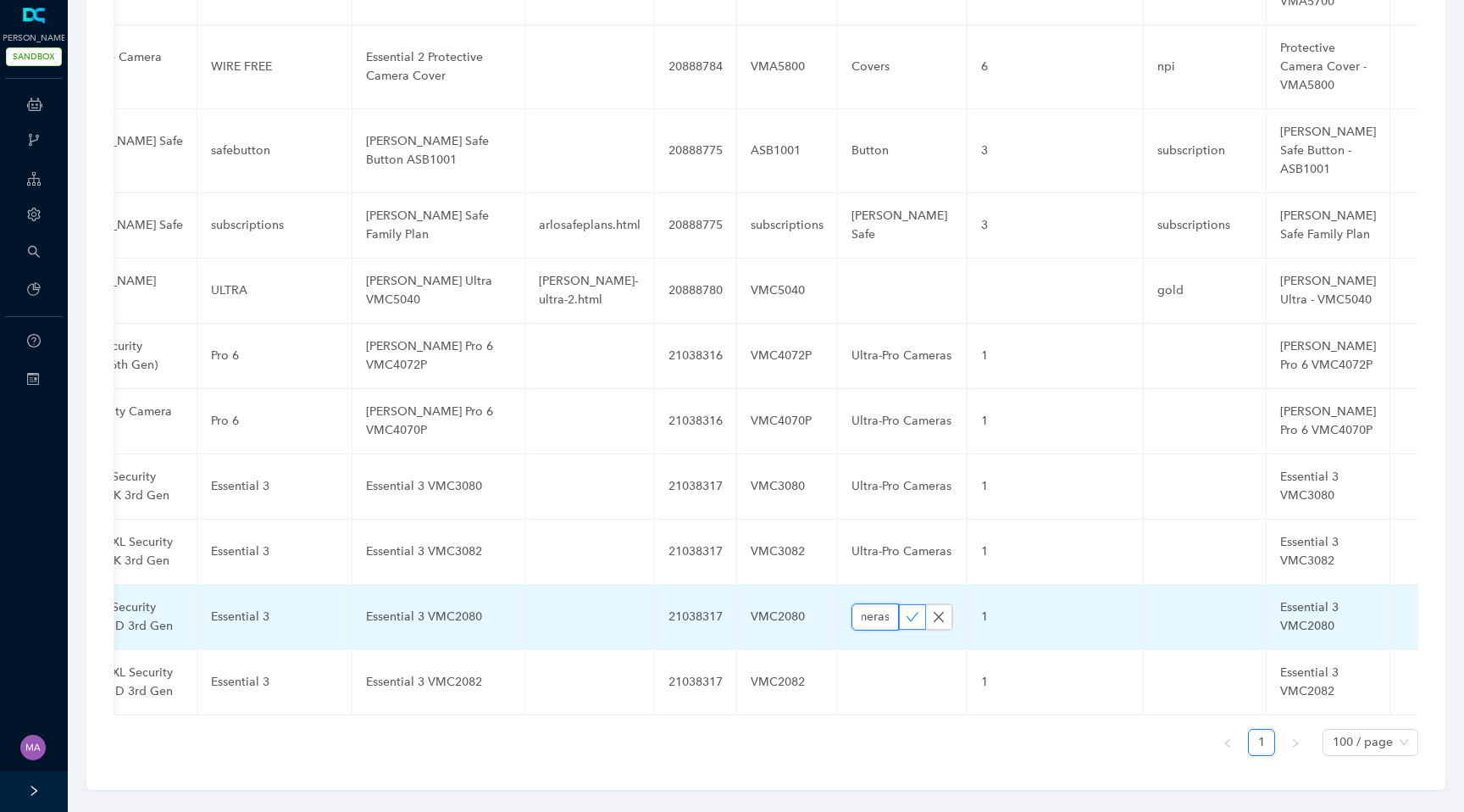
type input "Ultra-Pro Cameras"
click at [906, 610] on icon "check" at bounding box center [913, 617] width 13 height 13
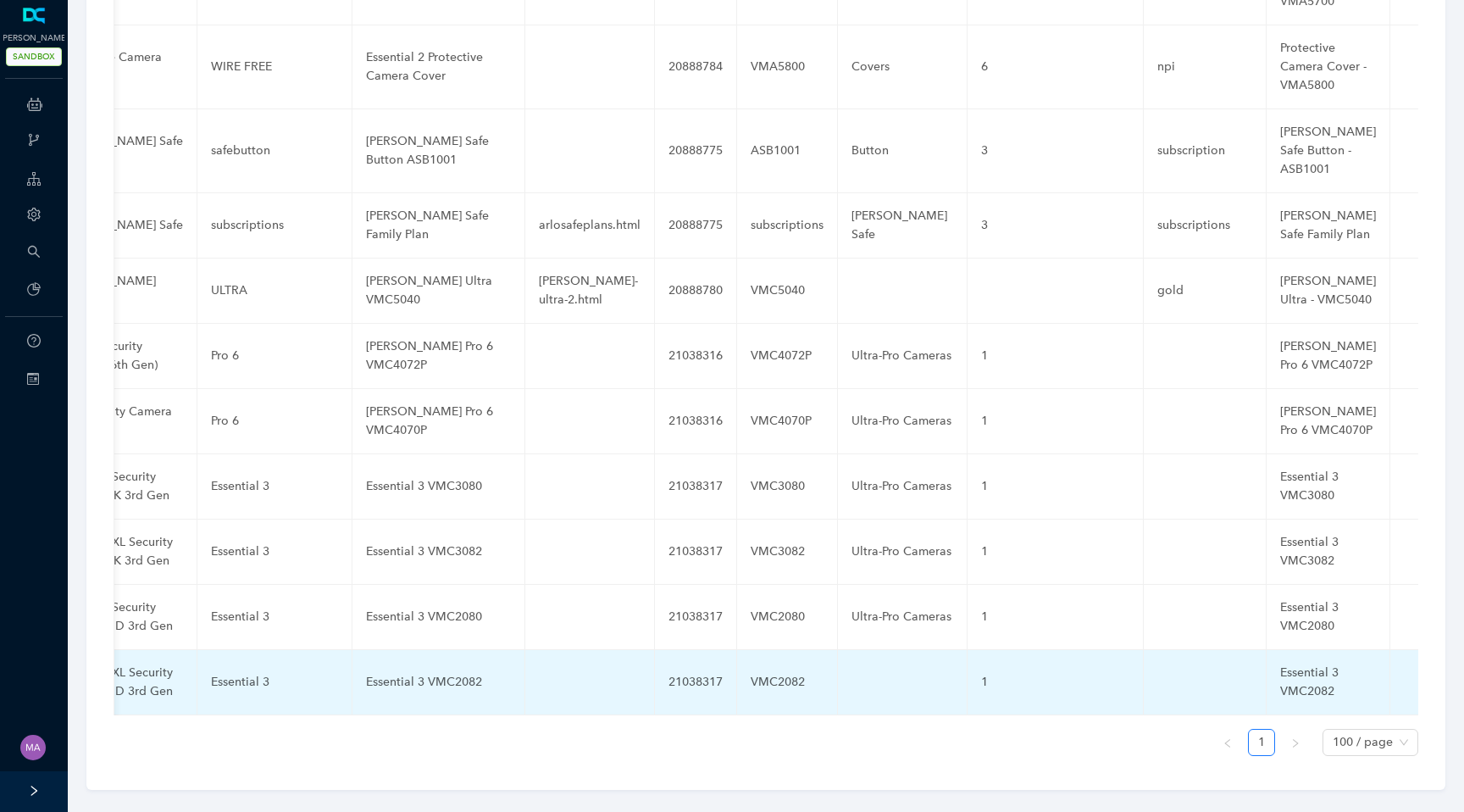
click at [855, 667] on td at bounding box center [902, 682] width 130 height 65
click at [860, 668] on input "text" at bounding box center [876, 681] width 47 height 27
paste input "Ultra-Pro Cameras"
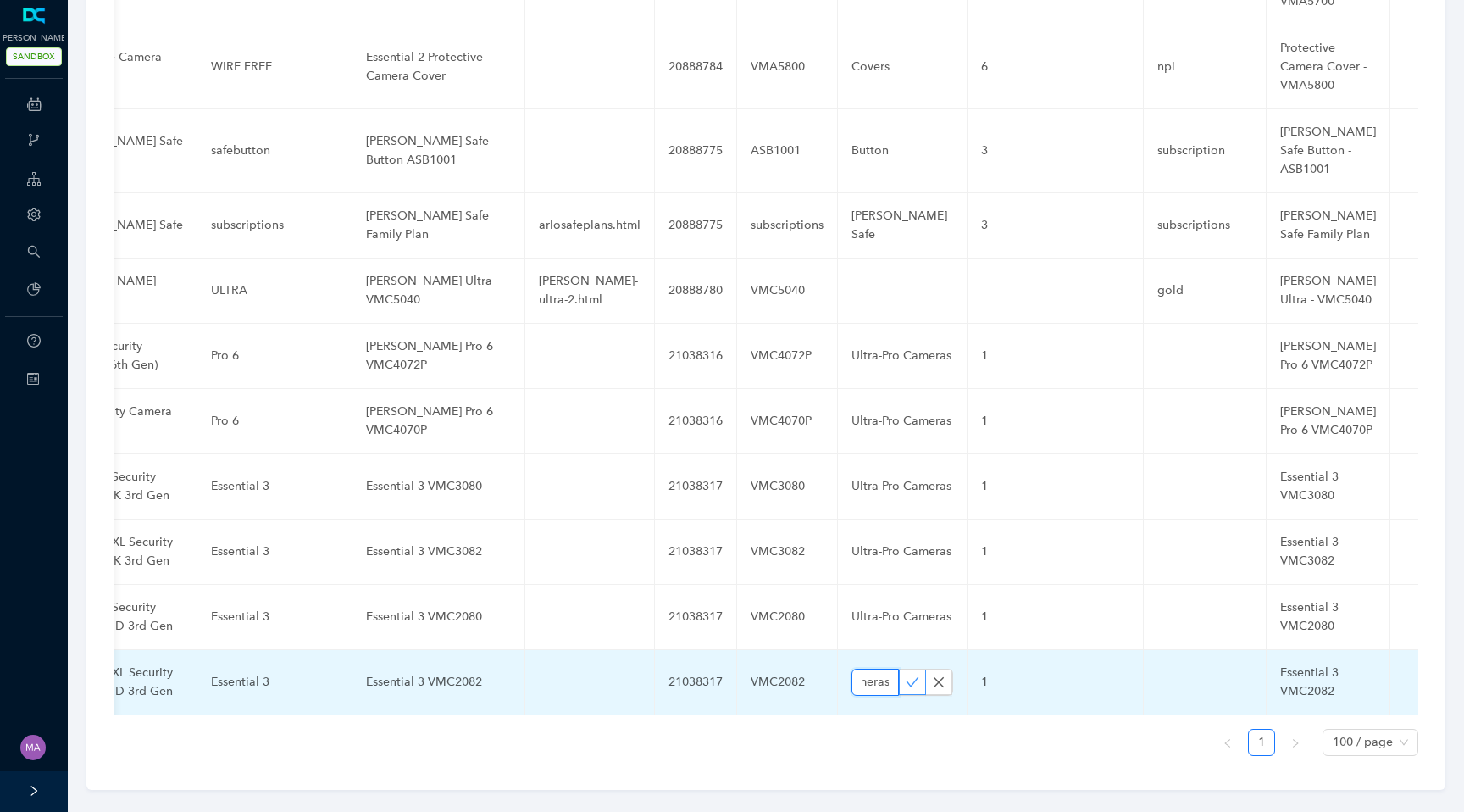
type input "Ultra-Pro Cameras"
click at [906, 676] on icon "check" at bounding box center [913, 682] width 13 height 13
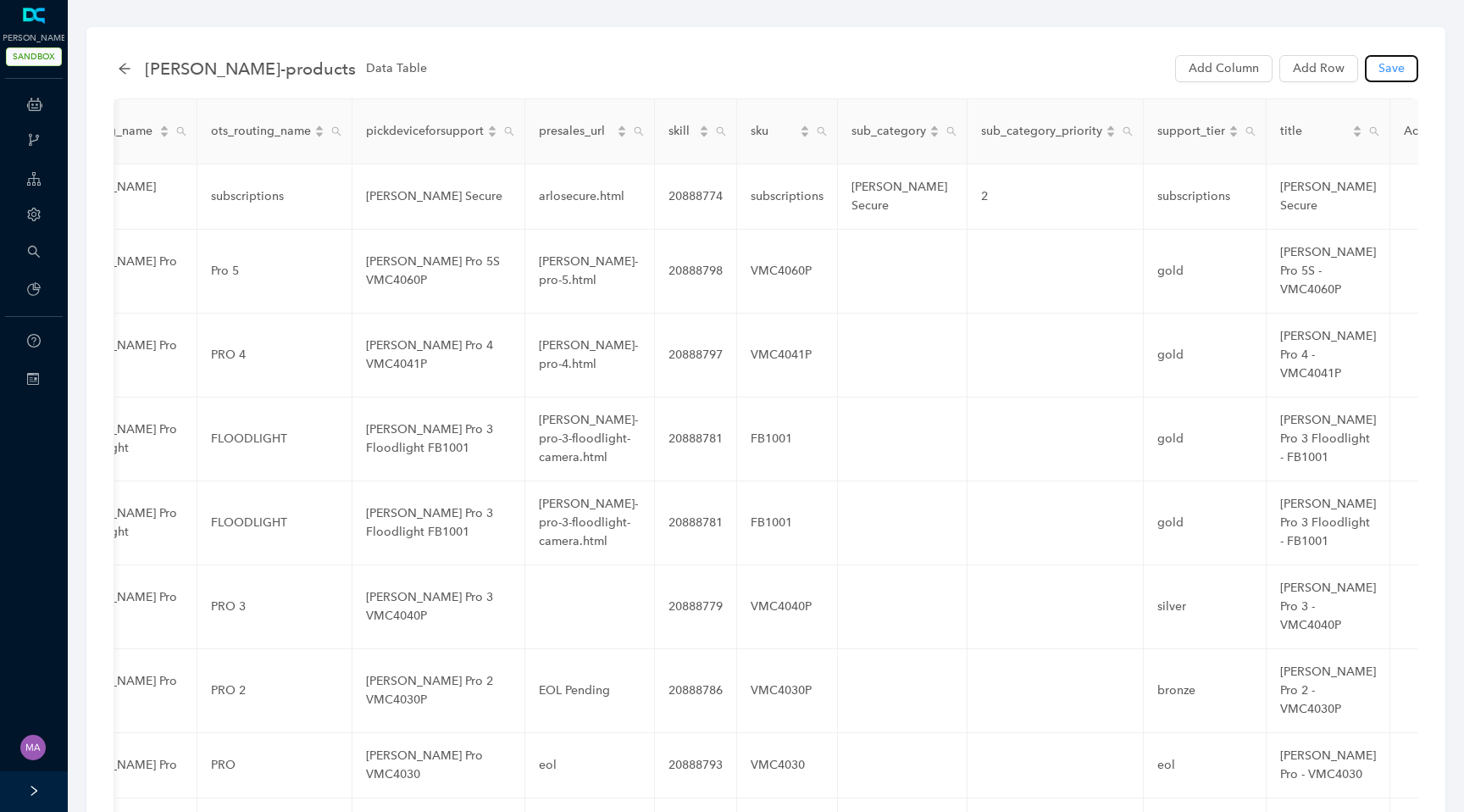
click at [1375, 65] on button "Save" at bounding box center [1392, 68] width 53 height 27
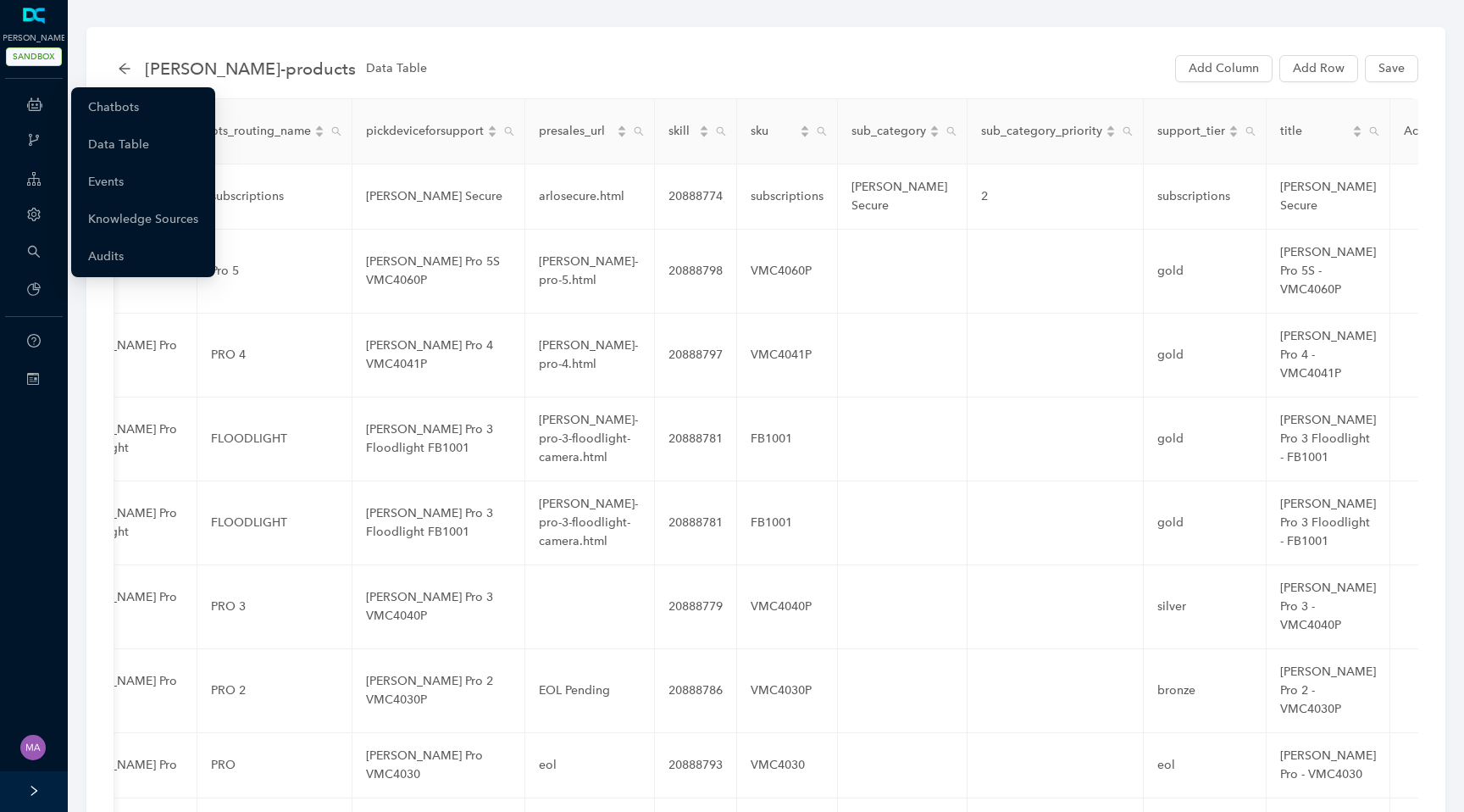
click at [28, 113] on icon at bounding box center [35, 104] width 15 height 34
click at [115, 111] on link "Chatbots" at bounding box center [114, 108] width 51 height 34
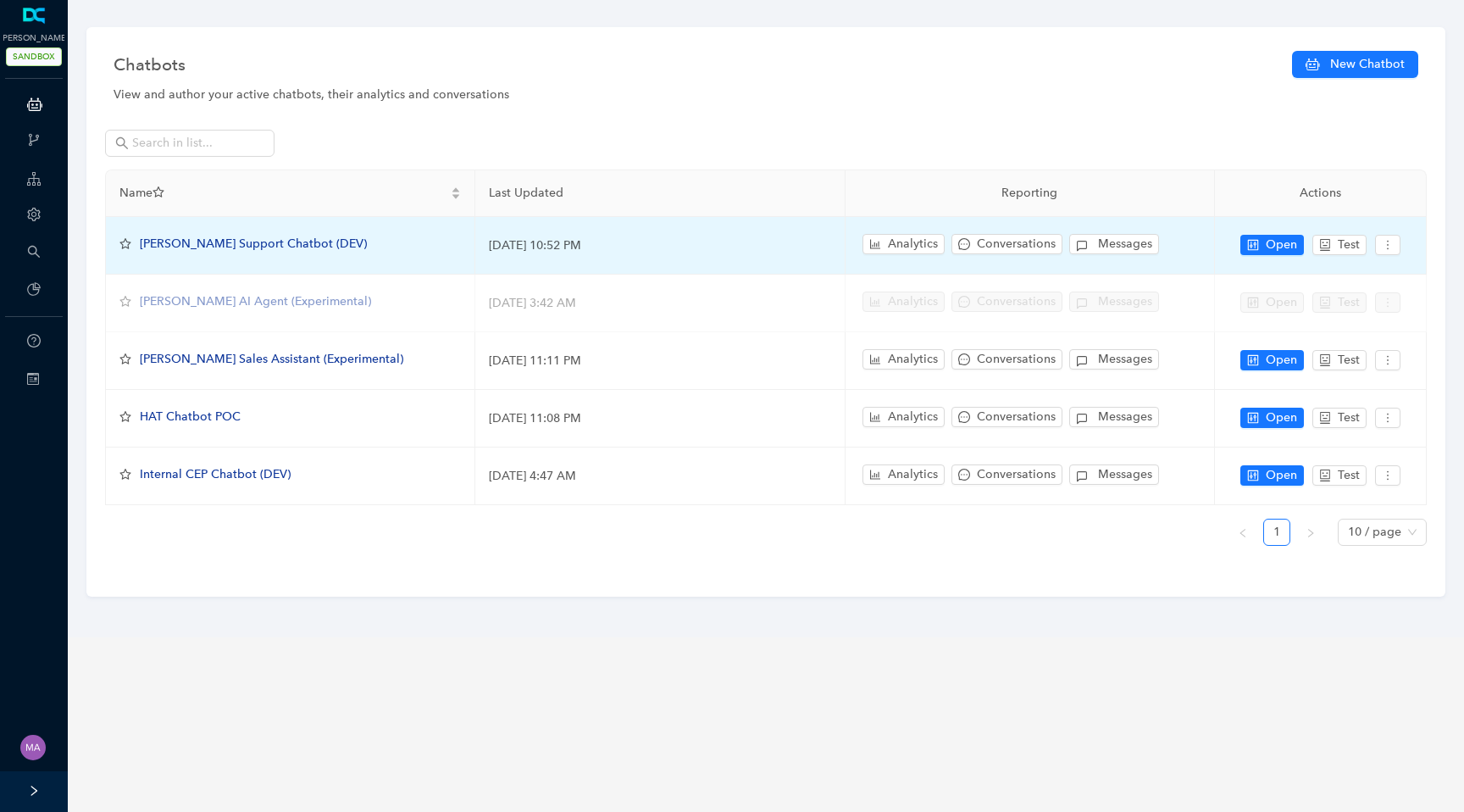
click at [253, 237] on span "Arlo Support Chatbot (DEV)" at bounding box center [254, 243] width 227 height 14
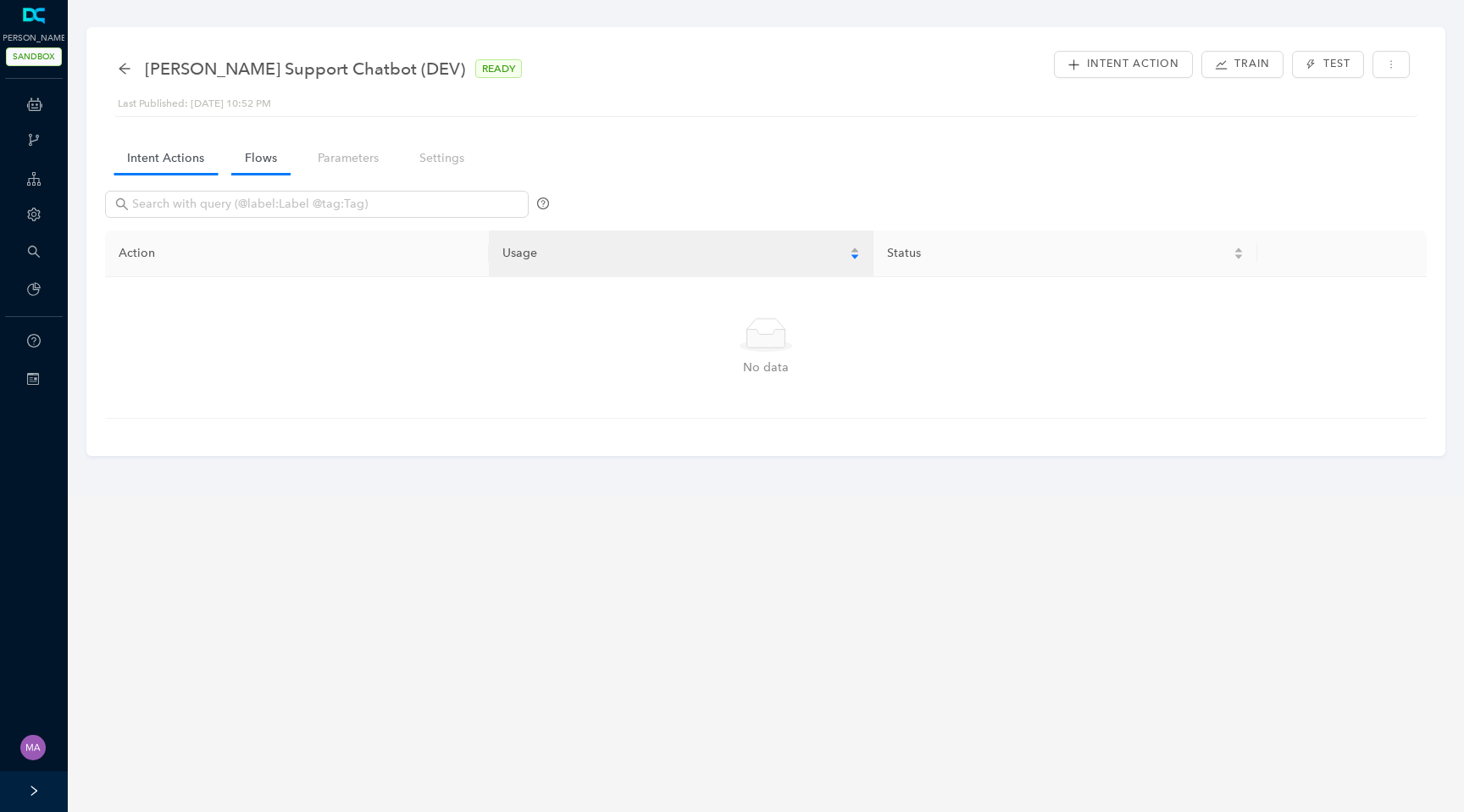
click at [250, 160] on link "Flows" at bounding box center [261, 157] width 60 height 31
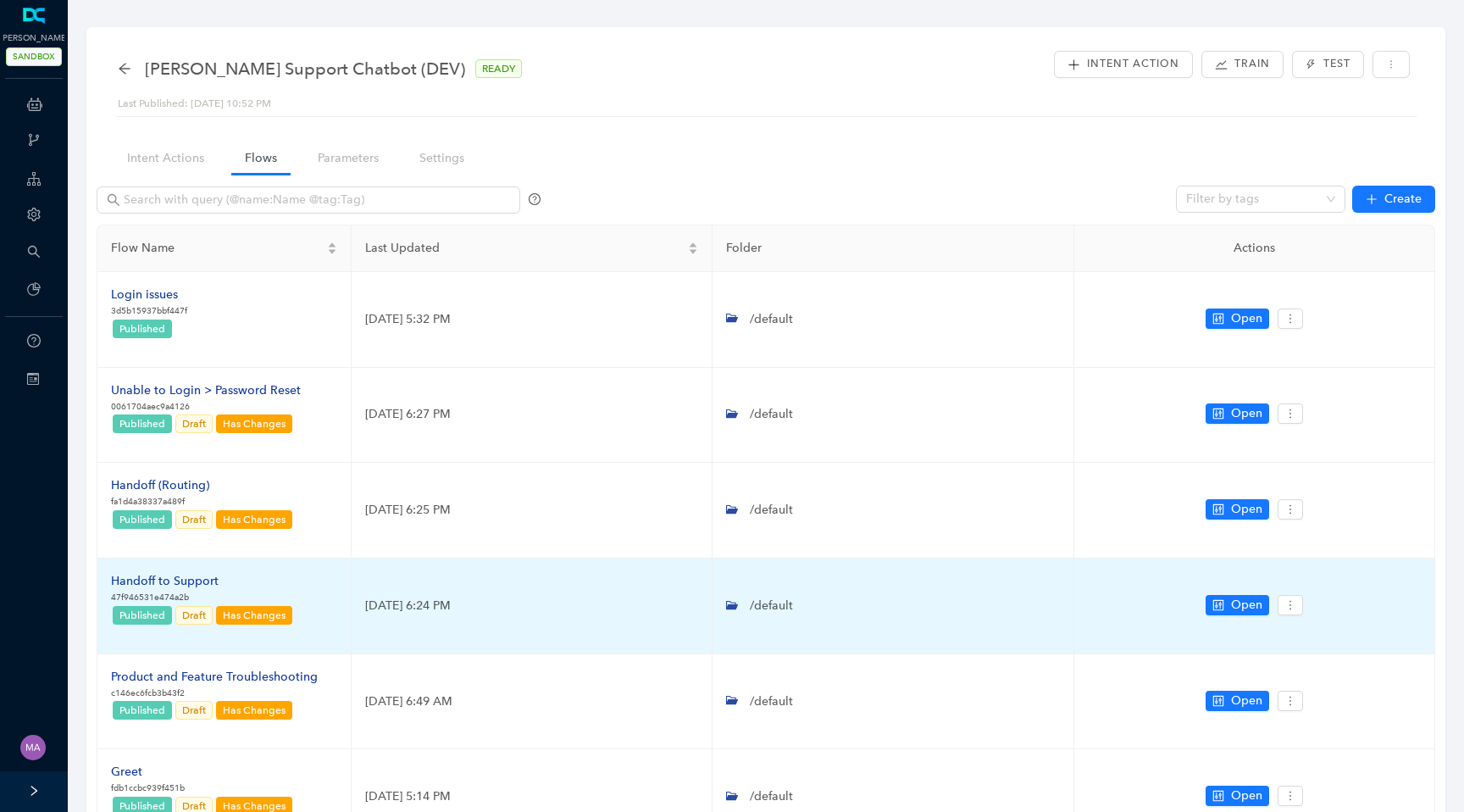
click at [164, 581] on div "Handoff to Support" at bounding box center [202, 582] width 183 height 19
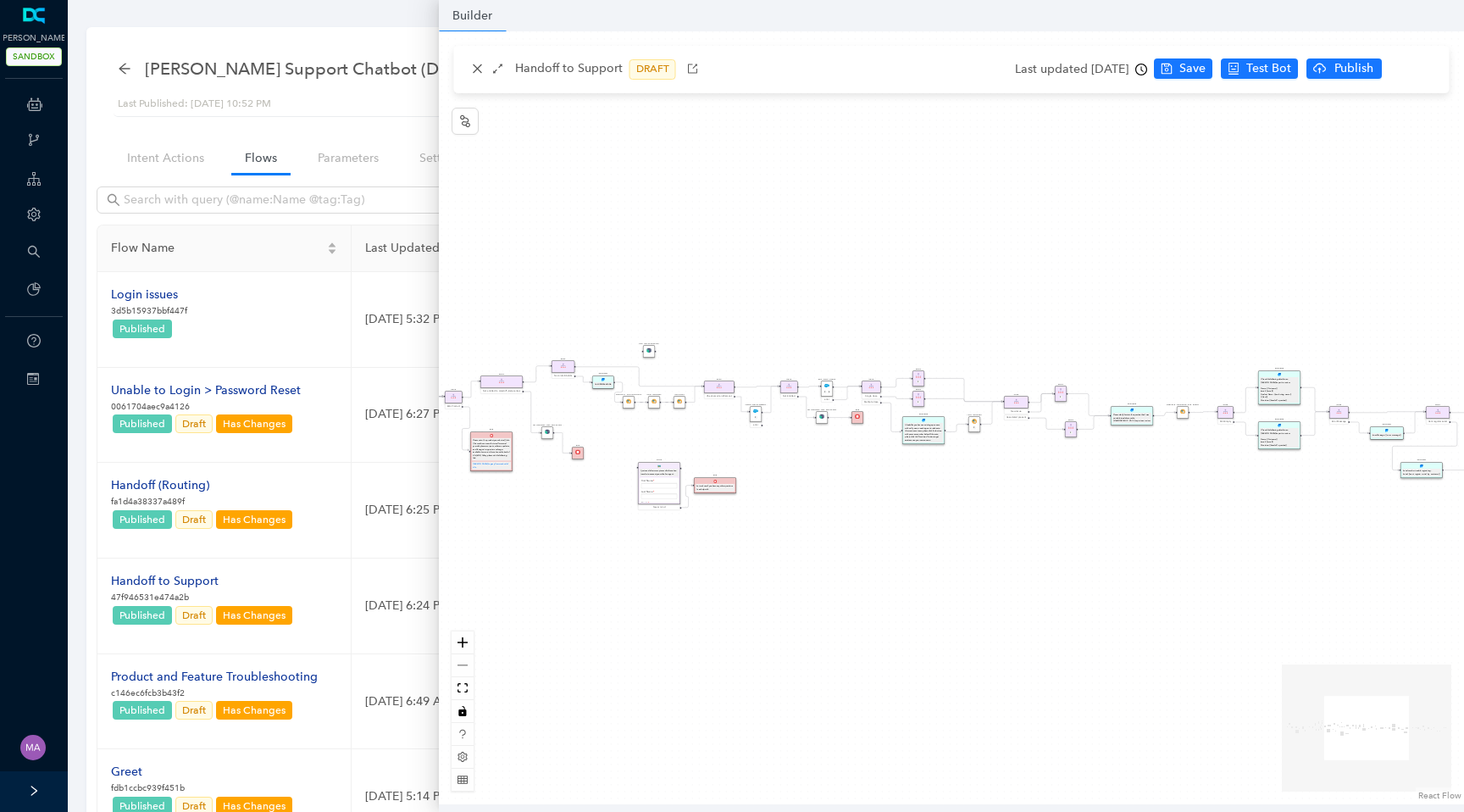
click at [856, 449] on div "Rule System Maintenance End Arlo's support application is undergoing maintenanc…" at bounding box center [951, 417] width 1025 height 772
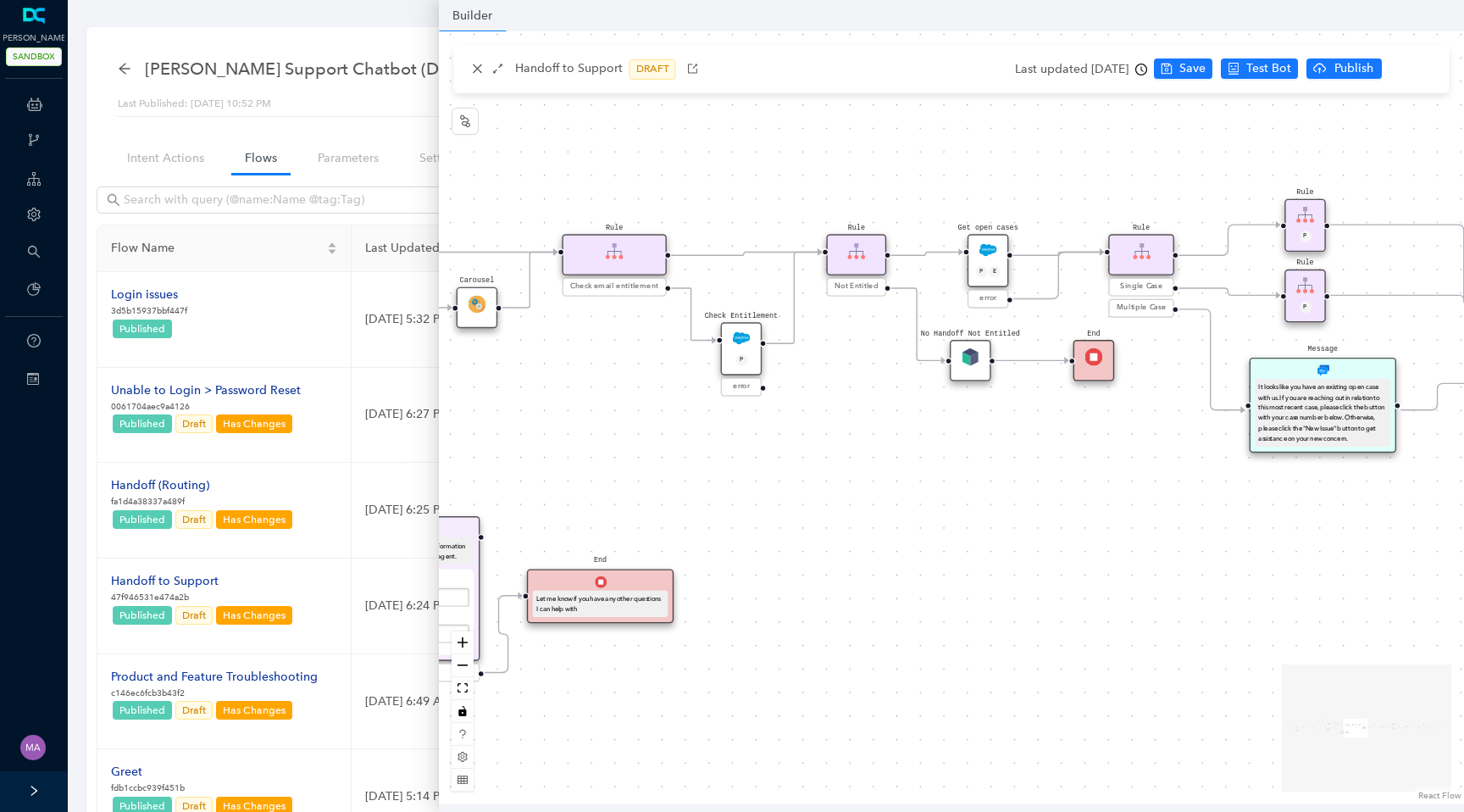
drag, startPoint x: 856, startPoint y: 449, endPoint x: 1166, endPoint y: 484, distance: 312.0
click at [1171, 484] on div "Rule System Maintenance End Arlo's support application is undergoing maintenanc…" at bounding box center [951, 417] width 1025 height 772
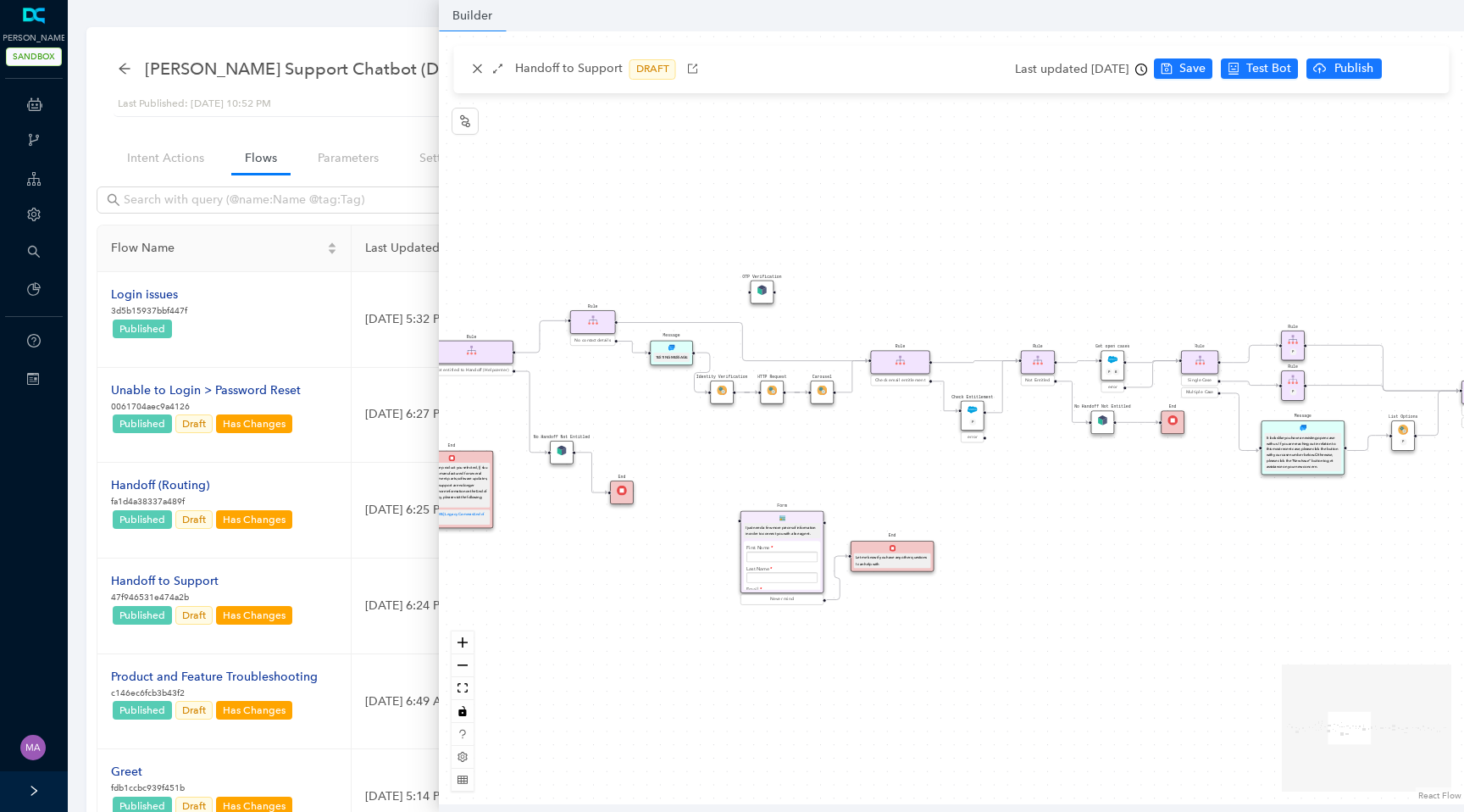
click at [765, 291] on img at bounding box center [762, 289] width 10 height 10
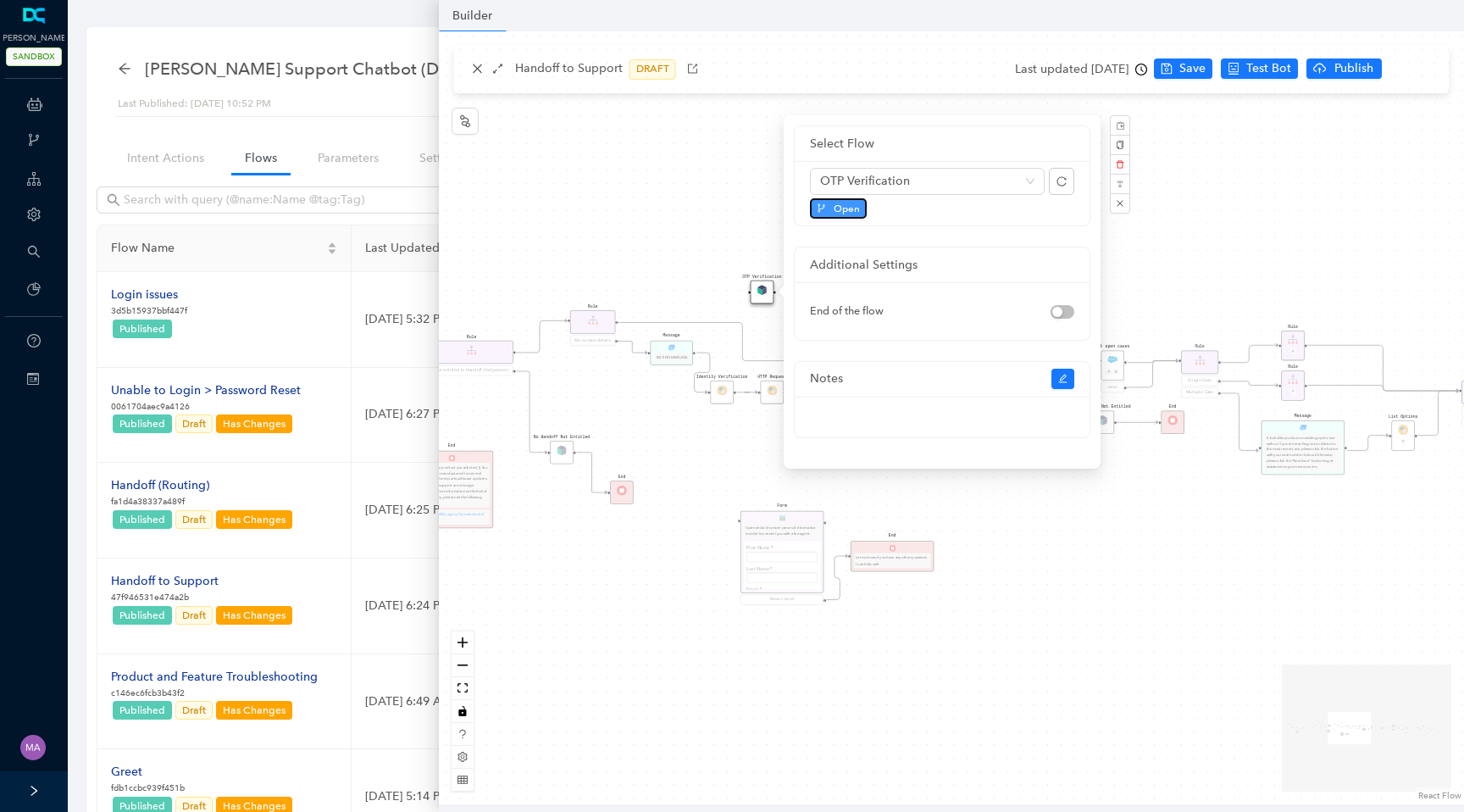
click at [847, 207] on span "Open" at bounding box center [847, 208] width 27 height 15
click at [604, 178] on div "Rule System Maintenance End Arlo's support application is undergoing maintenanc…" at bounding box center [951, 417] width 1025 height 772
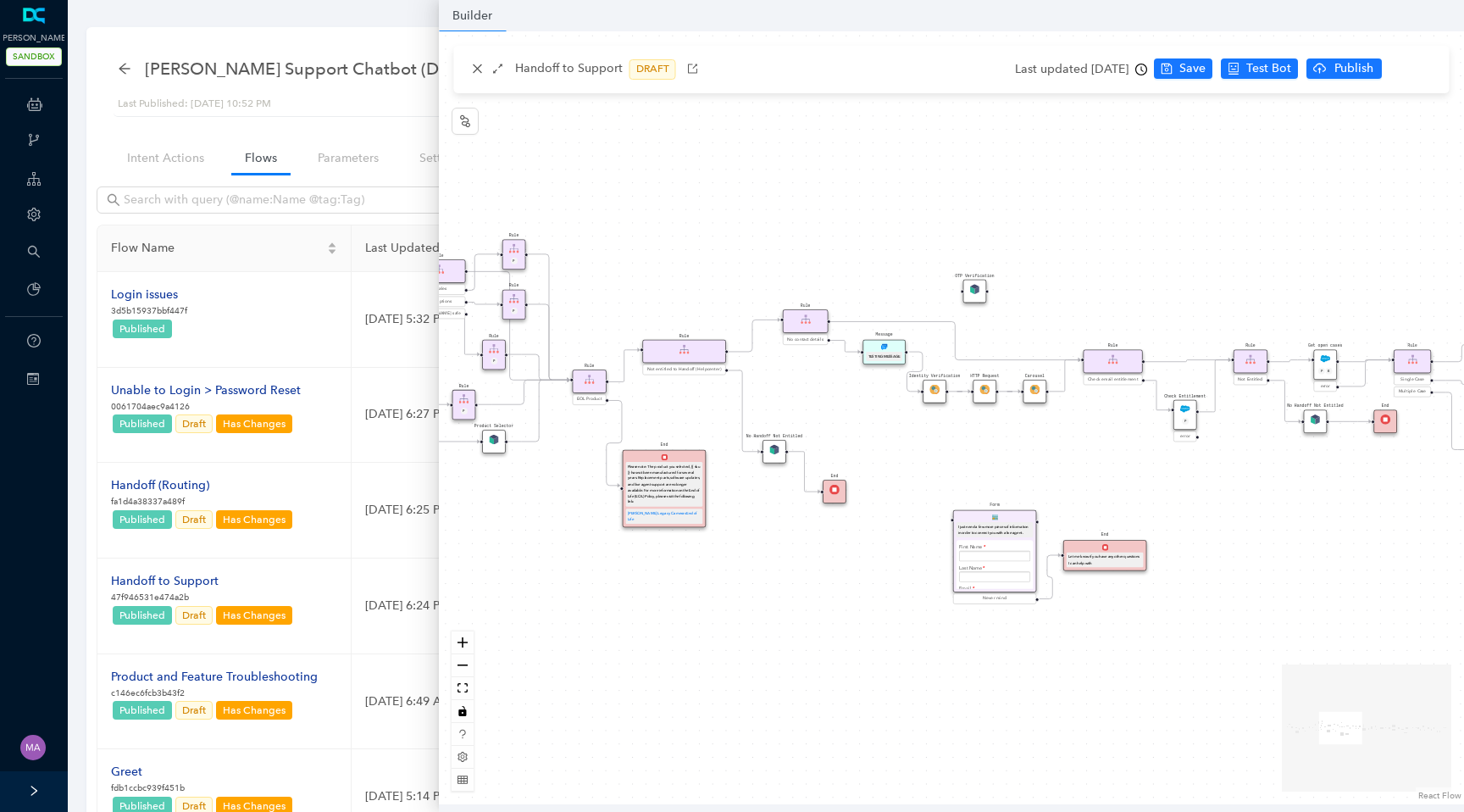
drag, startPoint x: 602, startPoint y: 223, endPoint x: 814, endPoint y: 222, distance: 212.0
click at [814, 222] on div "Rule System Maintenance End Arlo's support application is undergoing maintenanc…" at bounding box center [951, 417] width 1025 height 772
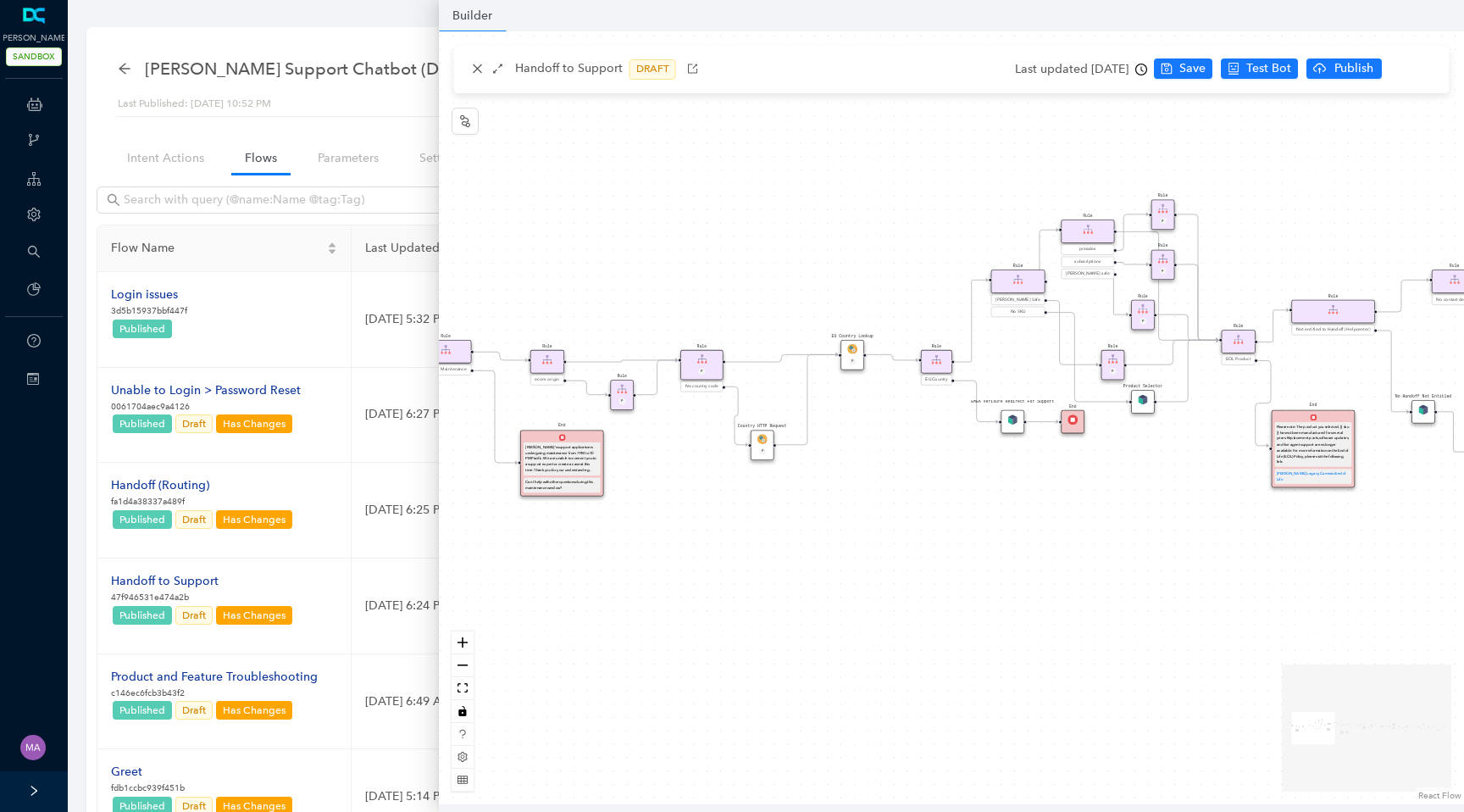
drag, startPoint x: 814, startPoint y: 222, endPoint x: 1463, endPoint y: 182, distance: 650.2
click at [1463, 182] on div "Rule System Maintenance End Arlo's support application is undergoing maintenanc…" at bounding box center [951, 417] width 1025 height 772
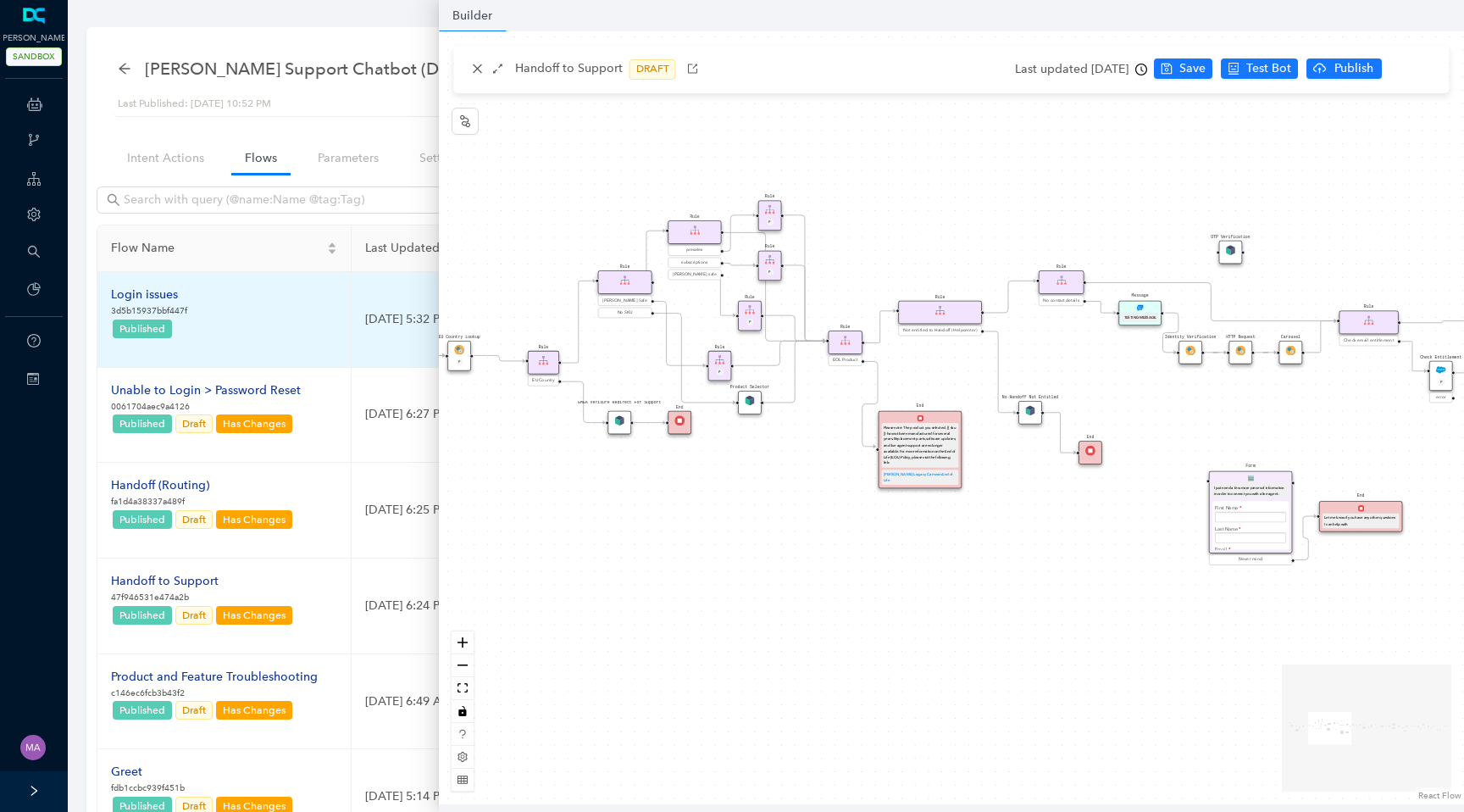
drag, startPoint x: 627, startPoint y: 307, endPoint x: 198, endPoint y: 314, distance: 429.1
click at [199, 314] on body "Arlo Dev SANDBOX ChatBots & Ticket Automations Webhooks Guide Account Search Pl…" at bounding box center [732, 406] width 1464 height 812
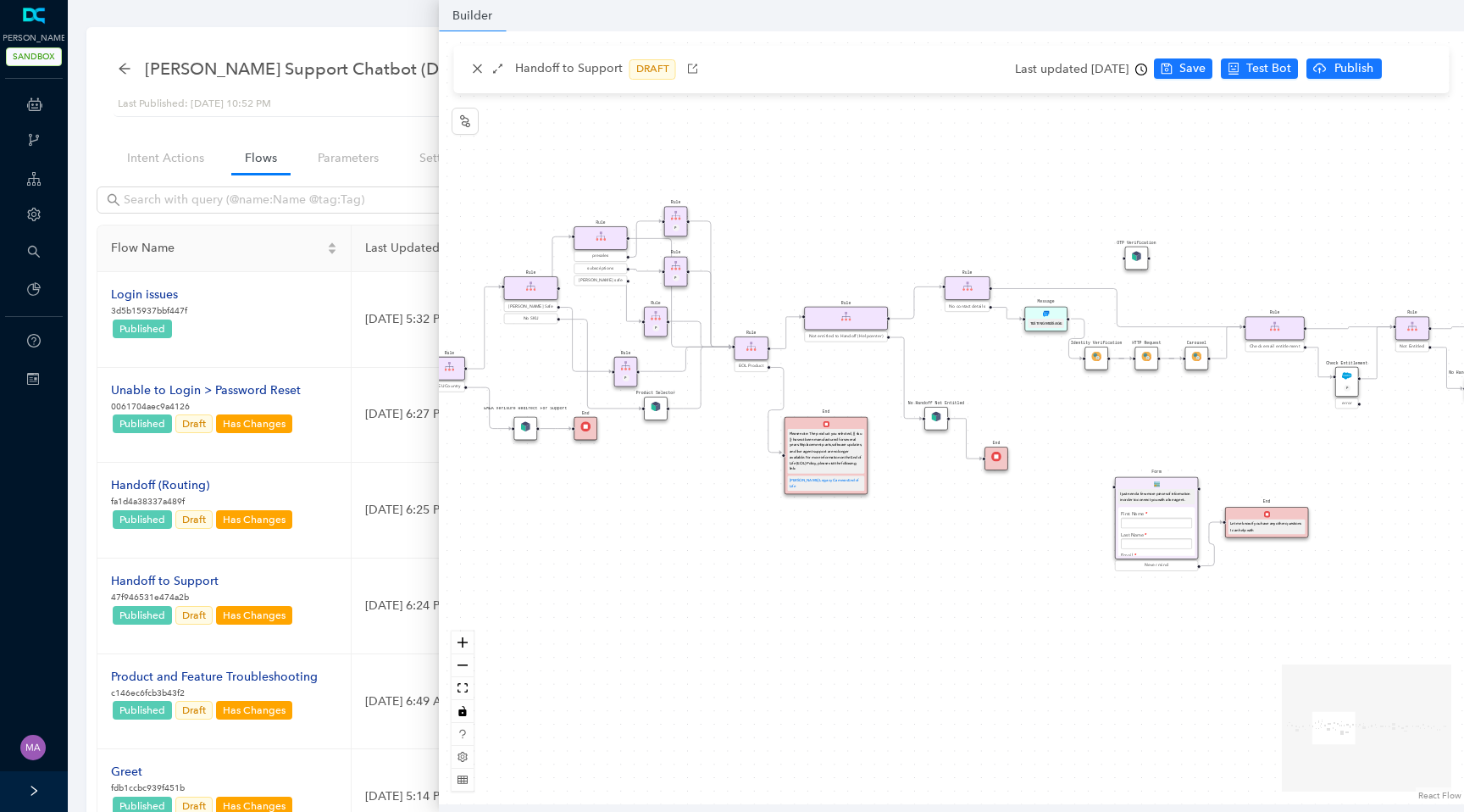
drag, startPoint x: 884, startPoint y: 228, endPoint x: 569, endPoint y: 228, distance: 315.0
click at [569, 228] on div "Rule System Maintenance End Arlo's support application is undergoing maintenanc…" at bounding box center [951, 417] width 1025 height 772
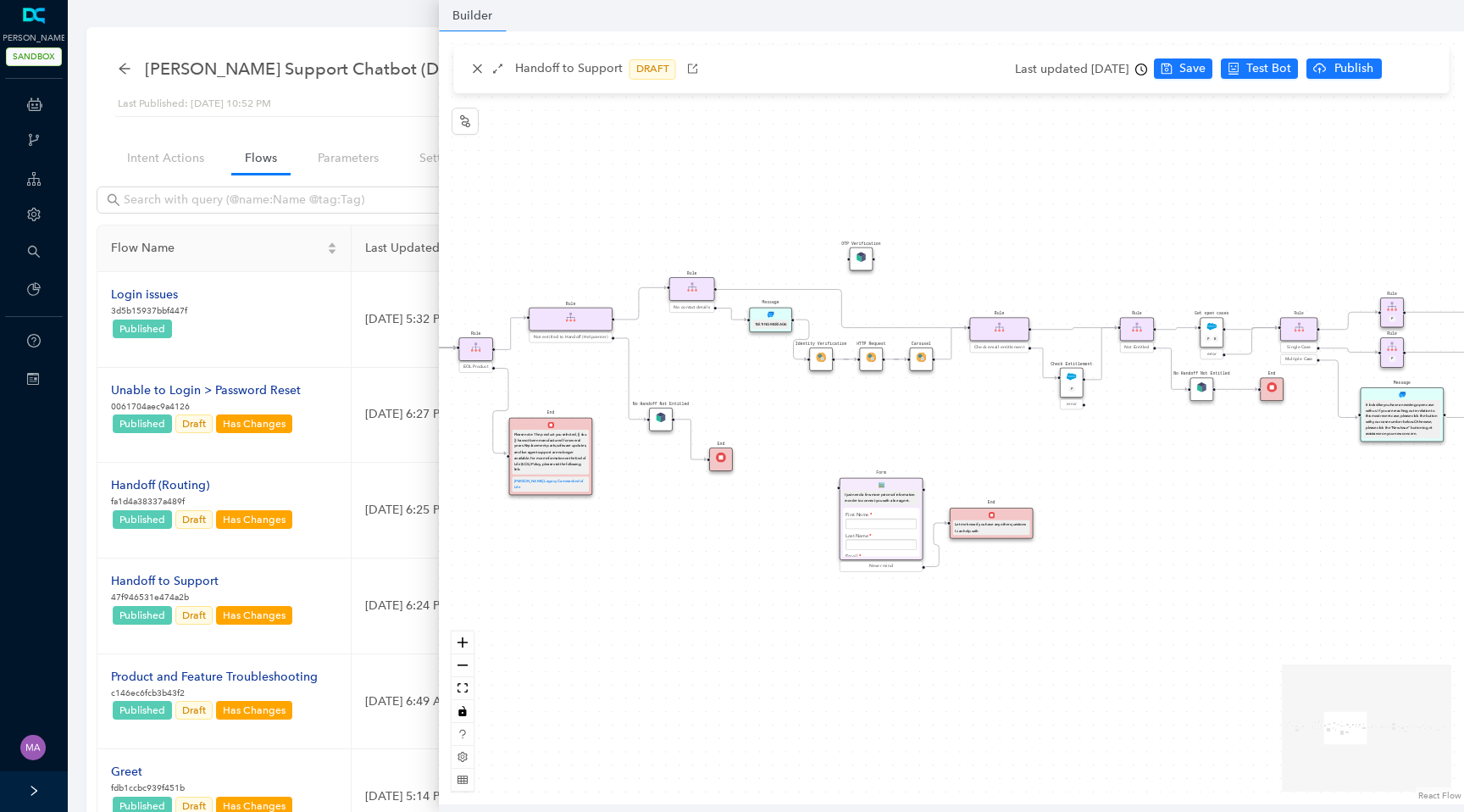
drag, startPoint x: 731, startPoint y: 226, endPoint x: 653, endPoint y: 226, distance: 78.0
click at [653, 226] on div "Rule System Maintenance End Arlo's support application is undergoing maintenanc…" at bounding box center [951, 417] width 1025 height 772
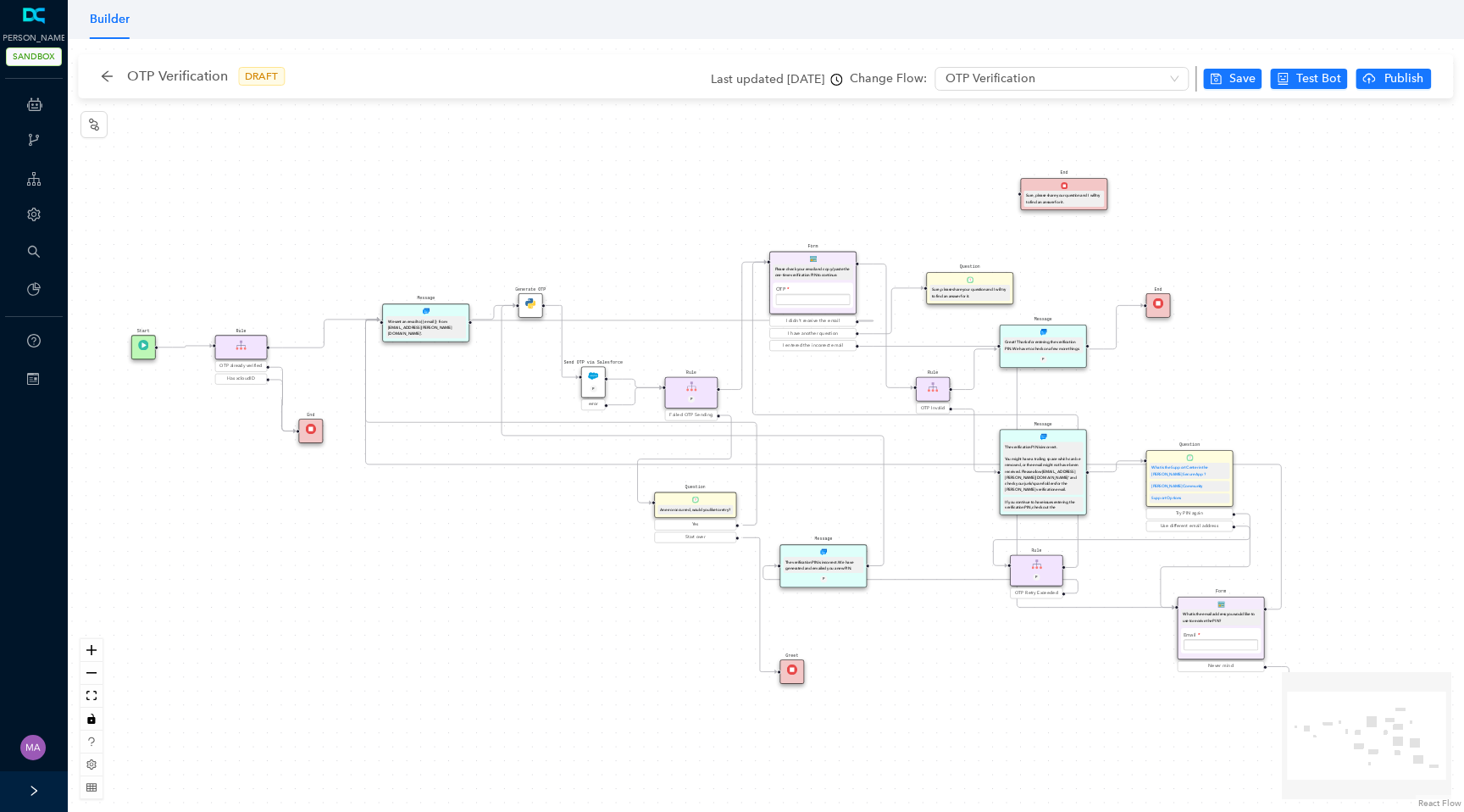
click at [433, 388] on div "Start Message We sent an email to {{ email }} from 'do_not_reply@arlo.com'. Gen…" at bounding box center [767, 424] width 1397 height 772
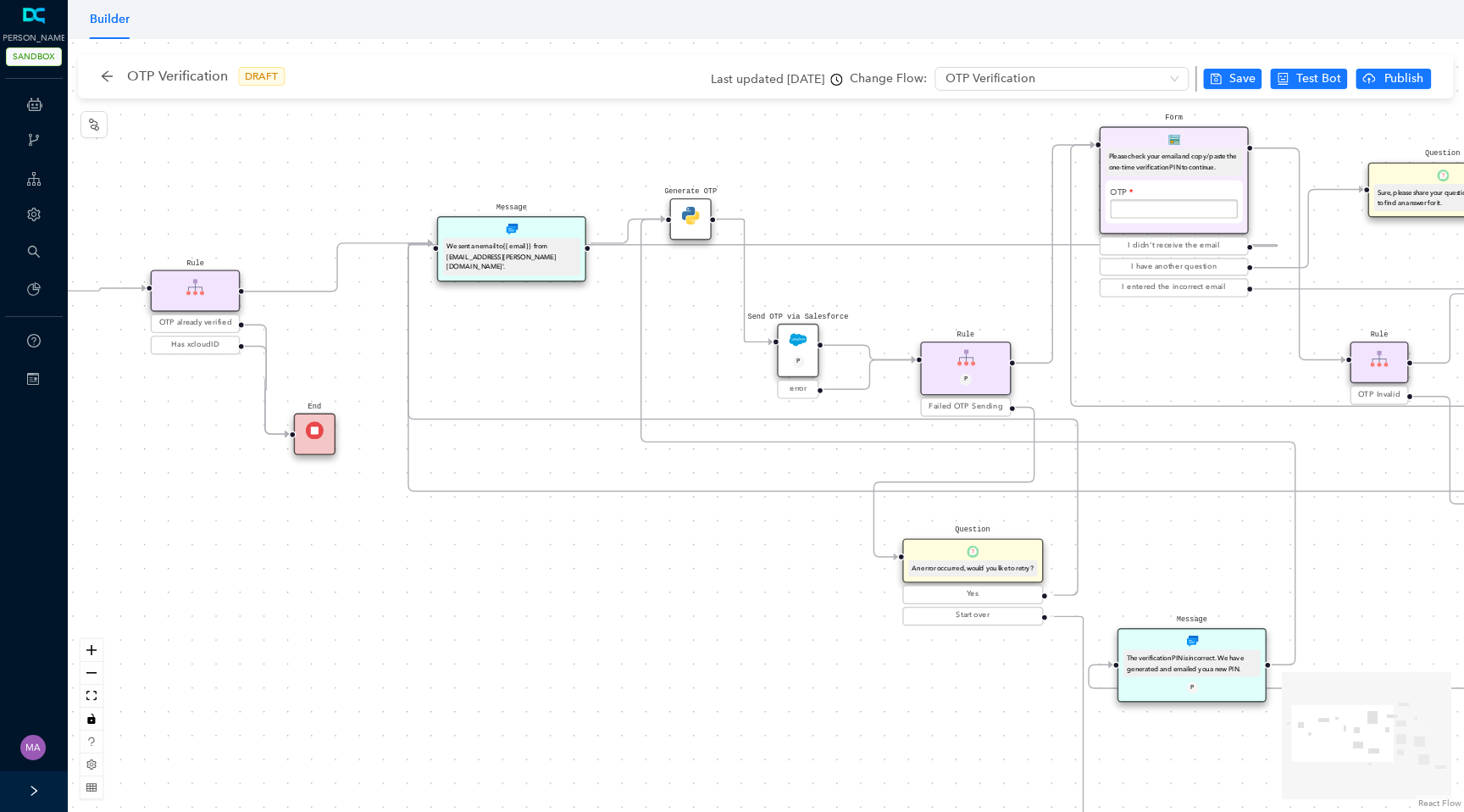
drag, startPoint x: 439, startPoint y: 370, endPoint x: 533, endPoint y: 329, distance: 102.6
click at [533, 329] on div "Start Message We sent an email to {{ email }} from 'do_not_reply@arlo.com'. Gen…" at bounding box center [767, 424] width 1397 height 772
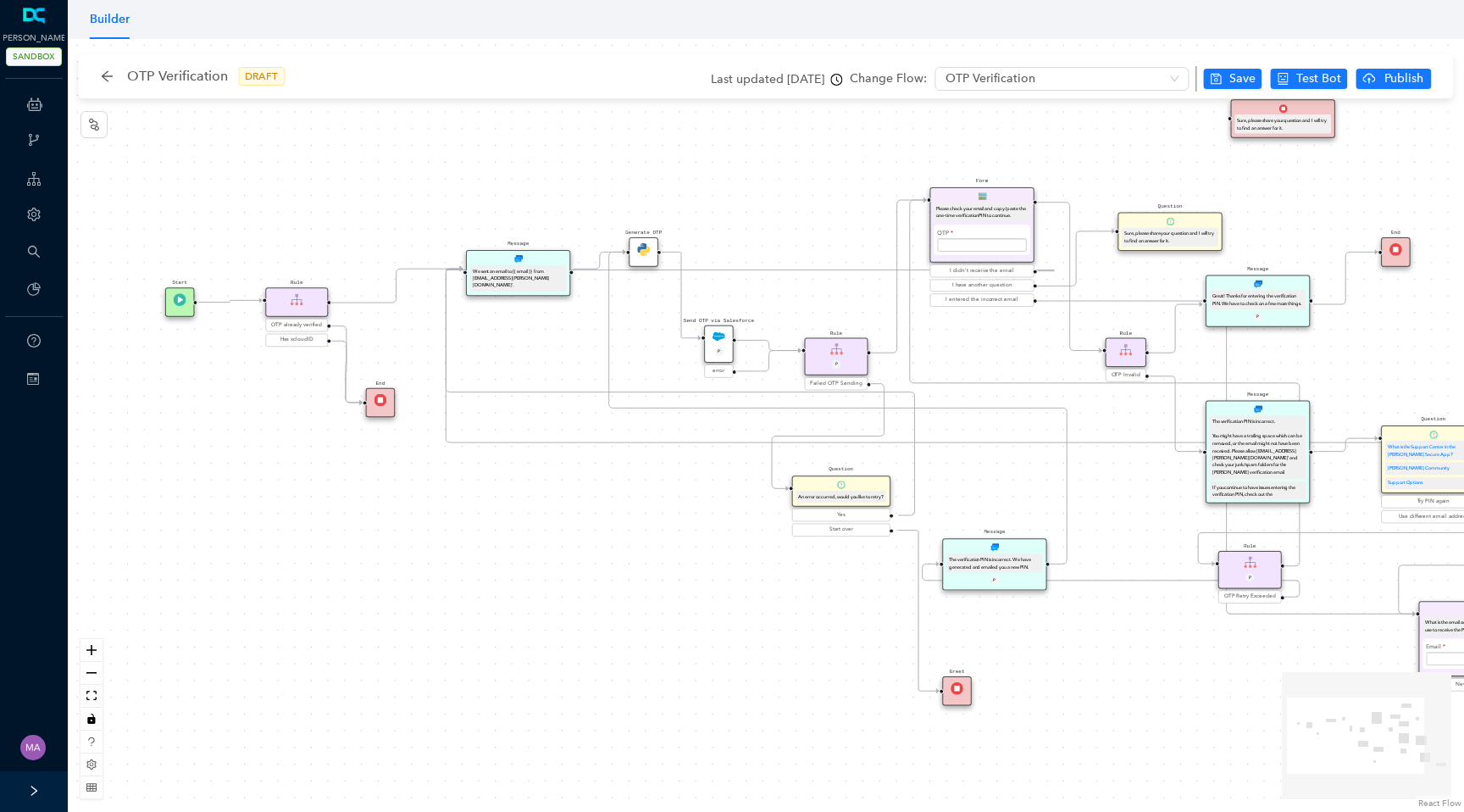
click at [644, 252] on img at bounding box center [642, 249] width 12 height 12
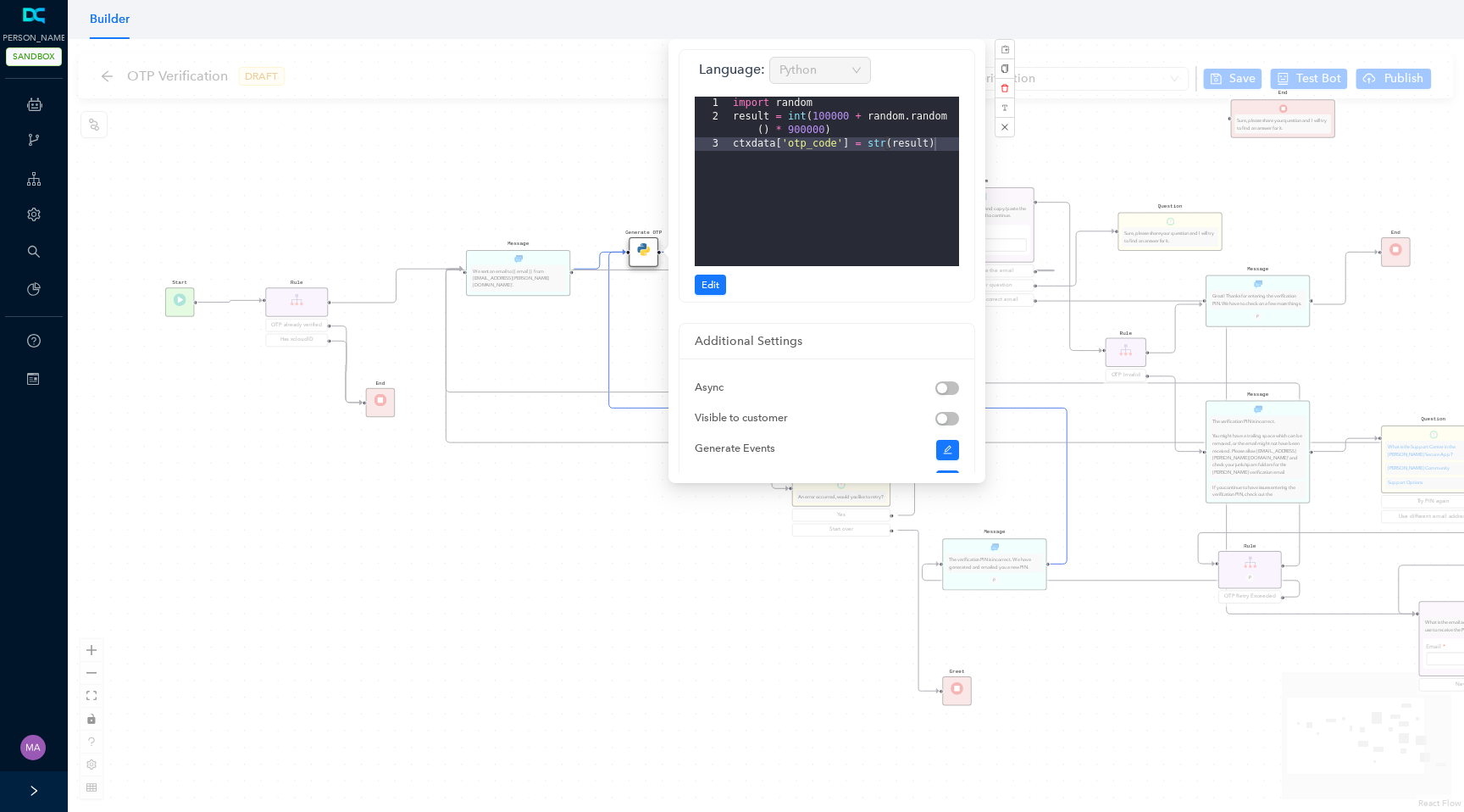
click at [489, 157] on div "Start Message We sent an email to {{ email }} from [EMAIL_ADDRESS][PERSON_NAME]…" at bounding box center [767, 424] width 1397 height 772
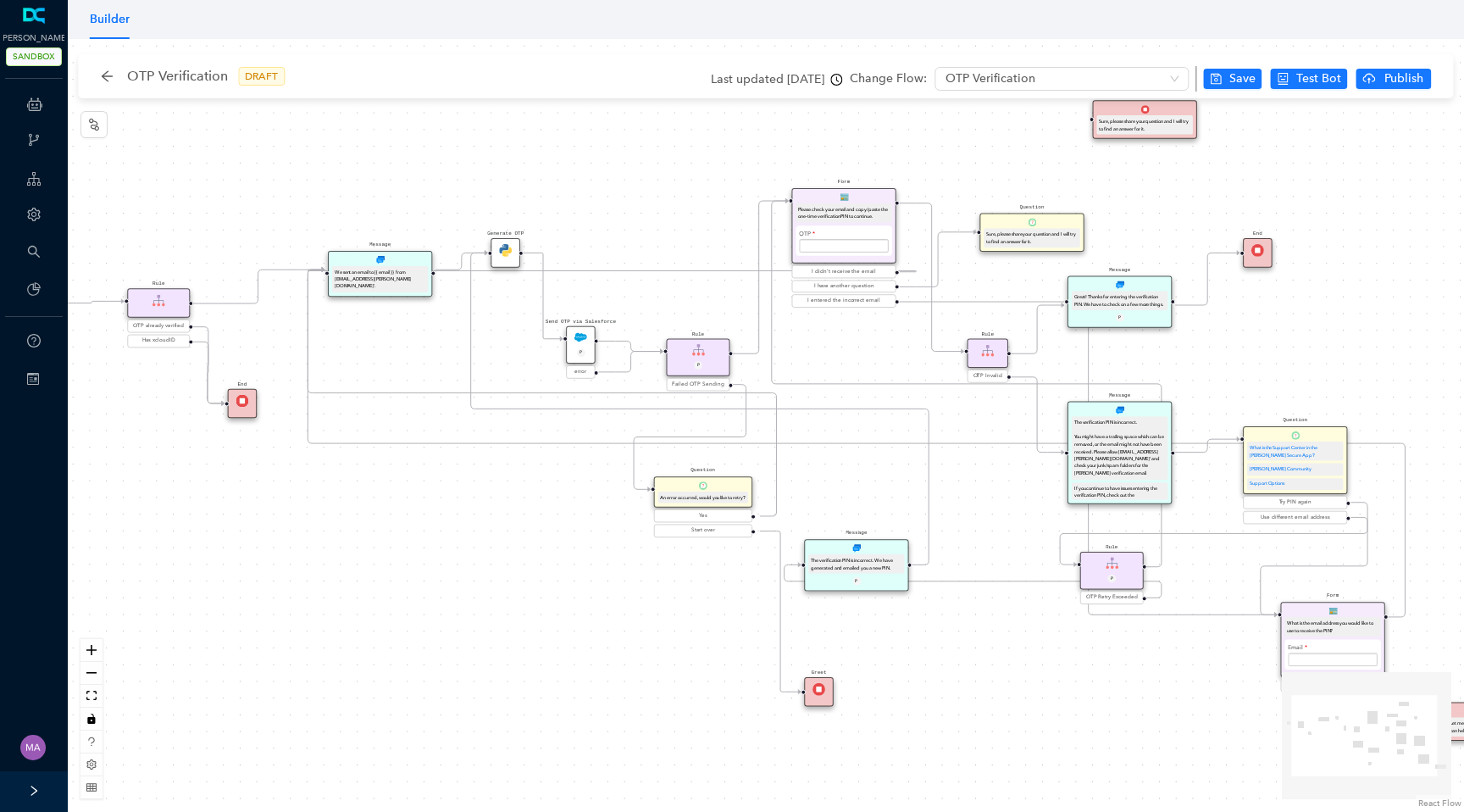
drag, startPoint x: 678, startPoint y: 561, endPoint x: 540, endPoint y: 561, distance: 138.0
click at [540, 561] on div "Start Message We sent an email to {{ email }} from [EMAIL_ADDRESS][PERSON_NAME]…" at bounding box center [767, 424] width 1397 height 772
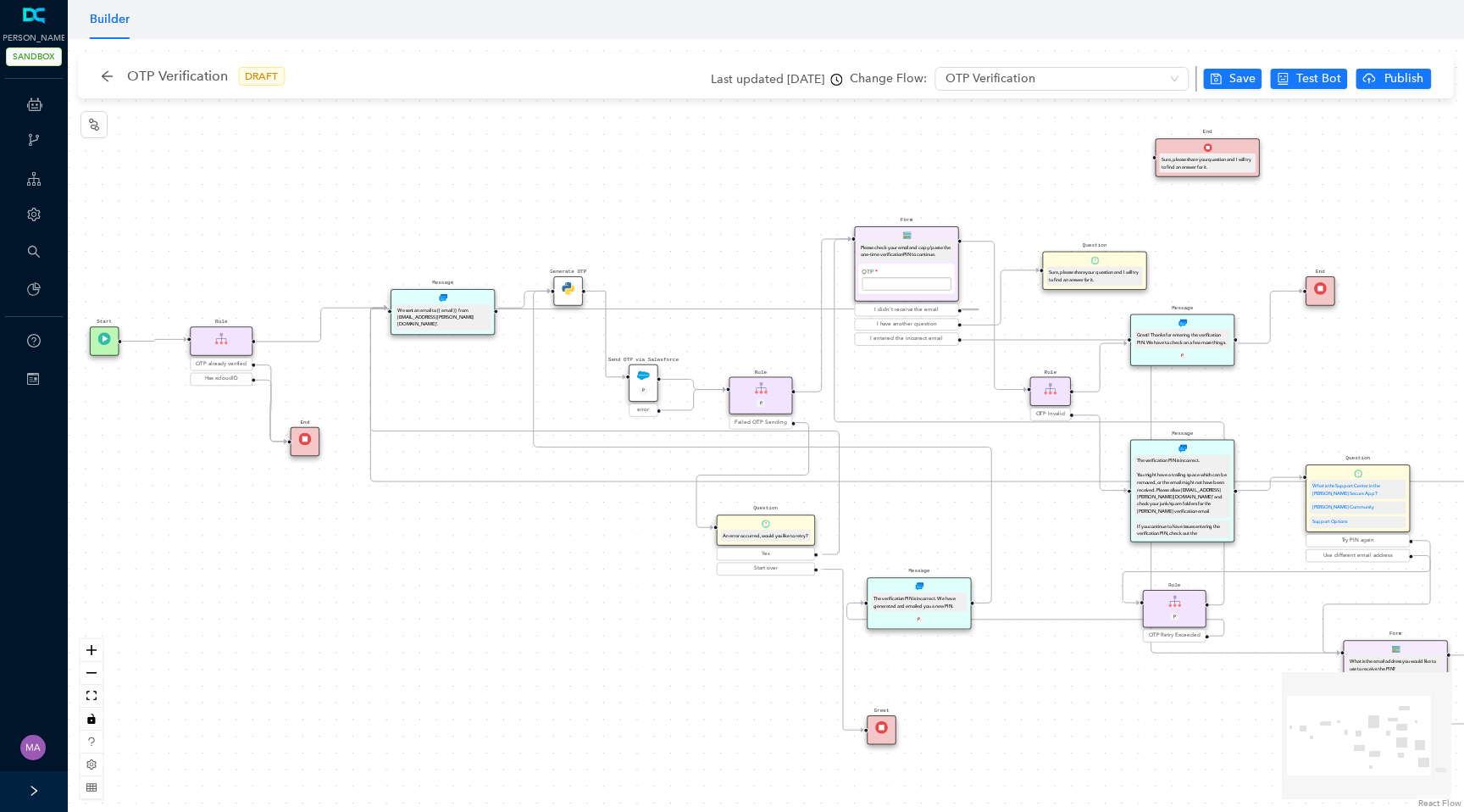
drag, startPoint x: 1001, startPoint y: 490, endPoint x: 1063, endPoint y: 528, distance: 72.7
click at [1063, 528] on div "Start Message We sent an email to {{ email }} from [EMAIL_ADDRESS][PERSON_NAME]…" at bounding box center [767, 424] width 1397 height 772
click at [651, 377] on div "Send OTP via Salesforce P" at bounding box center [642, 382] width 29 height 37
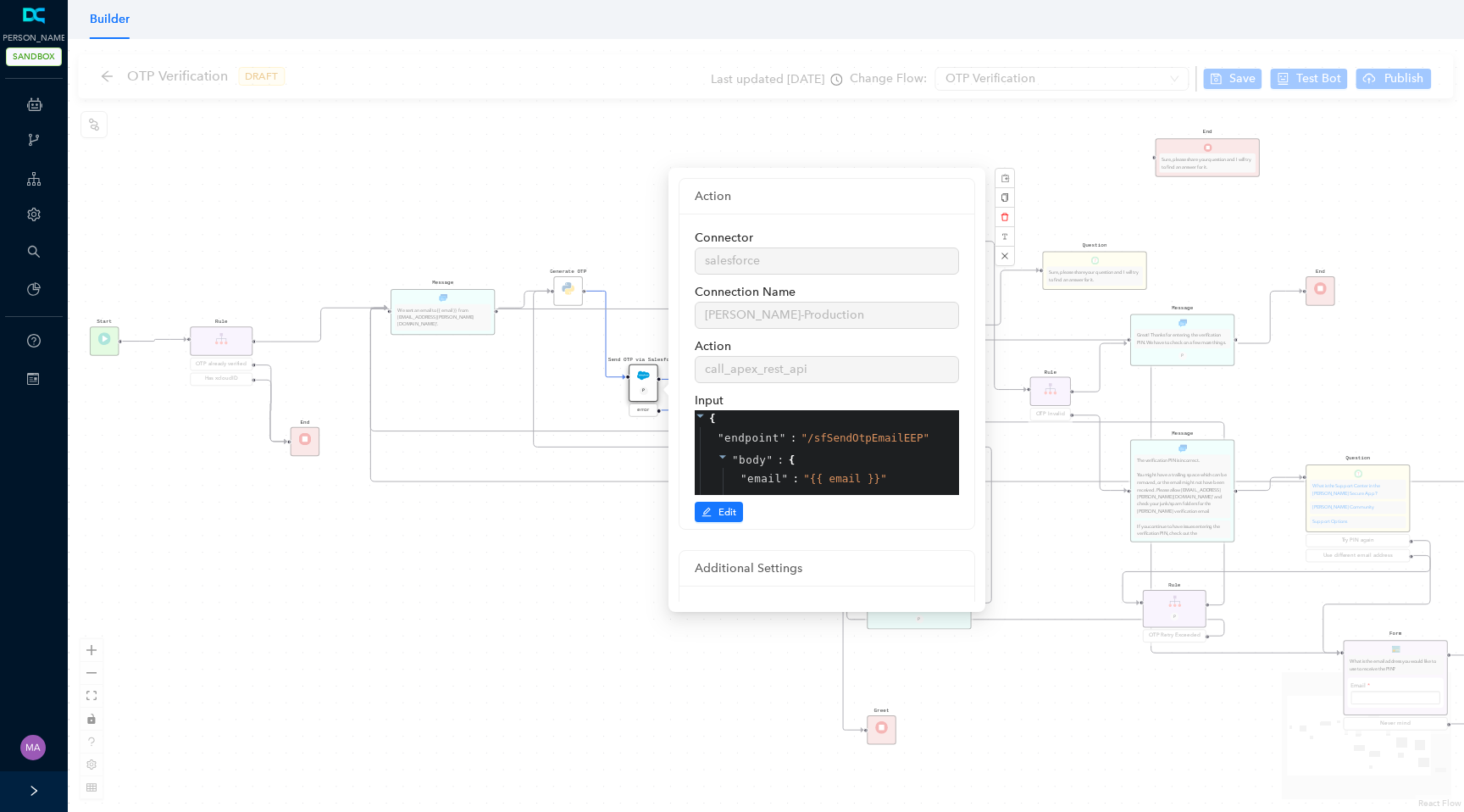
click at [487, 383] on div "Start Message We sent an email to {{ email }} from [EMAIL_ADDRESS][PERSON_NAME]…" at bounding box center [767, 424] width 1397 height 772
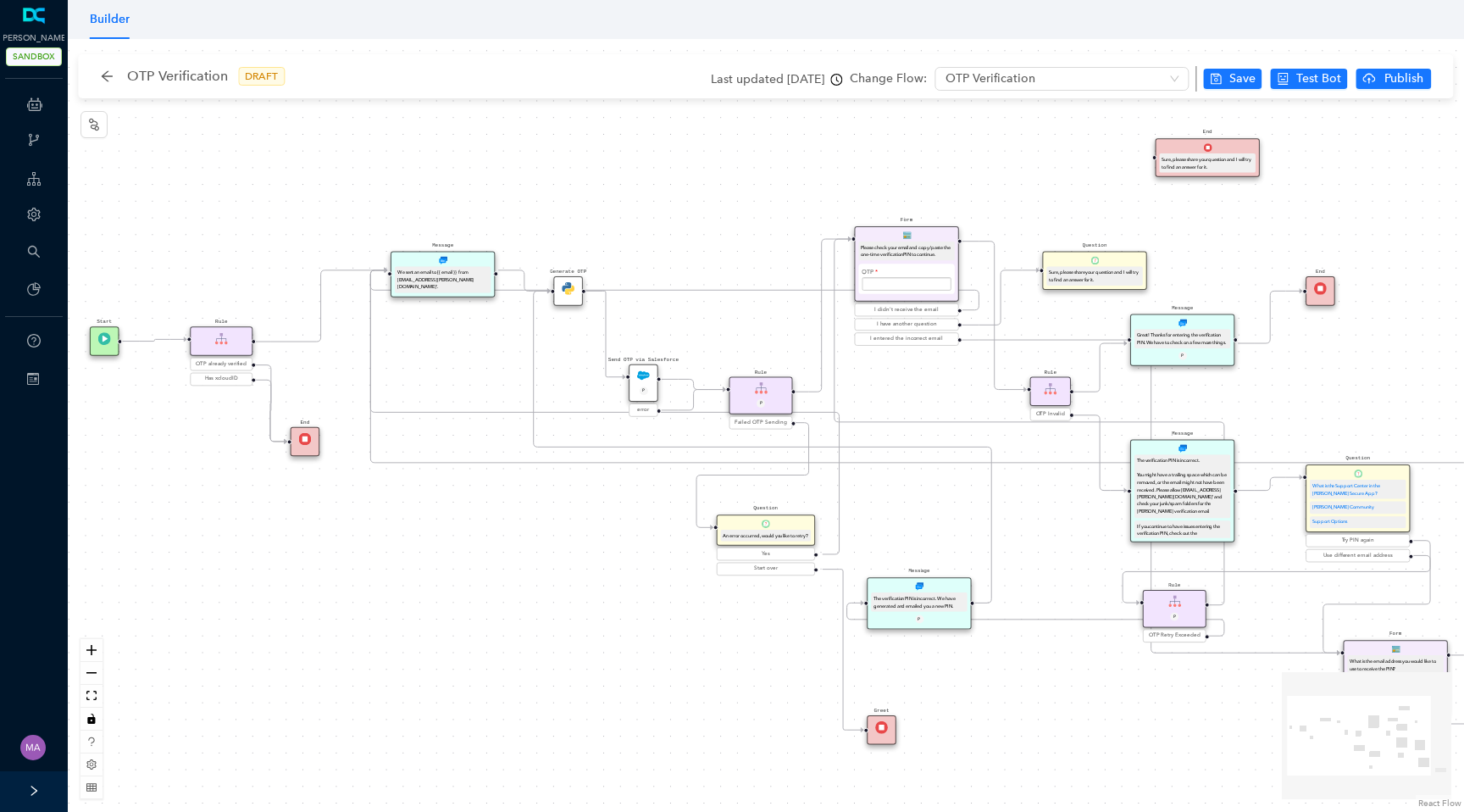
drag, startPoint x: 470, startPoint y: 304, endPoint x: 469, endPoint y: 267, distance: 37.0
click at [469, 267] on div "We sent an email to {{ email }} from [EMAIL_ADDRESS][PERSON_NAME][DOMAIN_NAME]'." at bounding box center [443, 280] width 96 height 27
drag, startPoint x: 569, startPoint y: 290, endPoint x: 585, endPoint y: 241, distance: 51.5
click at [585, 241] on img at bounding box center [580, 238] width 12 height 12
drag, startPoint x: 642, startPoint y: 376, endPoint x: 644, endPoint y: 361, distance: 15.1
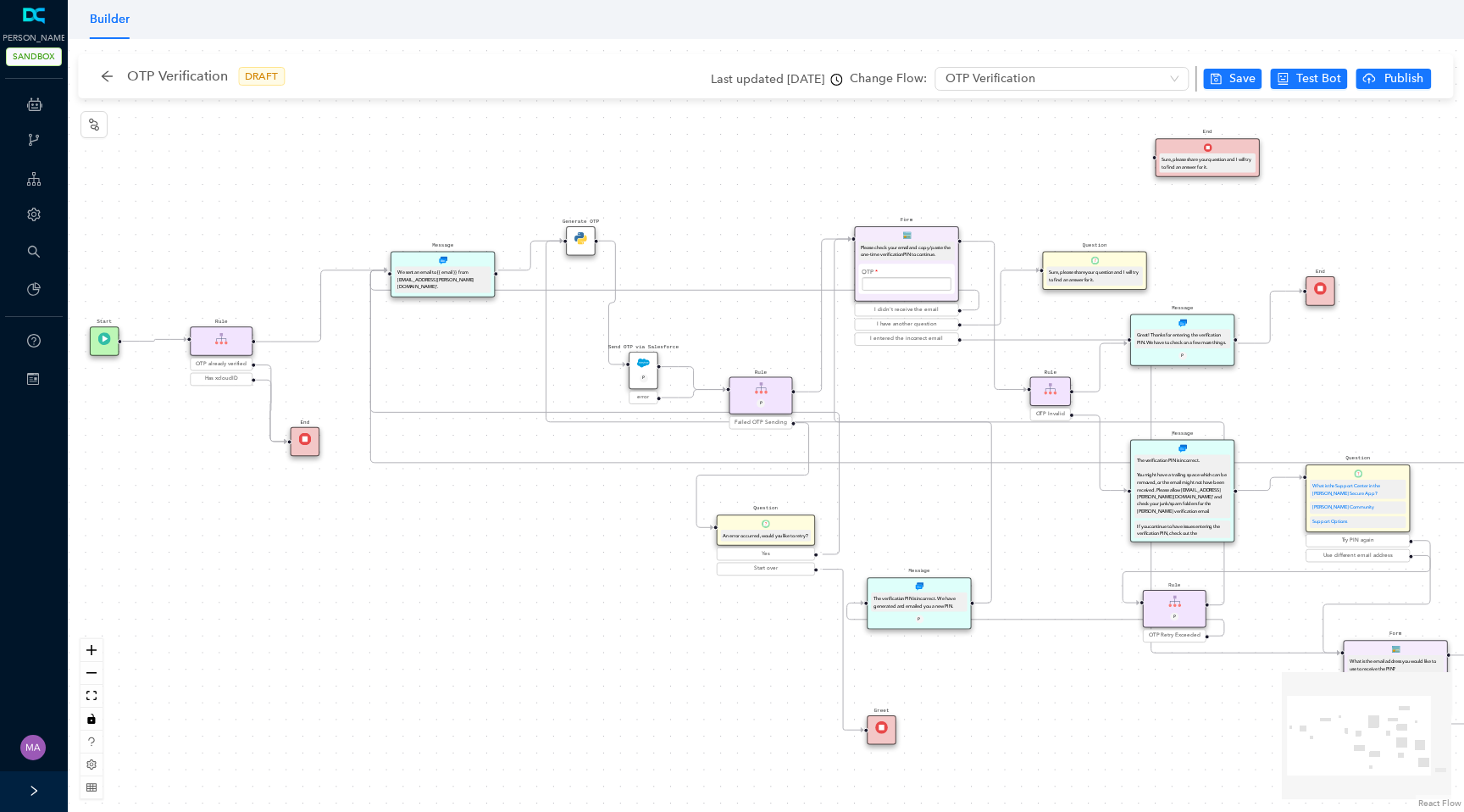
click at [644, 361] on img at bounding box center [642, 362] width 12 height 12
click at [455, 390] on div "Start Message We sent an email to {{ email }} from [EMAIL_ADDRESS][PERSON_NAME]…" at bounding box center [767, 424] width 1397 height 772
drag, startPoint x: 758, startPoint y: 395, endPoint x: 758, endPoint y: 370, distance: 25.0
click at [758, 370] on div "Rule P" at bounding box center [761, 370] width 63 height 37
drag, startPoint x: 751, startPoint y: 527, endPoint x: 722, endPoint y: 510, distance: 33.6
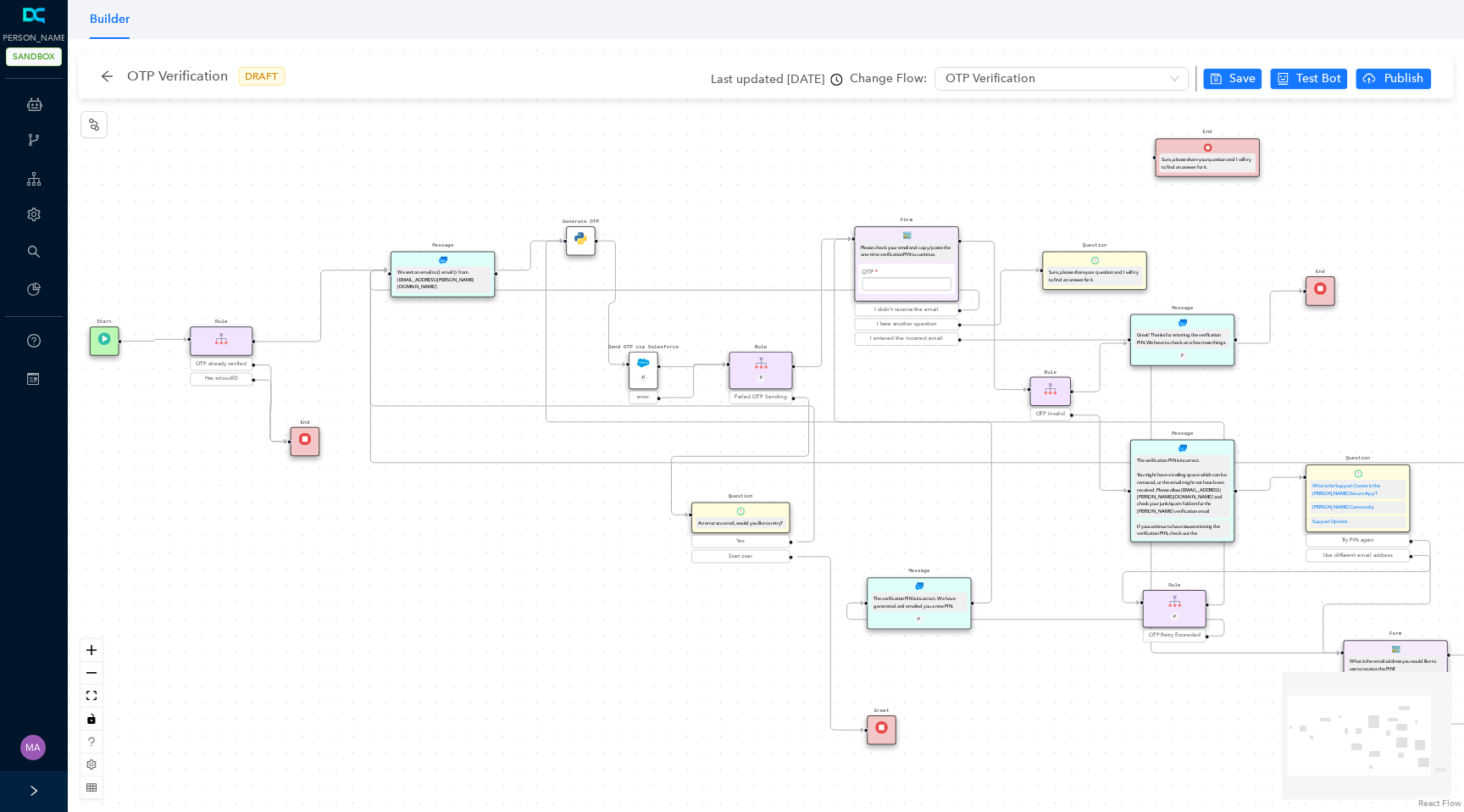
click at [722, 510] on div "Question An error occurred, would you like to retry?" at bounding box center [741, 516] width 99 height 31
drag, startPoint x: 644, startPoint y: 364, endPoint x: 668, endPoint y: 231, distance: 135.1
click at [667, 231] on img at bounding box center [668, 237] width 12 height 12
drag, startPoint x: 745, startPoint y: 363, endPoint x: 755, endPoint y: 241, distance: 122.4
click at [755, 240] on div "Rule P" at bounding box center [772, 244] width 63 height 37
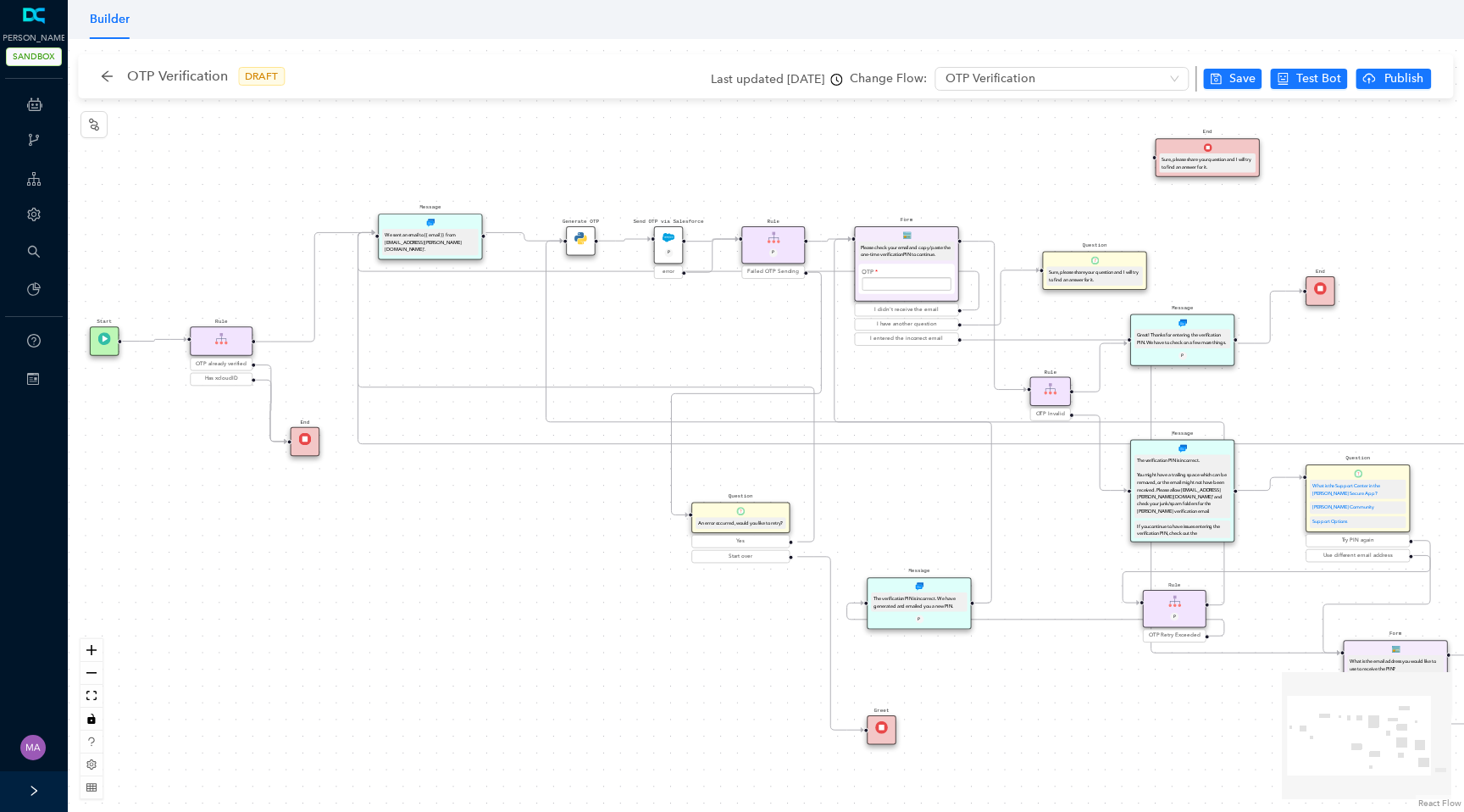
drag, startPoint x: 466, startPoint y: 262, endPoint x: 460, endPoint y: 222, distance: 40.4
click at [460, 222] on div "Message We sent an email to {{ email }} from 'do_not_reply@arlo.com'." at bounding box center [430, 236] width 104 height 45
click at [516, 263] on icon "Edge from reactflownode_7f161498-e8f5-4520-8f37-de4385b50f51 to reactflownode_4…" at bounding box center [668, 270] width 621 height 77
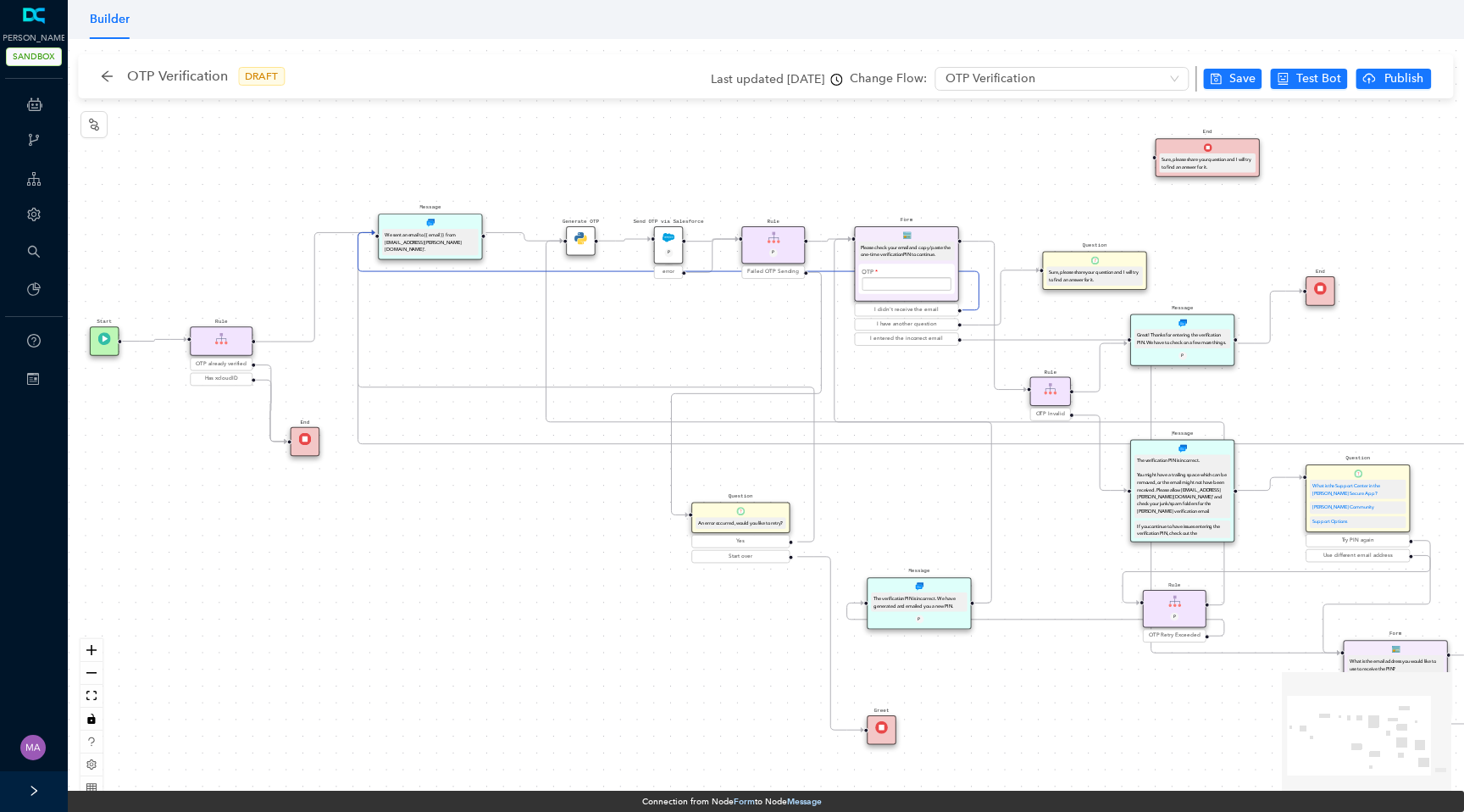
click at [585, 230] on div "Generate OTP" at bounding box center [580, 241] width 29 height 29
click at [583, 239] on img at bounding box center [580, 238] width 12 height 12
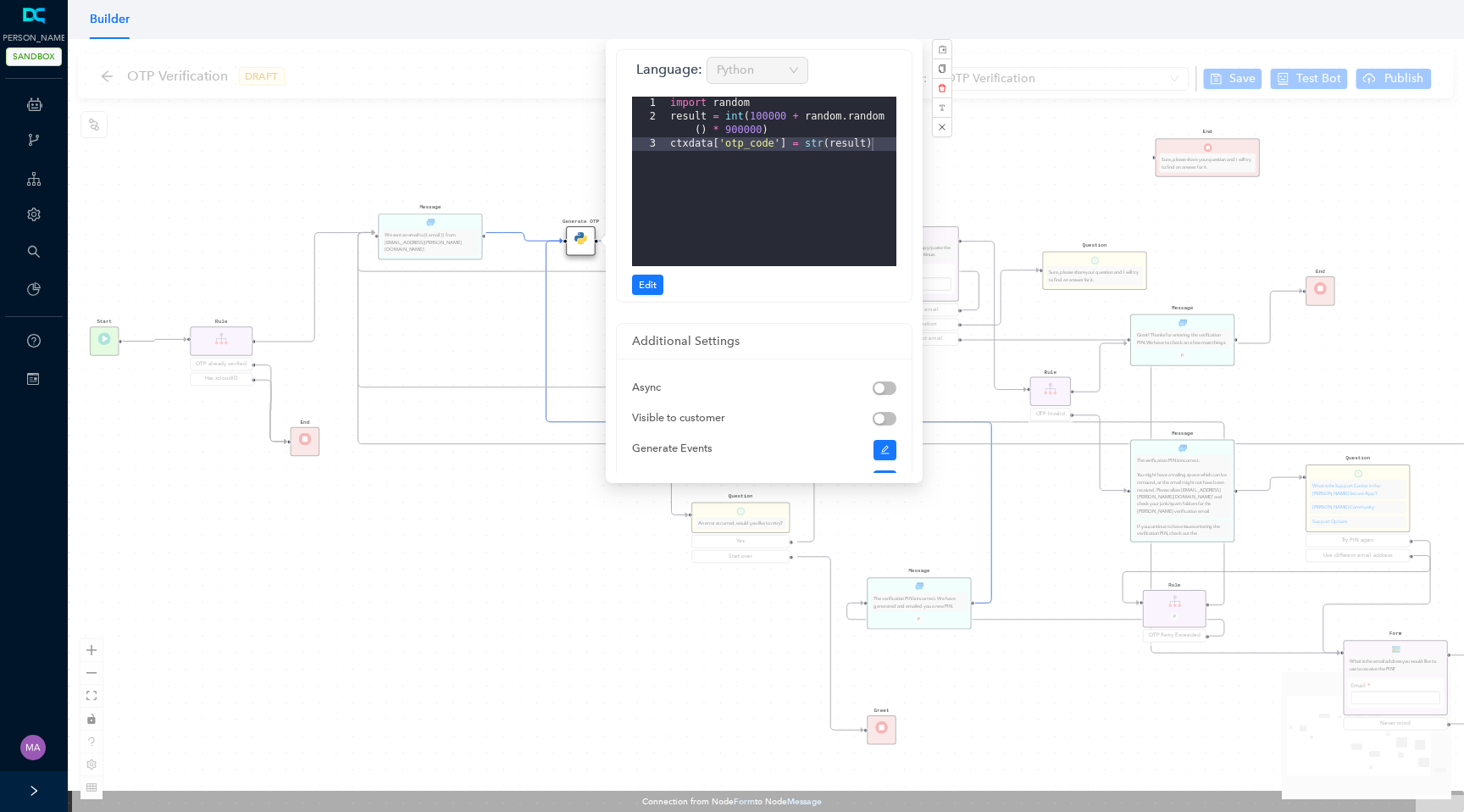
click at [528, 148] on div "Start Message We sent an email to {{ email }} from [EMAIL_ADDRESS][PERSON_NAME]…" at bounding box center [767, 424] width 1397 height 772
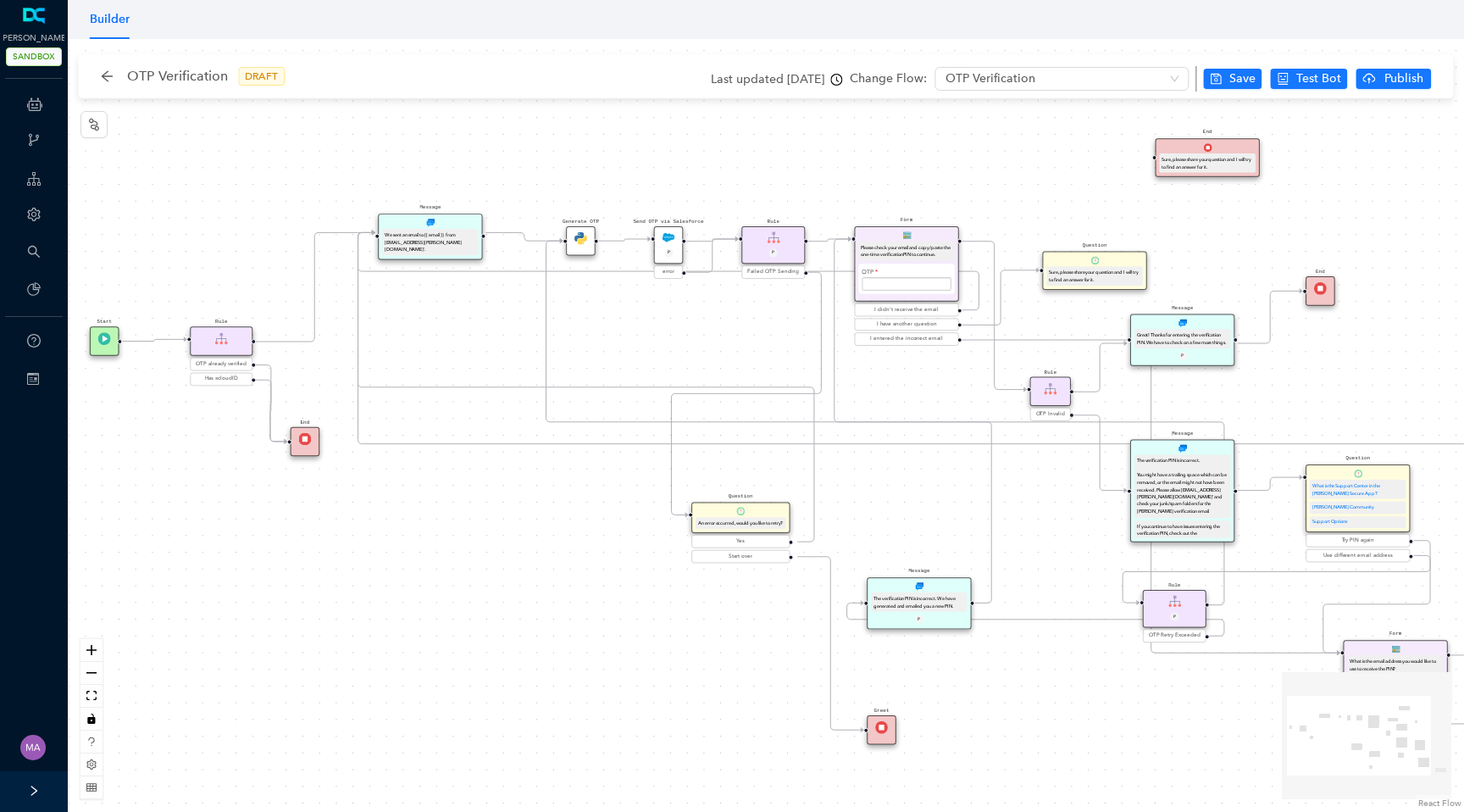
click at [668, 236] on img at bounding box center [668, 237] width 12 height 12
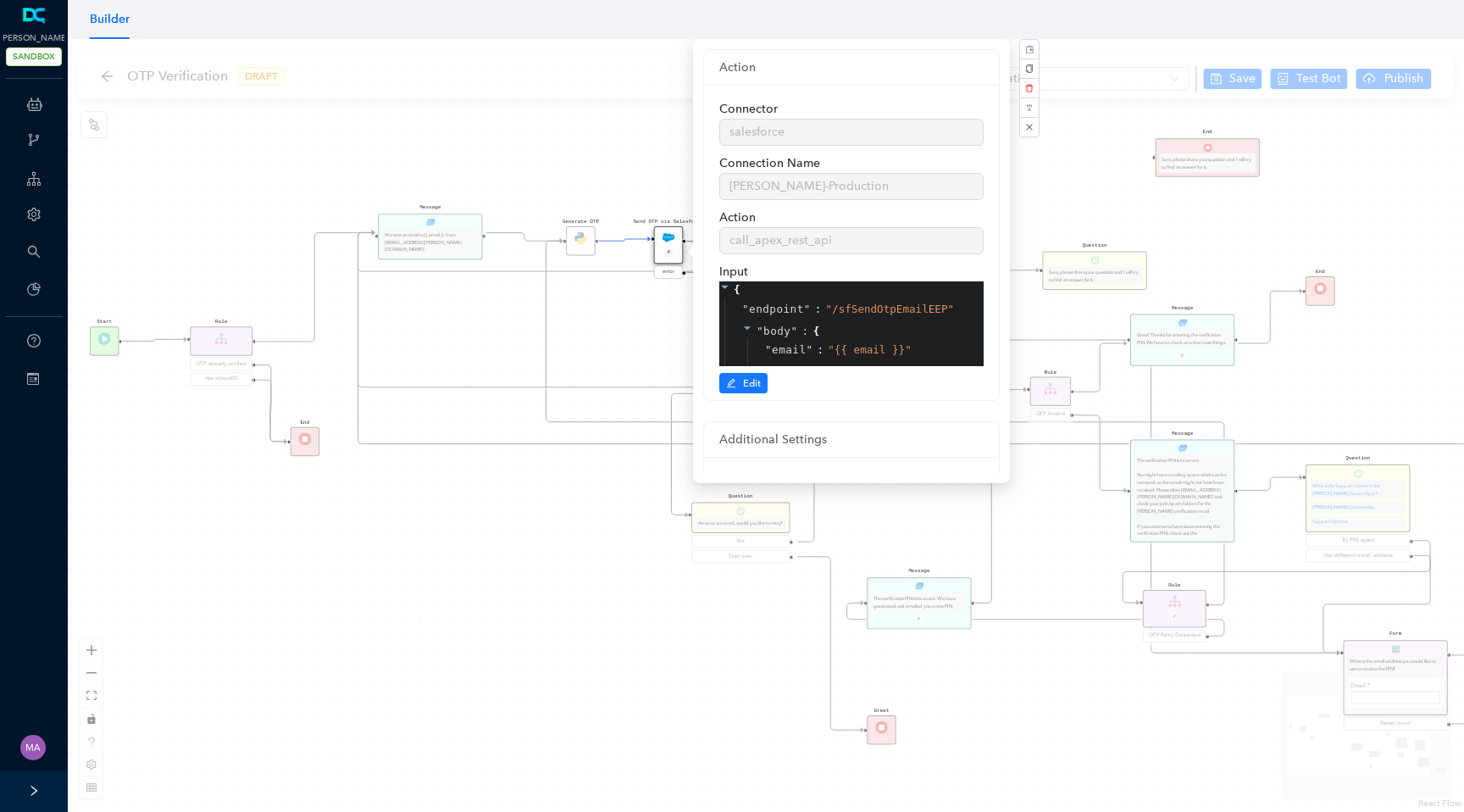
click at [443, 519] on div "Start Message We sent an email to {{ email }} from [EMAIL_ADDRESS][PERSON_NAME]…" at bounding box center [767, 424] width 1397 height 772
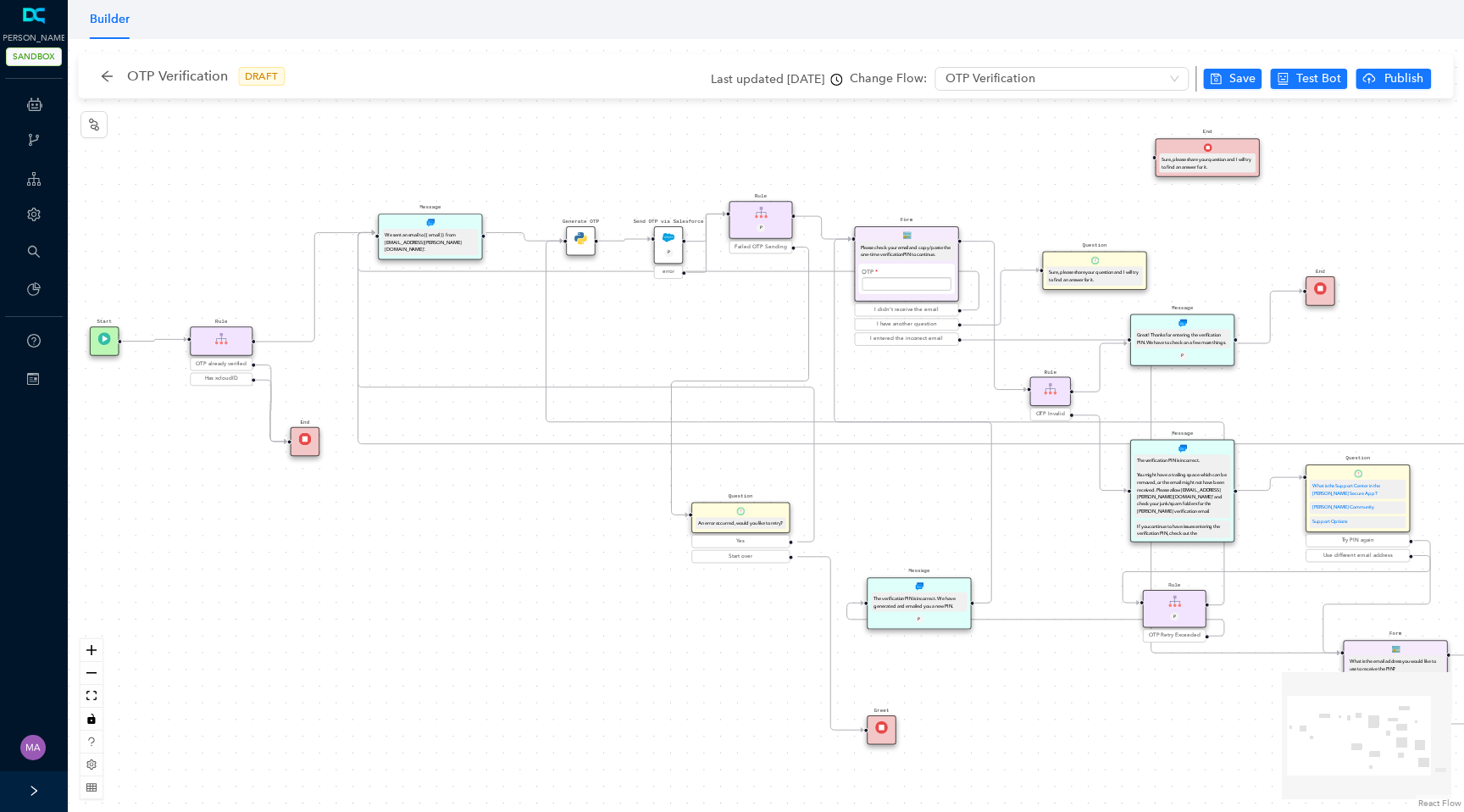
drag, startPoint x: 787, startPoint y: 245, endPoint x: 779, endPoint y: 214, distance: 32.0
click at [779, 214] on div "Rule P" at bounding box center [761, 219] width 63 height 37
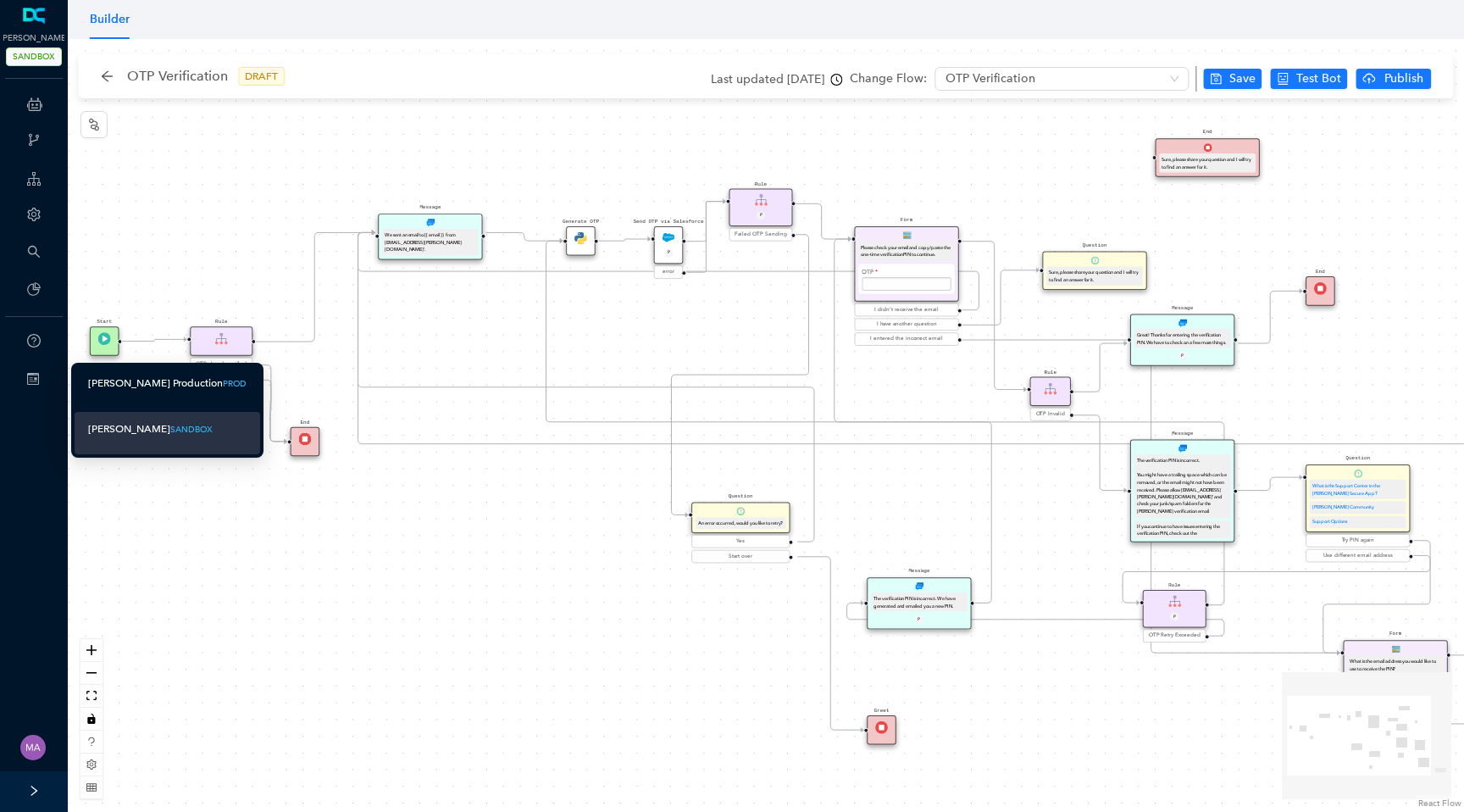
click at [154, 388] on div "[PERSON_NAME] Production" at bounding box center [155, 383] width 135 height 21
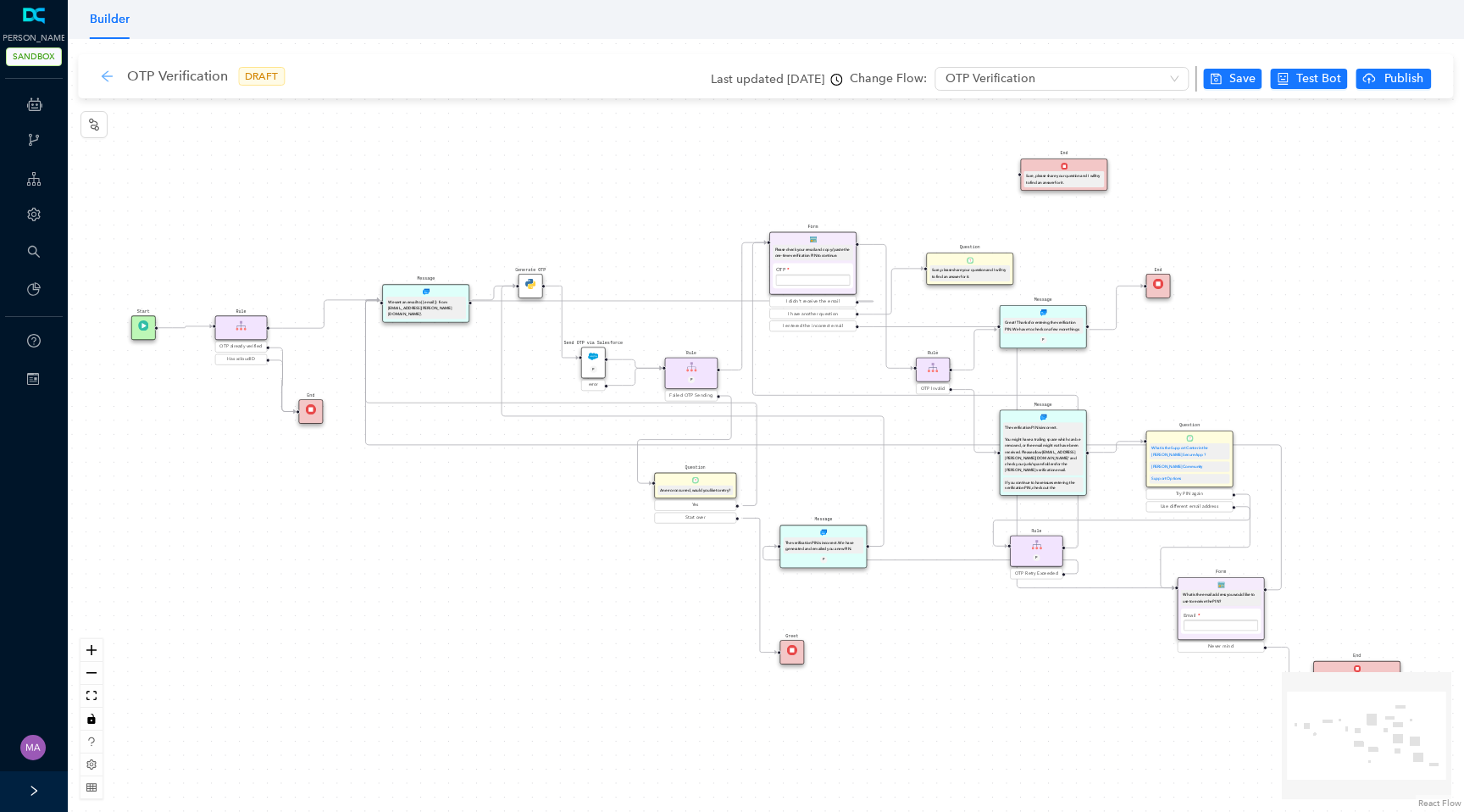
click at [100, 81] on icon "arrow-left" at bounding box center [107, 76] width 13 height 13
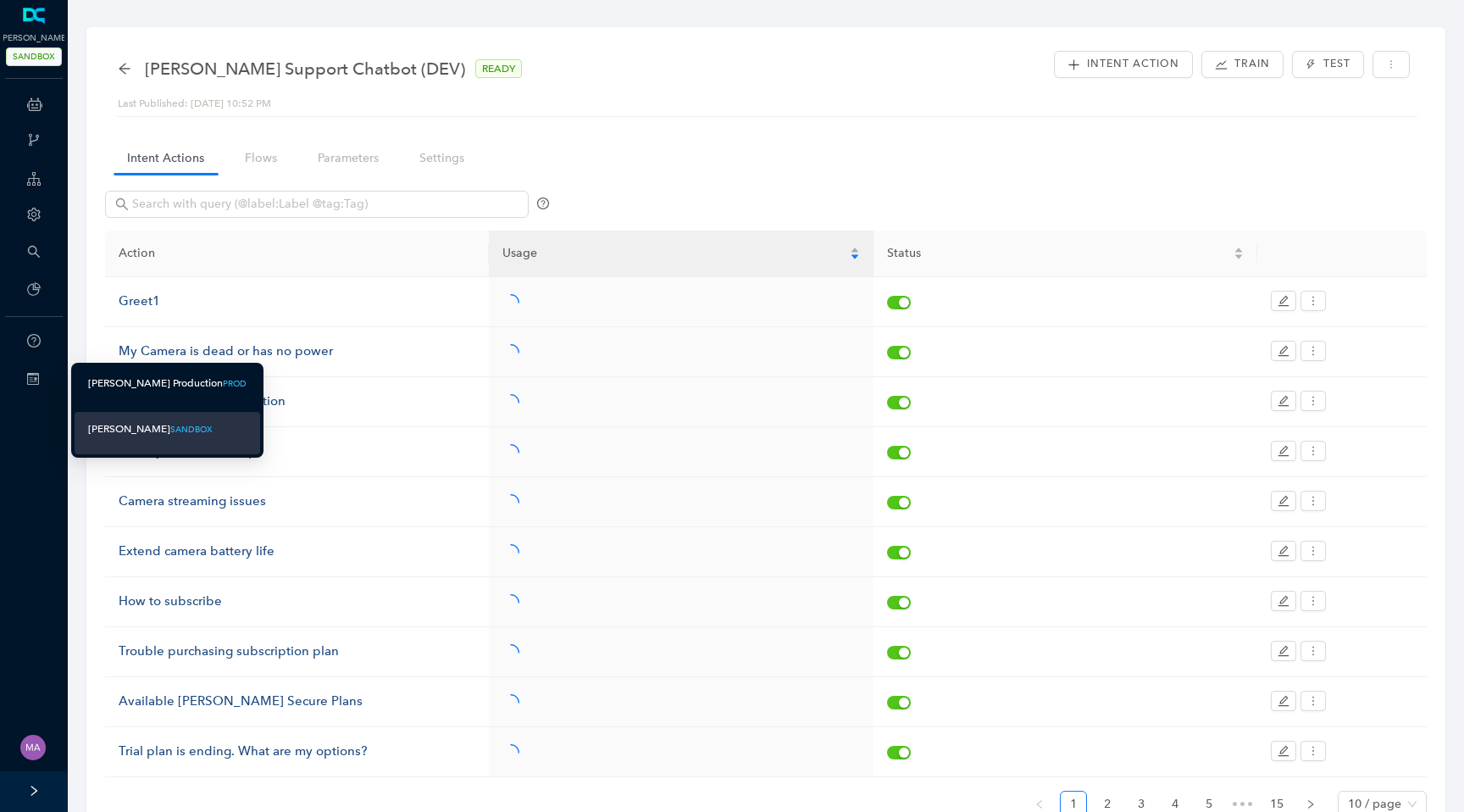
click at [115, 385] on div "[PERSON_NAME] Production" at bounding box center [155, 383] width 135 height 21
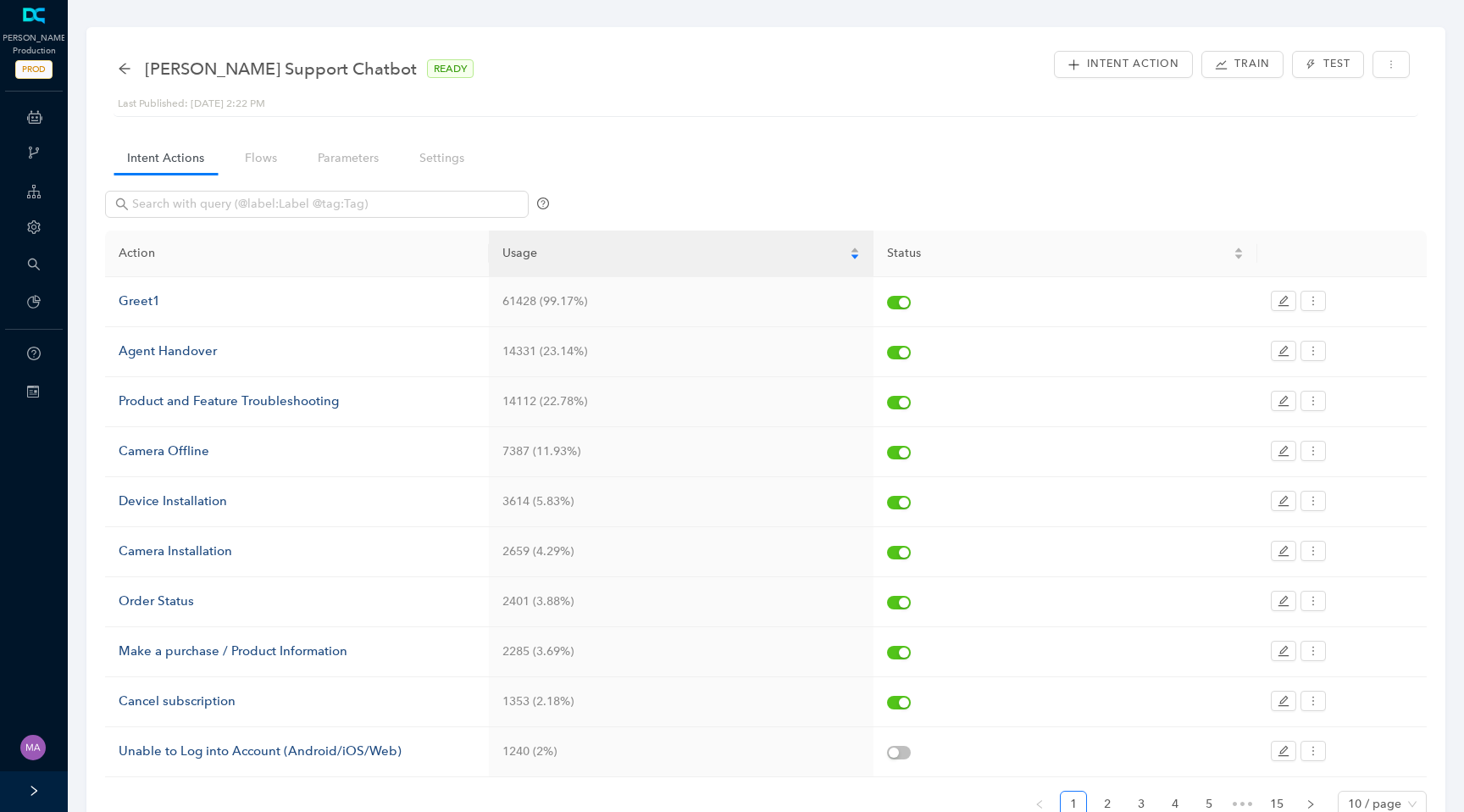
click at [255, 175] on nav "Intent Actions Flows Parameters Settings" at bounding box center [302, 157] width 395 height 48
click at [256, 162] on link "Flows" at bounding box center [261, 157] width 60 height 31
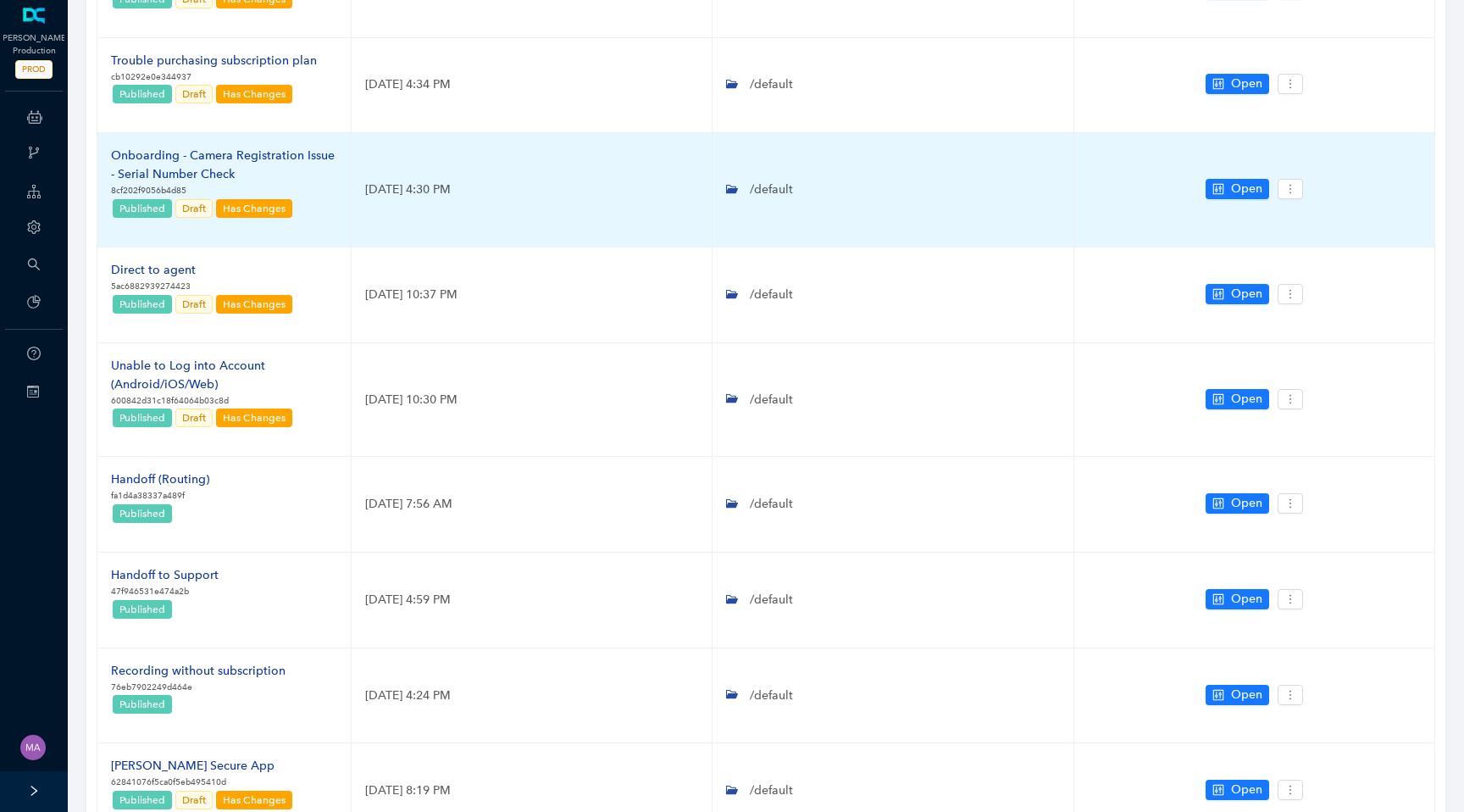
scroll to position [333, 0]
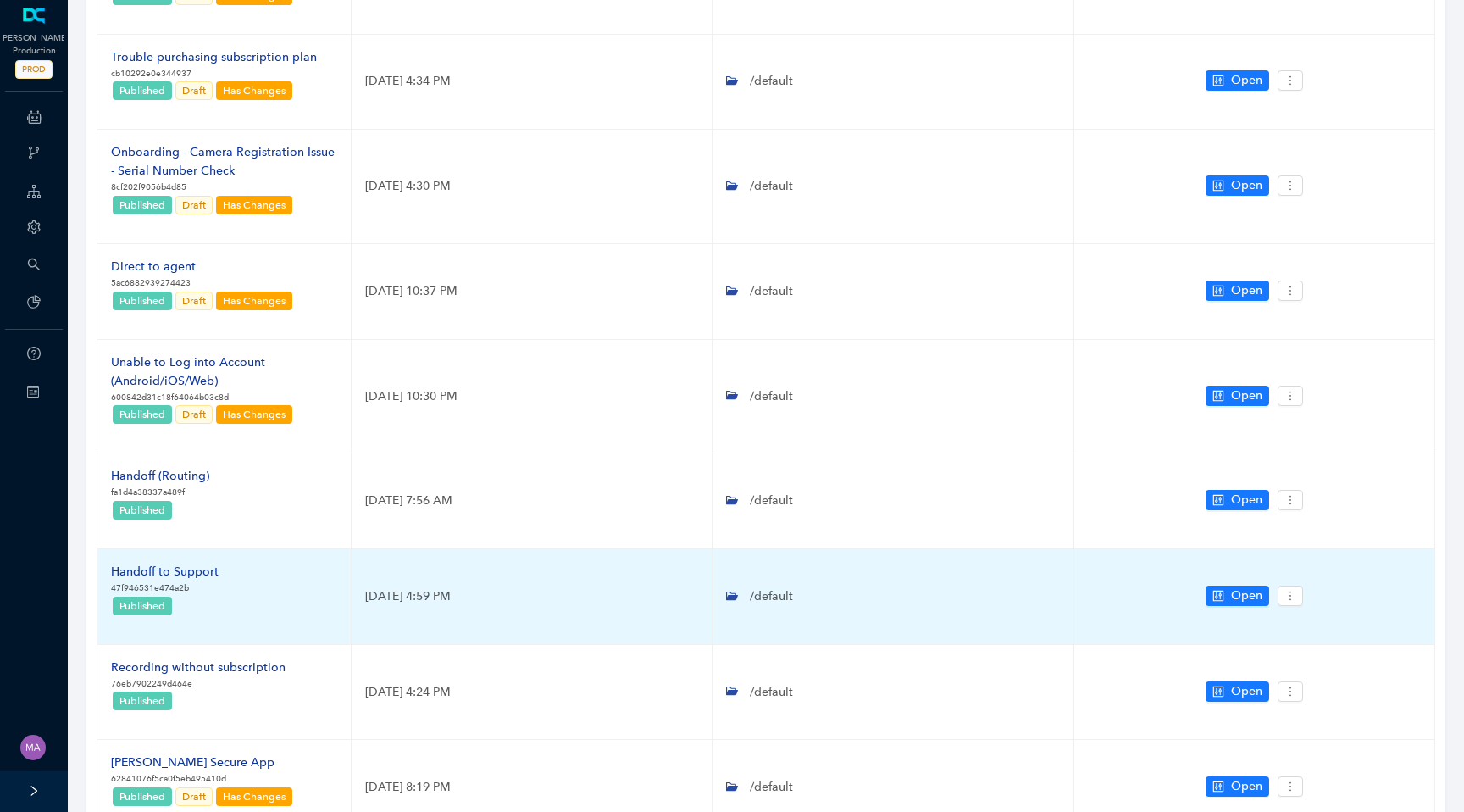
click at [184, 575] on div "Handoff to Support" at bounding box center [165, 572] width 108 height 19
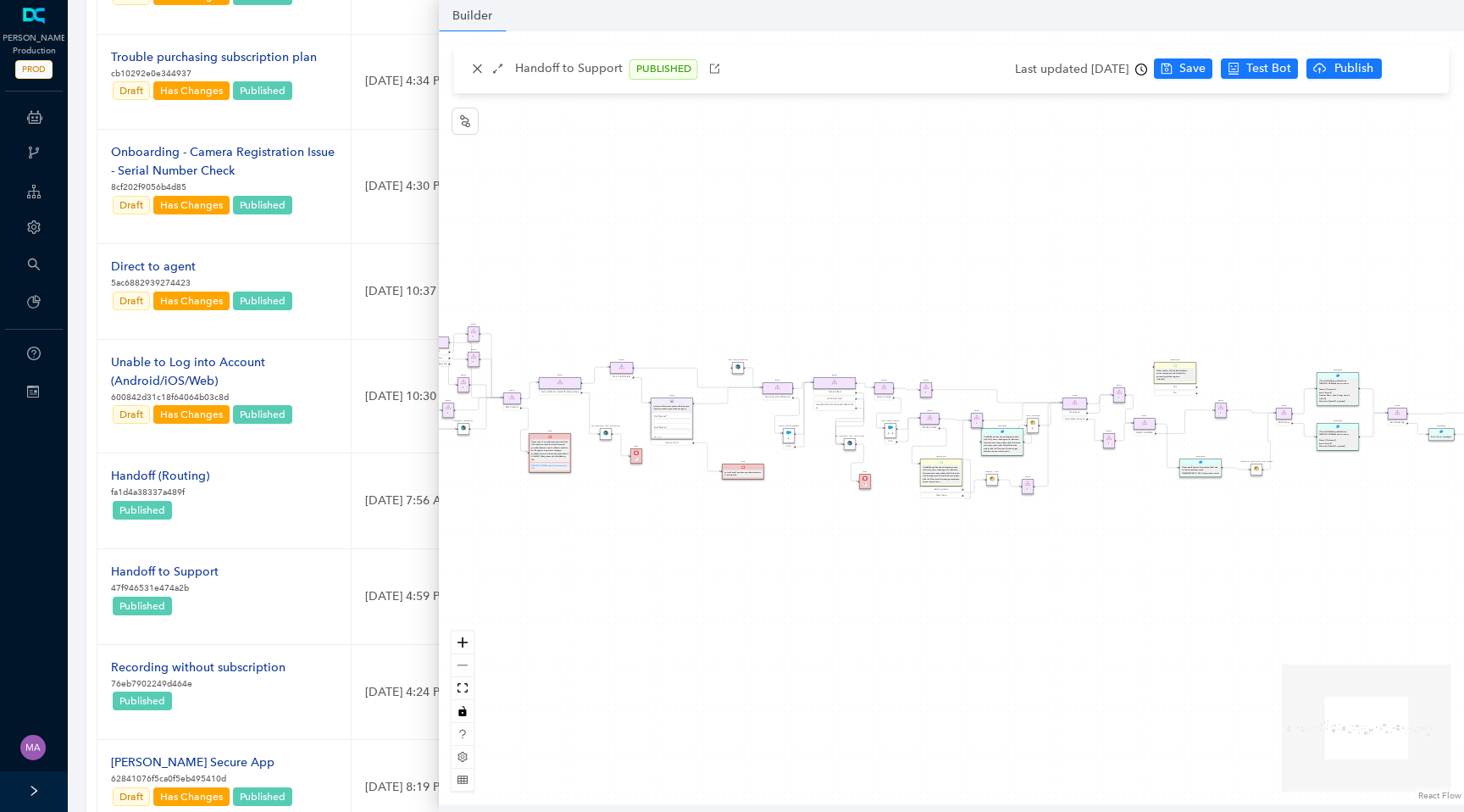
click at [730, 341] on div "Rule Missing Support Tier origin presales Rule P Rule Case is Empty Rule P Sele…" at bounding box center [951, 417] width 1025 height 772
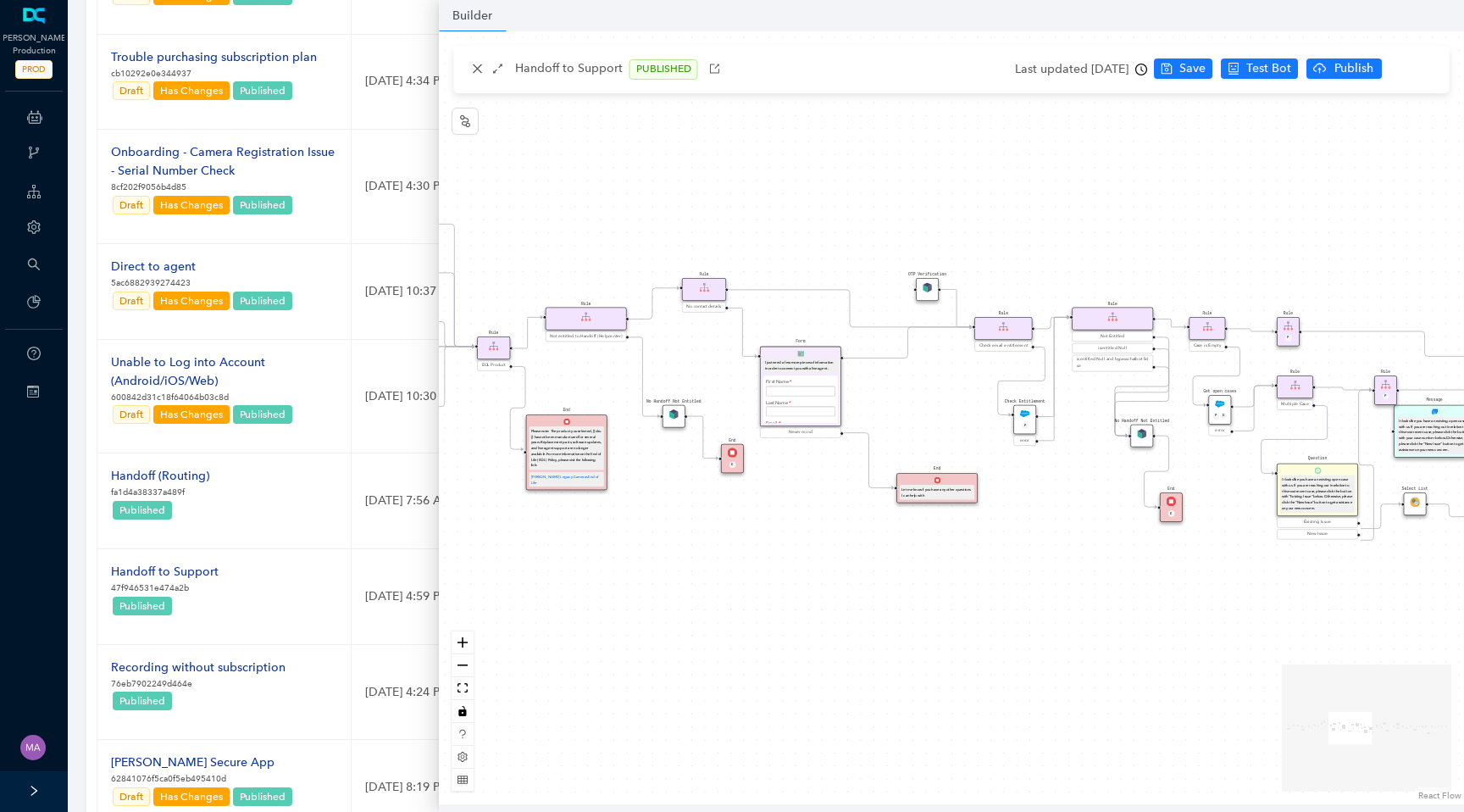
drag, startPoint x: 730, startPoint y: 341, endPoint x: 915, endPoint y: 237, distance: 212.2
click at [915, 237] on div "Rule Missing Support Tier origin presales Rule P Rule Case is Empty Rule P Sele…" at bounding box center [951, 417] width 1025 height 772
click at [932, 289] on img at bounding box center [931, 285] width 10 height 10
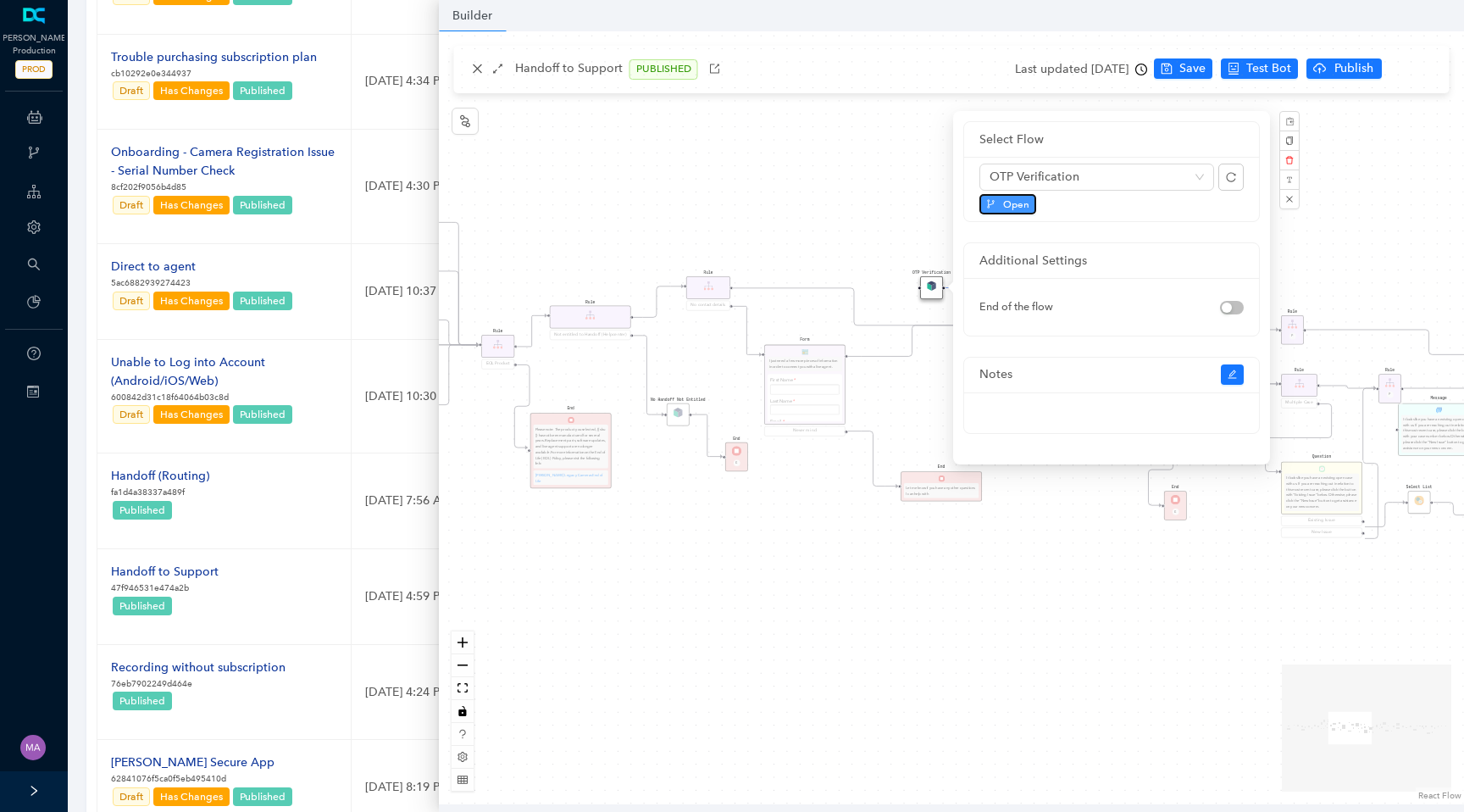
click at [997, 204] on button "Open" at bounding box center [1008, 204] width 57 height 20
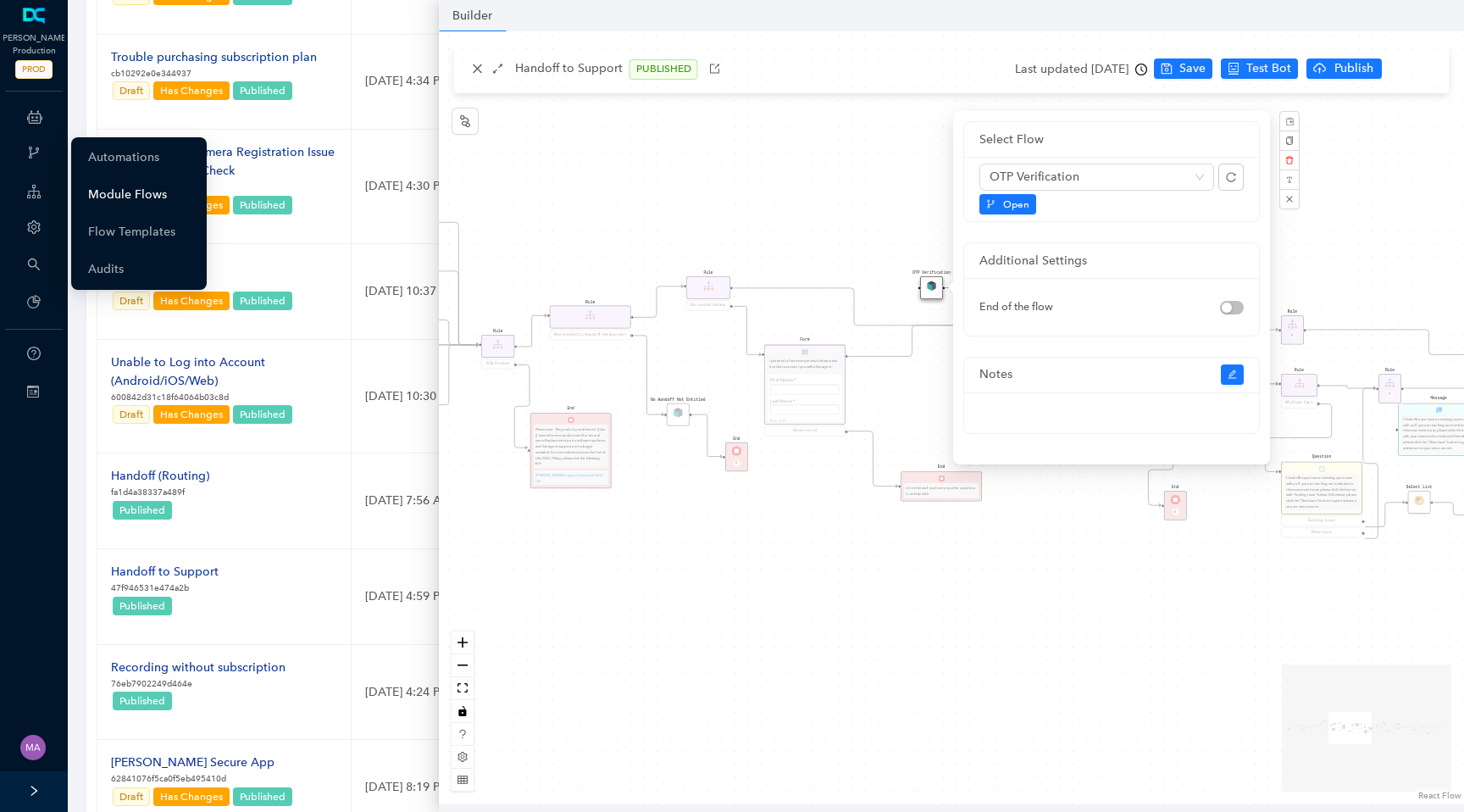
click at [148, 179] on link "Module Flows" at bounding box center [127, 195] width 79 height 34
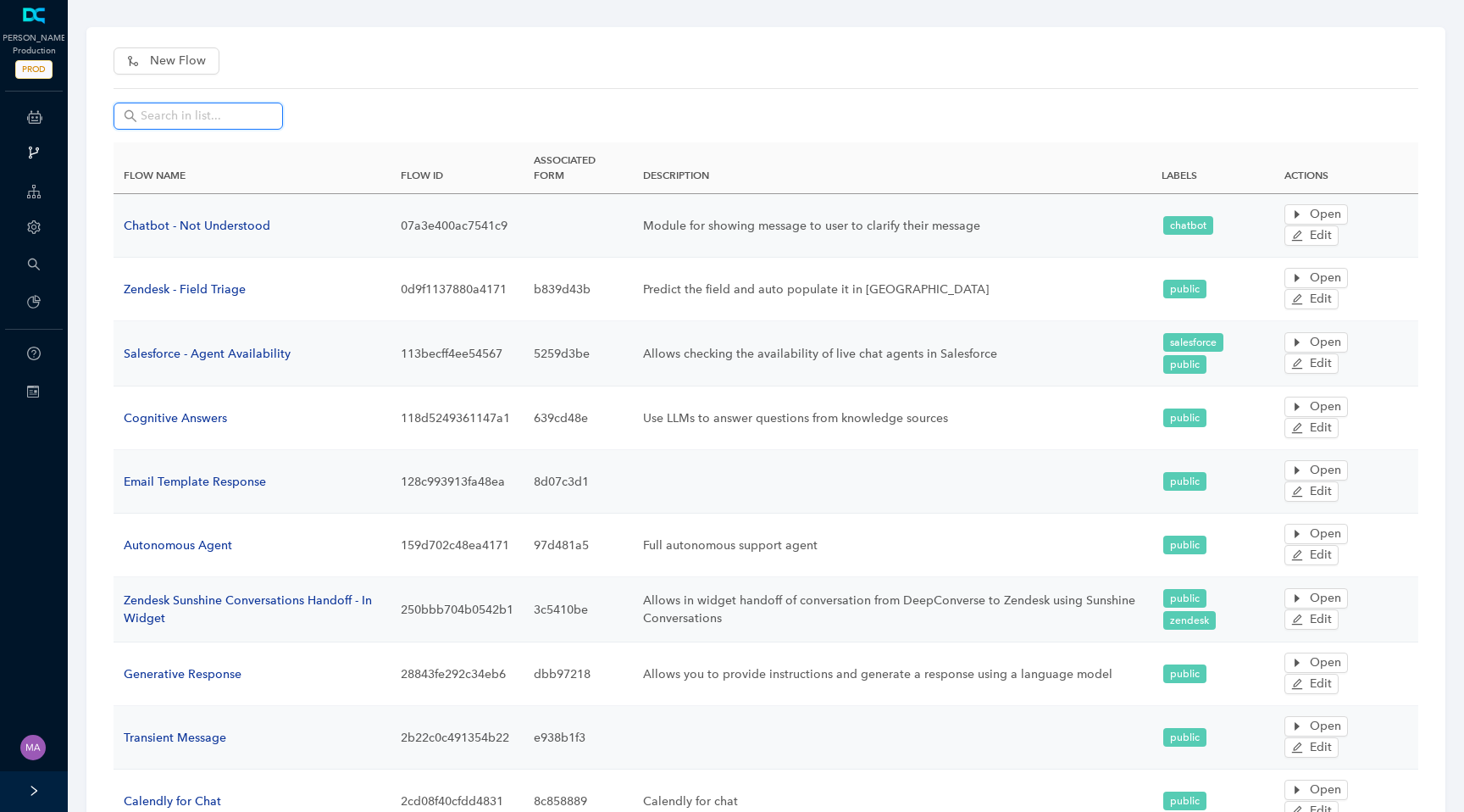
click at [200, 110] on input "text" at bounding box center [206, 117] width 132 height 19
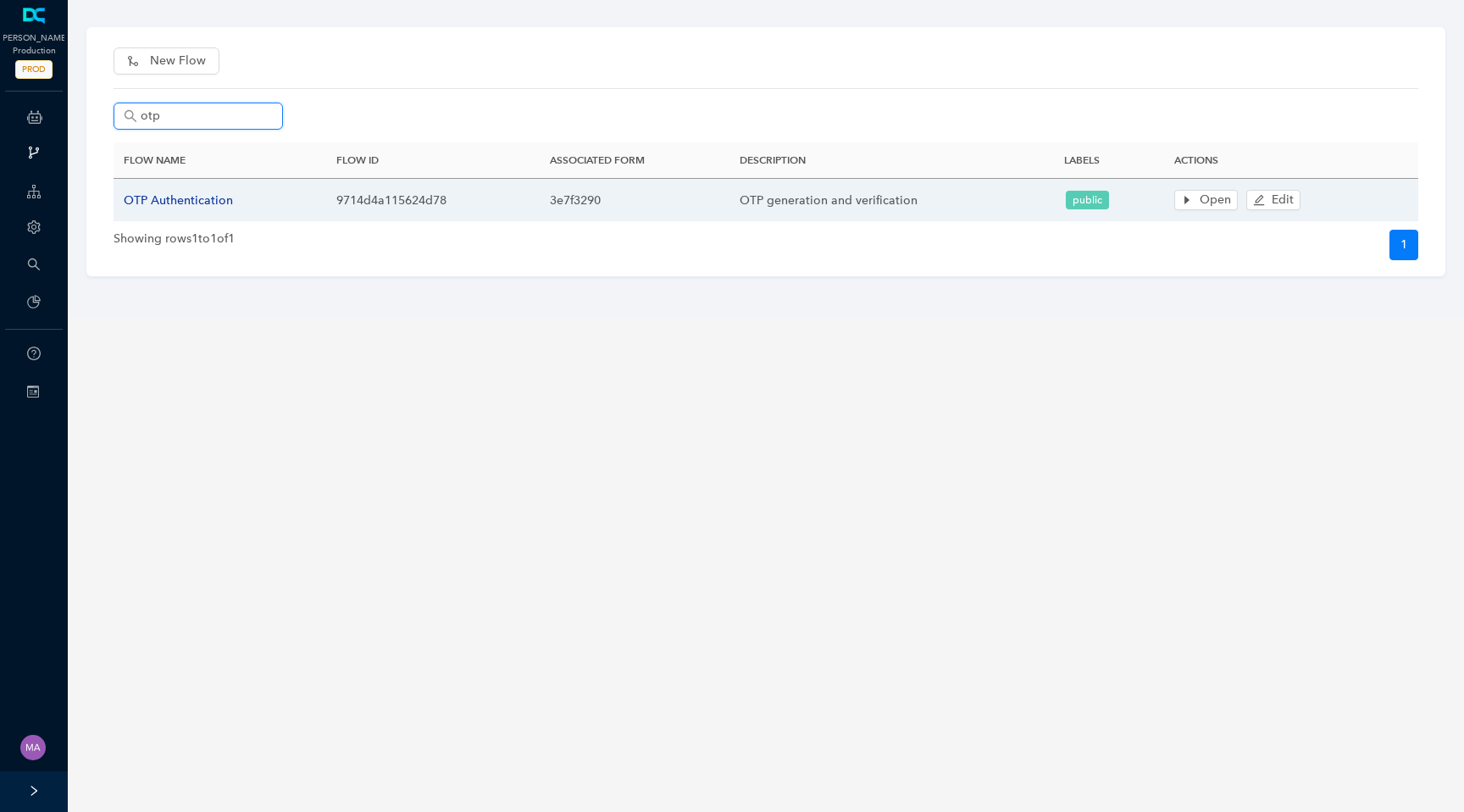
type input "otp"
click at [172, 207] on td "OTP Authentication" at bounding box center [220, 201] width 212 height 44
click at [181, 202] on span "OTP Authentication" at bounding box center [178, 200] width 109 height 14
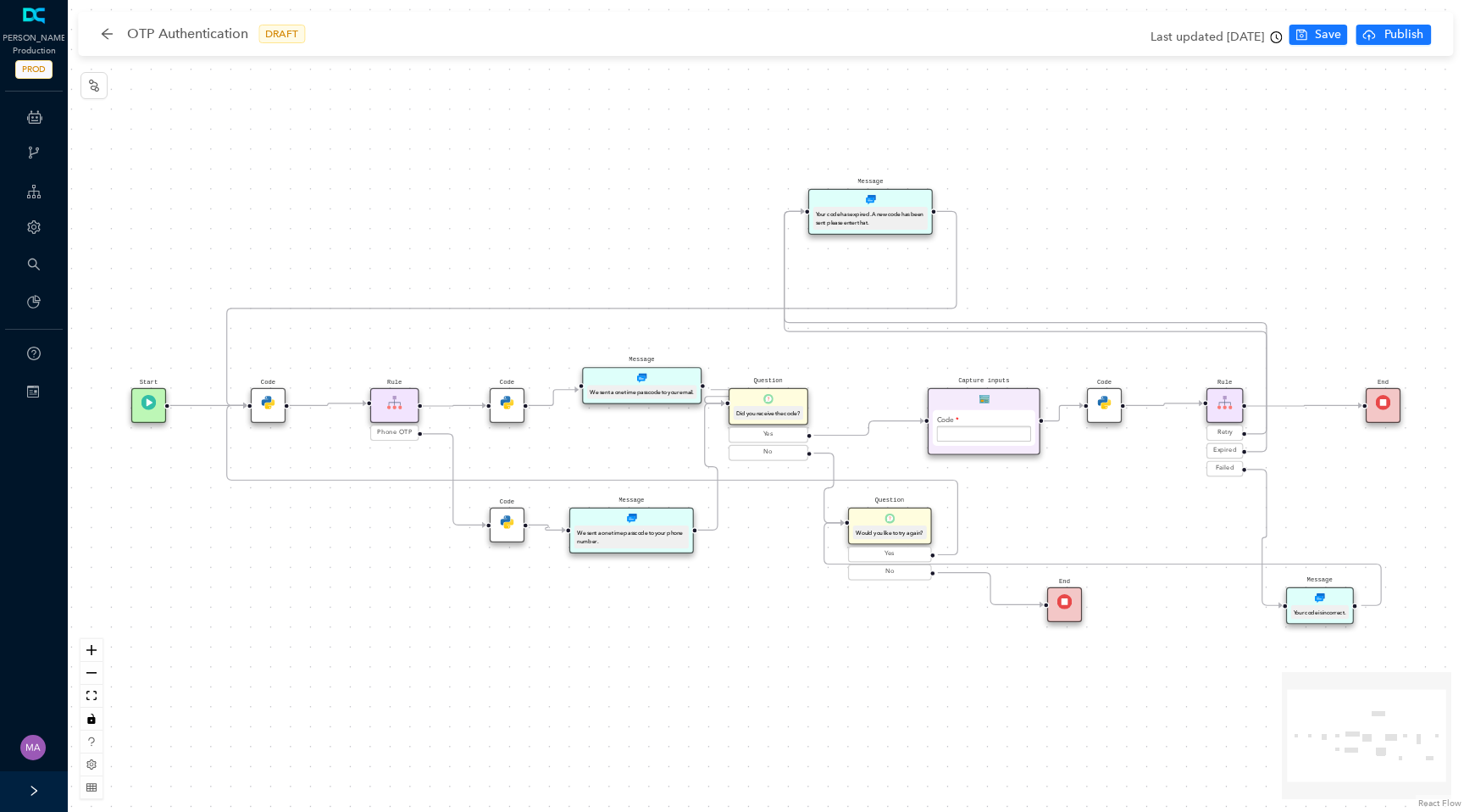
click at [263, 396] on img at bounding box center [268, 403] width 15 height 15
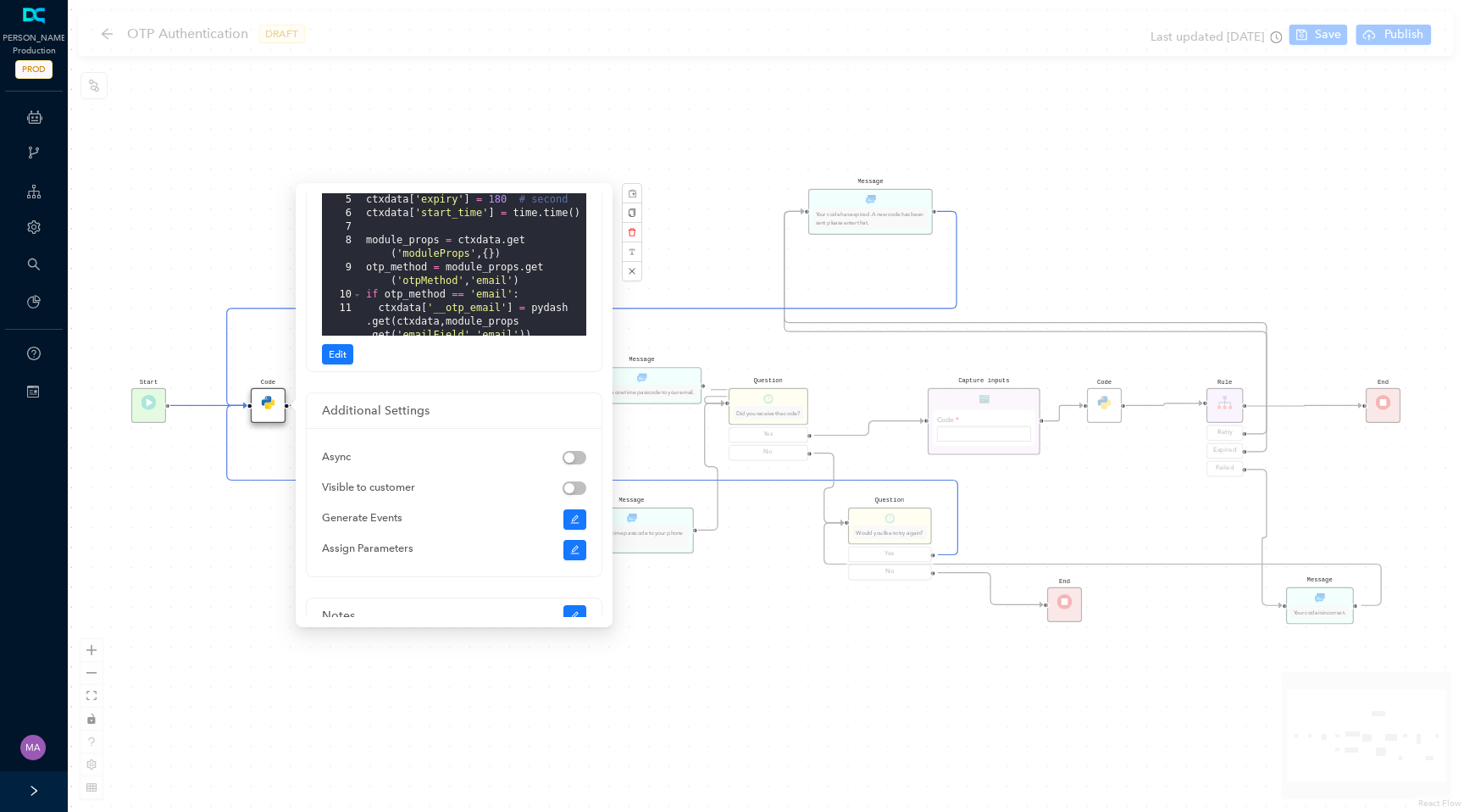
scroll to position [11, 0]
click at [222, 253] on div "Start End Code Code Message Your code has expired. A new code has been sent ple…" at bounding box center [767, 406] width 1397 height 812
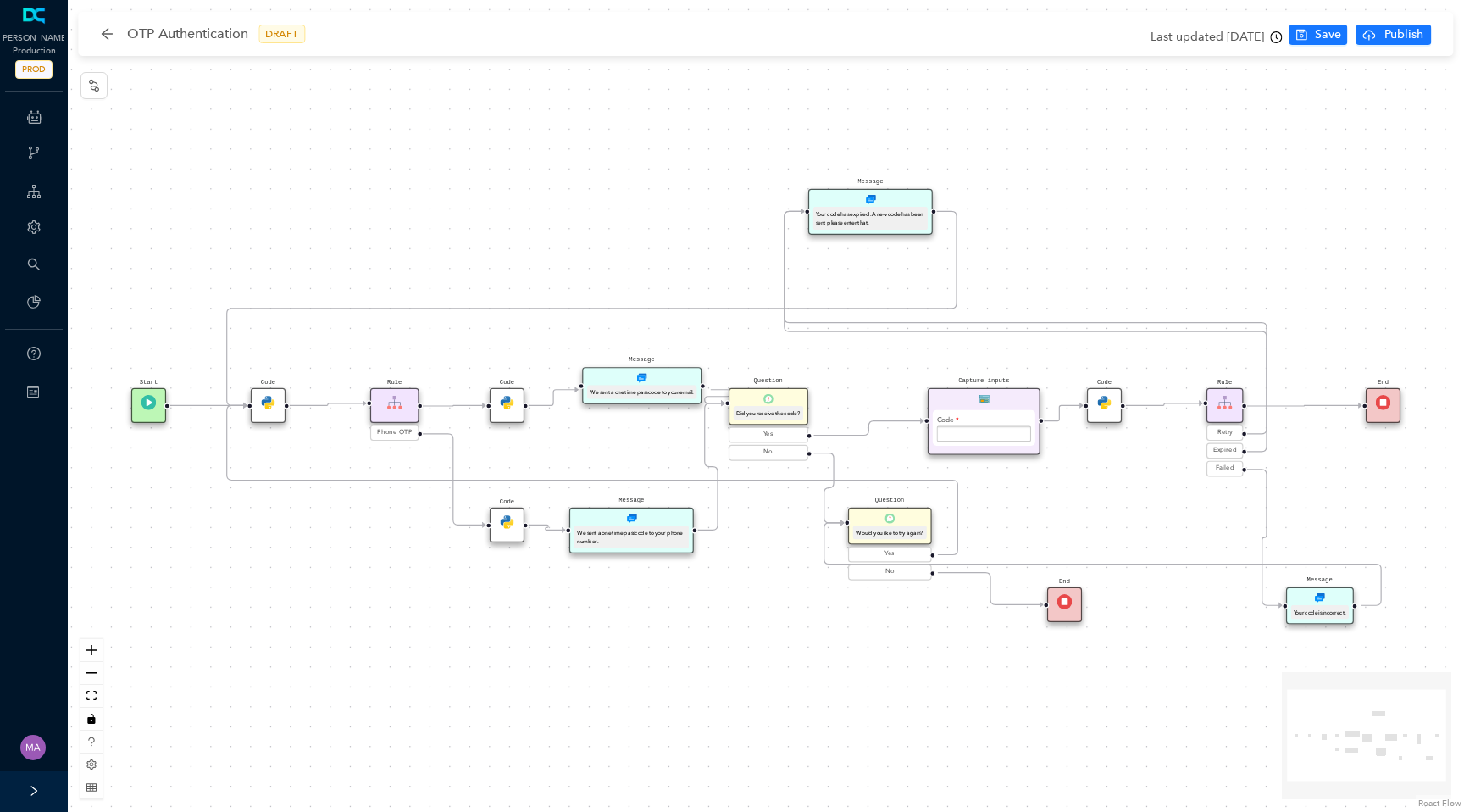
click at [268, 405] on img at bounding box center [268, 403] width 15 height 15
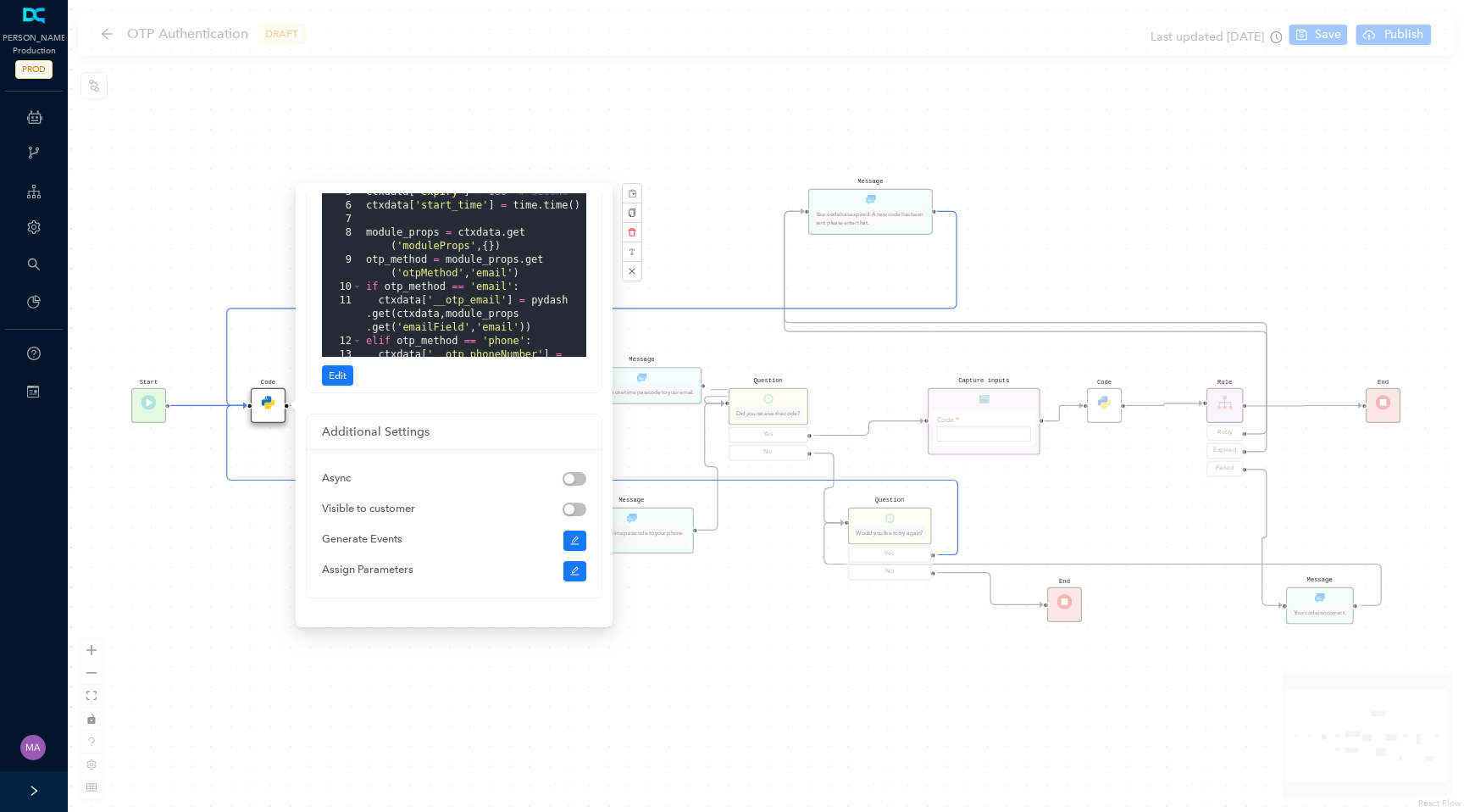
scroll to position [69, 0]
click at [548, 127] on div "Start End Code Code Message Your code has expired. A new code has been sent ple…" at bounding box center [767, 406] width 1397 height 812
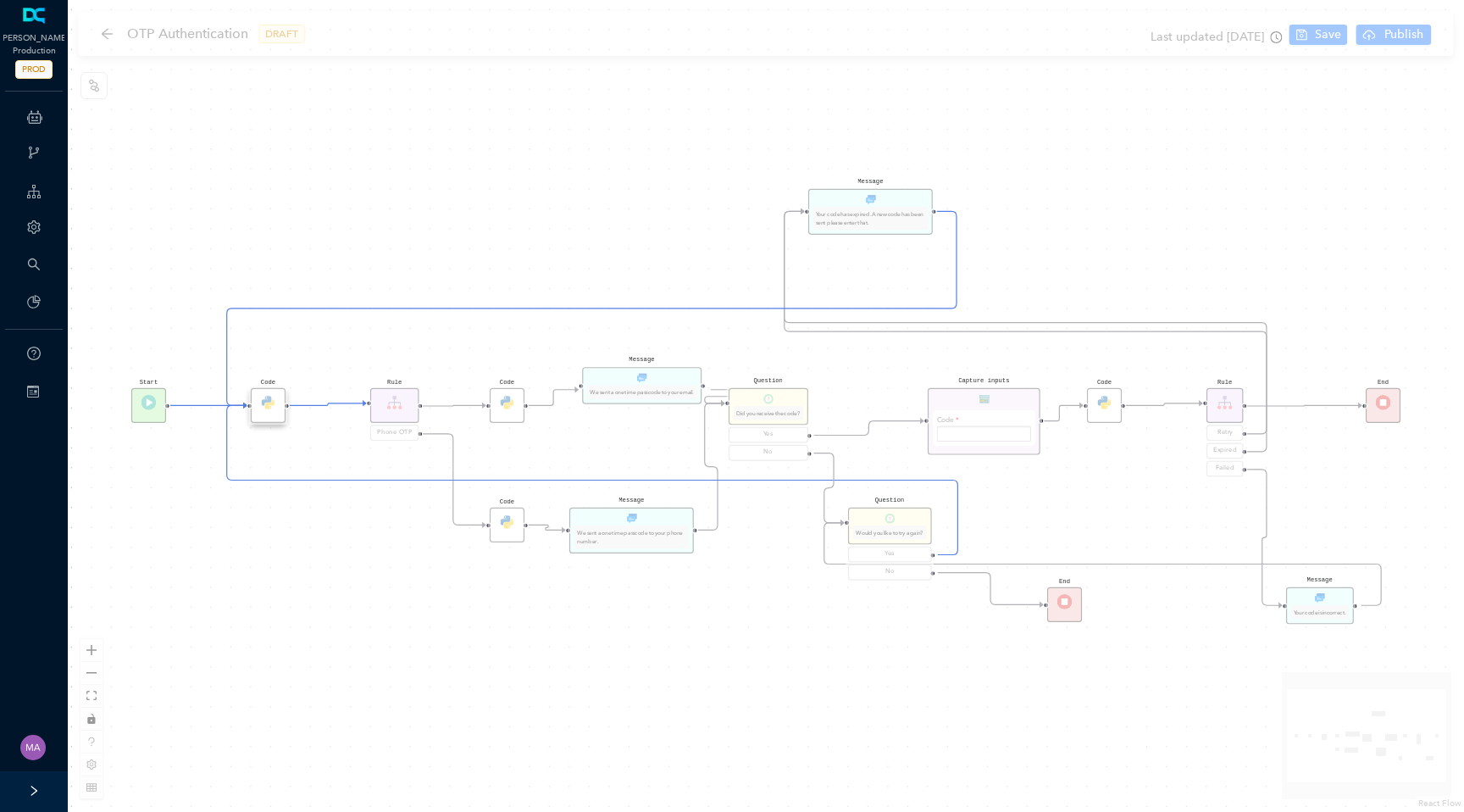
scroll to position [0, 0]
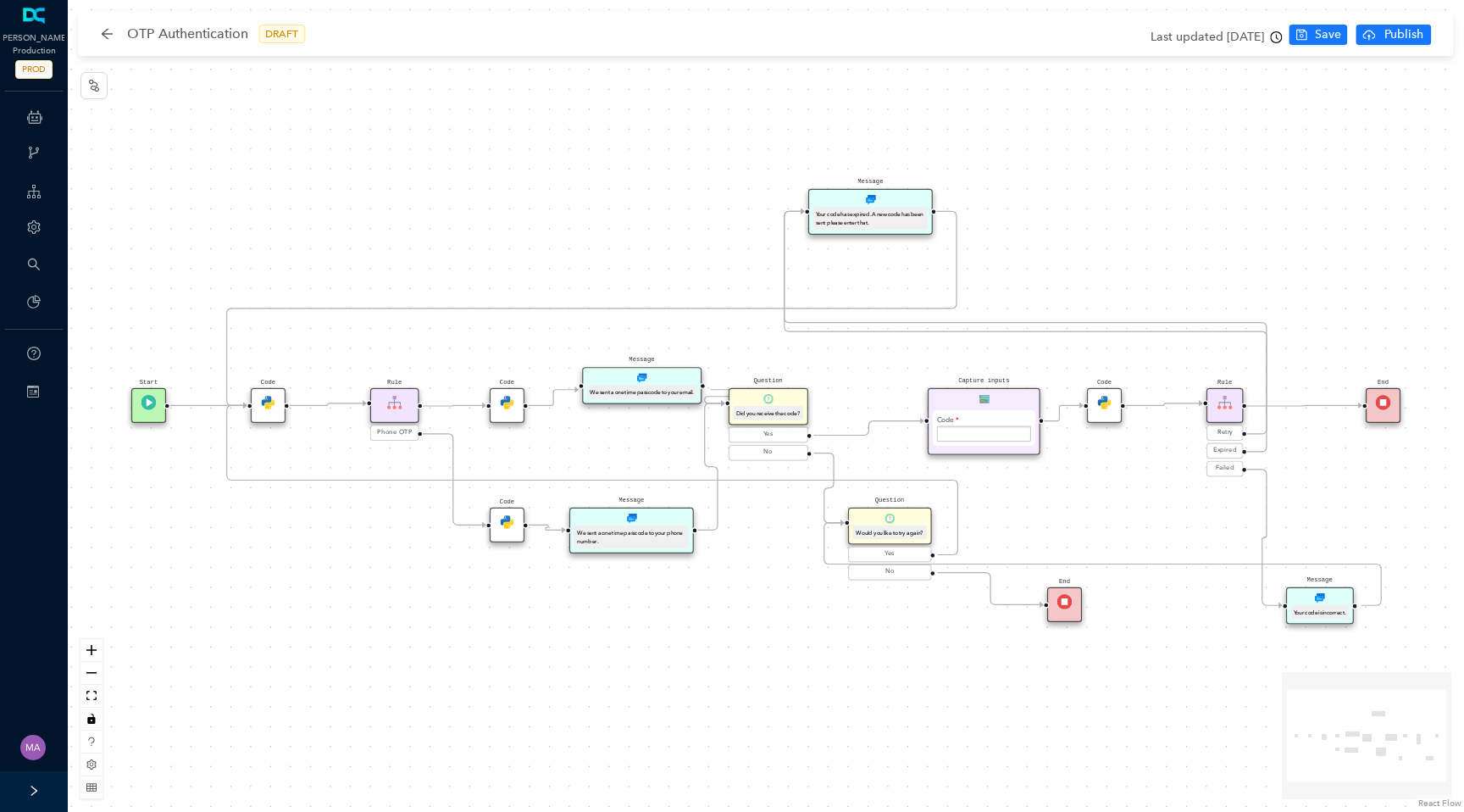
click at [505, 406] on img at bounding box center [508, 403] width 15 height 15
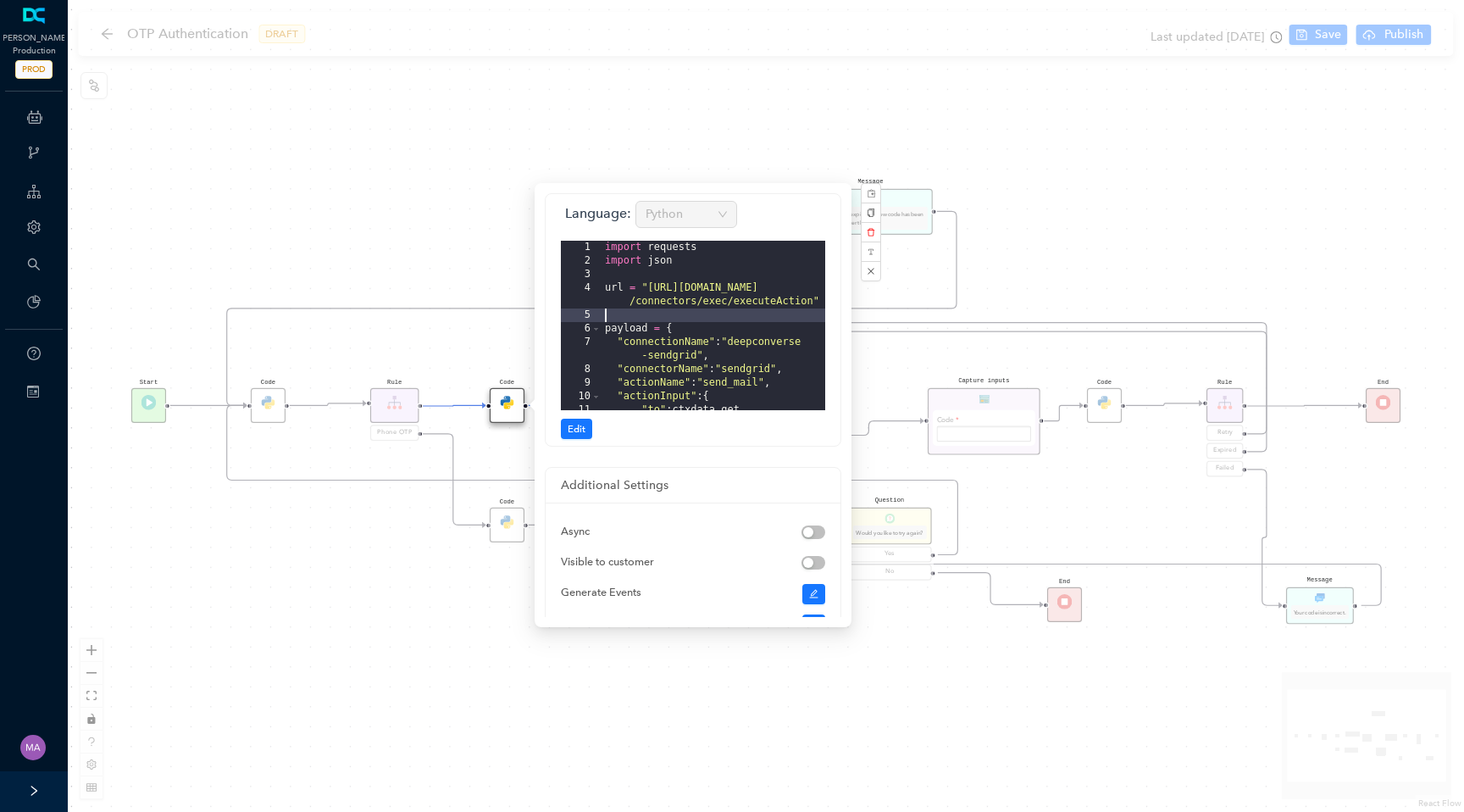
click at [700, 321] on div "import requests import json url = "https://api.converseapps.com /connectors/exe…" at bounding box center [714, 346] width 224 height 210
click at [714, 349] on div "import requests import json url = "https://api.converseapps.com /connectors/exe…" at bounding box center [714, 346] width 224 height 210
click at [421, 231] on div "Start End Code Code Message Your code has expired. A new code has been sent ple…" at bounding box center [767, 406] width 1397 height 812
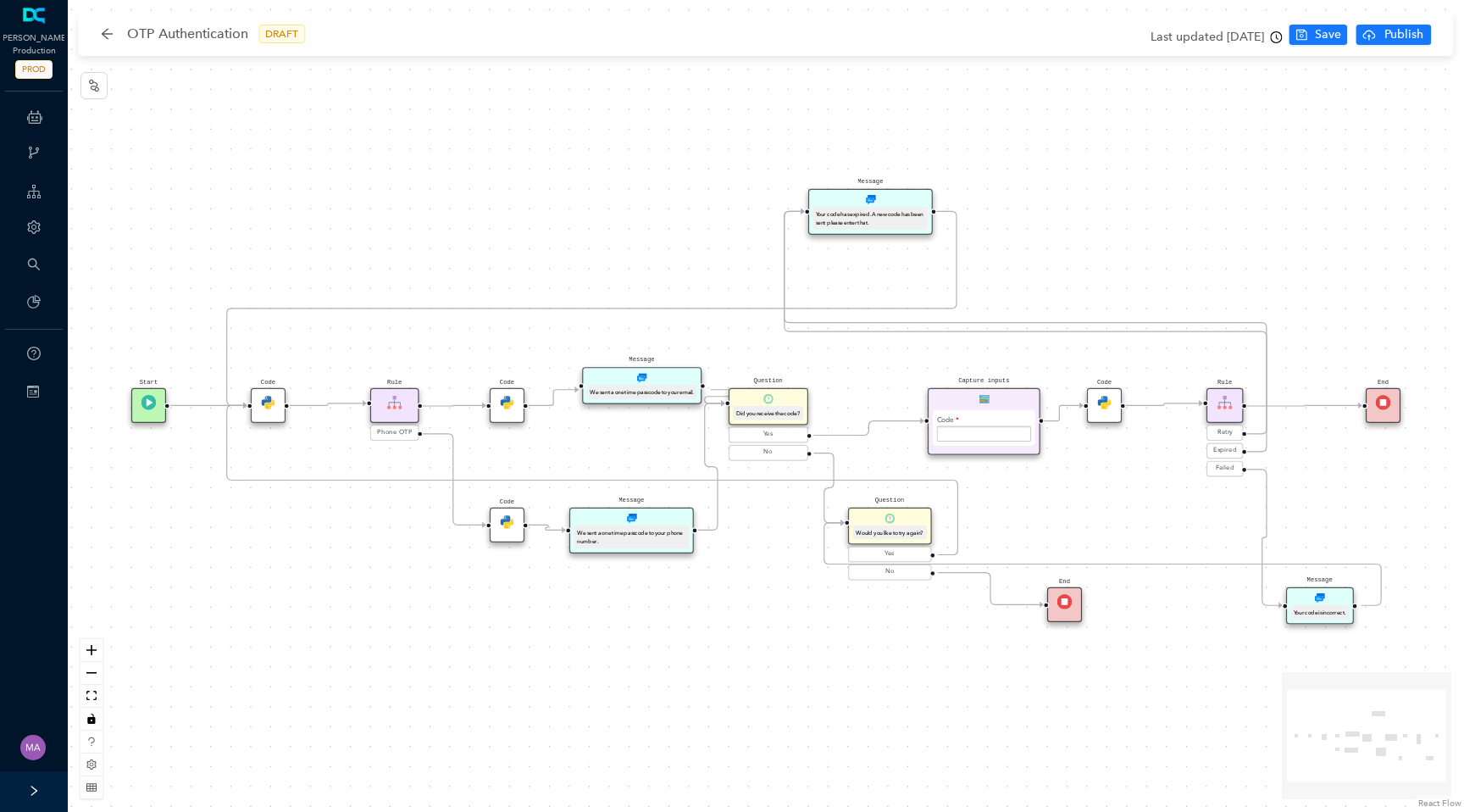
click at [505, 404] on img at bounding box center [508, 403] width 15 height 15
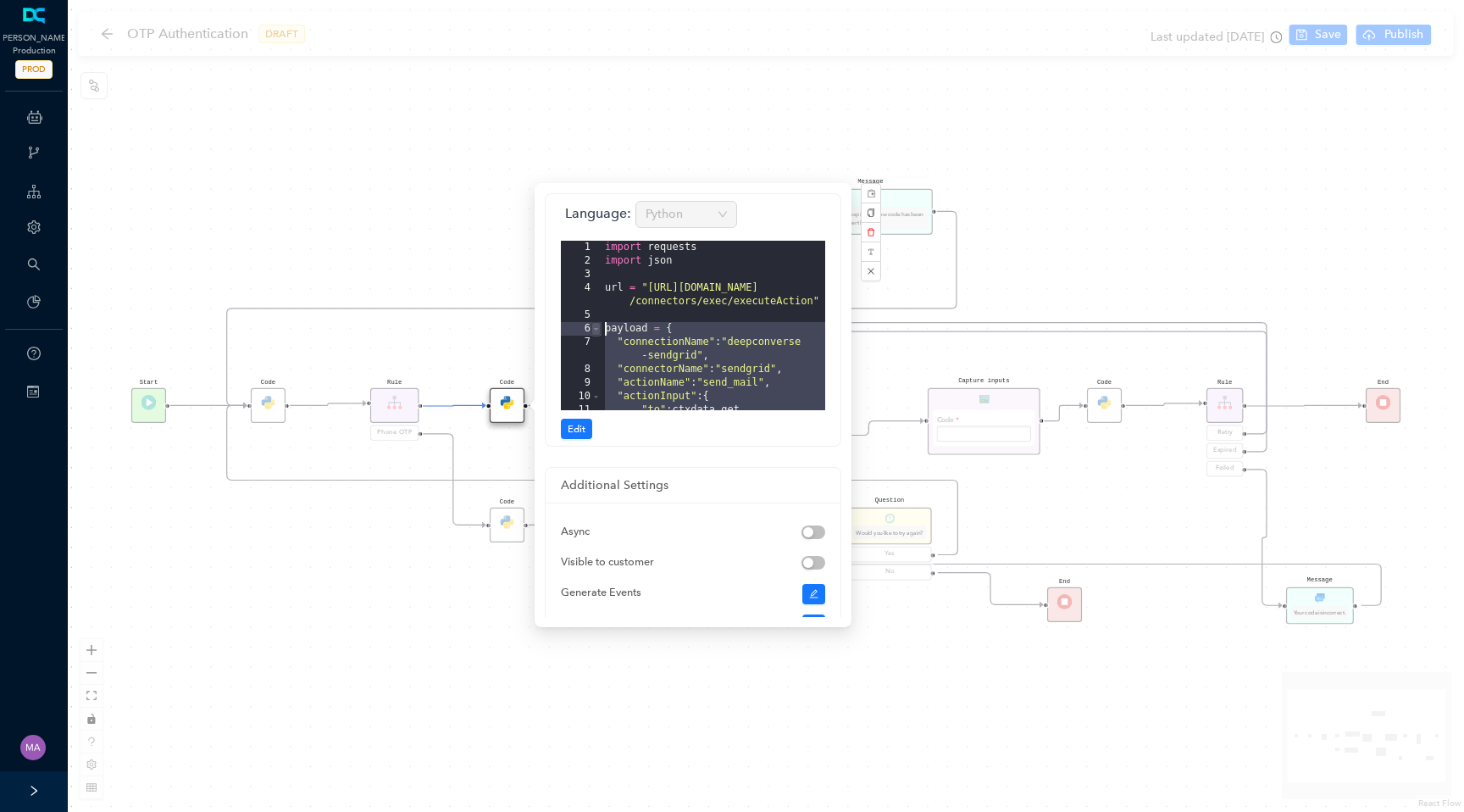
drag, startPoint x: 619, startPoint y: 361, endPoint x: 590, endPoint y: 326, distance: 45.5
click at [590, 326] on editor "1 2 3 4 5 6 7 8 9 10 11 import requests import json url = "https://api.converse…" at bounding box center [693, 325] width 264 height 170
drag, startPoint x: 616, startPoint y: 302, endPoint x: 606, endPoint y: 289, distance: 16.4
click at [606, 289] on div "import requests import json url = "https://api.converseapps.com /connectors/exe…" at bounding box center [714, 346] width 224 height 210
click at [535, 107] on div "Start End Code Code Message Your code has expired. A new code has been sent ple…" at bounding box center [767, 406] width 1397 height 812
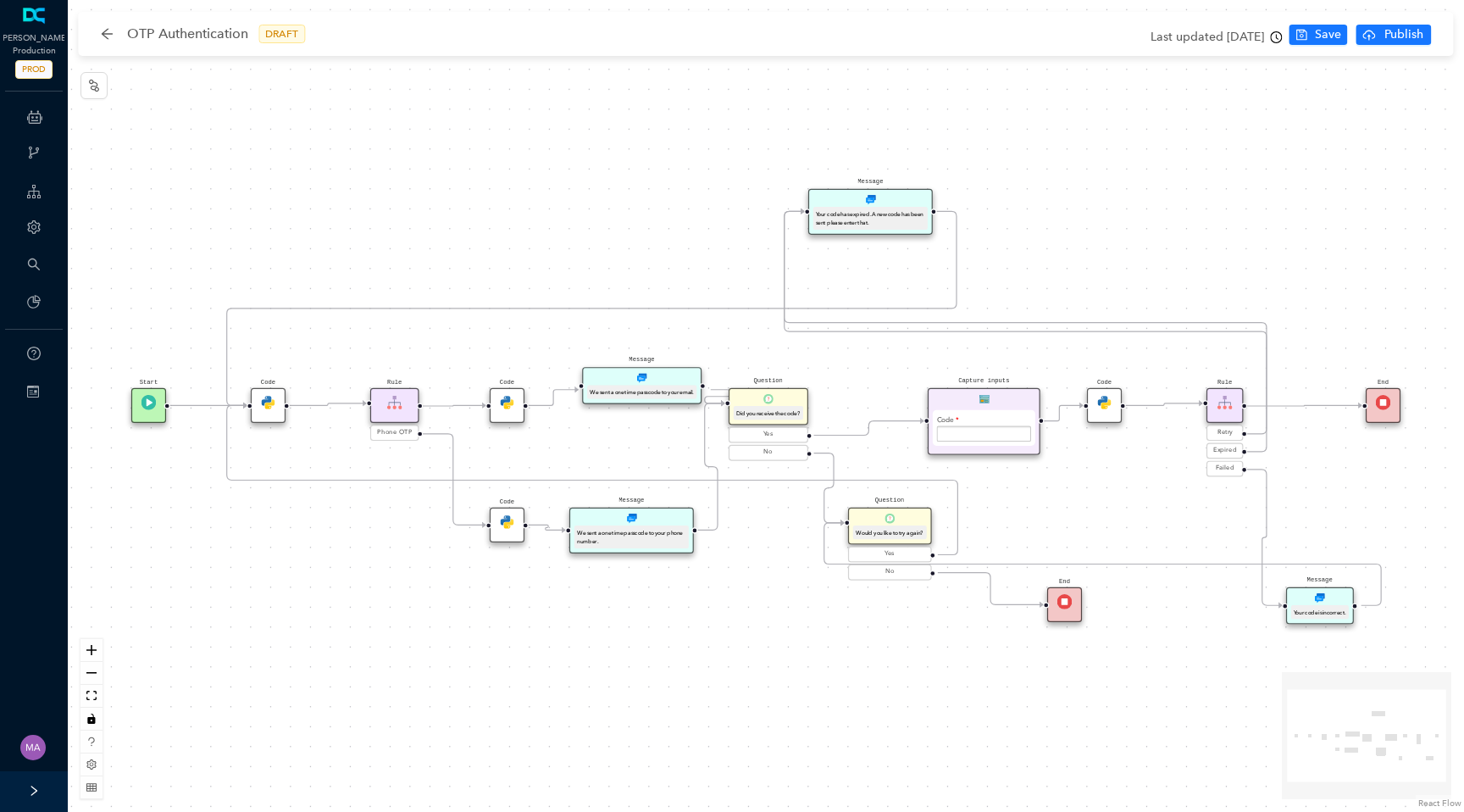
click at [620, 142] on div "Start End Code Code Message Your code has expired. A new code has been sent ple…" at bounding box center [767, 406] width 1397 height 812
drag, startPoint x: 762, startPoint y: 401, endPoint x: 798, endPoint y: 397, distance: 36.2
click at [798, 397] on div "Question Did you receive the code?" at bounding box center [798, 406] width 80 height 37
click at [103, 26] on div "OTP Authentication DRAFT" at bounding box center [211, 33] width 222 height 27
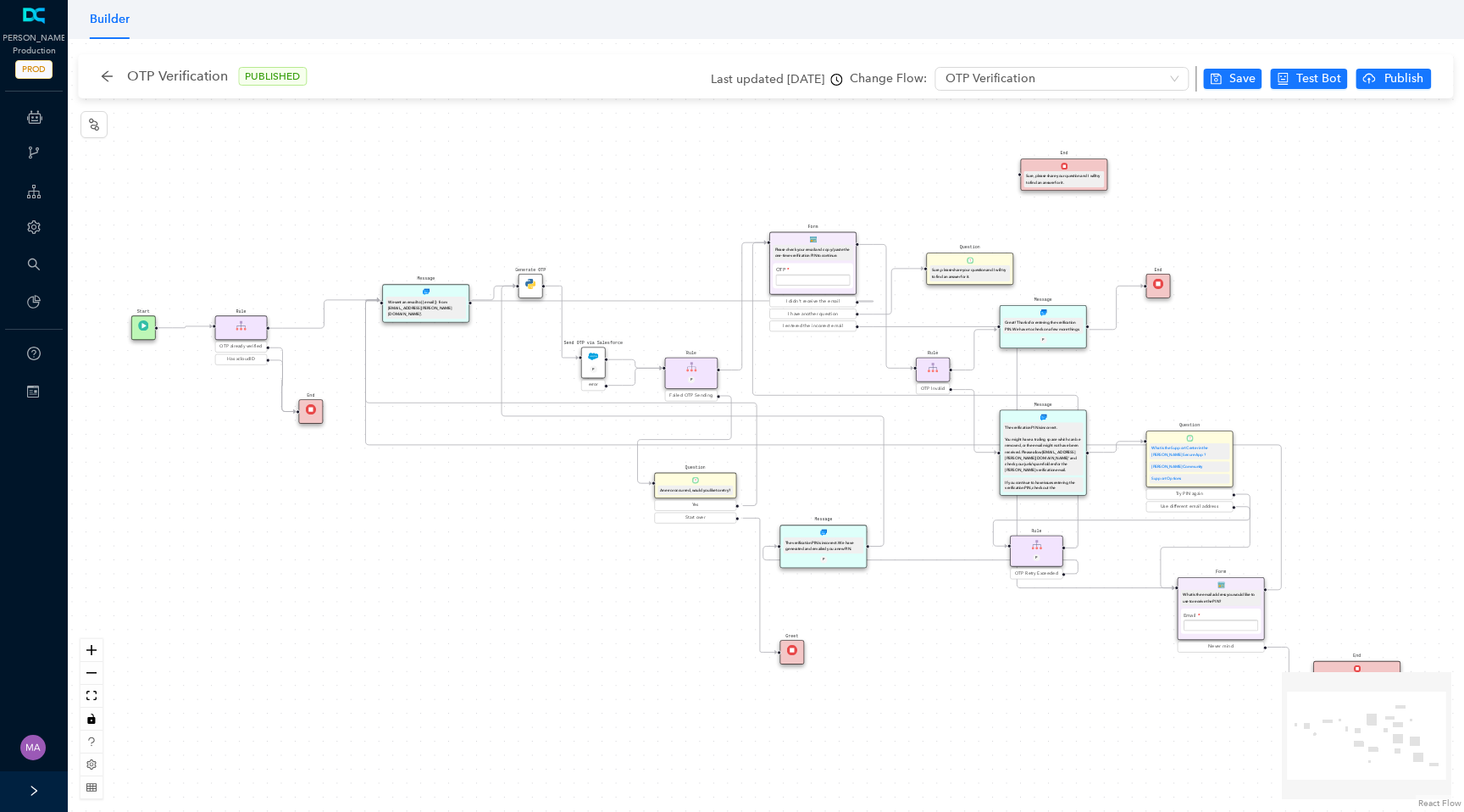
click at [442, 349] on div "Start Message We sent an email to {{ email }} from [EMAIL_ADDRESS][PERSON_NAME]…" at bounding box center [767, 424] width 1397 height 772
